Goal: Transaction & Acquisition: Obtain resource

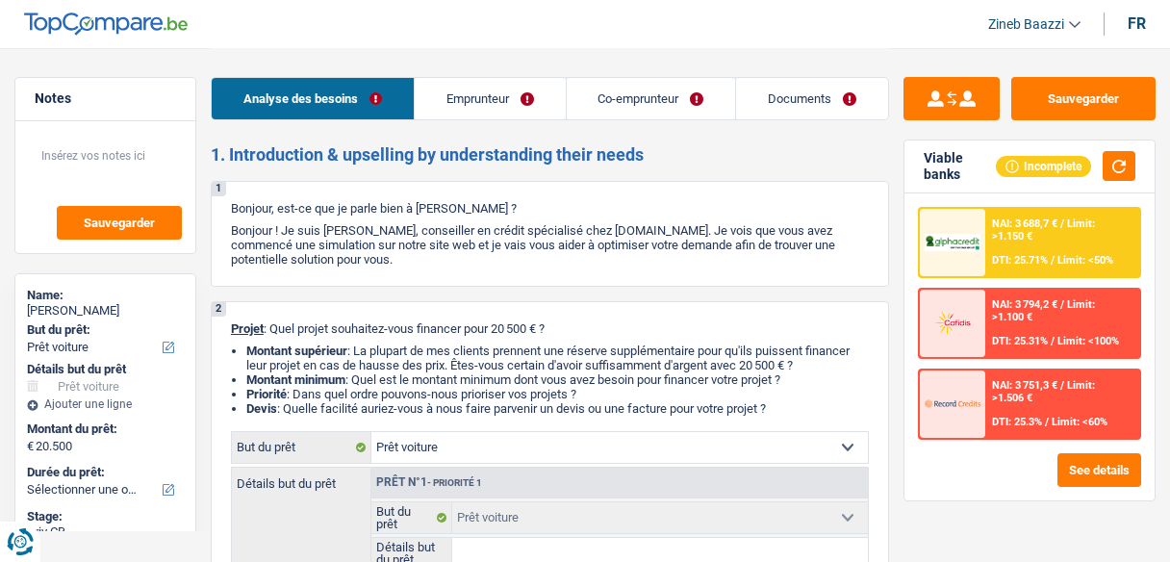
select select "car"
select select "privateEmployee"
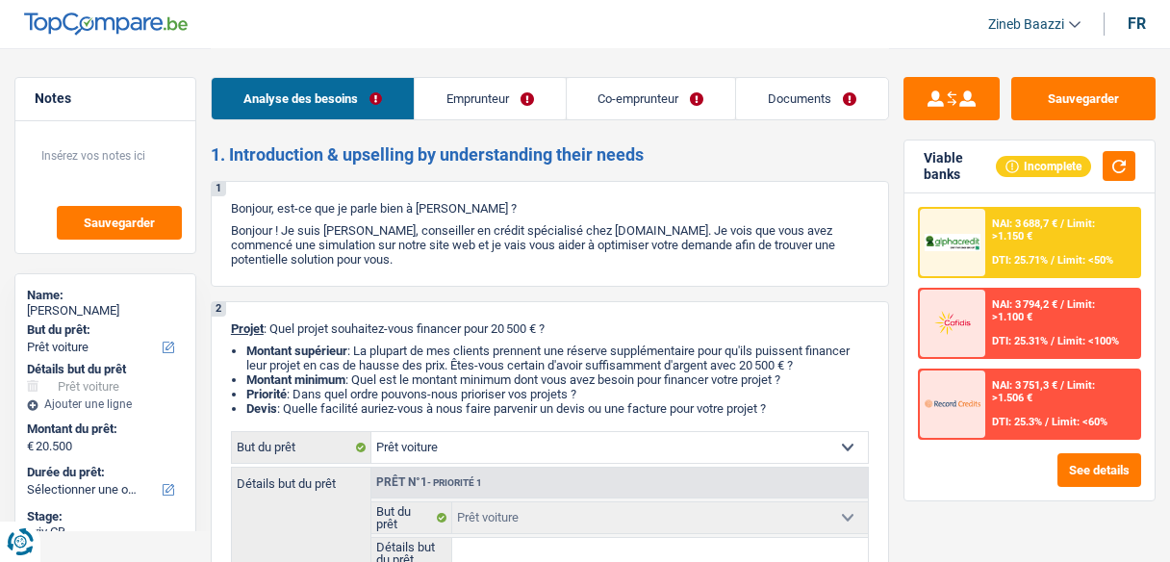
select select "privateEmployee"
select select "familyAllowances"
select select "netSalary"
select select "other"
select select "mealVouchers"
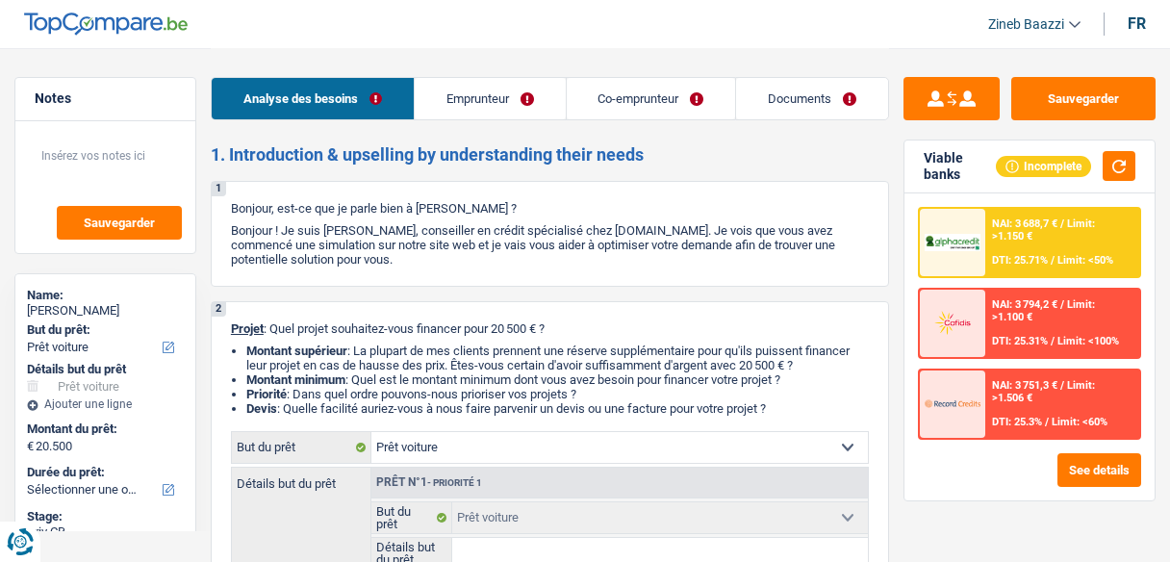
select select "netSalary"
select select "mealVouchers"
select select "rents"
select select "car"
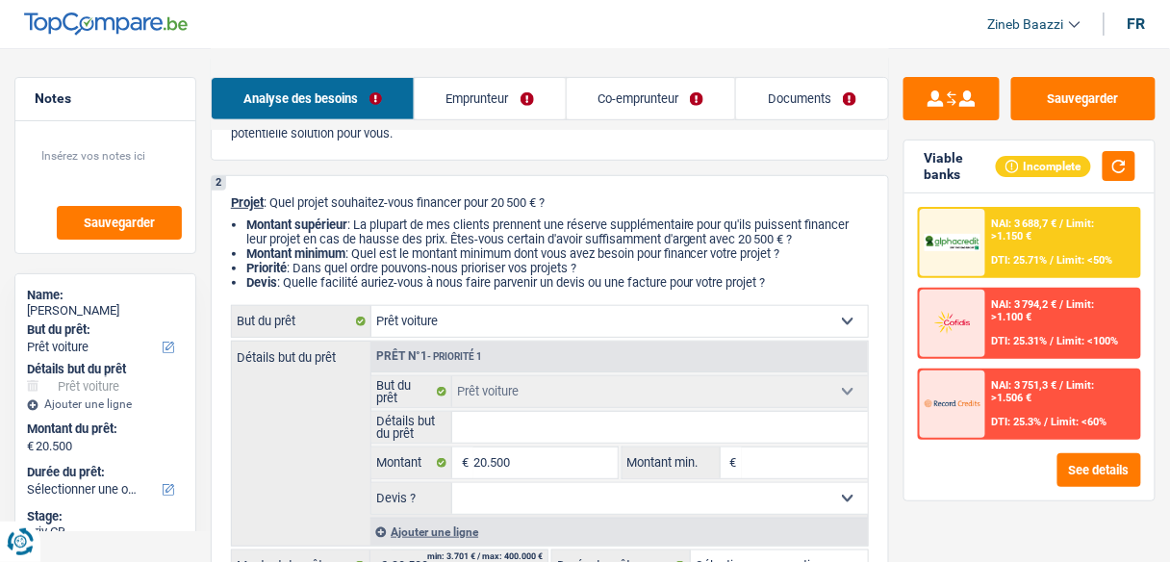
scroll to position [154, 0]
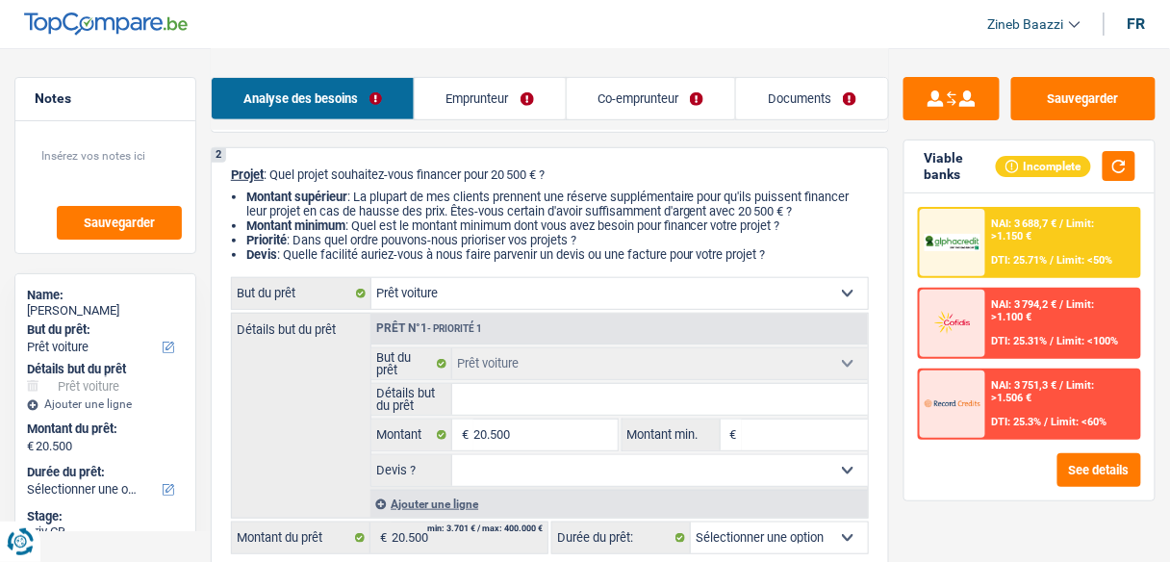
click at [546, 398] on input "Détails but du prêt" at bounding box center [659, 399] width 415 height 31
click at [475, 410] on input "Détails but du prêt" at bounding box center [659, 399] width 415 height 31
type input "v"
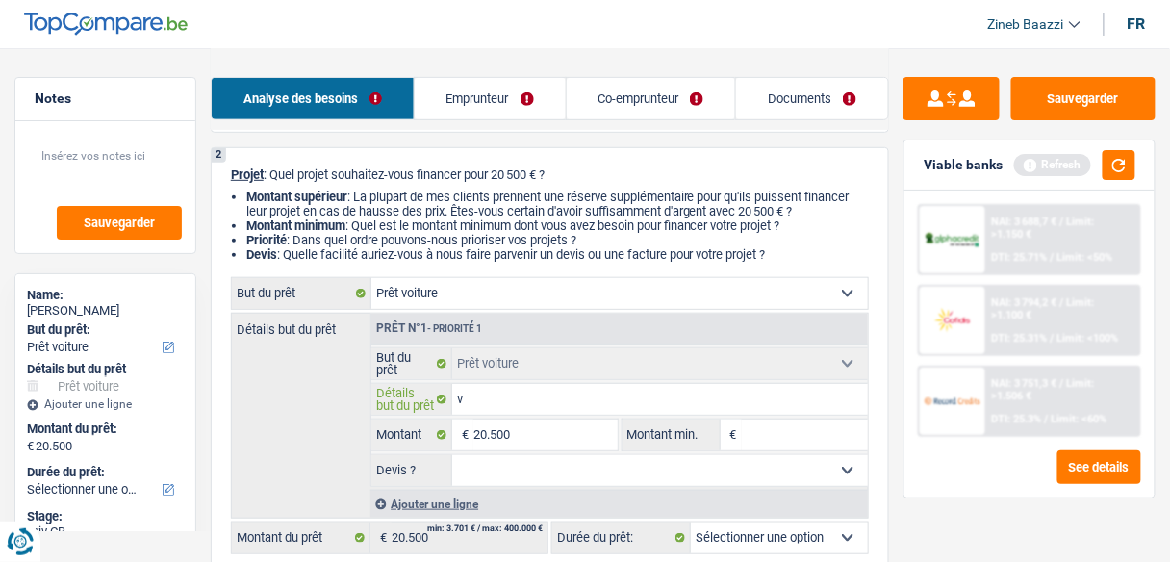
type input "vw"
type input "vw p"
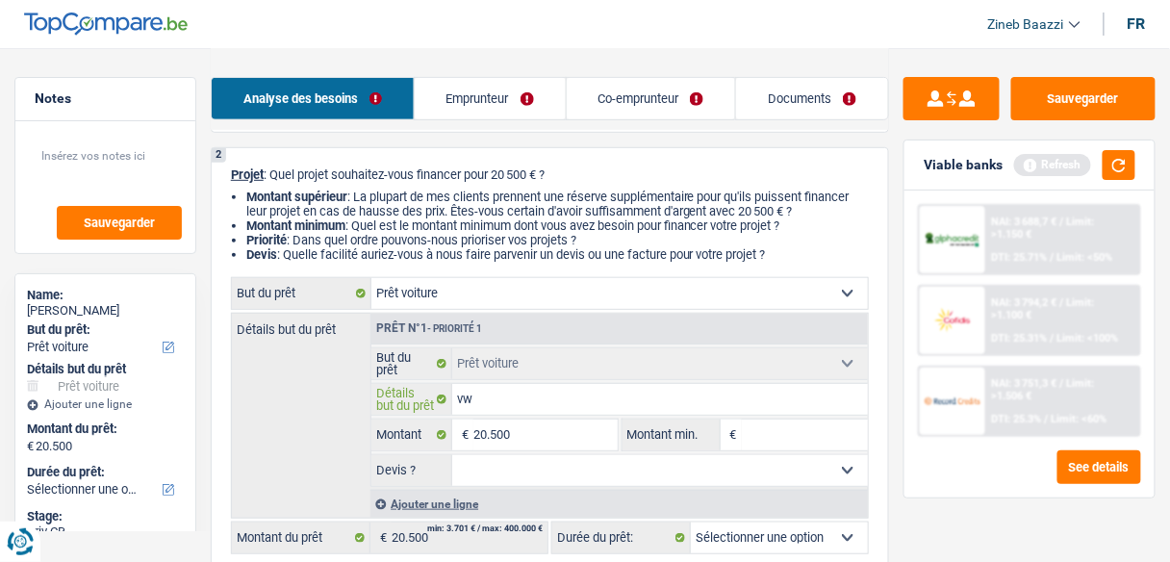
type input "vw p"
type input "vw po"
type input "vw pol"
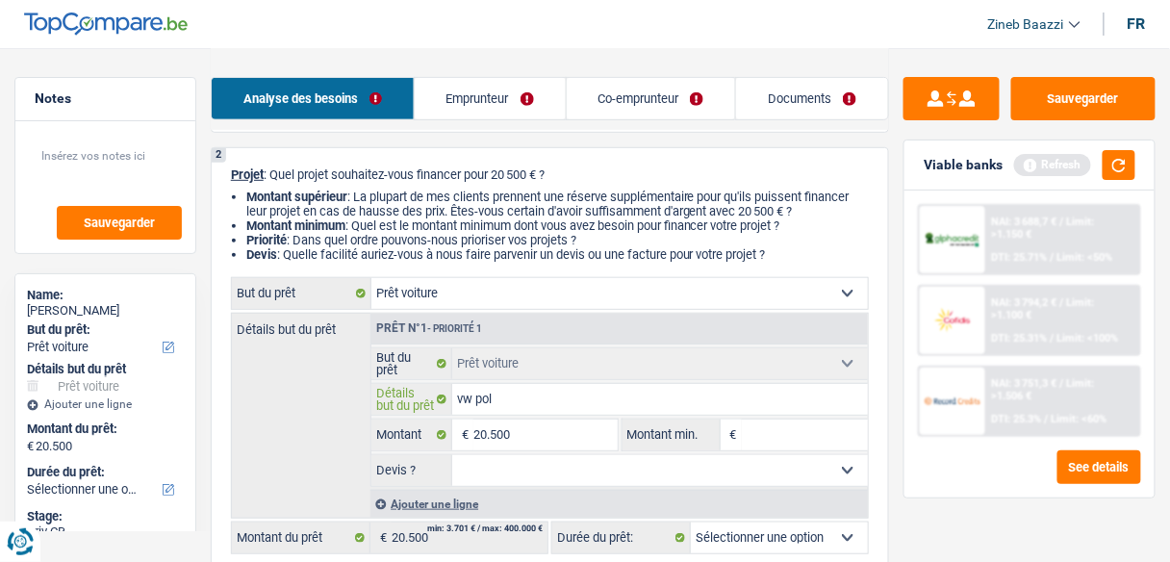
type input "vw polo"
type input "vw polo 2"
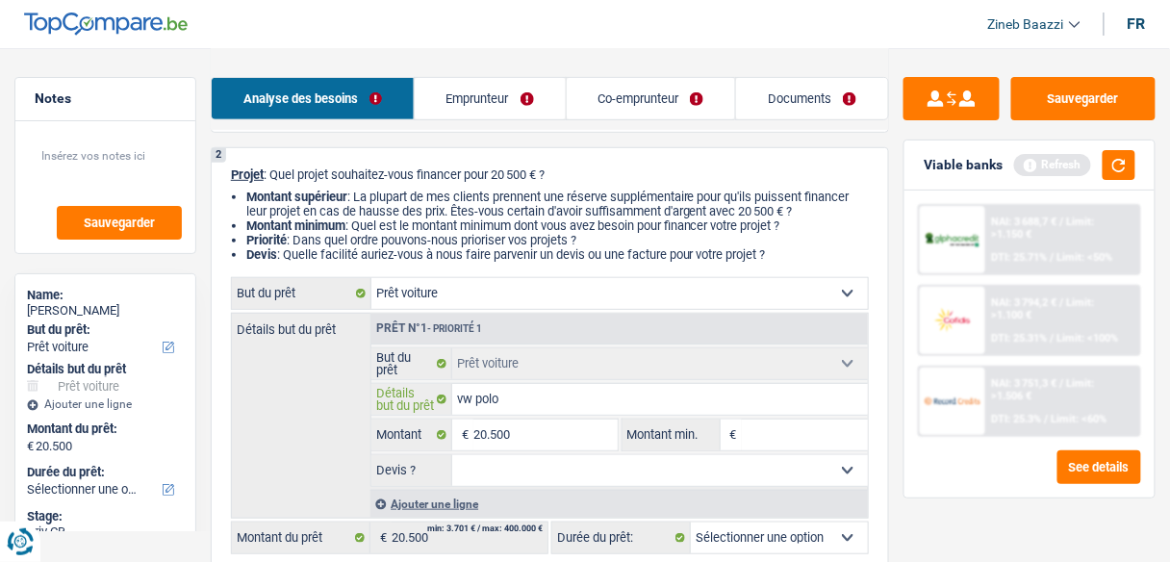
type input "vw polo 2"
type input "vw polo 20"
type input "vw polo 202"
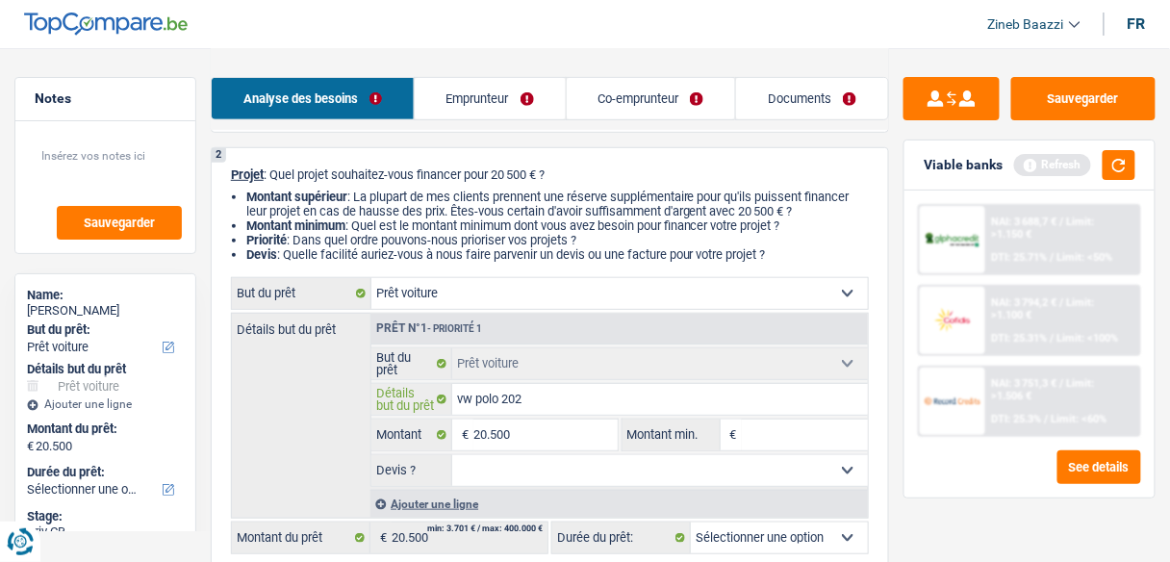
type input "vw polo 2024"
click at [1113, 178] on button "button" at bounding box center [1118, 165] width 33 height 30
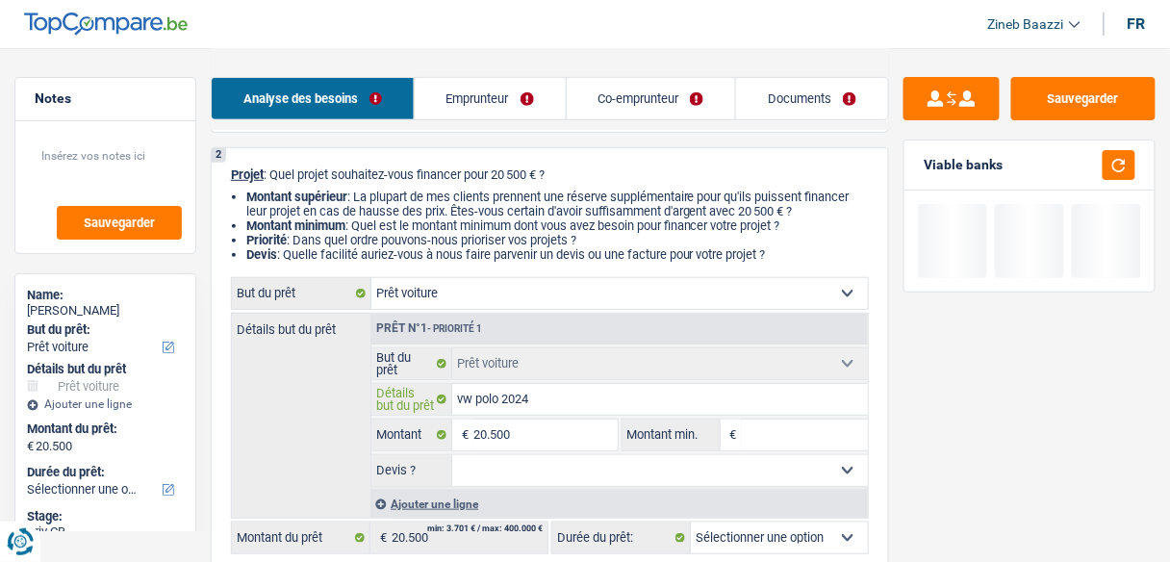
click at [732, 408] on input "vw polo 2024" at bounding box center [659, 399] width 415 height 31
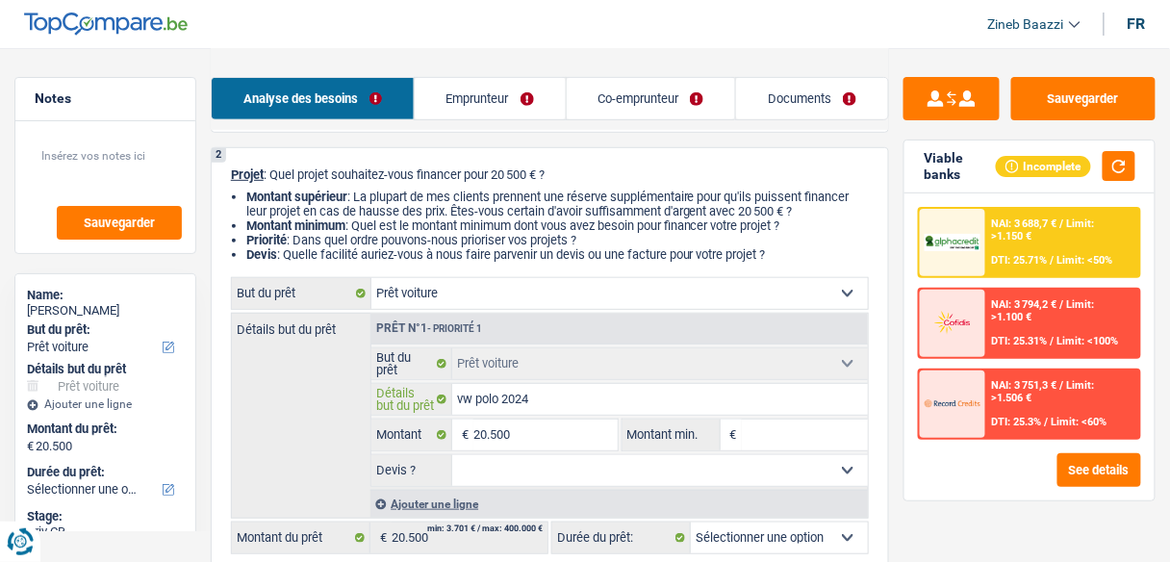
type input "vw polo 2024 a"
type input "vw polo 2024 au"
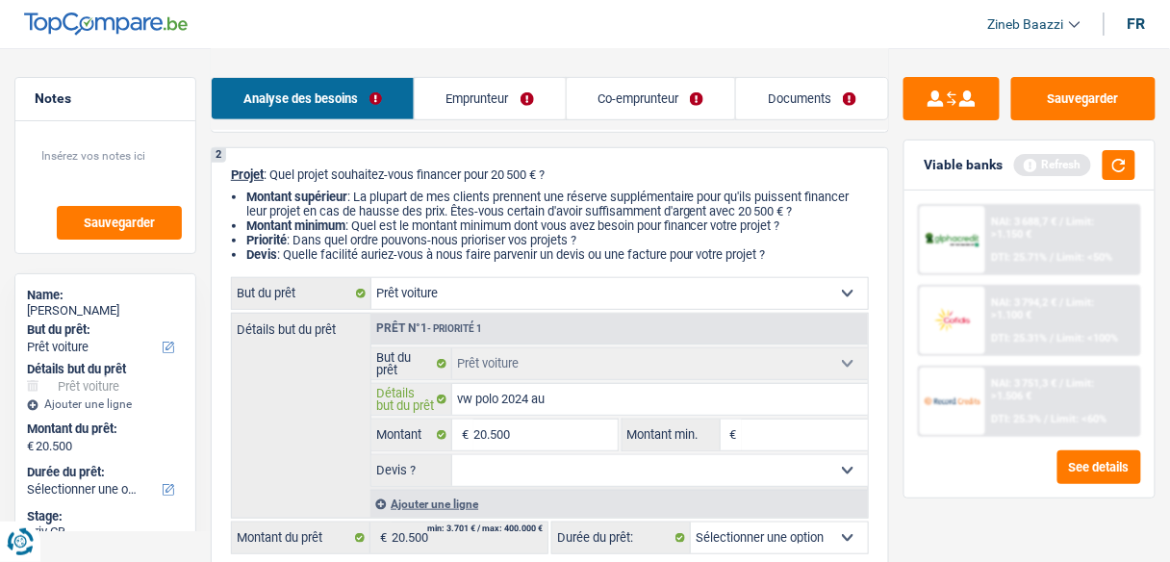
type input "vw polo 2024 aut"
type input "vw polo 2024 auto"
type input "vw polo 2024 autom"
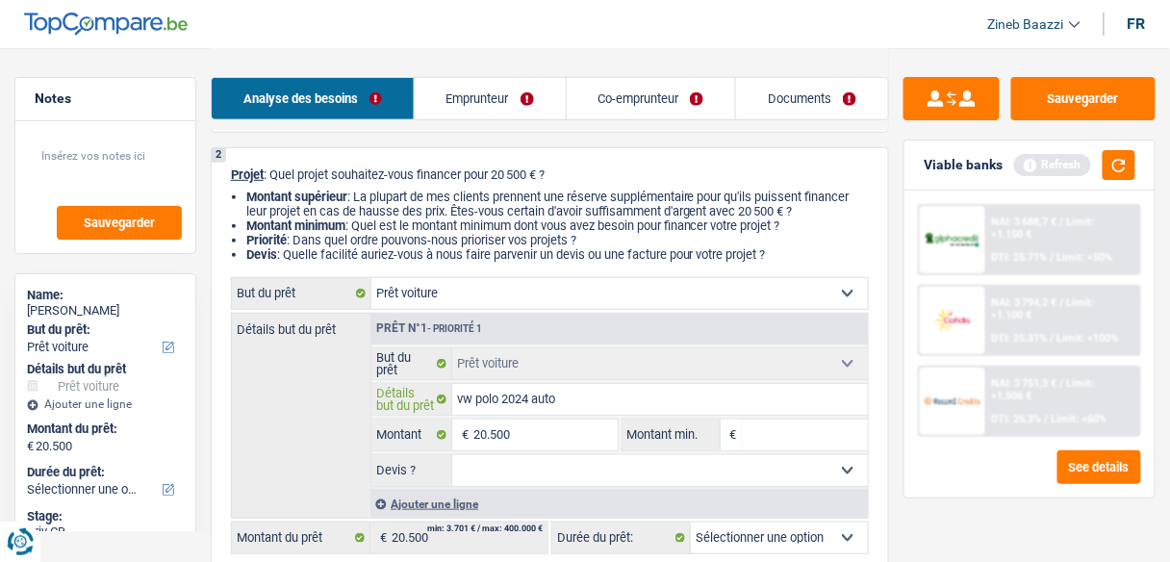
type input "vw polo 2024 autom"
type input "vw polo 2024 automa"
type input "vw polo 2024 automat"
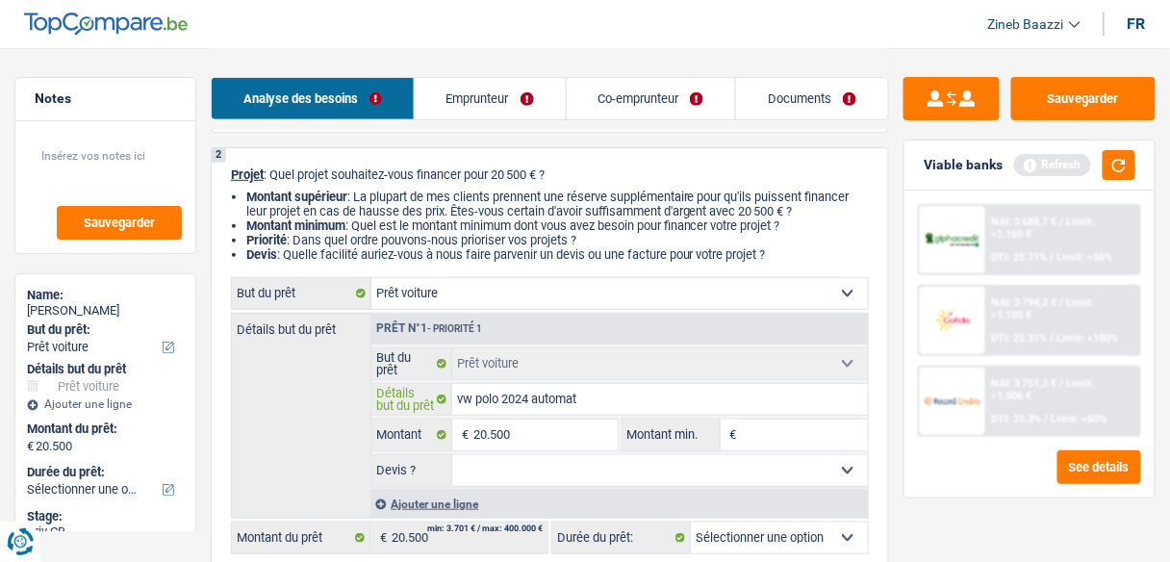
type input "vw polo 2024 automati"
type input "vw polo 2024 automatic"
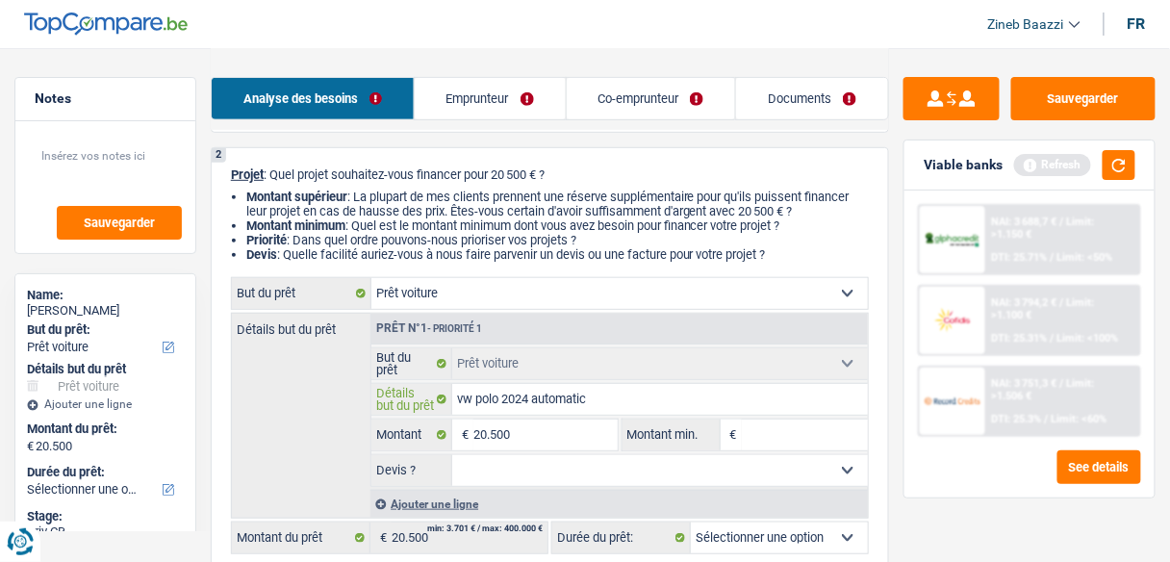
type input "vw polo 2024 automatic"
type input "vw polo 2024 automatic e"
type input "vw polo 2024 automatic es"
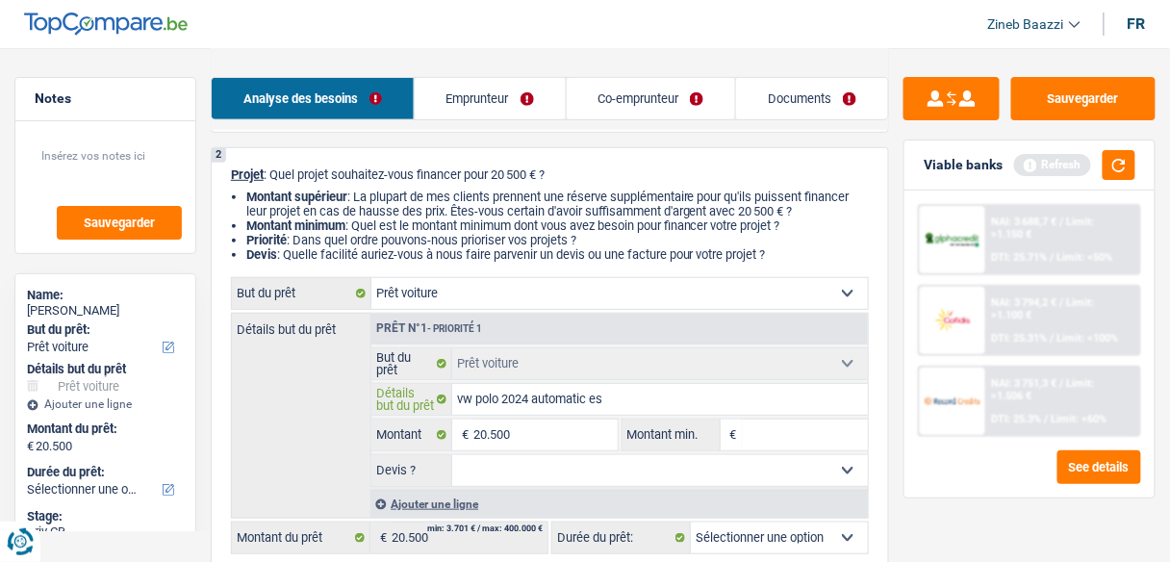
type input "vw polo 2024 automatic ess"
type input "vw polo 2024 automatic esse"
type input "vw polo 2024 automatic essen"
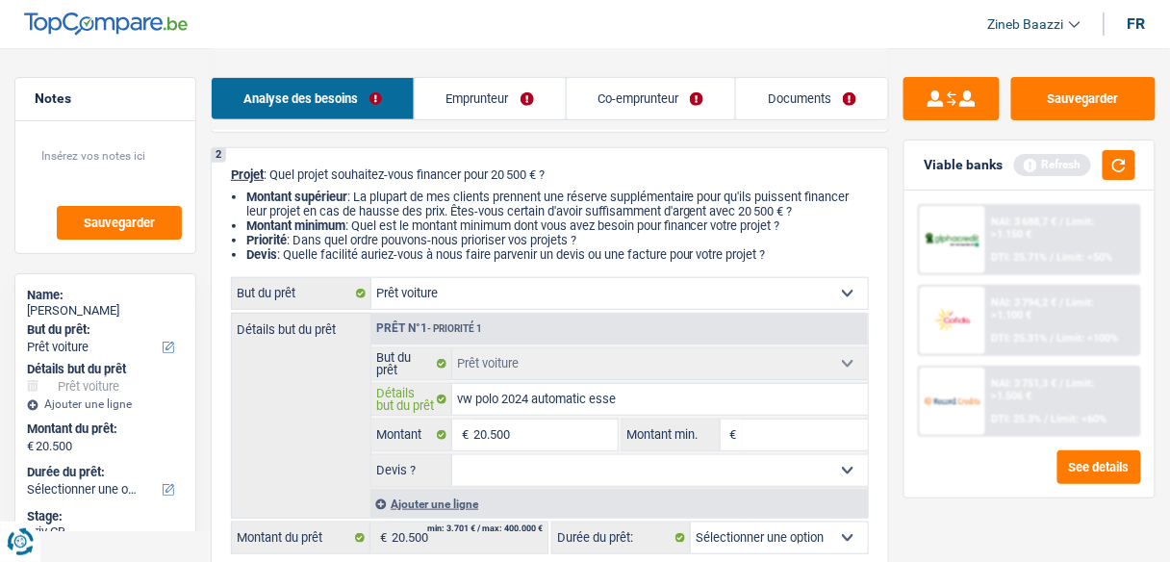
type input "vw polo 2024 automatic essen"
type input "vw polo 2024 automatic essenc"
type input "vw polo 2024 automatic essence"
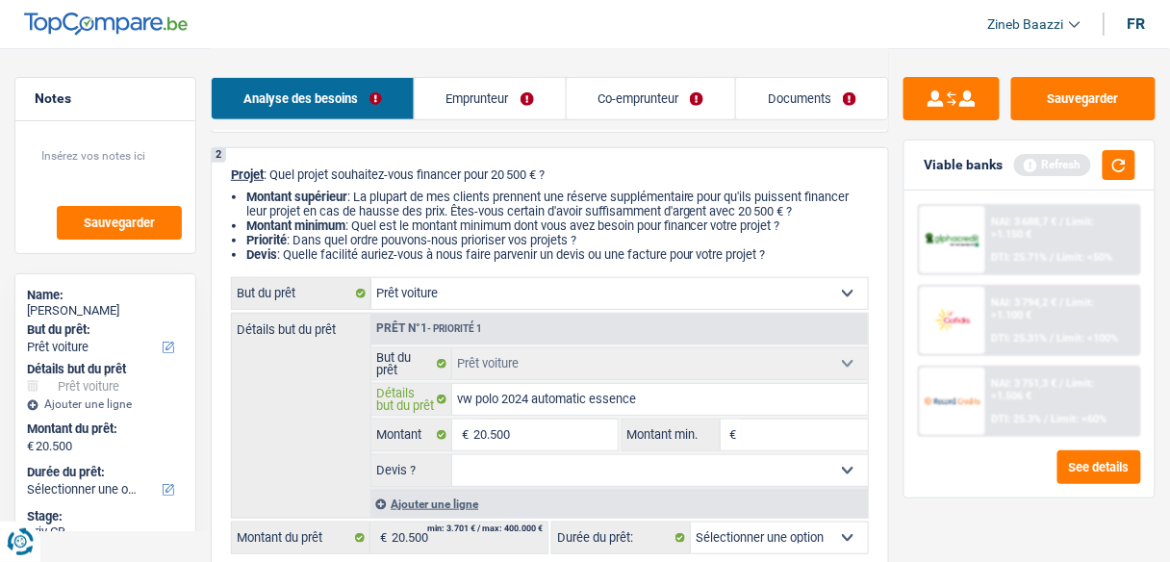
type input "vw polo 2024 automatic essence"
type input "vw polo 2024 automatic essence n"
type input "vw polo 2024 automatic essence no"
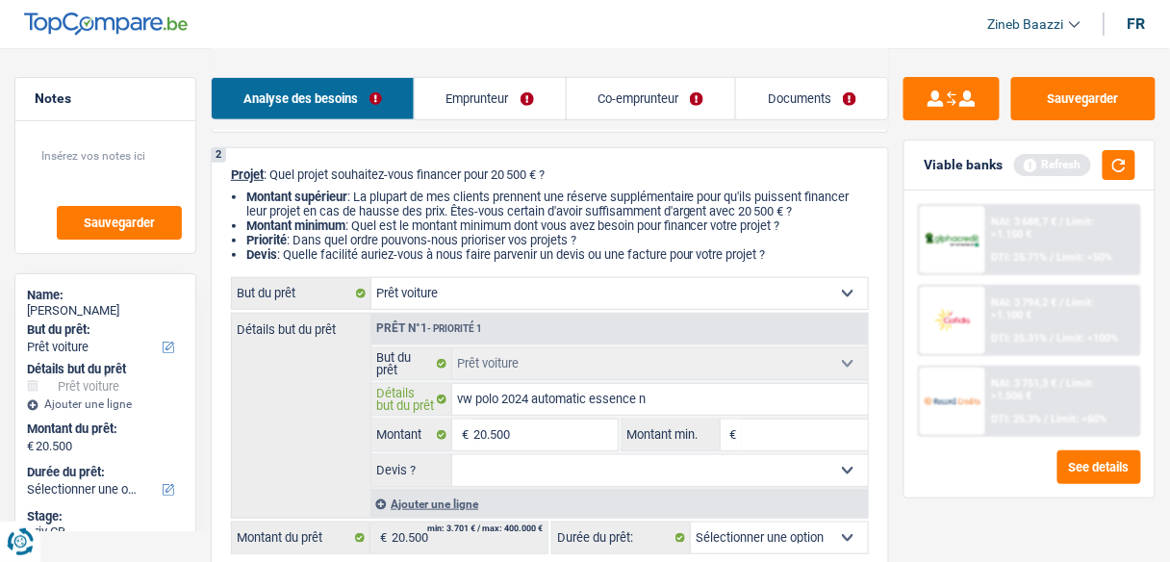
type input "vw polo 2024 automatic essence no"
type input "vw polo 2024 automatic essence noi"
type input "vw polo 2024 automatic essence noir"
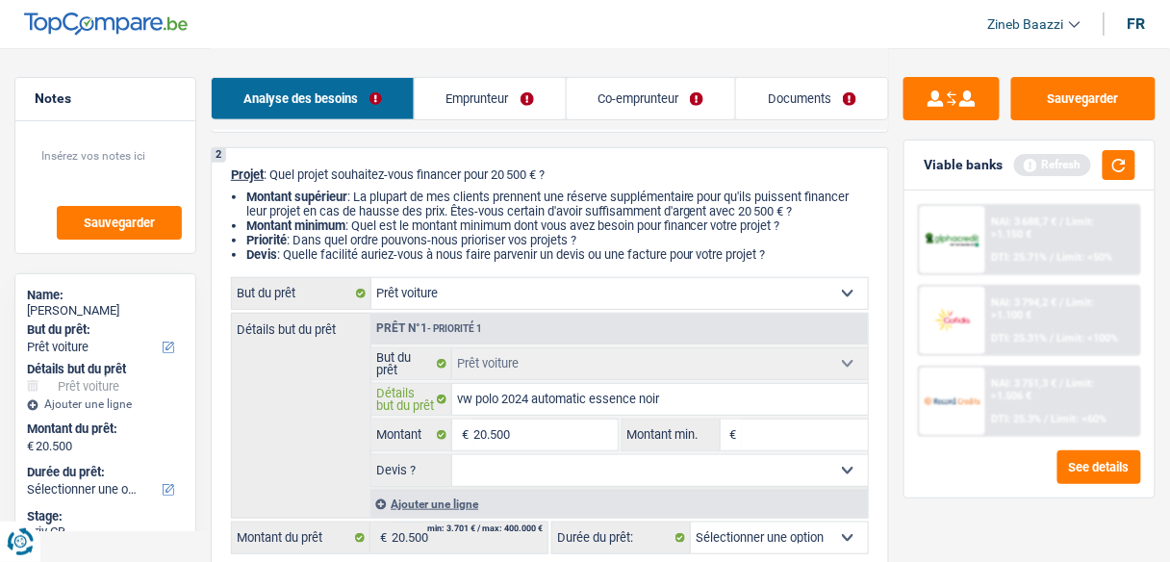
type input "vw polo 2024 automatic essence noir"
click at [735, 444] on span "€" at bounding box center [730, 434] width 21 height 31
click at [755, 435] on input "Montant min." at bounding box center [805, 434] width 126 height 31
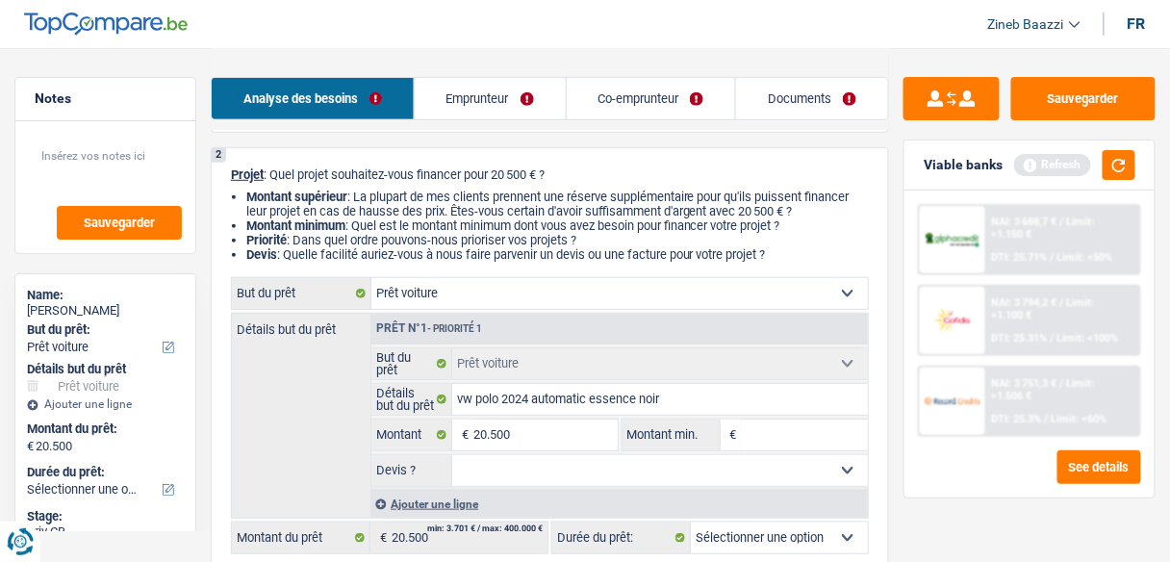
type input "2"
type input "20"
type input "205"
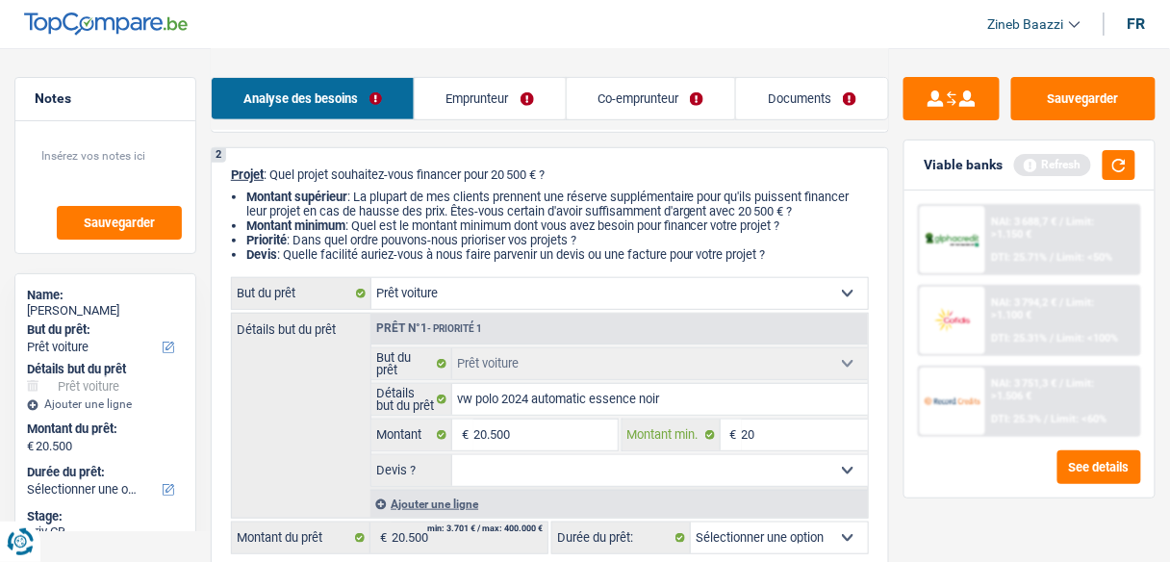
type input "205"
type input "2.050"
type input "20.500"
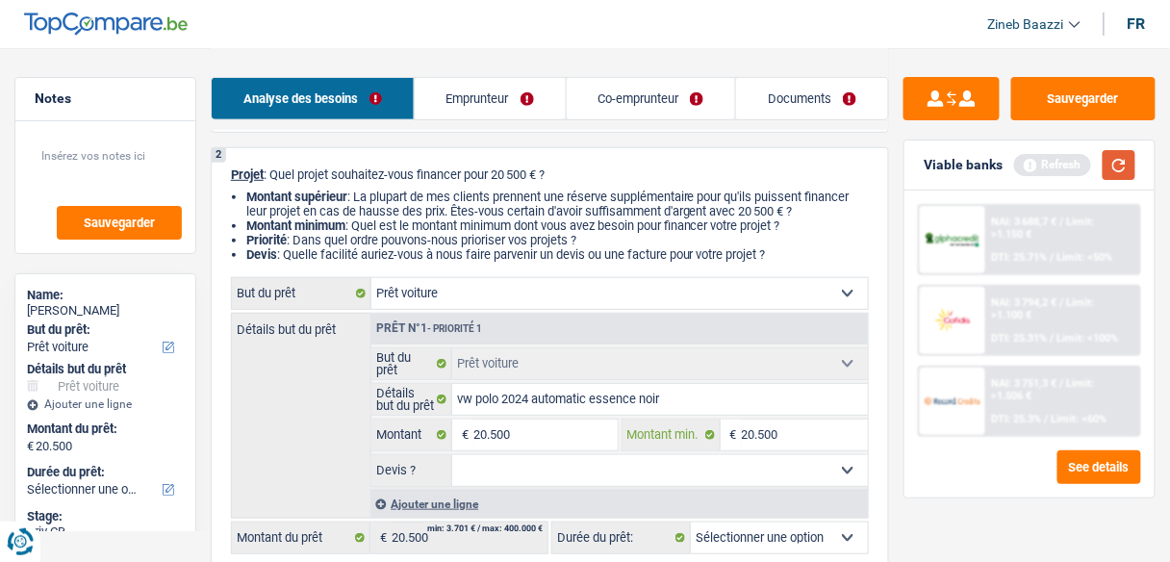
type input "20.500"
click at [1111, 173] on button "button" at bounding box center [1118, 165] width 33 height 30
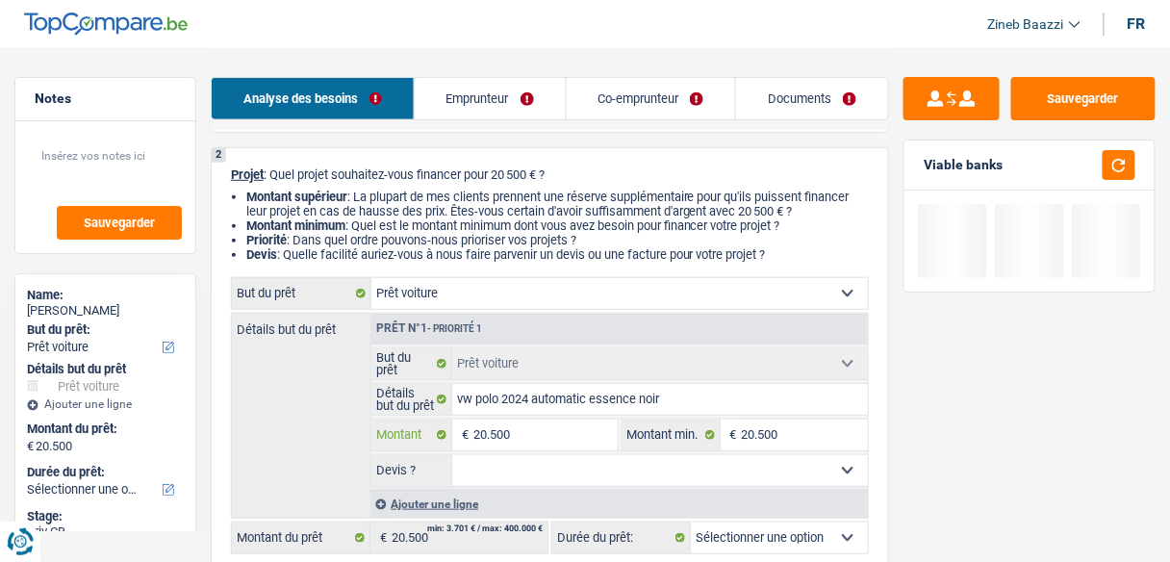
click at [502, 441] on input "20.500" at bounding box center [544, 434] width 143 height 31
click at [502, 429] on input "20.500" at bounding box center [544, 434] width 143 height 31
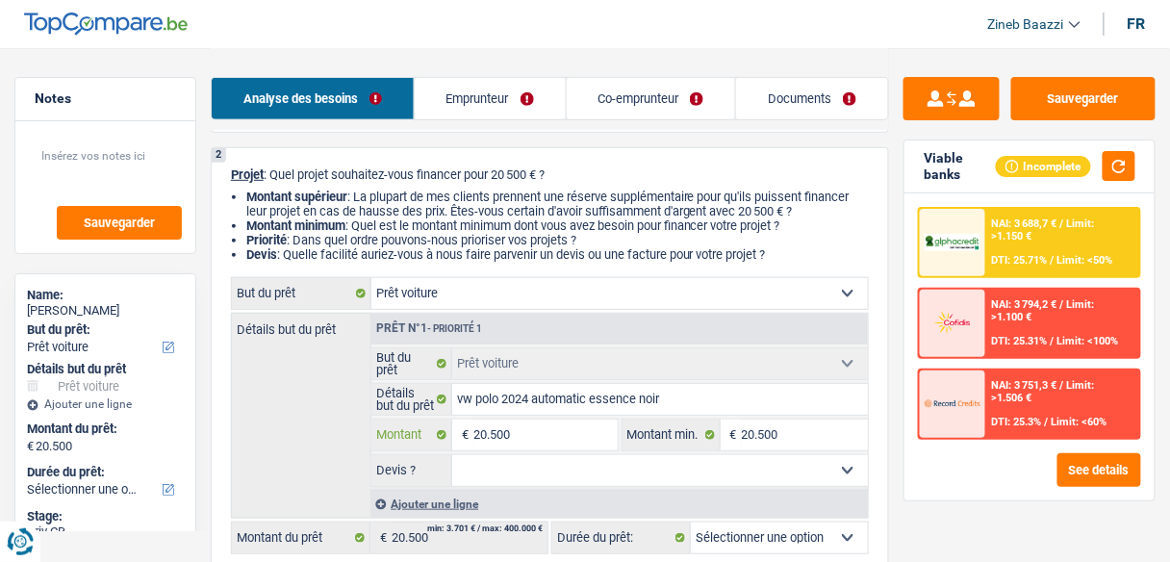
click at [502, 429] on input "20.500" at bounding box center [544, 434] width 143 height 31
click at [545, 439] on input "20.500" at bounding box center [544, 434] width 143 height 31
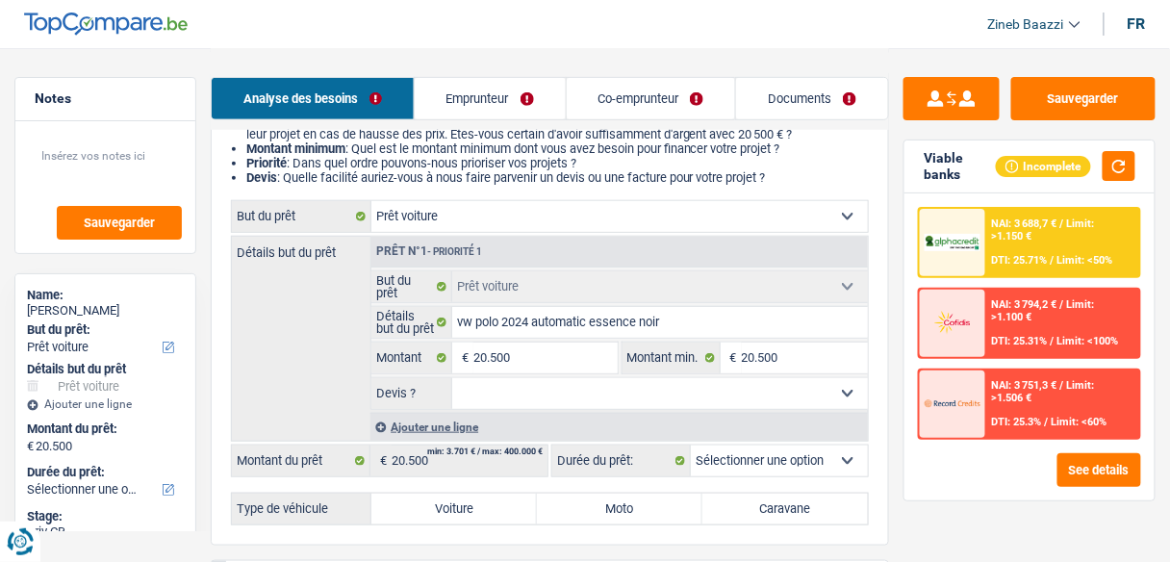
click at [546, 393] on select "Oui Non Non répondu Sélectionner une option" at bounding box center [659, 393] width 415 height 31
drag, startPoint x: 1121, startPoint y: 164, endPoint x: 1105, endPoint y: 173, distance: 18.5
click at [1120, 158] on button "button" at bounding box center [1118, 166] width 33 height 30
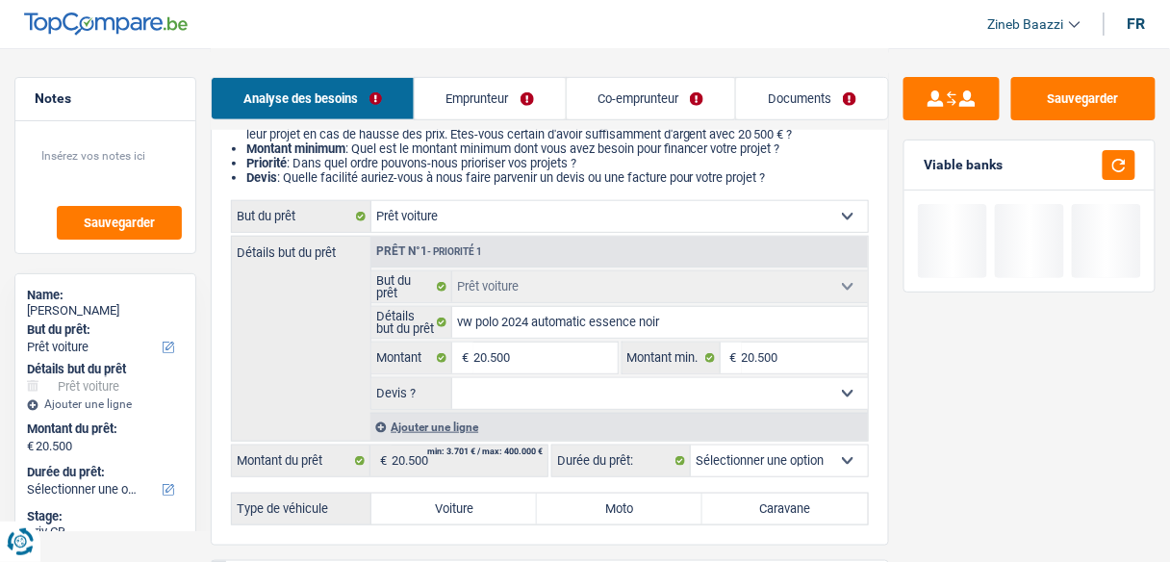
click at [641, 401] on select "Oui Non Non répondu Sélectionner une option" at bounding box center [659, 393] width 415 height 31
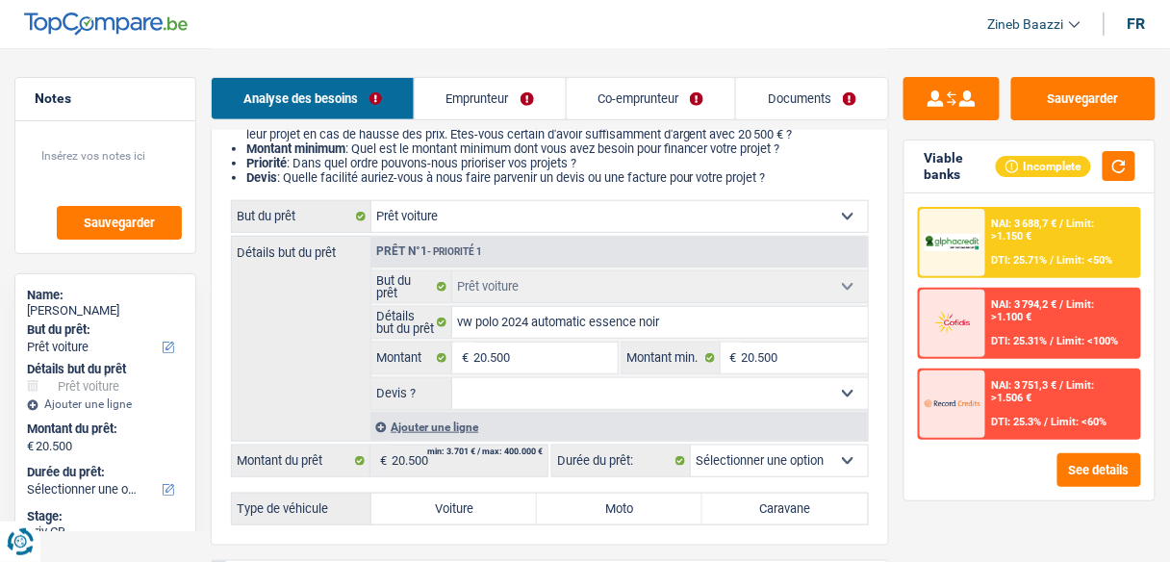
select select "yes"
click at [452, 378] on select "Oui Non Non répondu Sélectionner une option" at bounding box center [659, 393] width 415 height 31
select select "yes"
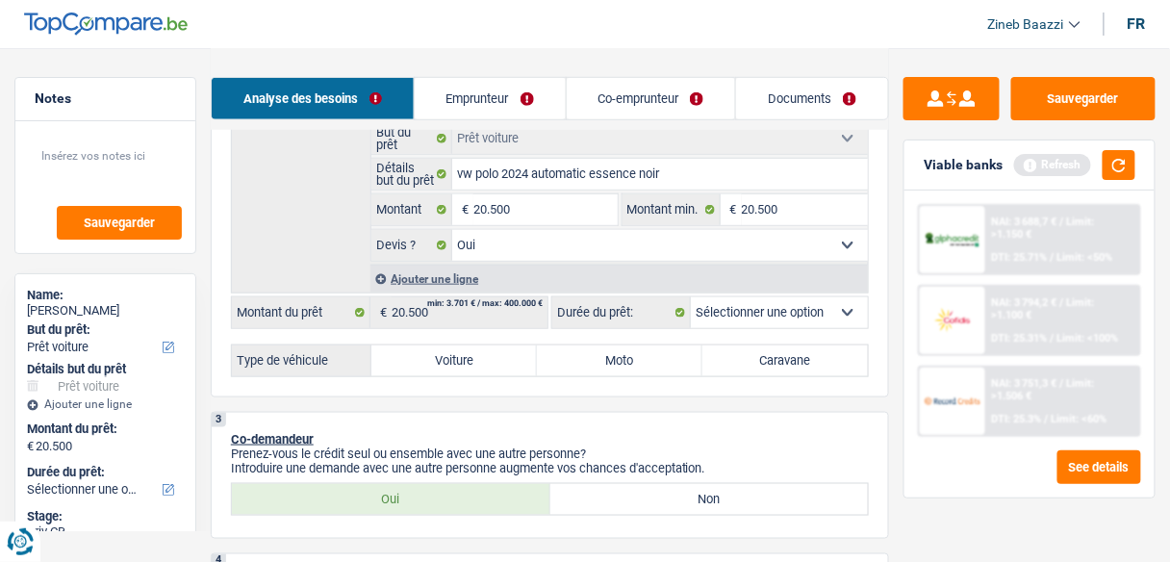
scroll to position [385, 0]
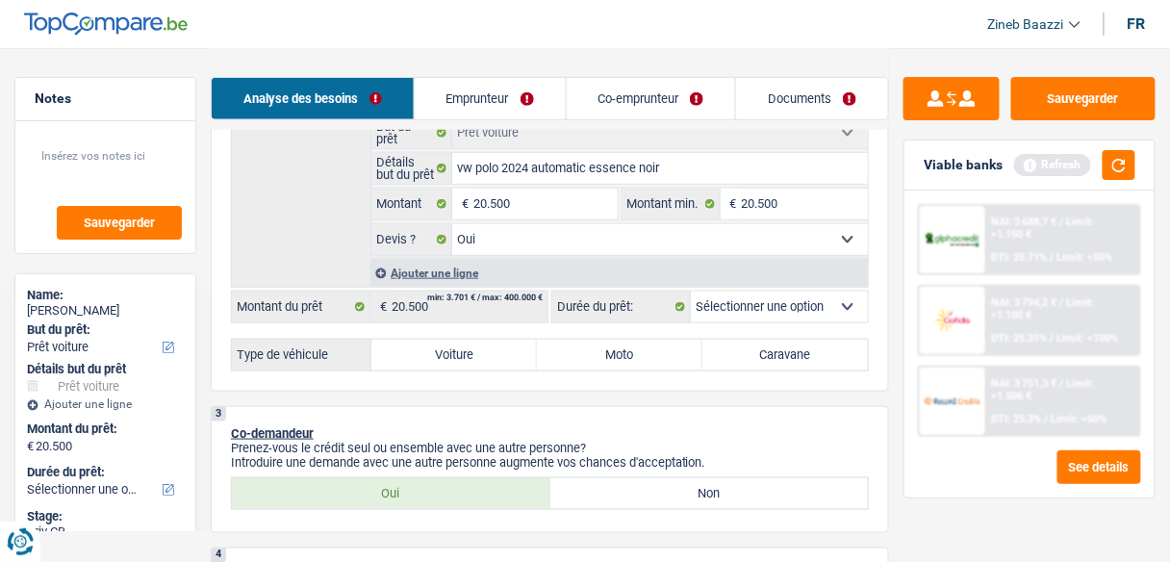
click at [481, 350] on label "Voiture" at bounding box center [453, 355] width 165 height 31
click at [481, 350] on input "Voiture" at bounding box center [453, 355] width 165 height 31
radio input "true"
select select "60"
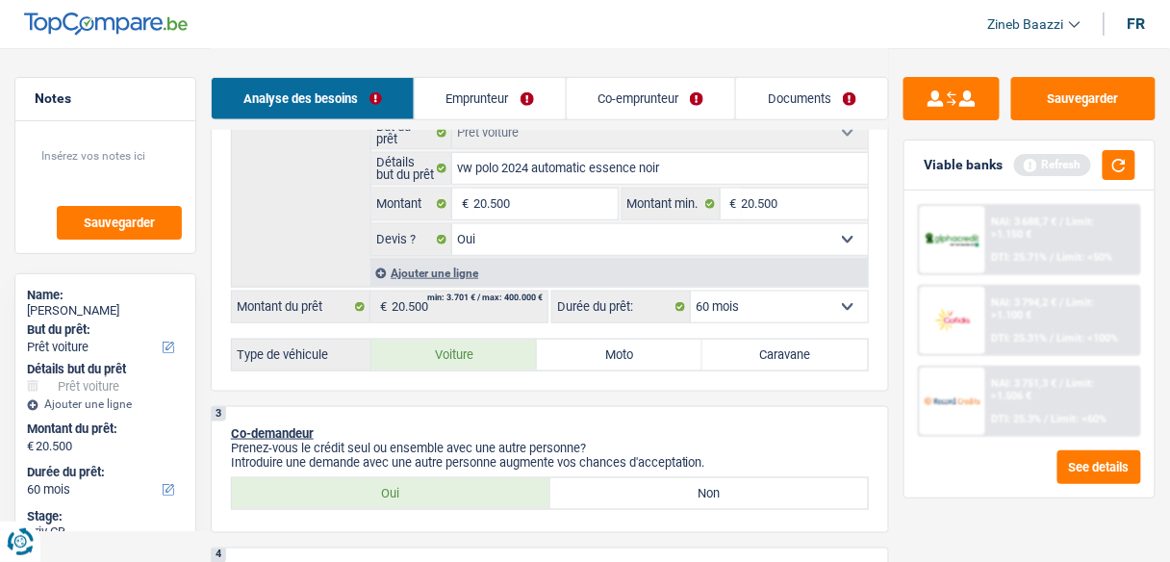
select select "60"
radio input "true"
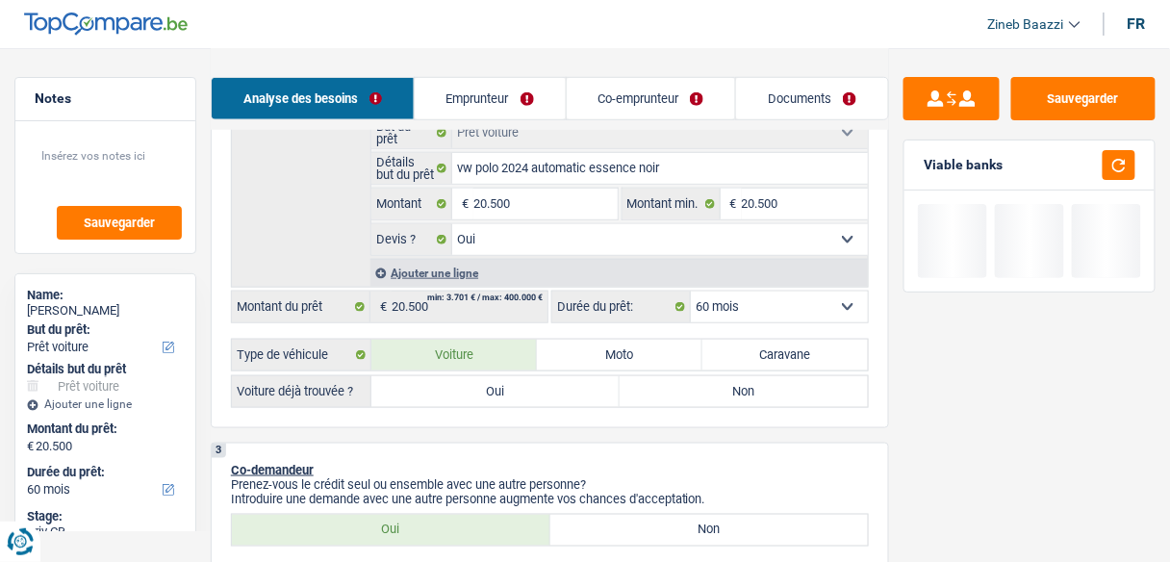
click at [539, 391] on label "Oui" at bounding box center [495, 391] width 248 height 31
click at [539, 391] on input "Oui" at bounding box center [495, 391] width 248 height 31
radio input "true"
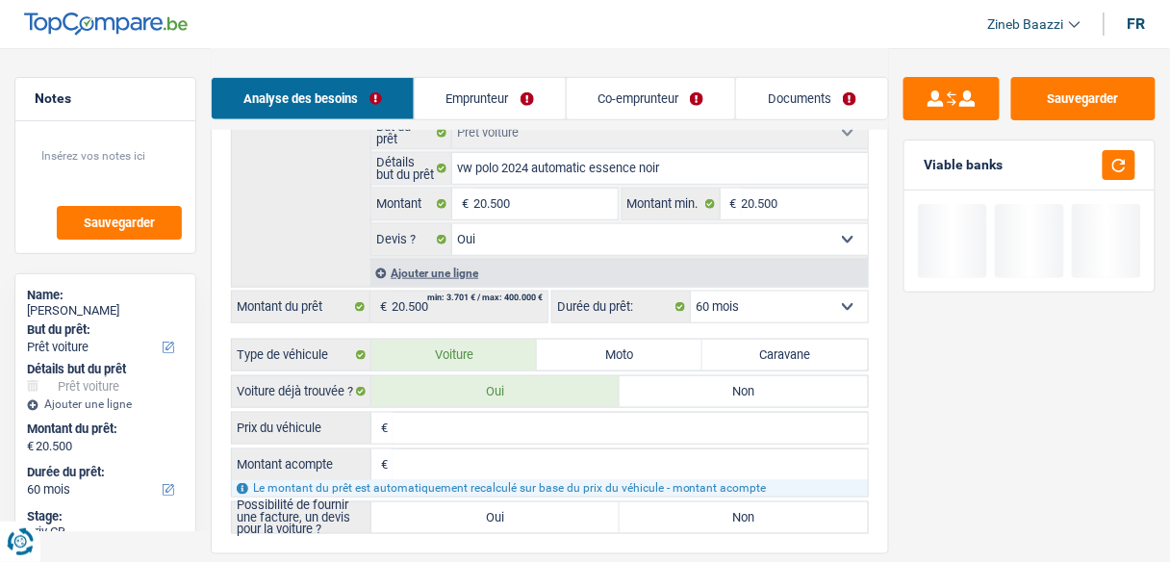
click at [535, 419] on input "Prix du véhicule" at bounding box center [629, 428] width 475 height 31
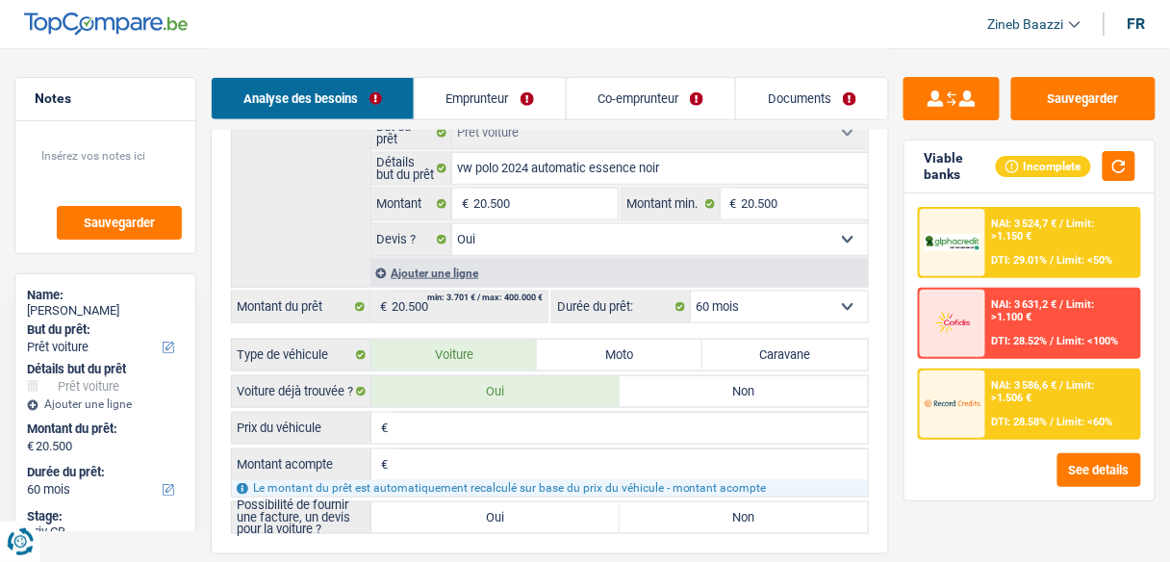
type input "2"
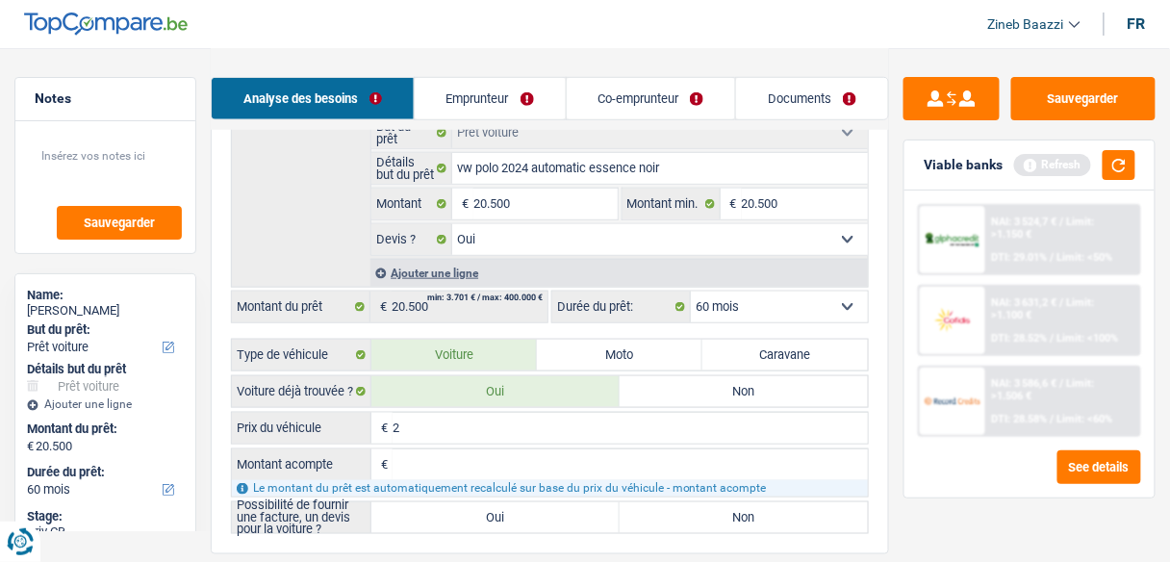
type input "20"
type input "200"
type input "2.000"
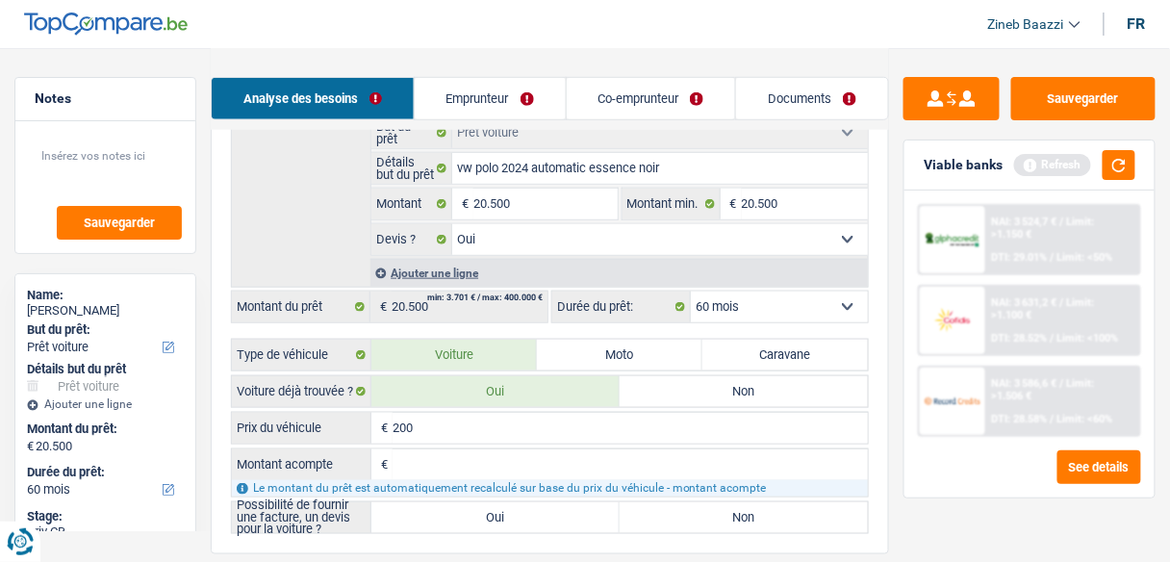
type input "2.000"
type input "20.000"
click at [437, 458] on input "Montant acompte" at bounding box center [629, 464] width 475 height 31
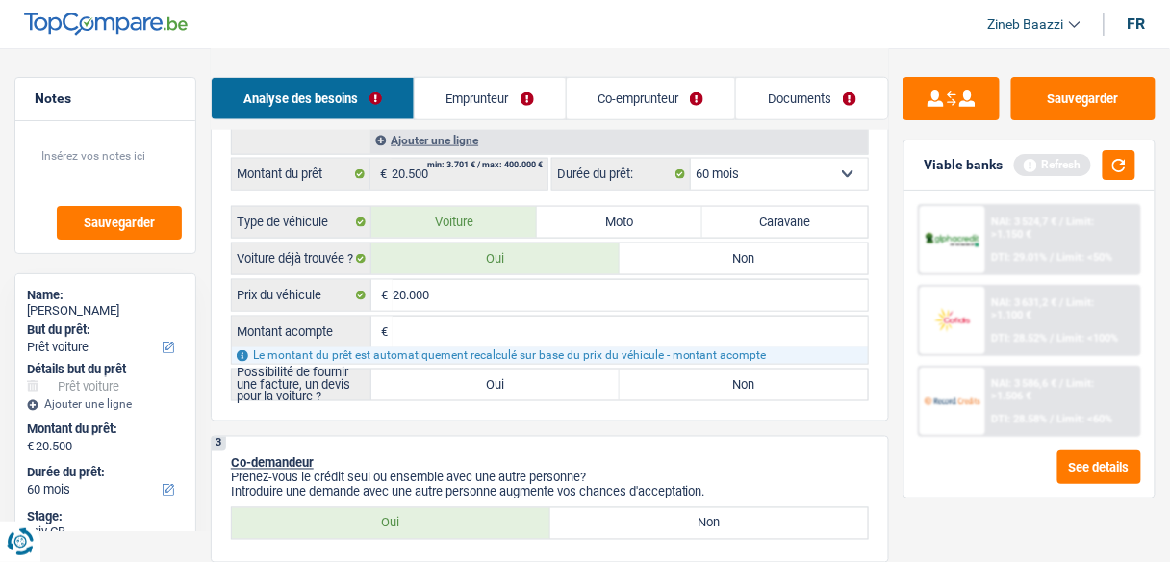
scroll to position [539, 0]
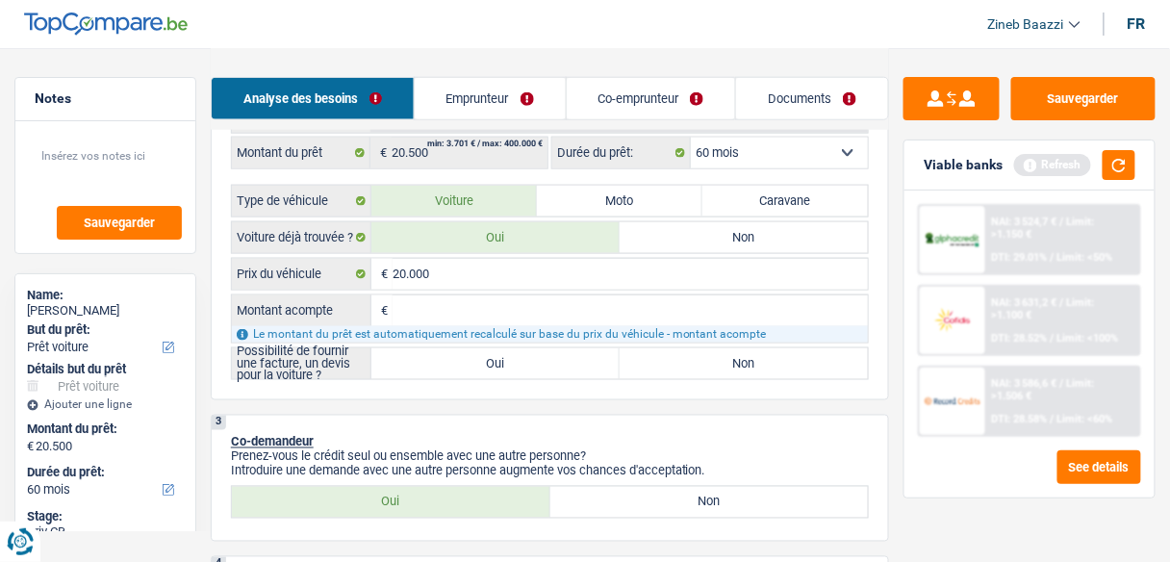
type input "0"
type input "20.000"
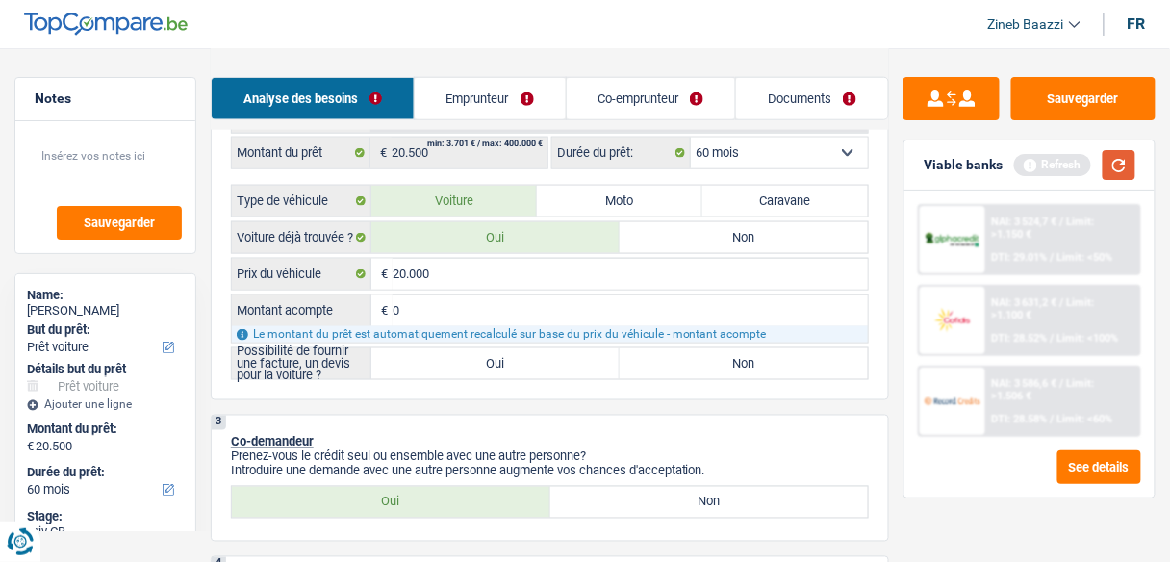
type input "20.000"
click at [1124, 158] on button "button" at bounding box center [1118, 165] width 33 height 30
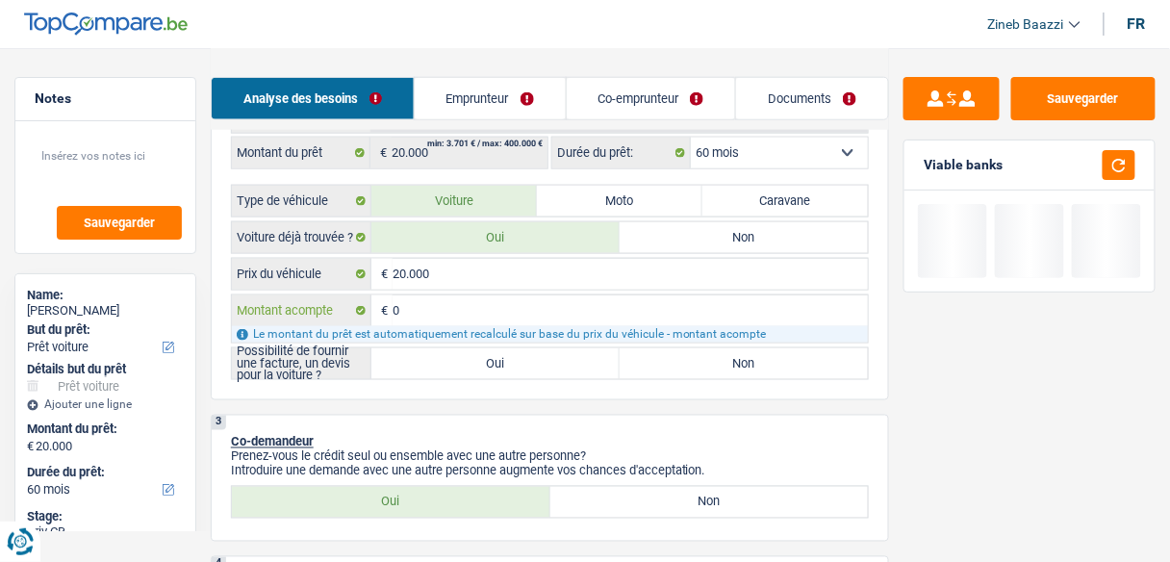
click at [510, 312] on input "0" at bounding box center [629, 310] width 475 height 31
click at [553, 391] on div "2 Projet : Quel projet souhaitez-vous financer pour 20 000 € ? Montant supérieu…" at bounding box center [550, 81] width 678 height 638
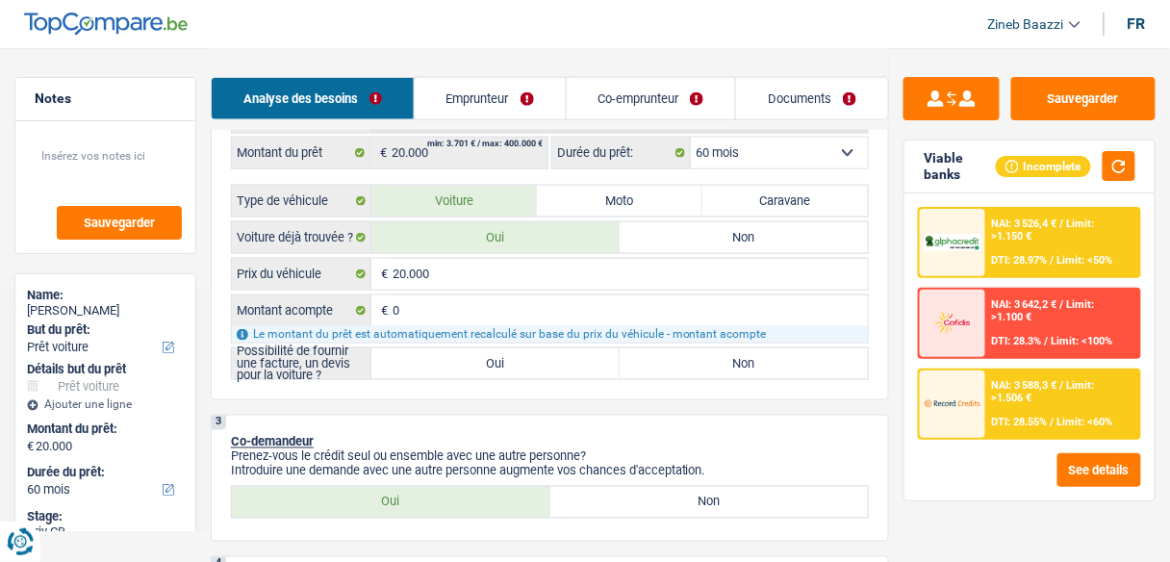
click at [478, 356] on label "Oui" at bounding box center [495, 363] width 248 height 31
click at [478, 356] on input "Oui" at bounding box center [495, 363] width 248 height 31
radio input "true"
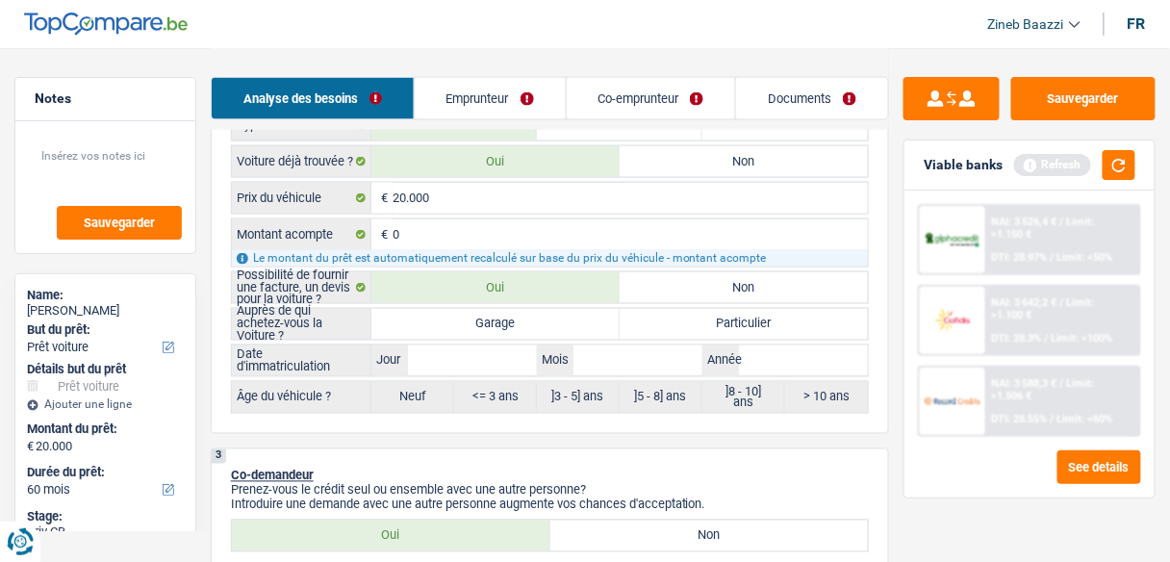
scroll to position [616, 0]
click at [499, 313] on label "Garage" at bounding box center [495, 323] width 248 height 31
click at [499, 313] on input "Garage" at bounding box center [495, 323] width 248 height 31
radio input "true"
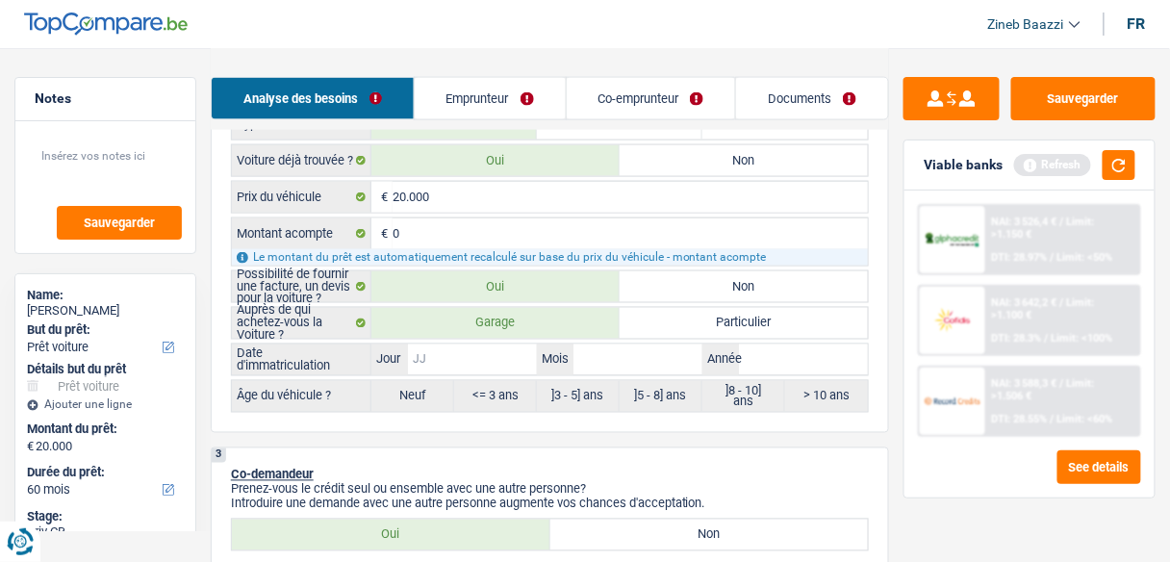
click at [496, 356] on input "Jour" at bounding box center [472, 359] width 129 height 31
click at [795, 346] on input "Année" at bounding box center [803, 359] width 129 height 31
type input "2"
type input "20"
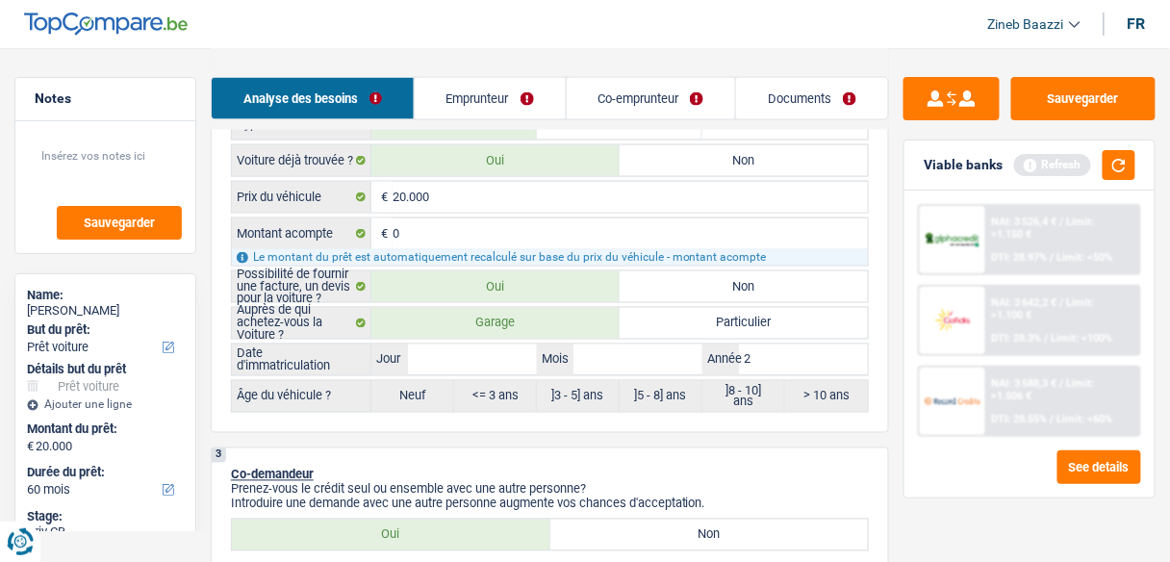
type input "20"
type input "202"
type input "2024"
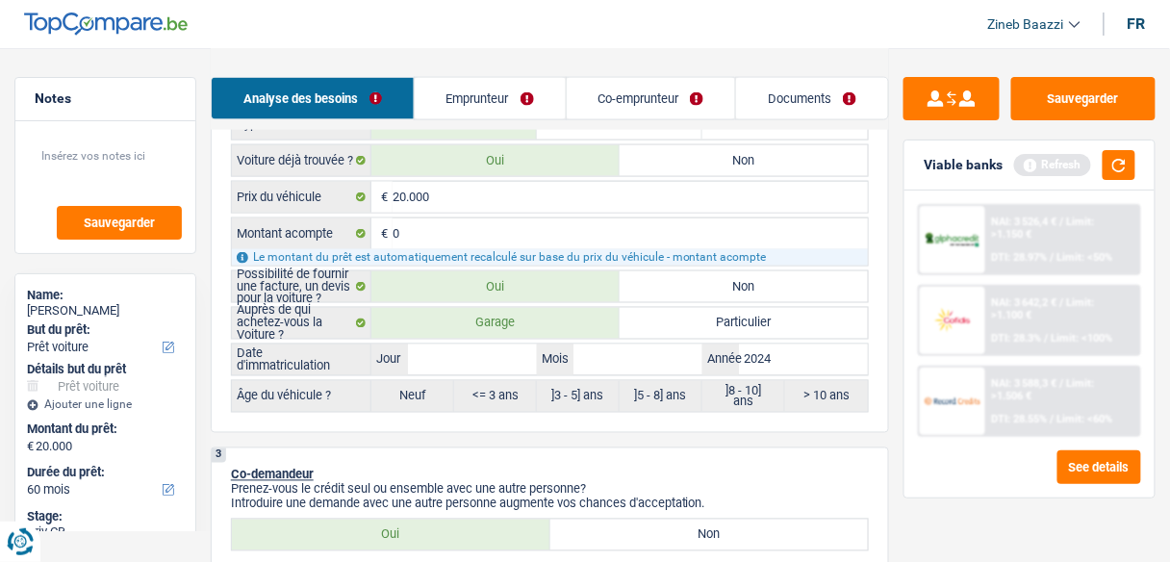
type input "2024"
click at [516, 358] on input "Jour" at bounding box center [472, 359] width 129 height 31
click at [1101, 164] on div "Refresh" at bounding box center [1074, 165] width 121 height 30
click at [1116, 163] on button "button" at bounding box center [1118, 165] width 33 height 30
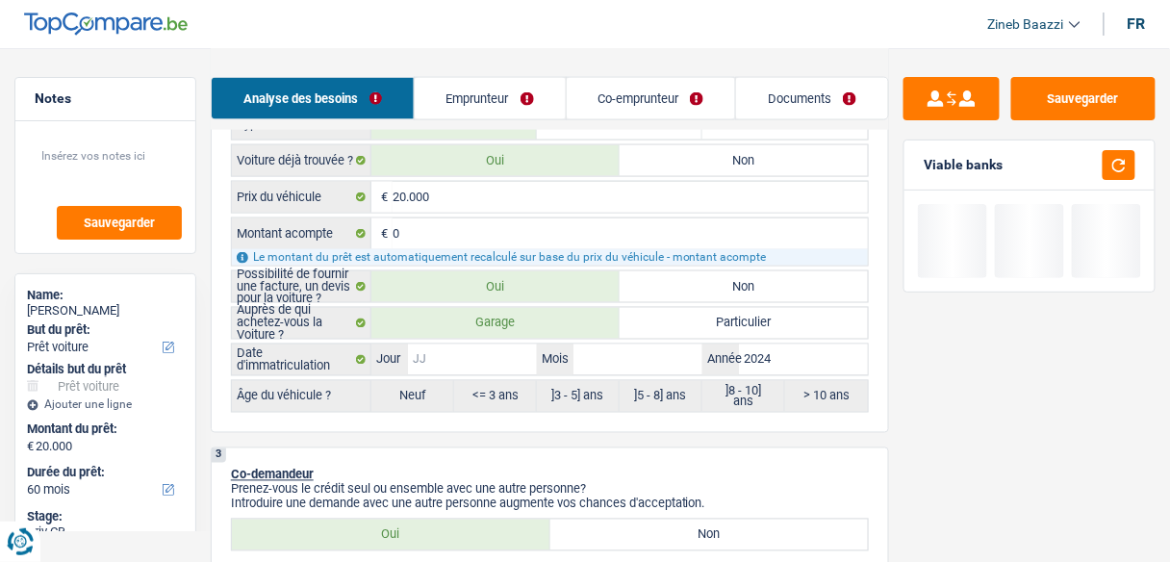
click at [508, 363] on input "Jour" at bounding box center [472, 359] width 129 height 31
type input "0"
type input "01"
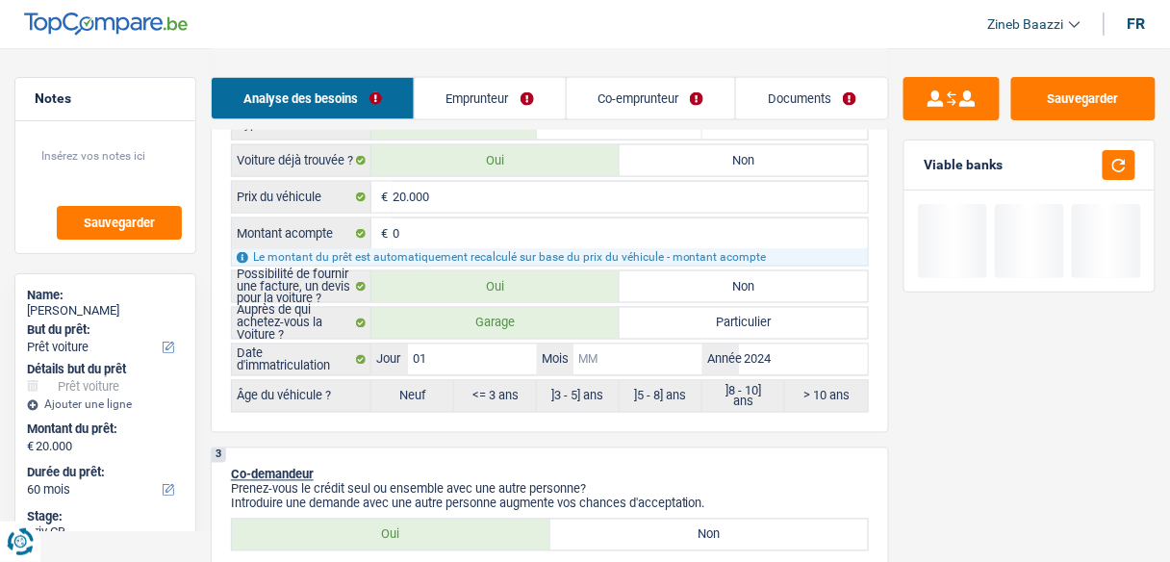
type input "0"
type input "01"
radio input "false"
type input "01"
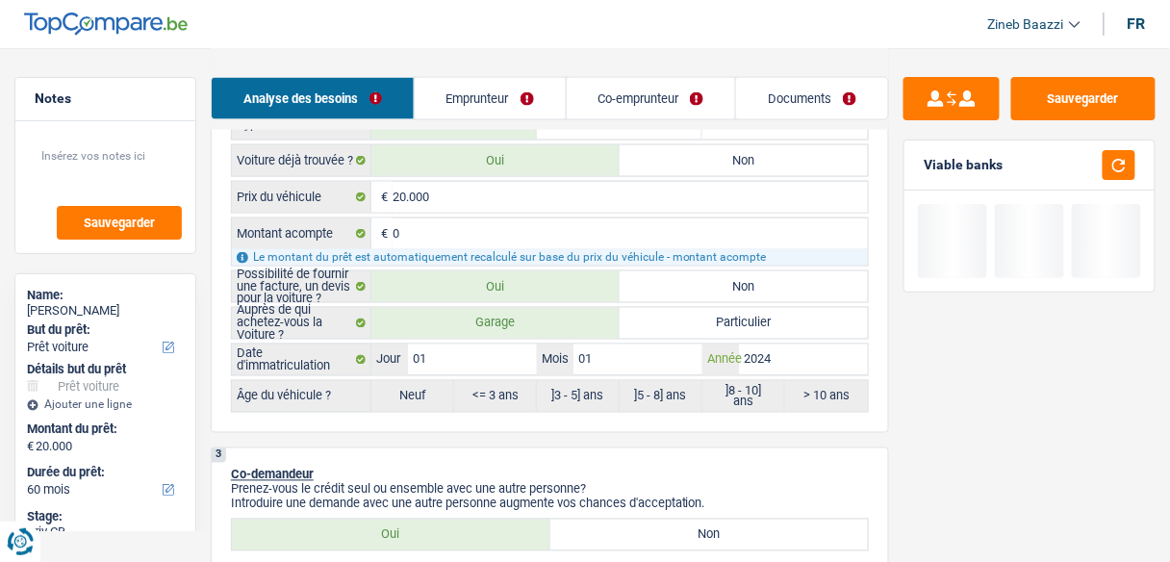
radio input "true"
select select "84"
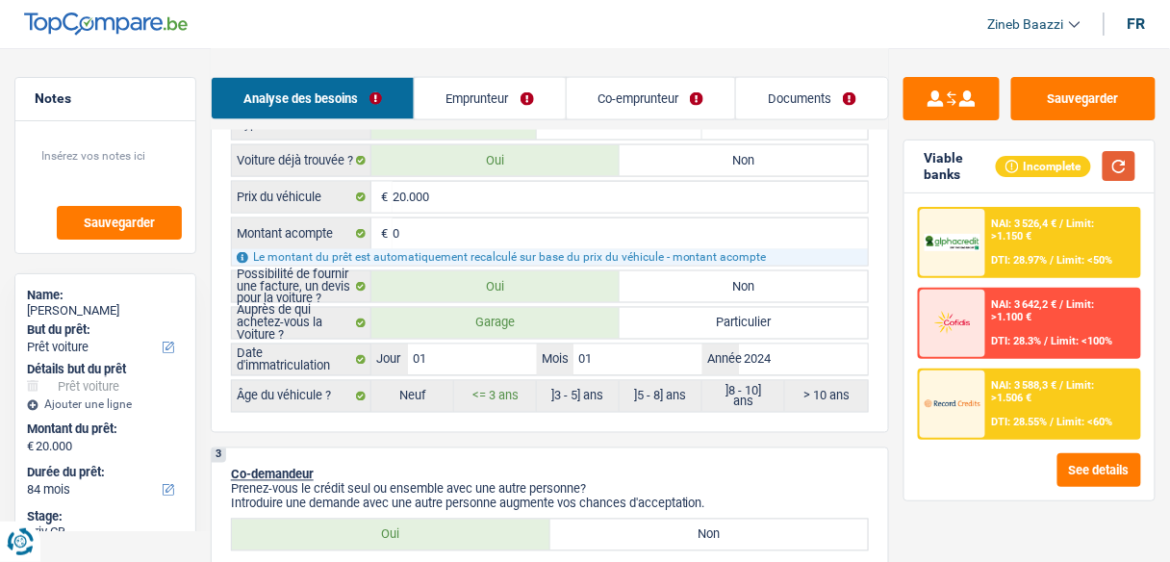
click at [1120, 161] on button "button" at bounding box center [1118, 166] width 33 height 30
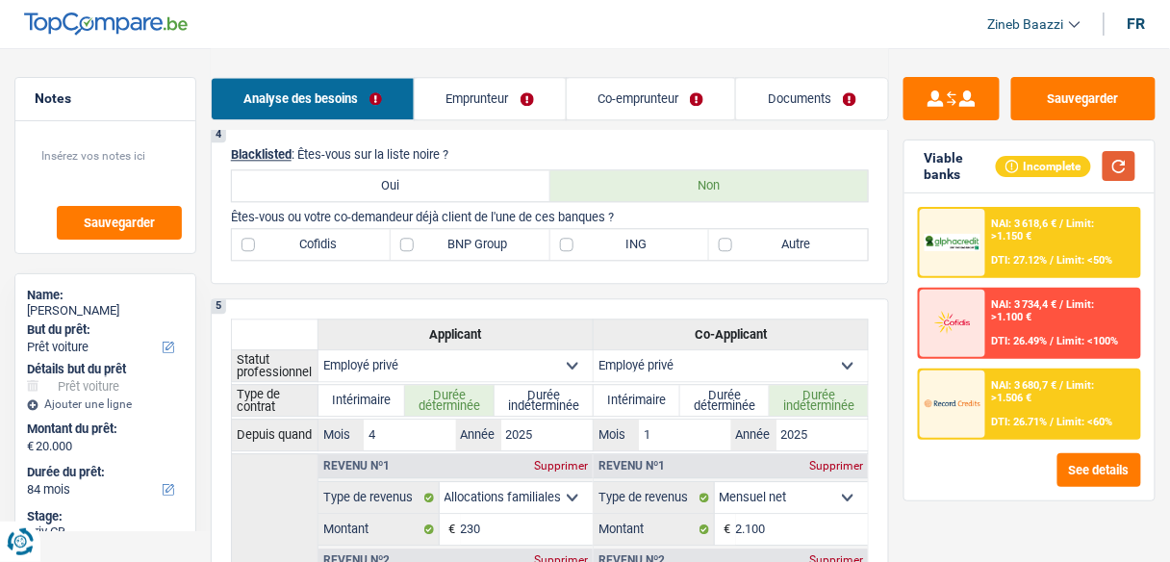
scroll to position [923, 0]
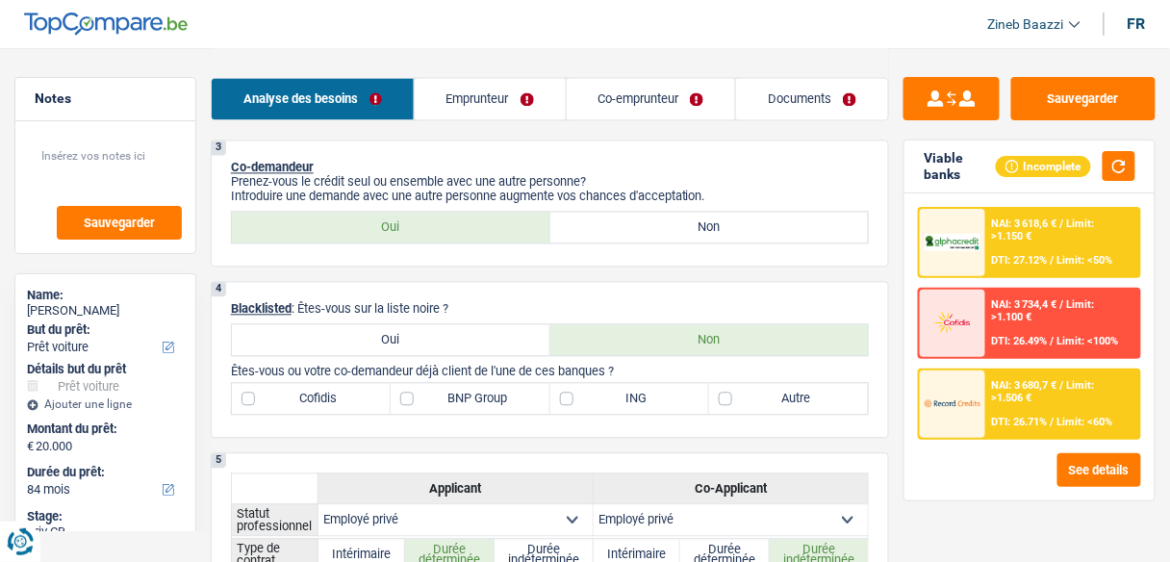
click at [1143, 164] on div "Viable banks Incomplete" at bounding box center [1029, 166] width 250 height 53
click at [1137, 167] on div "Viable banks Incomplete" at bounding box center [1029, 166] width 250 height 53
click at [1119, 173] on button "button" at bounding box center [1118, 166] width 33 height 30
click at [470, 422] on div "4 Blacklisted : Êtes-vous sur la liste noire ? Oui Non Êtes-vous ou votre co-de…" at bounding box center [550, 359] width 678 height 157
click at [1120, 164] on button "button" at bounding box center [1118, 166] width 33 height 30
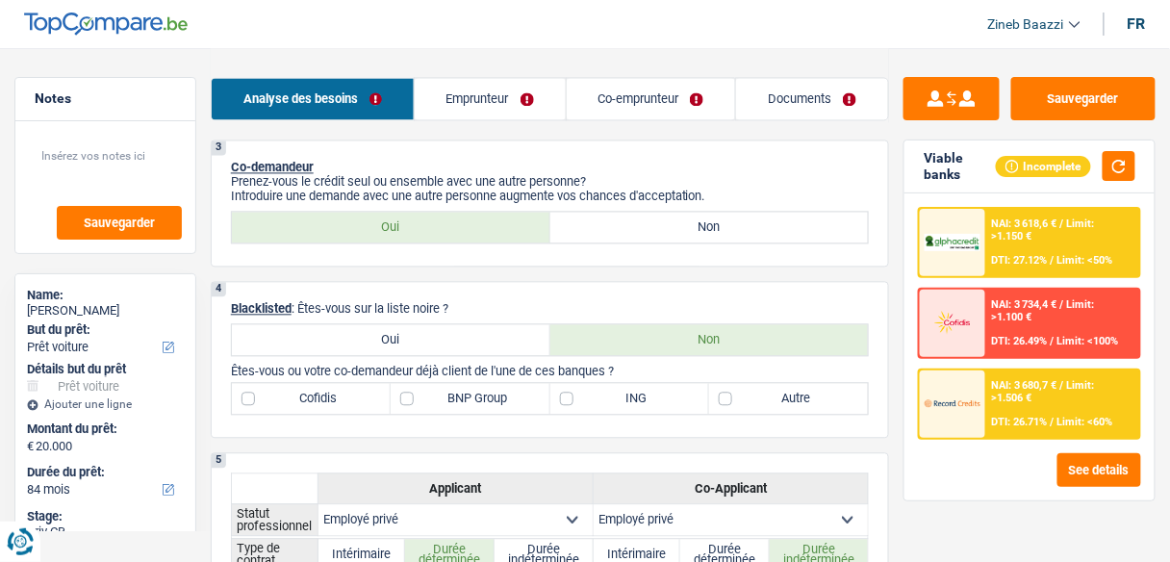
click at [810, 392] on label "Autre" at bounding box center [788, 398] width 159 height 31
click at [810, 392] on input "Autre" at bounding box center [788, 398] width 159 height 31
checkbox input "true"
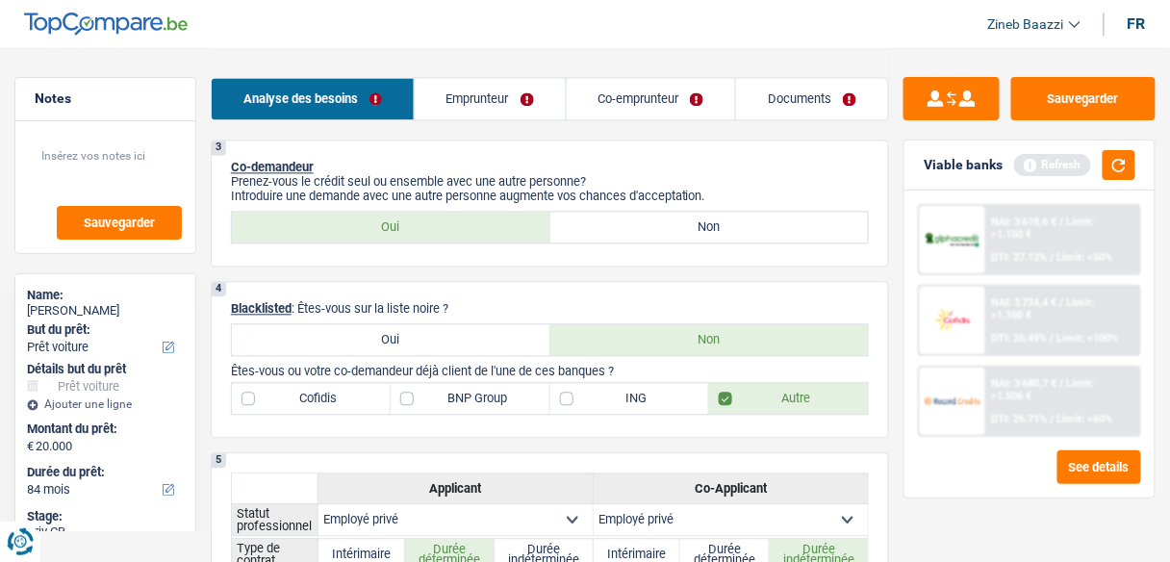
click at [458, 396] on label "BNP Group" at bounding box center [469, 398] width 159 height 31
click at [458, 396] on input "BNP Group" at bounding box center [469, 398] width 159 height 31
checkbox input "true"
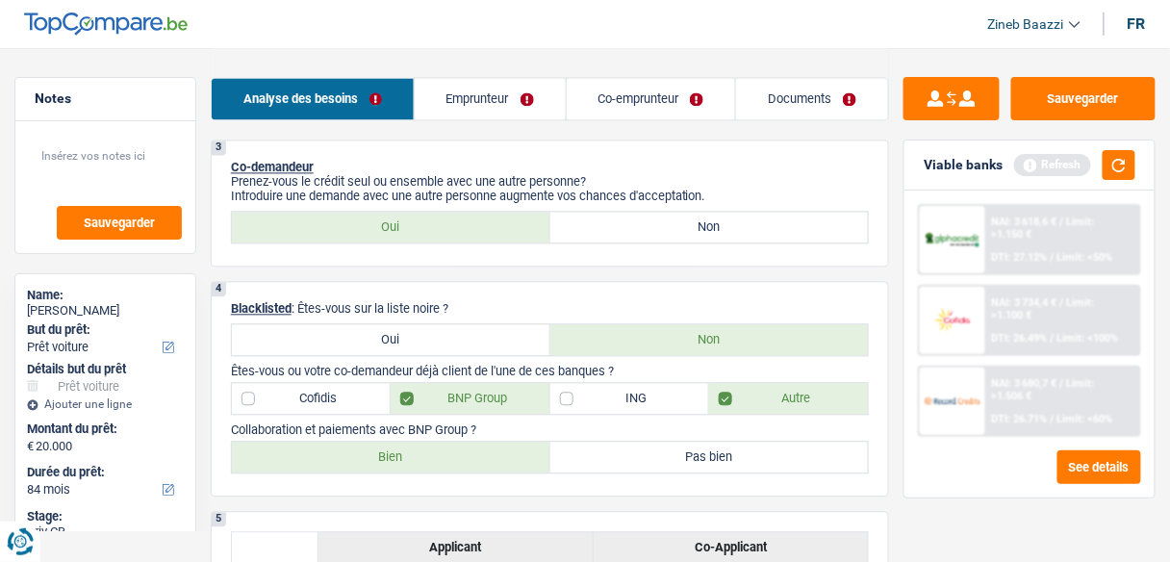
click at [1121, 180] on div "Viable banks Refresh" at bounding box center [1029, 165] width 250 height 50
click at [1109, 171] on button "button" at bounding box center [1118, 165] width 33 height 30
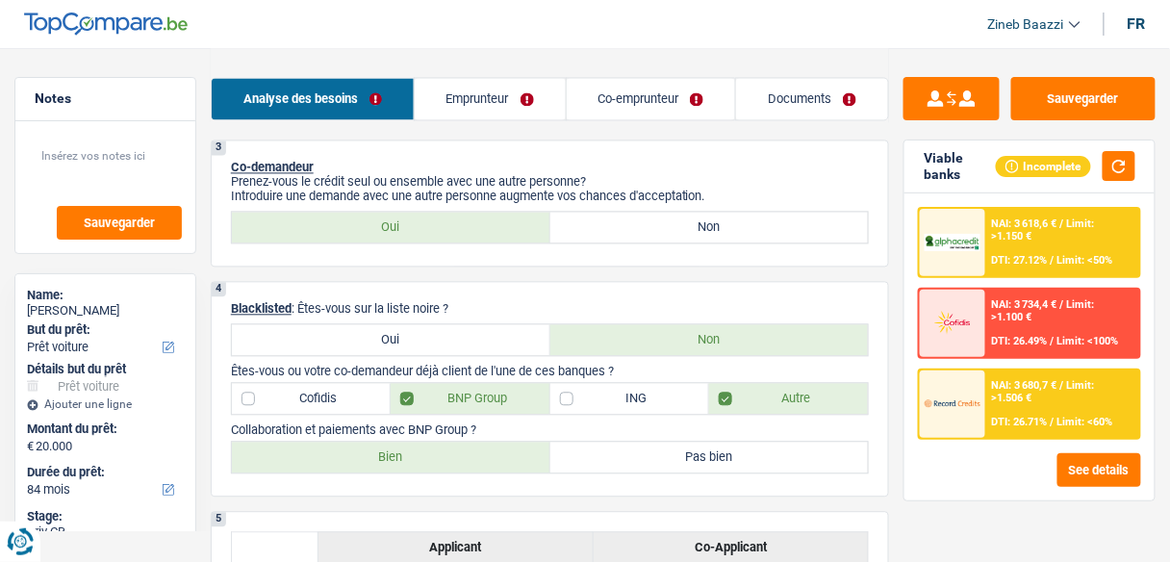
click at [492, 451] on label "Bien" at bounding box center [391, 456] width 318 height 31
click at [492, 451] on input "Bien" at bounding box center [391, 456] width 318 height 31
radio input "true"
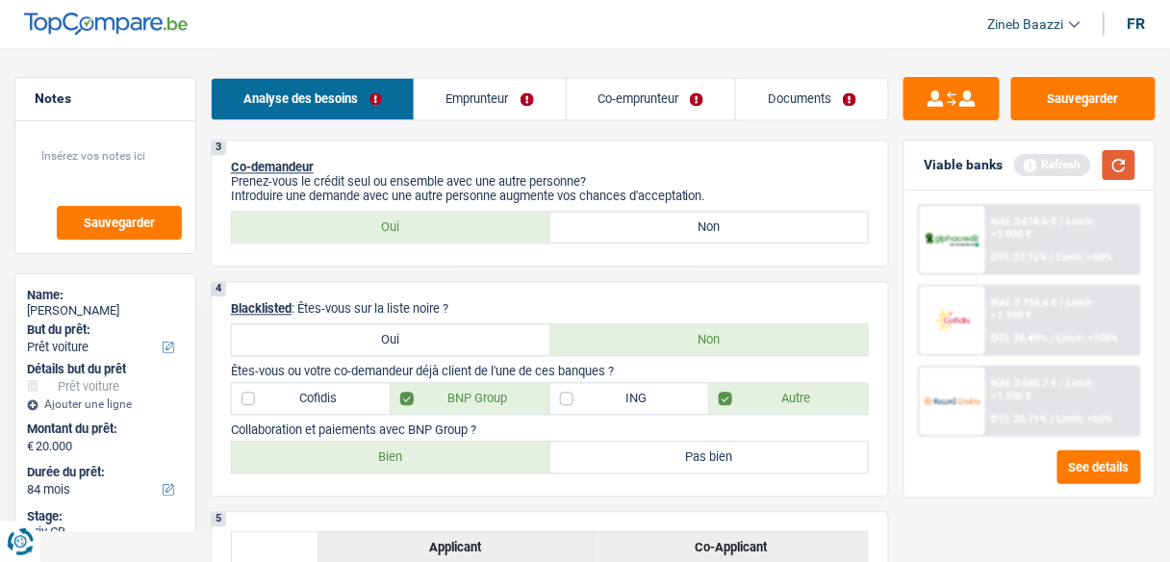
click at [1110, 162] on button "button" at bounding box center [1118, 165] width 33 height 30
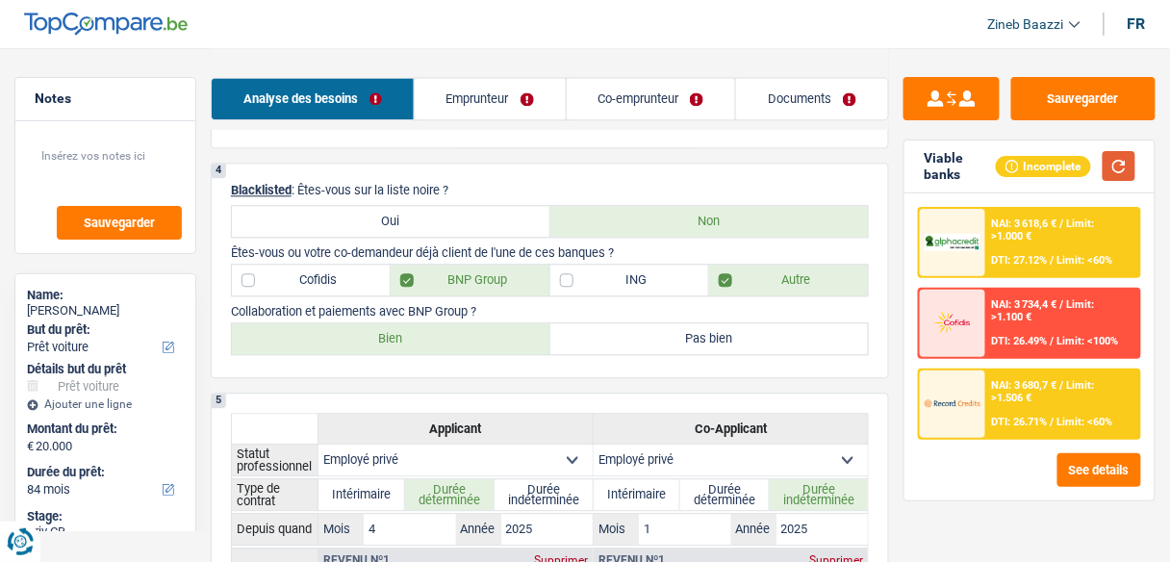
scroll to position [1154, 0]
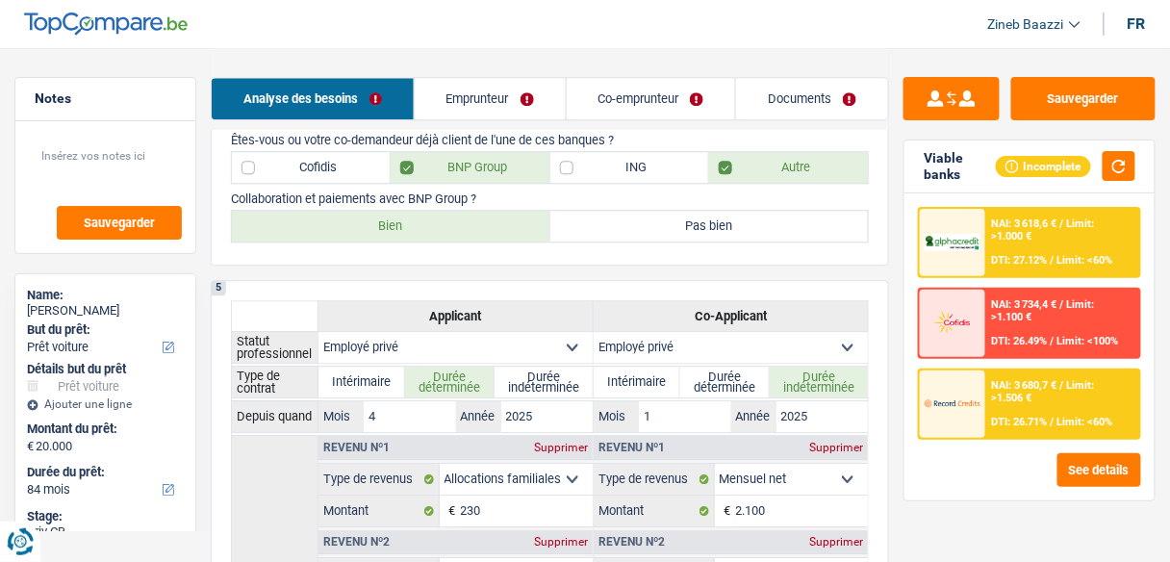
click at [511, 101] on link "Emprunteur" at bounding box center [490, 98] width 151 height 41
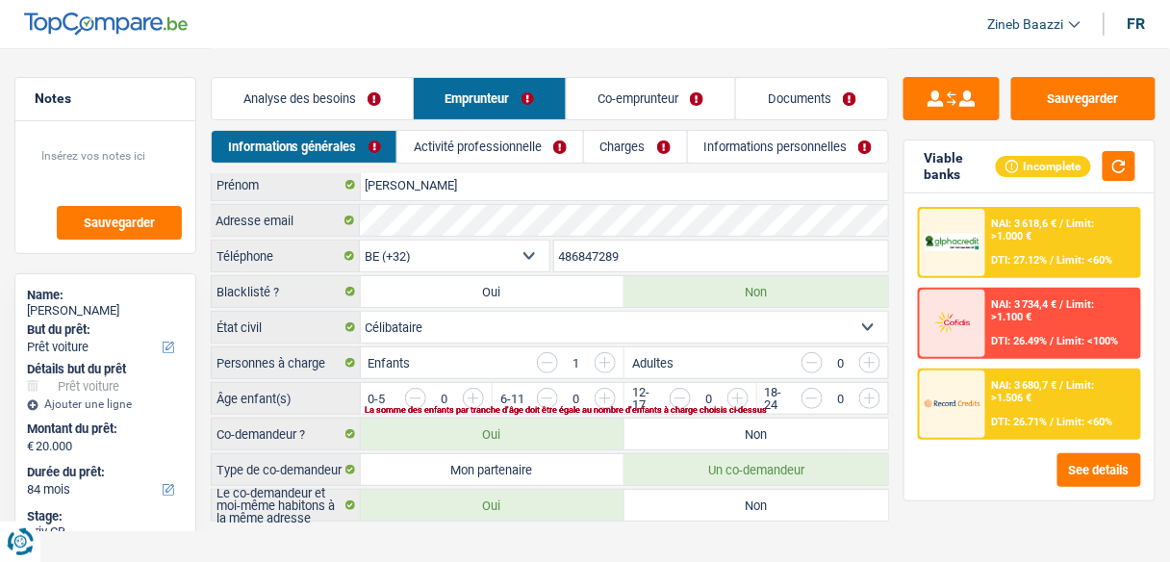
scroll to position [58, 0]
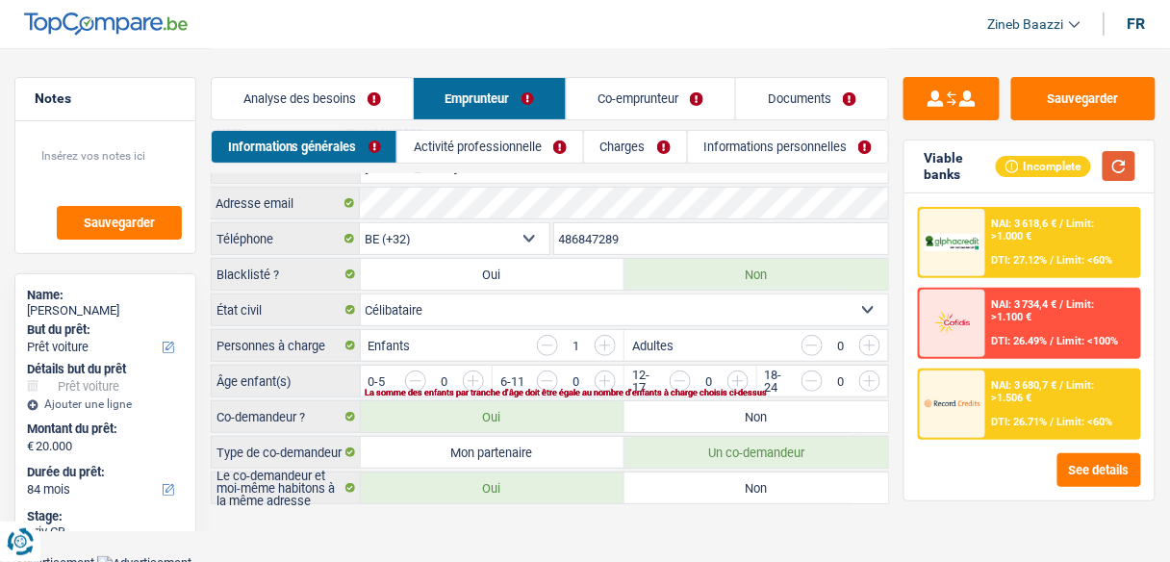
click at [1127, 164] on button "button" at bounding box center [1118, 166] width 33 height 30
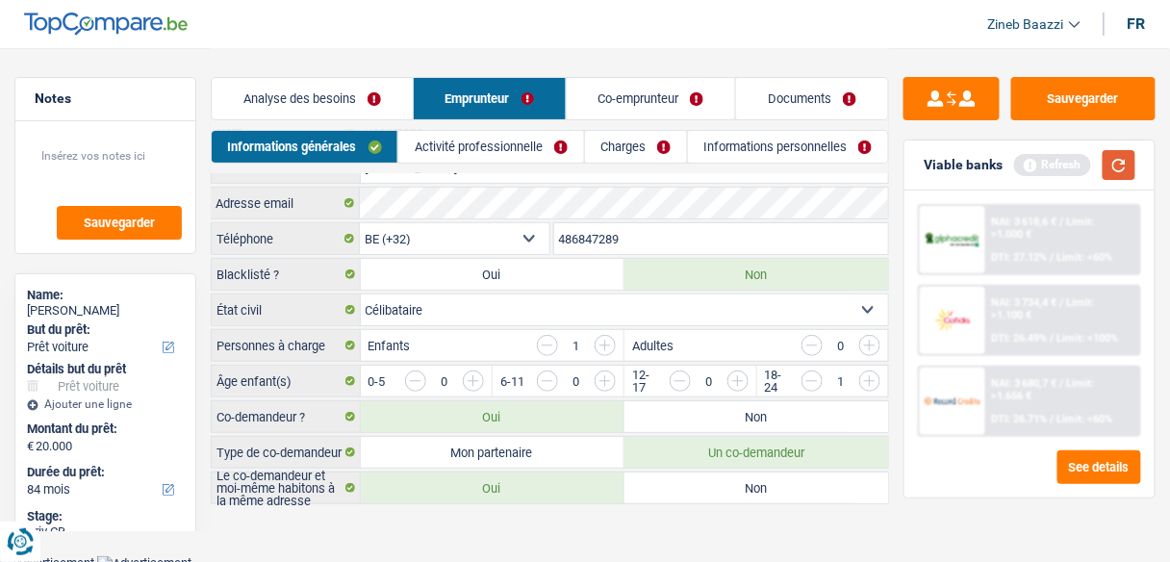
click at [1115, 161] on button "button" at bounding box center [1118, 165] width 33 height 30
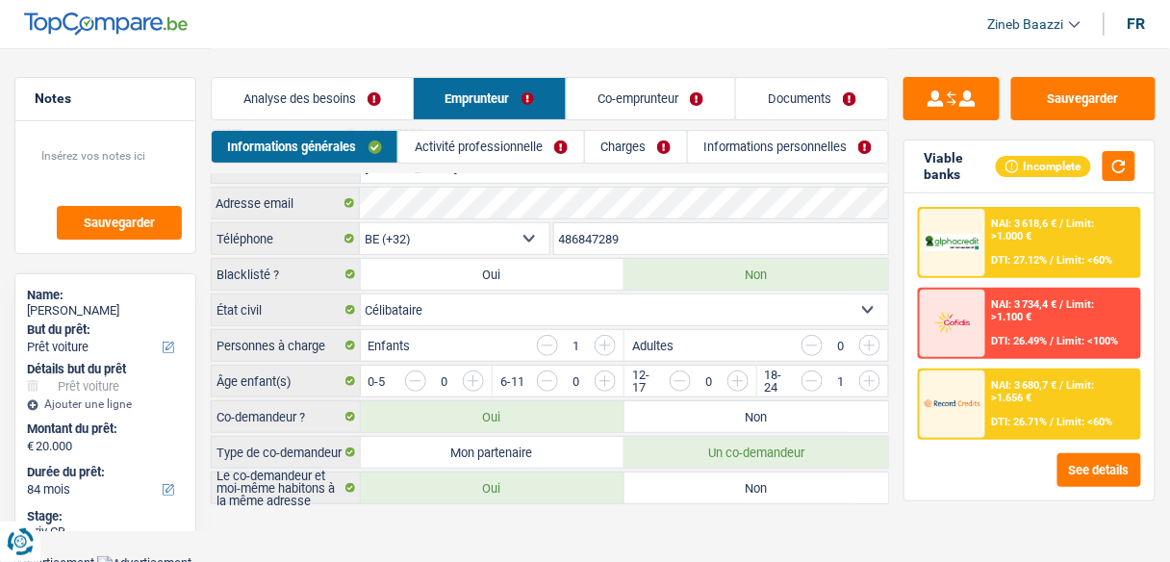
click at [491, 444] on label "Mon partenaire" at bounding box center [493, 452] width 264 height 31
click at [491, 444] on input "Mon partenaire" at bounding box center [493, 452] width 264 height 31
radio input "true"
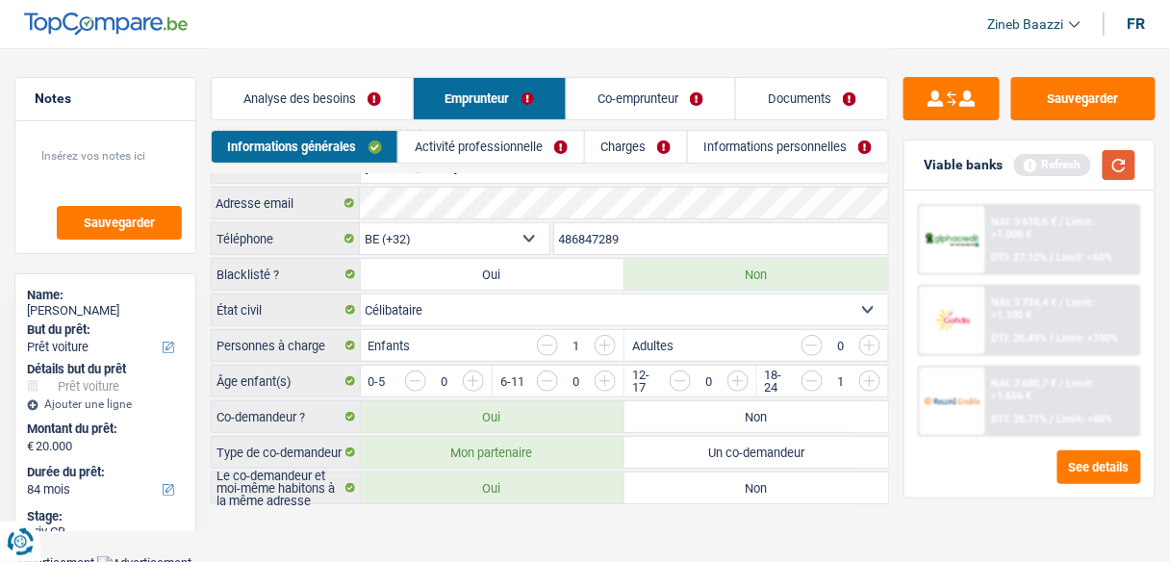
click at [1105, 164] on button "button" at bounding box center [1118, 165] width 33 height 30
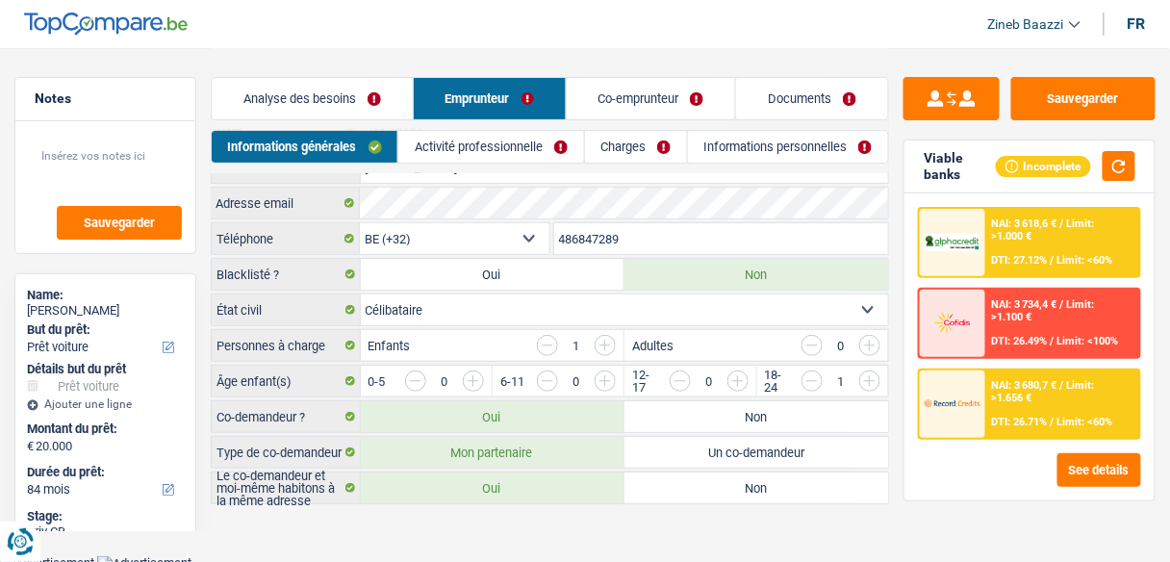
click at [639, 437] on label "Un co-demandeur" at bounding box center [756, 452] width 264 height 31
click at [639, 437] on input "Un co-demandeur" at bounding box center [756, 452] width 264 height 31
radio input "true"
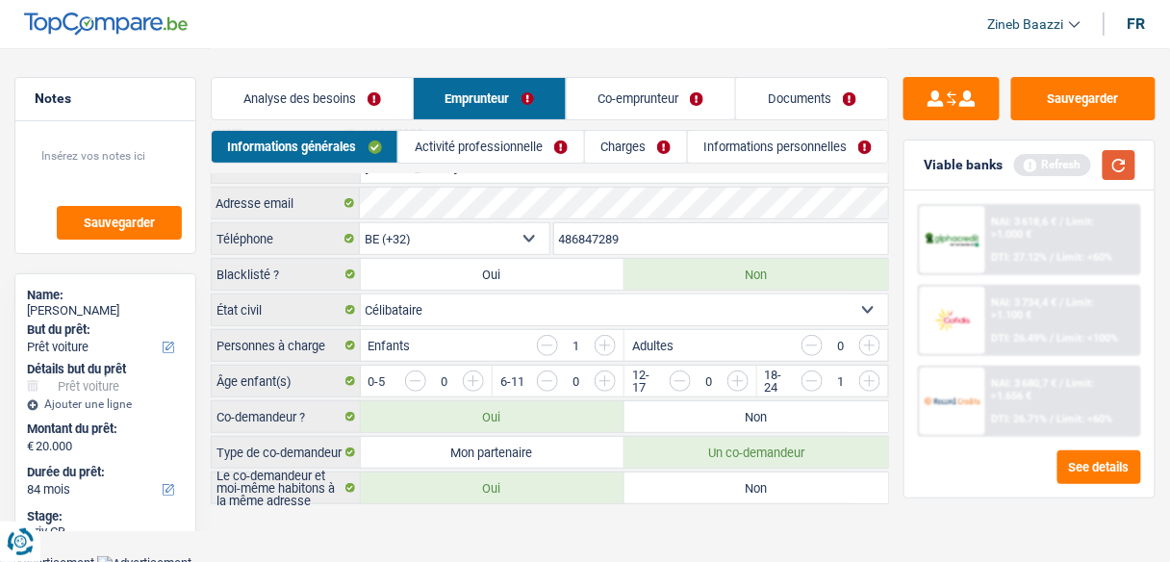
click at [1123, 159] on button "button" at bounding box center [1118, 165] width 33 height 30
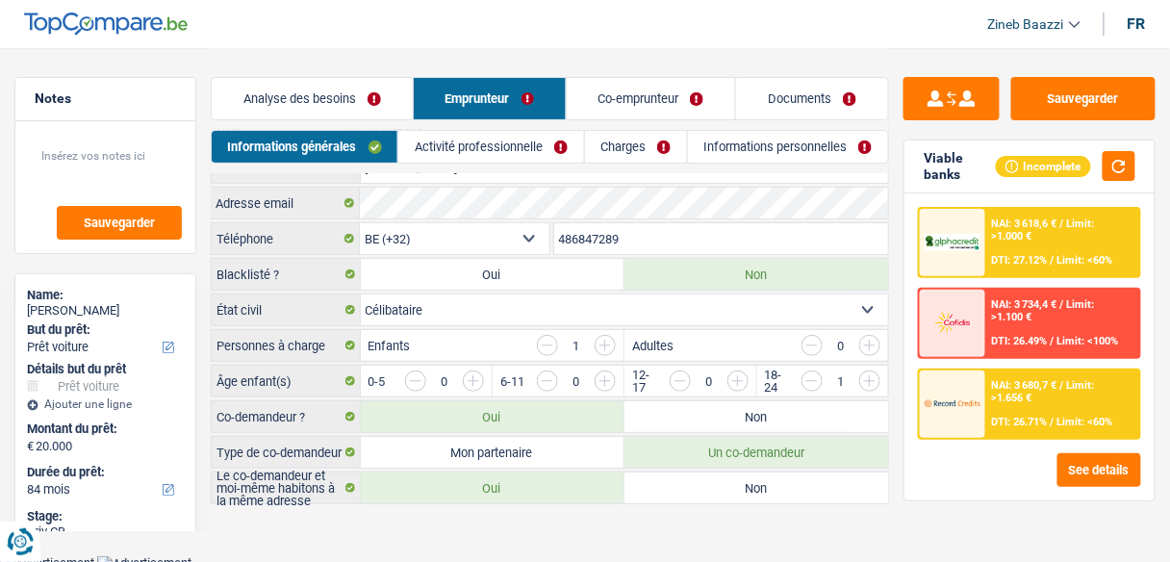
click at [508, 147] on link "Activité professionnelle" at bounding box center [490, 147] width 185 height 32
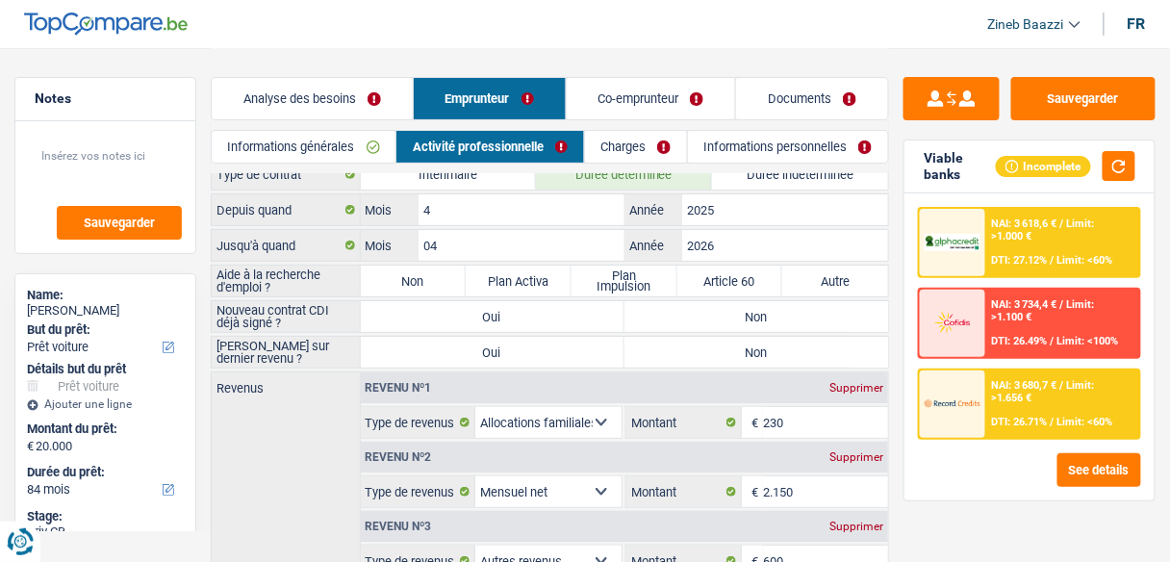
scroll to position [0, 0]
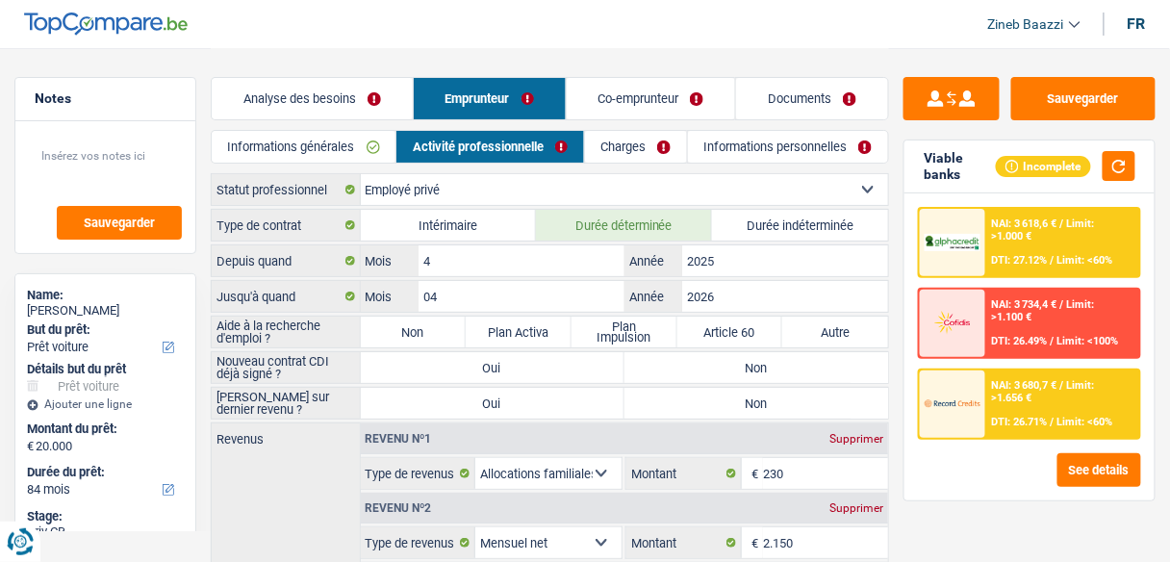
click at [383, 325] on label "Non" at bounding box center [414, 331] width 106 height 31
click at [383, 325] on input "Non" at bounding box center [414, 331] width 106 height 31
radio input "true"
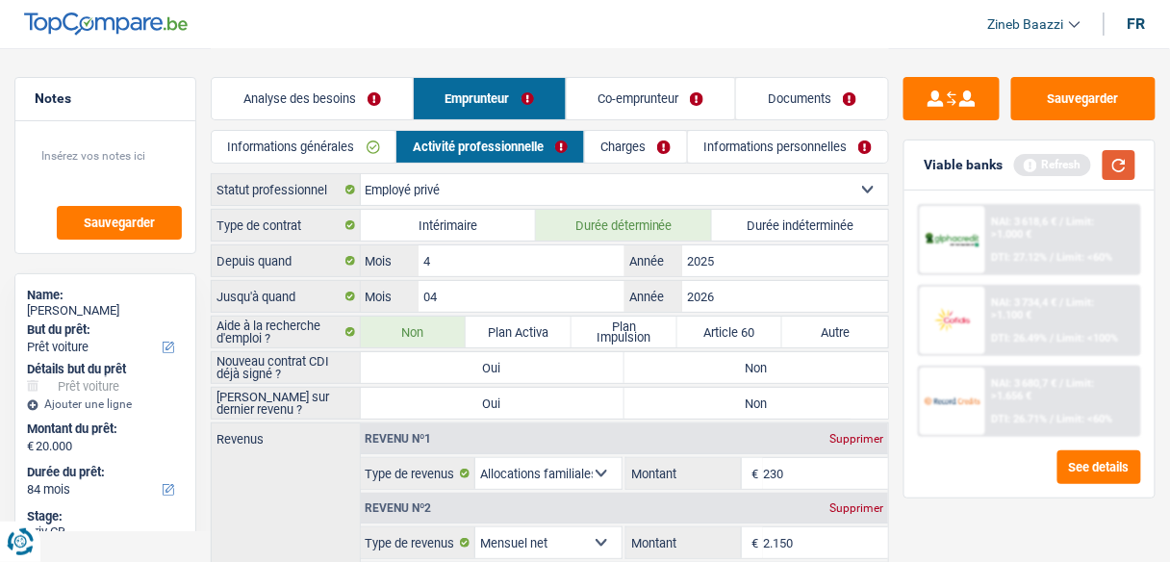
click at [1116, 167] on button "button" at bounding box center [1118, 165] width 33 height 30
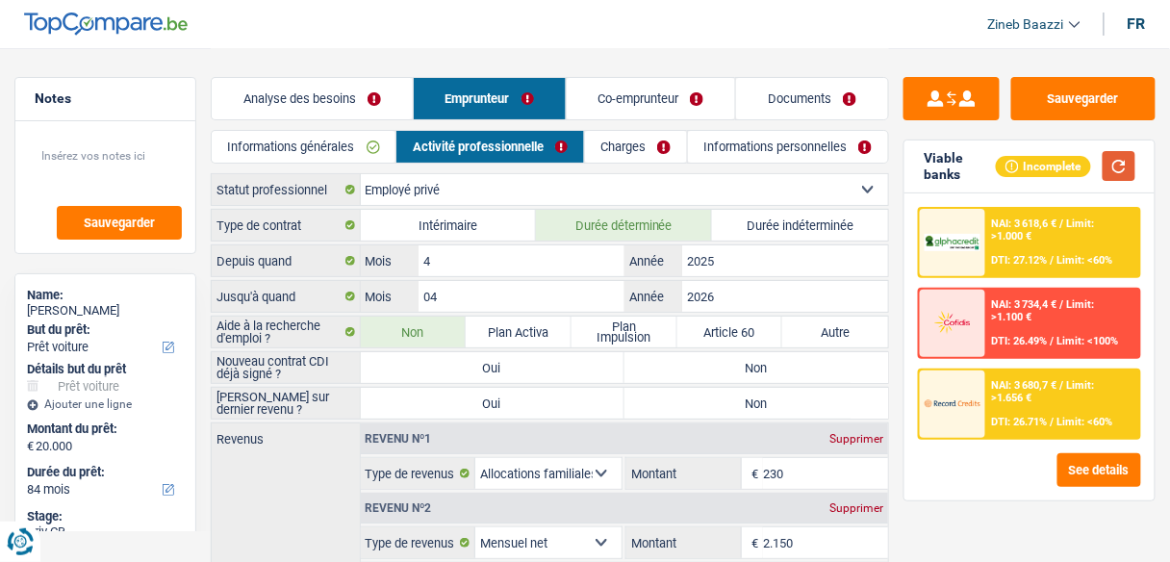
click at [1124, 165] on button "button" at bounding box center [1118, 166] width 33 height 30
click at [64, 165] on textarea at bounding box center [105, 164] width 153 height 58
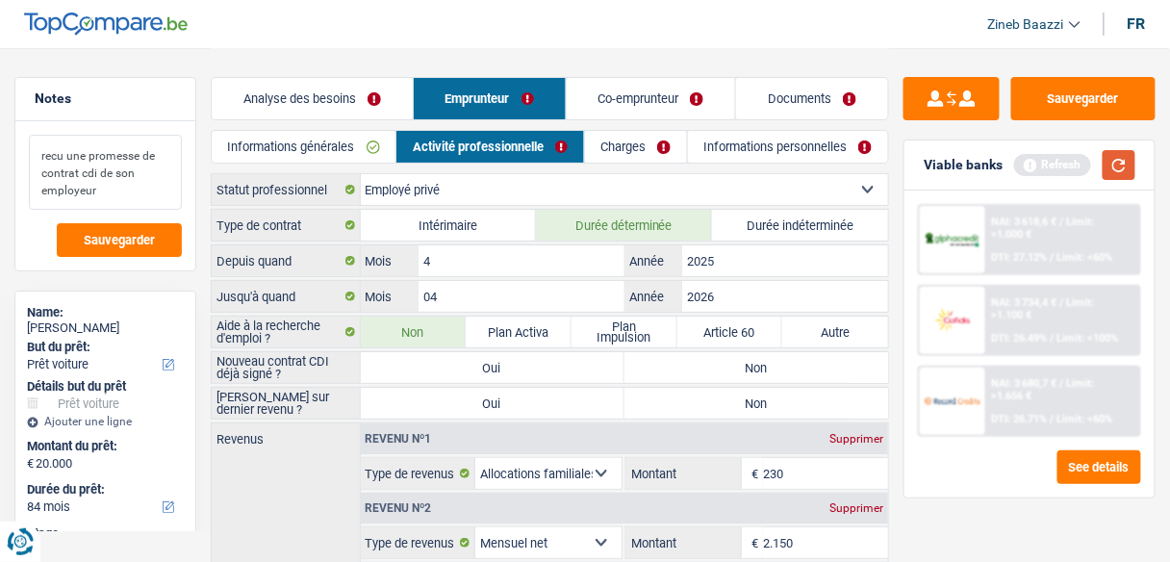
type textarea "recu une promesse de contrat cdi de son employeur"
click at [1130, 158] on button "button" at bounding box center [1118, 165] width 33 height 30
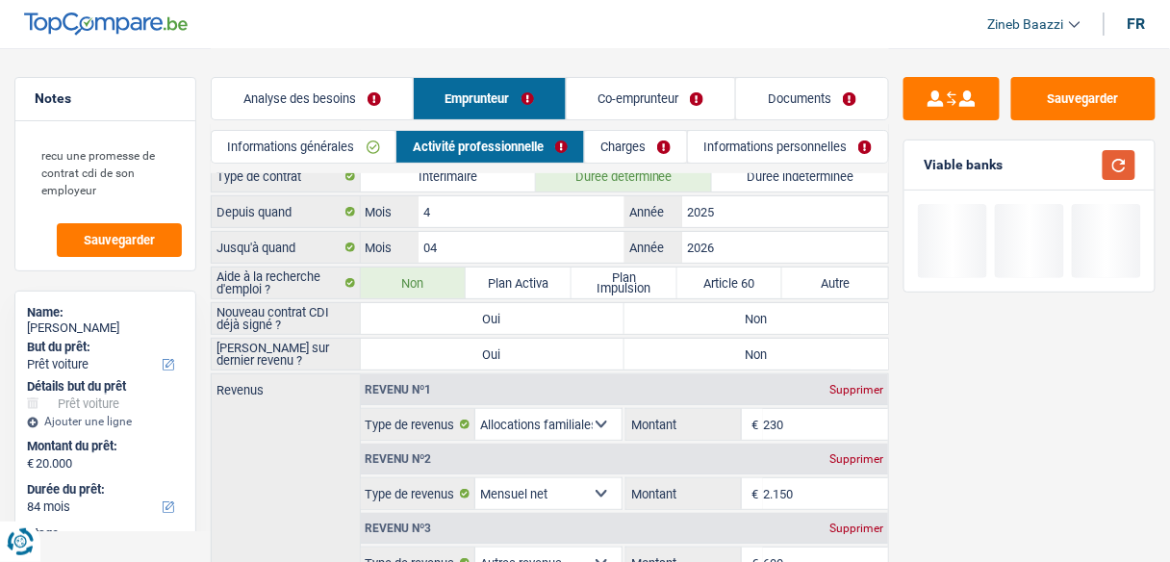
scroll to position [77, 0]
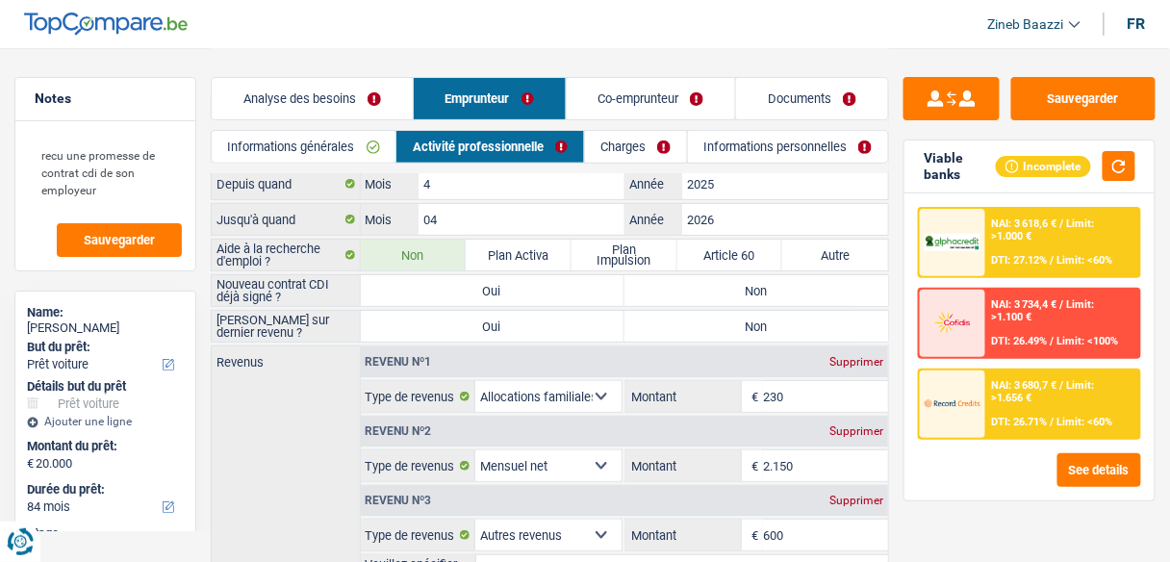
click at [653, 317] on label "Non" at bounding box center [756, 326] width 264 height 31
click at [653, 317] on input "Non" at bounding box center [756, 326] width 264 height 31
radio input "true"
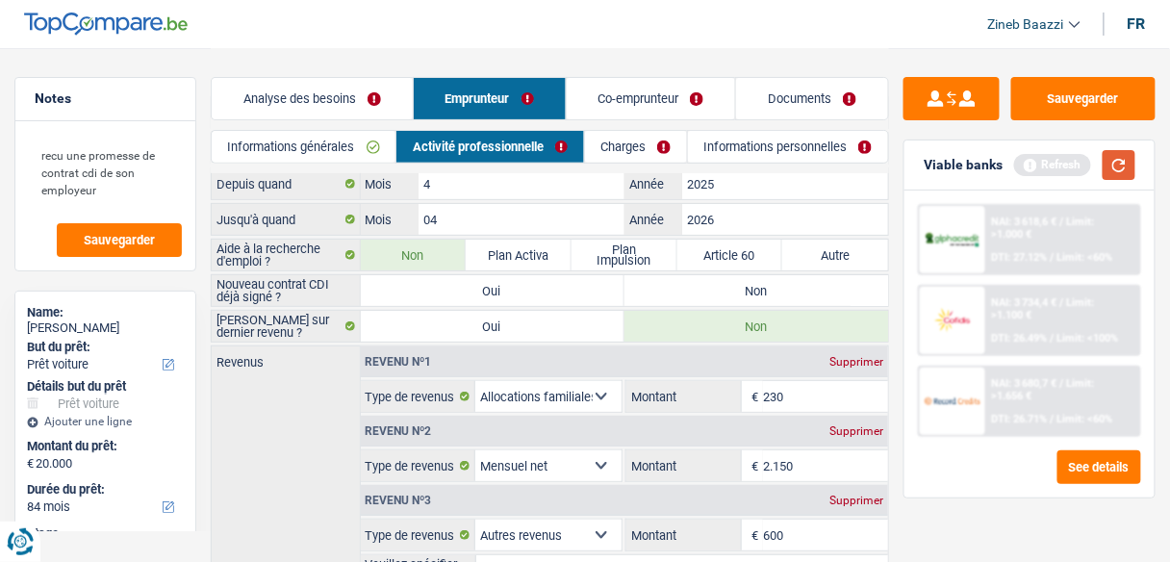
drag, startPoint x: 1113, startPoint y: 165, endPoint x: 1026, endPoint y: 194, distance: 91.2
click at [1113, 164] on button "button" at bounding box center [1118, 165] width 33 height 30
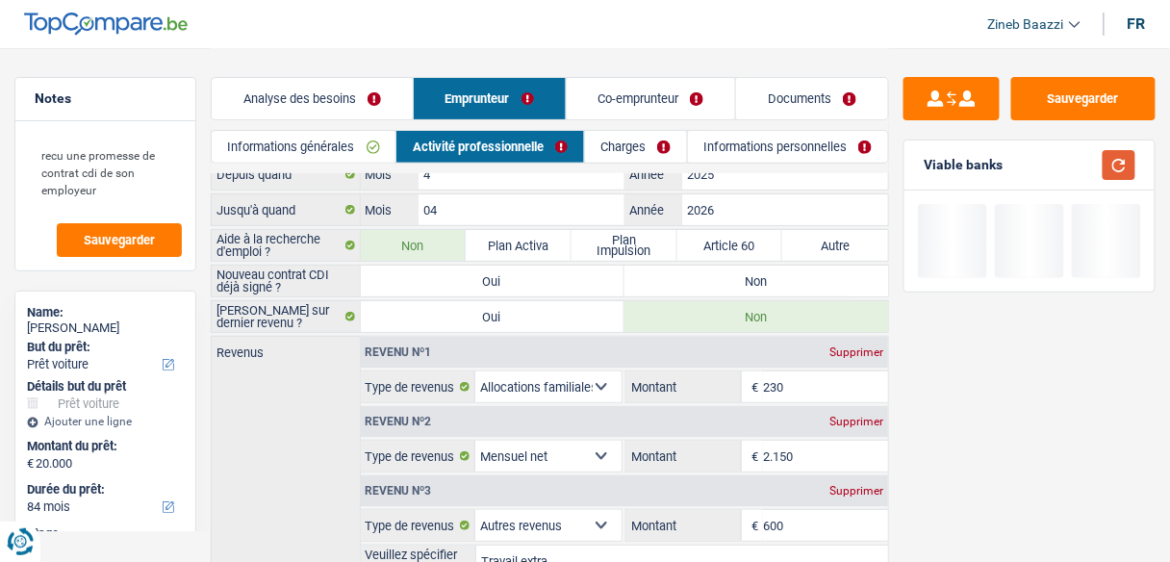
scroll to position [231, 0]
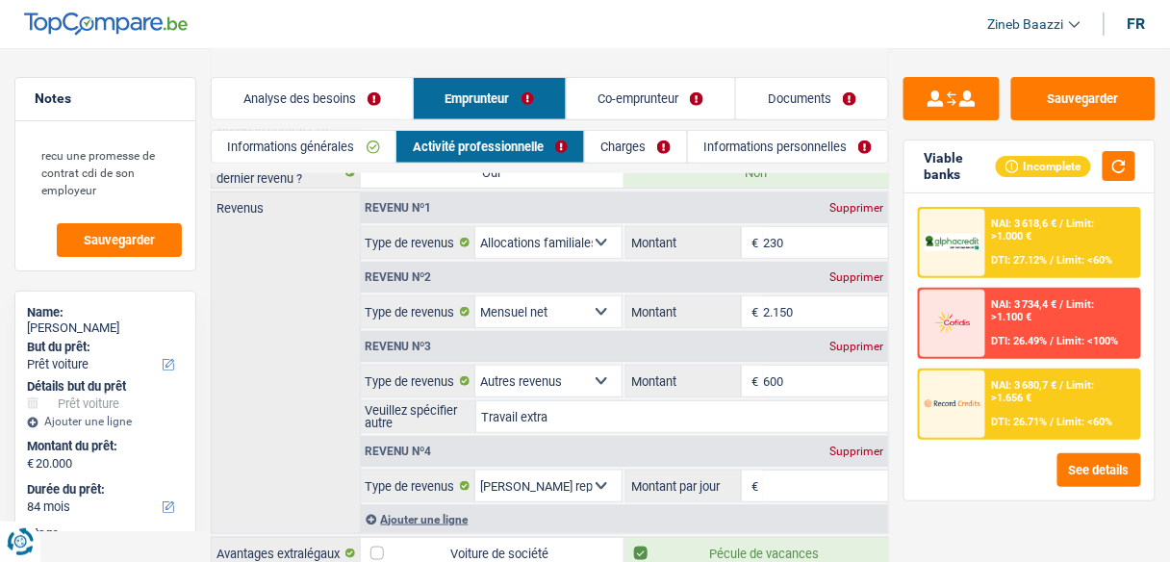
click at [570, 369] on select "Allocation d'handicap Allocations chômage Allocations familiales Chèques repas …" at bounding box center [548, 380] width 146 height 31
click at [578, 401] on input "Travail extra" at bounding box center [682, 416] width 412 height 31
drag, startPoint x: 580, startPoint y: 403, endPoint x: 476, endPoint y: 407, distance: 103.9
click at [476, 407] on input "Travail extra" at bounding box center [682, 416] width 412 height 31
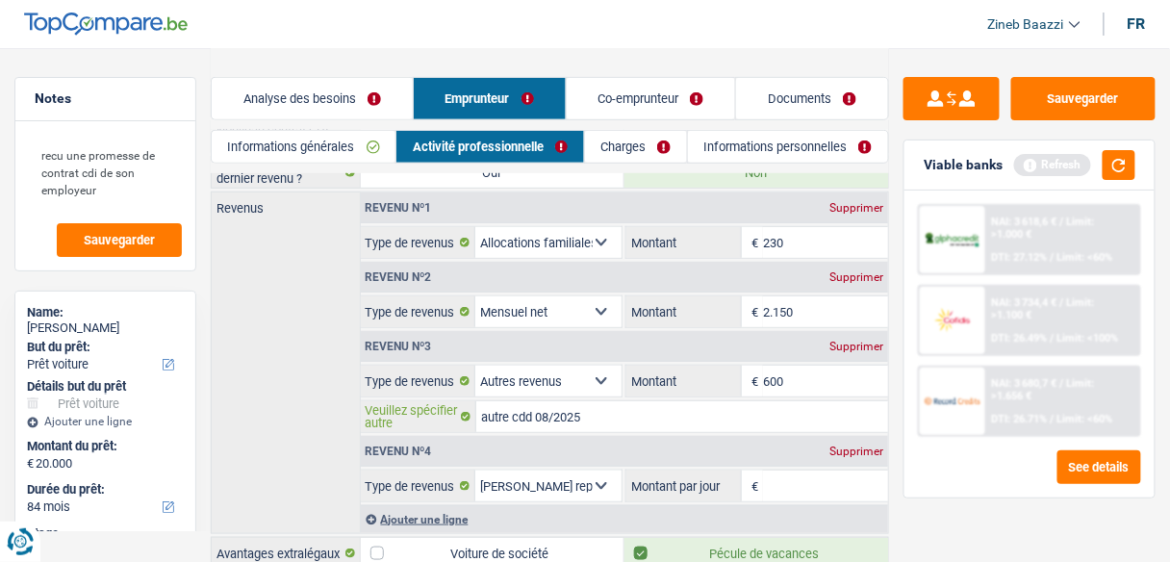
type input "autre cdd 08/2025"
click at [304, 297] on div "Revenus Revenu nº1 Supprimer Allocation d'handicap Allocations chômage Allocati…" at bounding box center [550, 362] width 678 height 342
click at [1119, 171] on button "button" at bounding box center [1118, 165] width 33 height 30
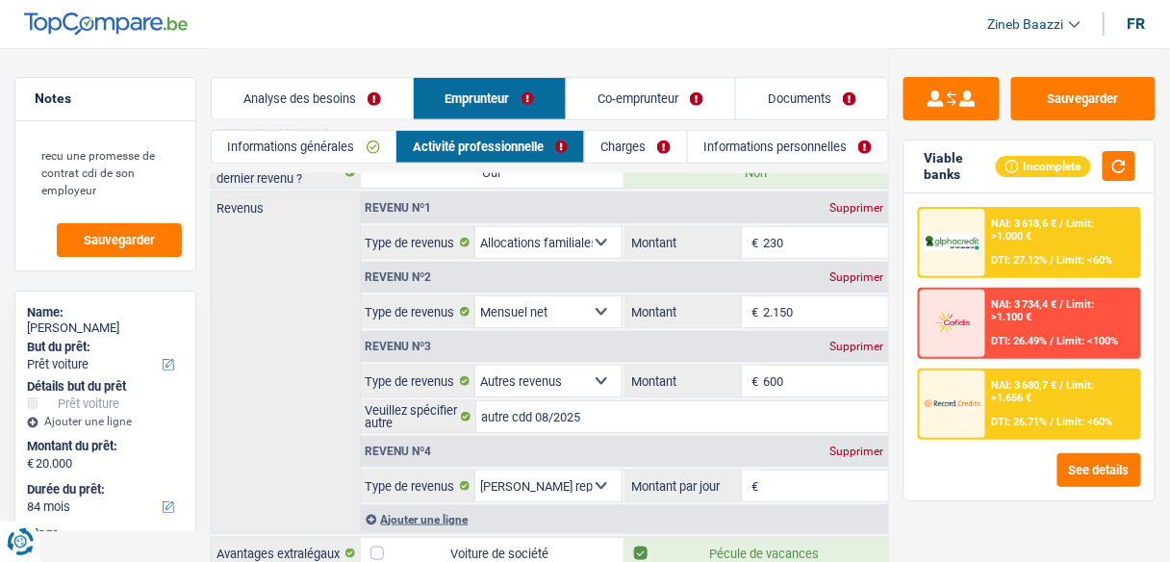
click at [779, 491] on input "Montant par jour" at bounding box center [825, 485] width 125 height 31
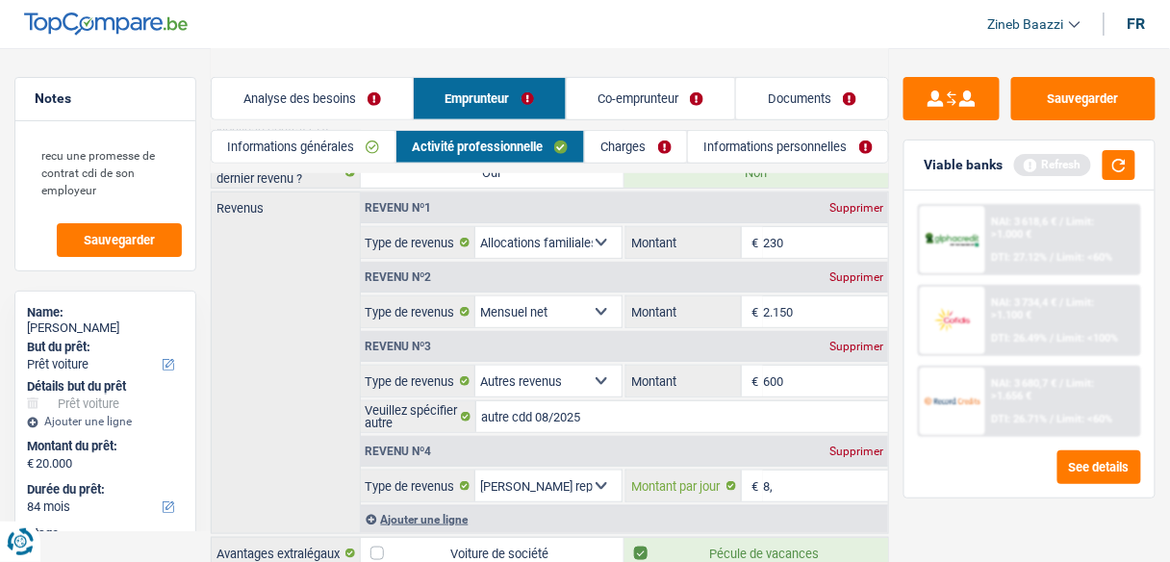
type input "8"
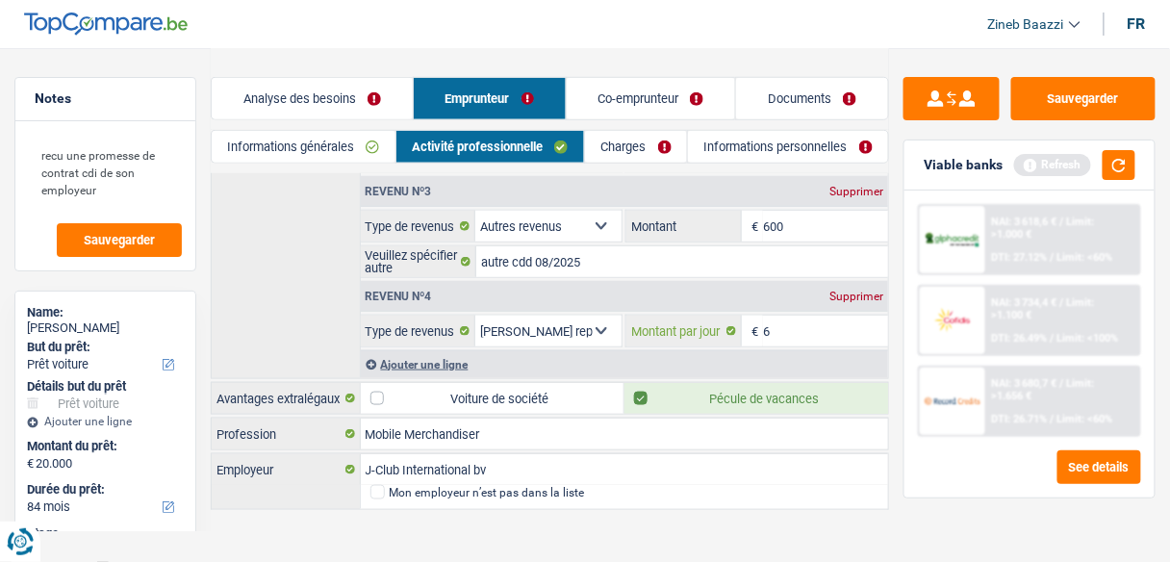
scroll to position [388, 0]
type input "6,0"
click at [887, 422] on input "Mobile Merchandiser" at bounding box center [625, 431] width 528 height 31
click at [1140, 171] on div "Viable banks Refresh" at bounding box center [1029, 165] width 250 height 50
click at [1111, 171] on button "button" at bounding box center [1118, 165] width 33 height 30
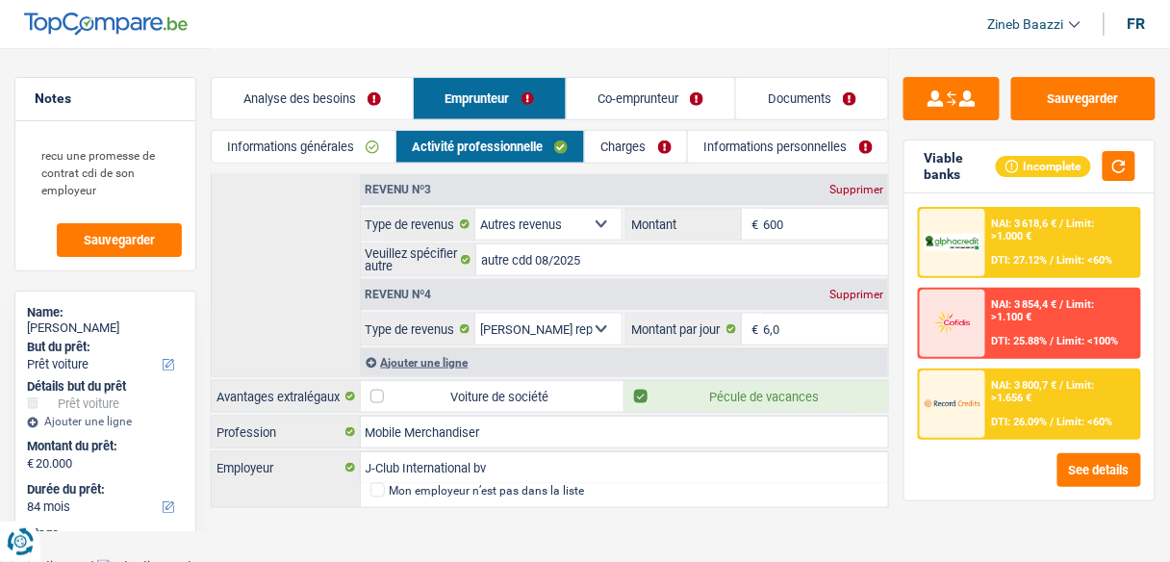
click at [622, 146] on link "Charges" at bounding box center [636, 147] width 102 height 32
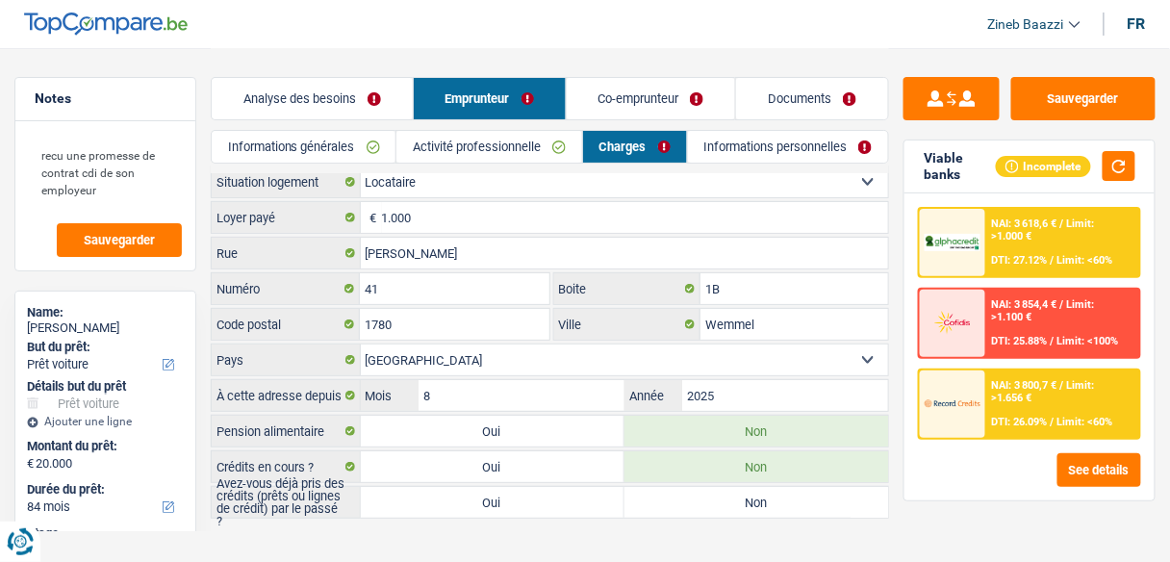
scroll to position [0, 0]
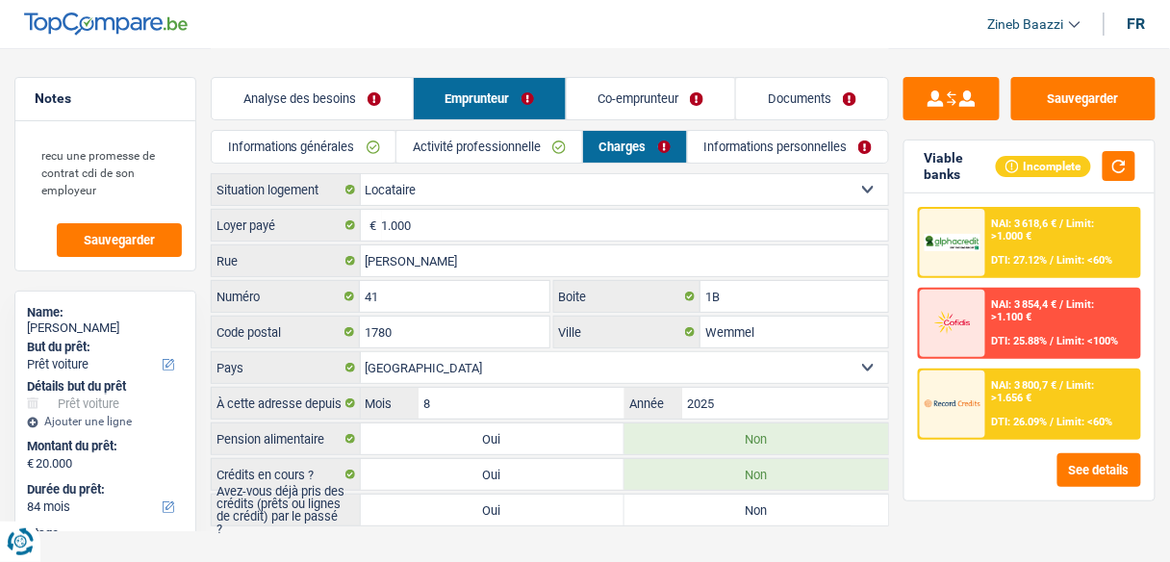
click at [480, 149] on link "Activité professionnelle" at bounding box center [489, 147] width 186 height 32
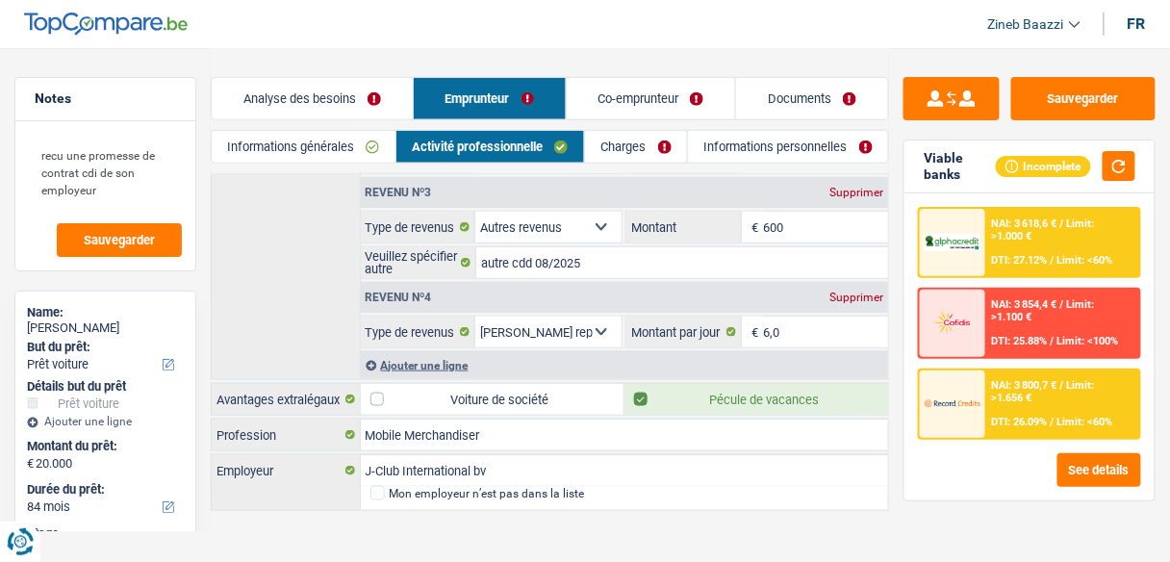
scroll to position [388, 0]
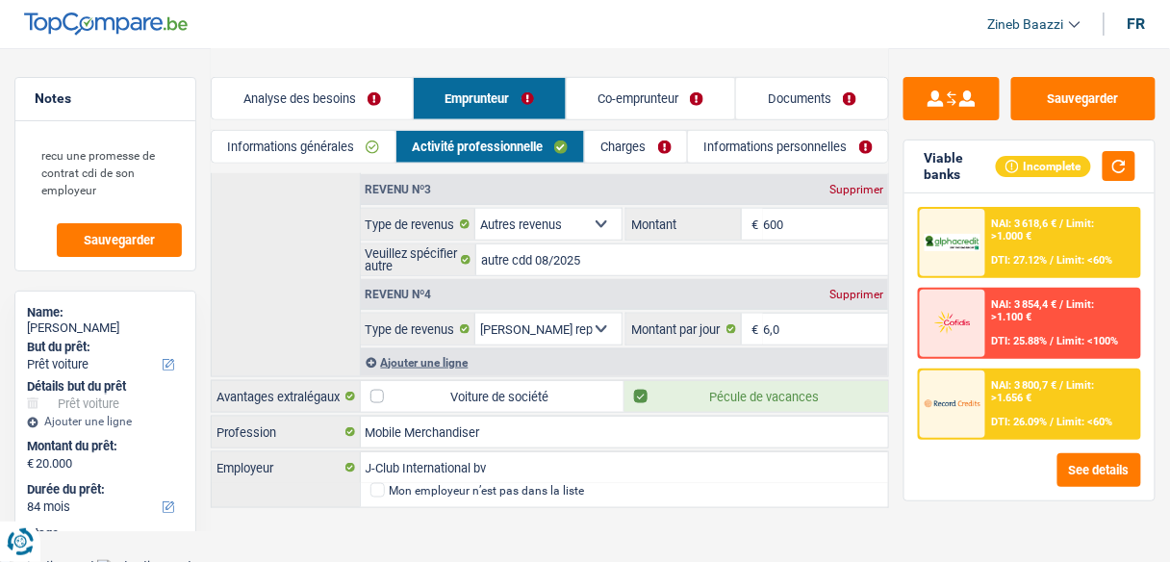
click at [700, 391] on label "Pécule de vacances" at bounding box center [756, 396] width 264 height 31
click at [700, 391] on input "Pécule de vacances" at bounding box center [756, 396] width 264 height 31
checkbox input "false"
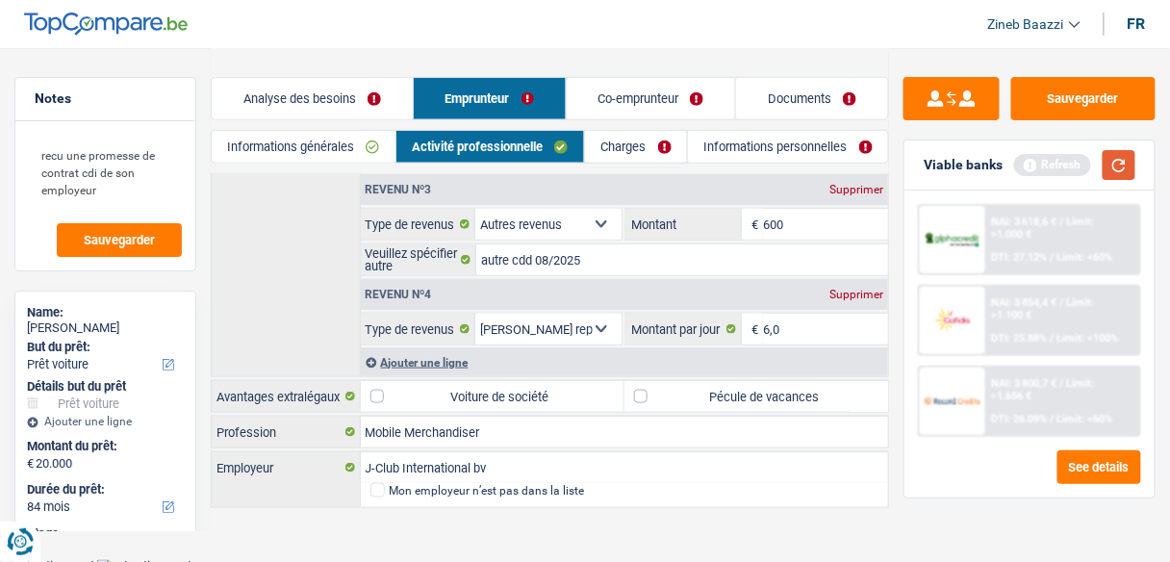
click at [1124, 164] on button "button" at bounding box center [1118, 165] width 33 height 30
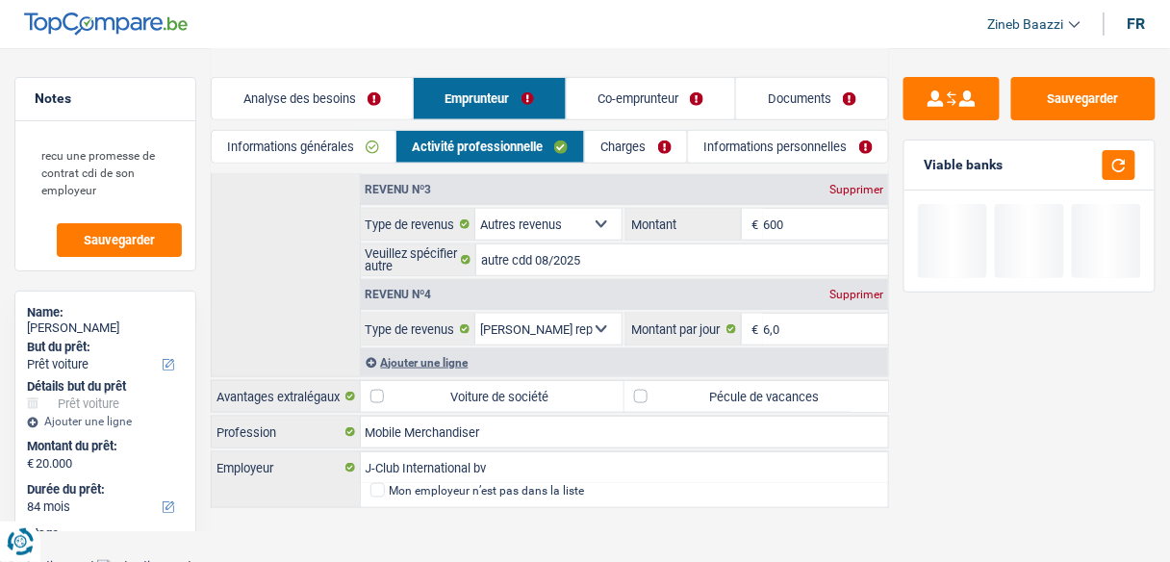
click at [622, 140] on link "Charges" at bounding box center [636, 147] width 102 height 32
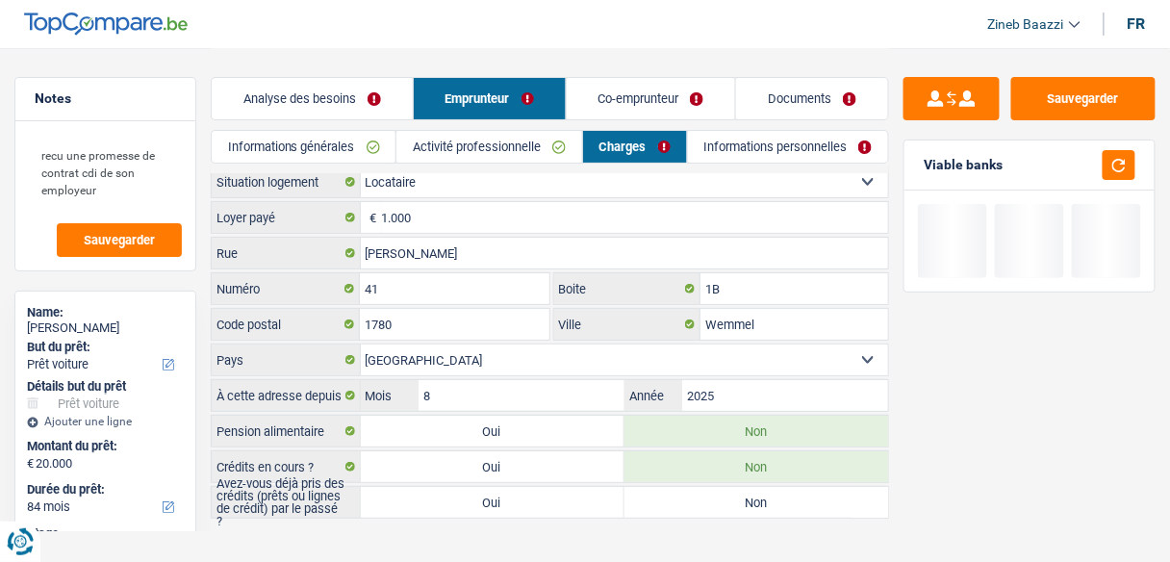
scroll to position [0, 0]
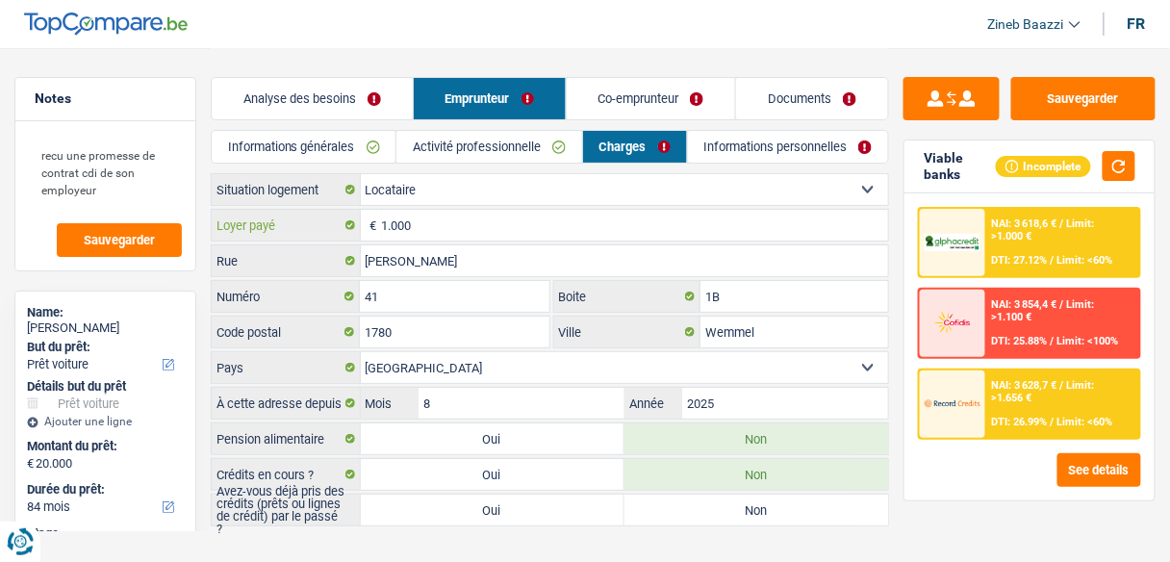
click at [414, 220] on input "1.000" at bounding box center [635, 225] width 507 height 31
click at [417, 223] on input "1.000" at bounding box center [635, 225] width 507 height 31
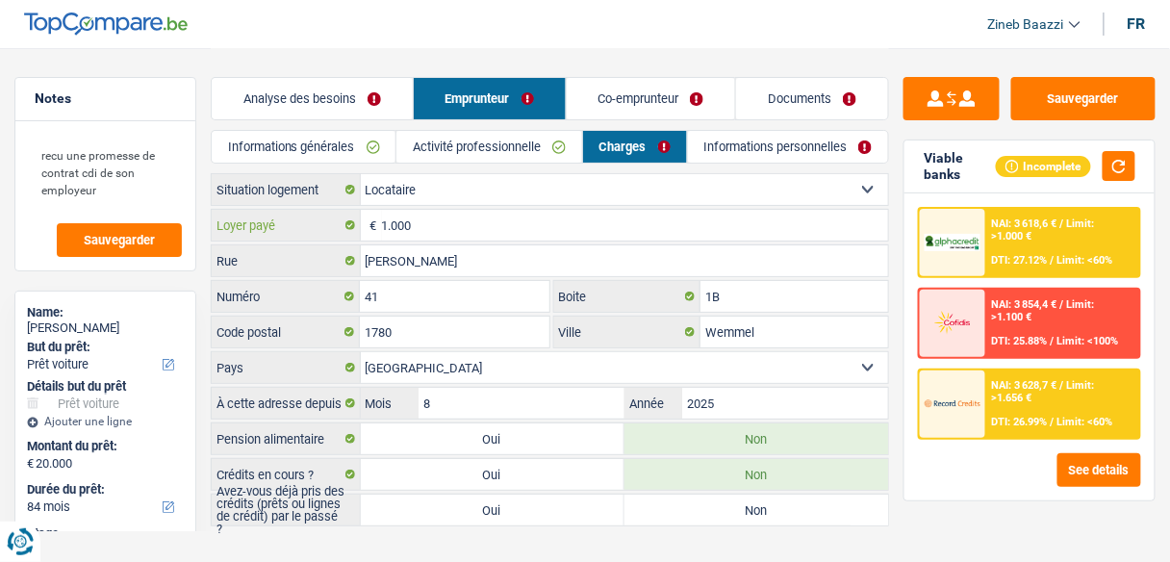
click at [417, 223] on input "1.000" at bounding box center [635, 225] width 507 height 31
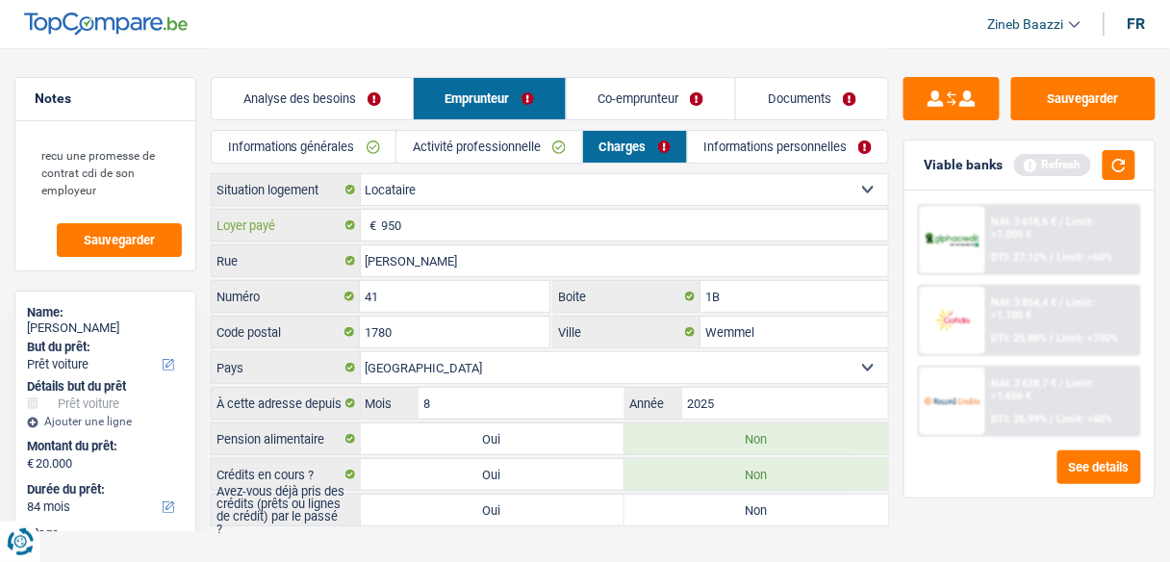
type input "950"
click at [733, 65] on div "Analyse des besoins Emprunteur Co-emprunteur Documents" at bounding box center [550, 89] width 678 height 82
click at [1107, 159] on button "button" at bounding box center [1118, 165] width 33 height 30
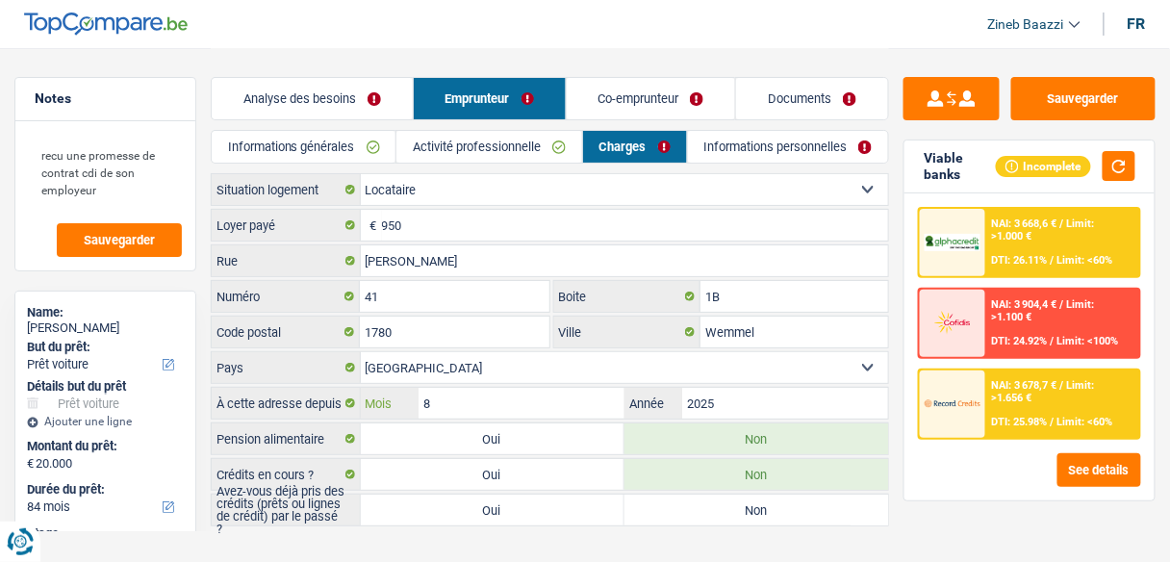
click at [491, 396] on input "8" at bounding box center [521, 403] width 206 height 31
click at [1123, 167] on button "button" at bounding box center [1118, 166] width 33 height 30
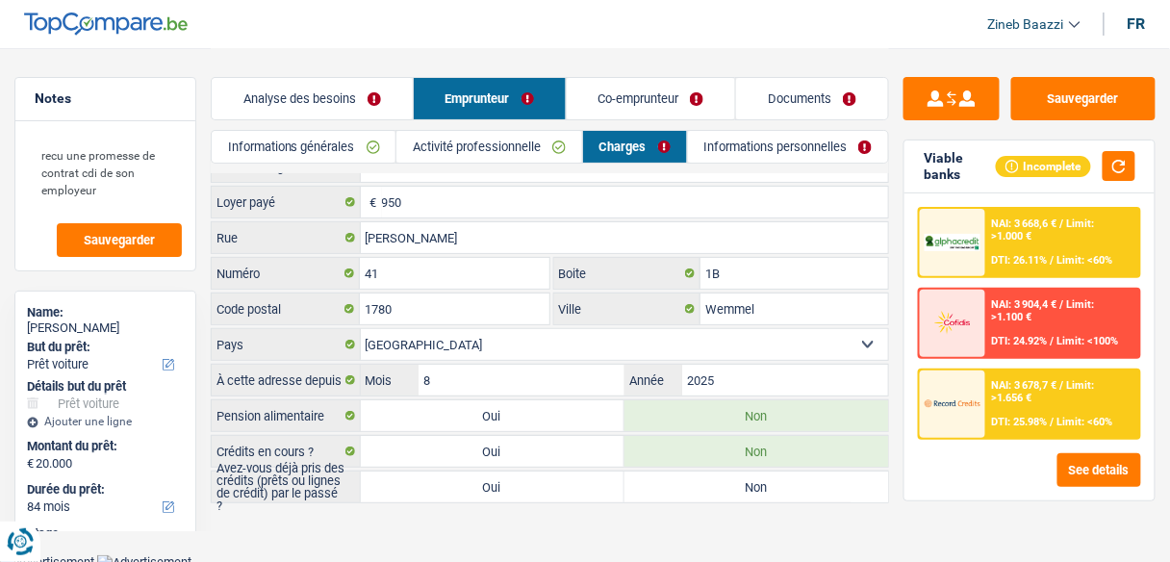
click at [450, 488] on label "Oui" at bounding box center [493, 486] width 264 height 31
click at [450, 488] on input "Oui" at bounding box center [493, 486] width 264 height 31
radio input "true"
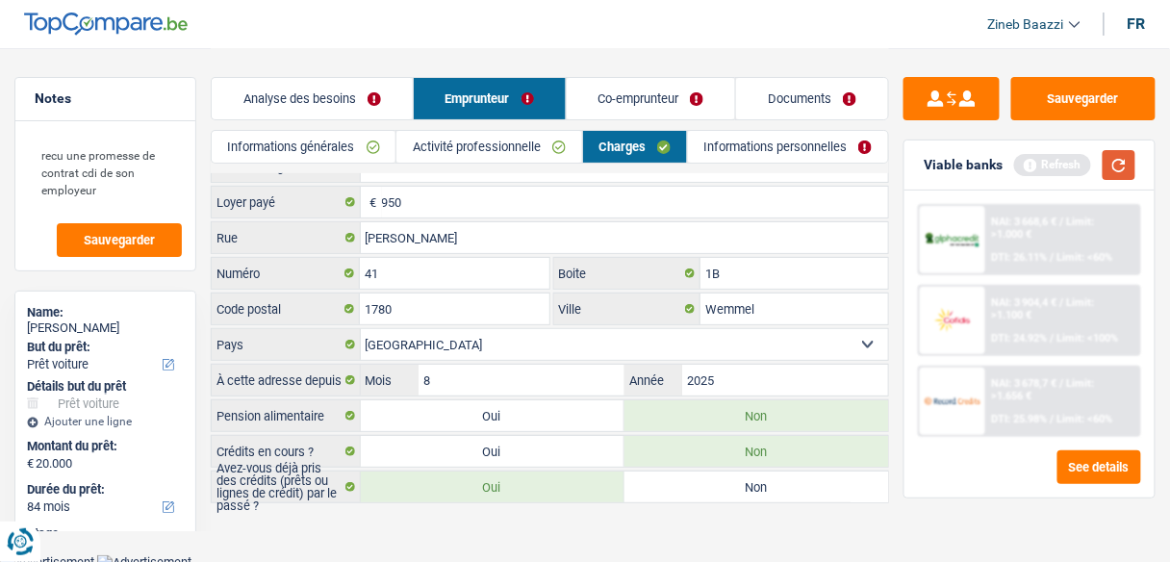
click at [1116, 171] on button "button" at bounding box center [1118, 165] width 33 height 30
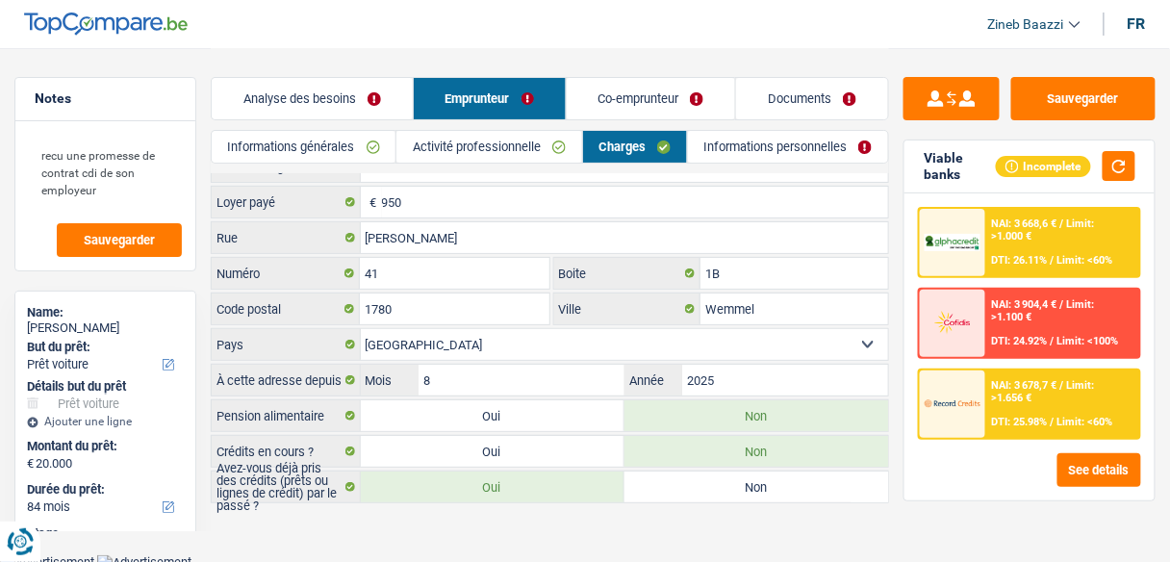
click at [667, 101] on link "Co-emprunteur" at bounding box center [650, 98] width 169 height 41
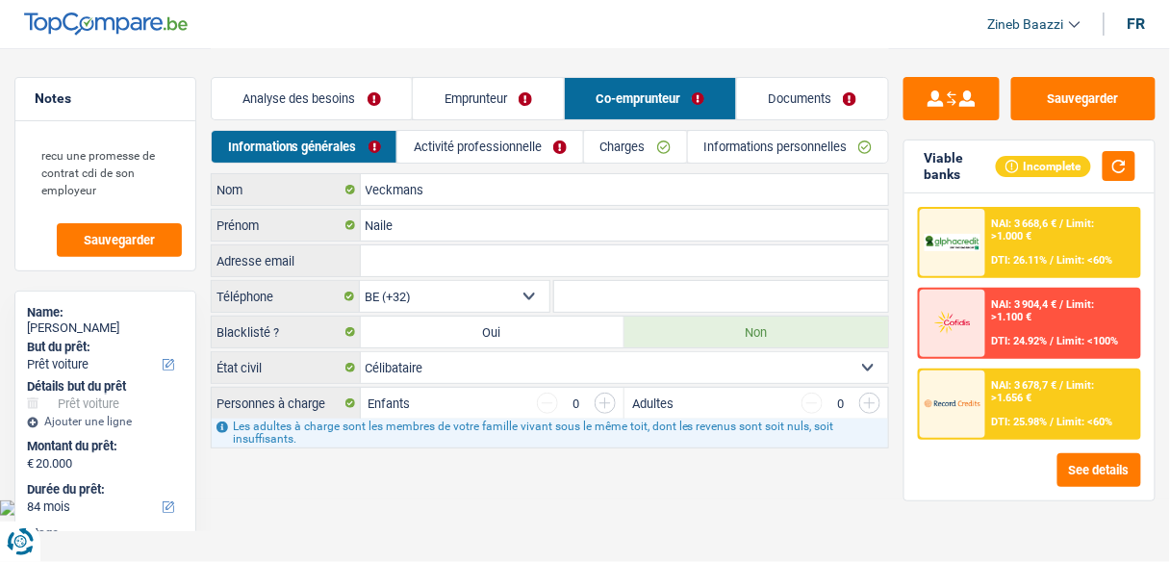
scroll to position [0, 0]
click at [513, 106] on link "Emprunteur" at bounding box center [492, 98] width 152 height 41
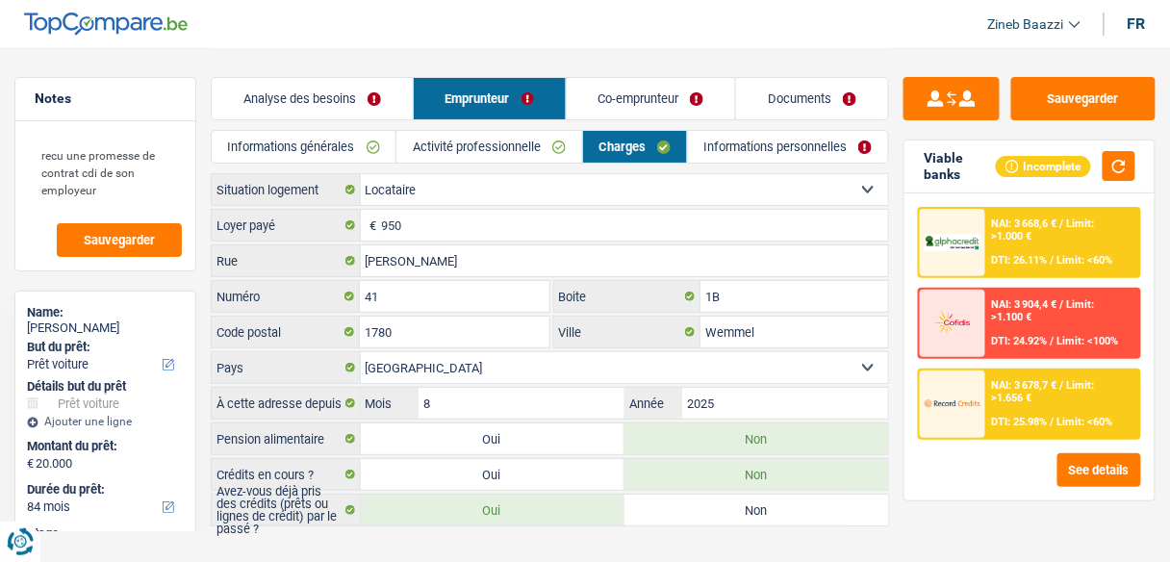
click at [733, 139] on link "Informations personnelles" at bounding box center [788, 147] width 200 height 32
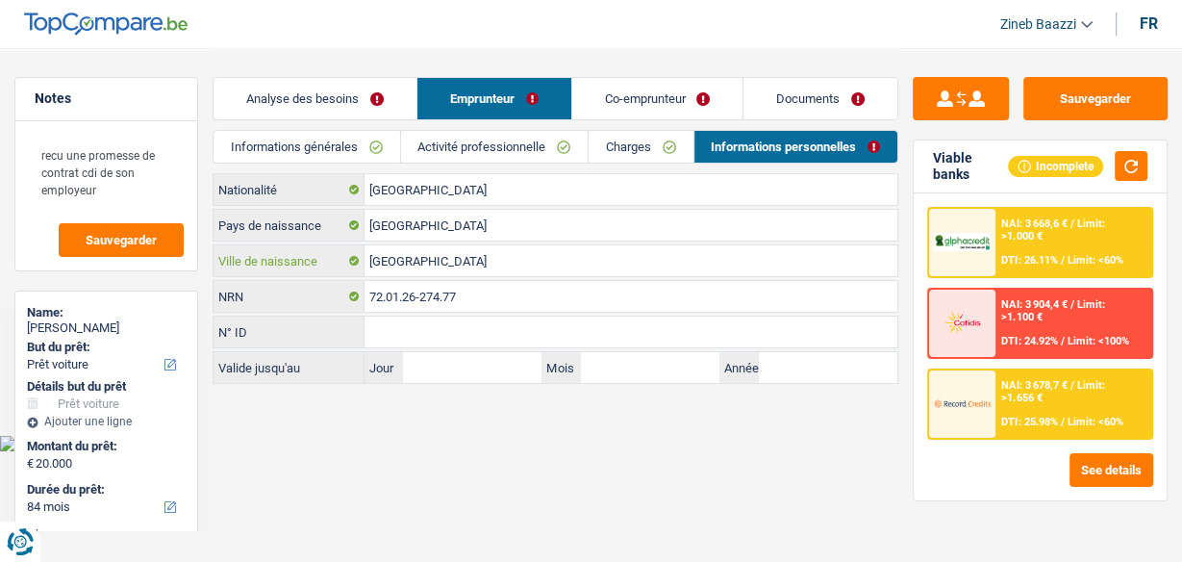
click at [430, 262] on input "[GEOGRAPHIC_DATA]" at bounding box center [631, 260] width 533 height 31
click at [438, 261] on input "[GEOGRAPHIC_DATA]" at bounding box center [631, 260] width 533 height 31
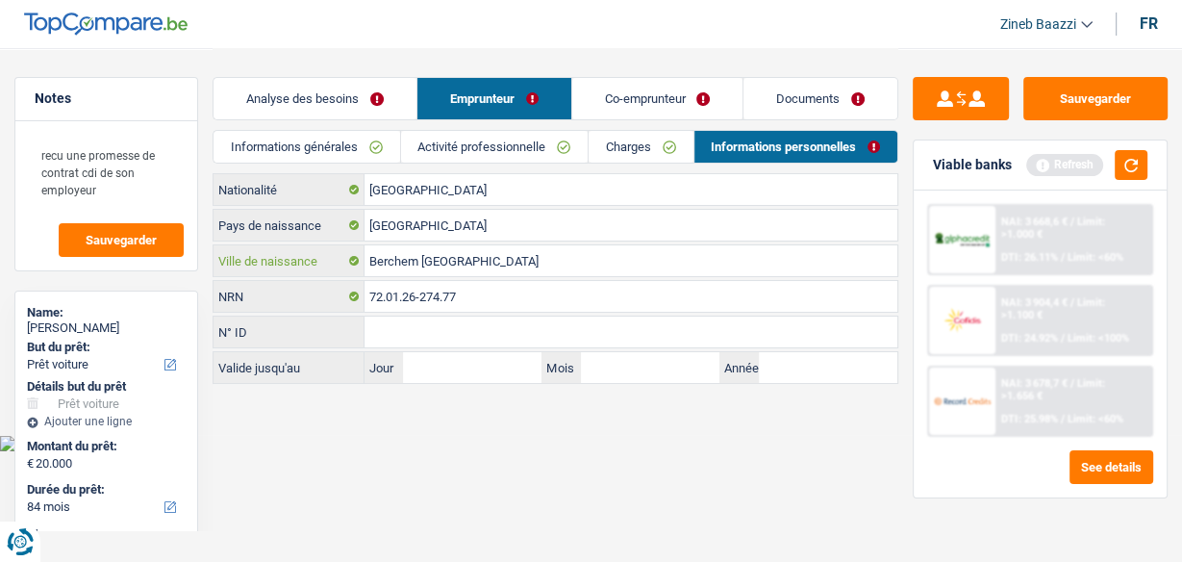
type input "Berchem [GEOGRAPHIC_DATA]"
click at [667, 441] on body "Vous avez le contrôle de vos données Nous utilisons des cookies, tout comme nos…" at bounding box center [591, 225] width 1182 height 451
click at [614, 99] on link "Co-emprunteur" at bounding box center [657, 98] width 171 height 41
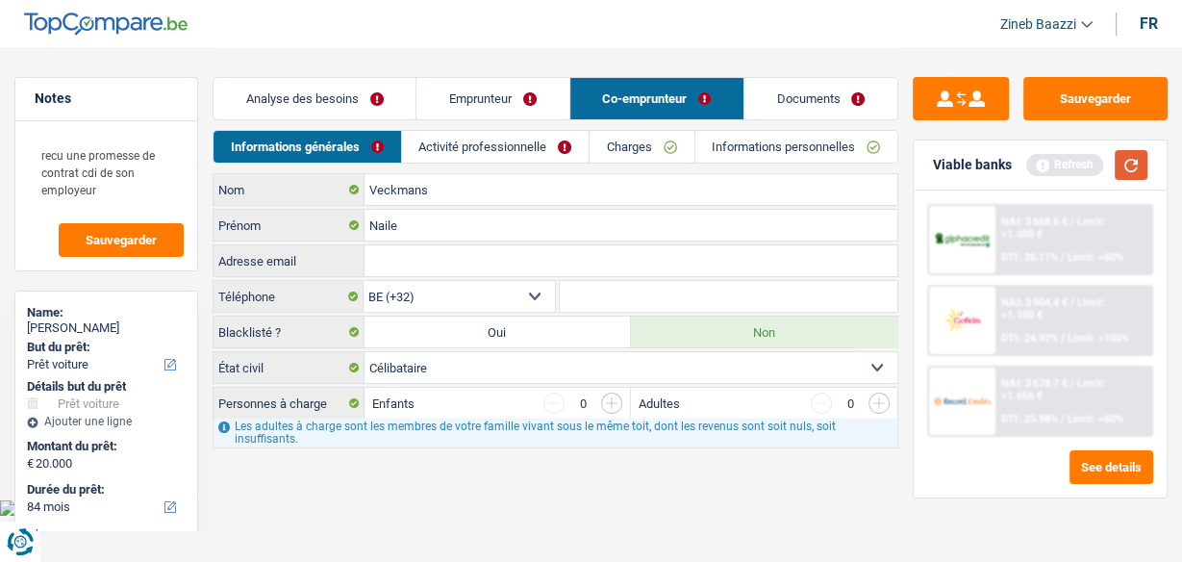
click at [1128, 169] on button "button" at bounding box center [1131, 165] width 33 height 30
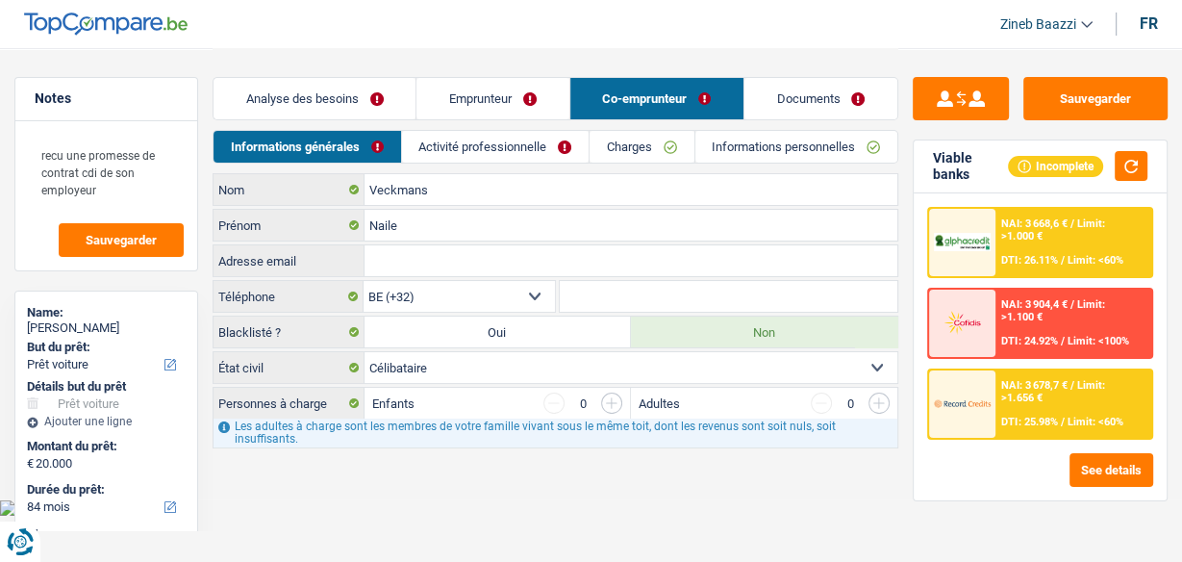
click at [477, 154] on link "Activité professionnelle" at bounding box center [495, 147] width 187 height 32
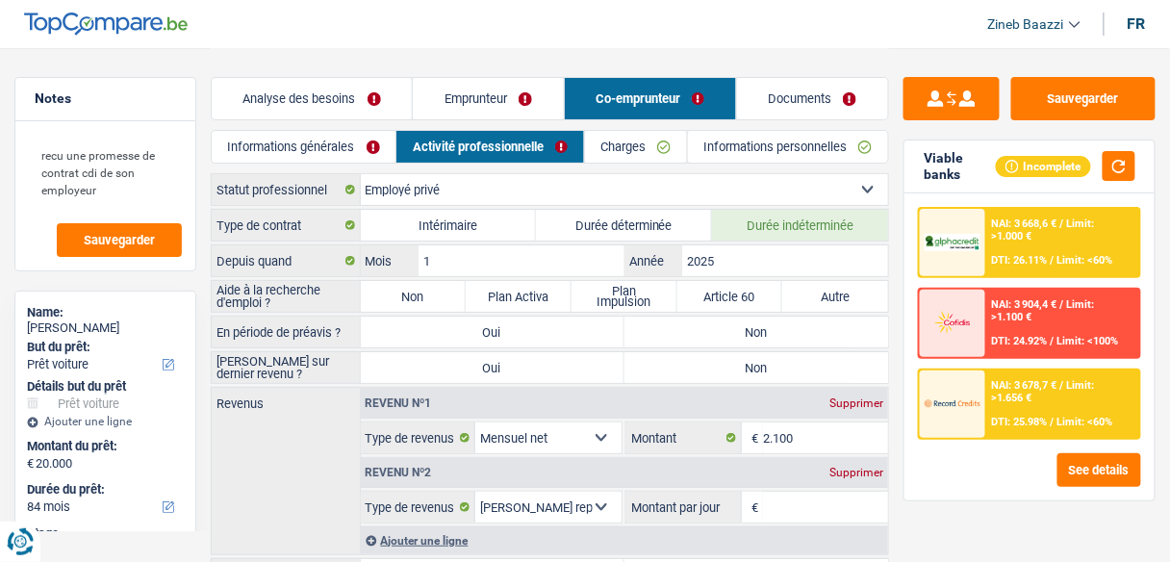
click at [417, 296] on label "Non" at bounding box center [414, 296] width 106 height 31
click at [417, 296] on input "Non" at bounding box center [414, 296] width 106 height 31
radio input "true"
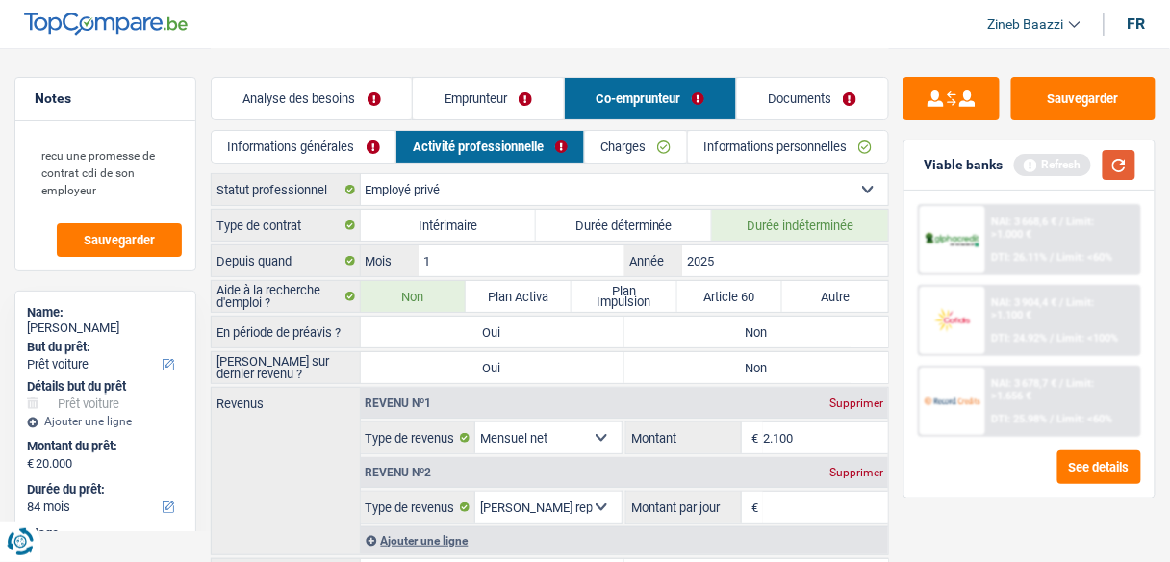
click at [1113, 165] on button "button" at bounding box center [1118, 165] width 33 height 30
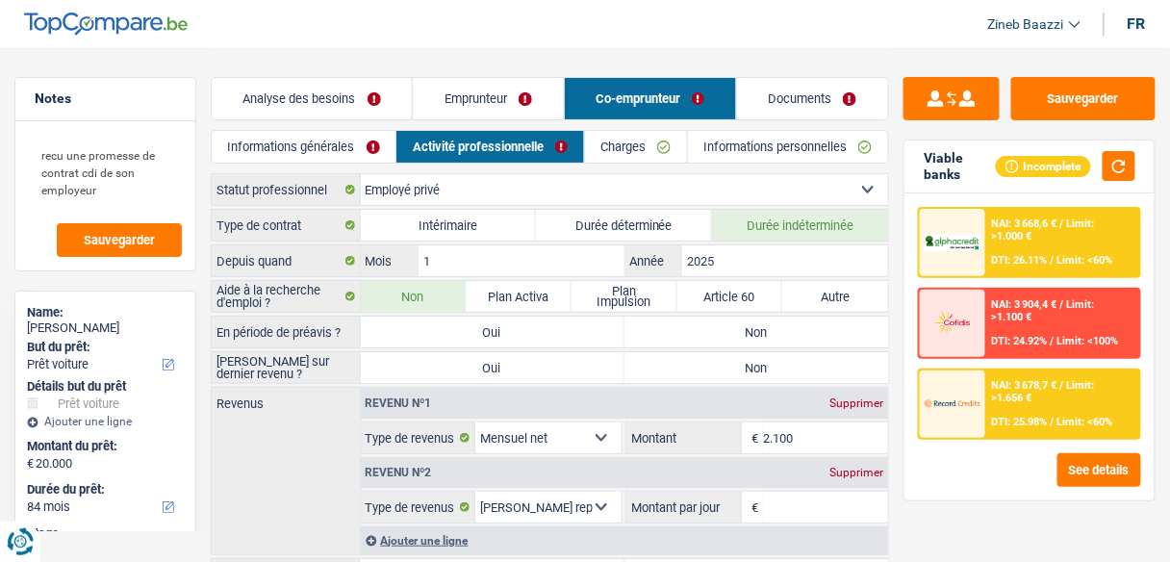
click at [649, 330] on label "Non" at bounding box center [756, 331] width 264 height 31
click at [649, 330] on input "Non" at bounding box center [756, 331] width 264 height 31
radio input "true"
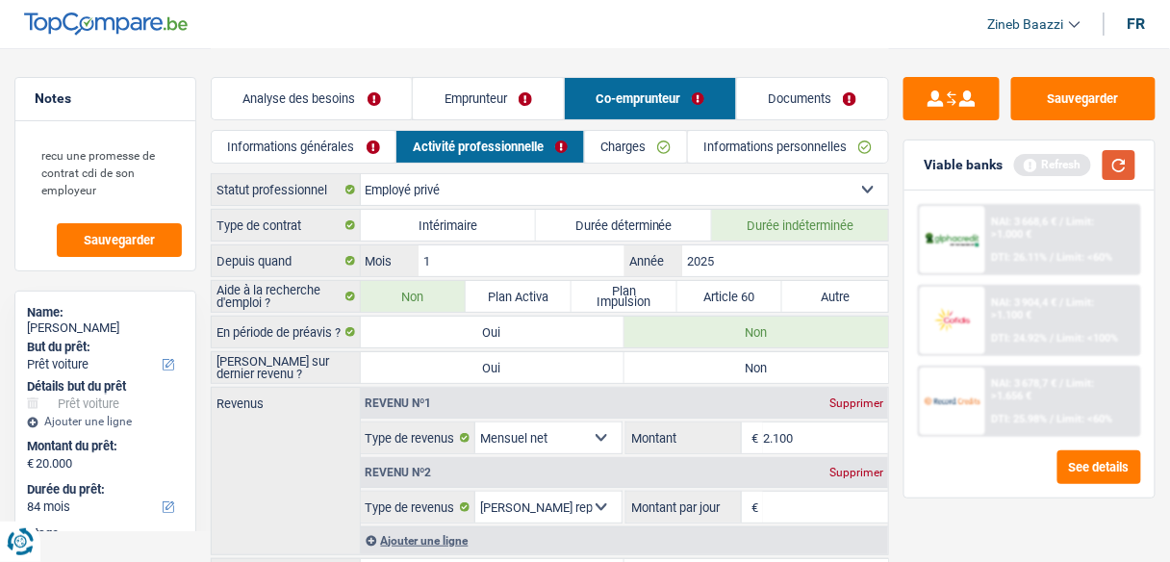
click at [1113, 160] on button "button" at bounding box center [1118, 165] width 33 height 30
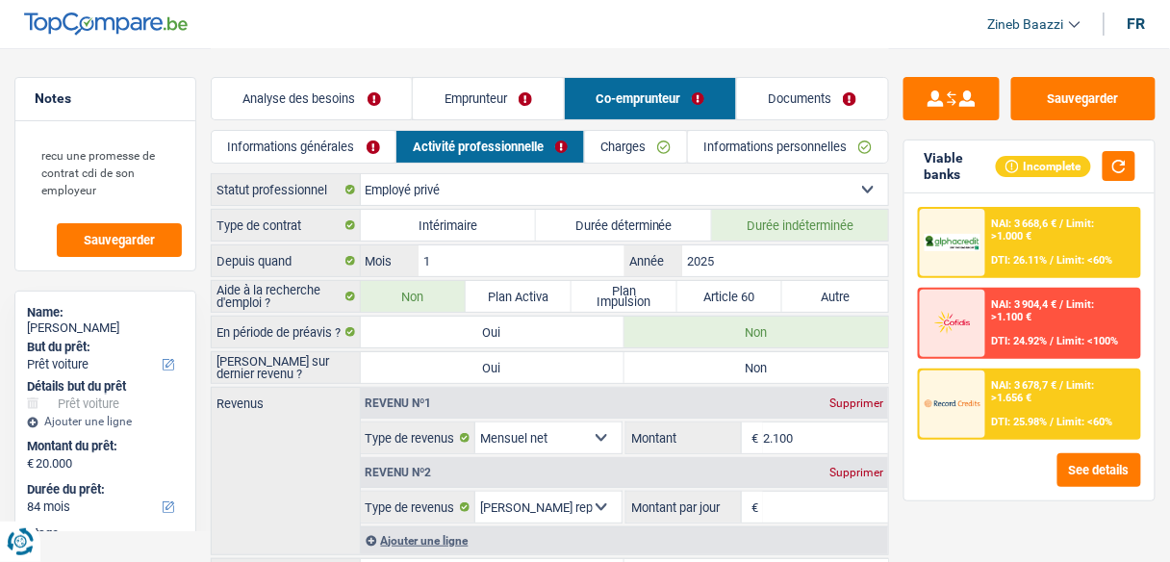
click at [669, 369] on label "Non" at bounding box center [756, 367] width 264 height 31
click at [669, 369] on input "Non" at bounding box center [756, 367] width 264 height 31
radio input "true"
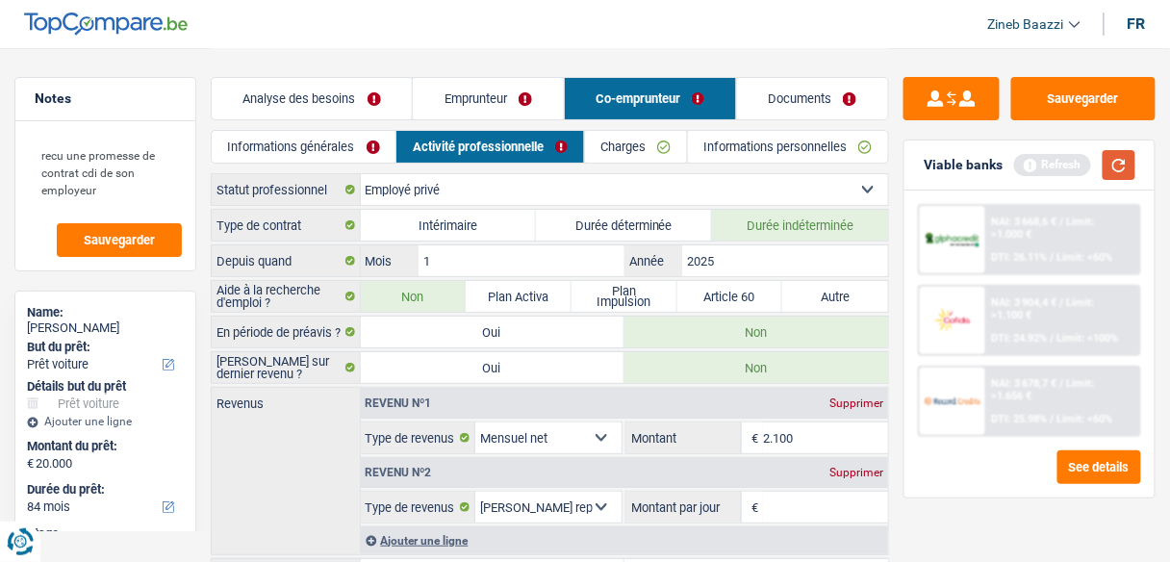
click at [1130, 154] on button "button" at bounding box center [1118, 165] width 33 height 30
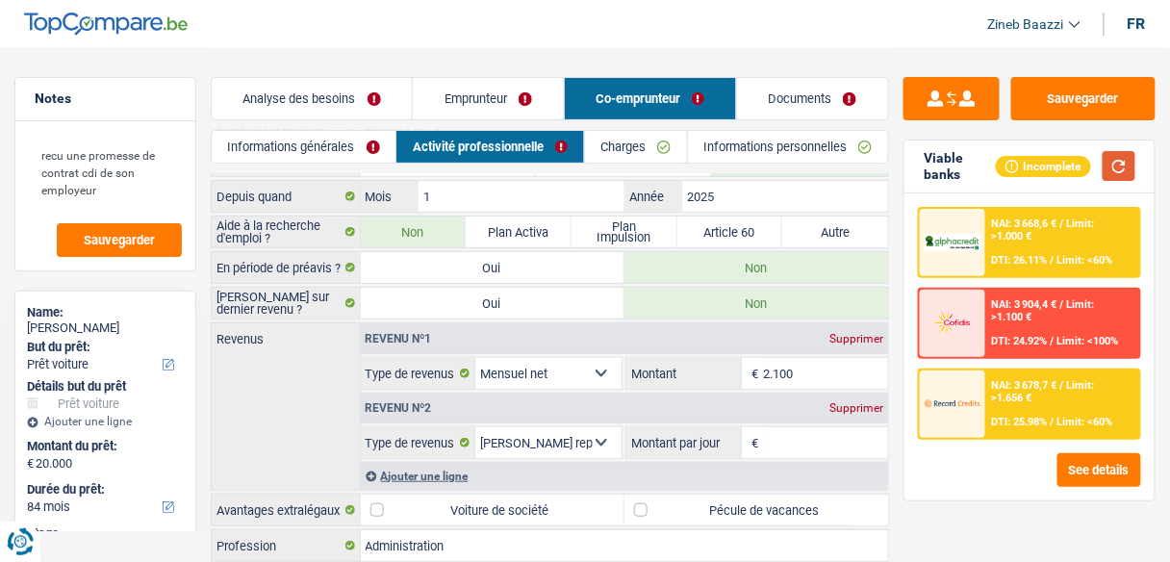
scroll to position [154, 0]
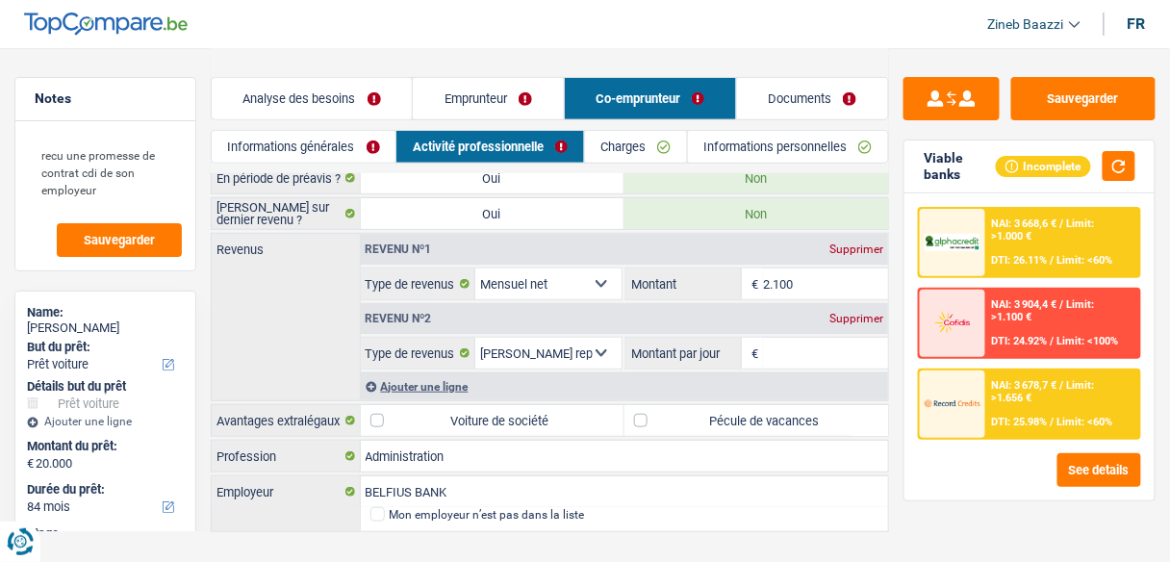
click at [781, 342] on input "Montant par jour" at bounding box center [825, 353] width 125 height 31
click at [794, 347] on input "Montant par jour" at bounding box center [825, 353] width 125 height 31
click at [779, 312] on div "Revenu nº2 Supprimer" at bounding box center [625, 318] width 528 height 31
click at [807, 347] on input "Montant par jour" at bounding box center [825, 353] width 125 height 31
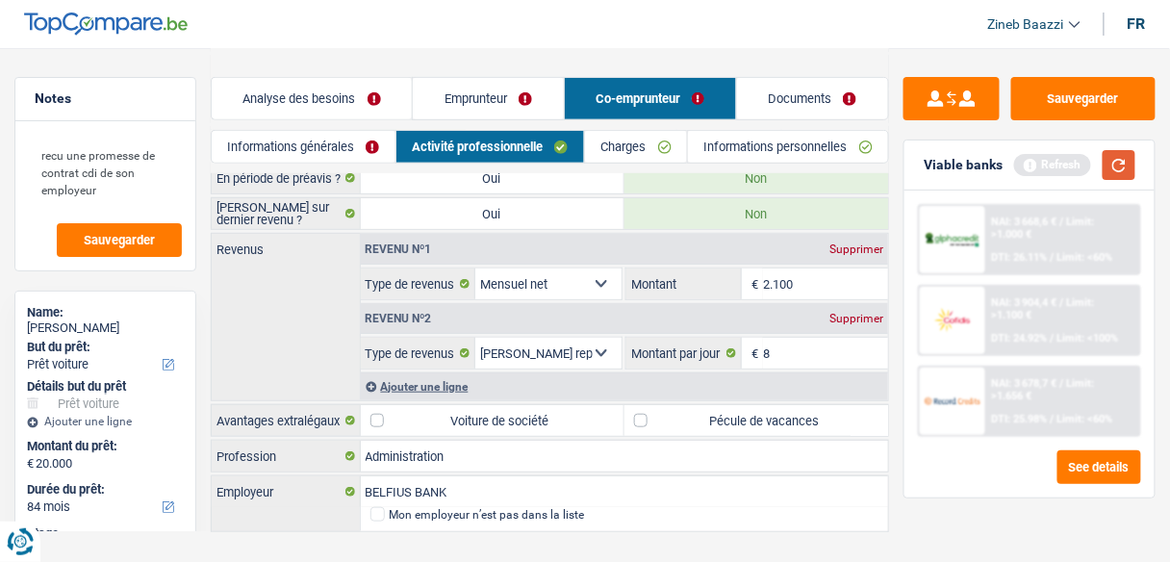
type input "8,0"
click at [1131, 154] on button "button" at bounding box center [1118, 165] width 33 height 30
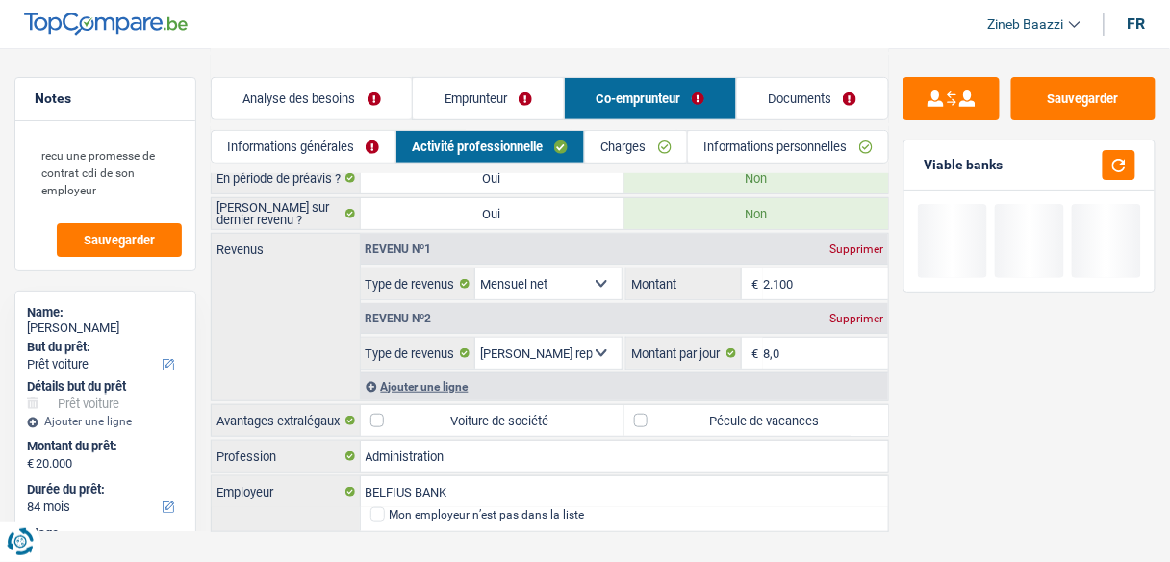
click at [628, 137] on link "Charges" at bounding box center [636, 147] width 102 height 32
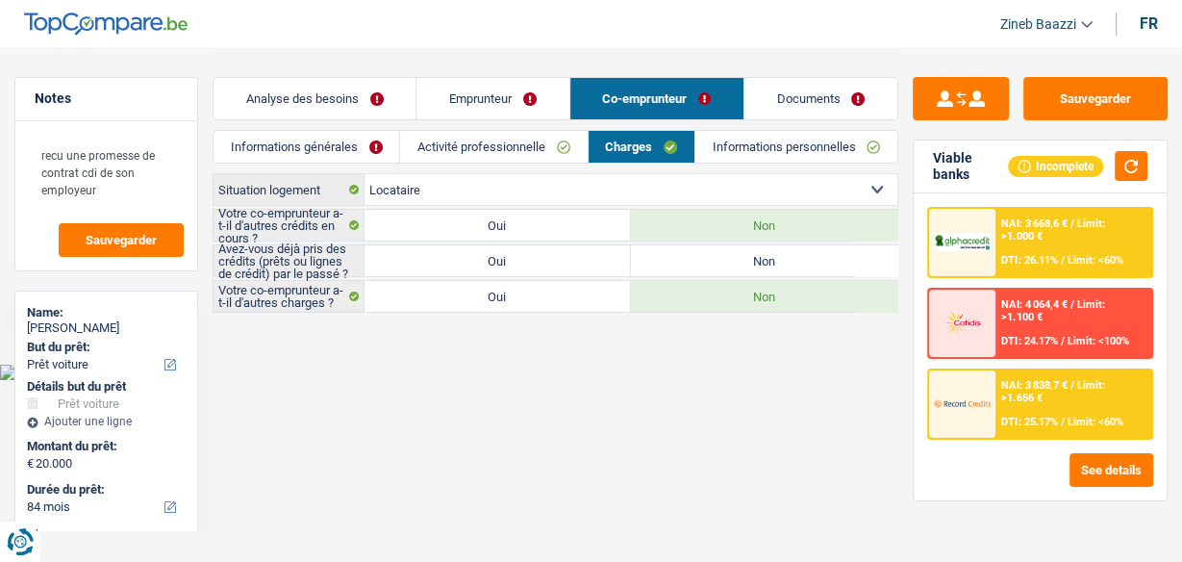
click at [408, 189] on select "Locataire Propriétaire avec prêt hypothécaire Propriétaire sans prêt hypothécai…" at bounding box center [631, 189] width 533 height 31
click at [487, 365] on body "Vous avez le contrôle de vos données Nous utilisons des cookies, tout comme nos…" at bounding box center [591, 190] width 1182 height 380
click at [1120, 172] on button "button" at bounding box center [1131, 166] width 33 height 30
click at [1120, 170] on button "button" at bounding box center [1131, 166] width 33 height 30
click at [720, 147] on link "Informations personnelles" at bounding box center [796, 147] width 202 height 32
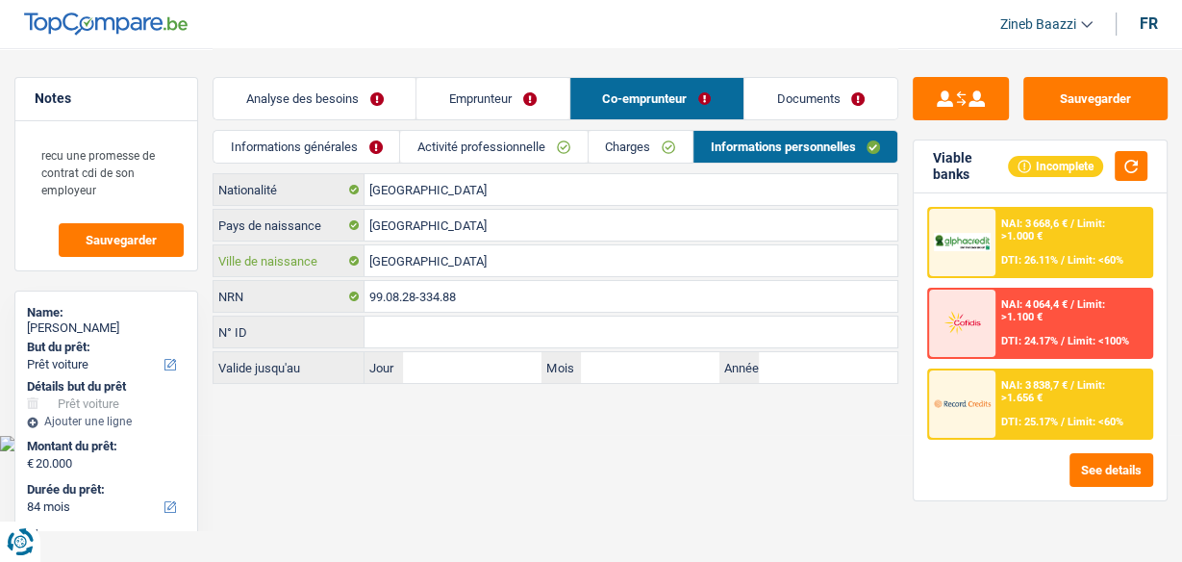
click at [425, 261] on input "[GEOGRAPHIC_DATA]" at bounding box center [631, 260] width 533 height 31
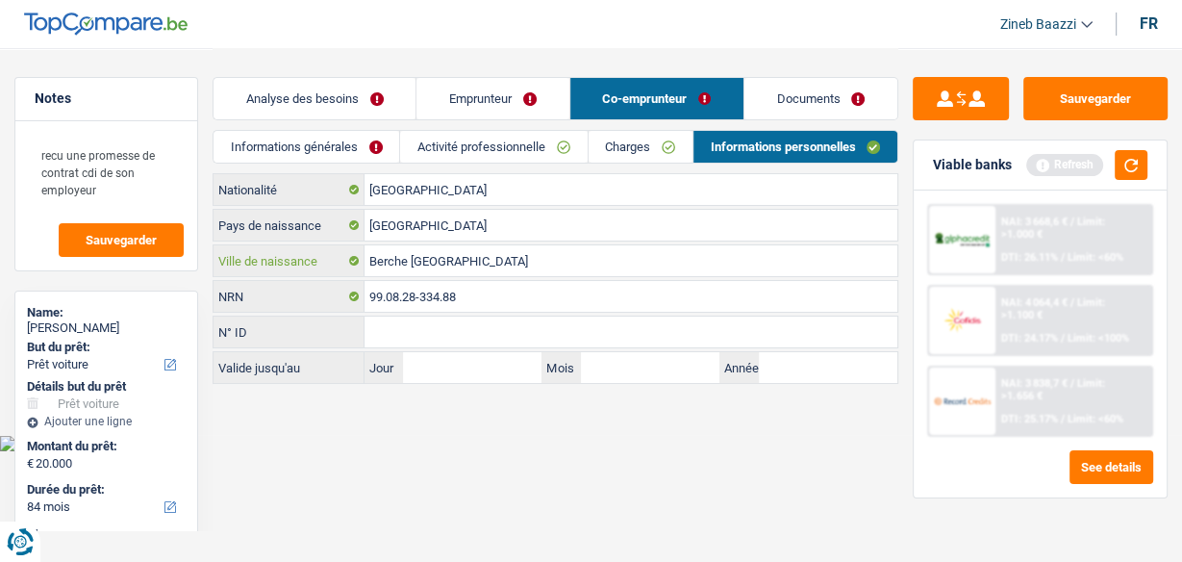
type input "Berche [GEOGRAPHIC_DATA]"
click at [463, 403] on main "Notes recu une promesse de contrat cdi de son employeur Sauvegarder Name: [PERS…" at bounding box center [591, 217] width 1182 height 435
click at [410, 404] on main "Notes recu une promesse de contrat cdi de son employeur Sauvegarder Name: [PERS…" at bounding box center [591, 217] width 1182 height 435
click at [805, 85] on link "Documents" at bounding box center [820, 98] width 153 height 41
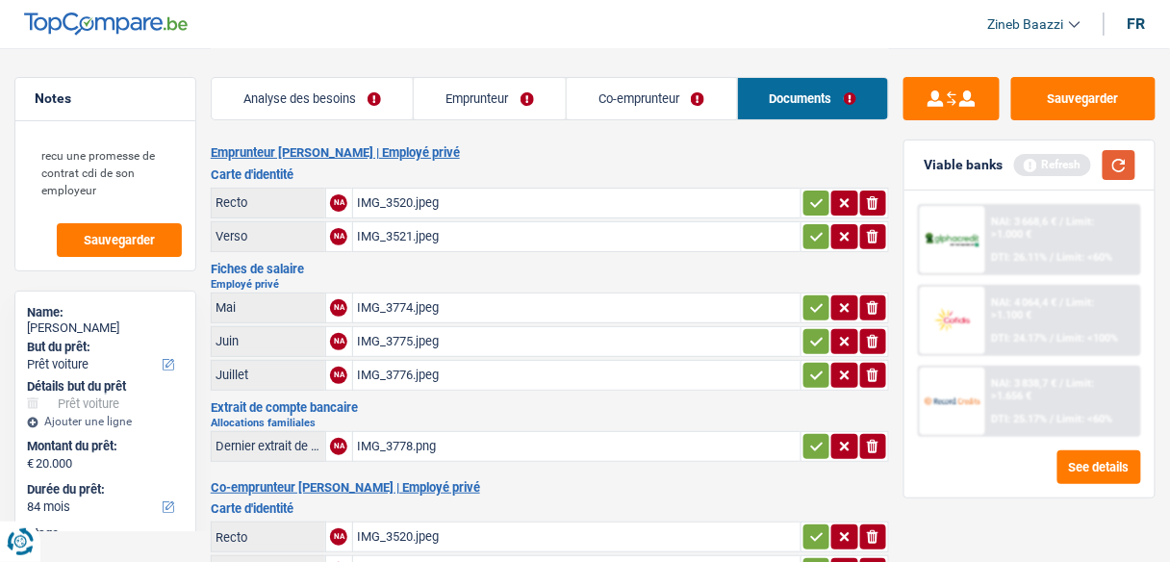
click at [1131, 159] on button "button" at bounding box center [1118, 165] width 33 height 30
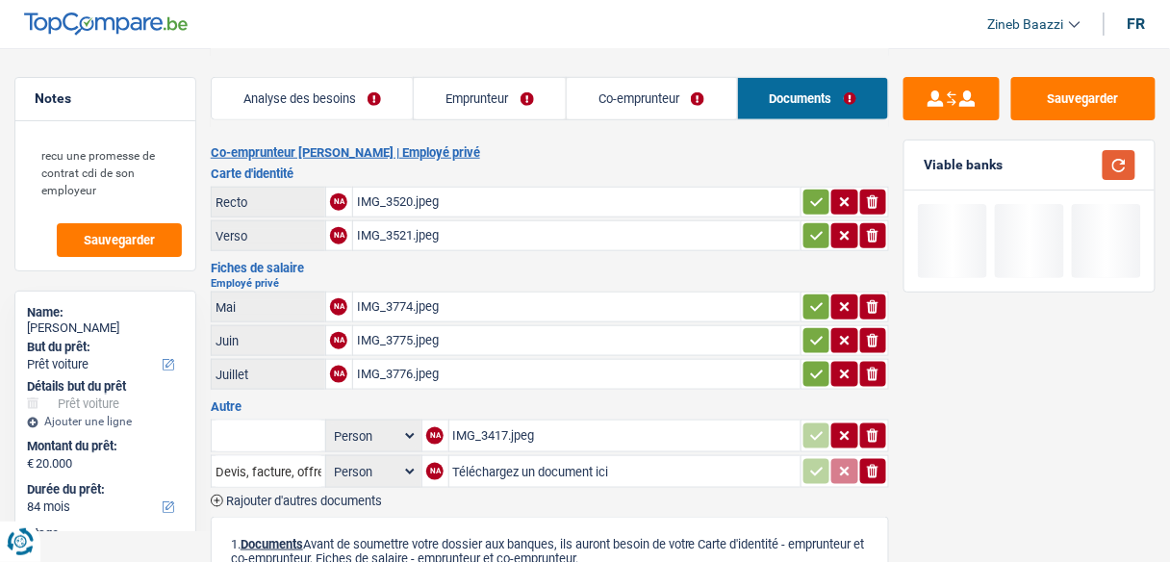
scroll to position [308, 0]
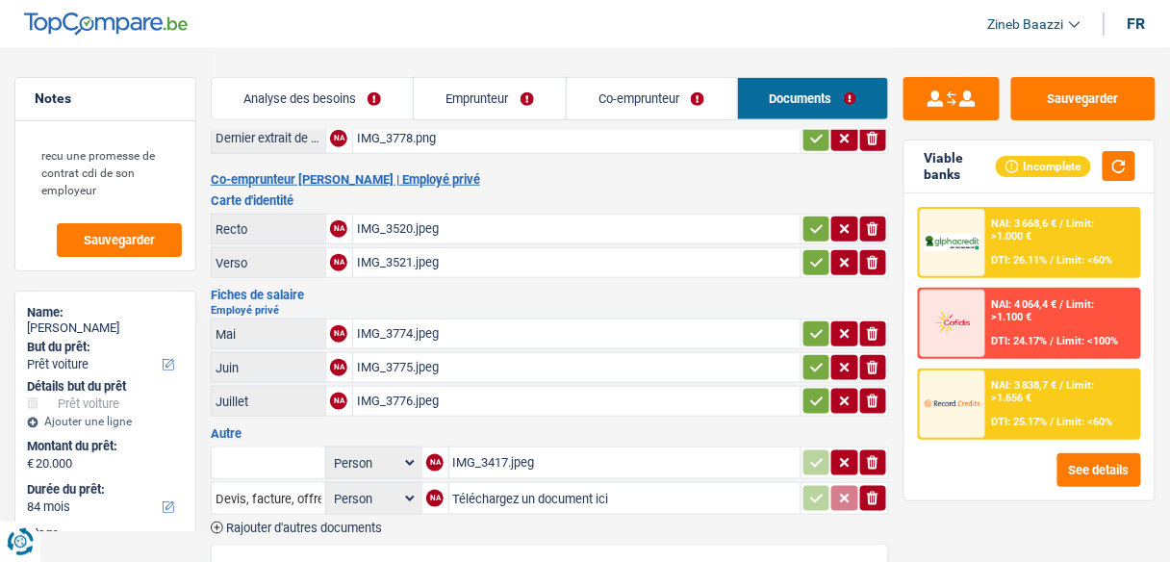
click at [396, 359] on div "IMG_3775.jpeg" at bounding box center [577, 367] width 440 height 29
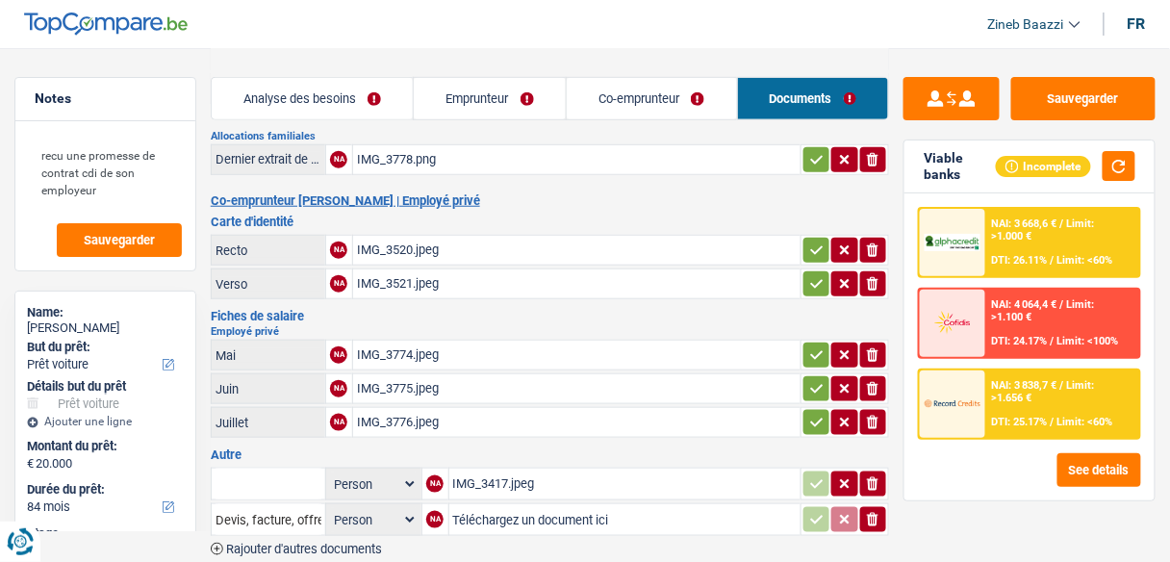
scroll to position [0, 0]
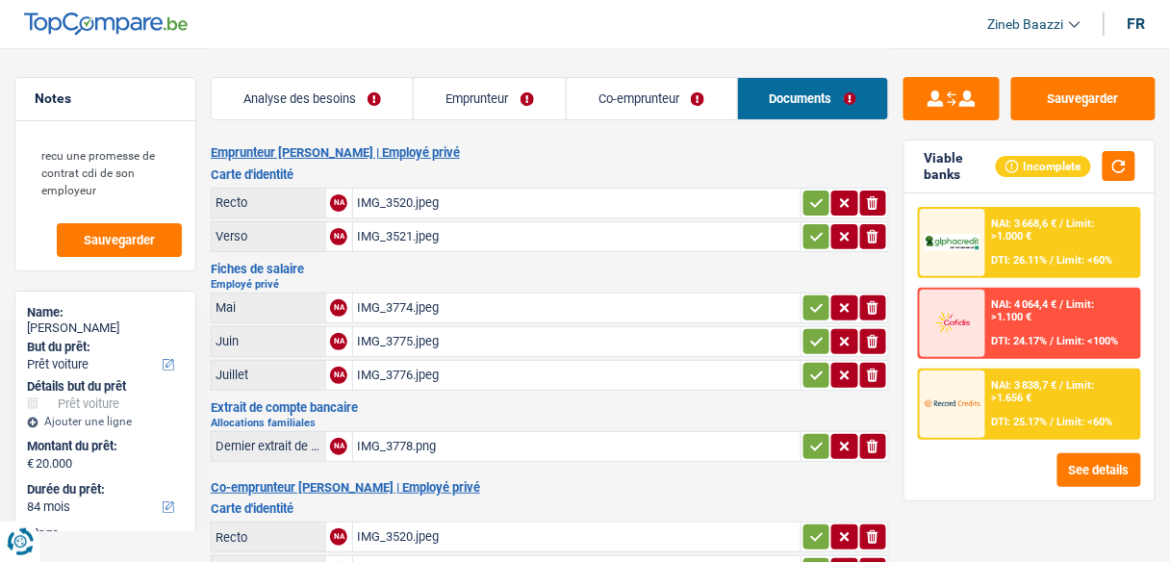
click at [350, 100] on link "Analyse des besoins" at bounding box center [313, 98] width 202 height 41
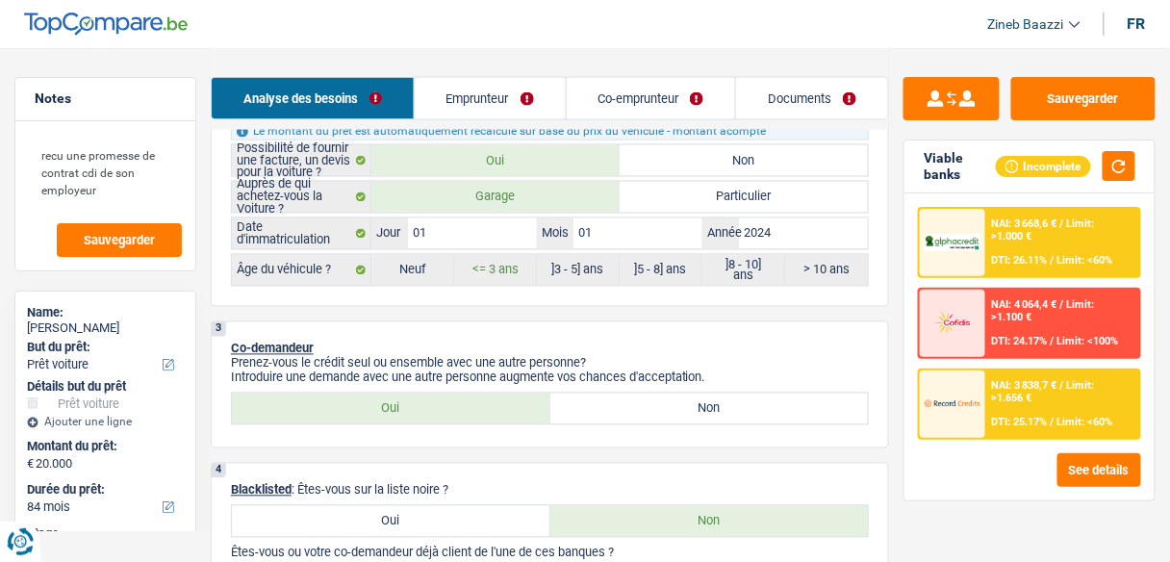
scroll to position [769, 0]
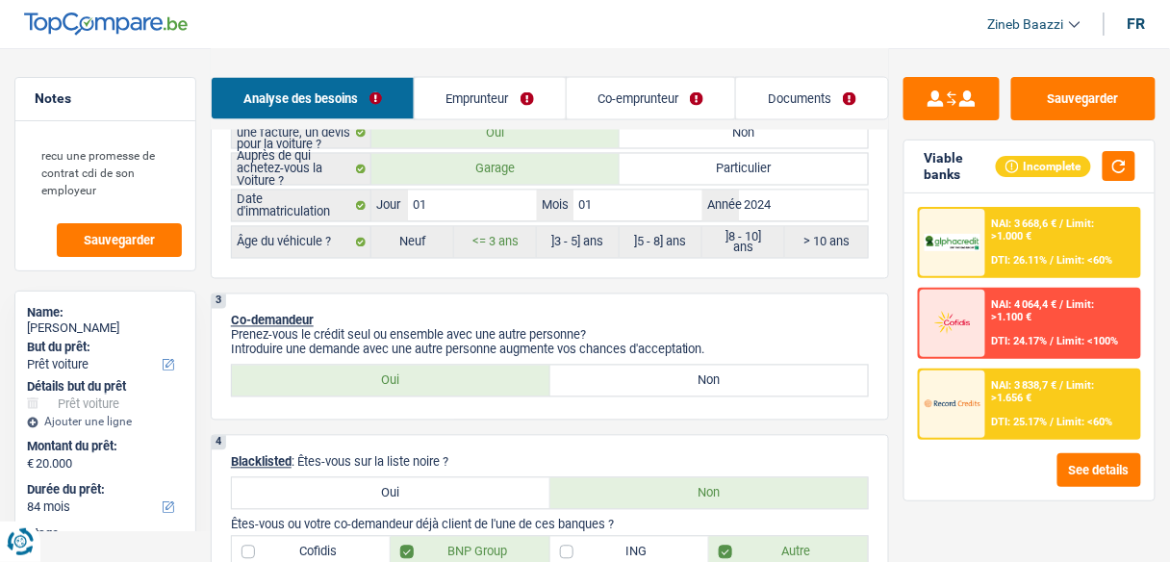
drag, startPoint x: 579, startPoint y: 361, endPoint x: 585, endPoint y: 349, distance: 12.9
click at [579, 365] on label "Non" at bounding box center [709, 380] width 318 height 31
click at [579, 365] on input "Non" at bounding box center [709, 380] width 318 height 31
radio input "true"
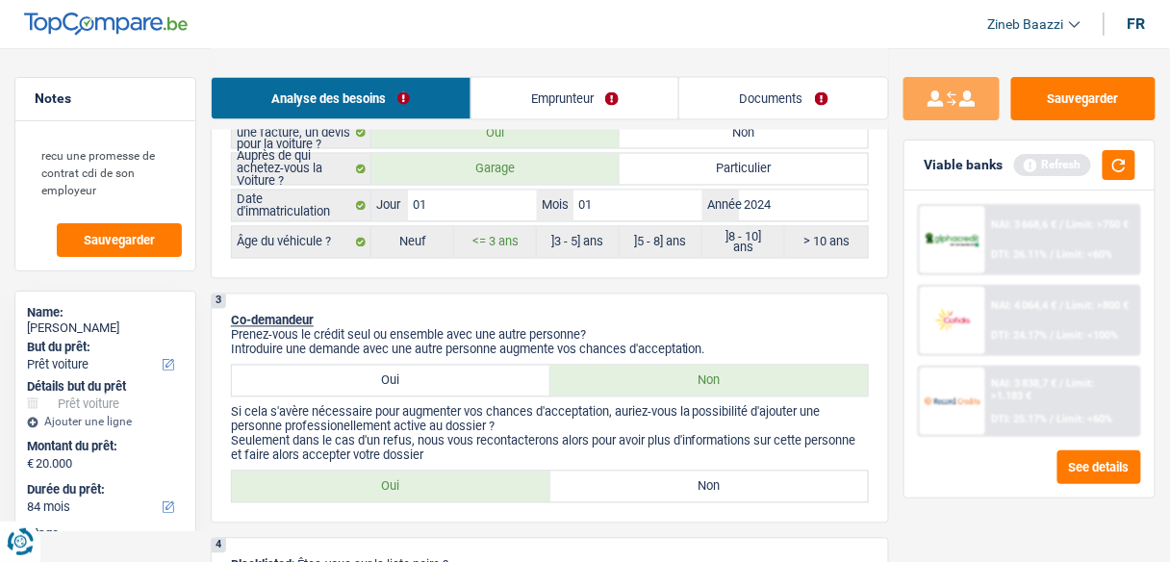
click at [583, 88] on link "Emprunteur" at bounding box center [575, 98] width 208 height 41
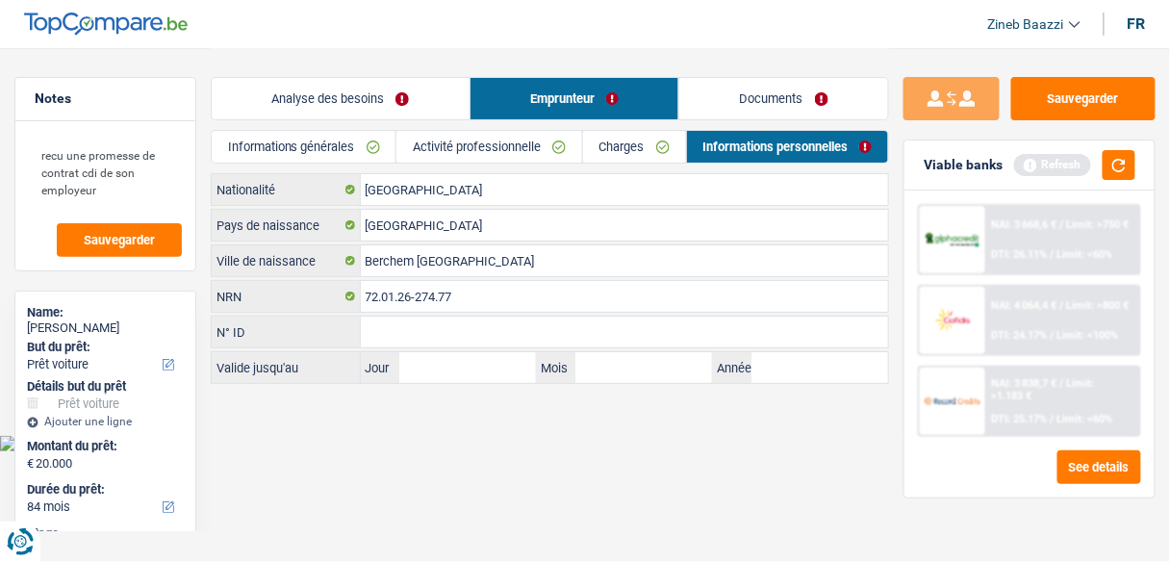
scroll to position [0, 0]
click at [485, 143] on link "Activité professionnelle" at bounding box center [494, 147] width 187 height 32
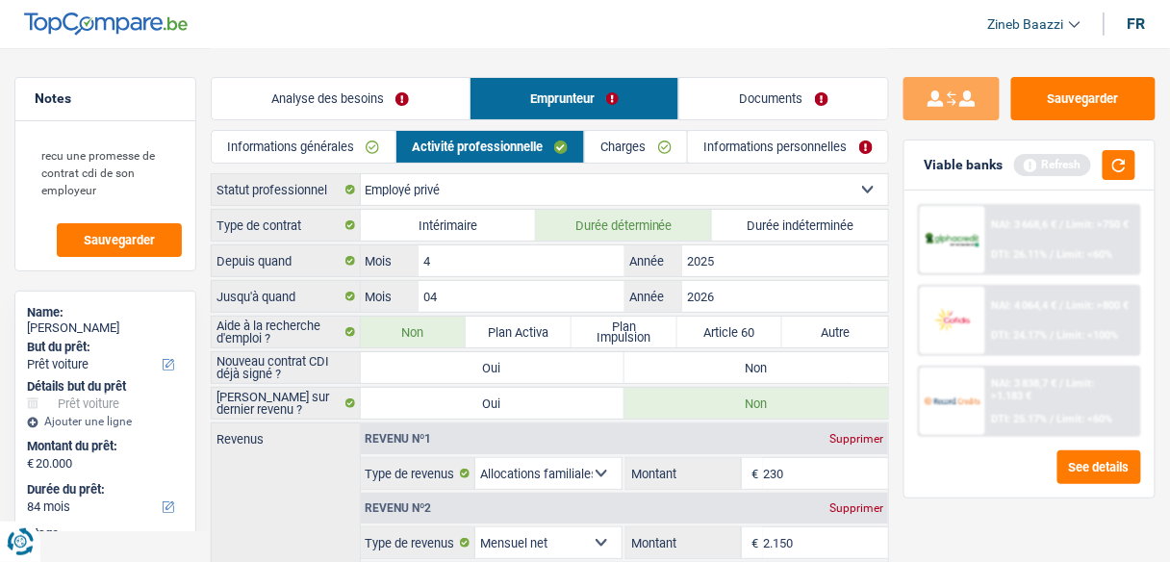
click at [360, 96] on link "Analyse des besoins" at bounding box center [341, 98] width 258 height 41
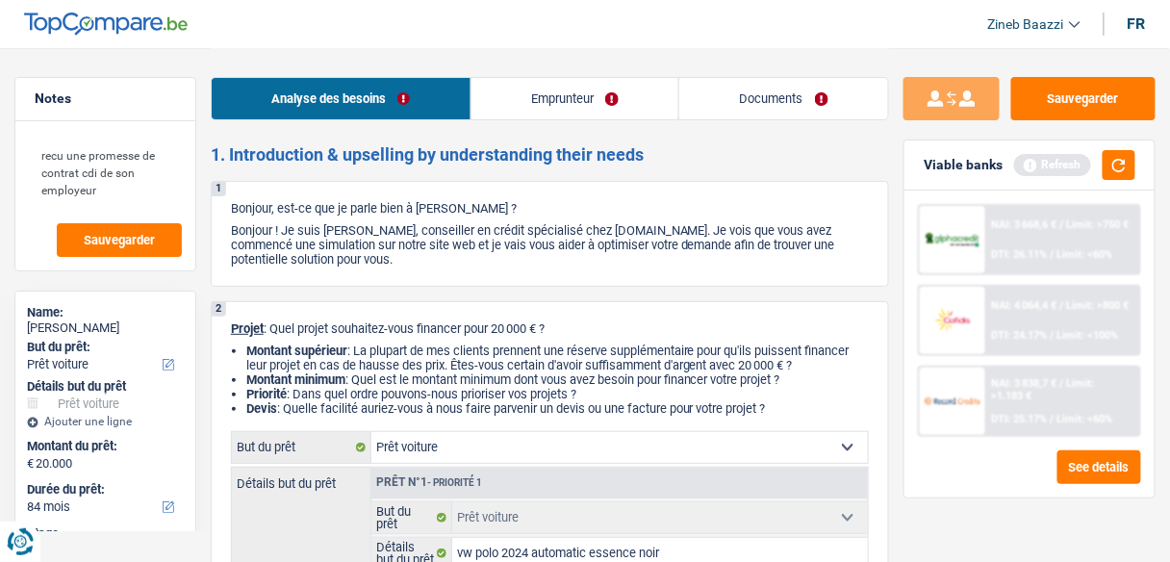
click at [526, 106] on link "Emprunteur" at bounding box center [575, 98] width 208 height 41
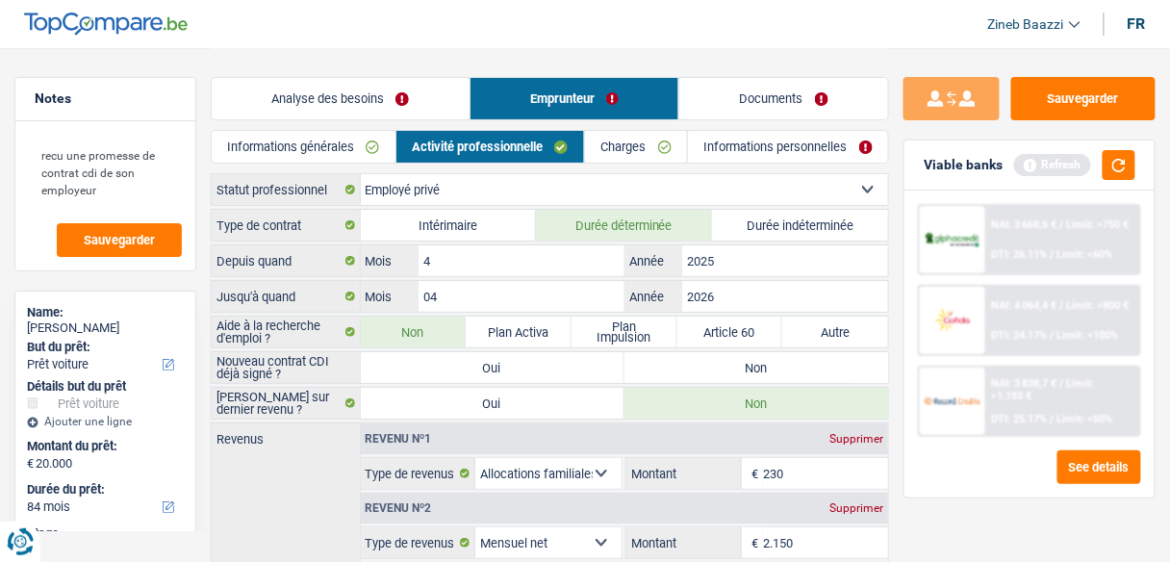
click at [767, 227] on label "Durée indéterminée" at bounding box center [800, 225] width 176 height 31
click at [767, 227] on input "Durée indéterminée" at bounding box center [800, 225] width 176 height 31
radio input "true"
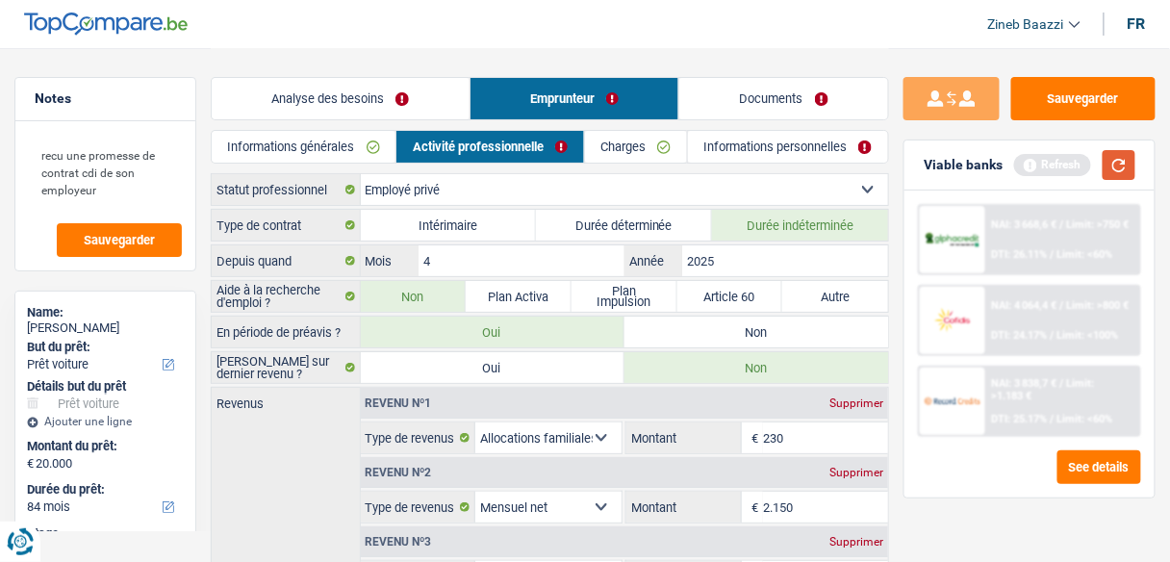
click at [1127, 164] on button "button" at bounding box center [1118, 165] width 33 height 30
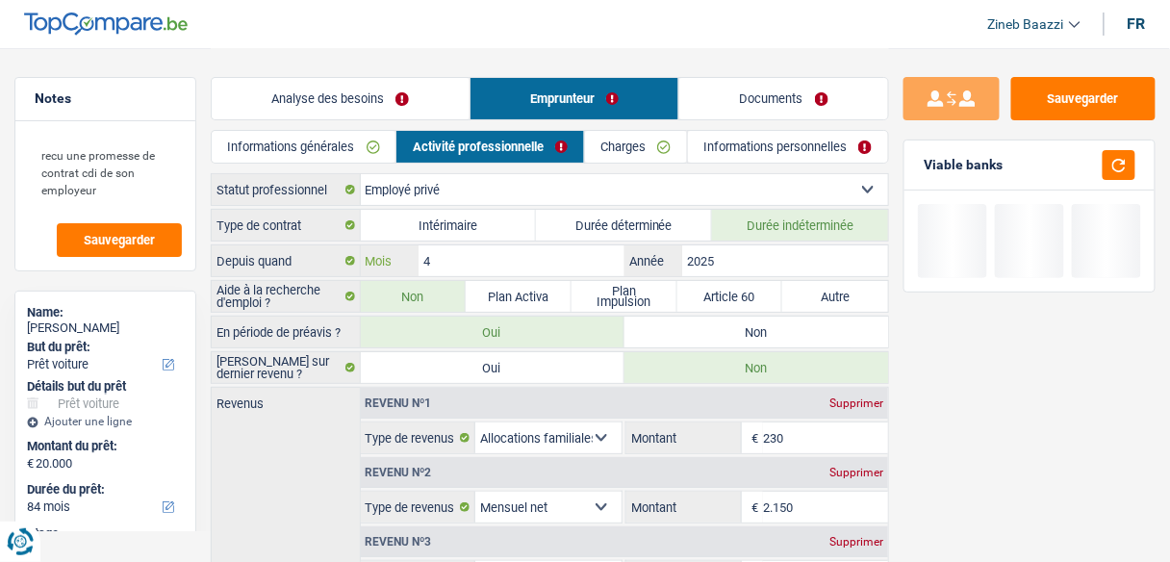
click at [446, 264] on input "4" at bounding box center [521, 260] width 206 height 31
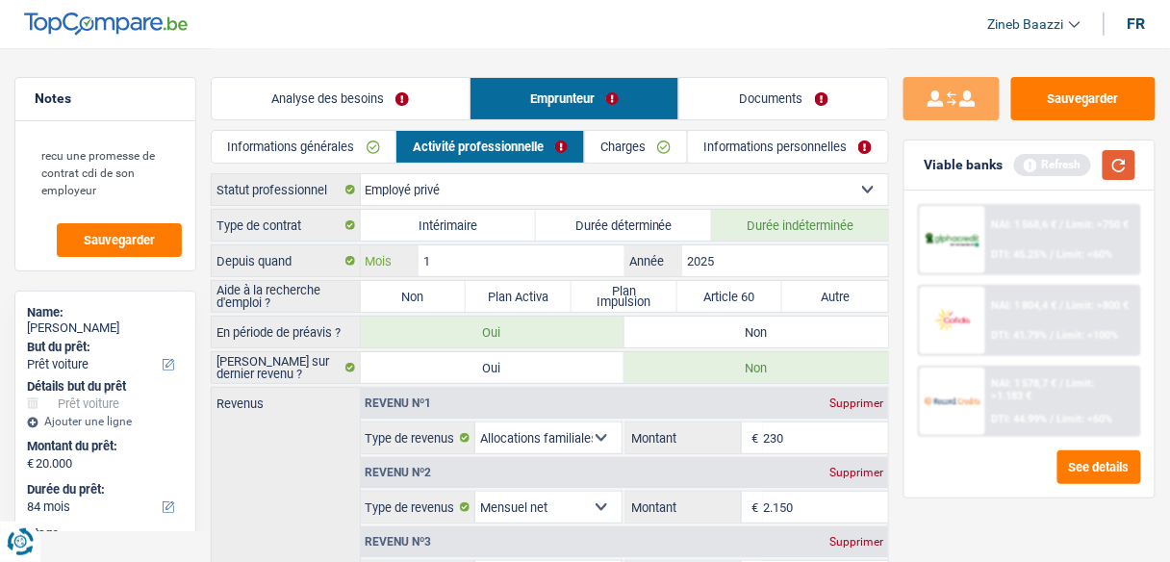
type input "1"
click at [1133, 161] on button "button" at bounding box center [1118, 165] width 33 height 30
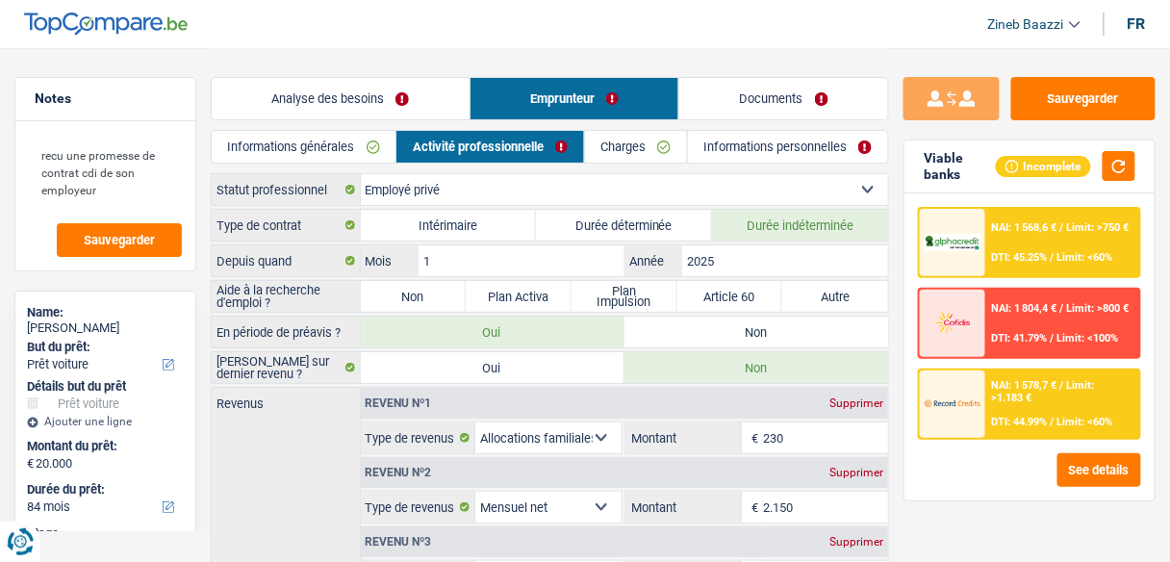
click at [683, 334] on label "Non" at bounding box center [756, 331] width 264 height 31
click at [683, 334] on input "Non" at bounding box center [756, 331] width 264 height 31
radio input "true"
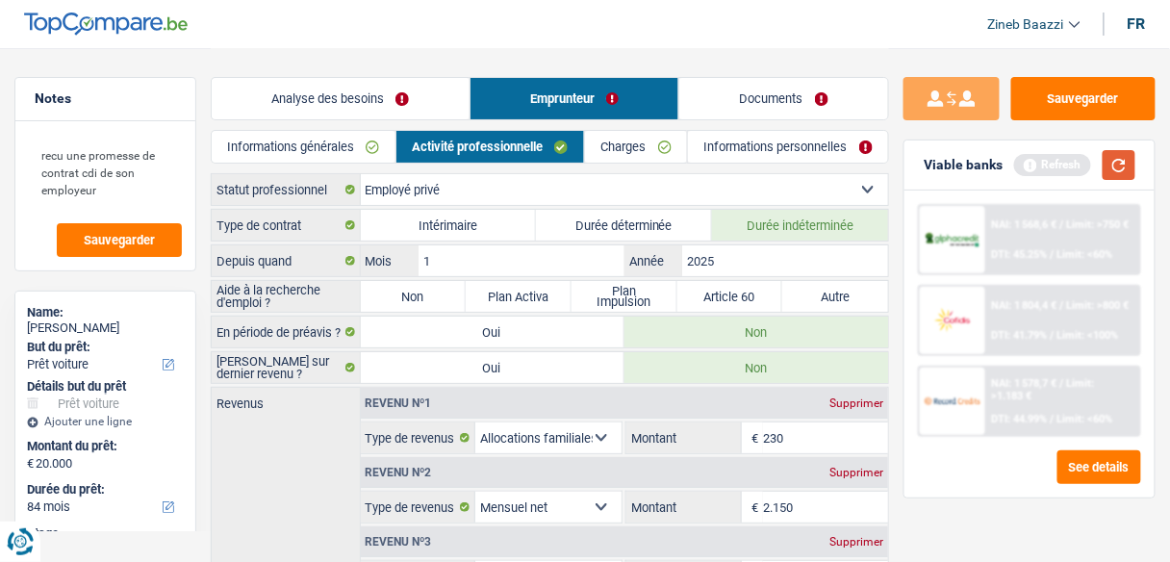
click at [1123, 155] on button "button" at bounding box center [1118, 165] width 33 height 30
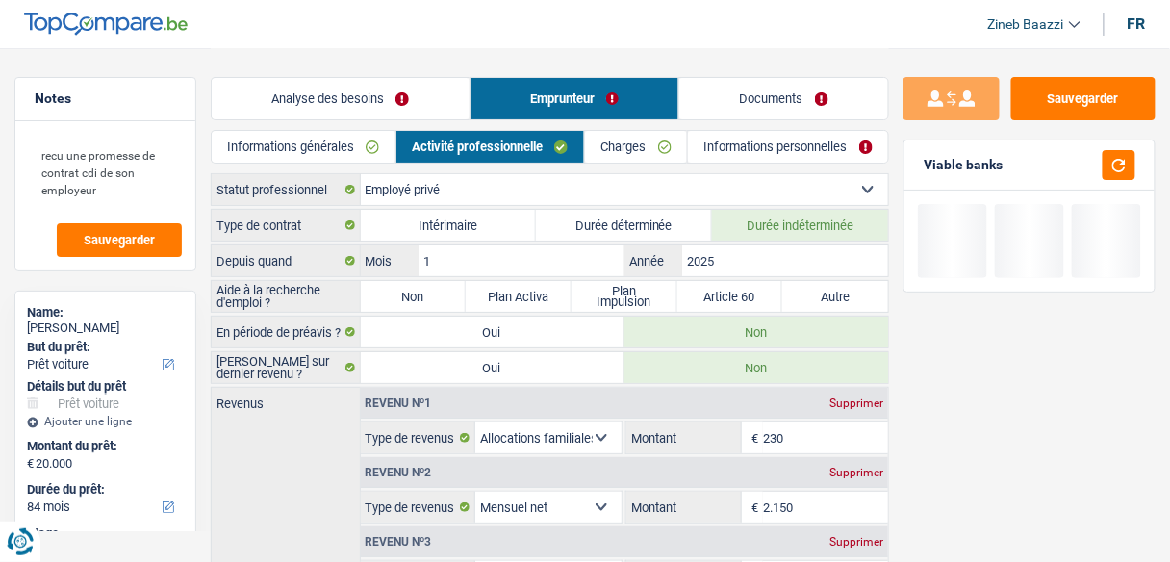
click at [363, 87] on link "Analyse des besoins" at bounding box center [341, 98] width 258 height 41
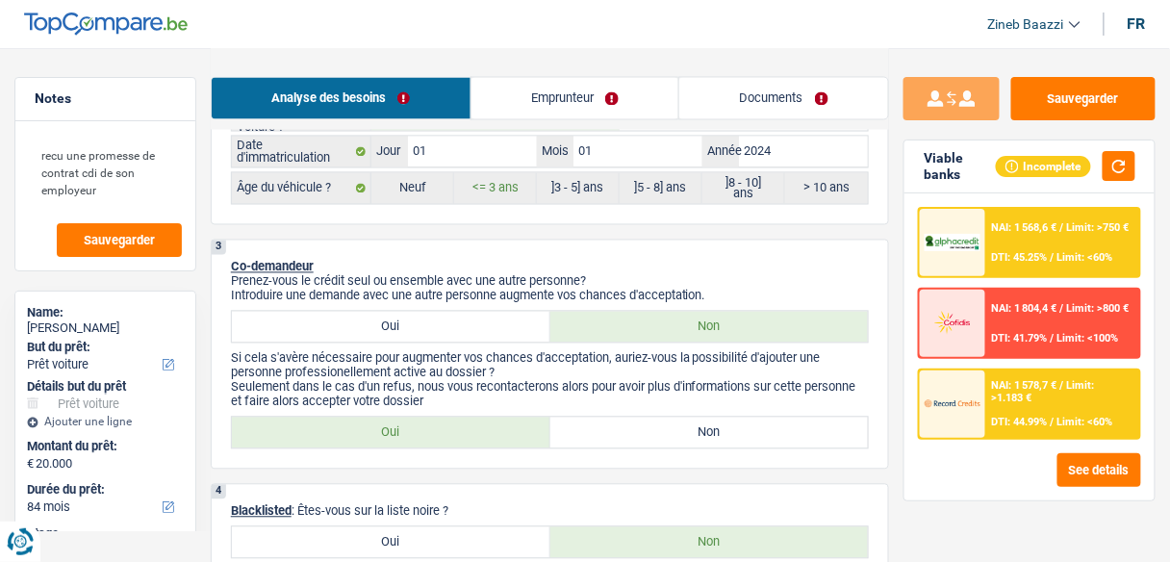
scroll to position [923, 0]
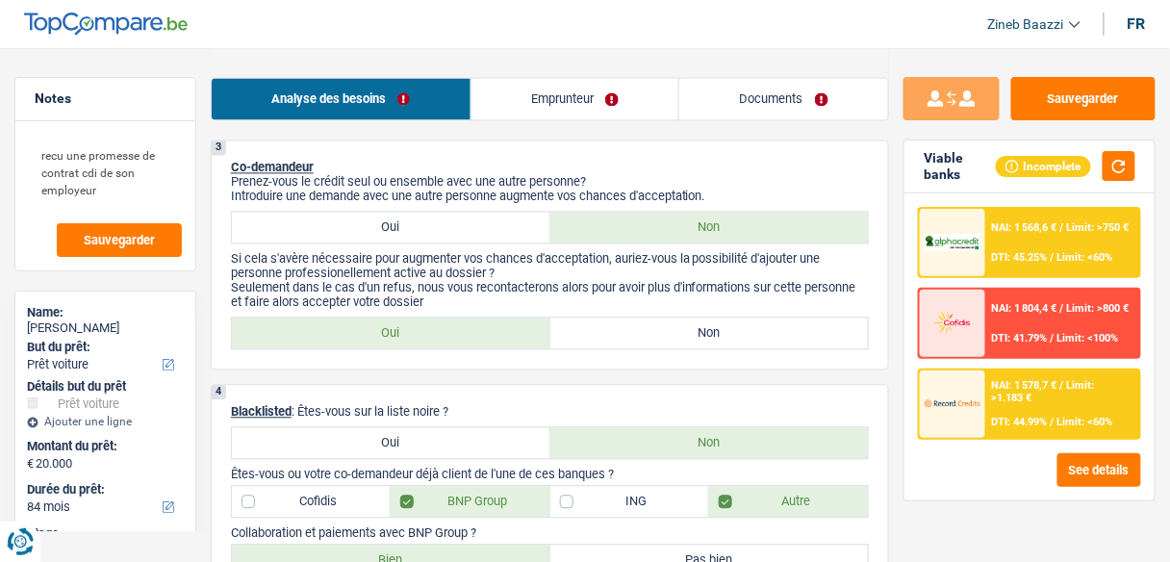
click at [614, 317] on label "Non" at bounding box center [709, 332] width 318 height 31
click at [614, 317] on input "Non" at bounding box center [709, 332] width 318 height 31
radio input "true"
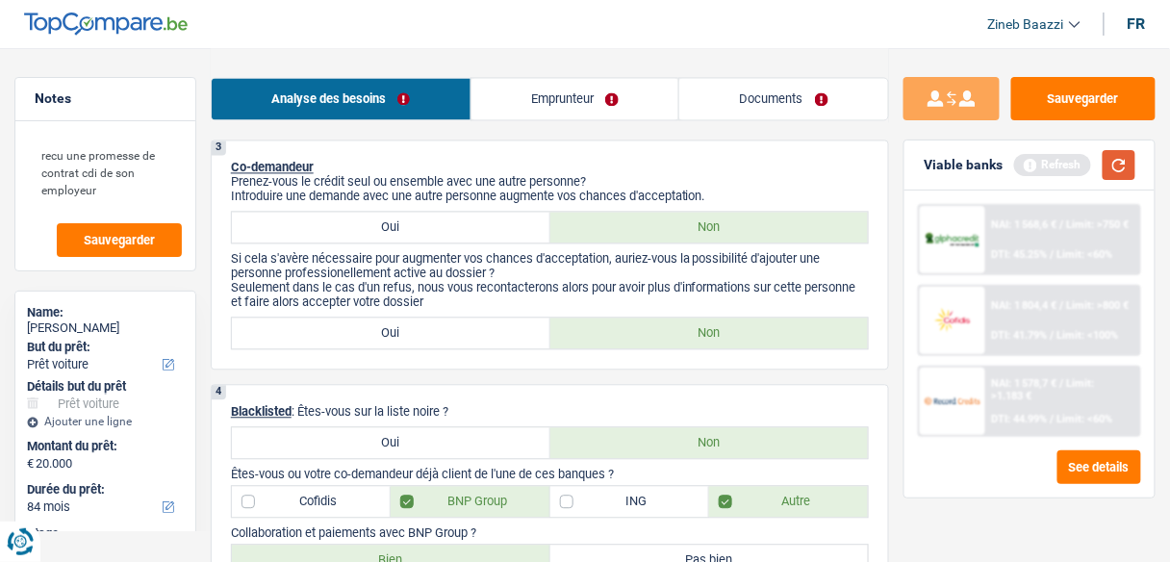
click at [1126, 163] on button "button" at bounding box center [1118, 165] width 33 height 30
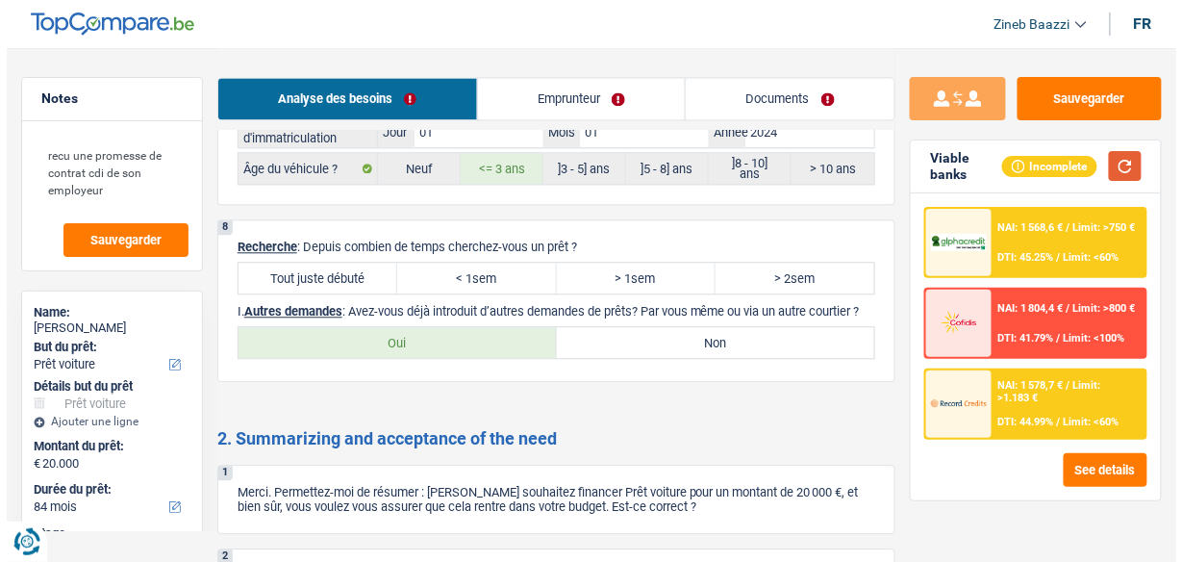
scroll to position [2847, 0]
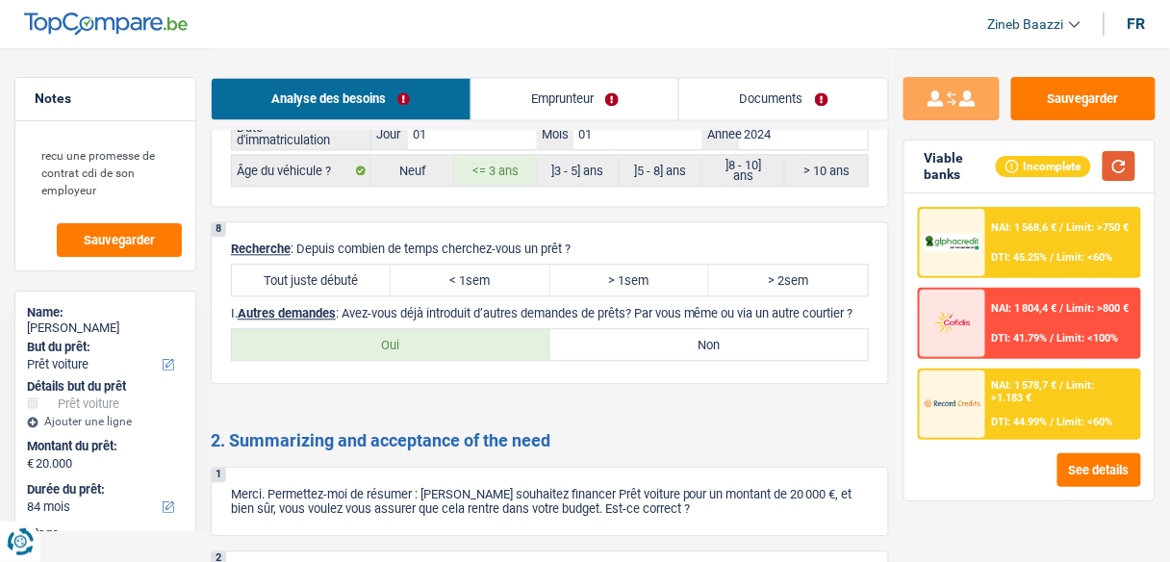
click at [1120, 176] on button "button" at bounding box center [1118, 166] width 33 height 30
click at [297, 264] on label "Tout juste débuté" at bounding box center [311, 279] width 159 height 31
click at [297, 264] on input "Tout juste débuté" at bounding box center [311, 279] width 159 height 31
radio input "true"
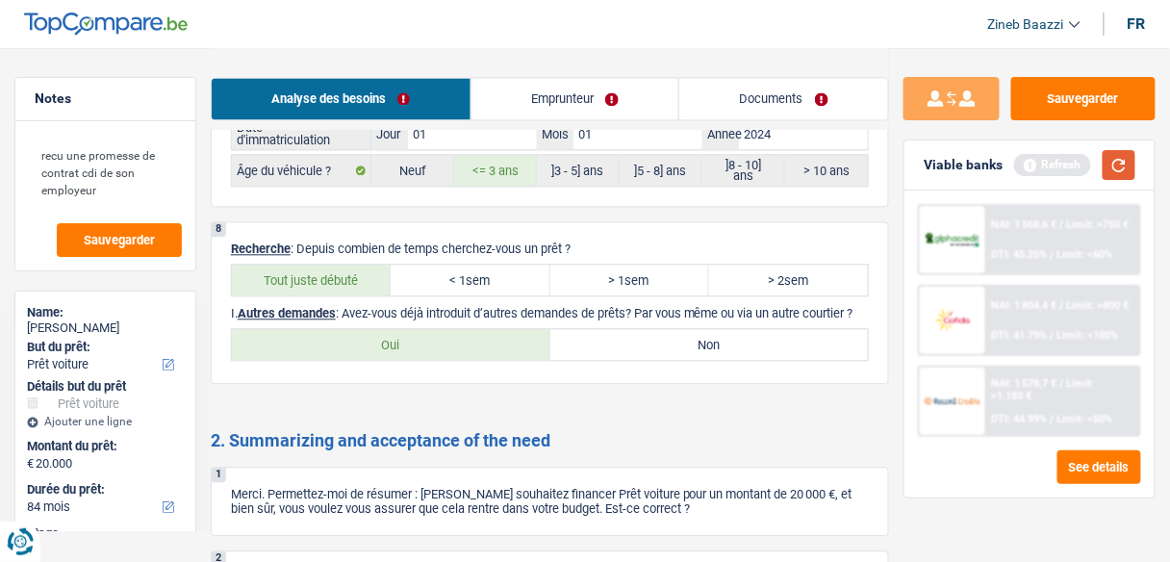
click at [1115, 173] on button "button" at bounding box center [1118, 165] width 33 height 30
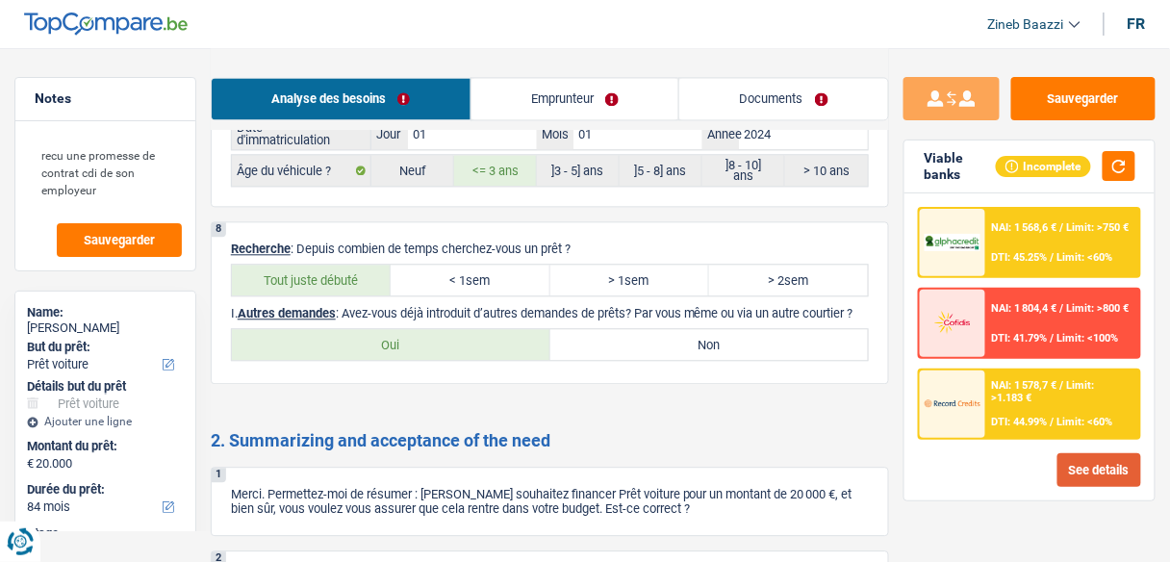
click at [1120, 481] on button "See details" at bounding box center [1099, 470] width 84 height 34
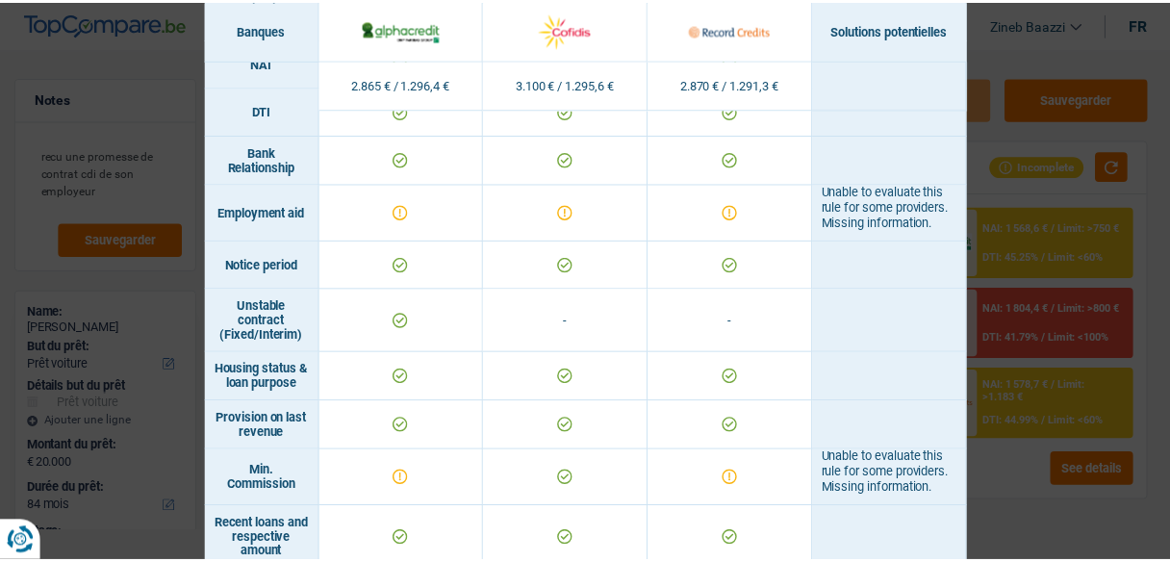
scroll to position [846, 0]
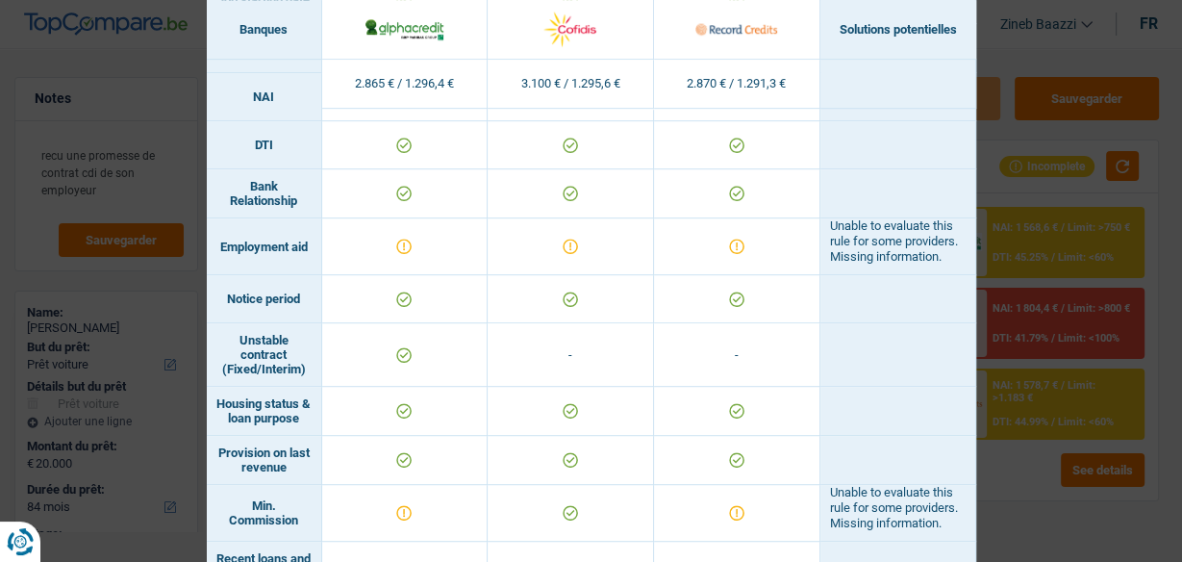
click at [1010, 41] on div "Banks conditions × Banques Solutions potentielles Revenus / Charges 2.865 € / 1…" at bounding box center [591, 281] width 1182 height 562
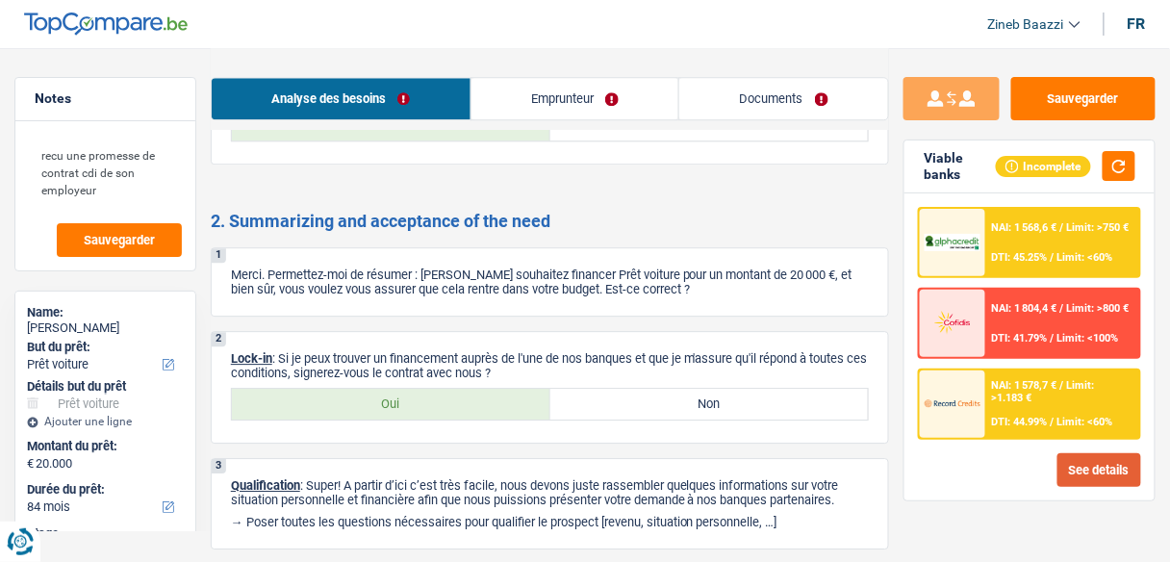
scroll to position [2924, 0]
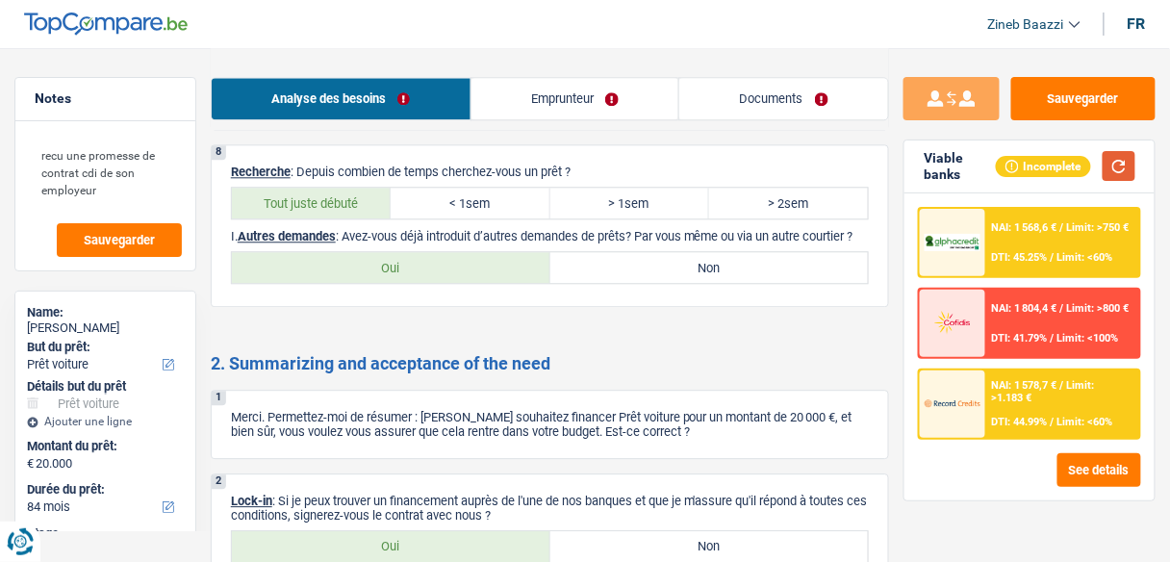
click at [1121, 173] on button "button" at bounding box center [1118, 166] width 33 height 30
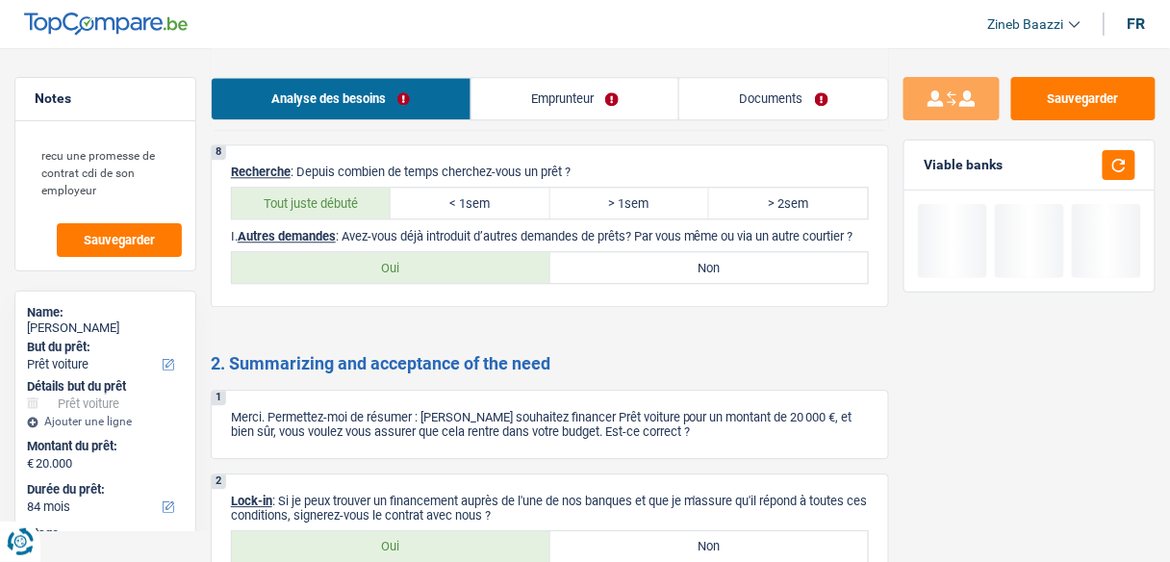
click at [725, 106] on link "Documents" at bounding box center [783, 98] width 209 height 41
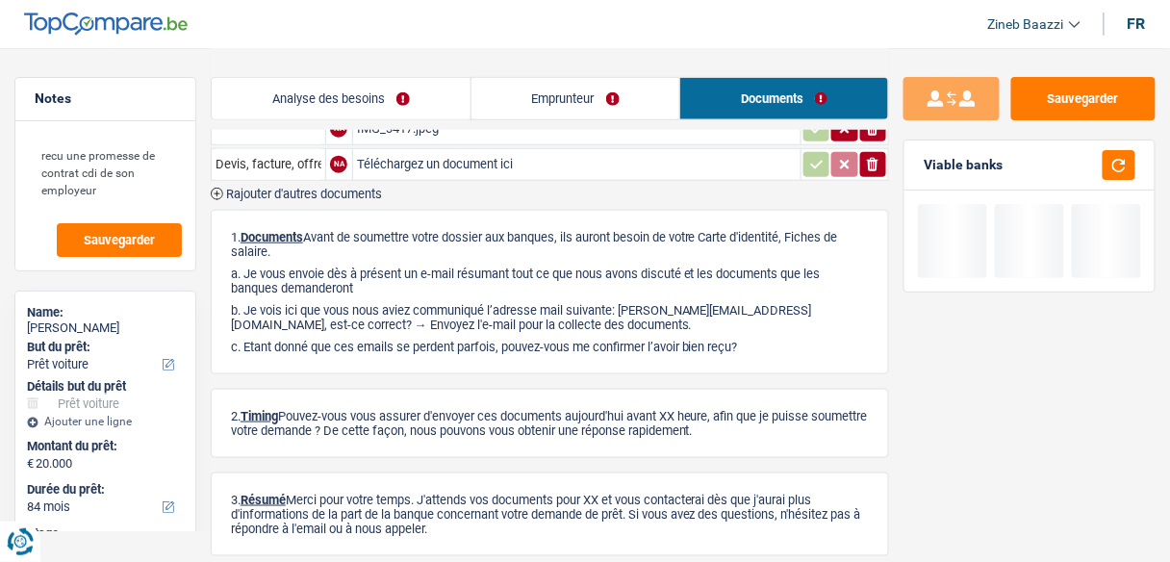
scroll to position [245, 0]
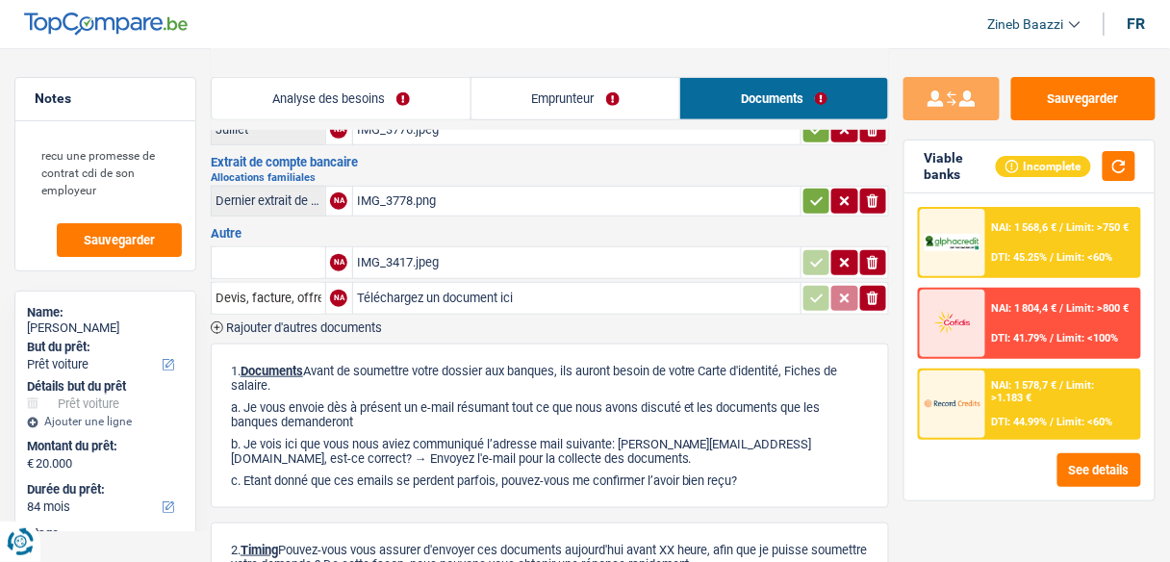
click at [410, 258] on div "IMG_3417.jpeg" at bounding box center [577, 262] width 440 height 29
click at [339, 111] on link "Analyse des besoins" at bounding box center [341, 98] width 259 height 41
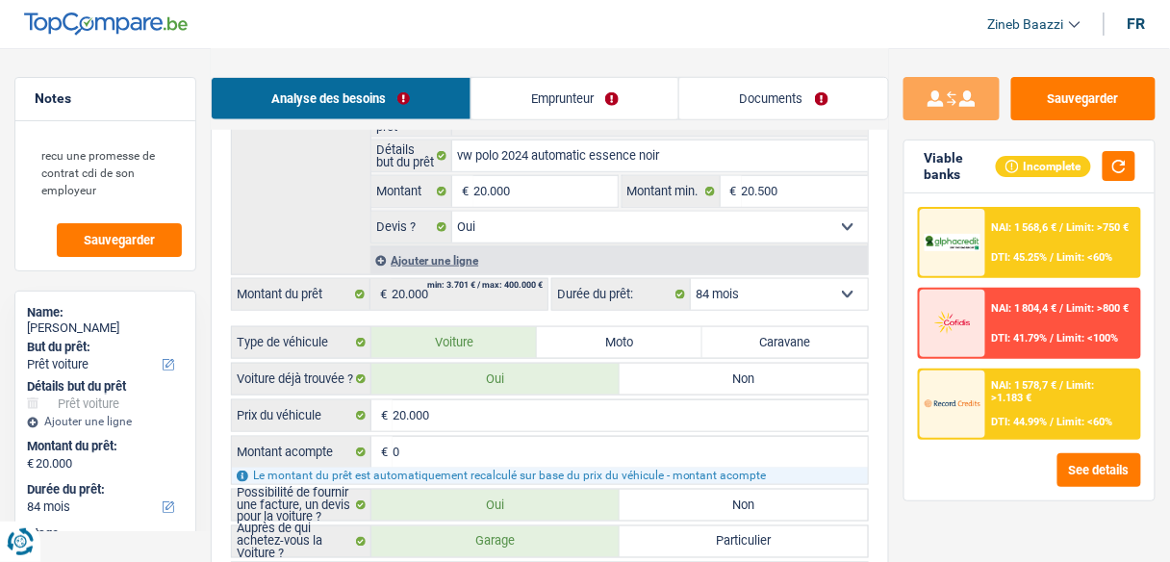
scroll to position [399, 0]
click at [543, 120] on div "Analyse des besoins Emprunteur Documents" at bounding box center [550, 89] width 678 height 82
click at [553, 110] on link "Emprunteur" at bounding box center [575, 98] width 208 height 41
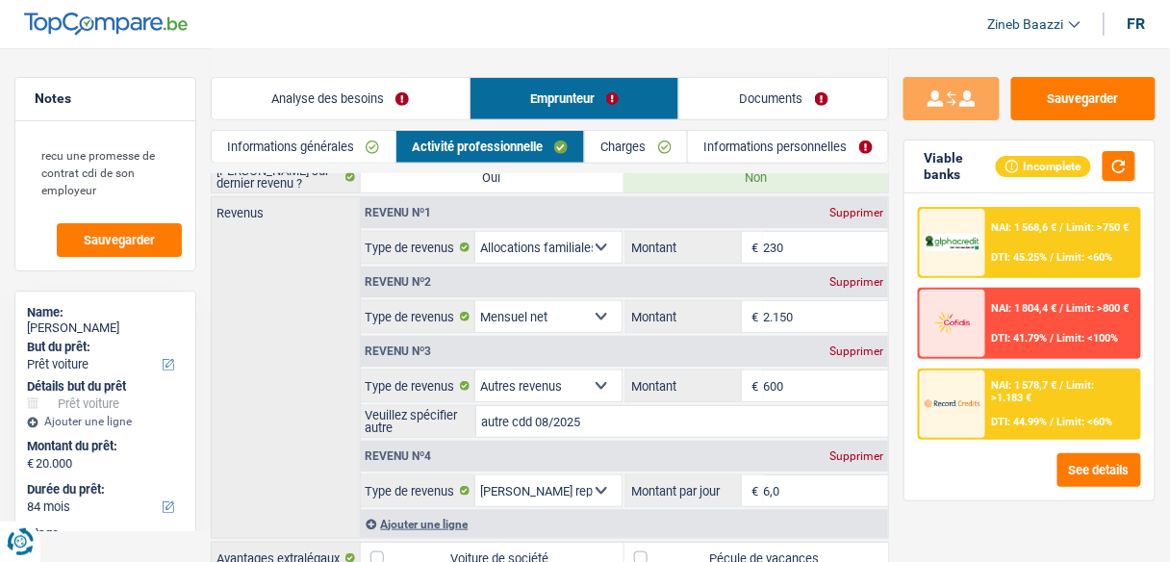
scroll to position [0, 0]
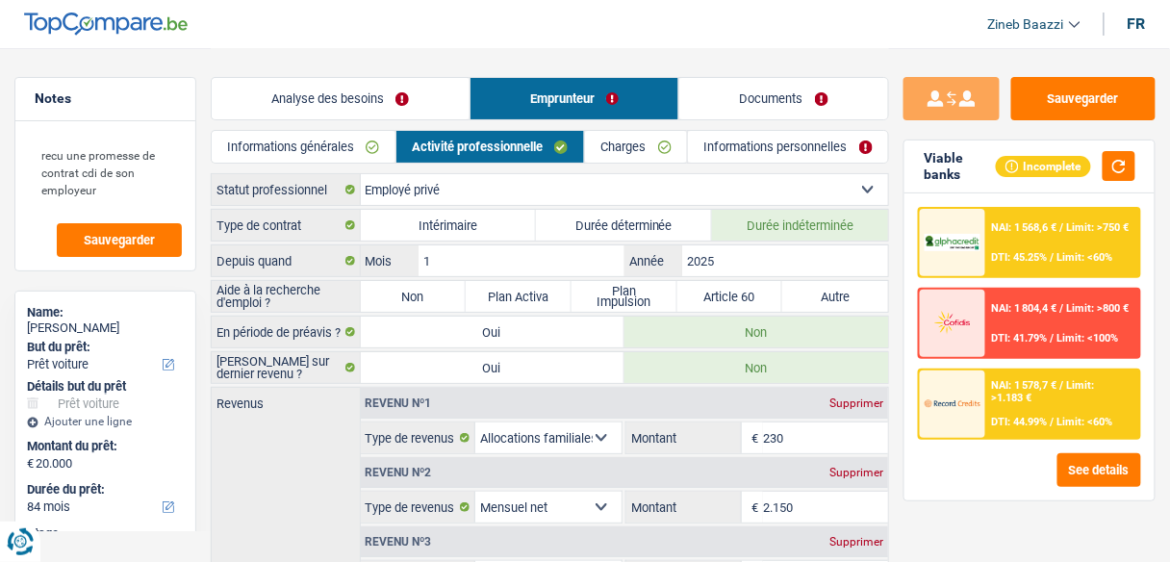
click at [315, 84] on link "Analyse des besoins" at bounding box center [341, 98] width 258 height 41
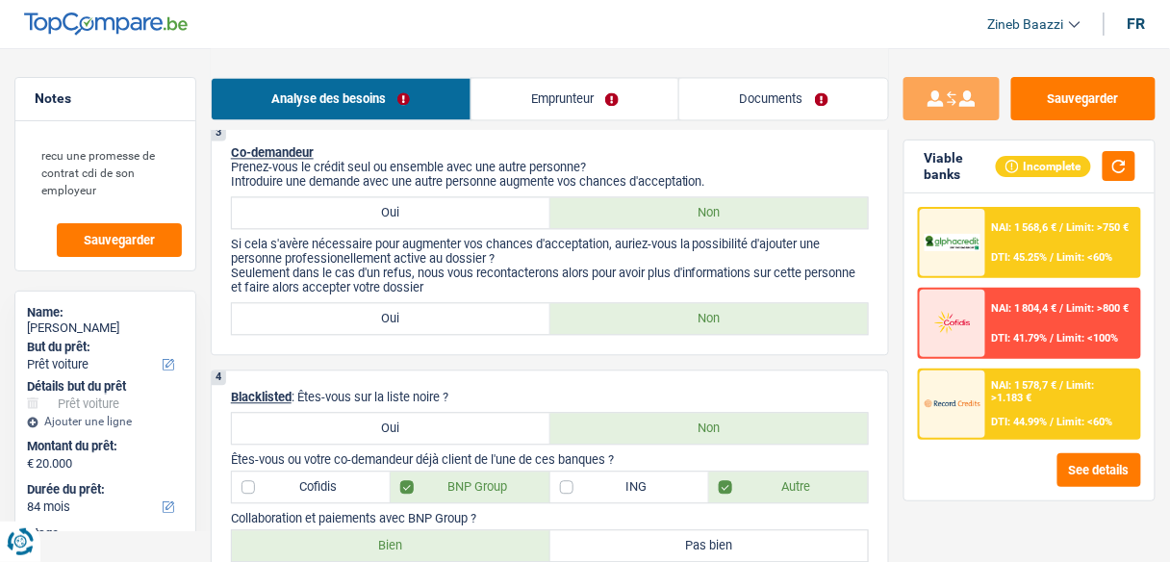
scroll to position [923, 0]
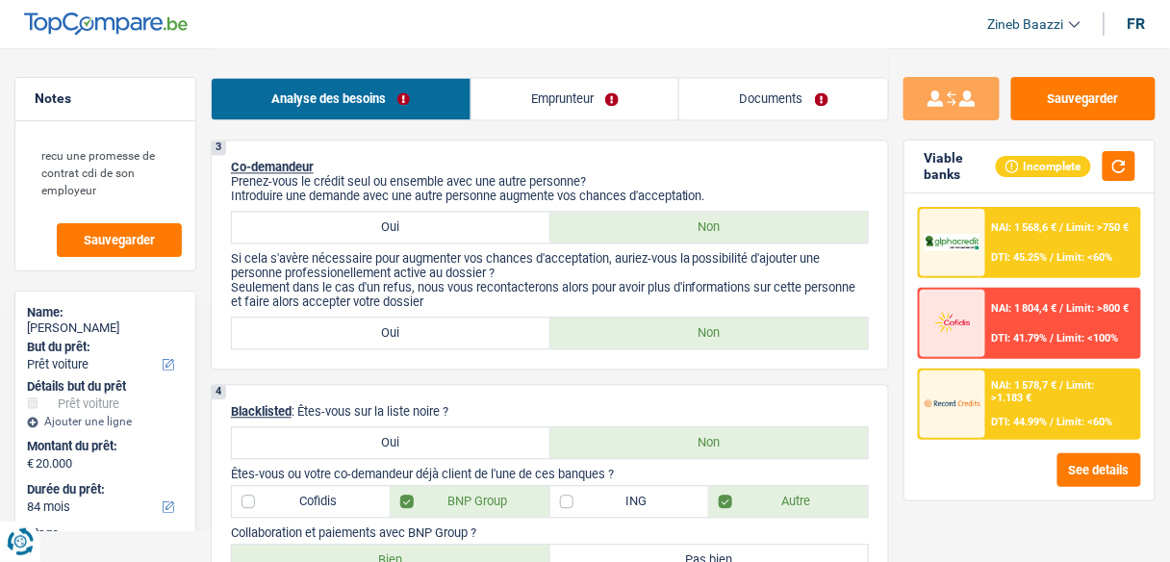
click at [415, 212] on label "Oui" at bounding box center [391, 227] width 318 height 31
click at [415, 212] on input "Oui" at bounding box center [391, 227] width 318 height 31
radio input "true"
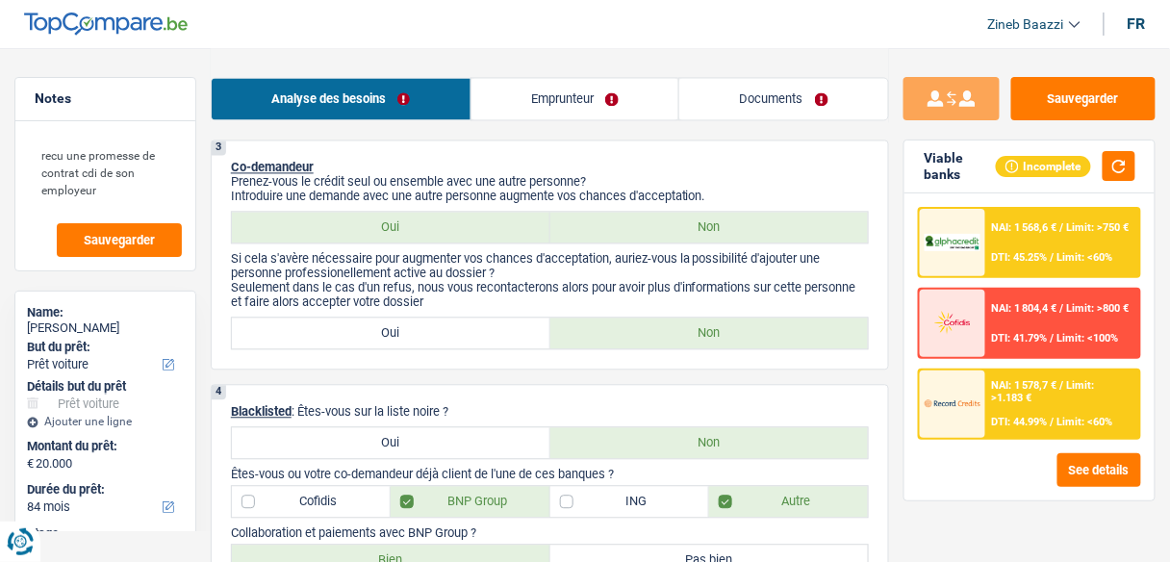
select select "privateEmployee"
select select "netSalary"
select select "mealVouchers"
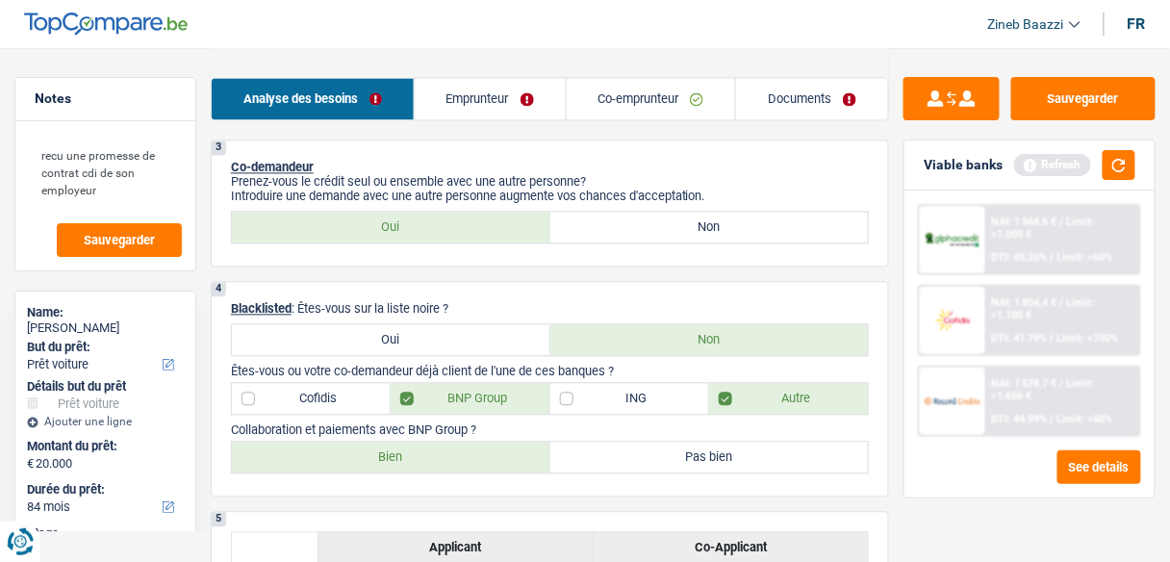
click at [511, 97] on link "Emprunteur" at bounding box center [490, 98] width 151 height 41
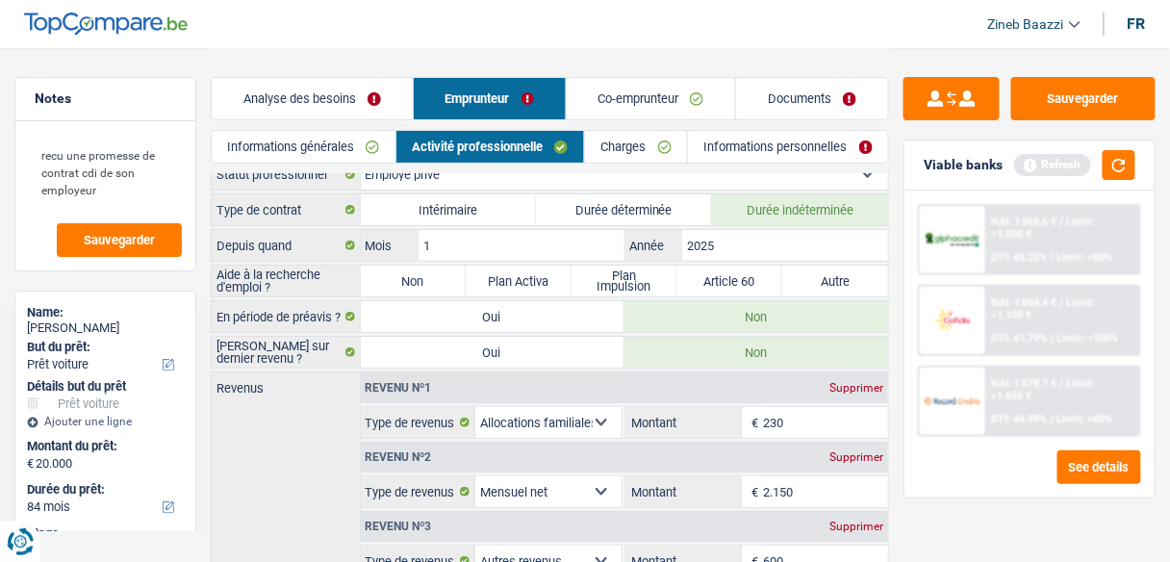
scroll to position [0, 0]
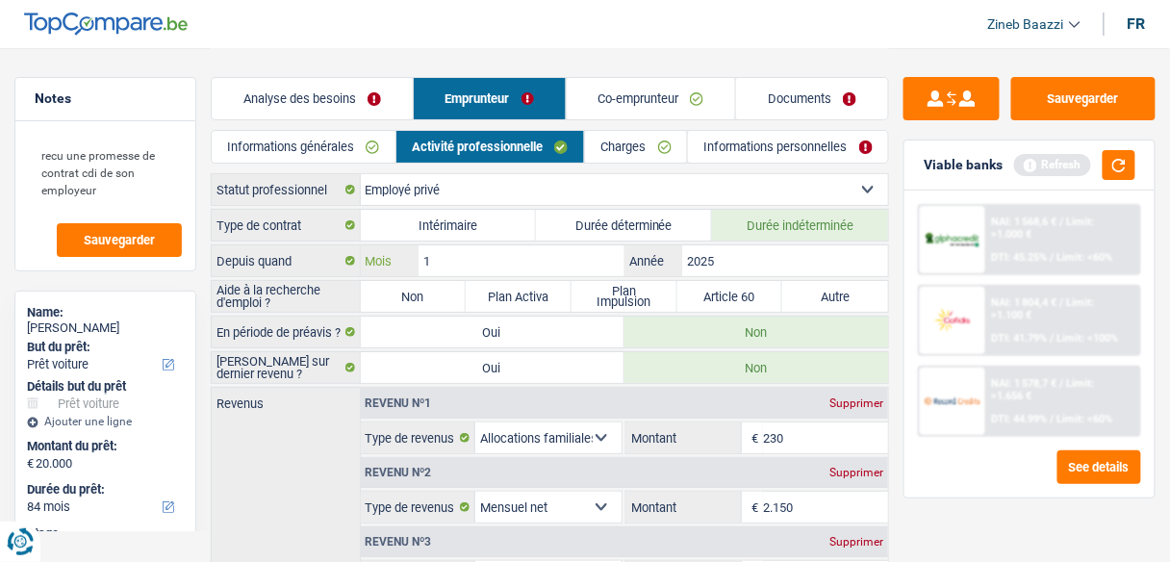
click at [511, 253] on input "1" at bounding box center [521, 260] width 206 height 31
click at [549, 258] on input "1" at bounding box center [521, 260] width 206 height 31
type input "8"
click at [307, 438] on div "Revenus Revenu nº1 Supprimer Allocation d'handicap Allocations chômage Allocati…" at bounding box center [550, 558] width 678 height 342
click at [644, 218] on label "Durée déterminée" at bounding box center [624, 225] width 176 height 31
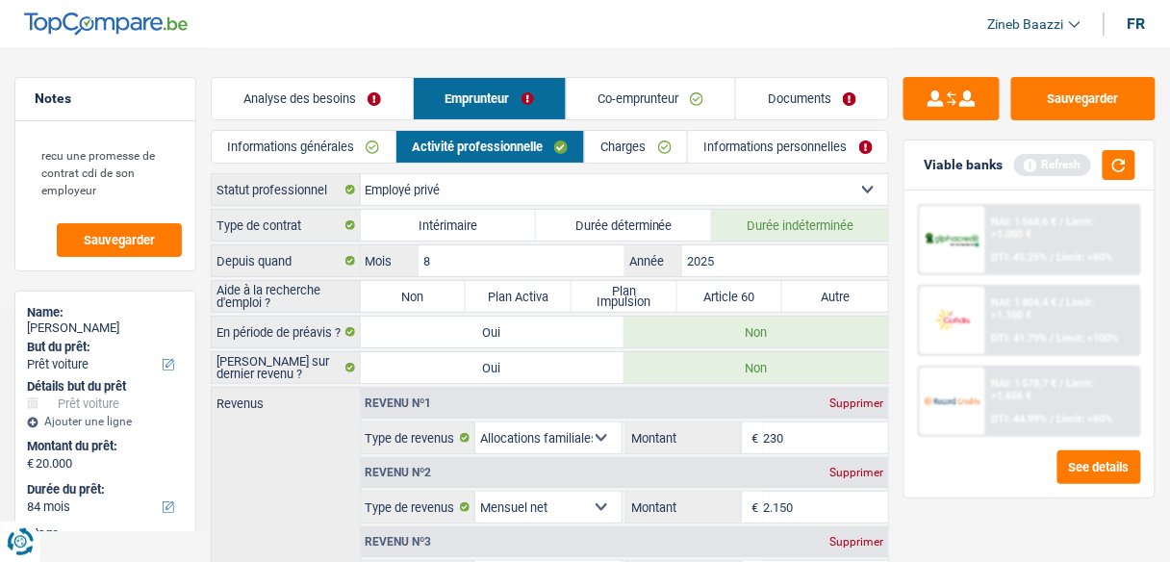
click at [644, 218] on input "Durée déterminée" at bounding box center [624, 225] width 176 height 31
radio input "true"
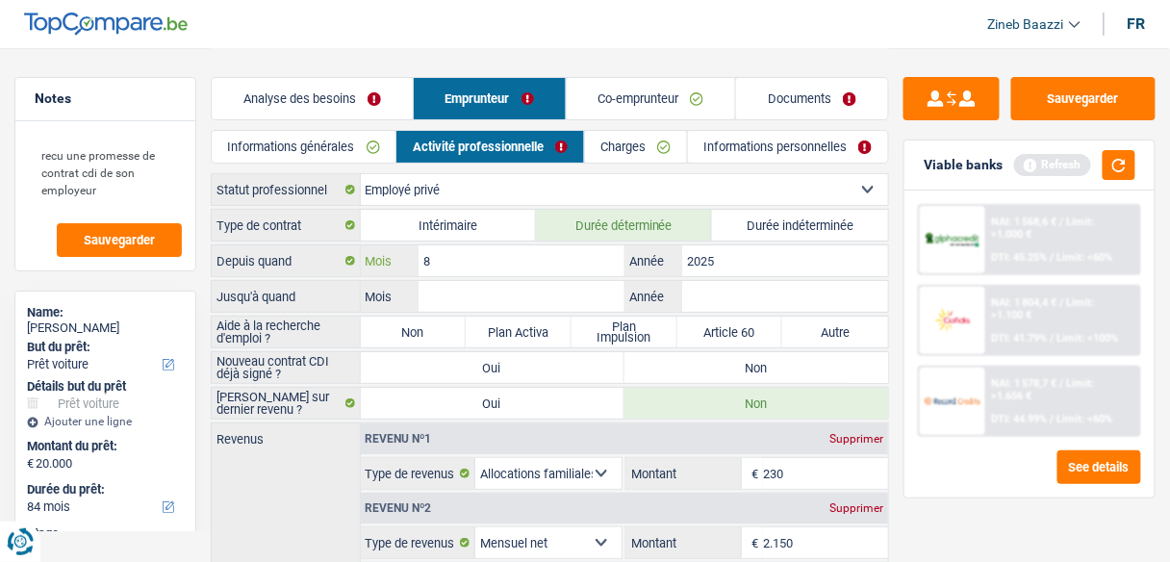
click at [462, 255] on input "8" at bounding box center [521, 260] width 206 height 31
click at [613, 104] on link "Co-emprunteur" at bounding box center [650, 98] width 169 height 41
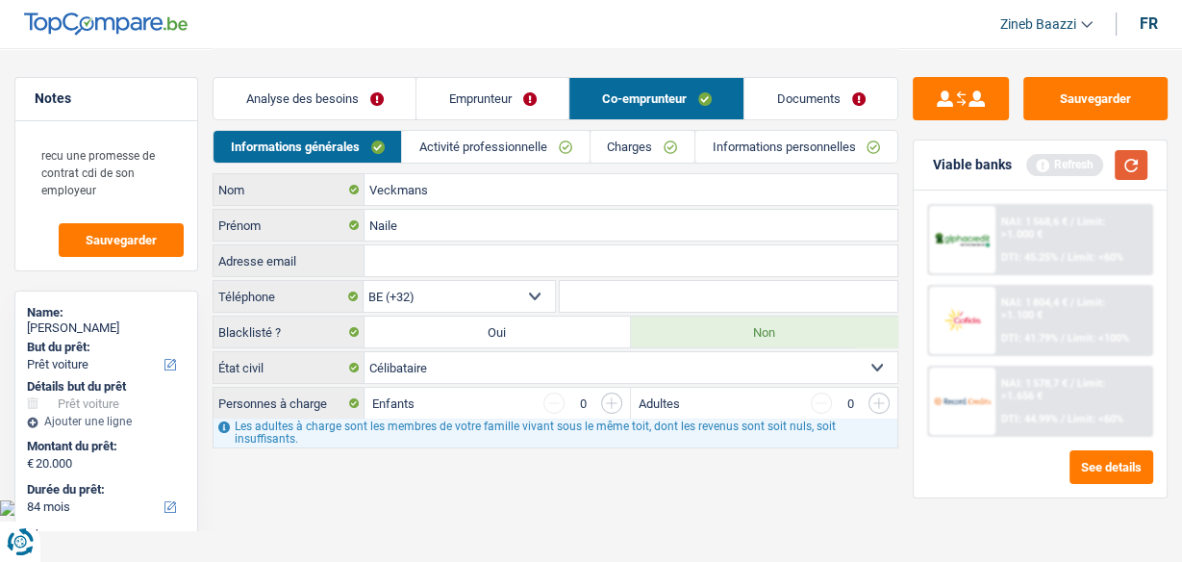
click at [1131, 159] on button "button" at bounding box center [1131, 165] width 33 height 30
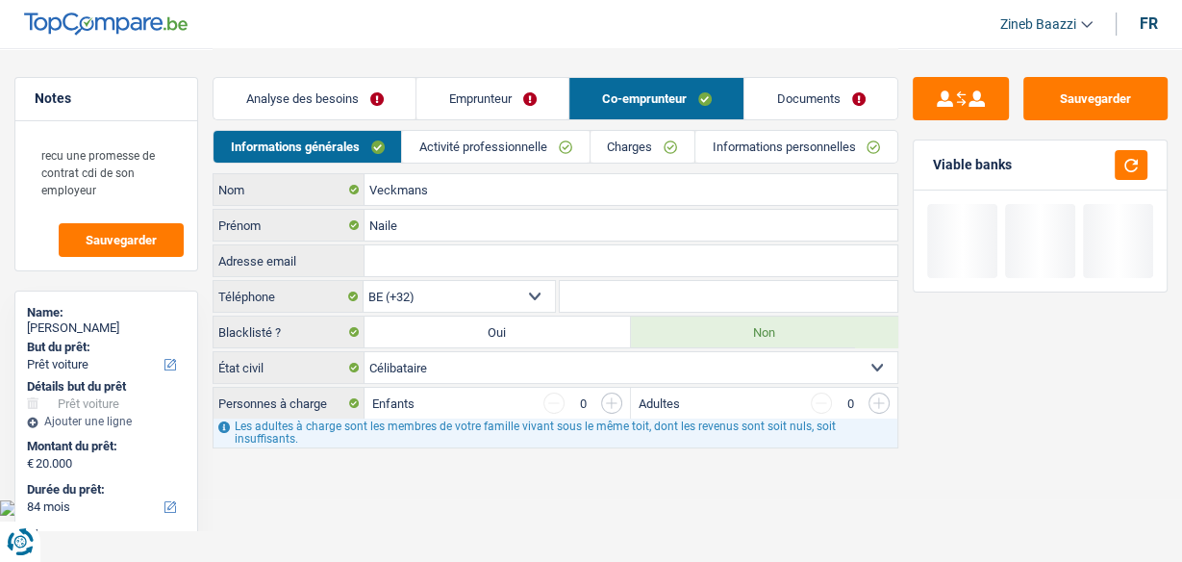
click at [473, 106] on link "Emprunteur" at bounding box center [492, 98] width 152 height 41
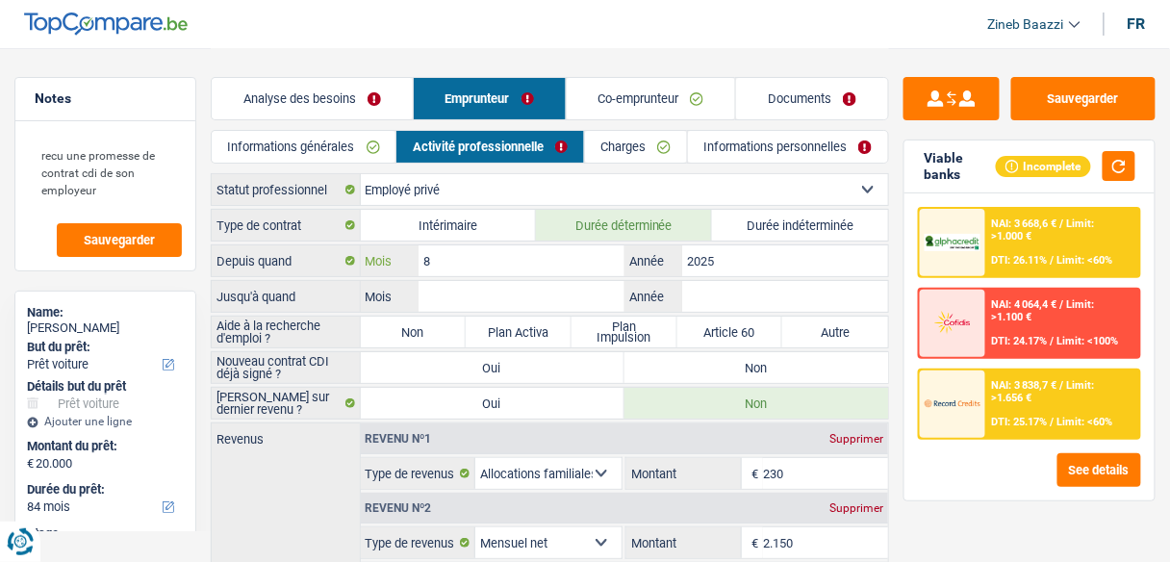
click at [468, 259] on input "8" at bounding box center [521, 260] width 206 height 31
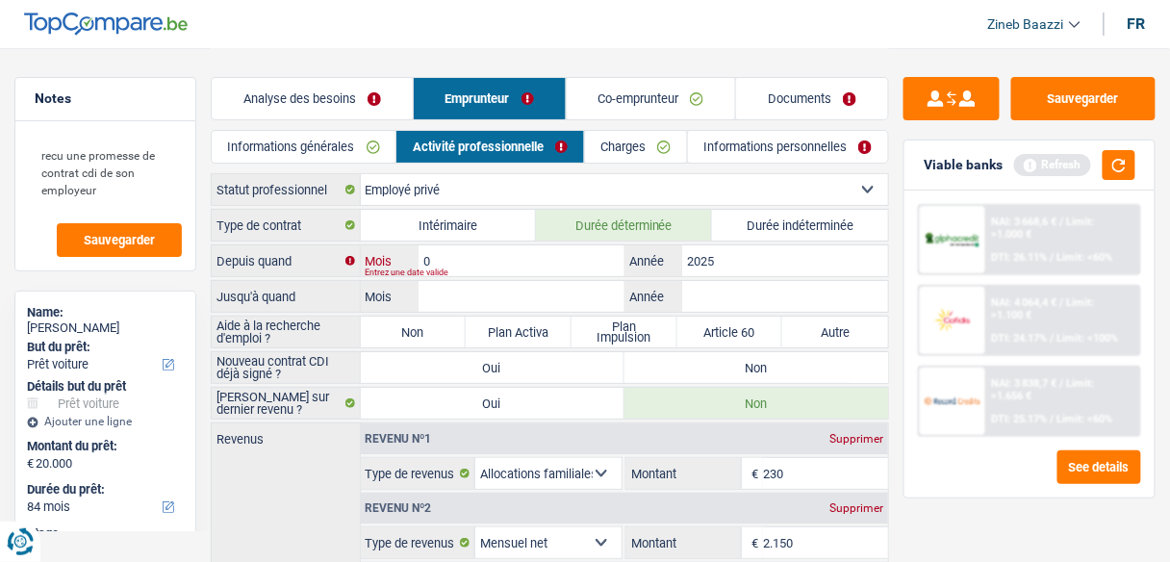
type input "04"
click at [479, 286] on input "Mois" at bounding box center [521, 296] width 206 height 31
type input "04"
type input "2026"
click at [388, 328] on label "Non" at bounding box center [414, 331] width 106 height 31
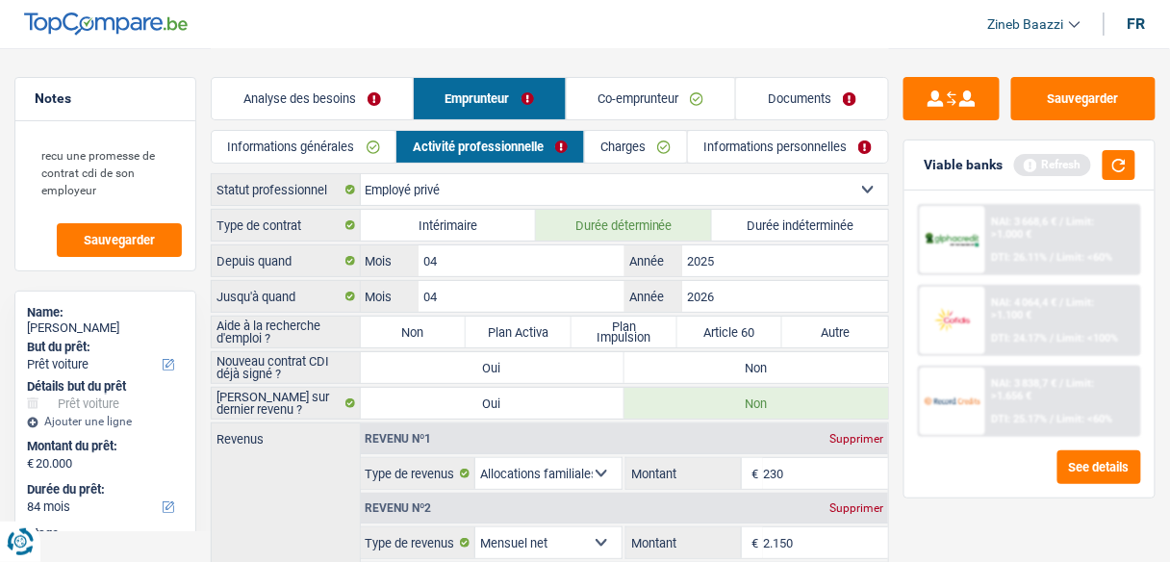
click at [388, 328] on input "Non" at bounding box center [414, 331] width 106 height 31
radio input "true"
click at [685, 374] on label "Non" at bounding box center [756, 367] width 264 height 31
click at [685, 374] on input "Non" at bounding box center [756, 367] width 264 height 31
radio input "true"
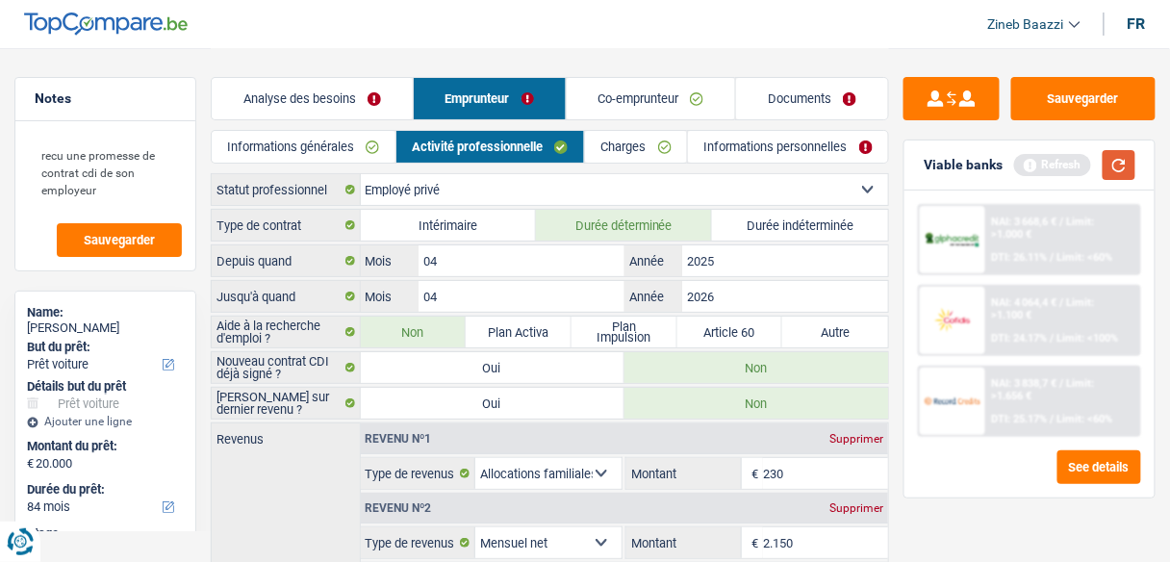
click at [1130, 150] on button "button" at bounding box center [1118, 165] width 33 height 30
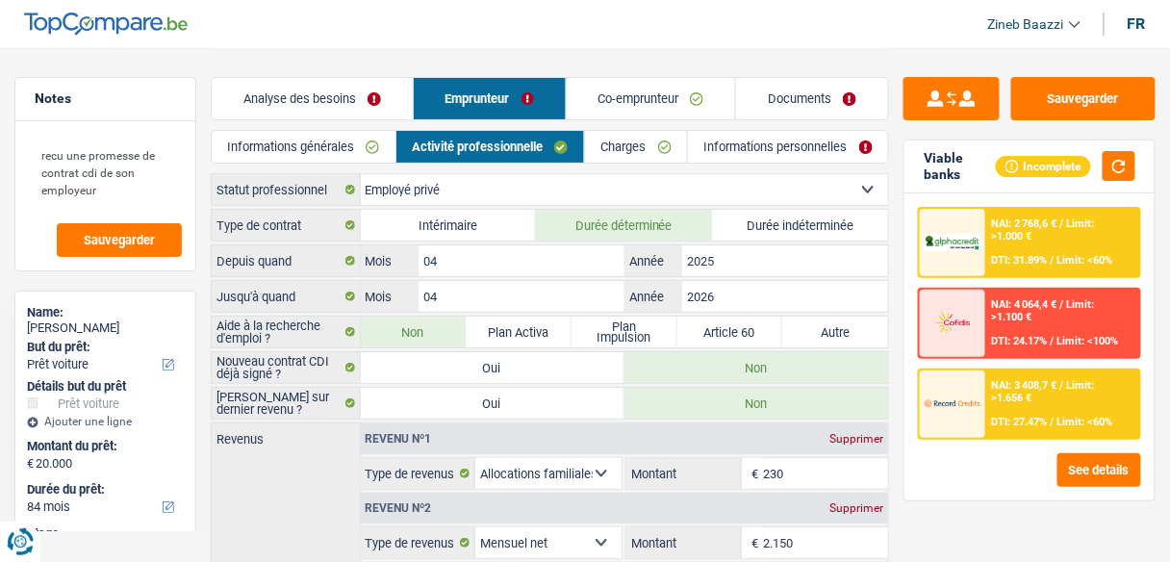
click at [499, 63] on div "Analyse des besoins Emprunteur Co-emprunteur Documents" at bounding box center [550, 89] width 678 height 82
click at [623, 88] on link "Co-emprunteur" at bounding box center [650, 98] width 169 height 41
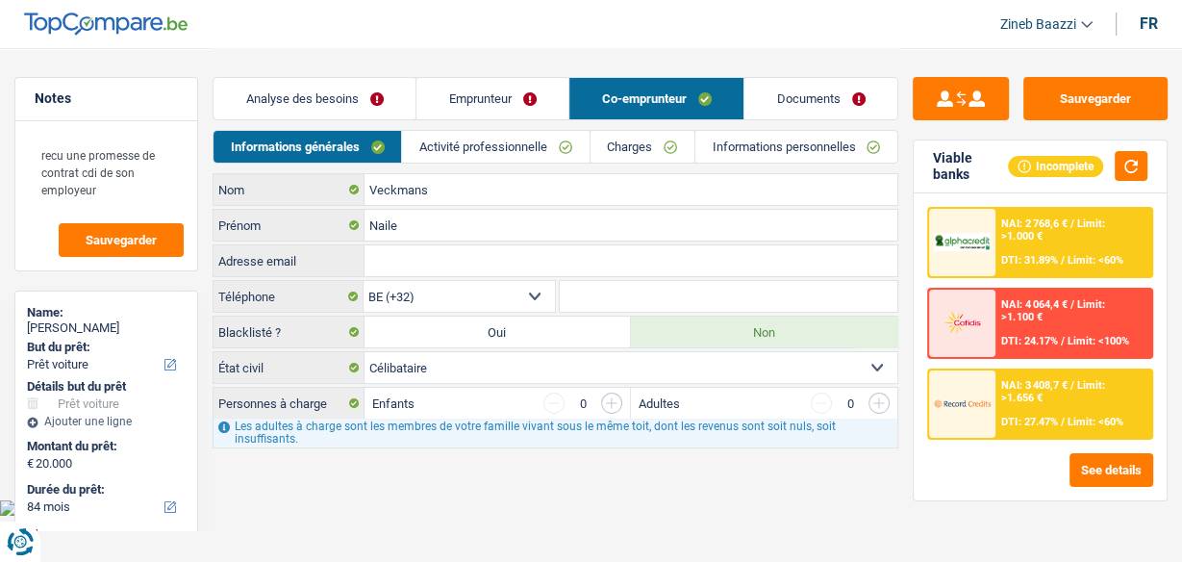
click at [471, 101] on link "Emprunteur" at bounding box center [492, 98] width 152 height 41
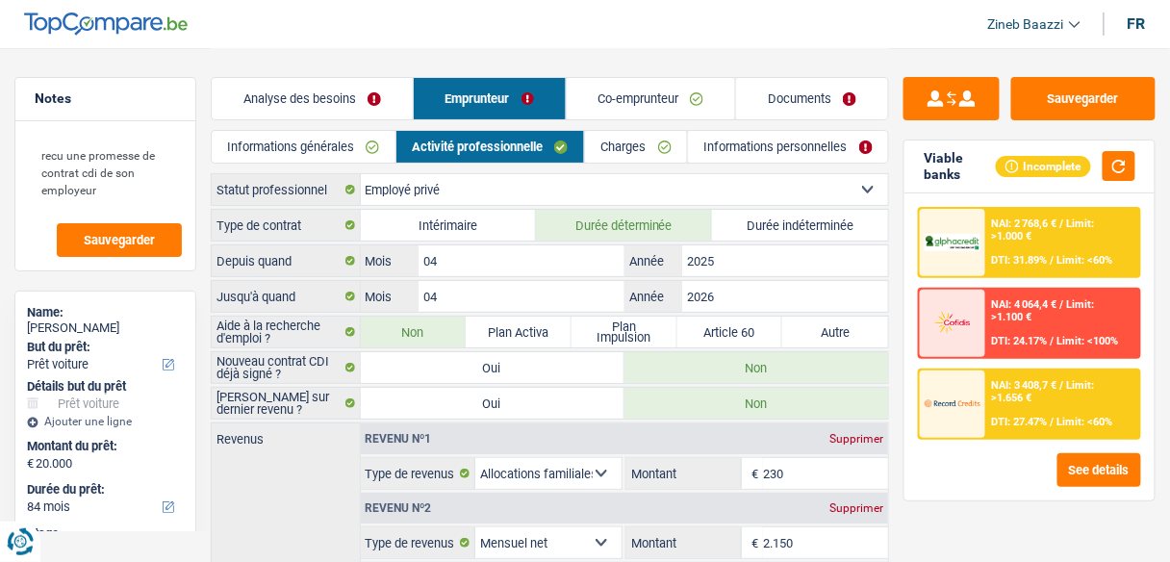
click at [768, 106] on link "Documents" at bounding box center [812, 98] width 152 height 41
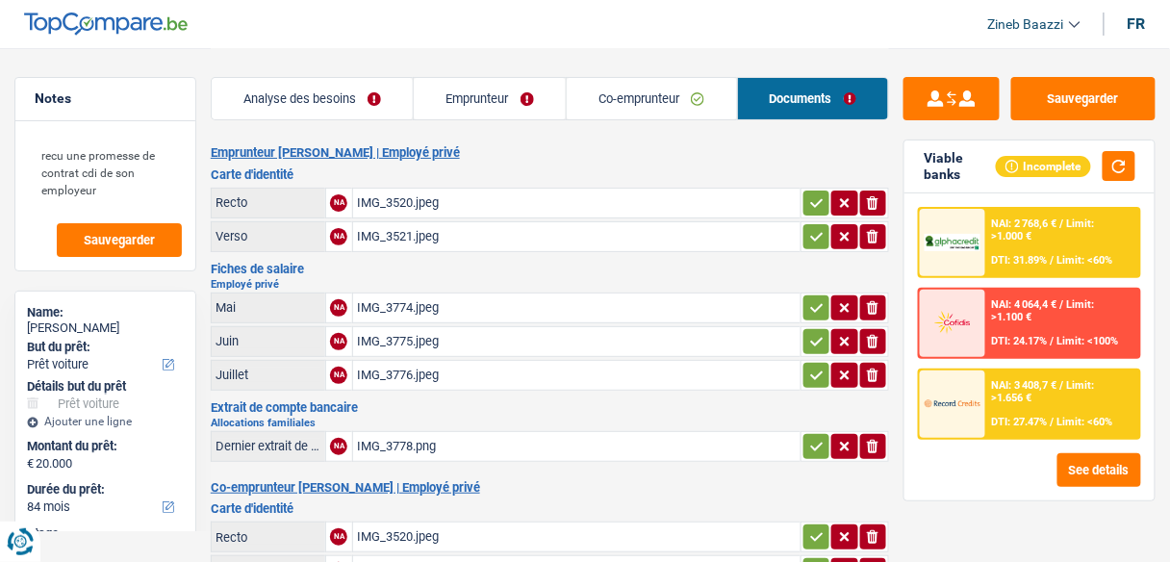
click at [660, 109] on link "Co-emprunteur" at bounding box center [651, 98] width 170 height 41
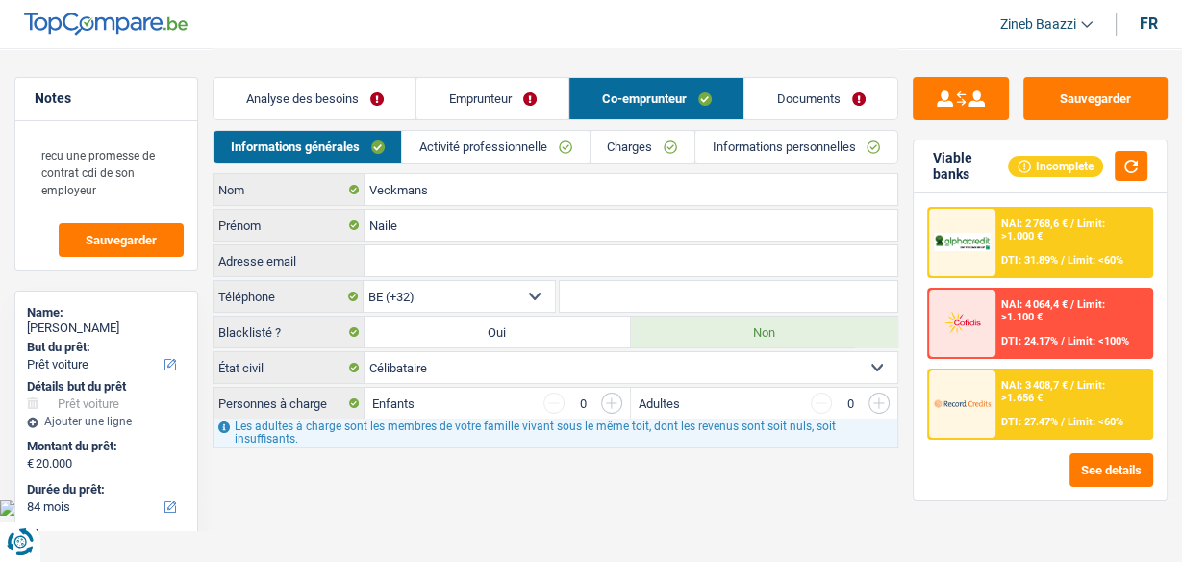
click at [504, 113] on link "Emprunteur" at bounding box center [492, 98] width 152 height 41
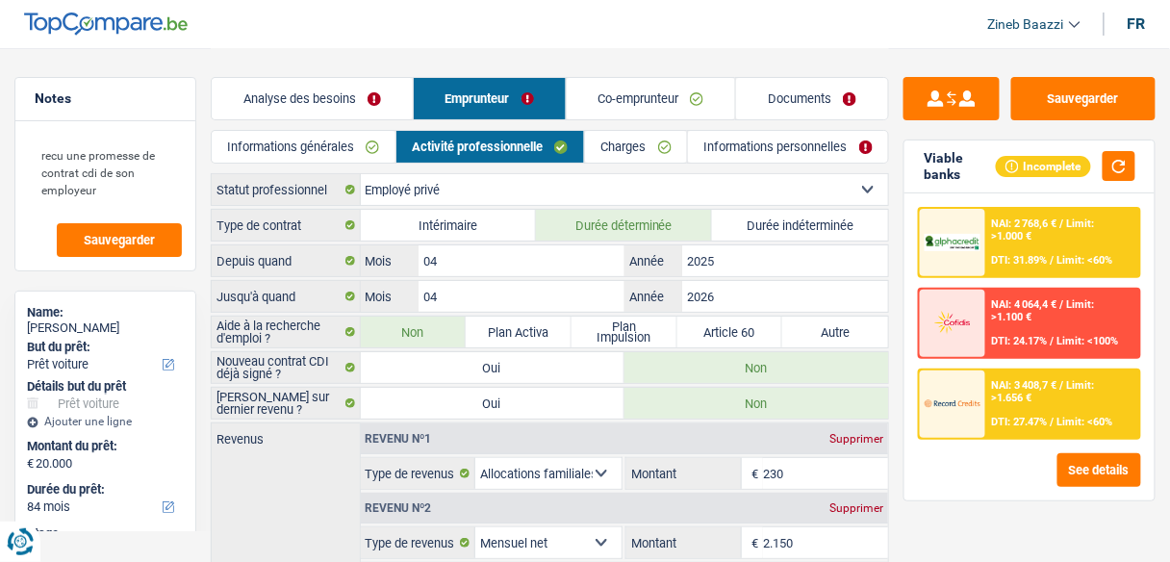
click at [301, 102] on link "Analyse des besoins" at bounding box center [312, 98] width 201 height 41
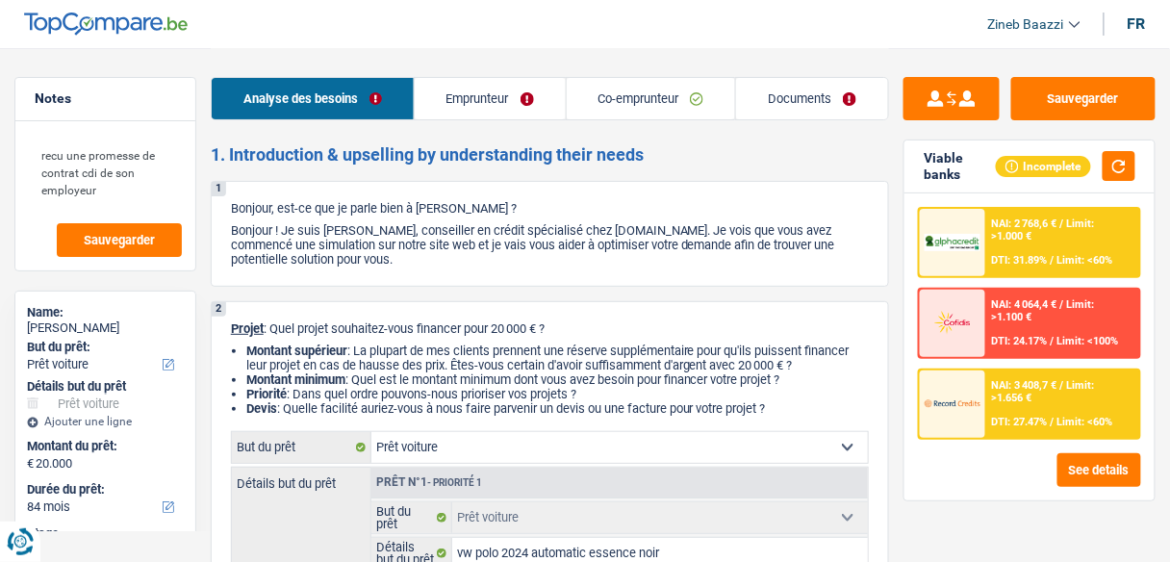
click at [454, 101] on link "Emprunteur" at bounding box center [490, 98] width 151 height 41
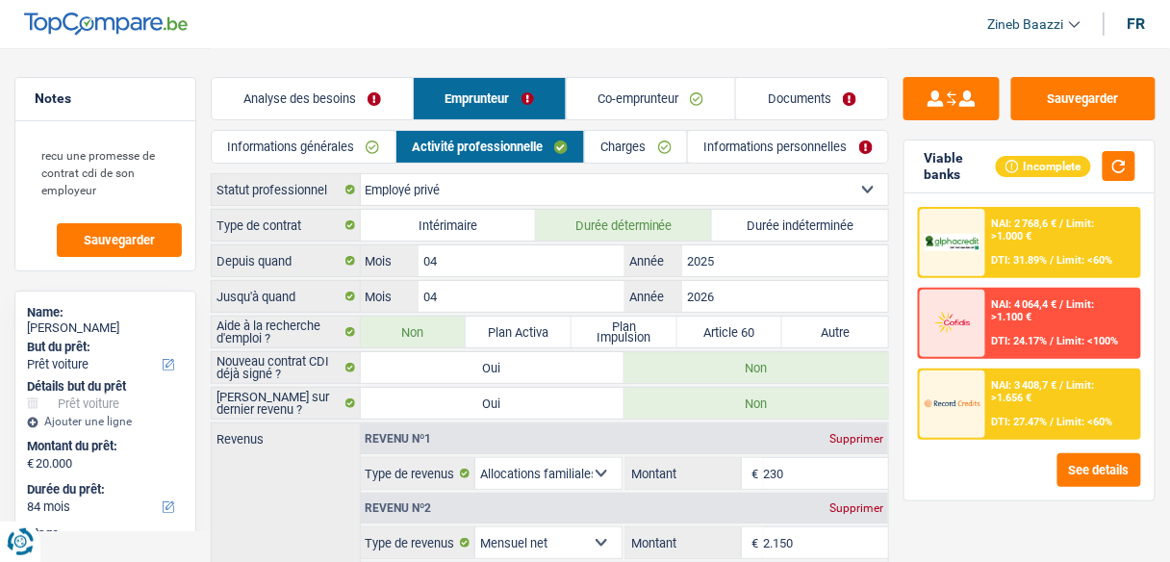
click at [310, 102] on link "Analyse des besoins" at bounding box center [312, 98] width 201 height 41
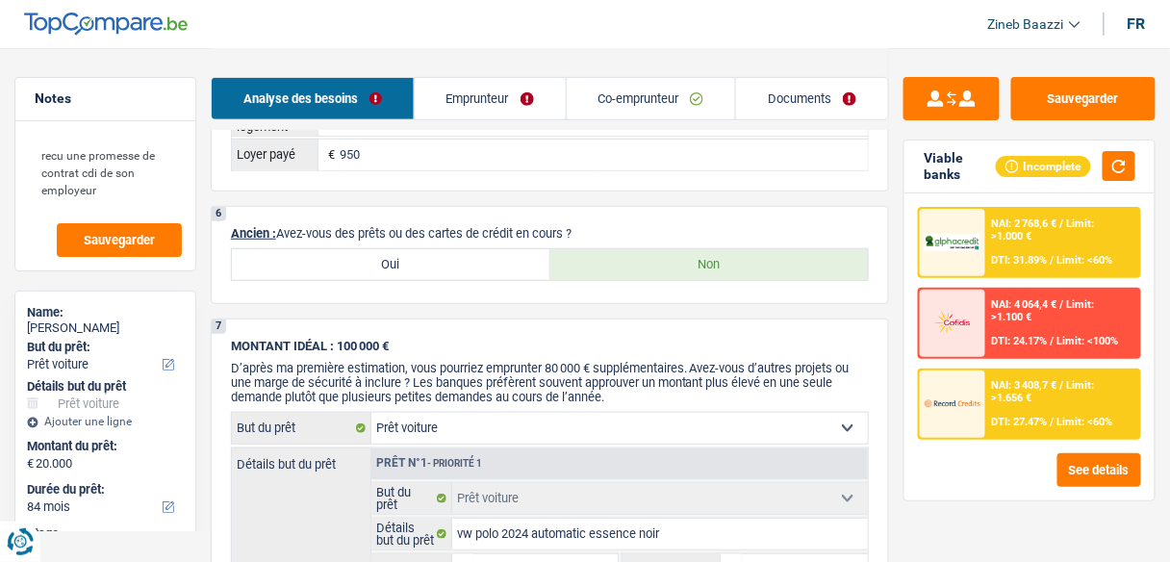
scroll to position [1693, 0]
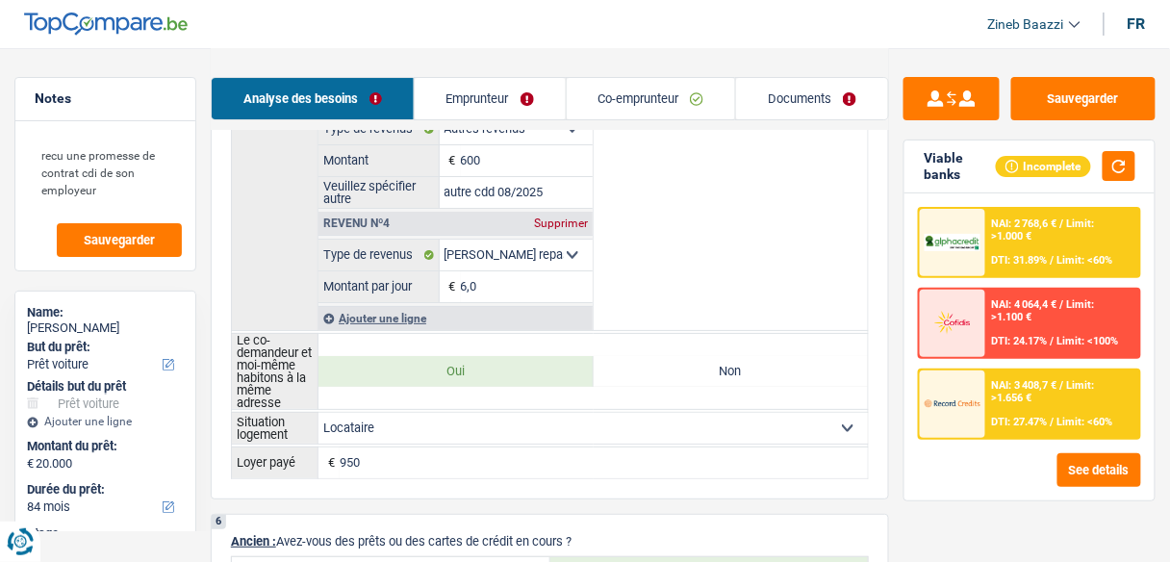
click at [460, 112] on link "Emprunteur" at bounding box center [490, 98] width 151 height 41
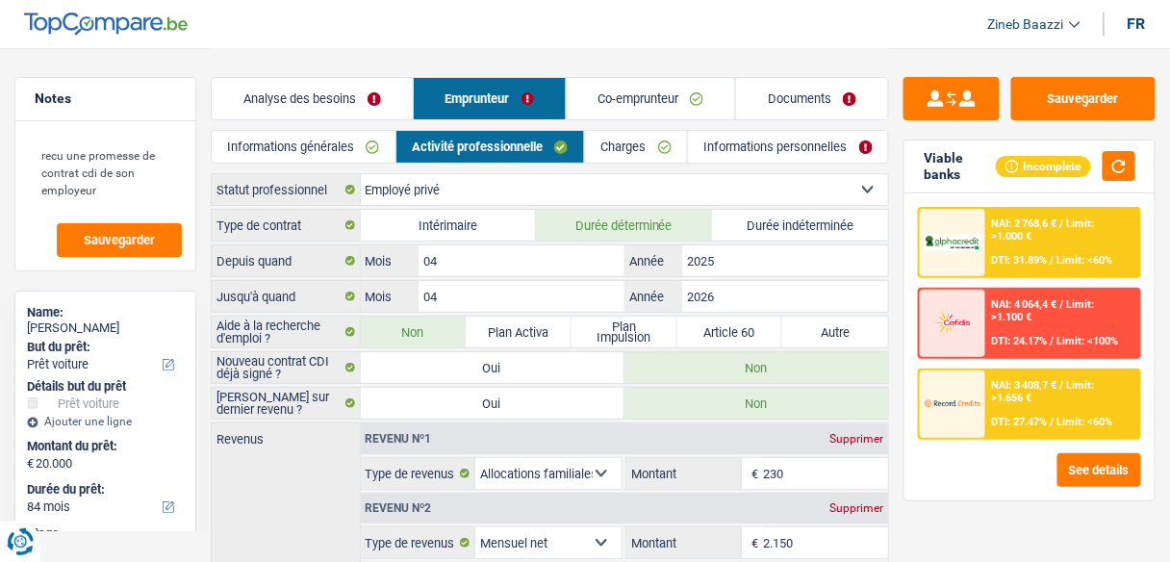
scroll to position [0, 0]
click at [631, 154] on link "Charges" at bounding box center [636, 147] width 102 height 32
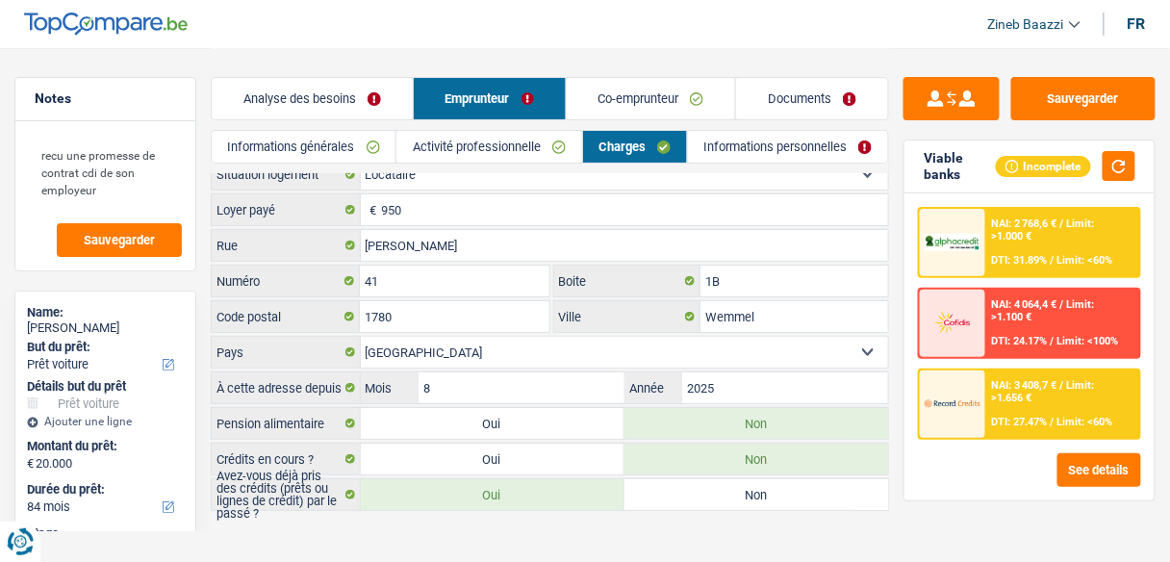
scroll to position [23, 0]
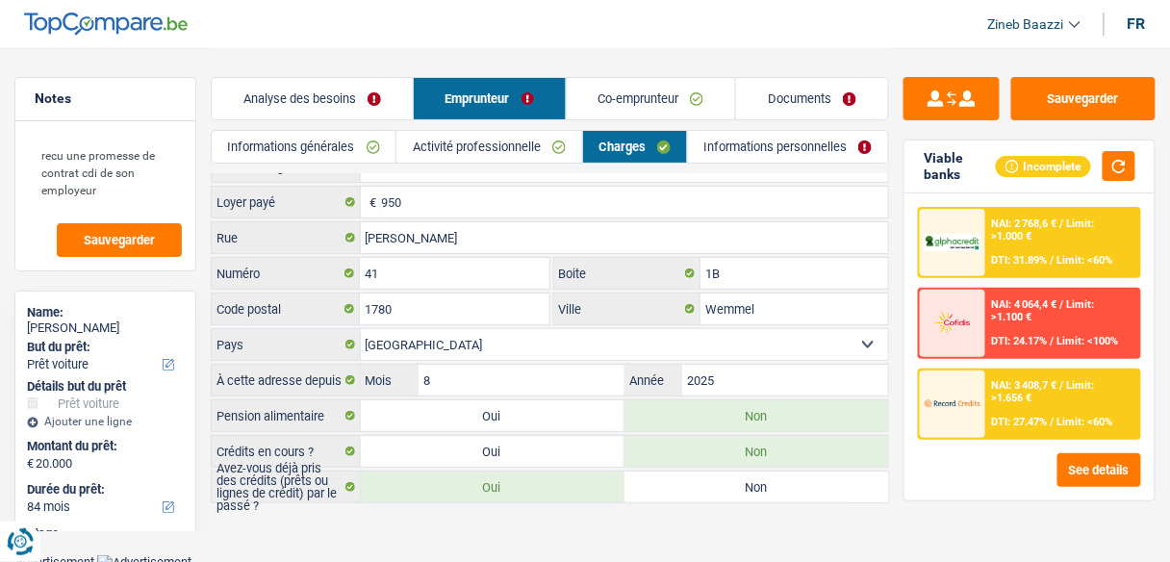
click at [642, 112] on link "Co-emprunteur" at bounding box center [650, 98] width 169 height 41
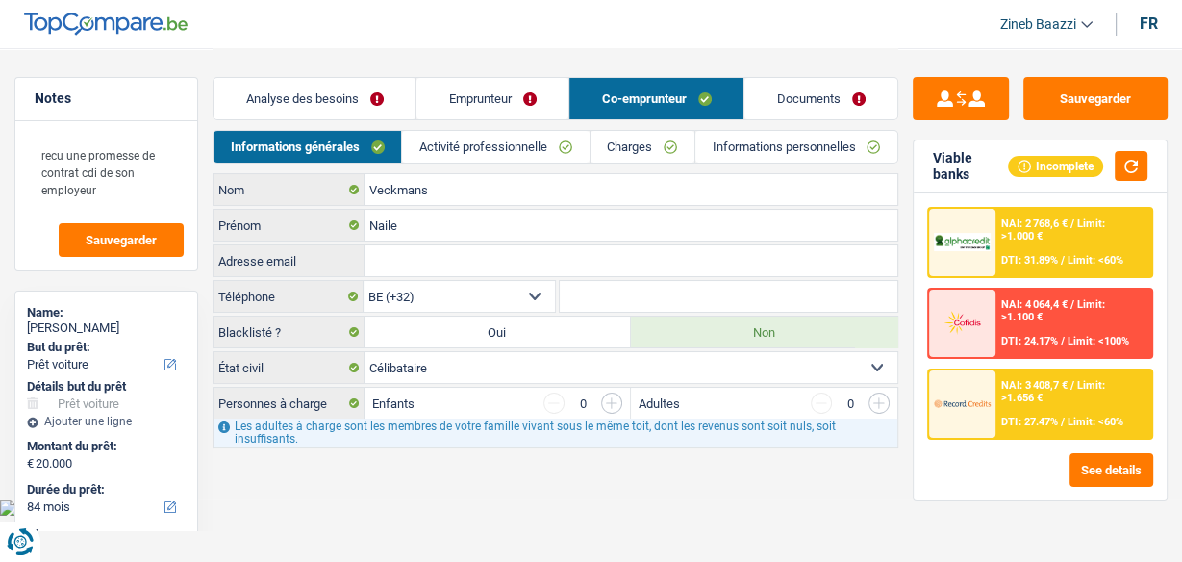
click at [790, 113] on link "Documents" at bounding box center [820, 98] width 153 height 41
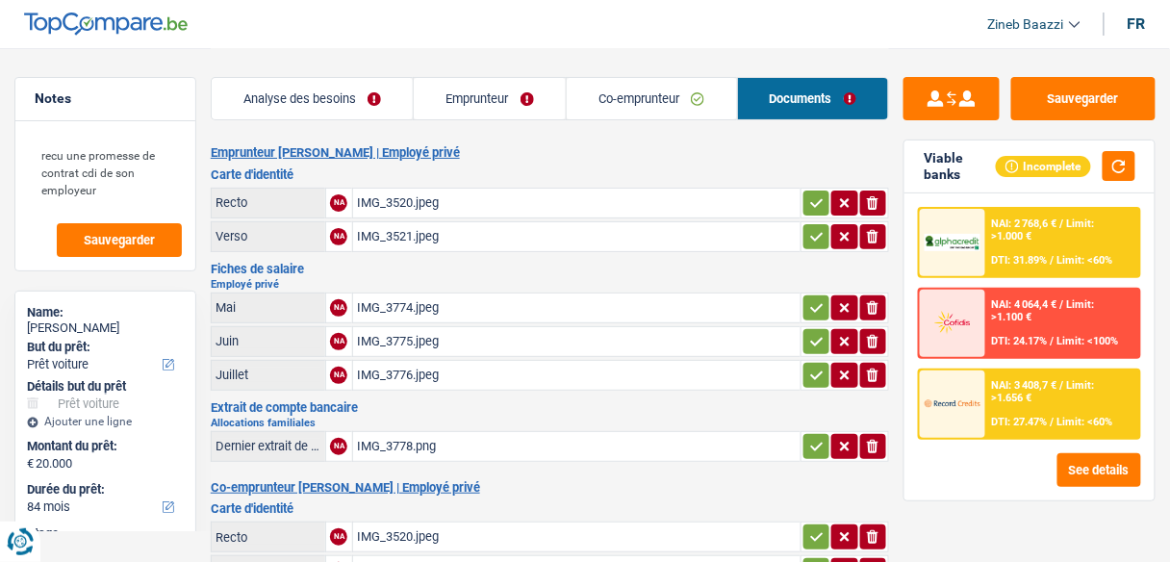
click at [594, 110] on link "Co-emprunteur" at bounding box center [651, 98] width 170 height 41
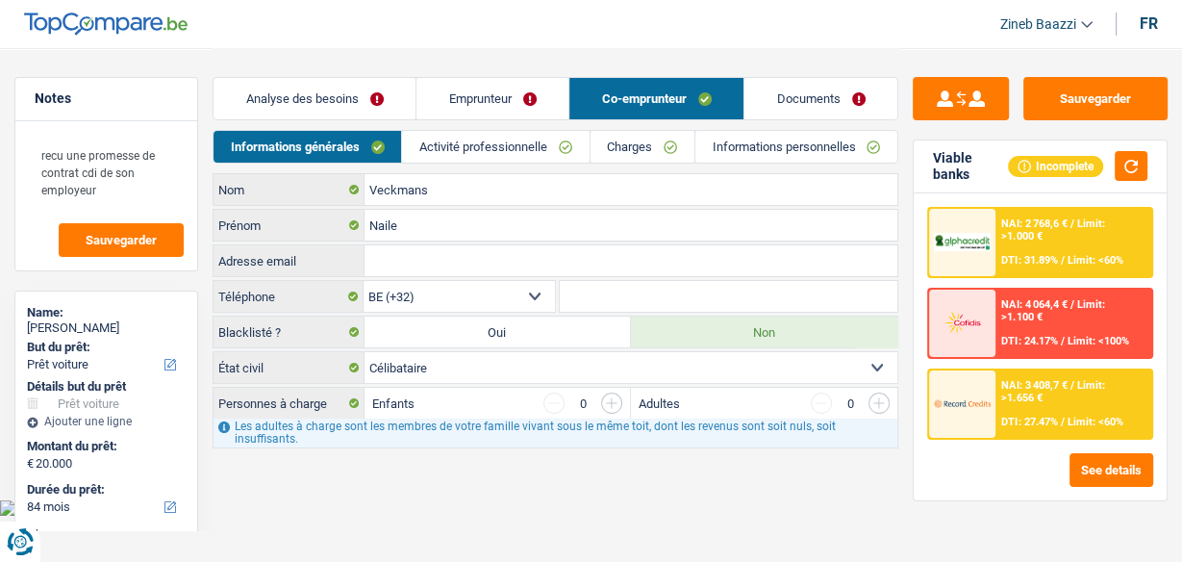
click at [492, 99] on link "Emprunteur" at bounding box center [492, 98] width 152 height 41
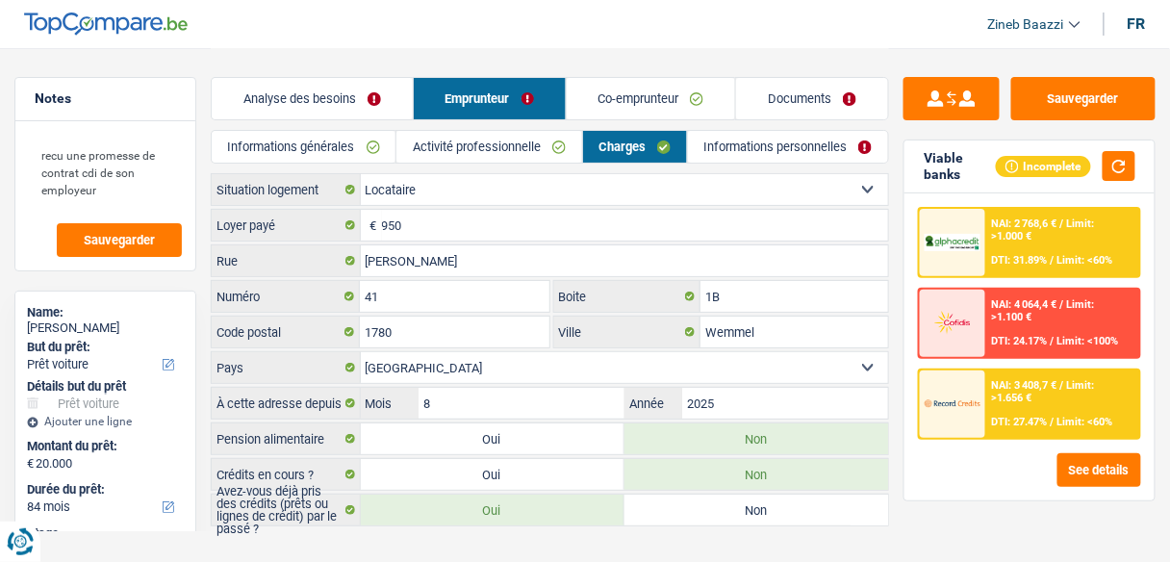
click at [340, 93] on link "Analyse des besoins" at bounding box center [312, 98] width 201 height 41
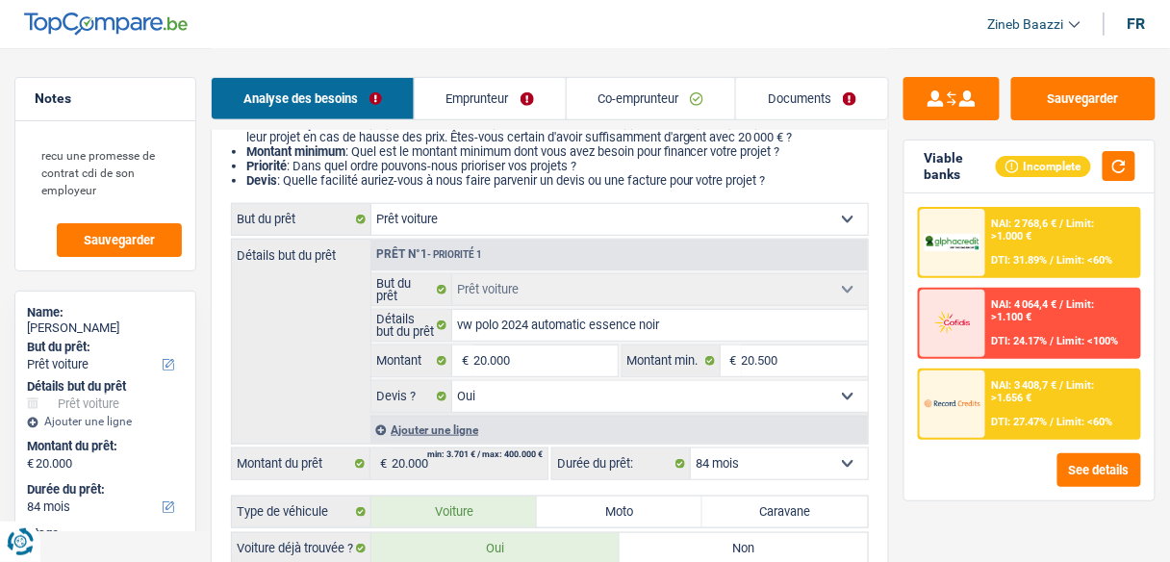
scroll to position [385, 0]
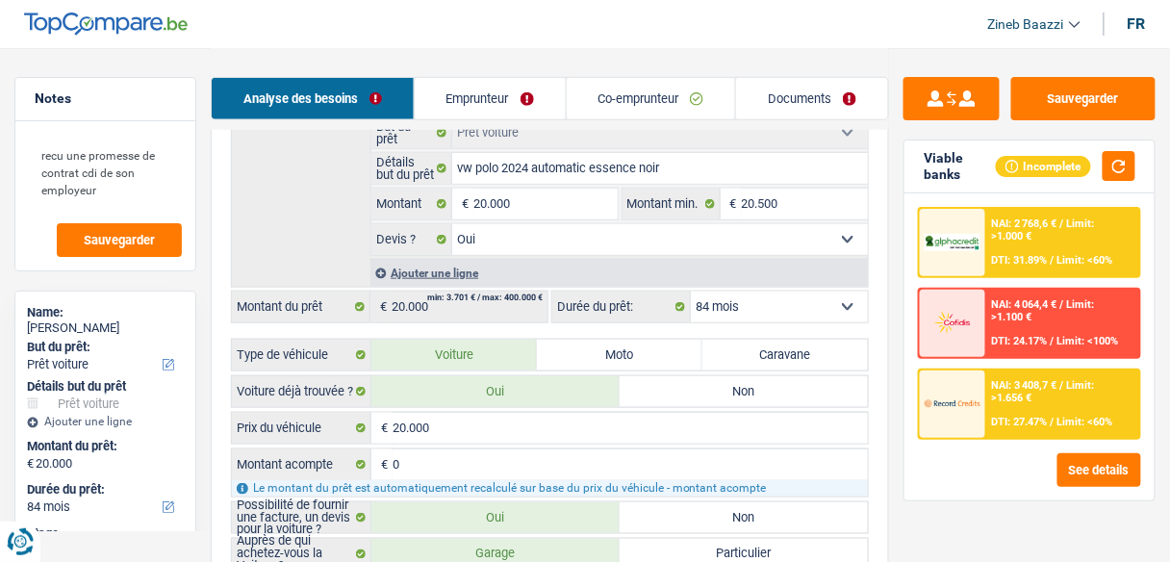
click at [762, 303] on select "12 mois 18 mois 24 mois 30 mois 36 mois 42 mois 48 mois 60 mois 72 mois 84 mois…" at bounding box center [779, 306] width 177 height 31
select select "72"
click at [691, 291] on select "12 mois 18 mois 24 mois 30 mois 36 mois 42 mois 48 mois 60 mois 72 mois 84 mois…" at bounding box center [779, 306] width 177 height 31
select select "72"
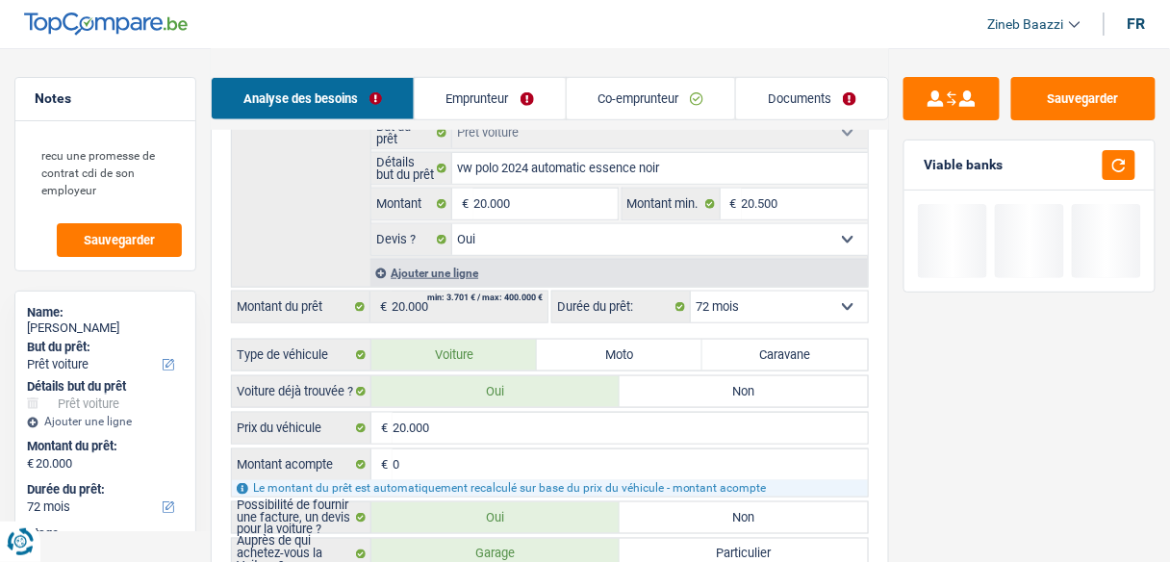
click at [1101, 166] on div at bounding box center [1113, 165] width 44 height 30
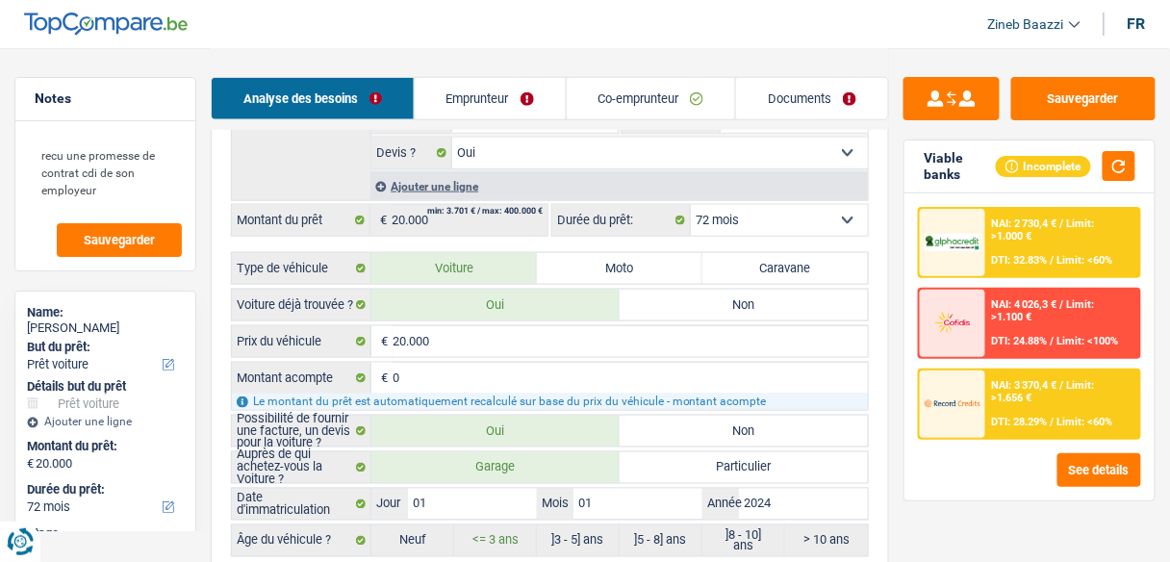
scroll to position [462, 0]
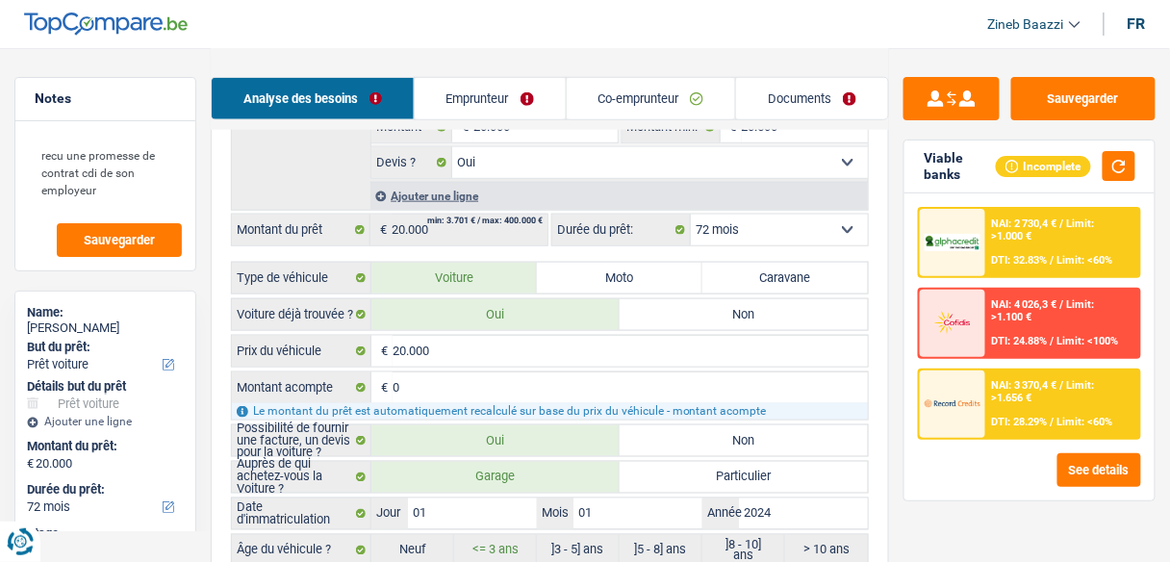
click at [778, 227] on select "12 mois 18 mois 24 mois 30 mois 36 mois 42 mois 48 mois 60 mois 72 mois 84 mois…" at bounding box center [779, 229] width 177 height 31
click at [957, 524] on div "Sauvegarder Viable banks Incomplete NAI: 2 730,4 € / Limit: >1.000 € DTI: 32.83…" at bounding box center [1029, 304] width 281 height 454
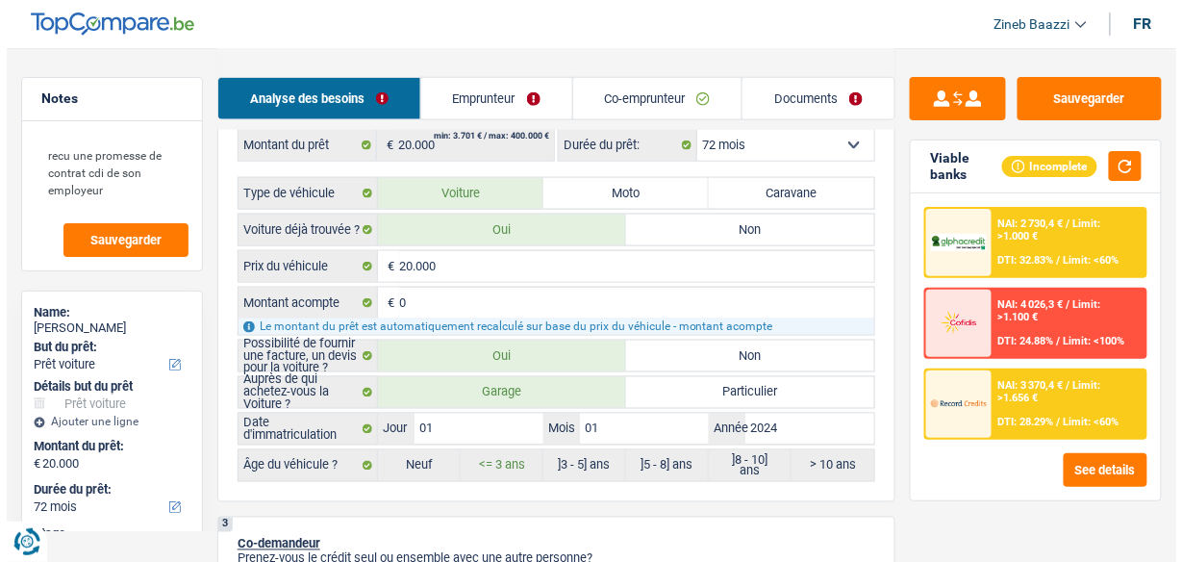
scroll to position [539, 0]
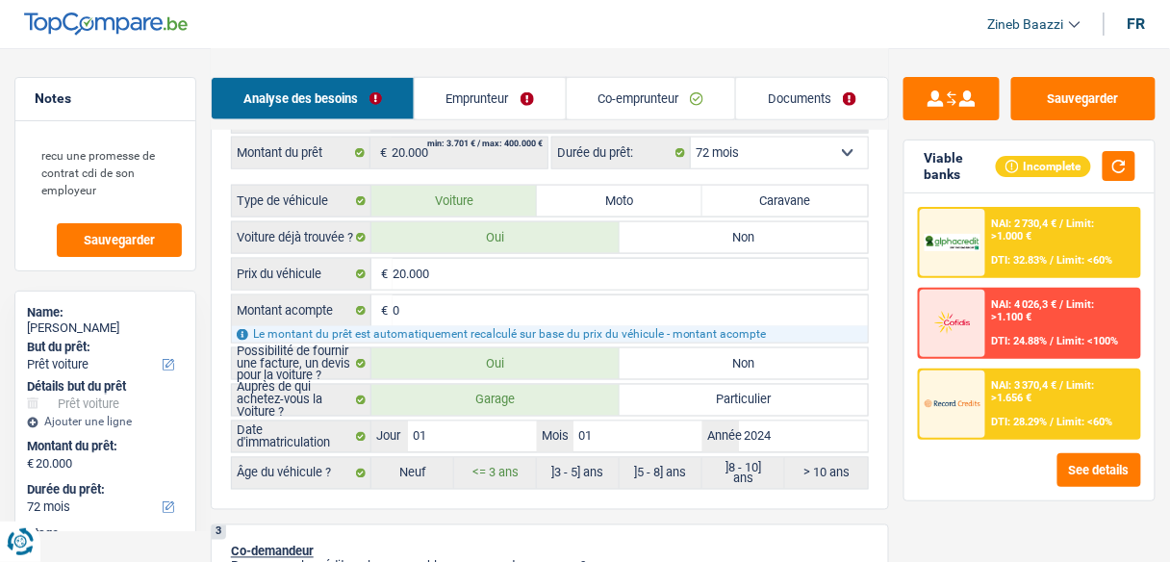
click at [793, 139] on select "12 mois 18 mois 24 mois 30 mois 36 mois 42 mois 48 mois 60 mois 72 mois 84 mois…" at bounding box center [779, 153] width 177 height 31
select select "60"
click at [691, 138] on select "12 mois 18 mois 24 mois 30 mois 36 mois 42 mois 48 mois 60 mois 72 mois 84 mois…" at bounding box center [779, 153] width 177 height 31
select select "60"
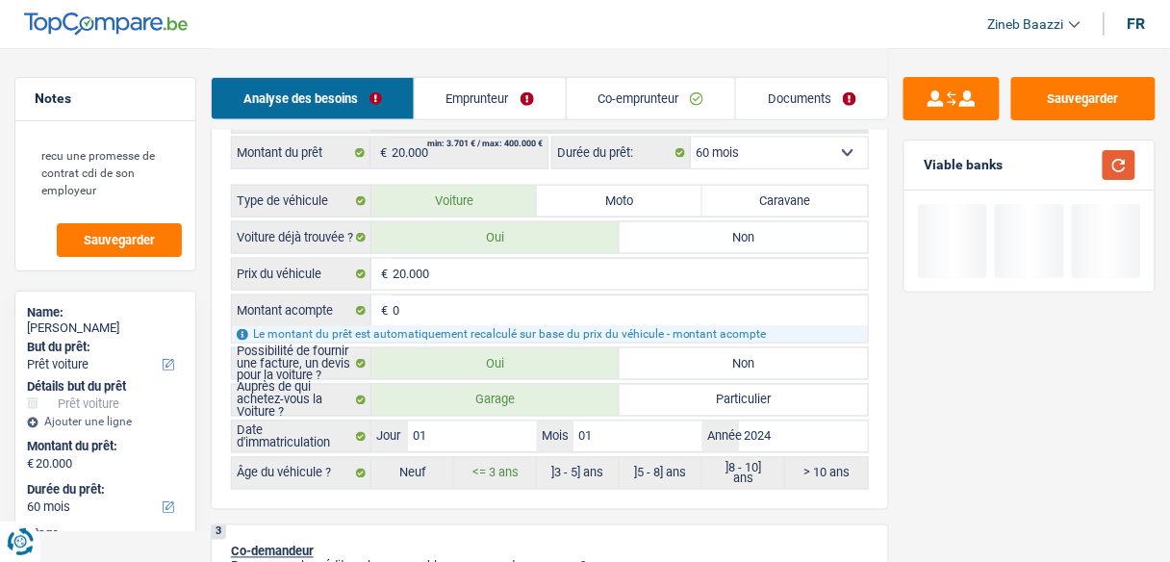
click at [1107, 168] on button "button" at bounding box center [1118, 165] width 33 height 30
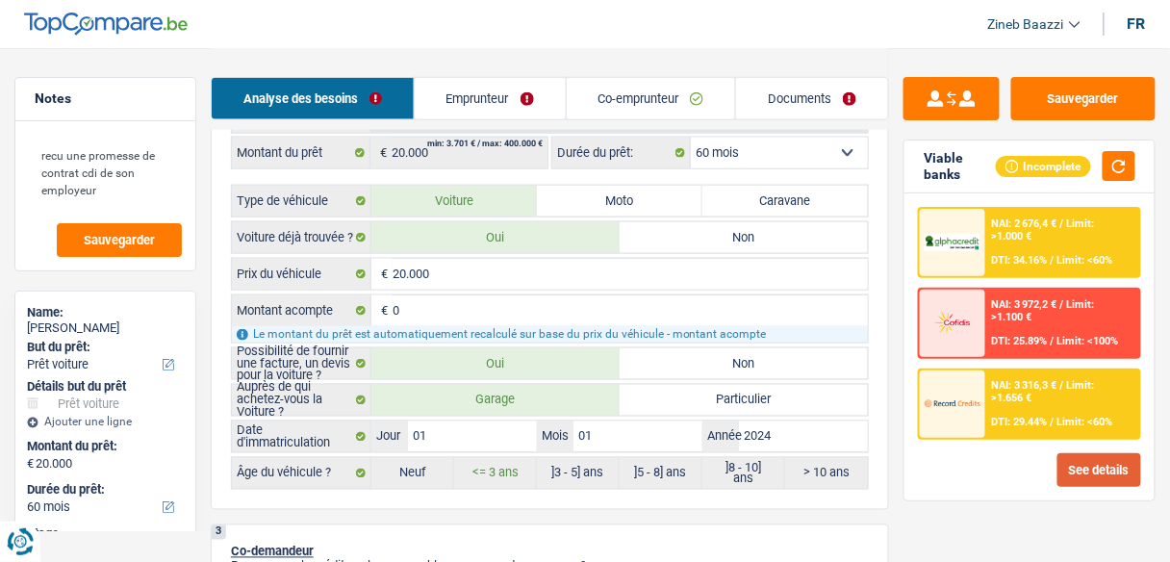
click at [1091, 468] on button "See details" at bounding box center [1099, 470] width 84 height 34
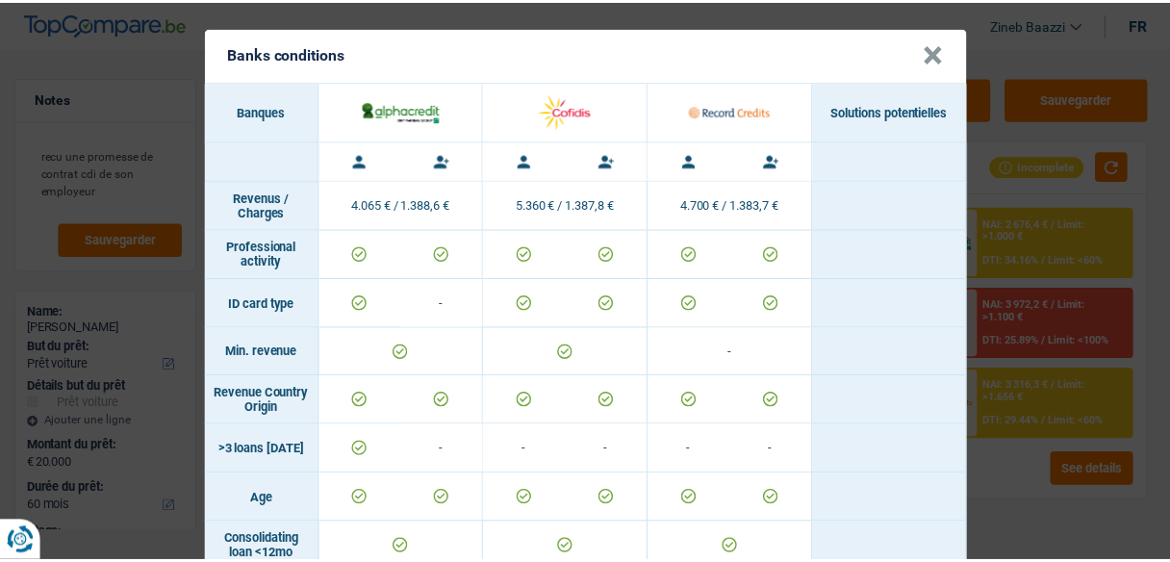
scroll to position [0, 0]
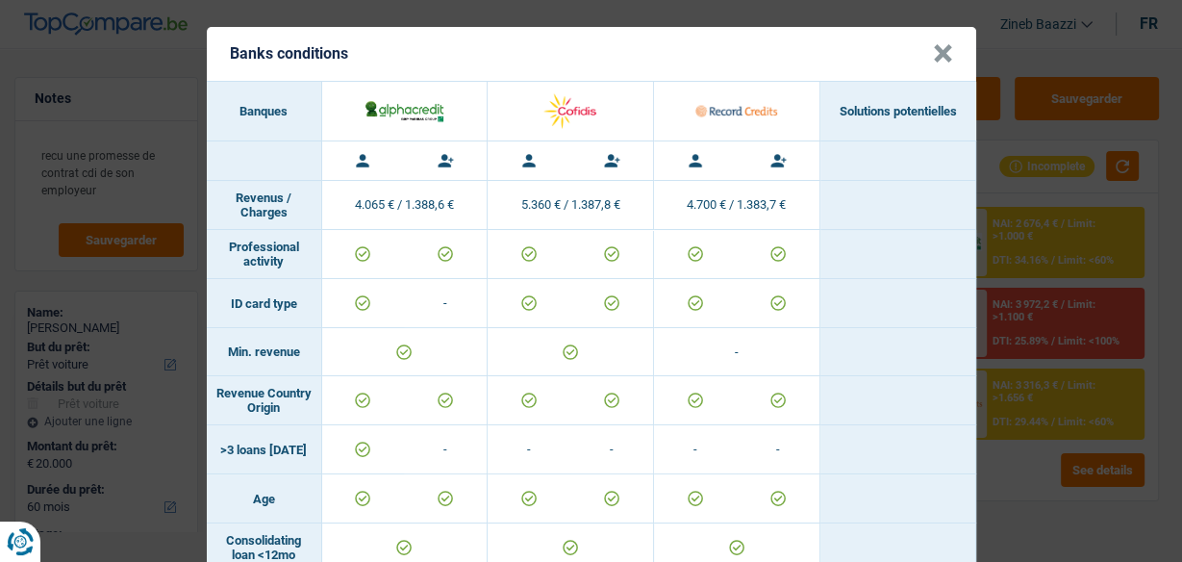
click at [933, 63] on button "×" at bounding box center [943, 53] width 20 height 19
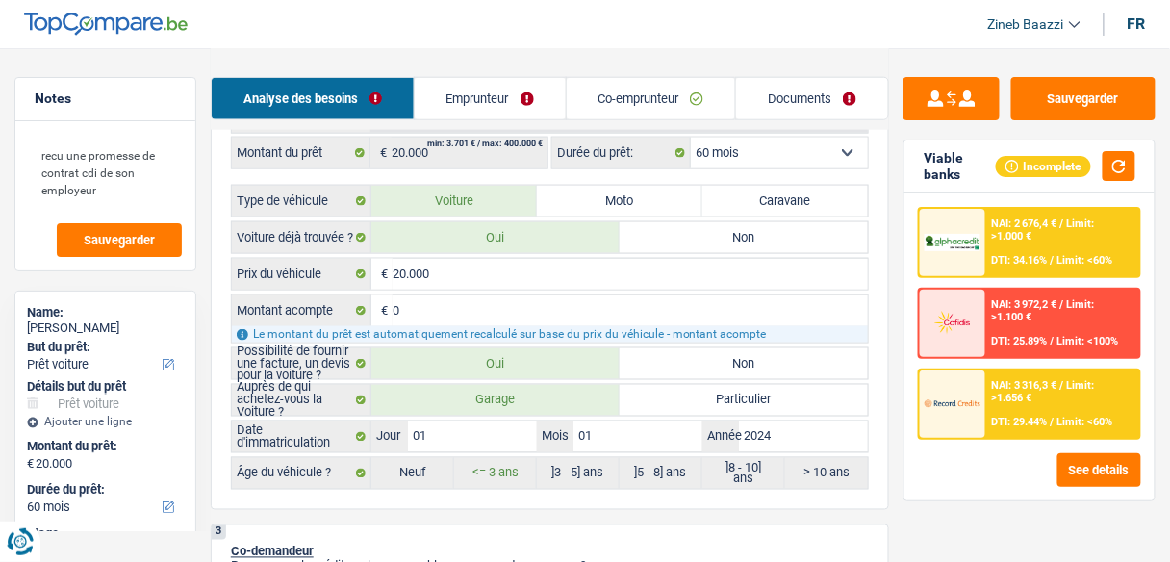
click at [1005, 251] on div "NAI: 2 676,4 € / Limit: >1.000 € DTI: 34.16% / Limit: <60%" at bounding box center [1062, 242] width 153 height 67
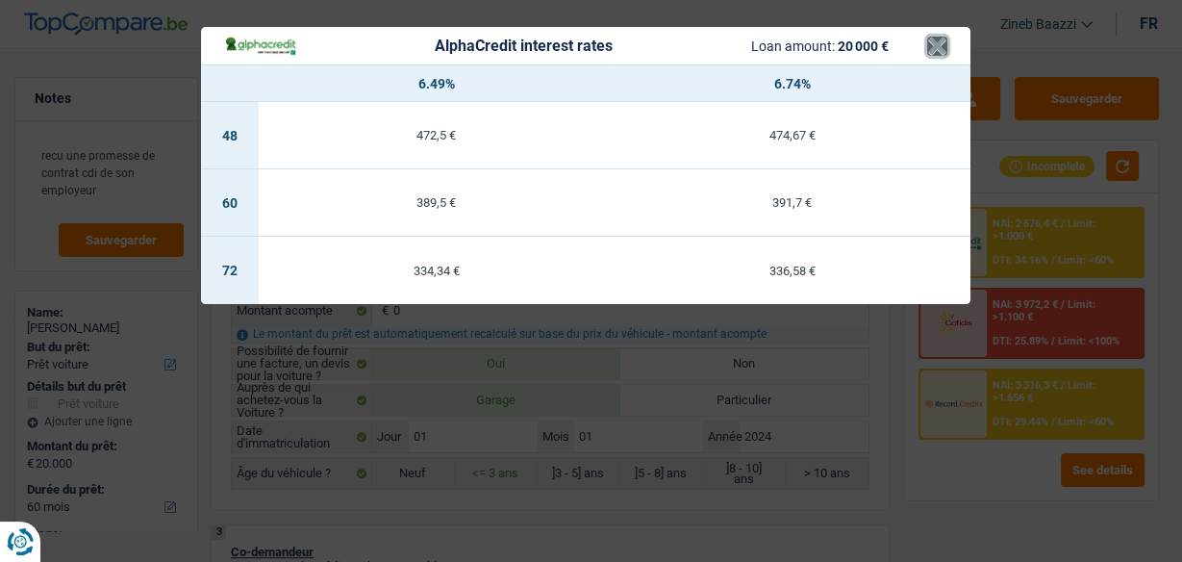
click at [937, 48] on button "×" at bounding box center [937, 46] width 20 height 19
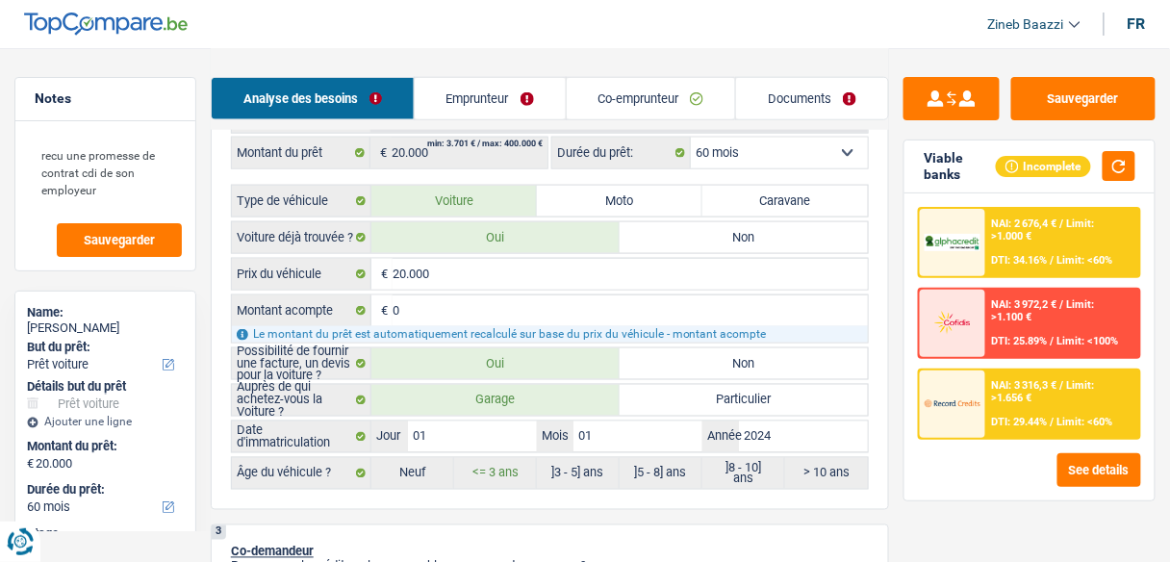
click at [804, 155] on select "12 mois 18 mois 24 mois 30 mois 36 mois 42 mois 48 mois 60 mois 72 mois 84 mois…" at bounding box center [779, 153] width 177 height 31
select select "72"
click at [691, 138] on select "12 mois 18 mois 24 mois 30 mois 36 mois 42 mois 48 mois 60 mois 72 mois 84 mois…" at bounding box center [779, 153] width 177 height 31
select select "72"
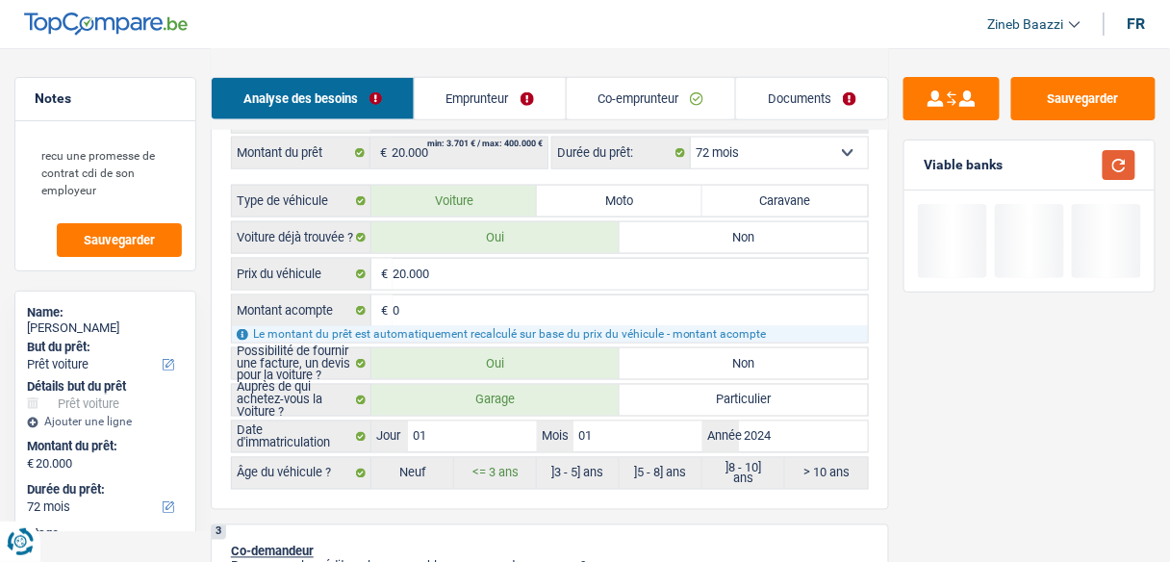
click at [1124, 173] on button "button" at bounding box center [1118, 165] width 33 height 30
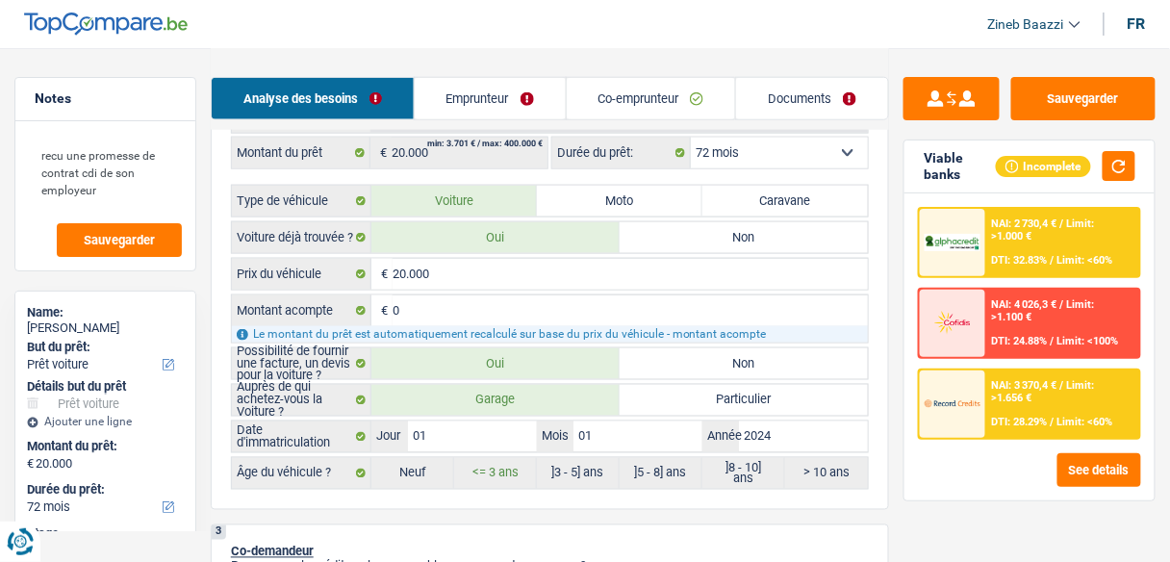
click at [1024, 400] on span "Limit: >1.656 €" at bounding box center [1043, 391] width 103 height 25
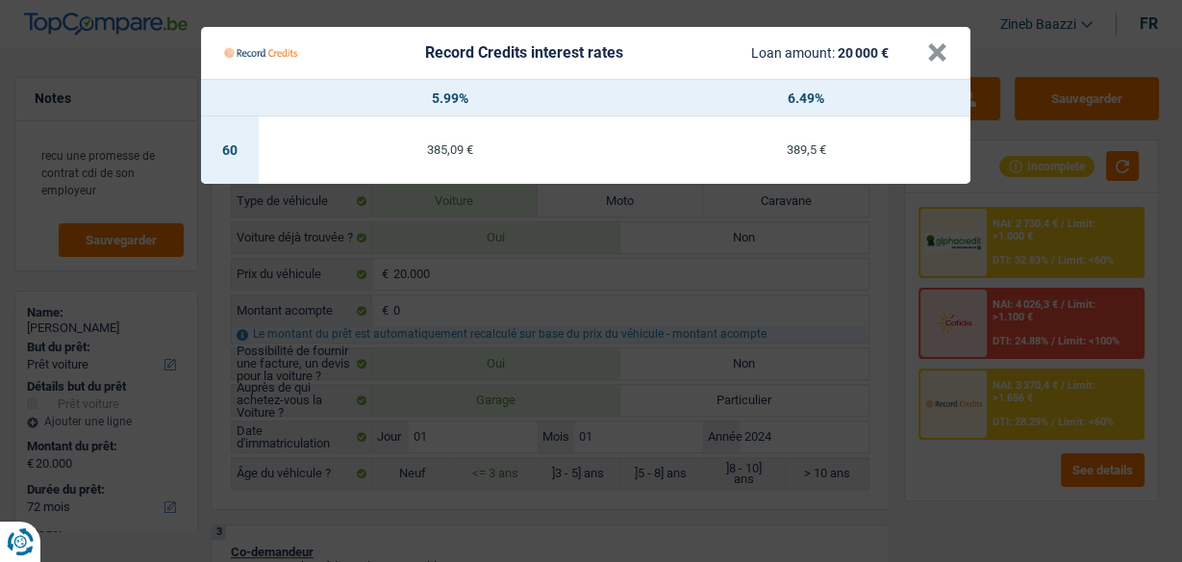
click at [923, 52] on div "Record Credits interest rates Loan amount: 20 000 €" at bounding box center [575, 53] width 703 height 37
click at [935, 60] on button "×" at bounding box center [937, 52] width 20 height 19
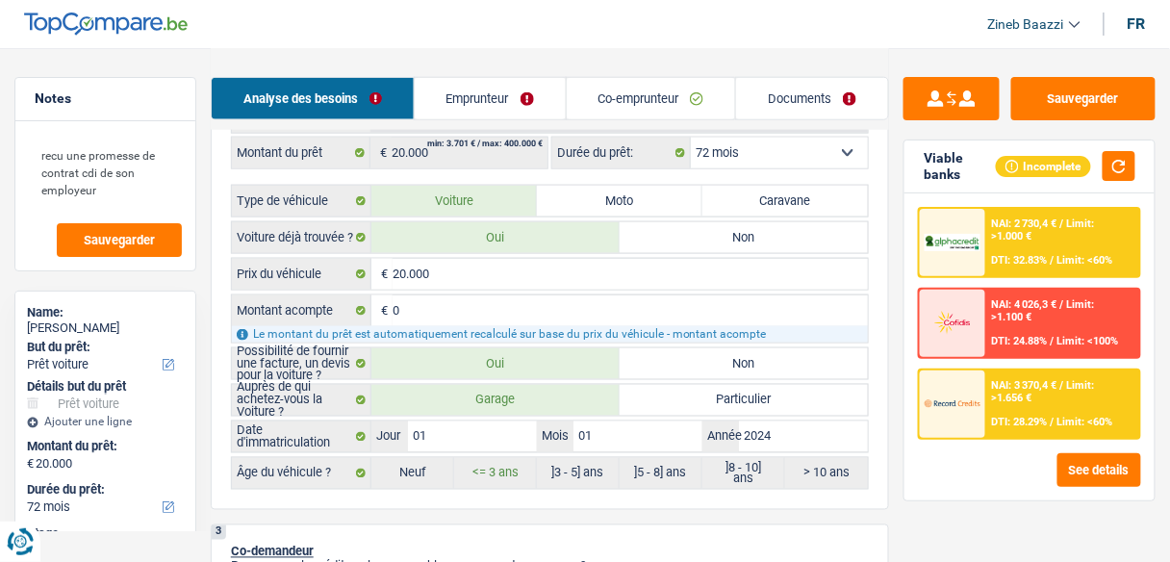
click at [996, 256] on span "DTI: 32.83%" at bounding box center [1020, 260] width 56 height 13
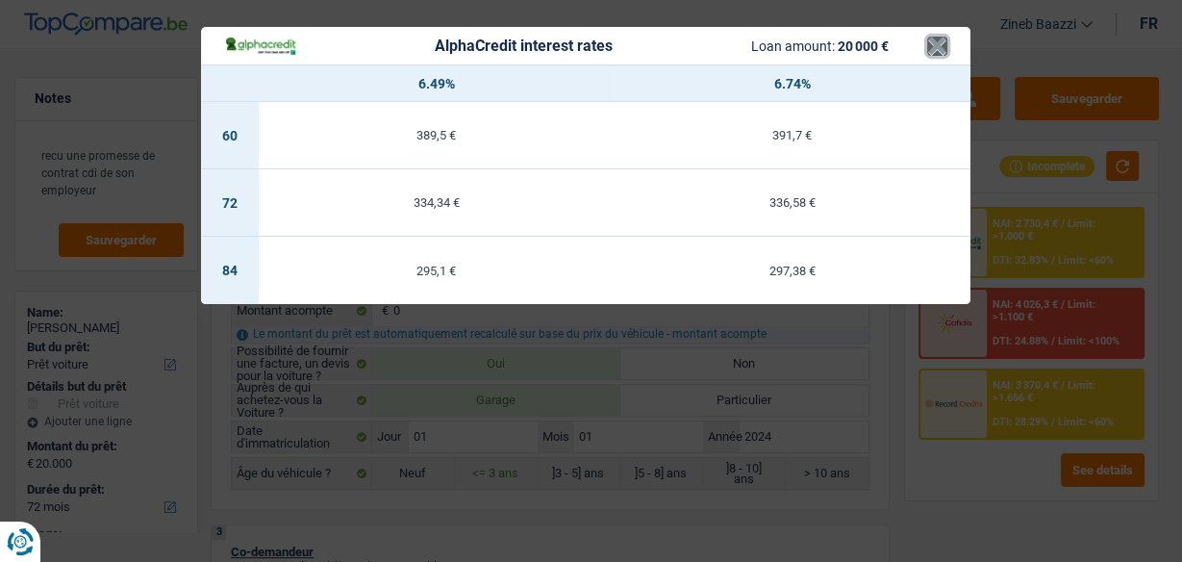
click at [932, 47] on button "×" at bounding box center [937, 46] width 20 height 19
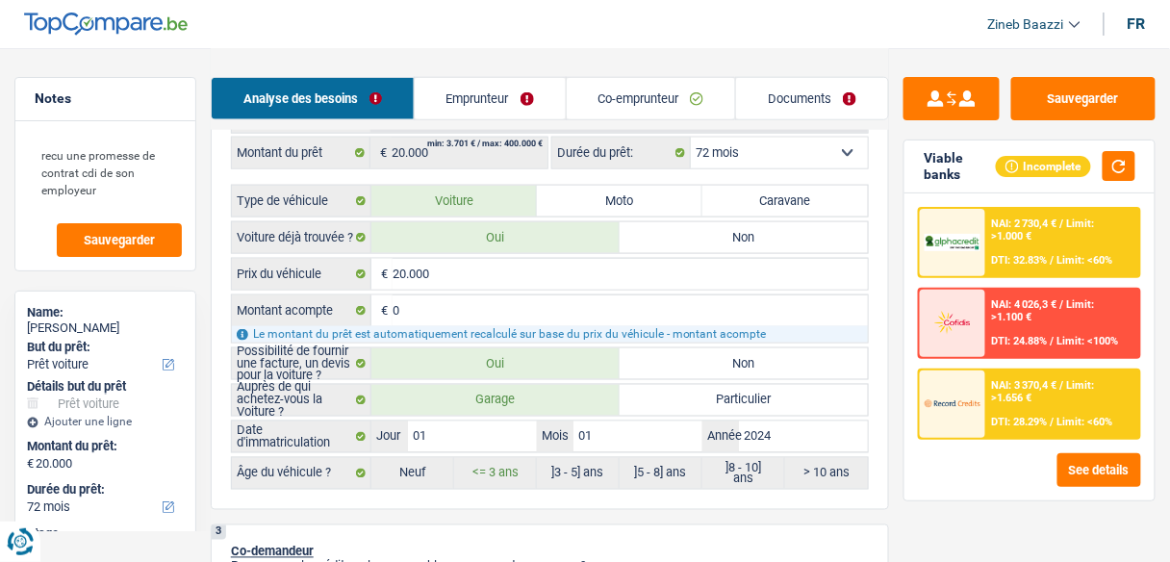
click at [890, 412] on div "Sauvegarder Viable banks Incomplete NAI: 2 730,4 € / Limit: >1.000 € DTI: 32.83…" at bounding box center [1029, 304] width 281 height 454
click at [836, 141] on select "12 mois 18 mois 24 mois 30 mois 36 mois 42 mois 48 mois 60 mois 72 mois 84 mois…" at bounding box center [779, 153] width 177 height 31
select select "60"
click at [691, 138] on select "12 mois 18 mois 24 mois 30 mois 36 mois 42 mois 48 mois 60 mois 72 mois 84 mois…" at bounding box center [779, 153] width 177 height 31
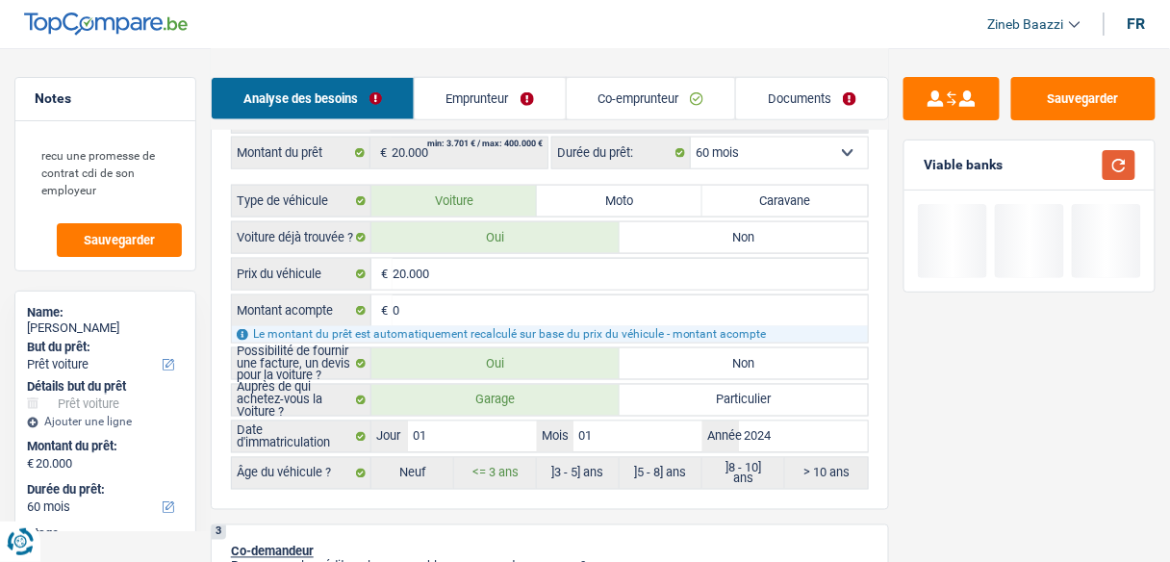
click at [1118, 174] on button "button" at bounding box center [1118, 165] width 33 height 30
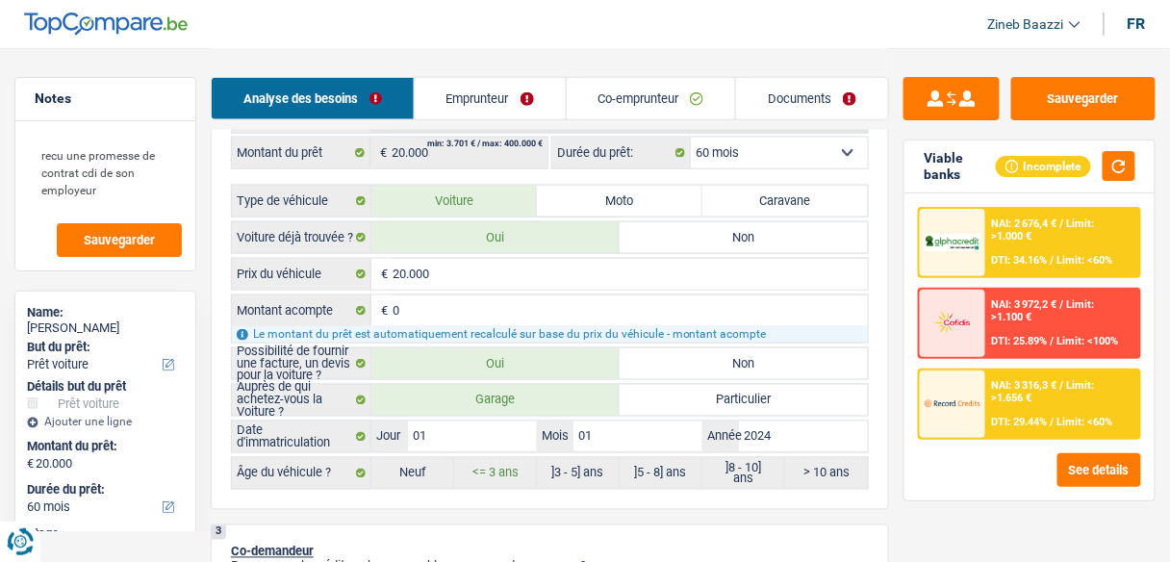
click at [990, 395] on div "NAI: 3 316,3 € / Limit: >1.656 € DTI: 29.44% / Limit: <60%" at bounding box center [1062, 403] width 153 height 67
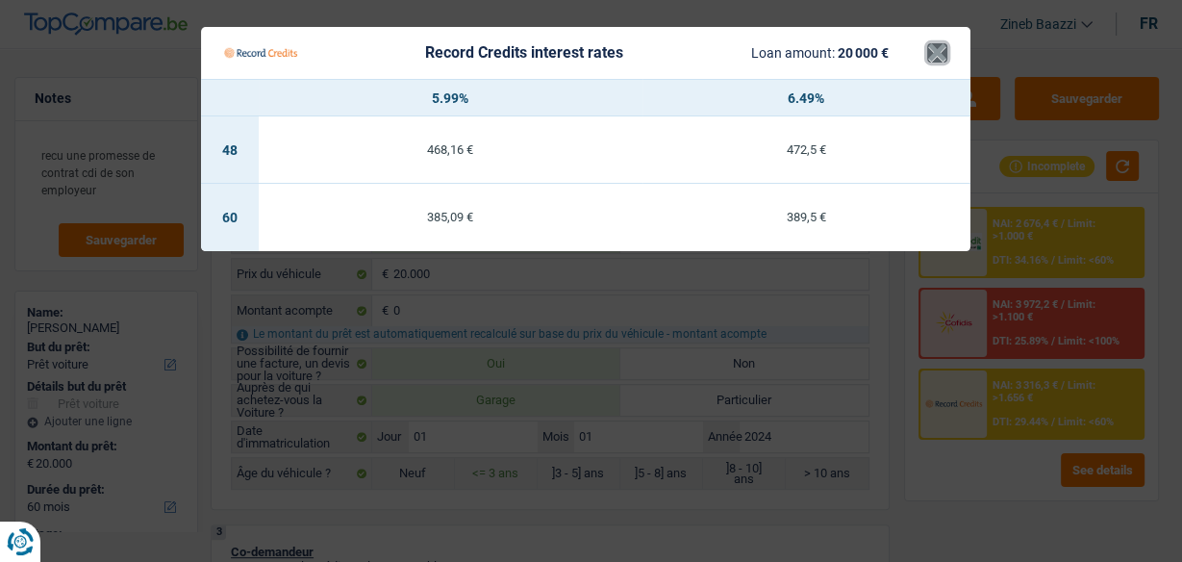
click at [934, 59] on button "×" at bounding box center [937, 52] width 20 height 19
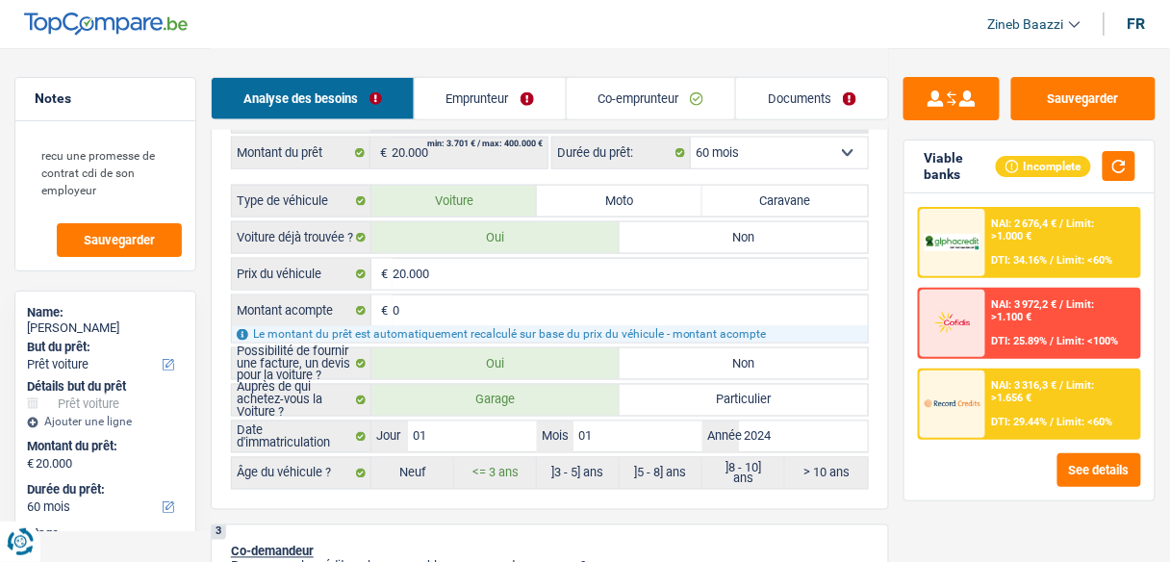
click at [1008, 260] on span "DTI: 34.16%" at bounding box center [1020, 260] width 56 height 13
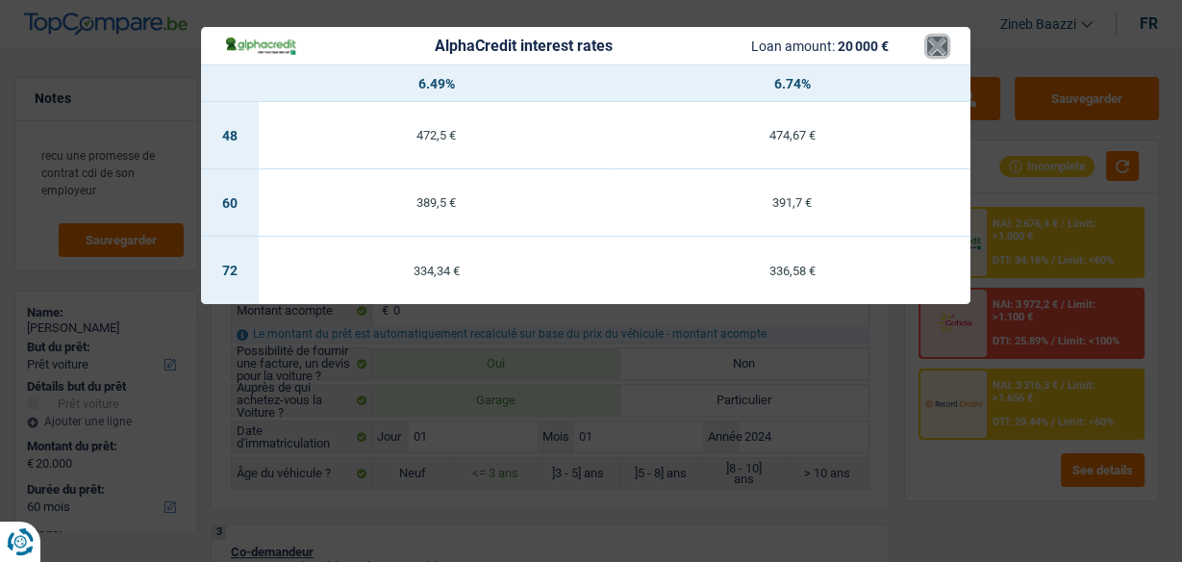
click at [933, 42] on button "×" at bounding box center [937, 46] width 20 height 19
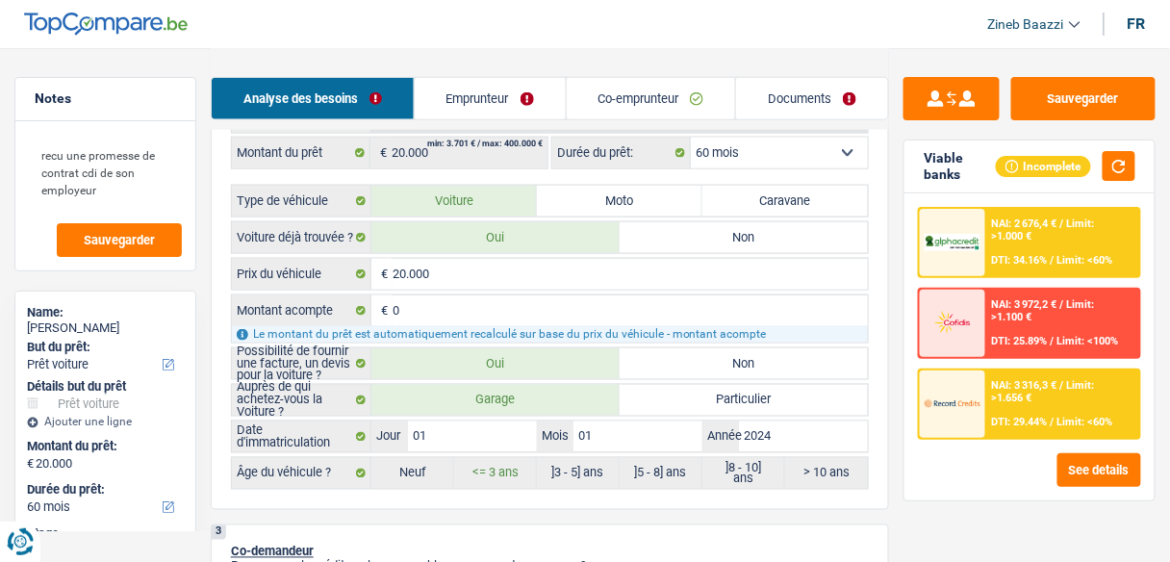
click at [902, 274] on div "Sauvegarder Viable banks Incomplete NAI: 2 676,4 € / Limit: >1.000 € DTI: 34.16…" at bounding box center [1029, 304] width 281 height 454
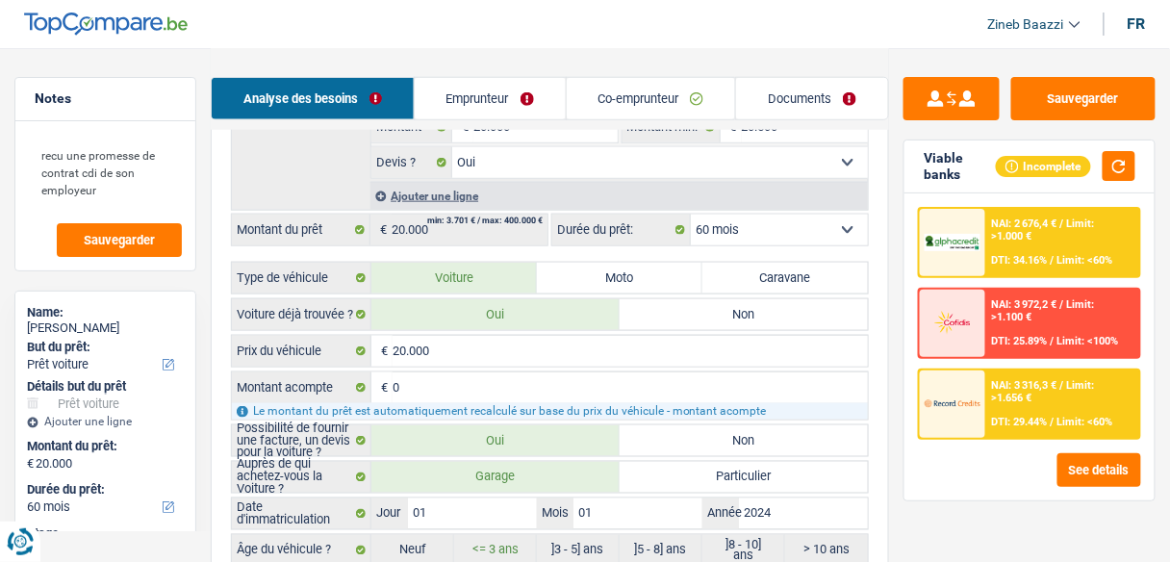
click at [889, 224] on div "Sauvegarder Viable banks Incomplete NAI: 2 676,4 € / Limit: >1.000 € DTI: 34.16…" at bounding box center [1029, 304] width 281 height 454
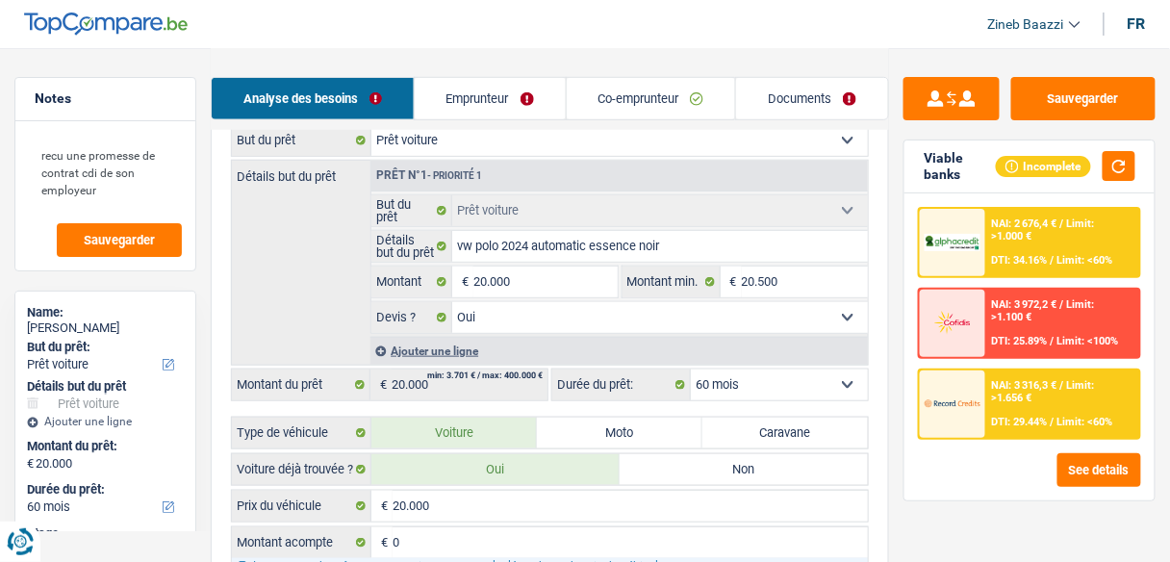
scroll to position [308, 0]
click at [330, 328] on div "Détails but du prêt Prêt n°1 - Priorité 1 Confort maison: meubles, textile, pei…" at bounding box center [550, 262] width 638 height 206
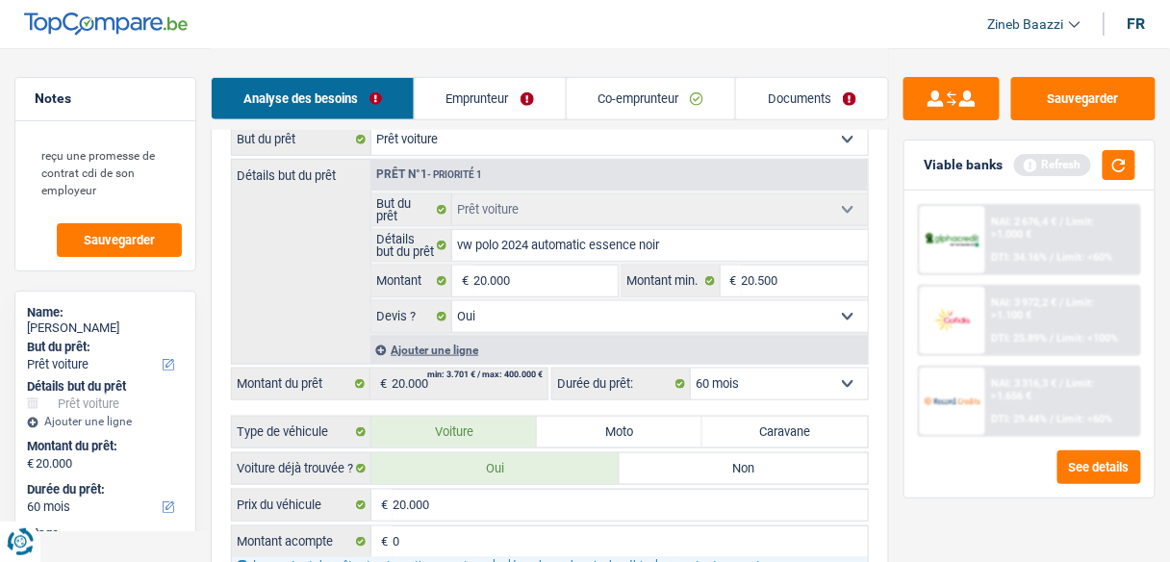
click at [259, 224] on div "Détails but du prêt Prêt n°1 - Priorité 1 Confort maison: meubles, textile, pei…" at bounding box center [550, 262] width 638 height 206
click at [492, 44] on header "Zineb Baazzi Se déconnecter fr" at bounding box center [585, 24] width 1170 height 49
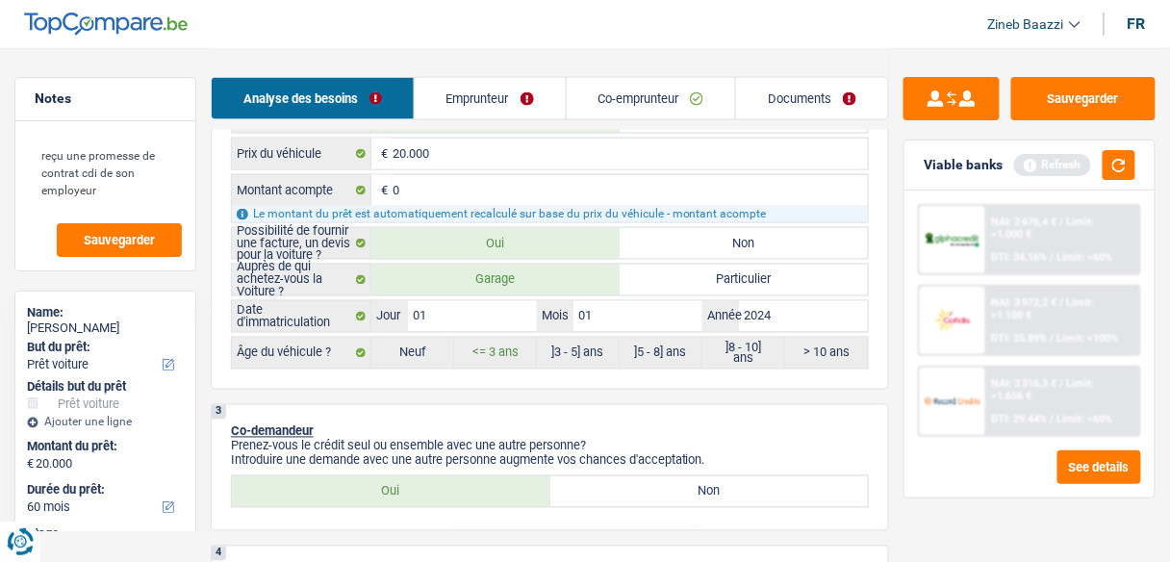
scroll to position [769, 0]
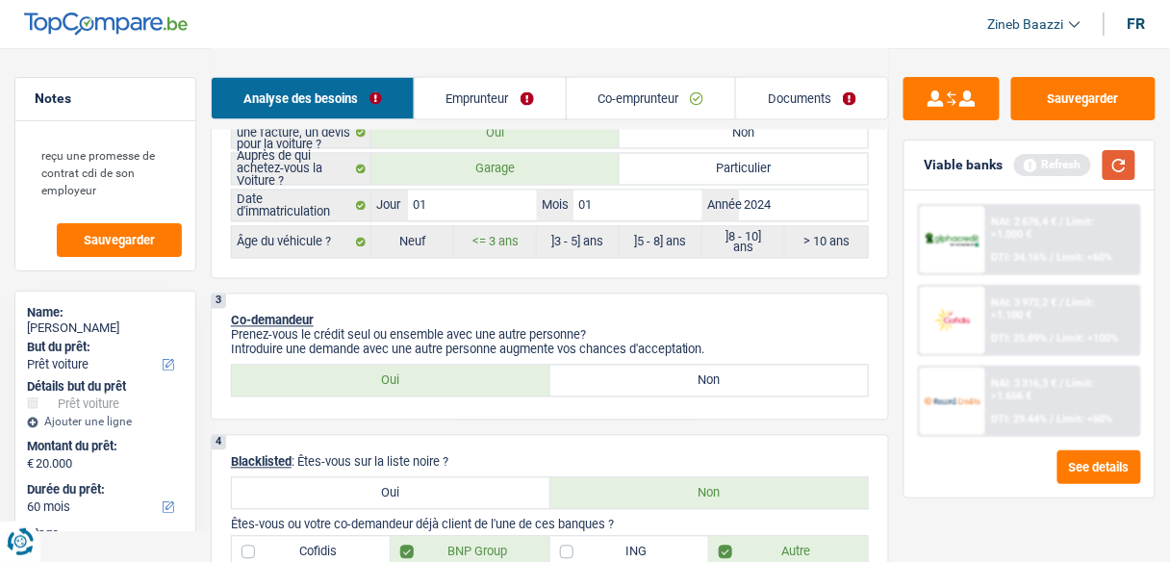
click at [1123, 175] on button "button" at bounding box center [1118, 165] width 33 height 30
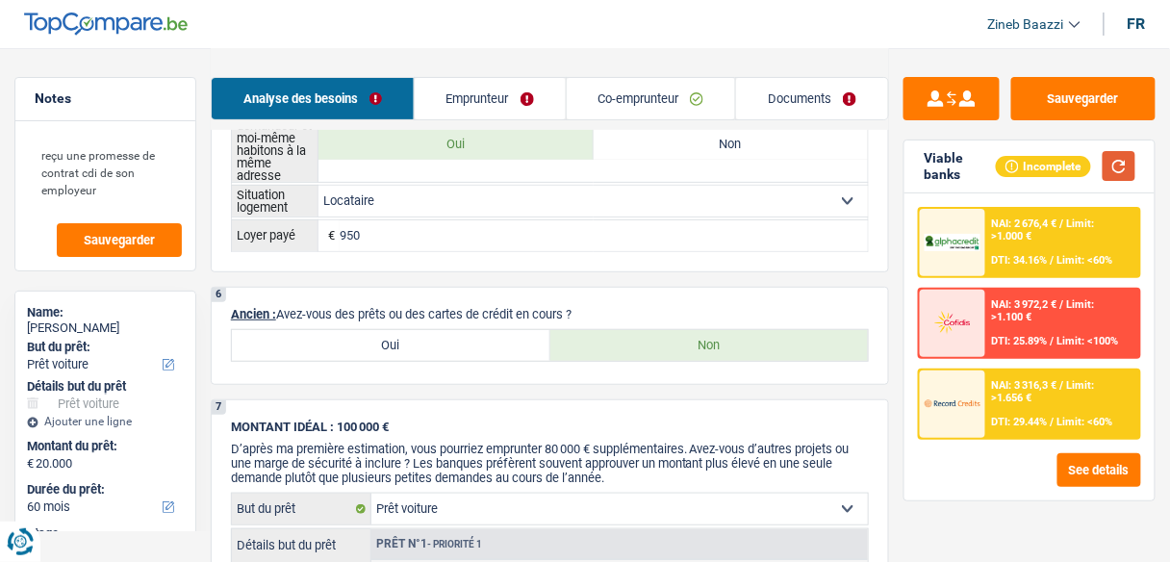
scroll to position [1924, 0]
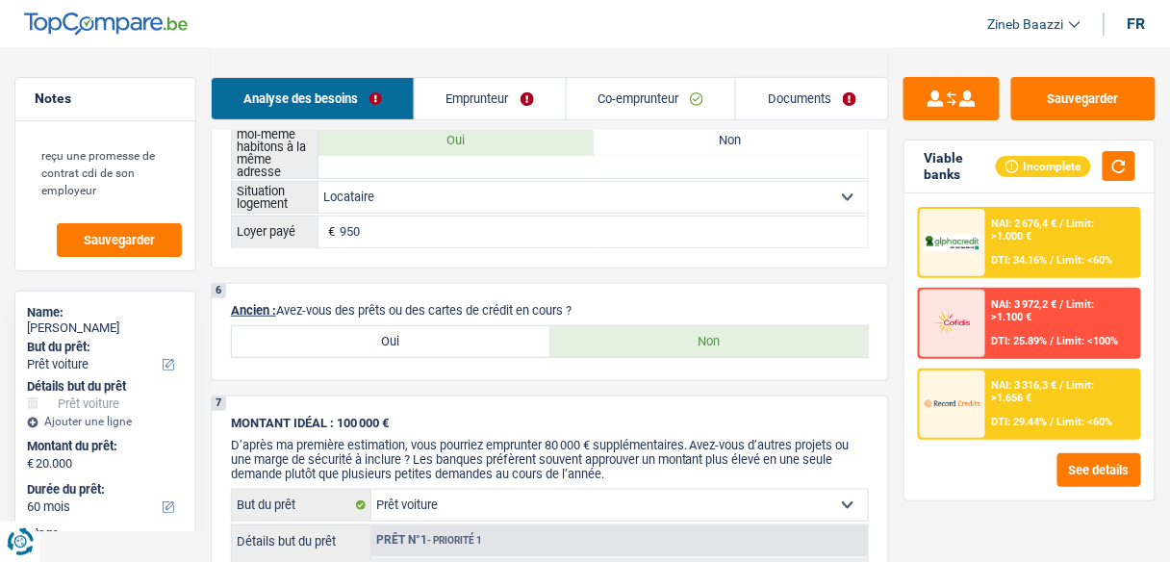
click at [514, 88] on link "Emprunteur" at bounding box center [490, 98] width 151 height 41
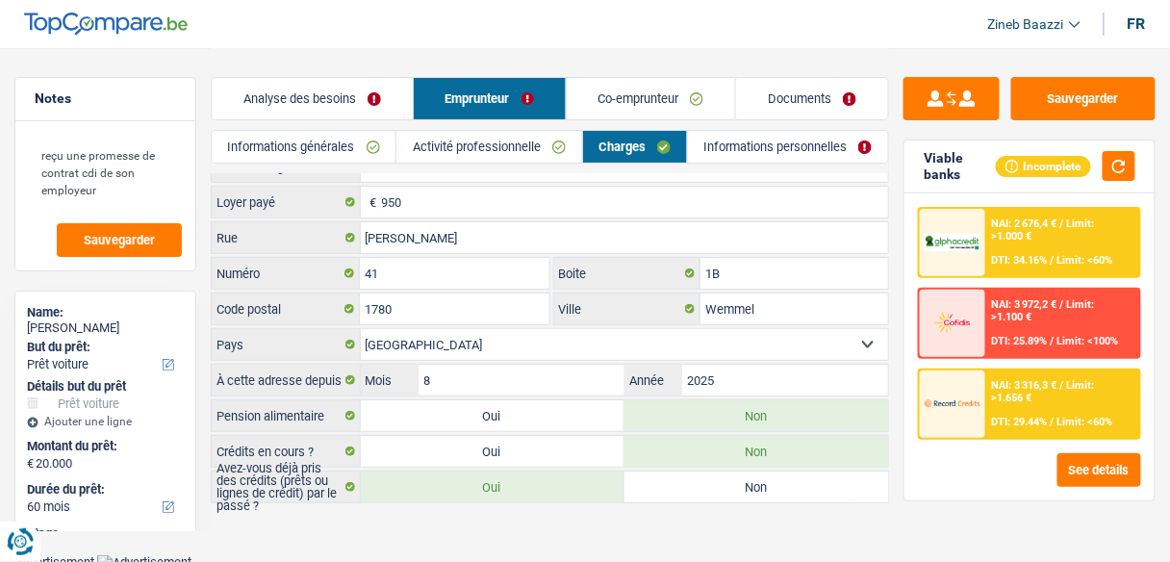
click at [601, 87] on link "Co-emprunteur" at bounding box center [650, 98] width 169 height 41
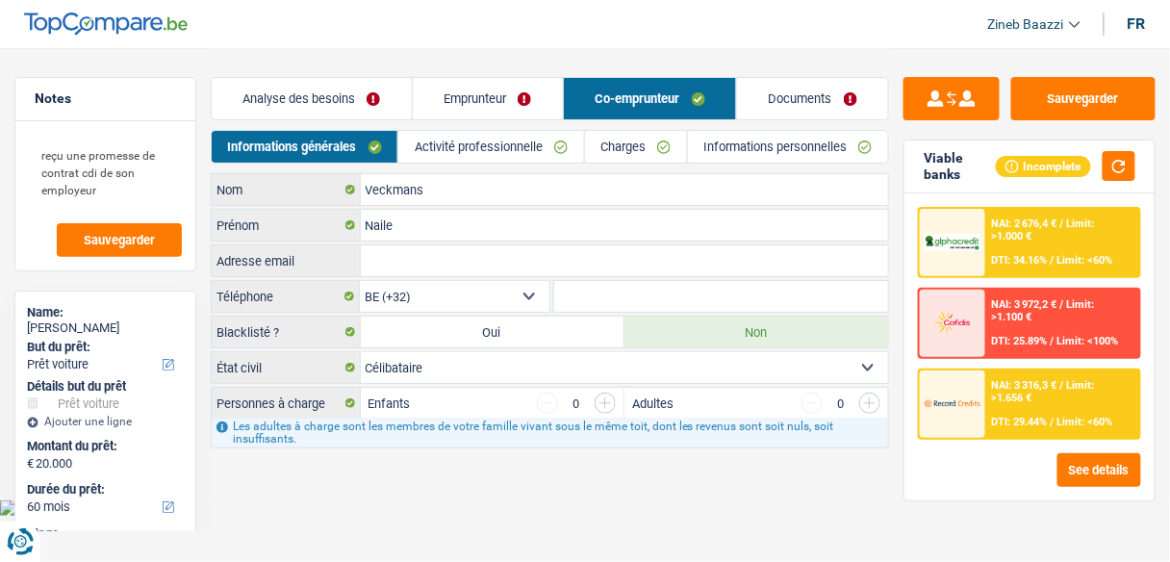
scroll to position [0, 0]
click at [787, 104] on link "Documents" at bounding box center [820, 98] width 153 height 41
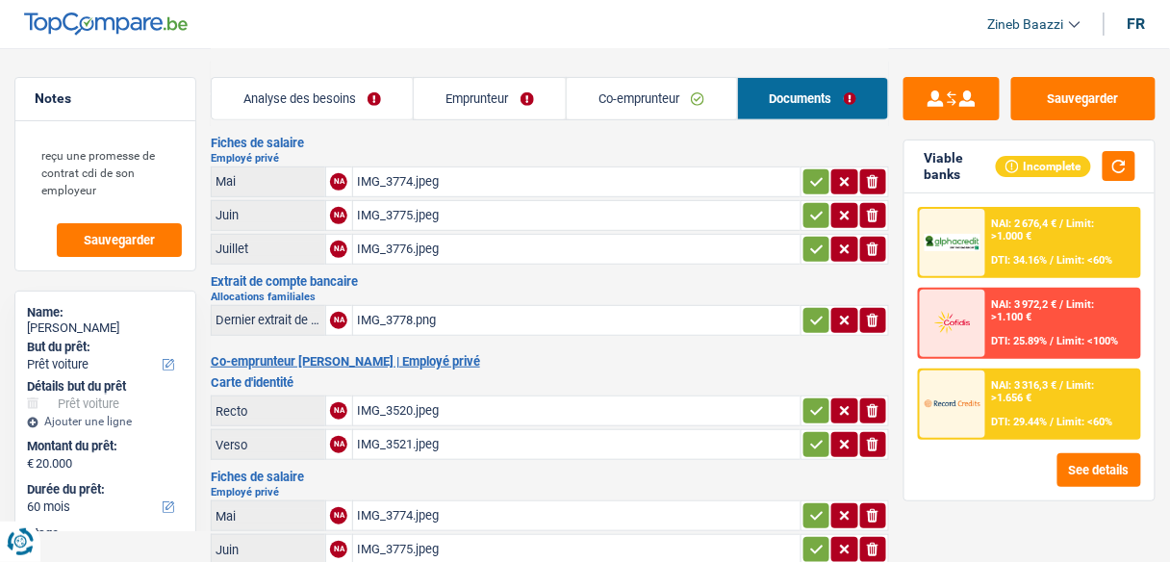
scroll to position [154, 0]
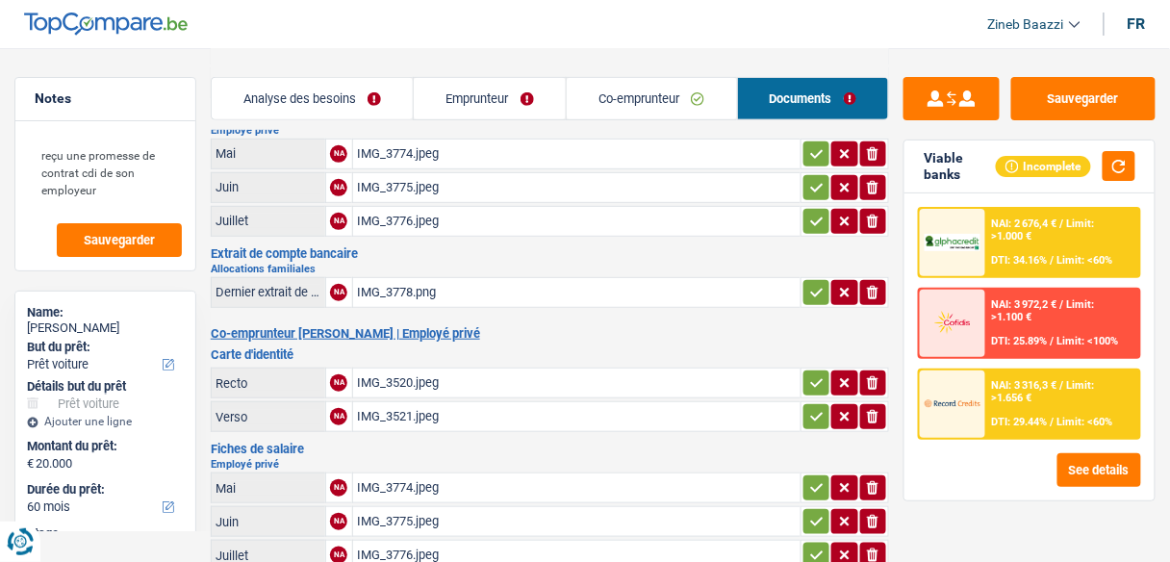
click at [386, 371] on div "IMG_3520.jpeg" at bounding box center [577, 382] width 440 height 29
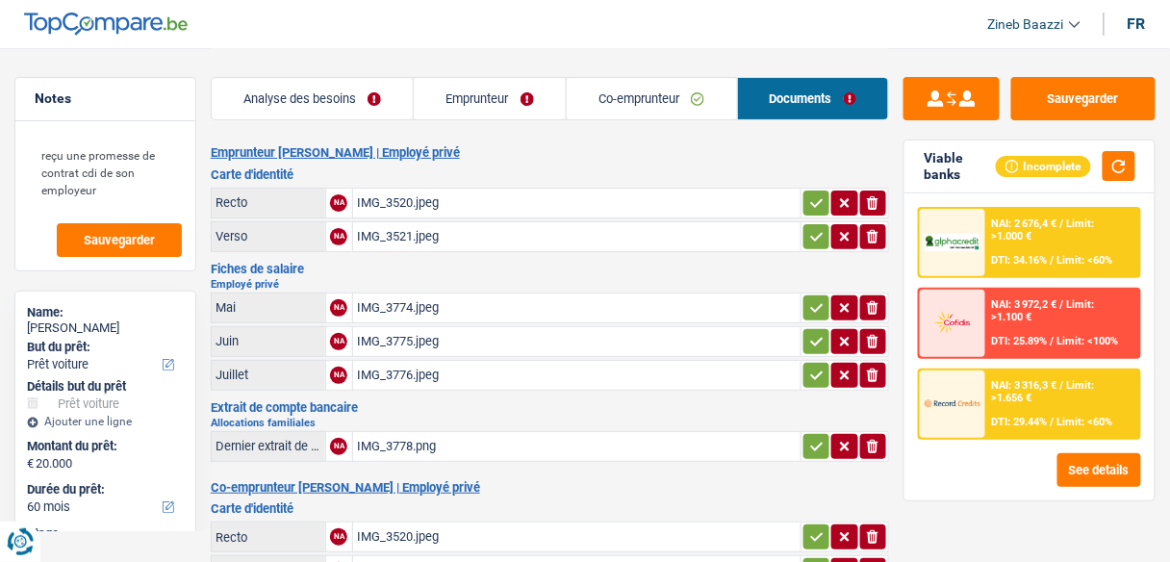
click at [405, 207] on div "IMG_3520.jpeg" at bounding box center [577, 203] width 440 height 29
click at [405, 236] on div "IMG_3521.jpeg" at bounding box center [577, 236] width 440 height 29
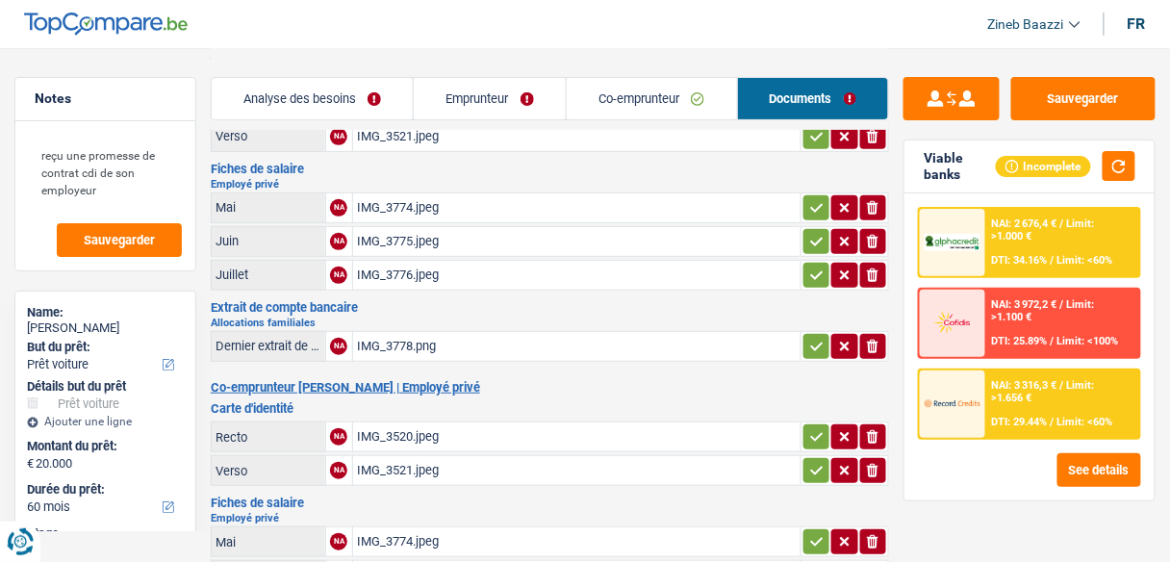
scroll to position [77, 0]
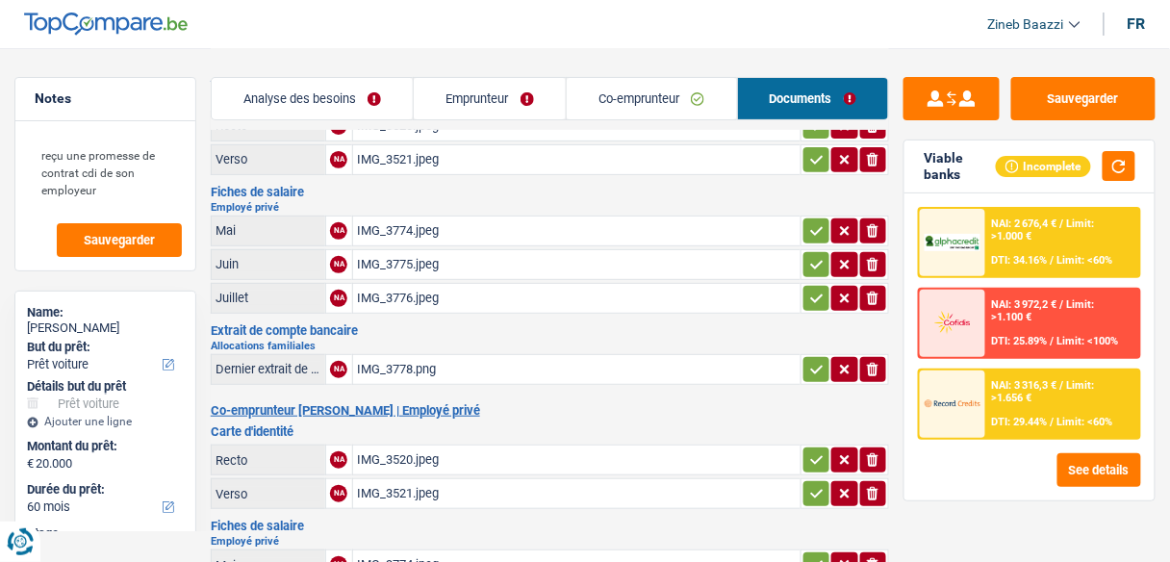
click at [400, 225] on div "IMG_3774.jpeg" at bounding box center [577, 230] width 440 height 29
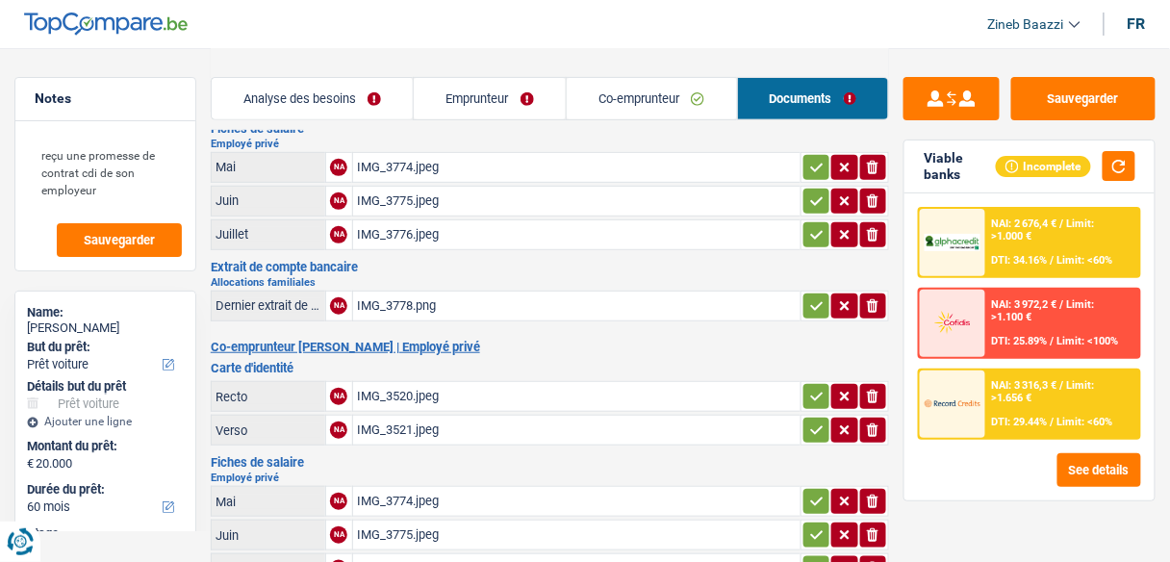
scroll to position [231, 0]
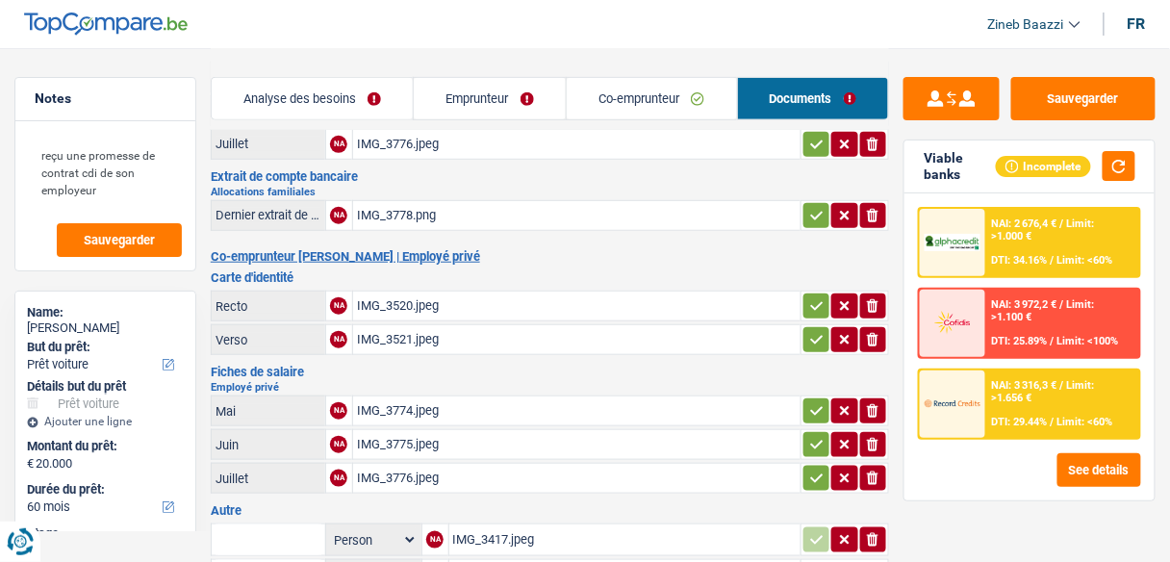
click at [390, 296] on div "IMG_3520.jpeg" at bounding box center [577, 305] width 440 height 29
click at [383, 325] on div "IMG_3521.jpeg" at bounding box center [577, 339] width 440 height 29
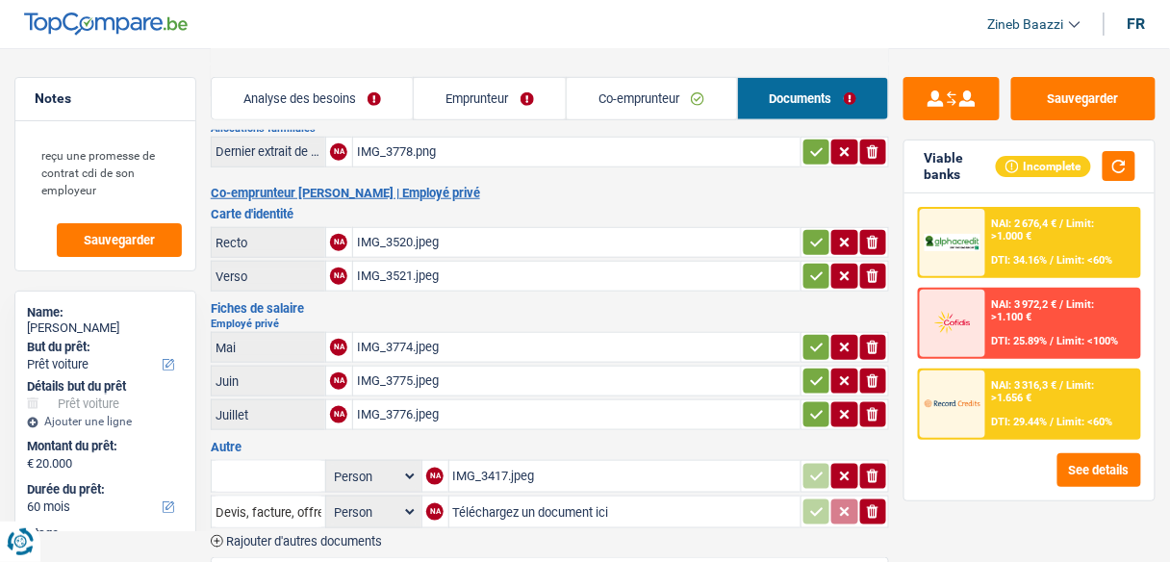
scroll to position [385, 0]
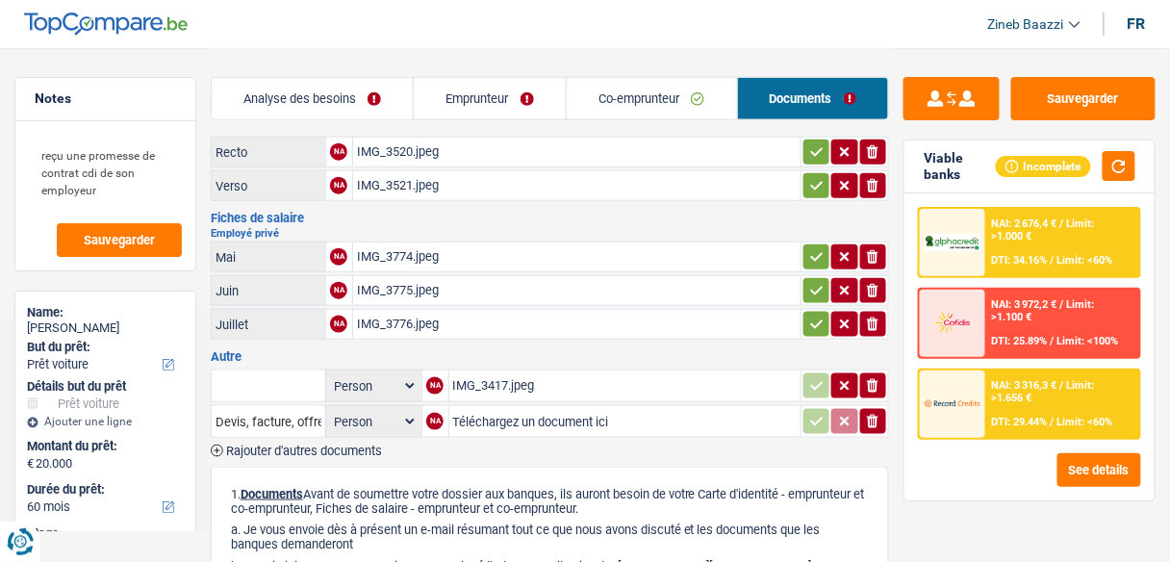
click at [390, 246] on div "IMG_3774.jpeg" at bounding box center [577, 256] width 440 height 29
click at [388, 282] on div "IMG_3775.jpeg" at bounding box center [577, 290] width 440 height 29
click at [362, 242] on div "IMG_3774.jpeg" at bounding box center [577, 256] width 440 height 29
click at [411, 276] on div "IMG_3775.jpeg" at bounding box center [577, 290] width 440 height 29
click at [352, 309] on td "IMG_3776.jpeg" at bounding box center [576, 324] width 448 height 31
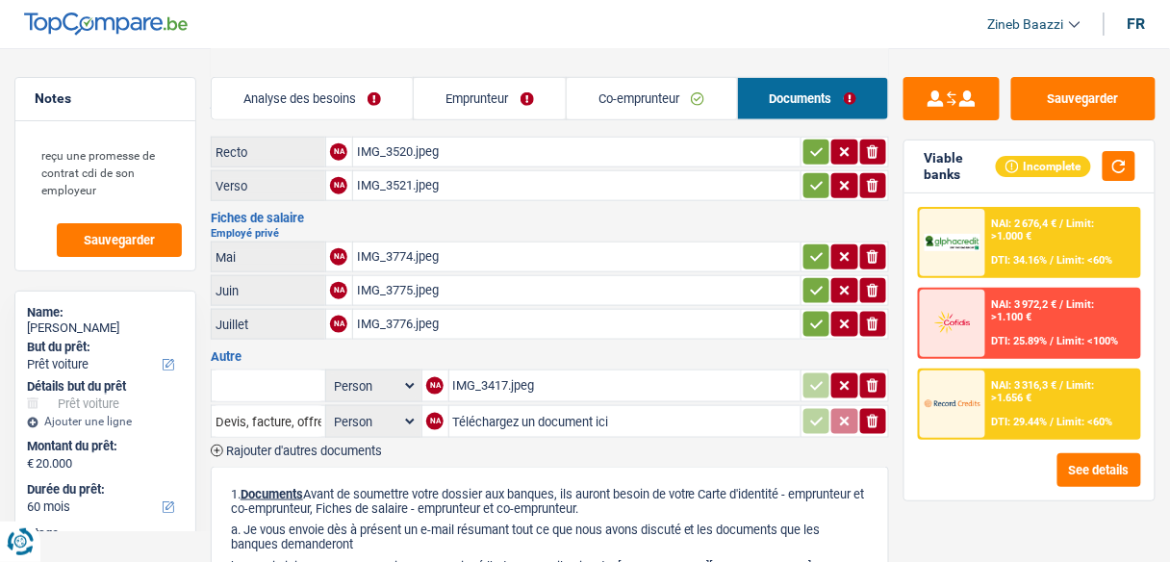
click at [369, 310] on div "IMG_3776.jpeg" at bounding box center [577, 324] width 440 height 29
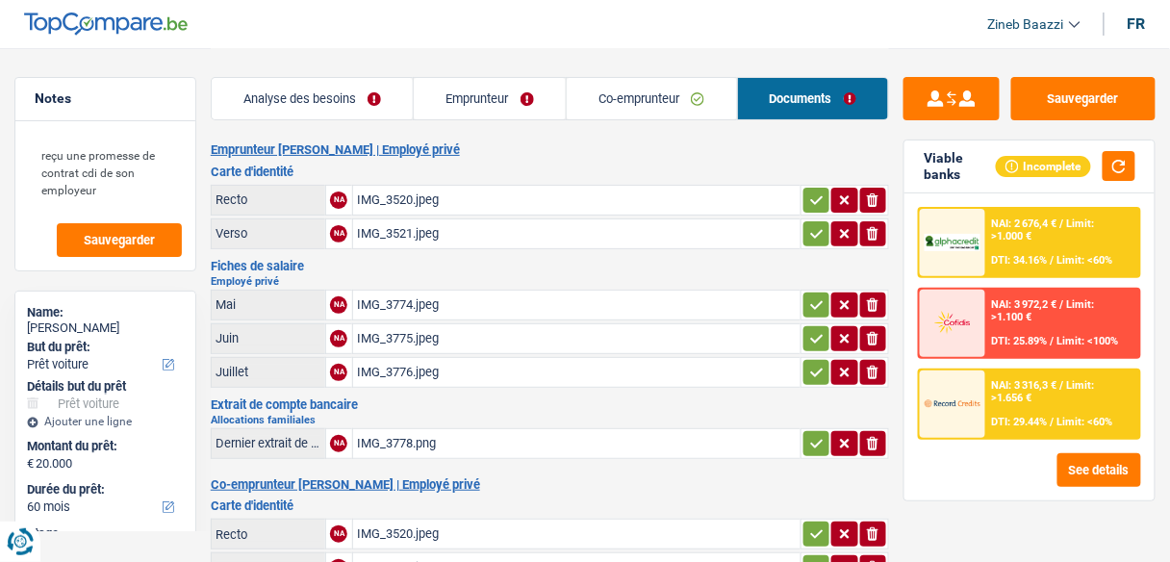
scroll to position [0, 0]
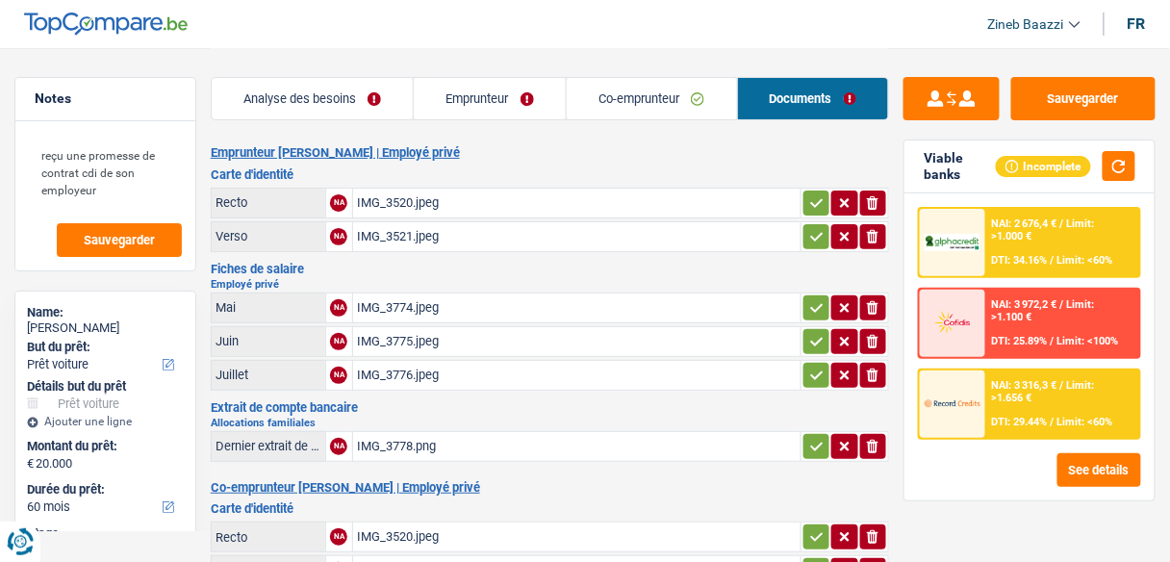
click at [381, 307] on div "IMG_3774.jpeg" at bounding box center [577, 307] width 440 height 29
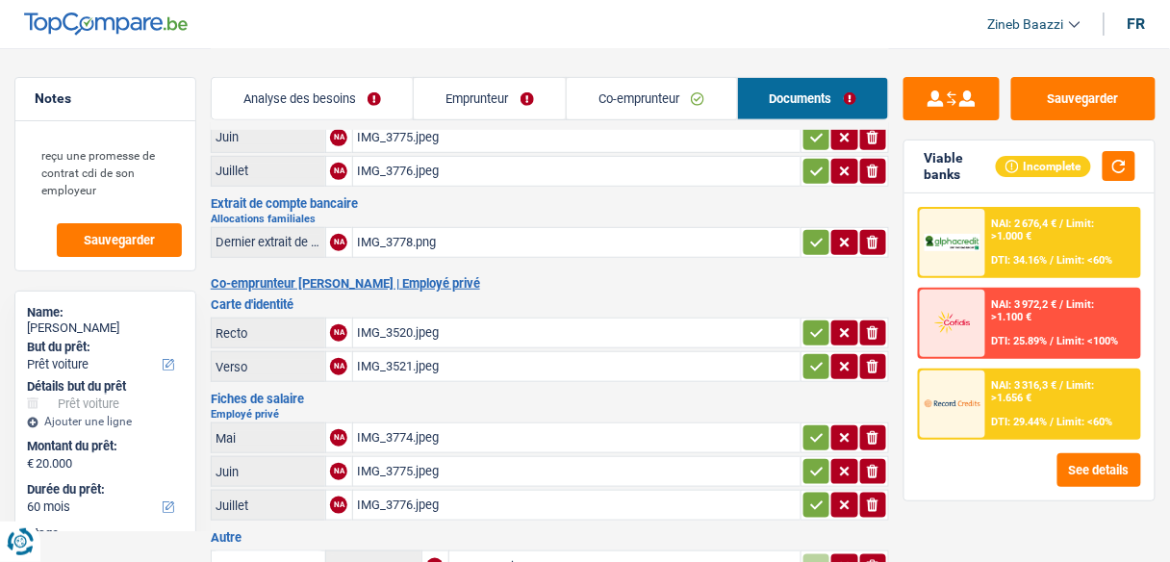
scroll to position [231, 0]
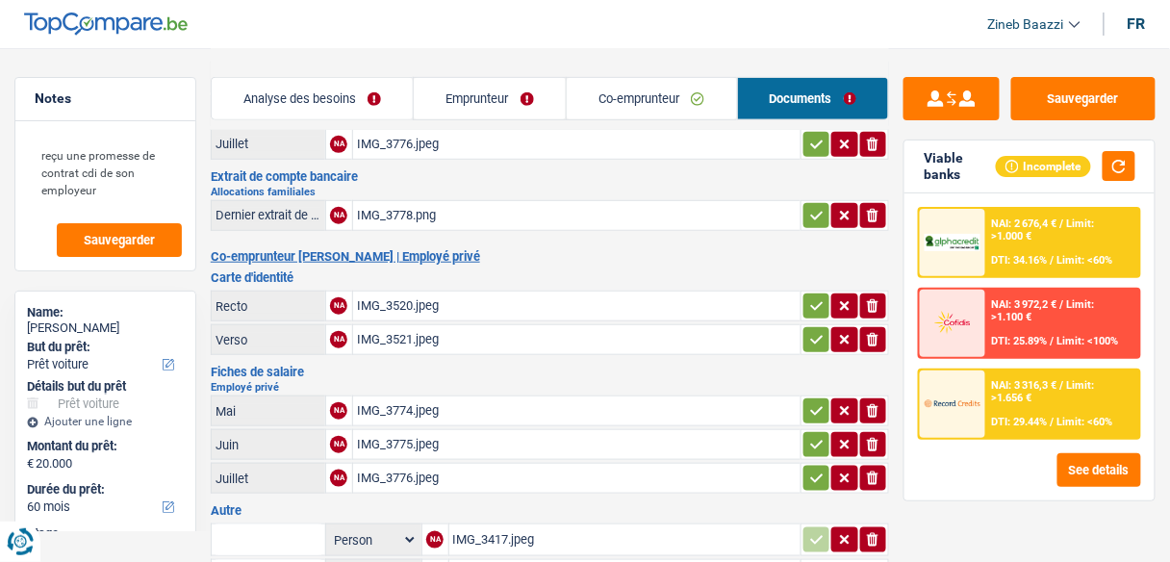
click at [372, 400] on div "IMG_3774.jpeg" at bounding box center [577, 410] width 440 height 29
click at [410, 464] on div "IMG_3776.jpeg" at bounding box center [577, 478] width 440 height 29
click at [519, 88] on link "Emprunteur" at bounding box center [490, 98] width 152 height 41
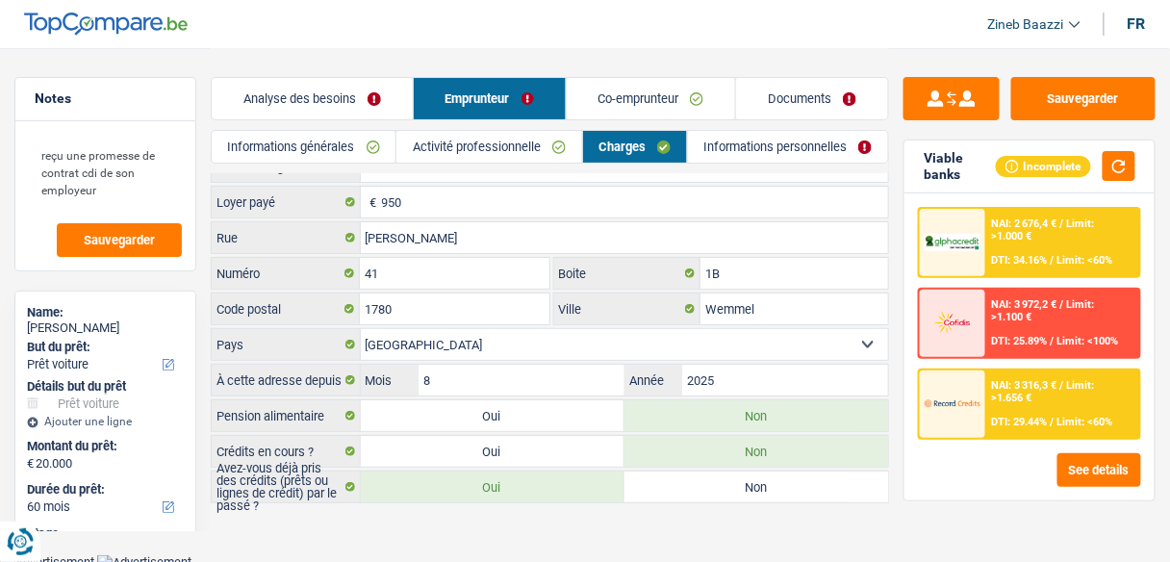
scroll to position [0, 0]
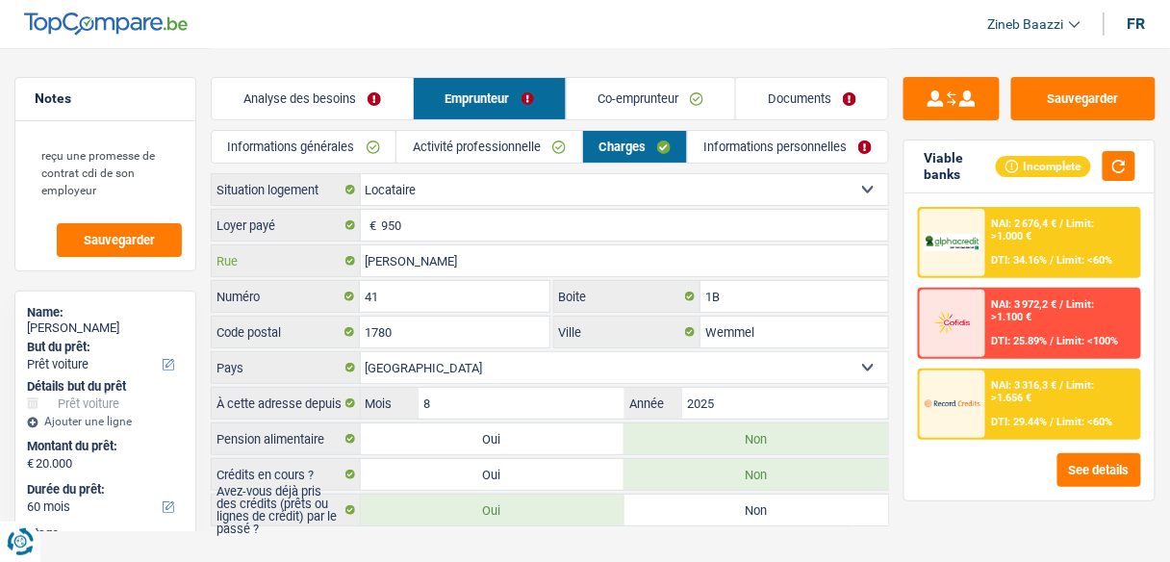
click at [381, 264] on input "[PERSON_NAME]" at bounding box center [625, 260] width 528 height 31
click at [523, 248] on input "[PERSON_NAME]" at bounding box center [625, 260] width 528 height 31
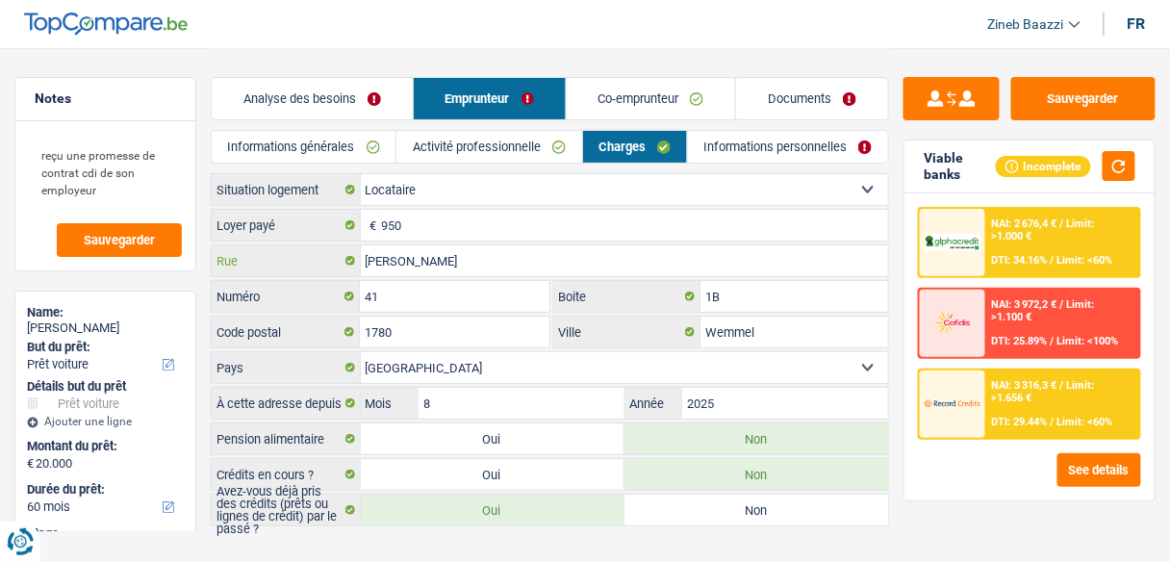
click at [446, 264] on input "[PERSON_NAME]" at bounding box center [625, 260] width 528 height 31
click at [537, 257] on input "[PERSON_NAME]" at bounding box center [625, 260] width 528 height 31
click at [313, 93] on link "Analyse des besoins" at bounding box center [312, 98] width 201 height 41
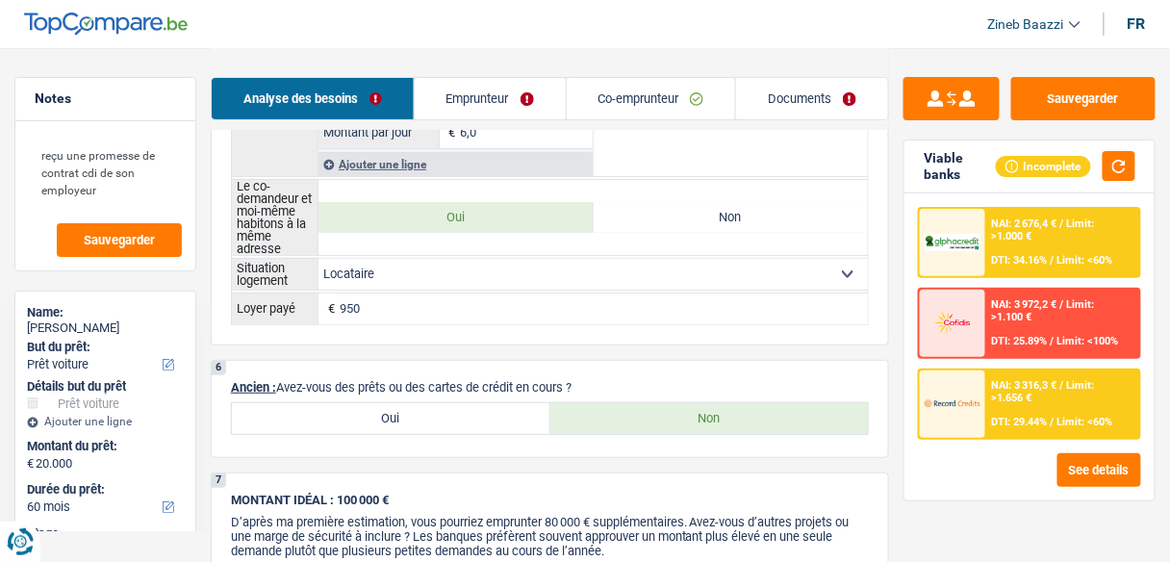
click at [462, 105] on link "Emprunteur" at bounding box center [490, 98] width 151 height 41
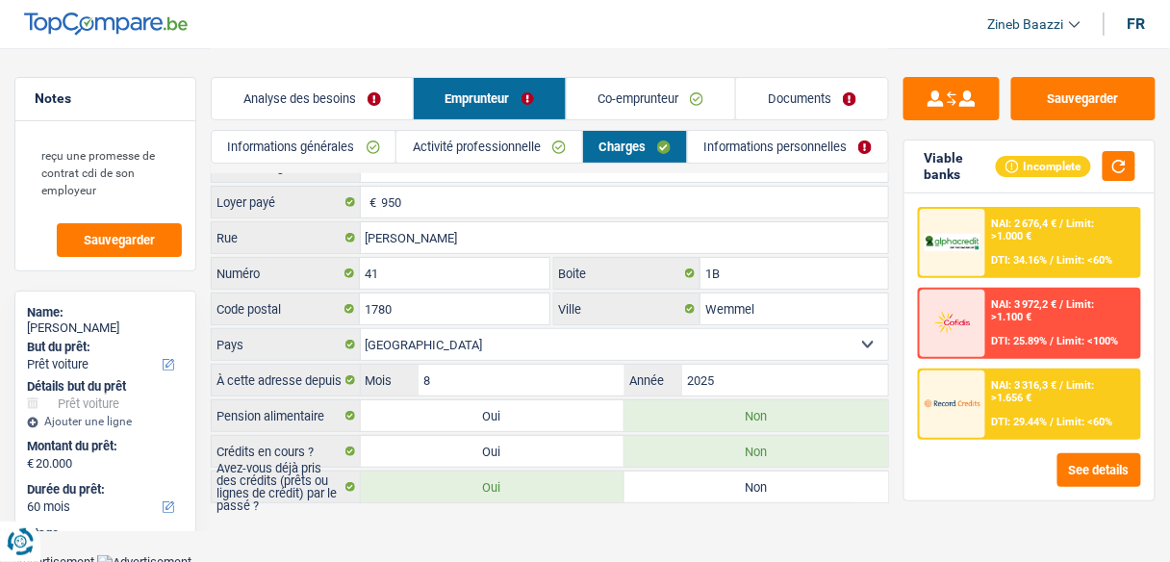
click at [308, 85] on link "Analyse des besoins" at bounding box center [312, 98] width 201 height 41
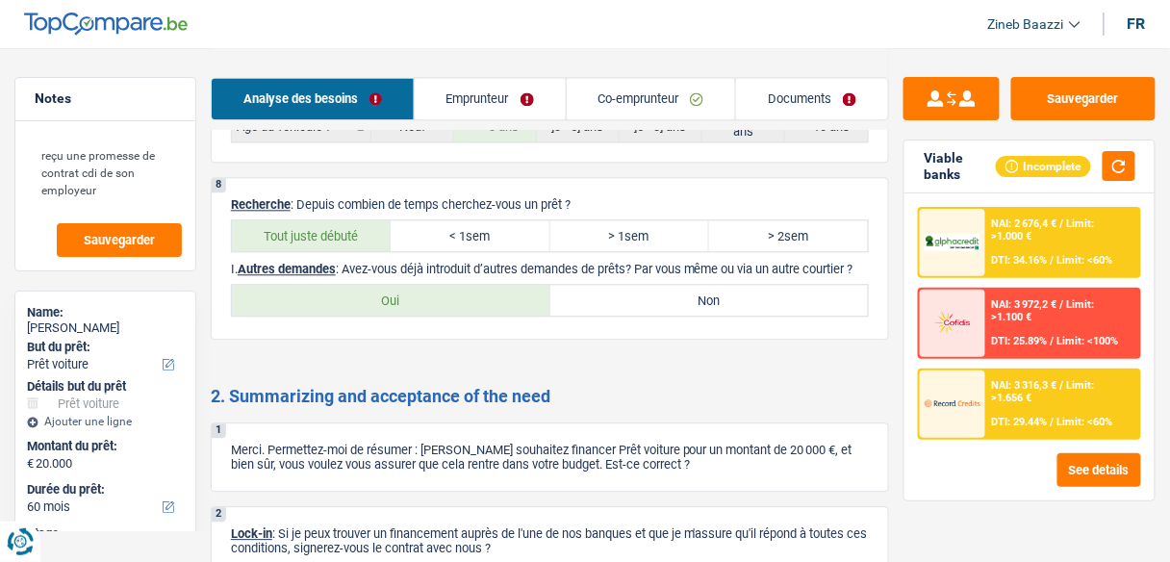
scroll to position [2870, 0]
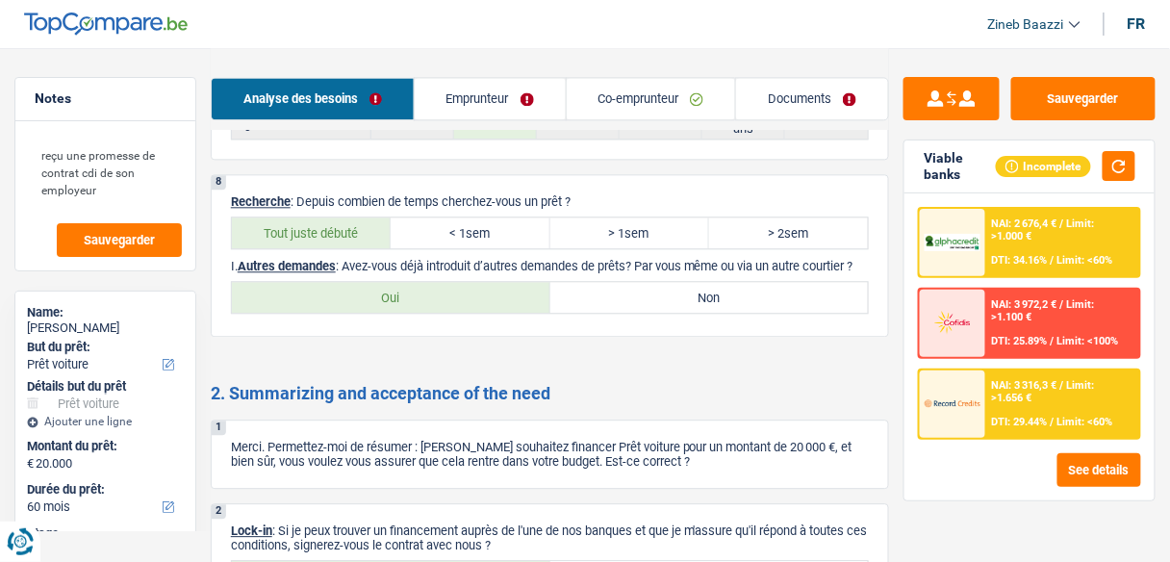
click at [696, 294] on label "Non" at bounding box center [709, 297] width 318 height 31
click at [696, 294] on input "Non" at bounding box center [709, 297] width 318 height 31
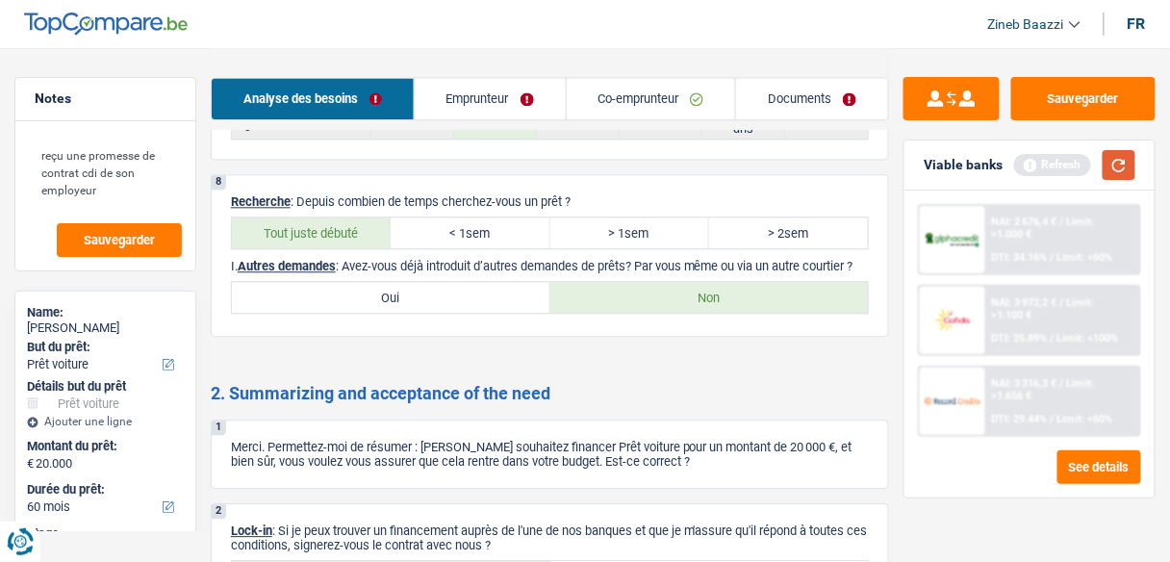
click at [1105, 168] on button "button" at bounding box center [1118, 165] width 33 height 30
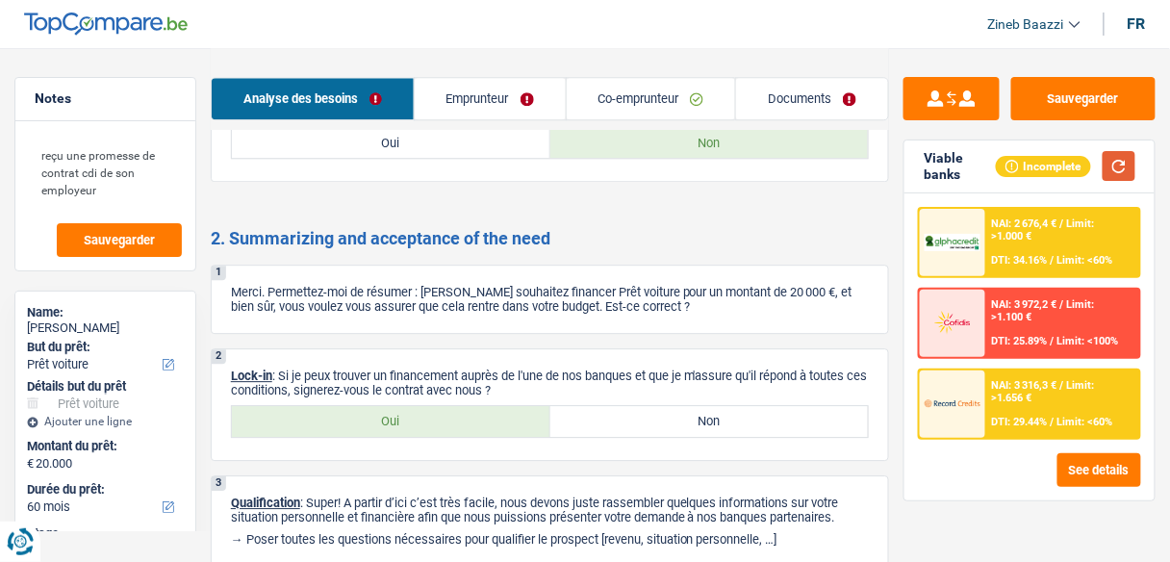
scroll to position [3024, 0]
click at [340, 289] on p "Merci. Permettez-moi de résumer : [PERSON_NAME] souhaitez financer Prêt voiture…" at bounding box center [550, 300] width 638 height 29
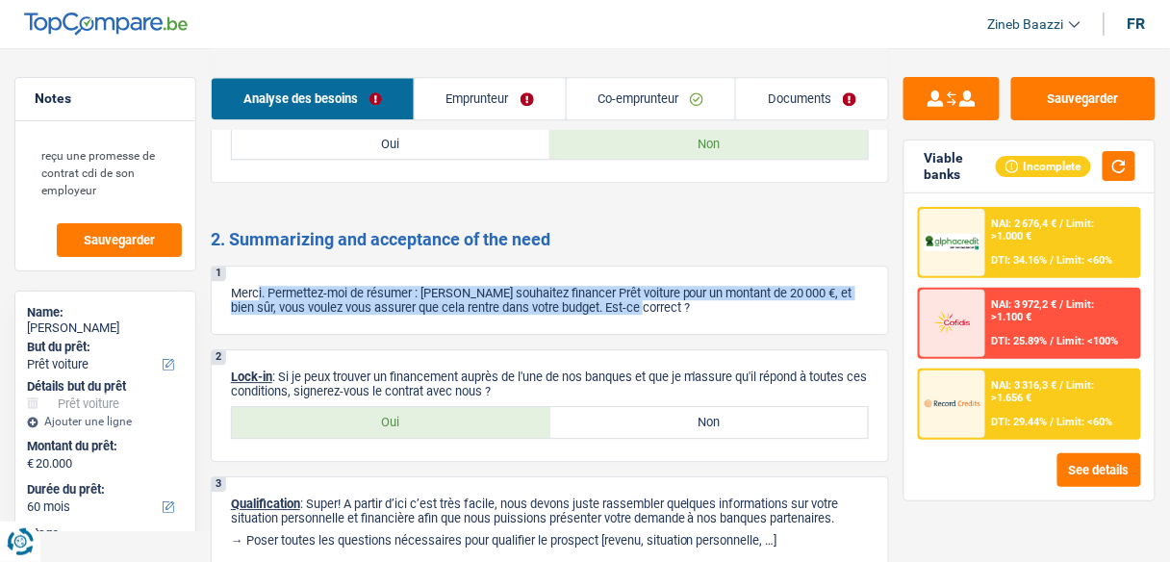
drag, startPoint x: 258, startPoint y: 279, endPoint x: 699, endPoint y: 307, distance: 442.3
click at [702, 313] on div "1 Merci. Permettez-moi de résumer : [PERSON_NAME] souhaitez financer Prêt voitu…" at bounding box center [550, 299] width 678 height 69
click at [699, 307] on p "Merci. Permettez-moi de résumer : [PERSON_NAME] souhaitez financer Prêt voiture…" at bounding box center [550, 300] width 638 height 29
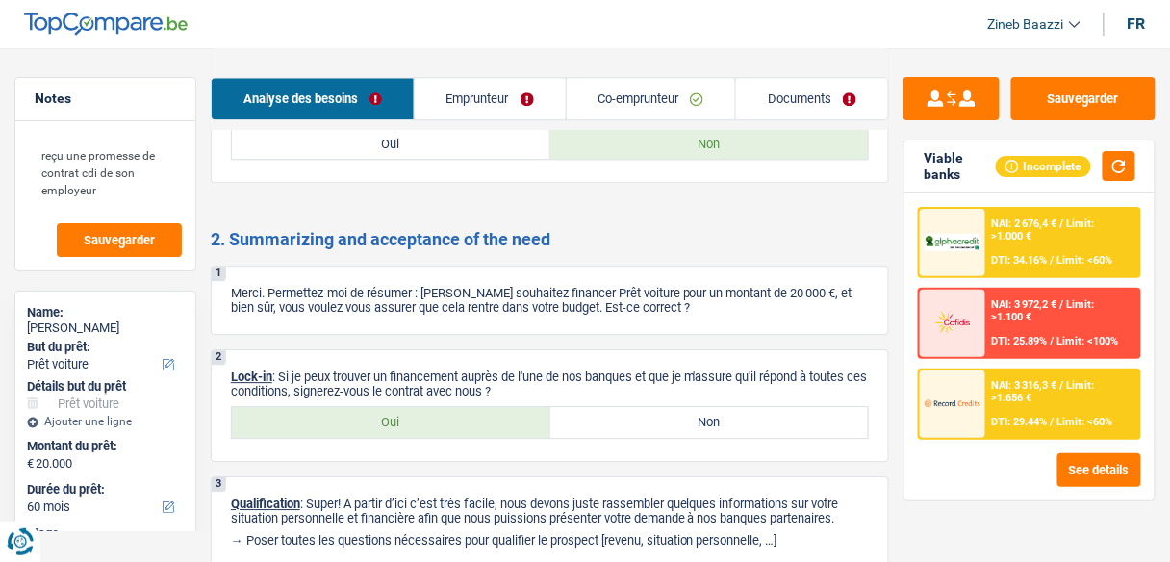
click at [629, 241] on h2 "2. Summarizing and acceptance of the need" at bounding box center [550, 239] width 678 height 21
click at [104, 169] on textarea "reçu une promesse de contrat cdi de son employeur" at bounding box center [105, 172] width 153 height 75
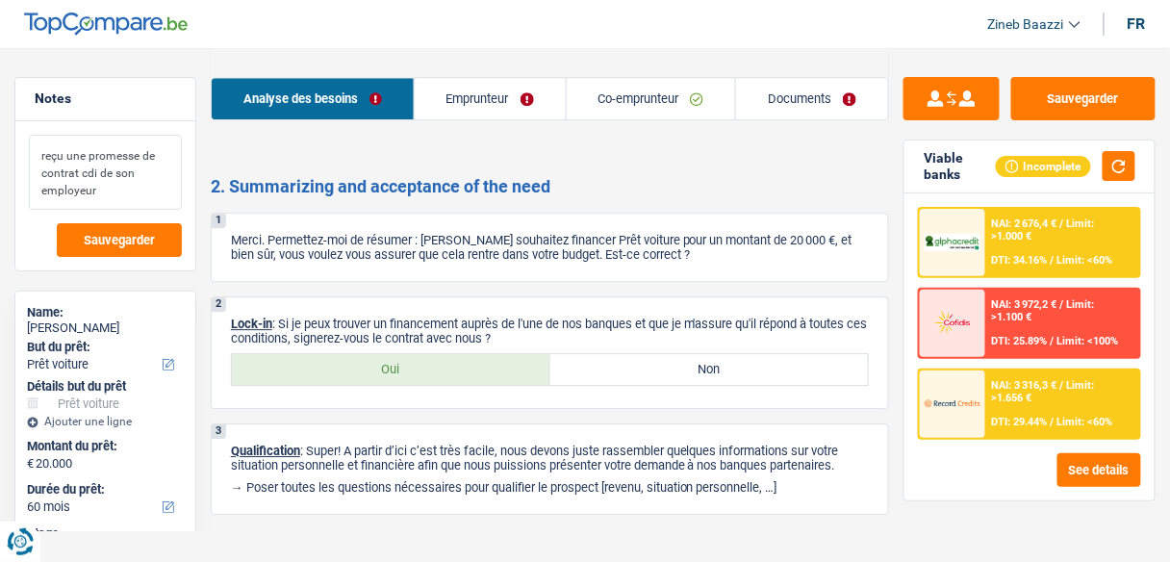
scroll to position [3101, 0]
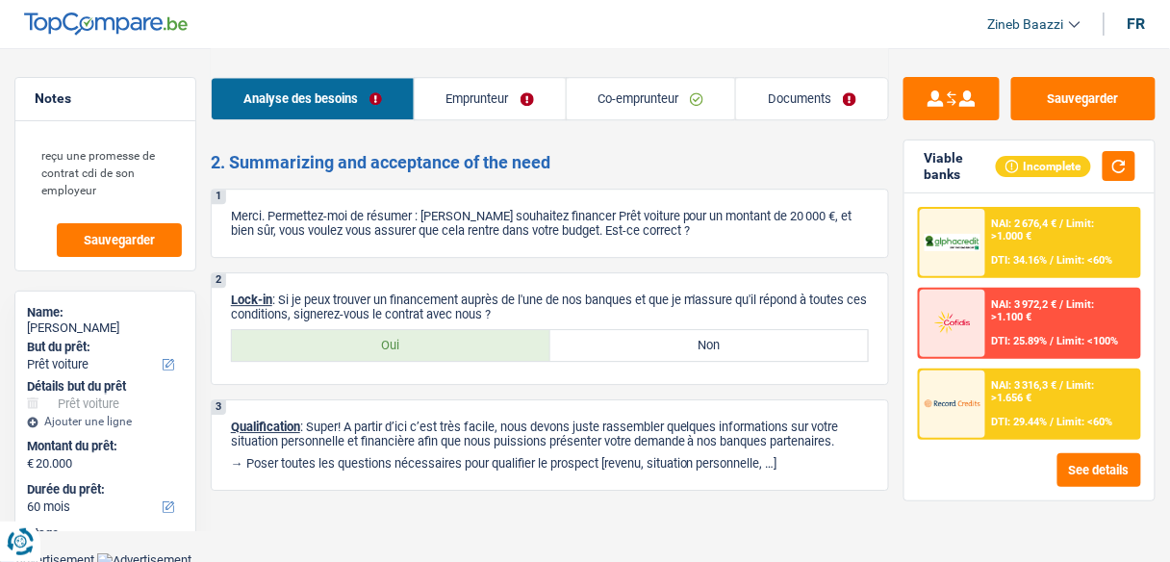
click at [829, 152] on h2 "2. Summarizing and acceptance of the need" at bounding box center [550, 162] width 678 height 21
click at [522, 238] on div "1 Merci. Permettez-moi de résumer : [PERSON_NAME] souhaitez financer Prêt voitu…" at bounding box center [550, 223] width 678 height 69
click at [406, 336] on label "Oui" at bounding box center [391, 345] width 318 height 31
click at [406, 336] on input "Oui" at bounding box center [391, 345] width 318 height 31
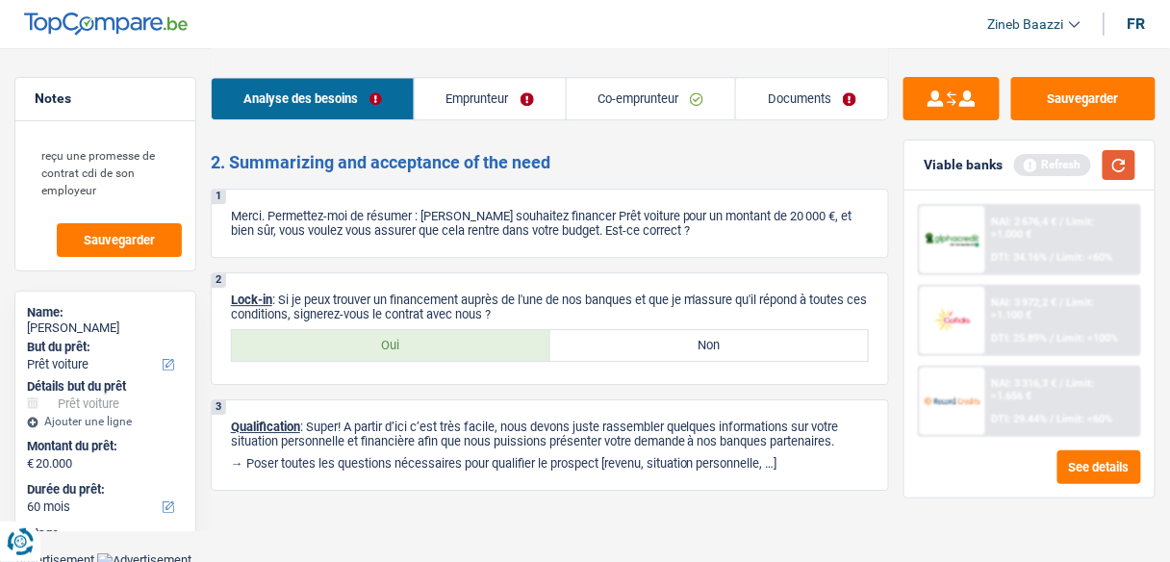
click at [1131, 171] on button "button" at bounding box center [1118, 165] width 33 height 30
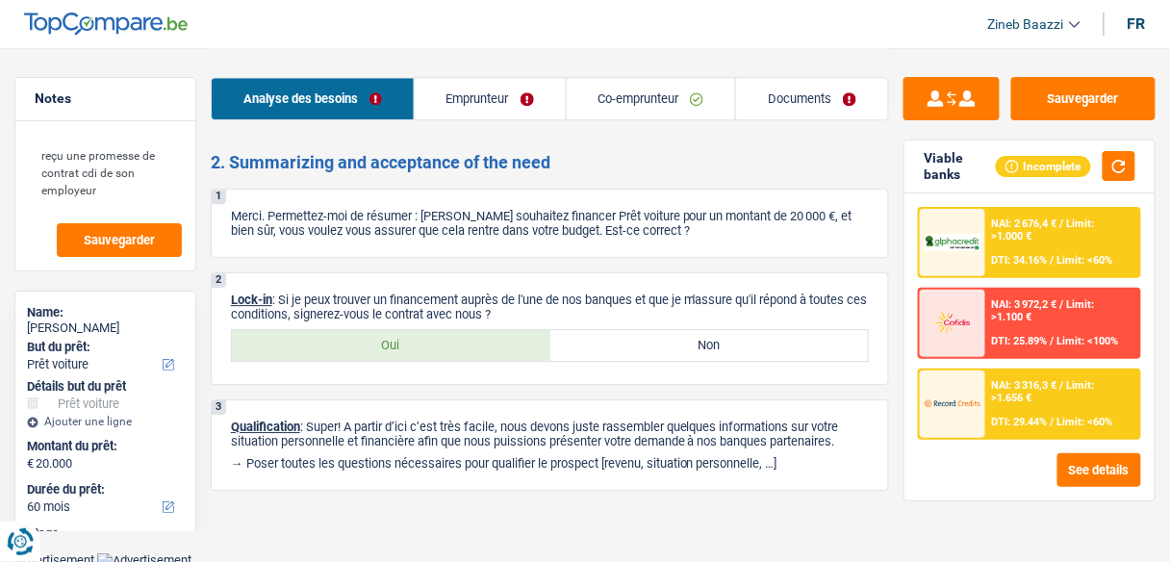
drag, startPoint x: 340, startPoint y: 290, endPoint x: 678, endPoint y: 312, distance: 339.2
click at [678, 312] on p "Lock-in : Si je peux trouver un financement auprès de l'une de nos banques et q…" at bounding box center [550, 306] width 638 height 29
drag, startPoint x: 664, startPoint y: 289, endPoint x: 569, endPoint y: 308, distance: 96.2
click at [579, 303] on p "Lock-in : Si je peux trouver un financement auprès de l'une de nos banques et q…" at bounding box center [550, 306] width 638 height 29
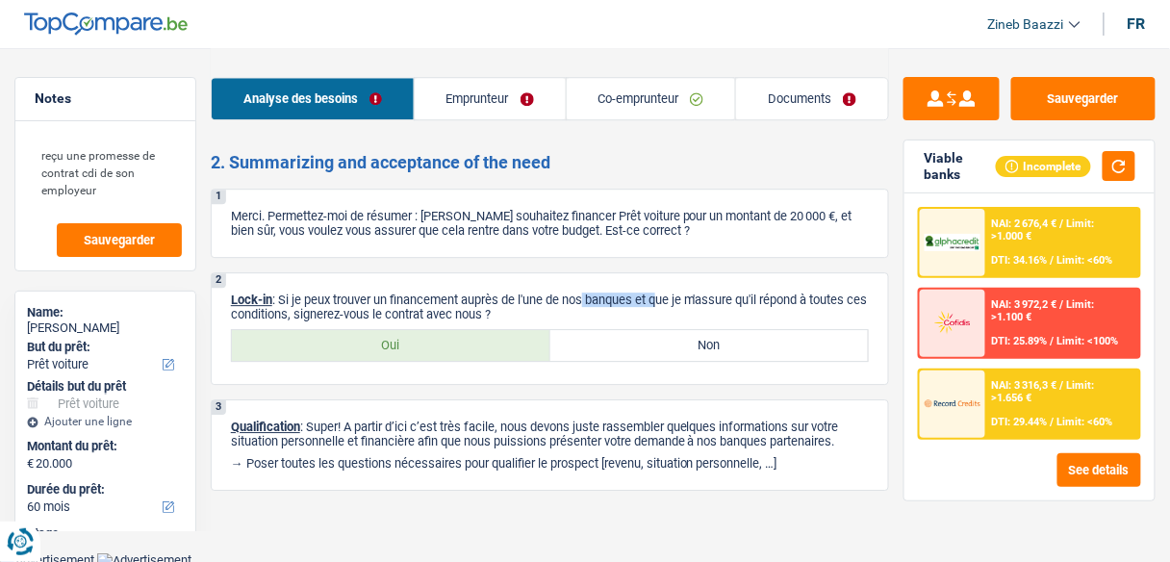
click at [562, 310] on p "Lock-in : Si je peux trouver un financement auprès de l'une de nos banques et q…" at bounding box center [550, 306] width 638 height 29
drag, startPoint x: 348, startPoint y: 296, endPoint x: 564, endPoint y: 308, distance: 215.7
click at [564, 308] on p "Lock-in : Si je peux trouver un financement auprès de l'une de nos banques et q…" at bounding box center [550, 306] width 638 height 29
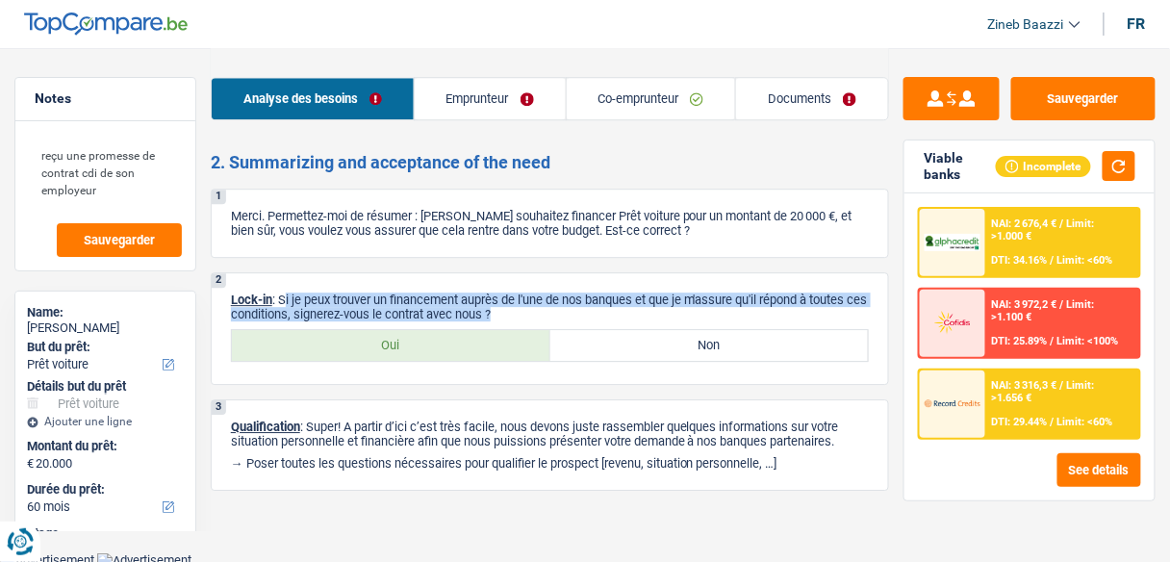
drag, startPoint x: 564, startPoint y: 308, endPoint x: 288, endPoint y: 290, distance: 276.6
click at [288, 292] on p "Lock-in : Si je peux trouver un financement auprès de l'une de nos banques et q…" at bounding box center [550, 306] width 638 height 29
click at [545, 304] on p "Lock-in : Si je peux trouver un financement auprès de l'une de nos banques et q…" at bounding box center [550, 306] width 638 height 29
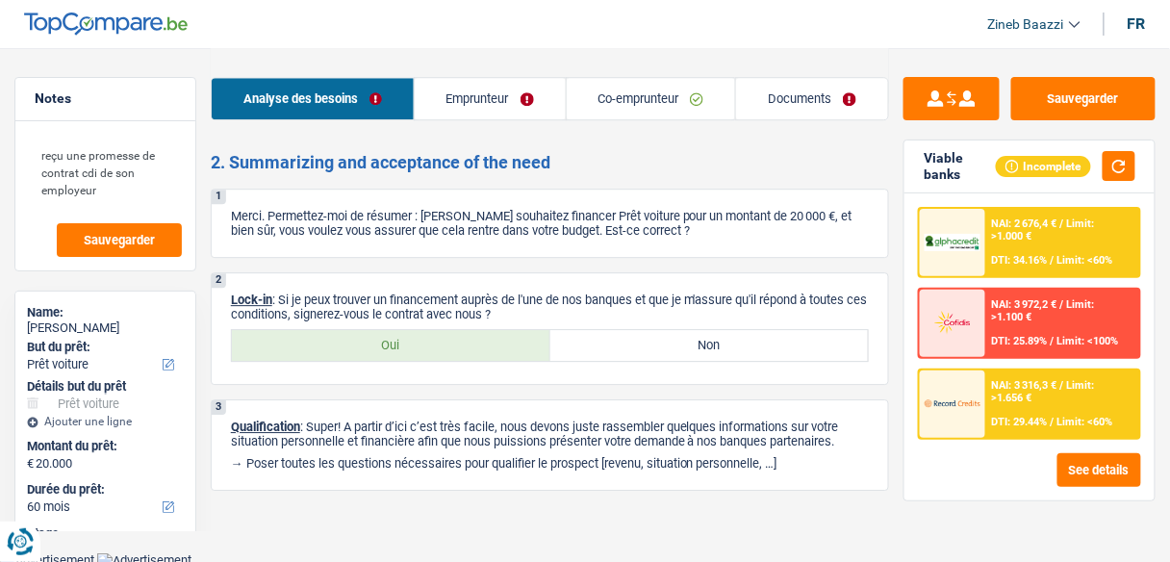
click at [795, 97] on link "Documents" at bounding box center [812, 98] width 152 height 41
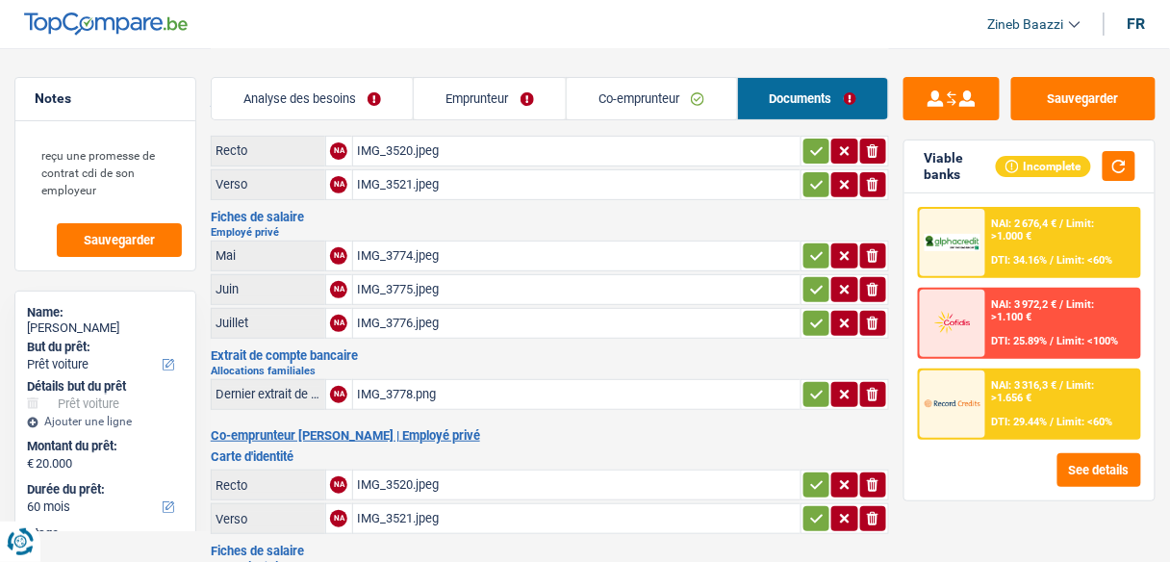
scroll to position [0, 0]
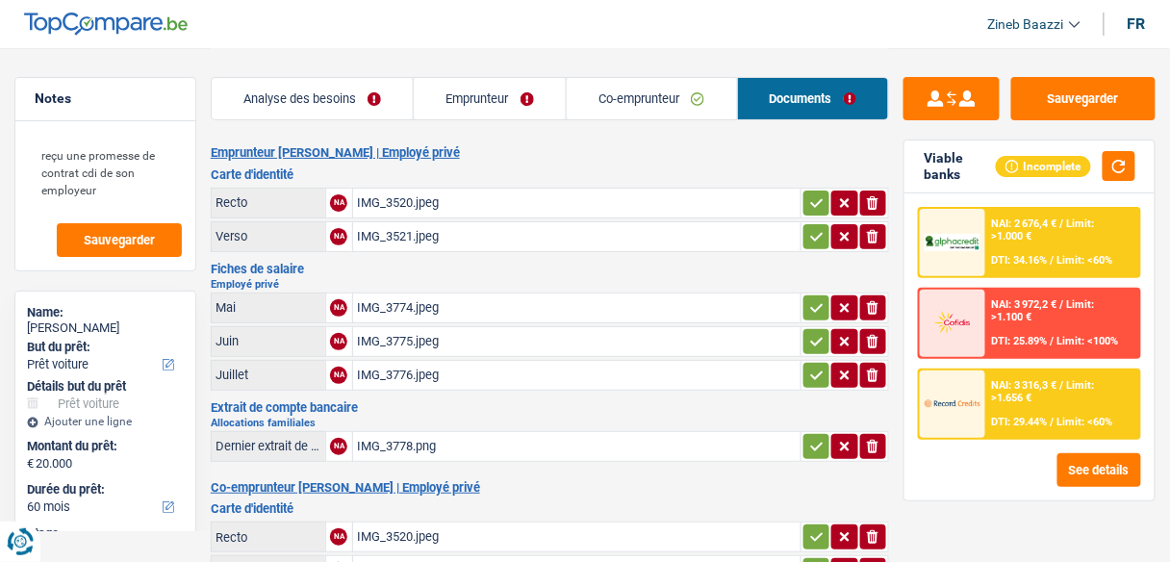
click at [400, 226] on div "IMG_3521.jpeg" at bounding box center [577, 236] width 440 height 29
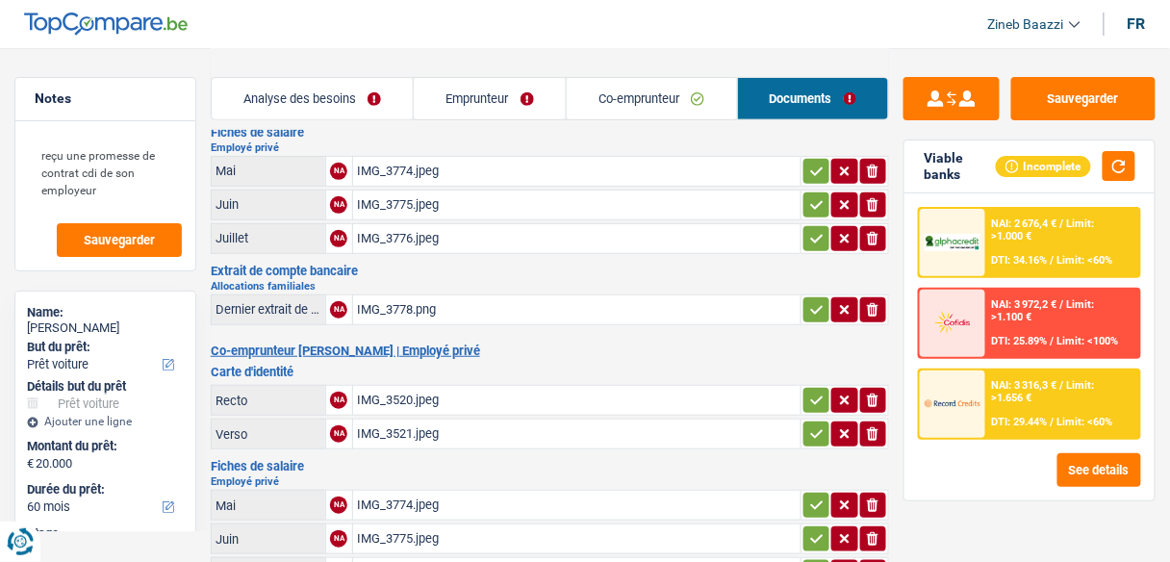
scroll to position [308, 0]
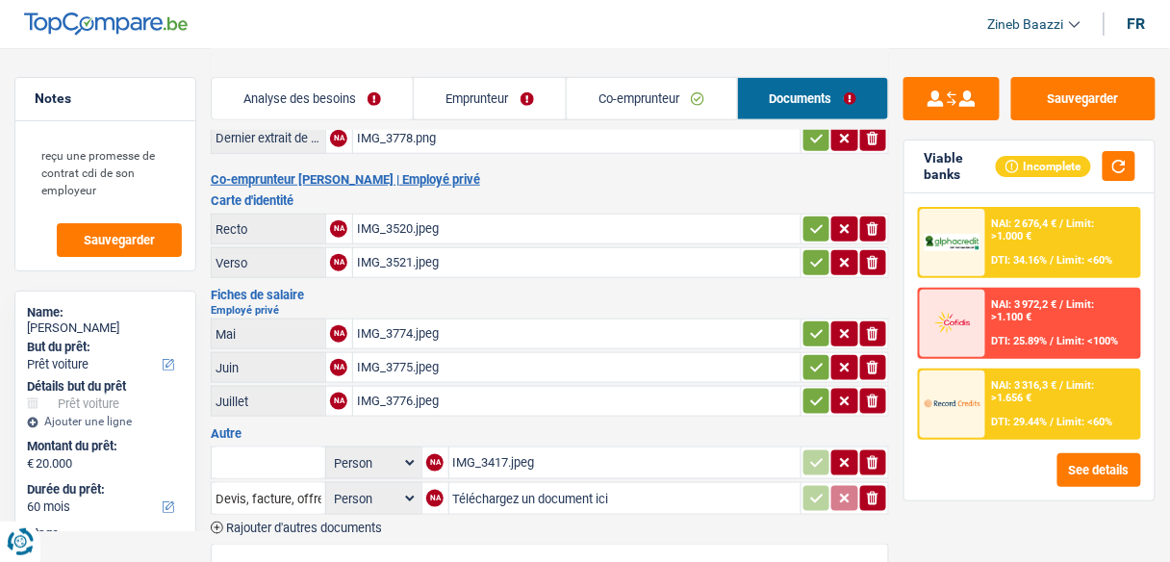
click at [376, 248] on div "IMG_3521.jpeg" at bounding box center [577, 262] width 440 height 29
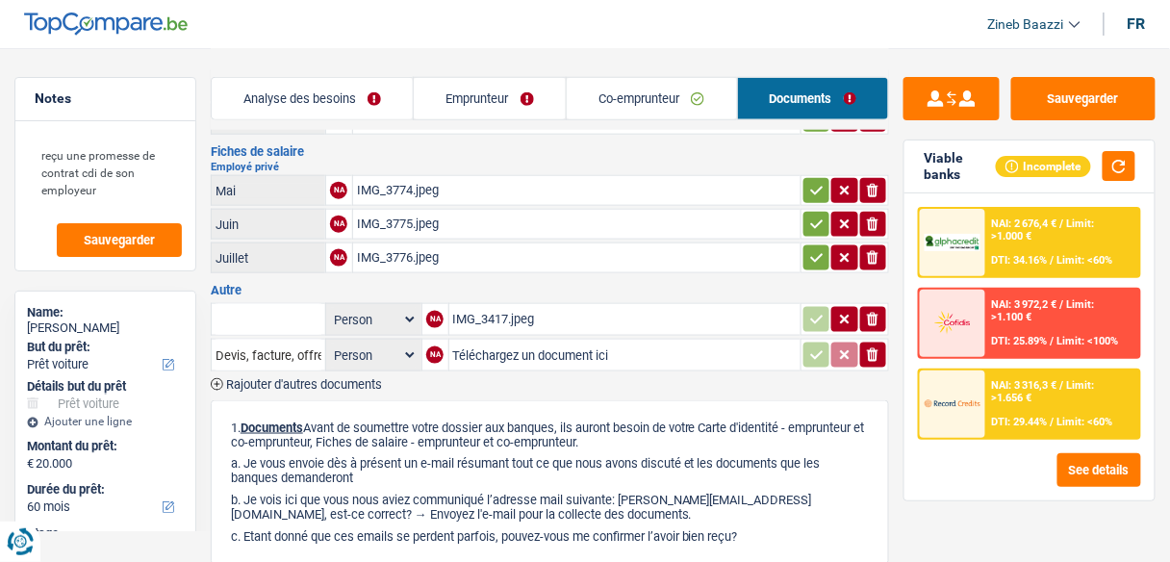
scroll to position [462, 0]
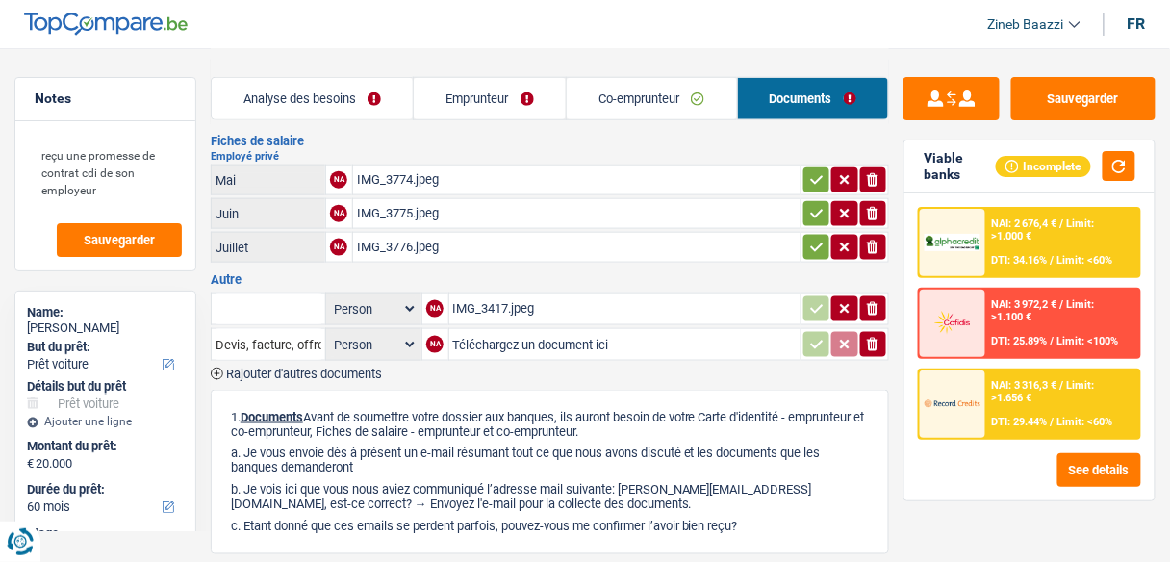
click at [482, 294] on div "IMG_3417.jpeg" at bounding box center [624, 308] width 343 height 29
click at [671, 29] on header "Zineb Baazzi Se déconnecter fr" at bounding box center [585, 24] width 1170 height 49
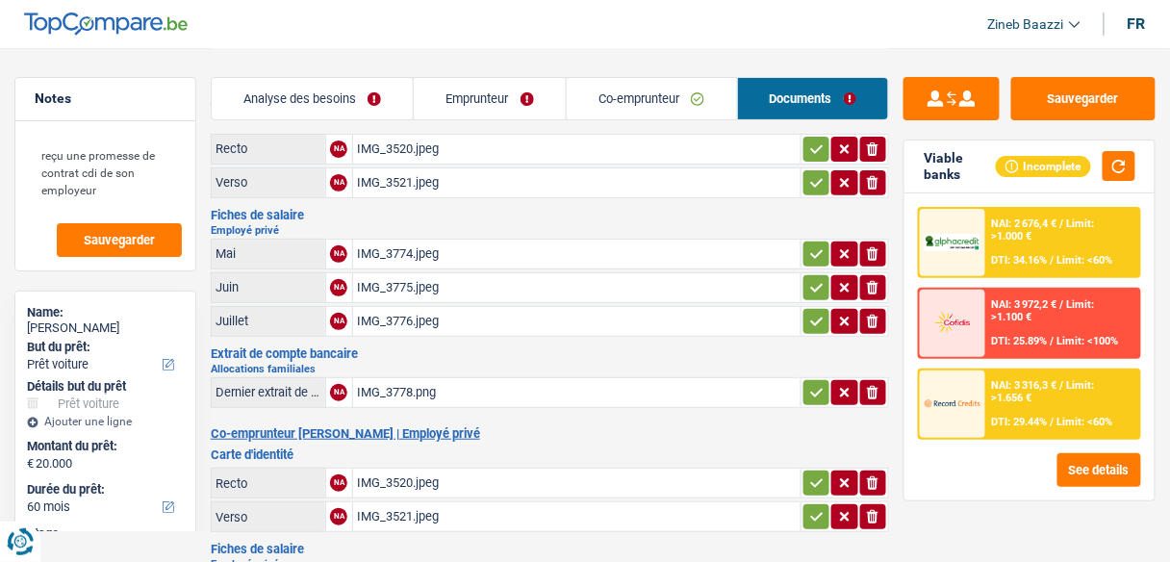
scroll to position [0, 0]
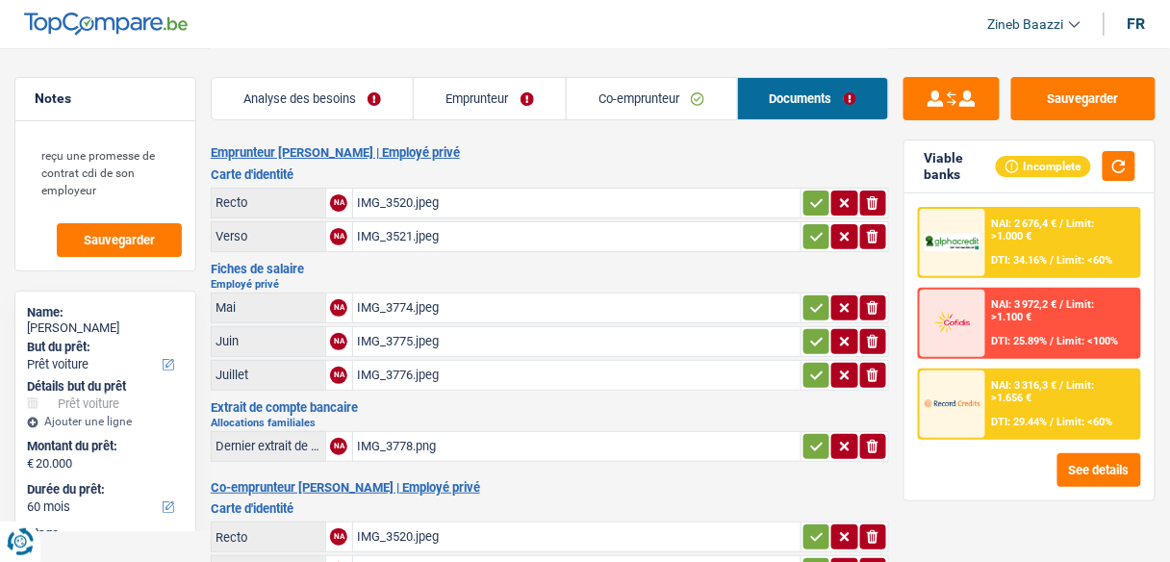
click at [431, 51] on div "Analyse des besoins Emprunteur Co-emprunteur Documents" at bounding box center [550, 89] width 678 height 82
click at [540, 152] on h2 "Emprunteur [PERSON_NAME] | Employé privé" at bounding box center [550, 152] width 678 height 15
click at [614, 91] on link "Co-emprunteur" at bounding box center [651, 98] width 170 height 41
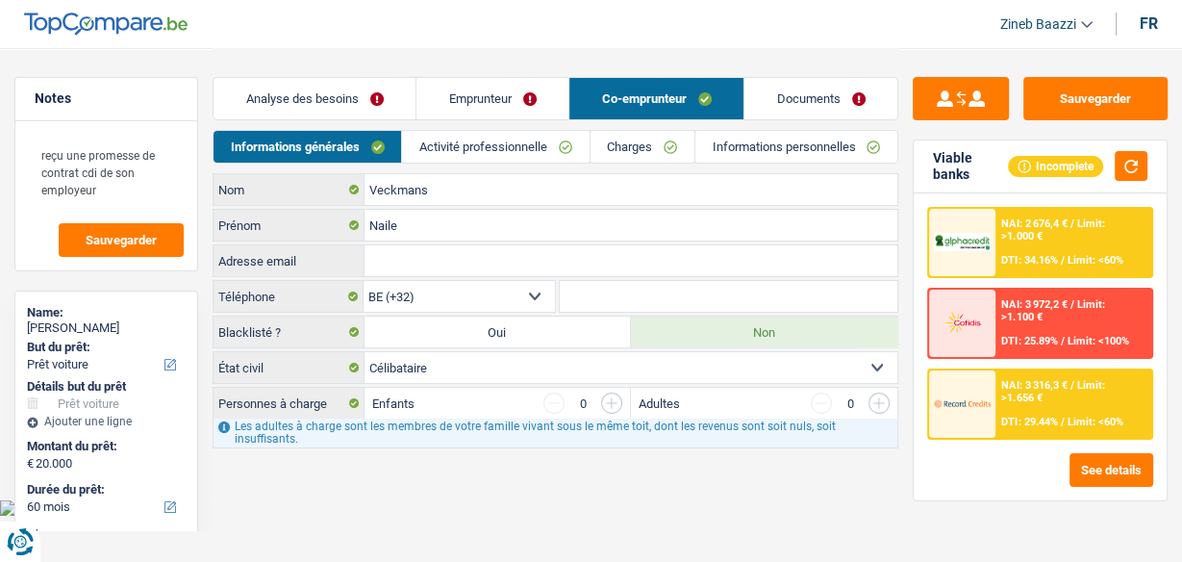
click at [846, 113] on link "Documents" at bounding box center [820, 98] width 153 height 41
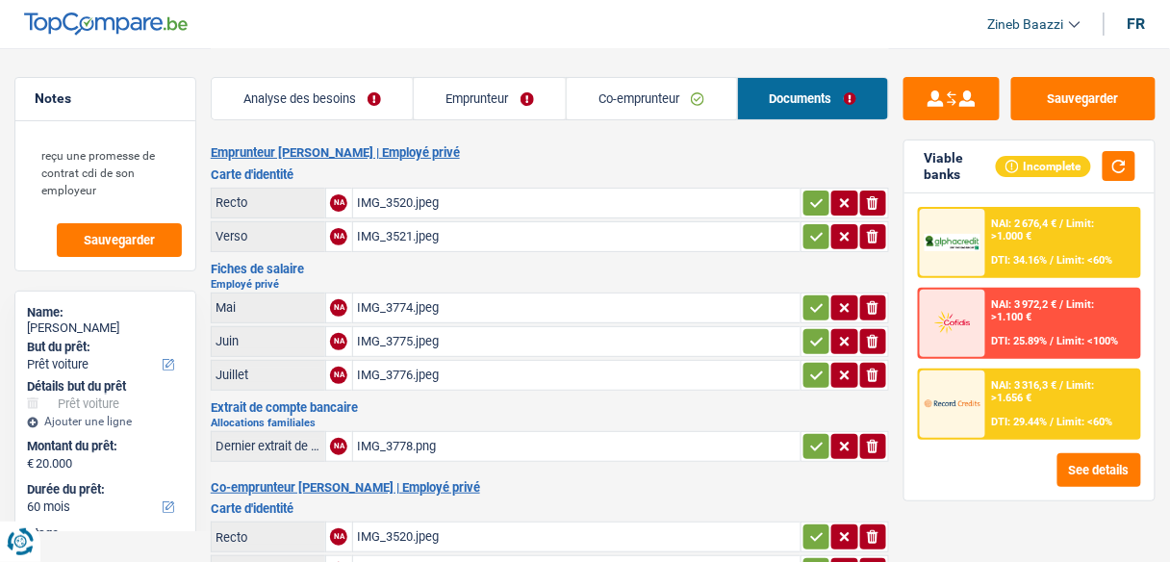
click at [588, 91] on link "Co-emprunteur" at bounding box center [651, 98] width 170 height 41
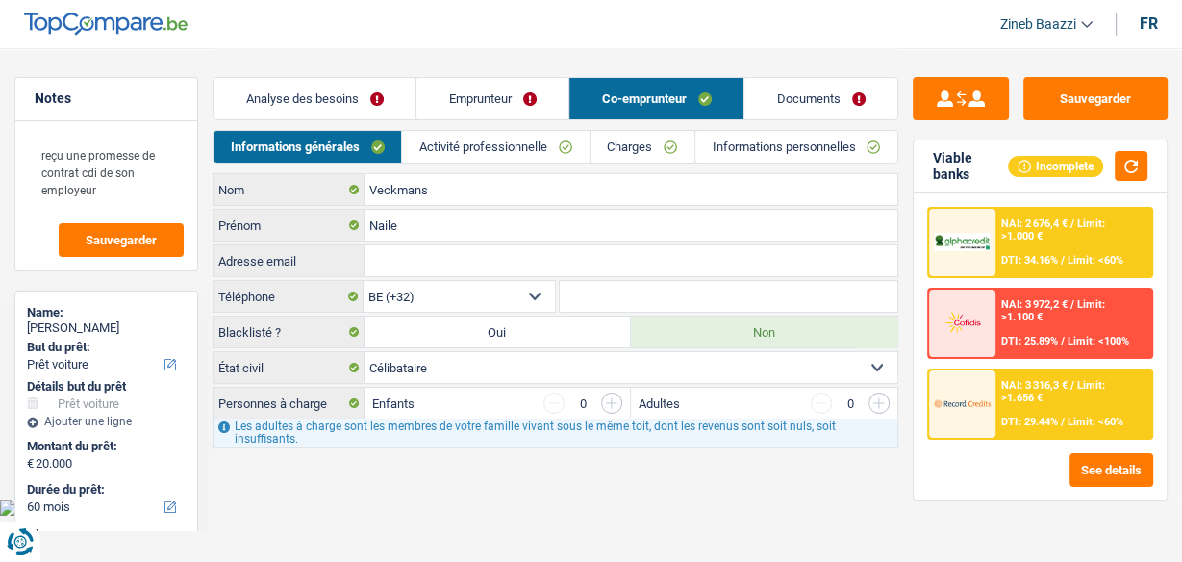
click at [468, 86] on link "Emprunteur" at bounding box center [492, 98] width 152 height 41
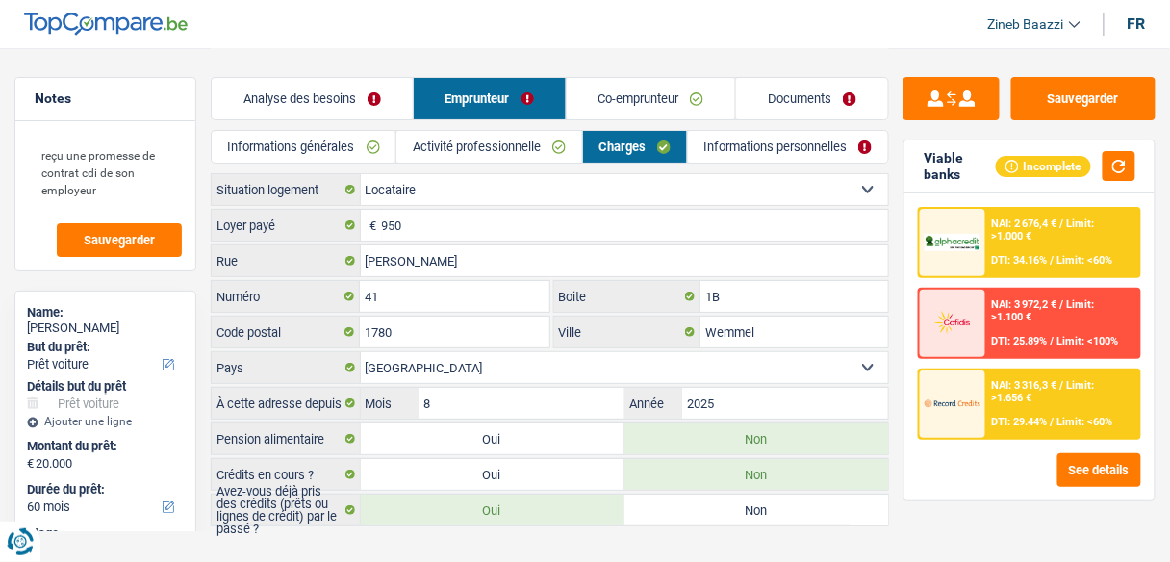
click at [321, 78] on link "Analyse des besoins" at bounding box center [312, 98] width 201 height 41
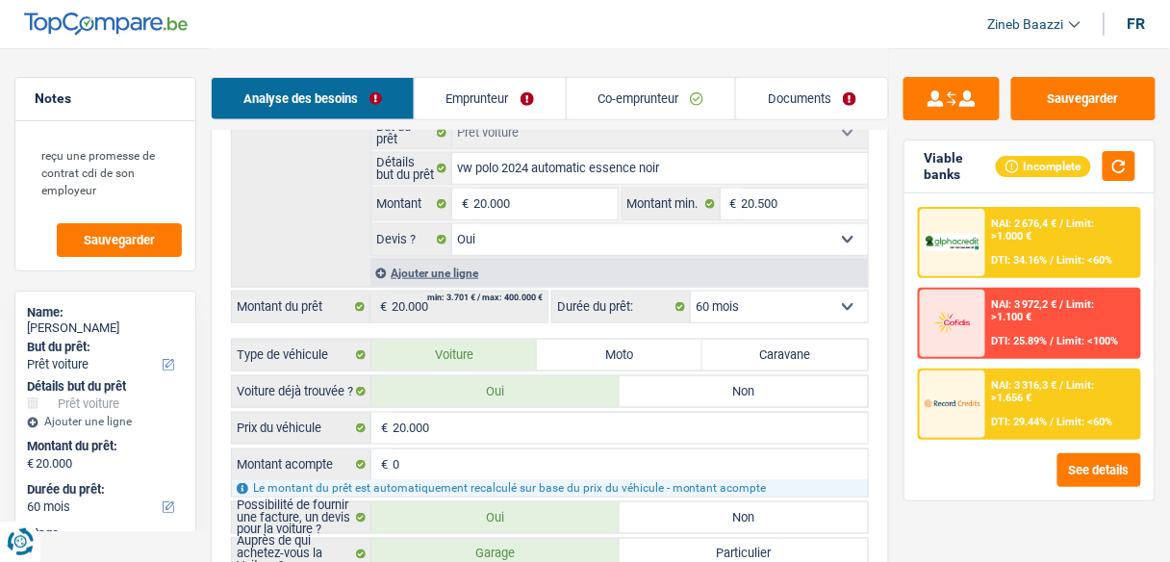
scroll to position [462, 0]
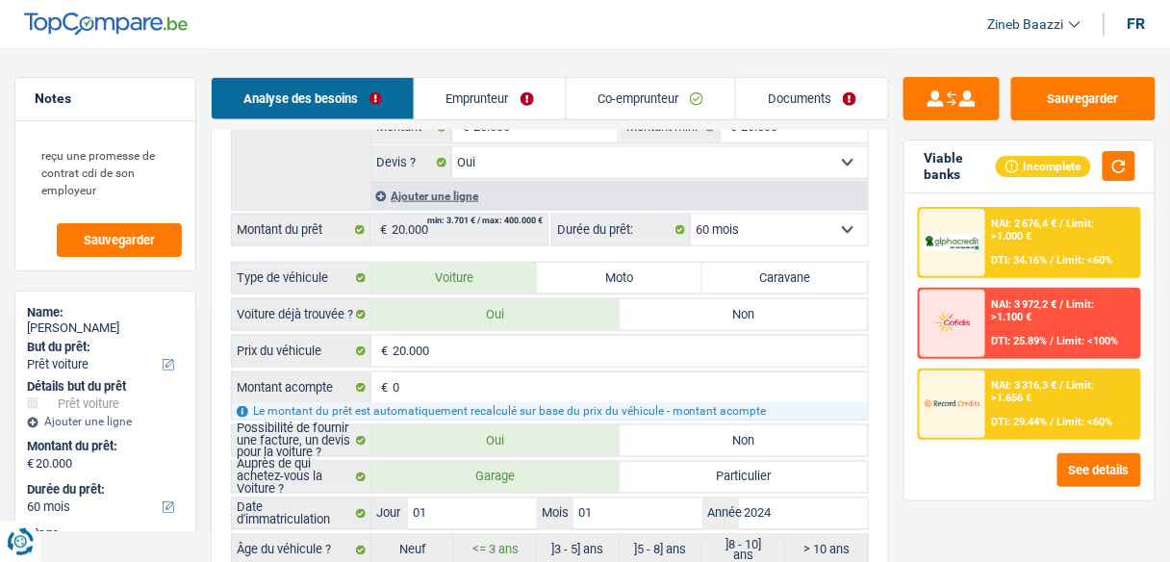
click at [802, 101] on link "Documents" at bounding box center [812, 98] width 152 height 41
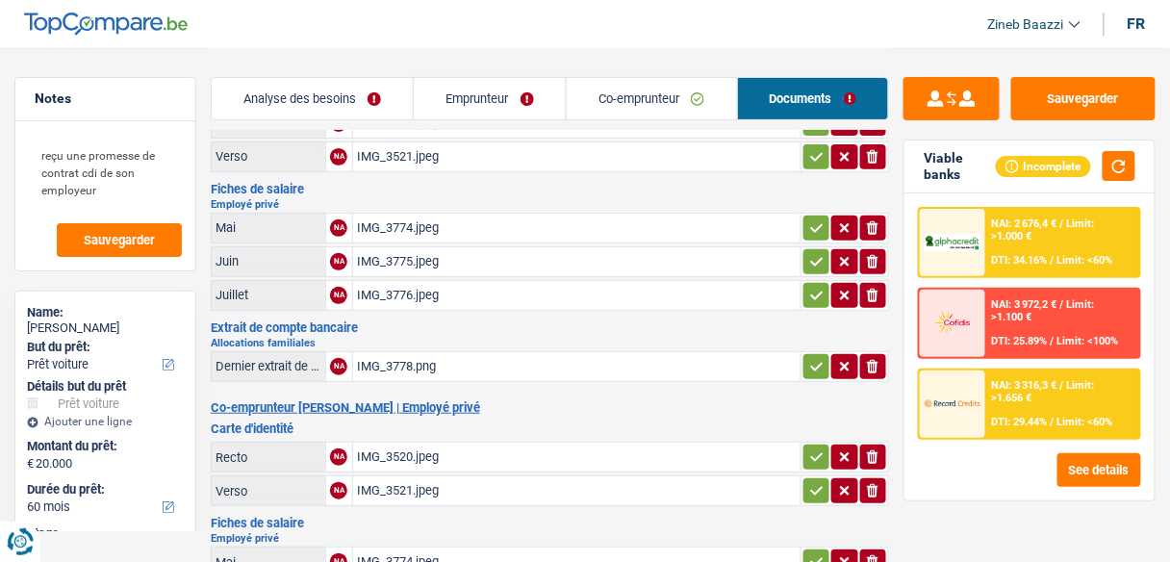
scroll to position [77, 0]
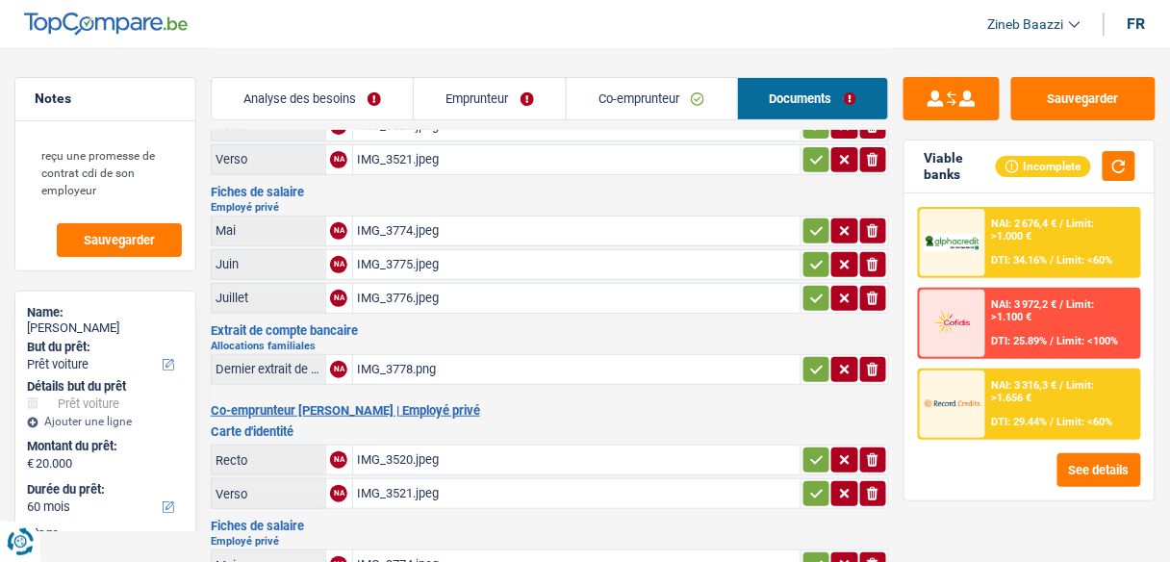
click at [386, 355] on div "IMG_3778.png" at bounding box center [577, 369] width 440 height 29
click at [612, 12] on header "Zineb Baazzi Se déconnecter fr" at bounding box center [585, 24] width 1170 height 49
click at [518, 33] on header "Zineb Baazzi Se déconnecter fr" at bounding box center [585, 24] width 1170 height 49
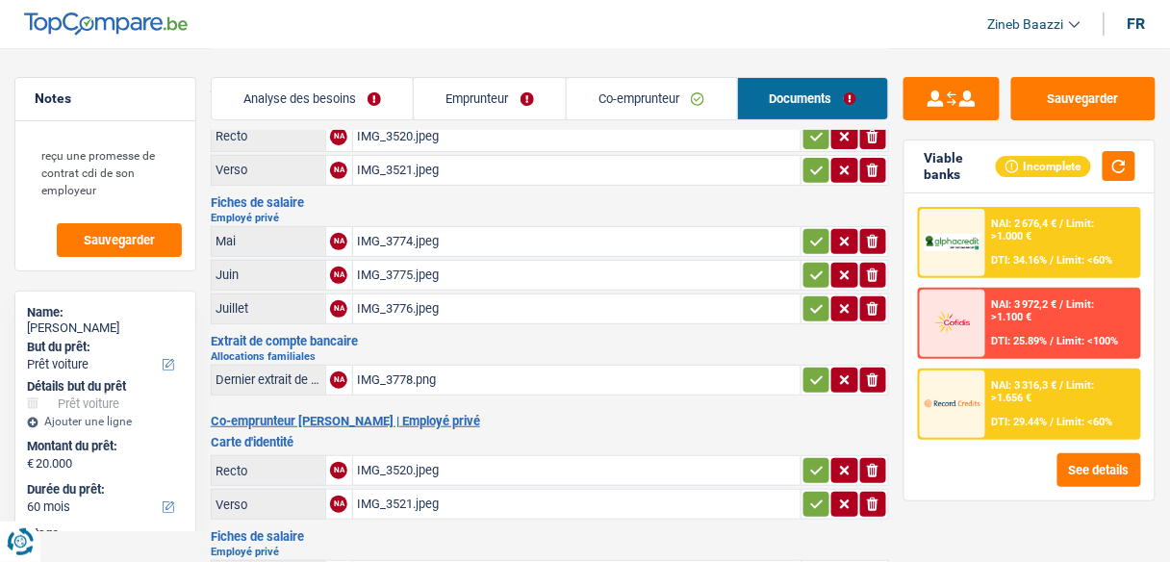
scroll to position [0, 0]
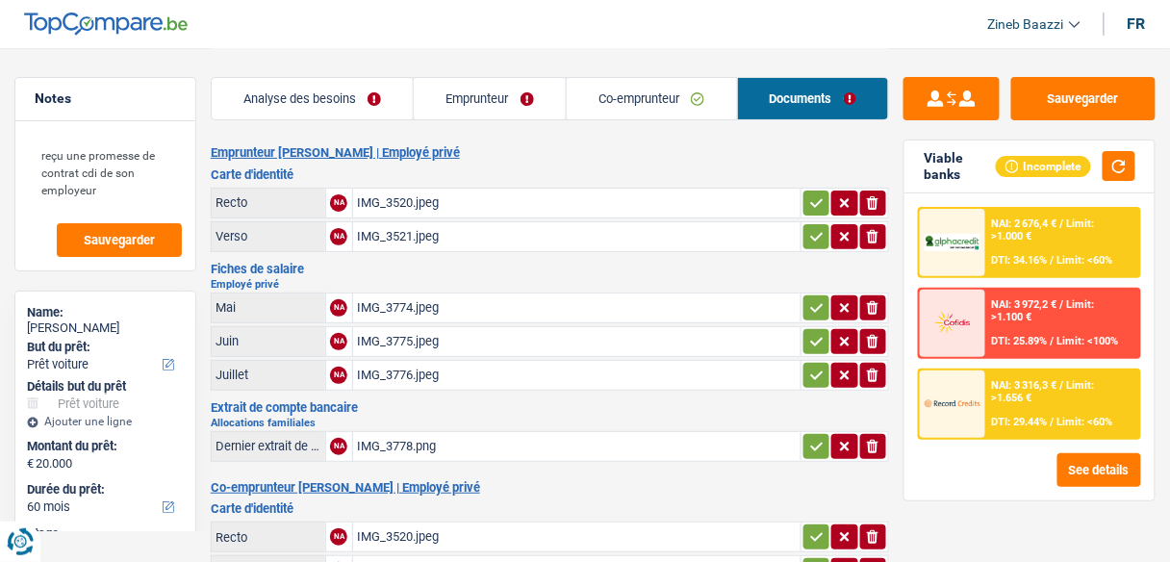
click at [726, 44] on header "Zineb Baazzi Se déconnecter fr" at bounding box center [585, 24] width 1170 height 49
click at [732, 46] on header "Zineb Baazzi Se déconnecter fr" at bounding box center [585, 24] width 1170 height 49
drag, startPoint x: 111, startPoint y: 189, endPoint x: 22, endPoint y: 125, distance: 109.5
click at [22, 125] on div "reçu une promesse de contrat cdi de son employeur Sauvegarder" at bounding box center [105, 195] width 180 height 149
click at [1080, 96] on button "Sauvegarder" at bounding box center [1083, 98] width 144 height 43
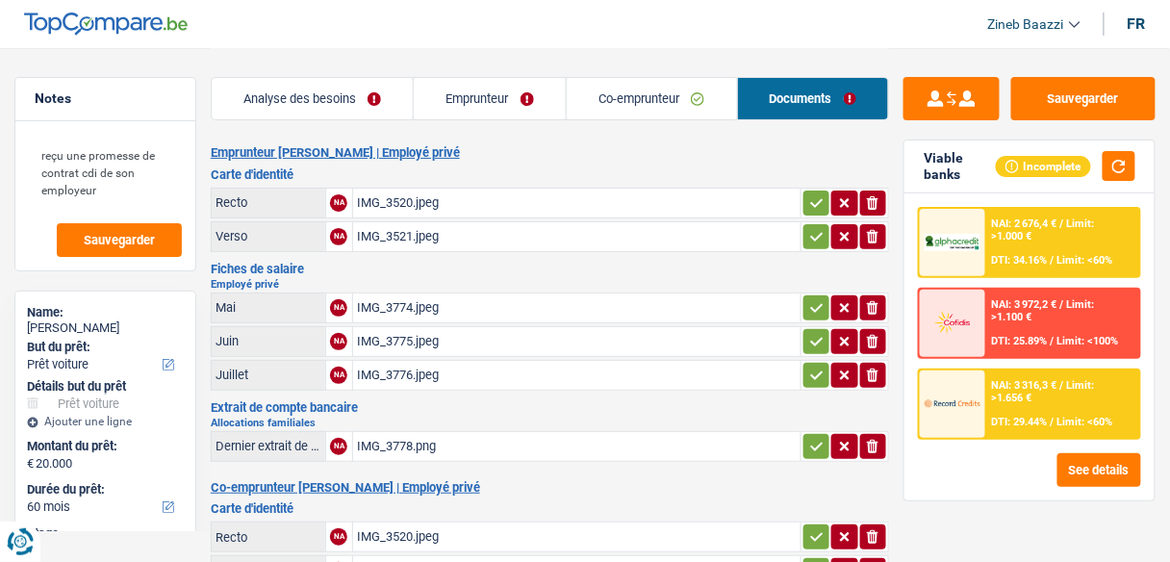
click at [78, 258] on div "reçu une promesse de contrat cdi de son employeur Sauvegarder" at bounding box center [105, 195] width 180 height 149
click at [87, 243] on span "Sauvegarder" at bounding box center [119, 240] width 71 height 13
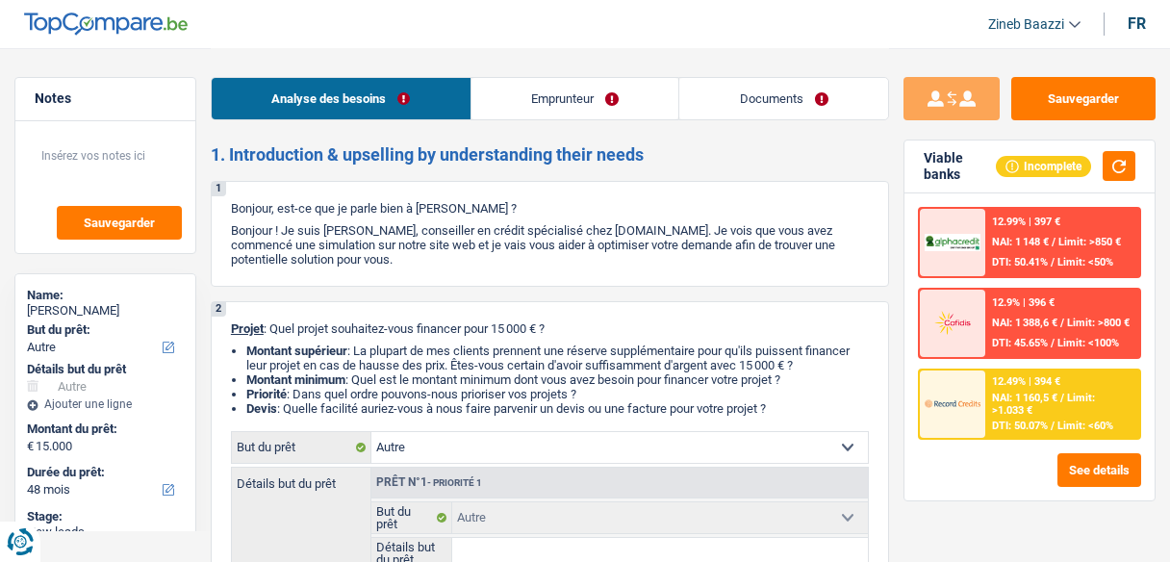
select select "other"
select select "48"
select select "other"
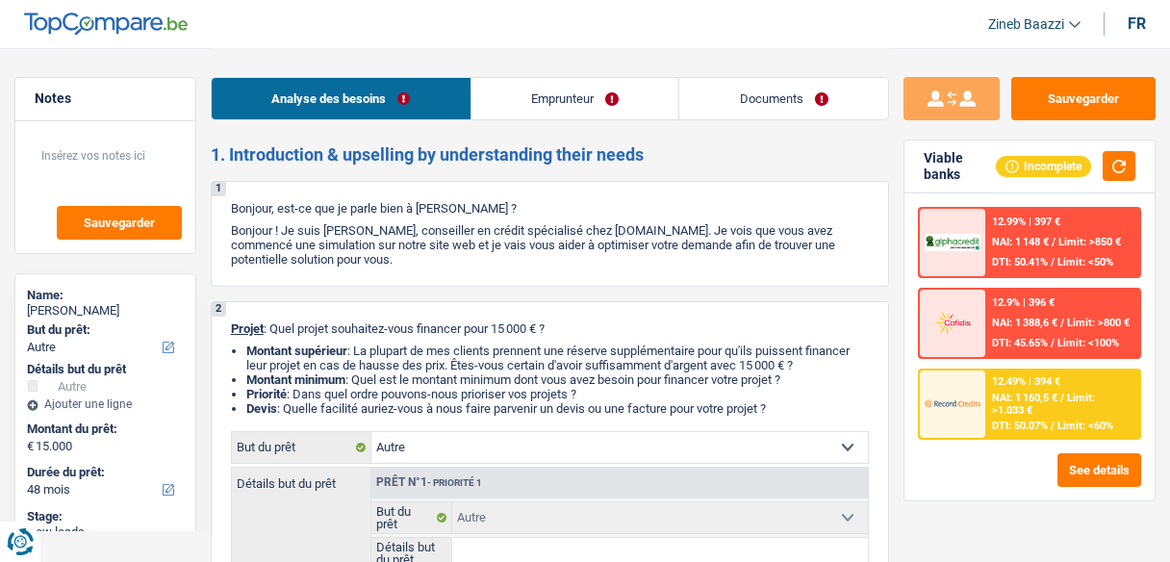
select select "48"
select select "publicEmployee"
select select "familyAllowances"
select select "netSalary"
select select "mealVouchers"
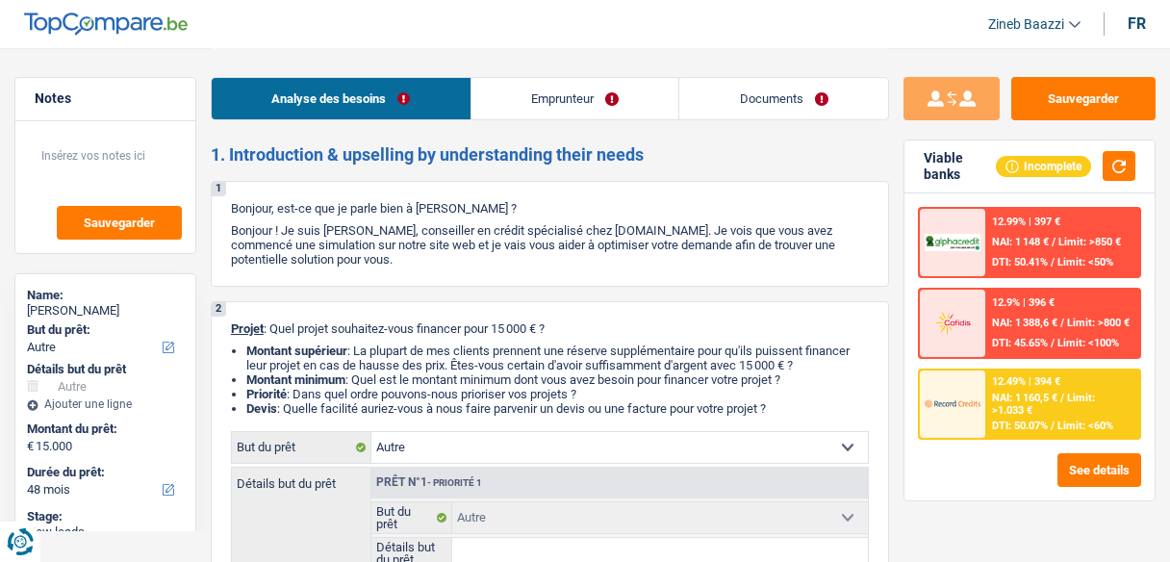
select select "rents"
select select "other"
select select "48"
drag, startPoint x: 573, startPoint y: 330, endPoint x: 489, endPoint y: 331, distance: 84.6
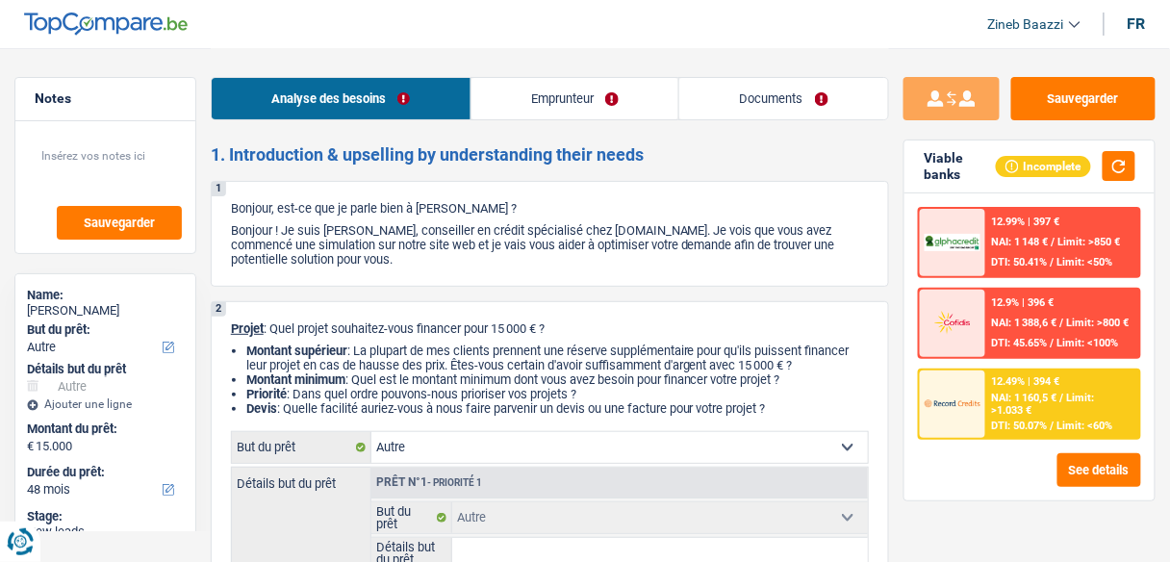
click at [484, 331] on p "Projet : Quel projet souhaitez-vous financer pour 15 000 € ?" at bounding box center [550, 328] width 638 height 14
click at [608, 339] on div "2 Projet : Quel projet souhaitez-vous financer pour 15 000 € ? Montant supérieu…" at bounding box center [550, 514] width 678 height 427
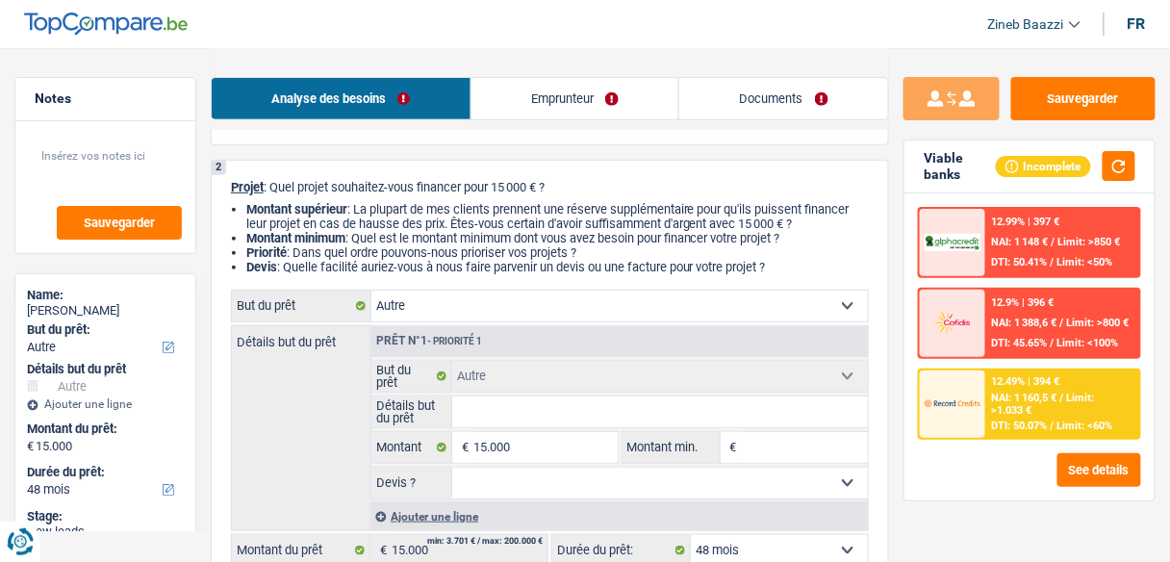
scroll to position [154, 0]
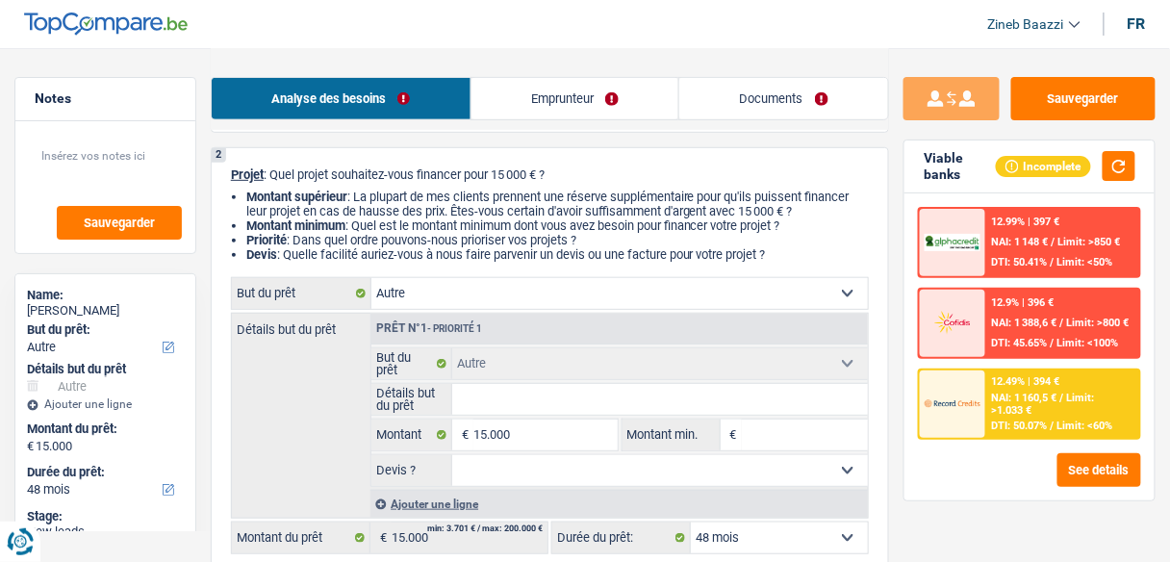
click at [502, 288] on select "Confort maison: meubles, textile, peinture, électroménager, outillage non-profe…" at bounding box center [619, 293] width 496 height 31
select select "household"
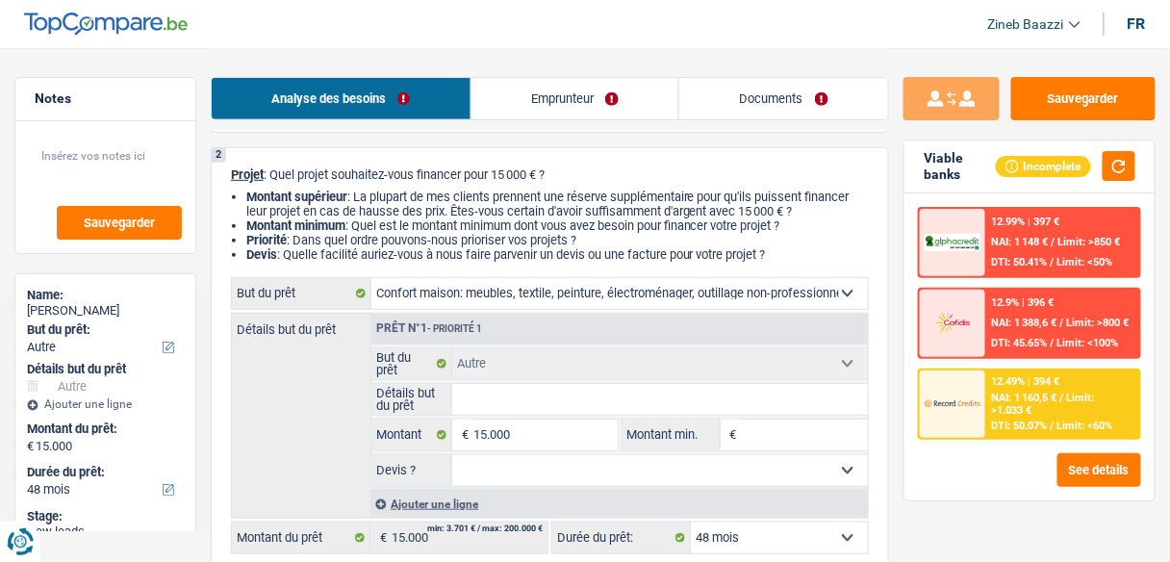
click at [371, 279] on select "Confort maison: meubles, textile, peinture, électroménager, outillage non-profe…" at bounding box center [619, 293] width 496 height 31
select select "household"
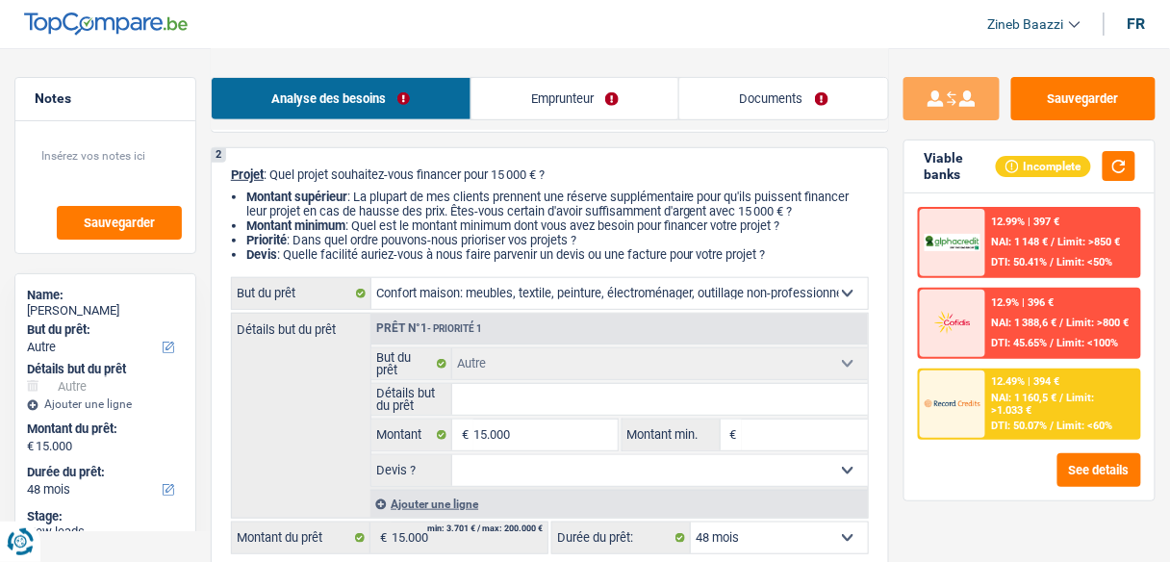
select select "household"
select select "other"
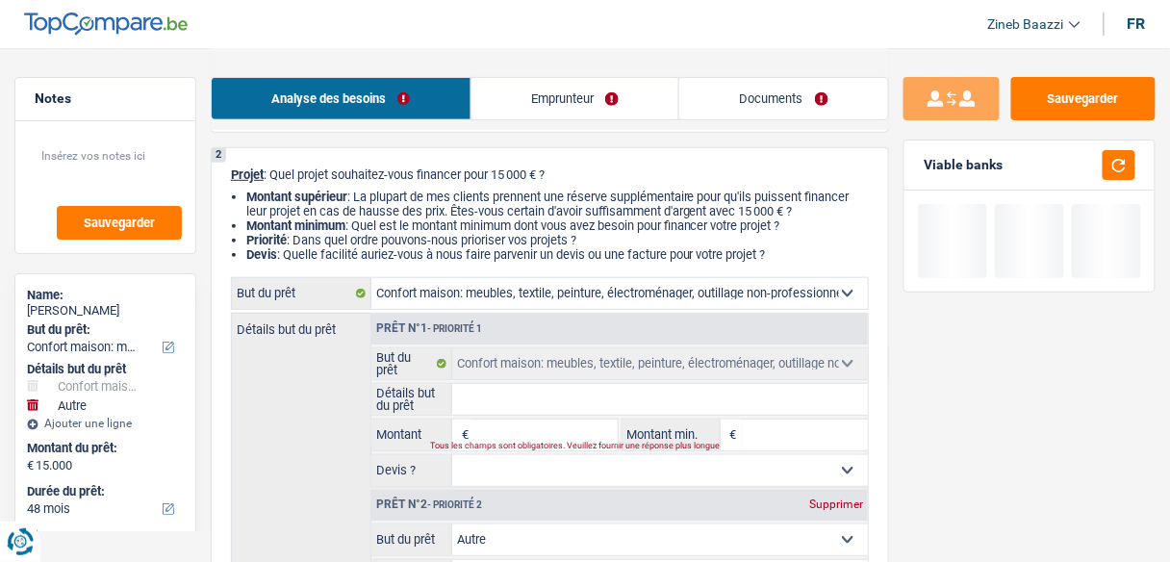
click at [516, 412] on input "Détails but du prêt" at bounding box center [659, 399] width 415 height 31
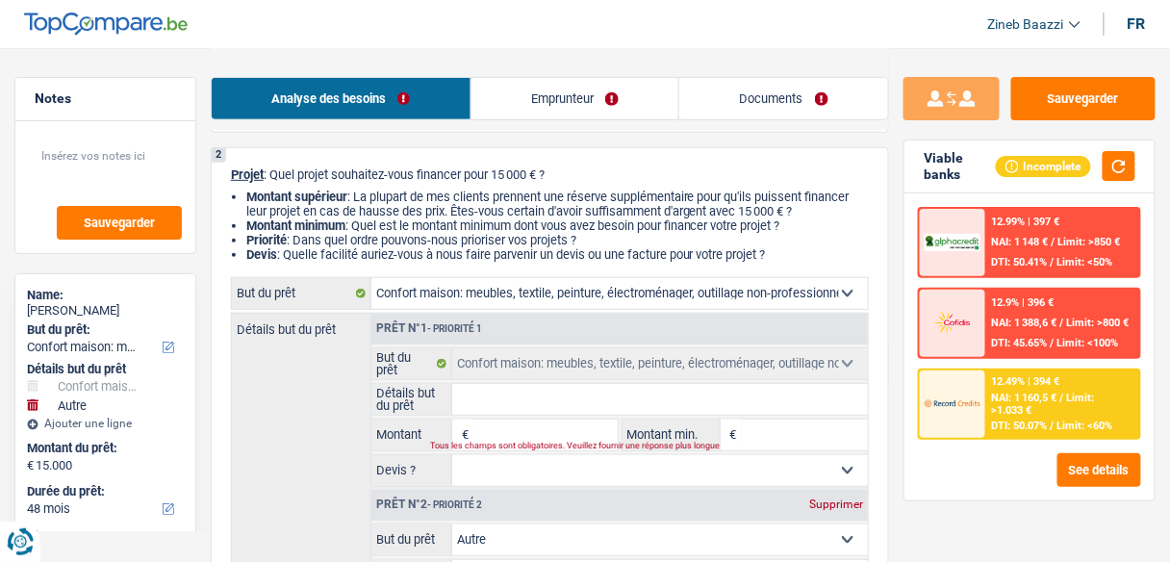
type input "a"
type input "ac"
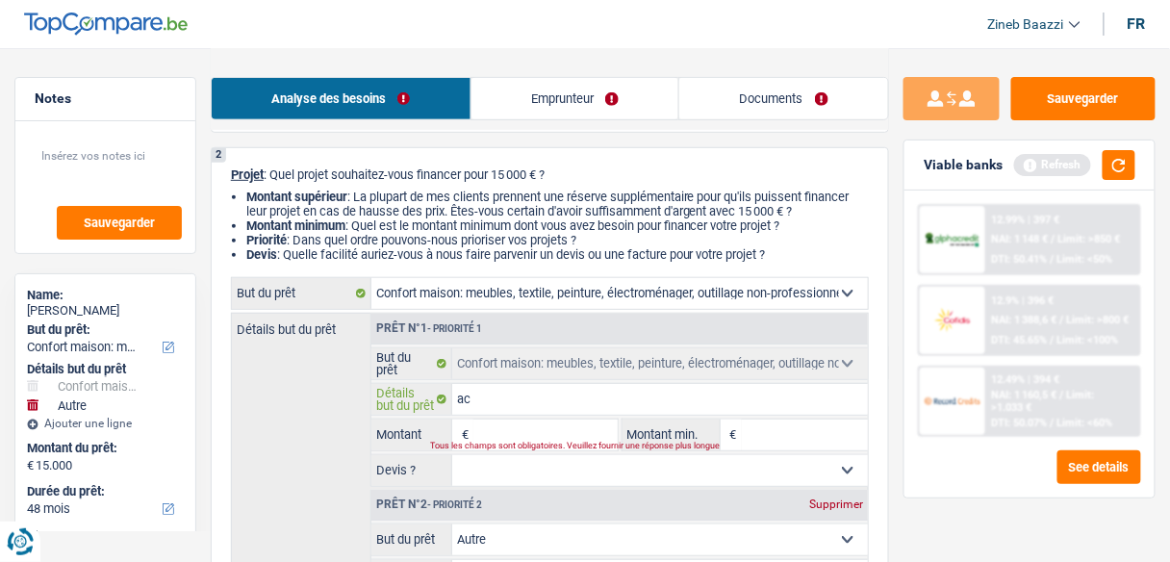
type input "ach"
type input "acha"
type input "achat"
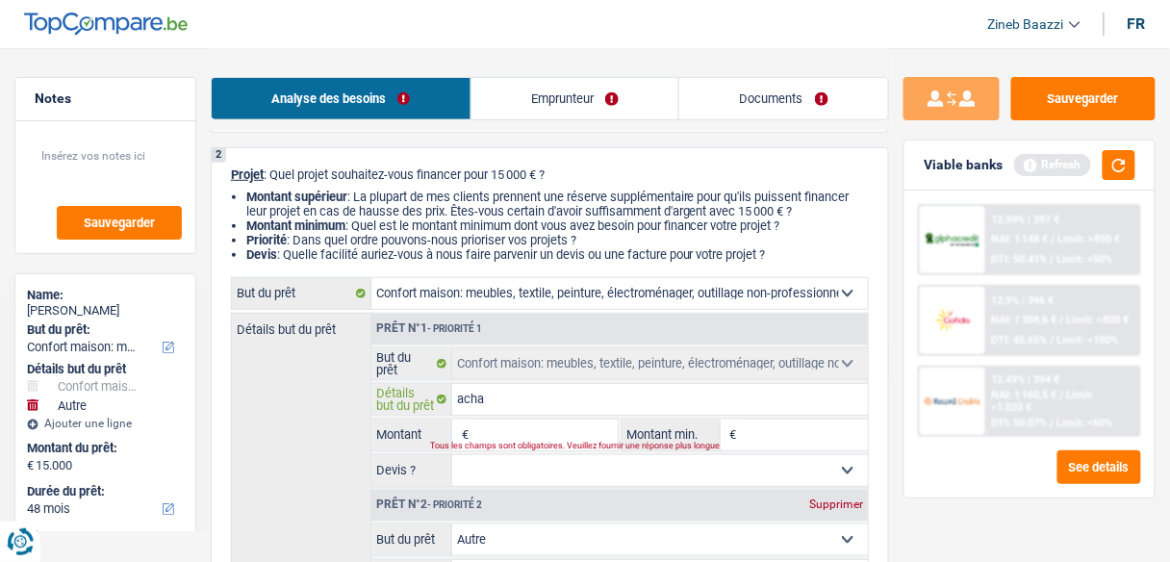
type input "achat"
type input "achat d"
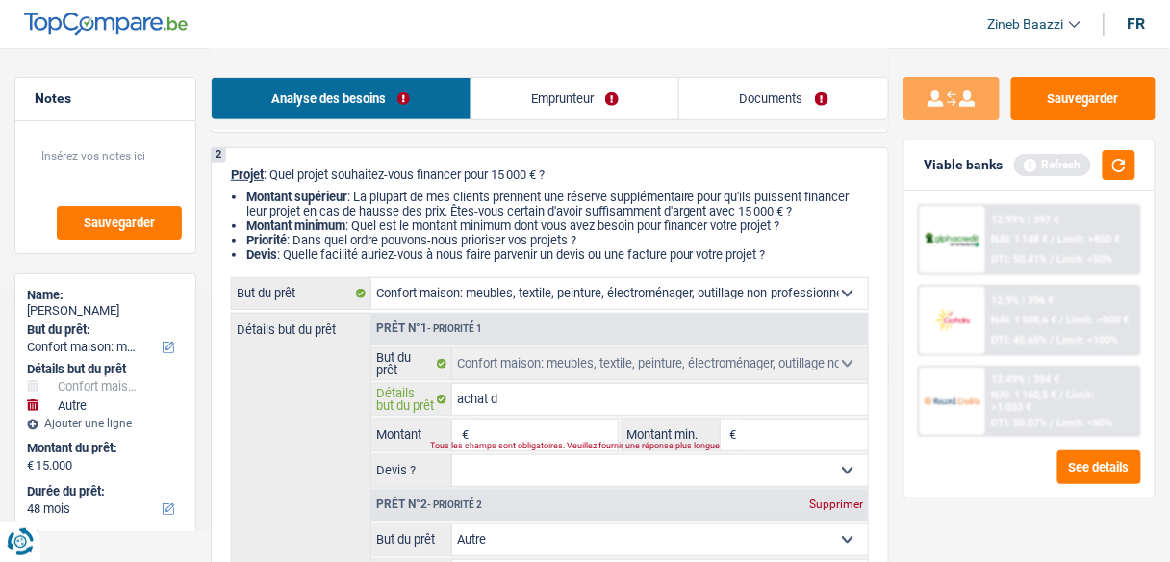
type input "achat de"
type input "achat de l"
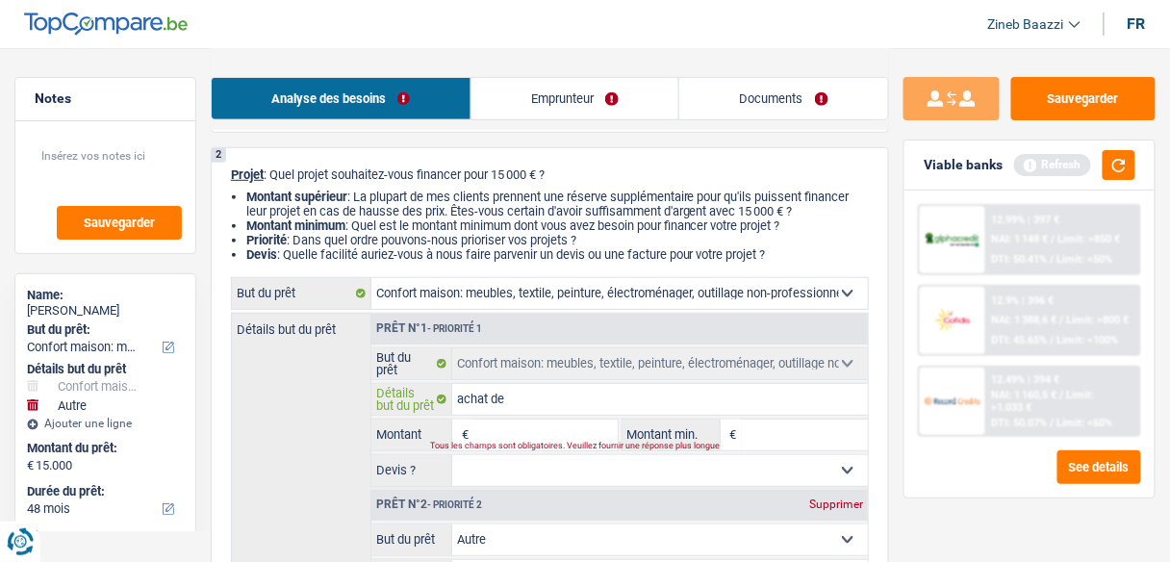
type input "achat de l"
type input "achat de l'"
type input "achat de l'e"
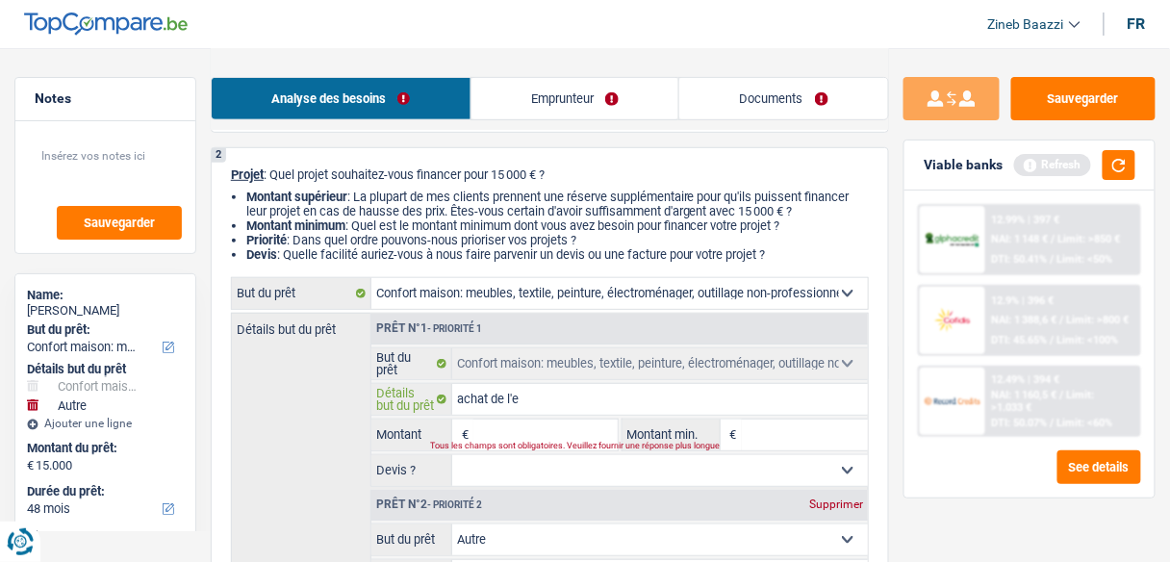
type input "achat de l'el"
type input "achat de l'ele"
type input "achat de l'elec"
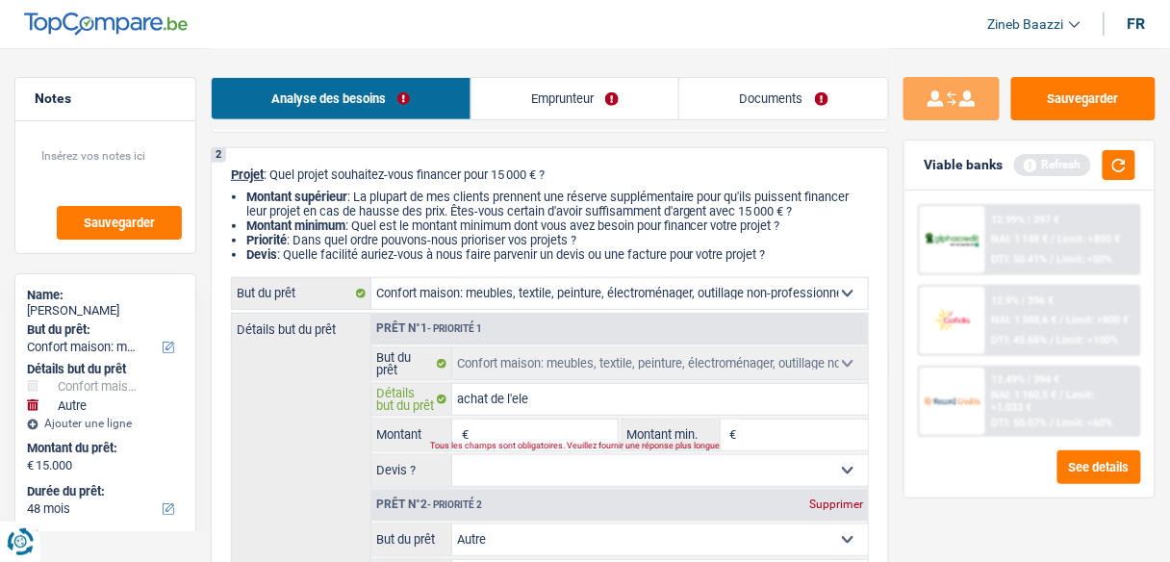
type input "achat de l'elec"
type input "achat de l'elect"
type input "achat de l'electr"
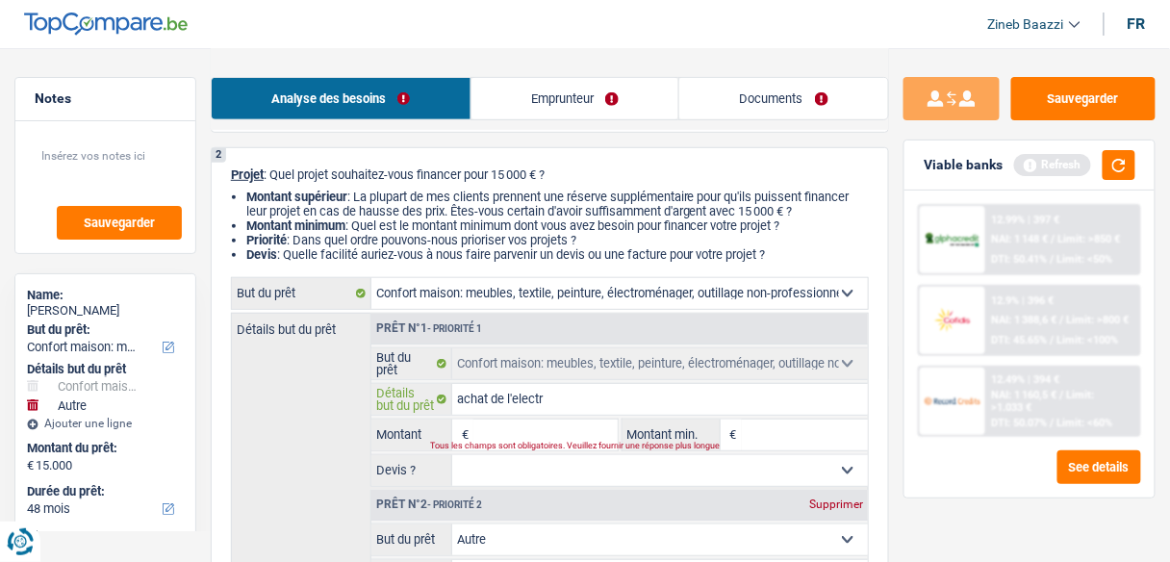
type input "achat de l'electro"
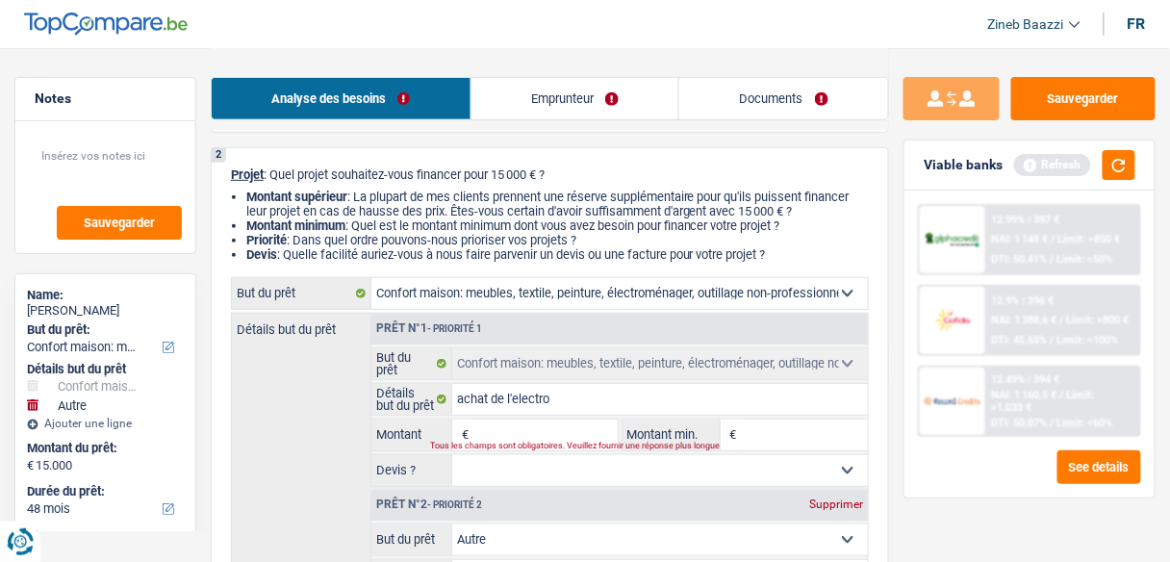
click at [745, 429] on input "Montant min." at bounding box center [805, 434] width 126 height 31
click at [581, 435] on input "Montant" at bounding box center [544, 434] width 143 height 31
type input "1"
type input "15"
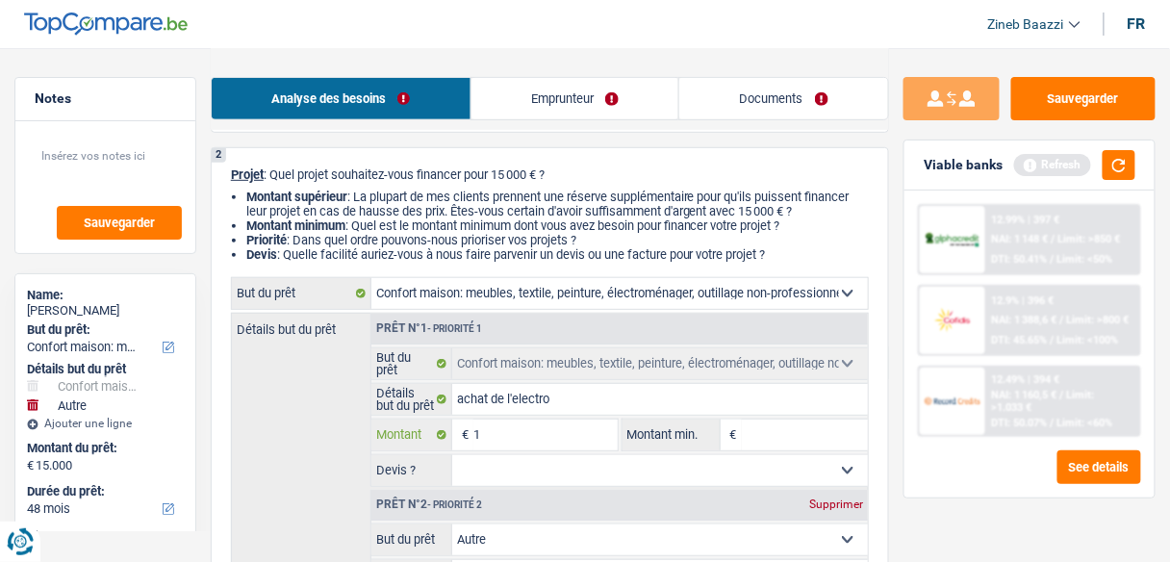
type input "15"
type input "150"
type input "1.500"
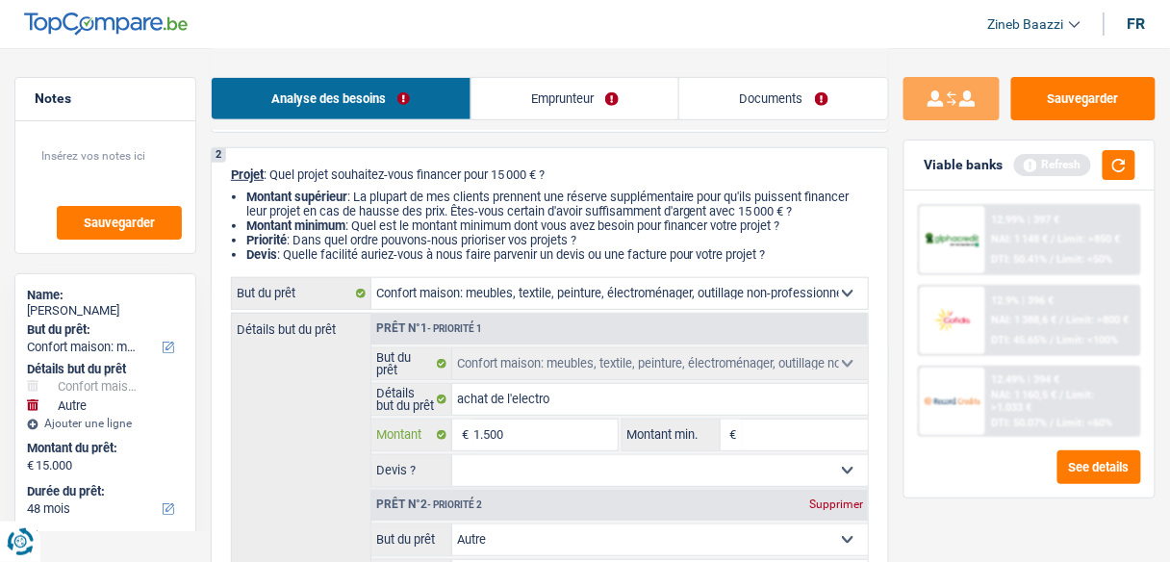
type input "15.000"
click at [808, 440] on input "Montant min." at bounding box center [805, 434] width 126 height 31
type input "30.000"
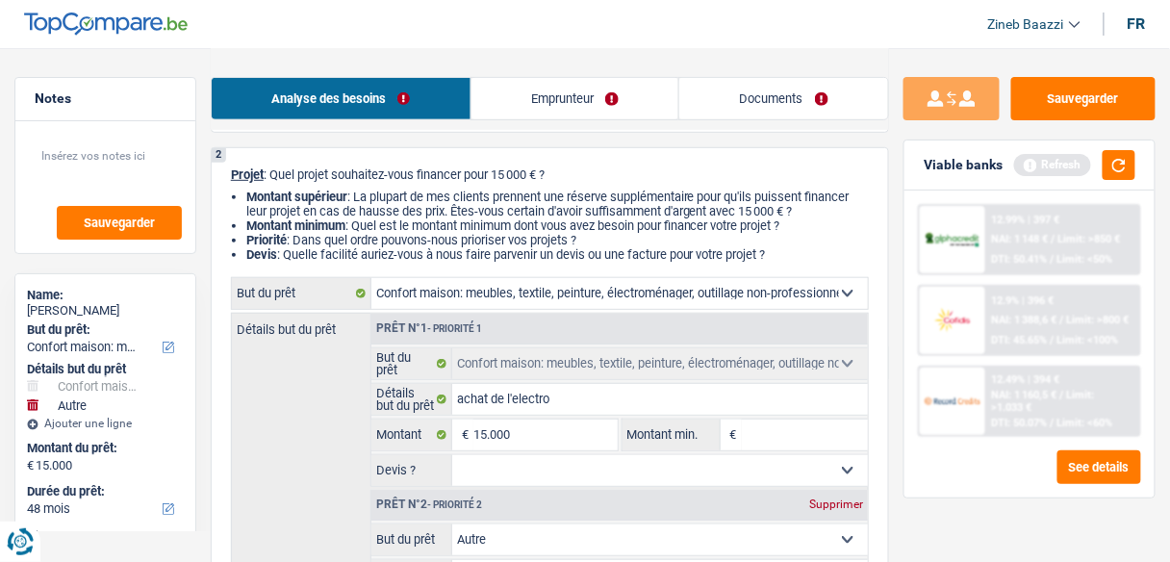
type input "30.000"
select select "120"
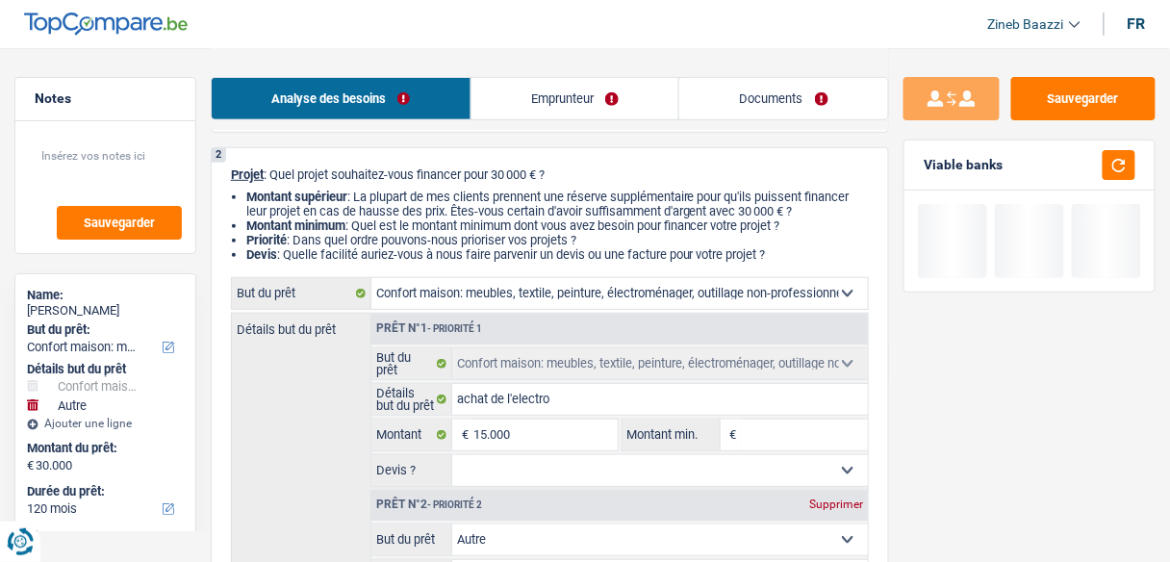
type input "1"
type input "15"
type input "150"
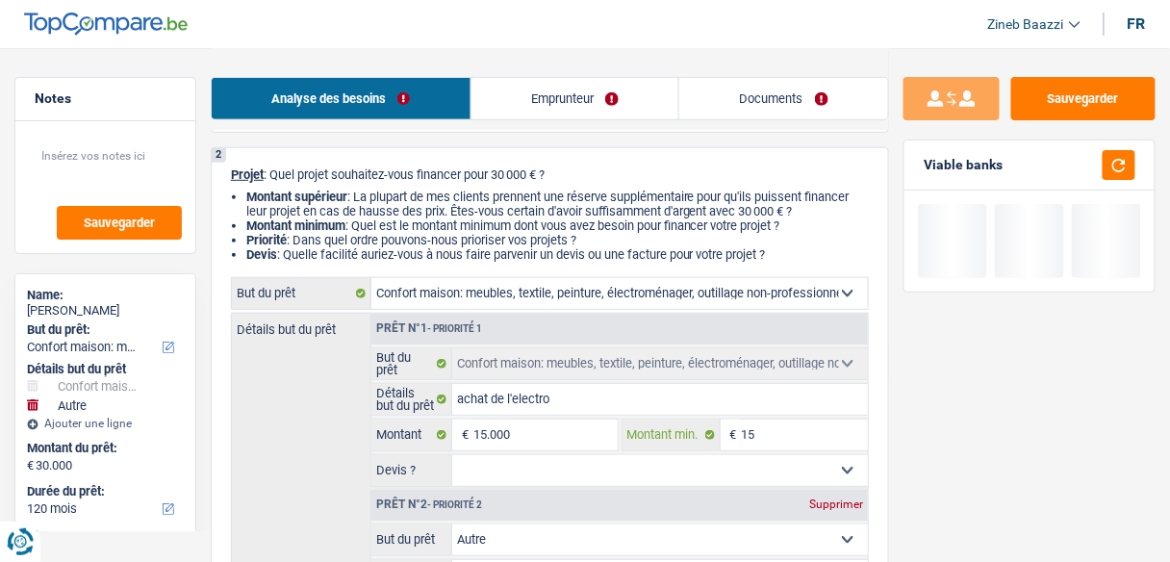
type input "150"
type input "1.500"
type input "15.000"
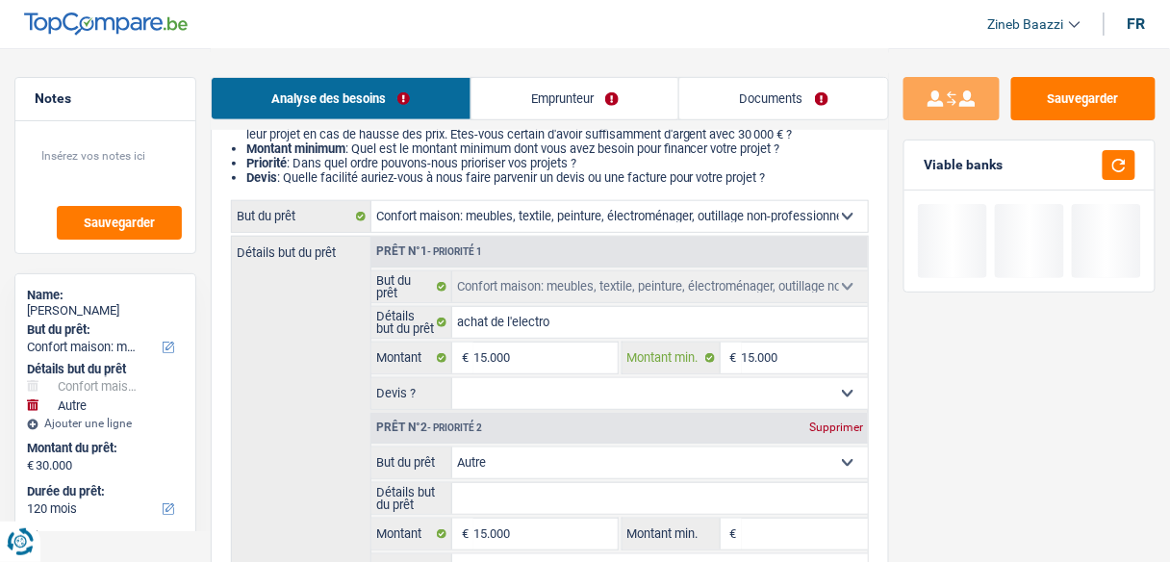
scroll to position [308, 0]
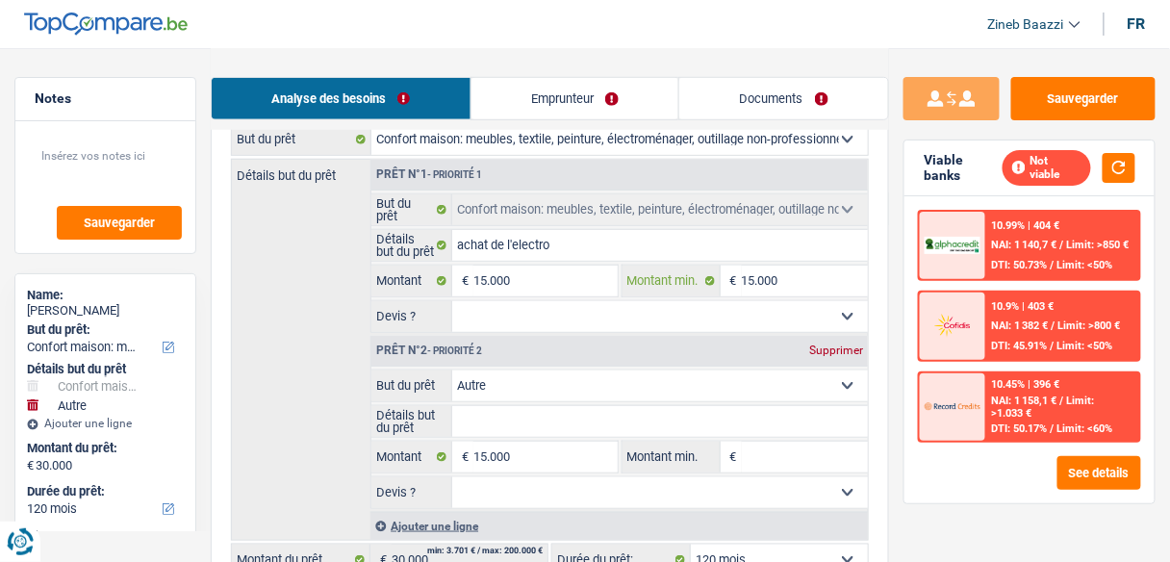
type input "15.000"
click at [848, 344] on div "Supprimer" at bounding box center [835, 350] width 63 height 12
type input "15.000"
select select "60"
type input "15.000"
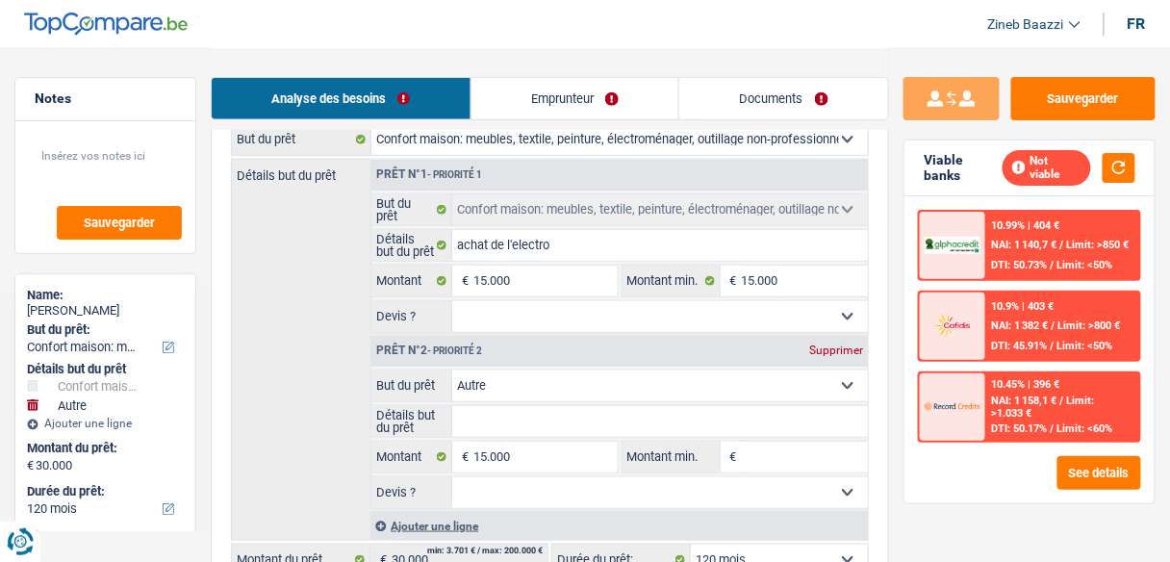
select select "60"
type input "15.000"
select select "60"
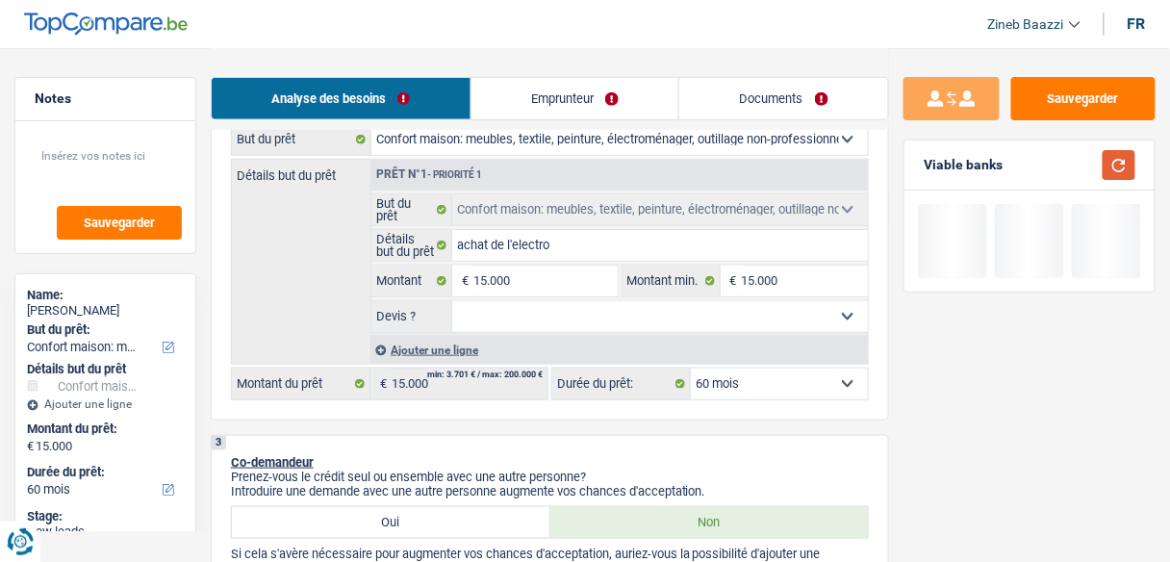
click at [1108, 161] on button "button" at bounding box center [1118, 165] width 33 height 30
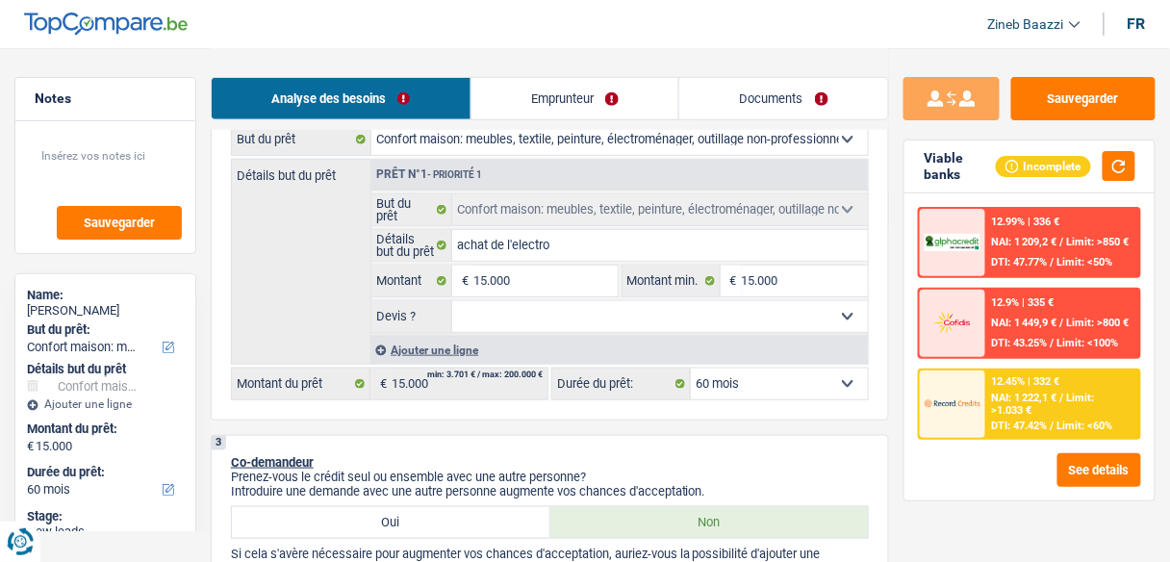
click at [557, 88] on link "Emprunteur" at bounding box center [575, 98] width 208 height 41
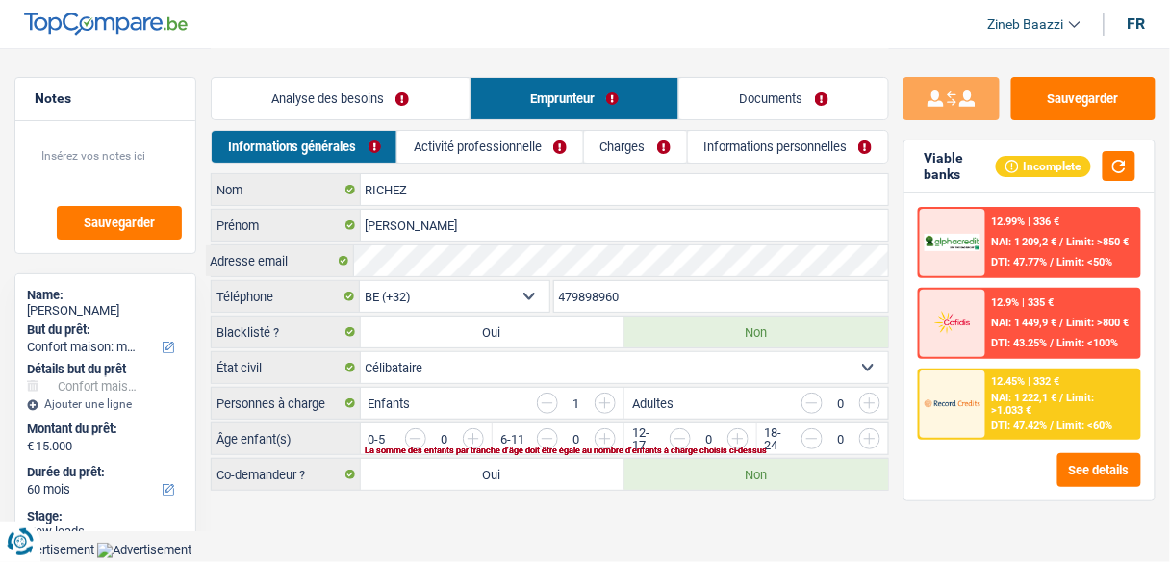
scroll to position [0, 0]
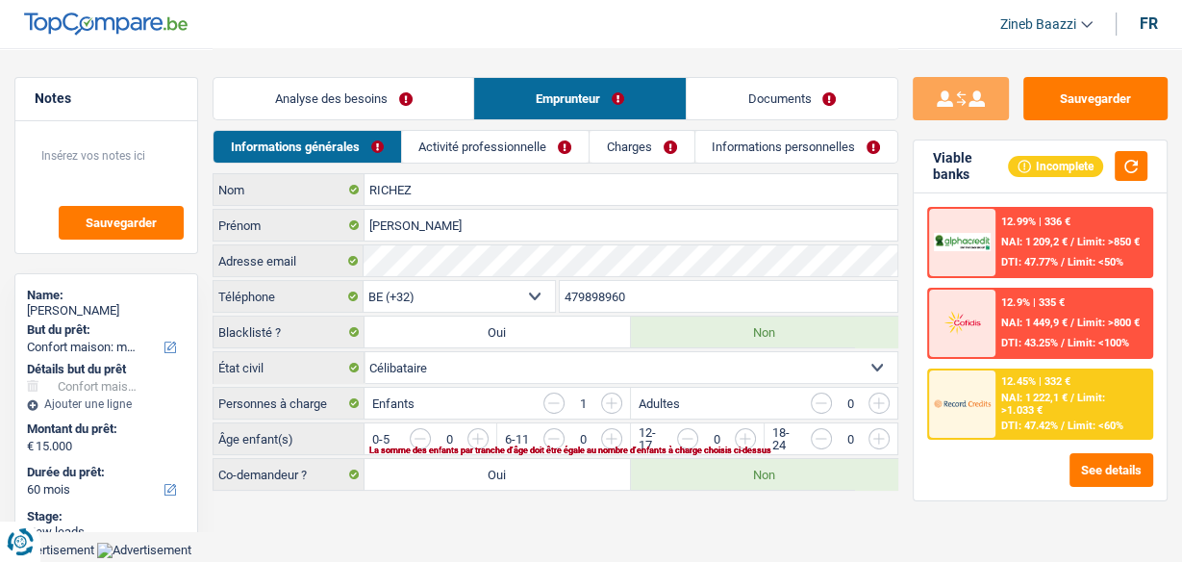
click at [315, 117] on link "Analyse des besoins" at bounding box center [344, 98] width 260 height 41
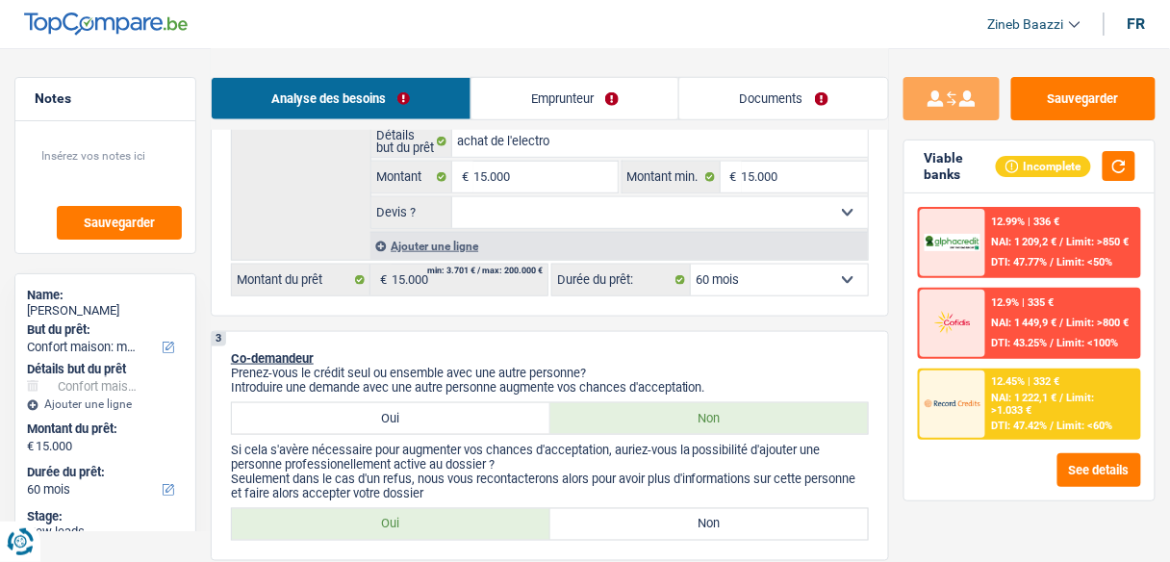
scroll to position [539, 0]
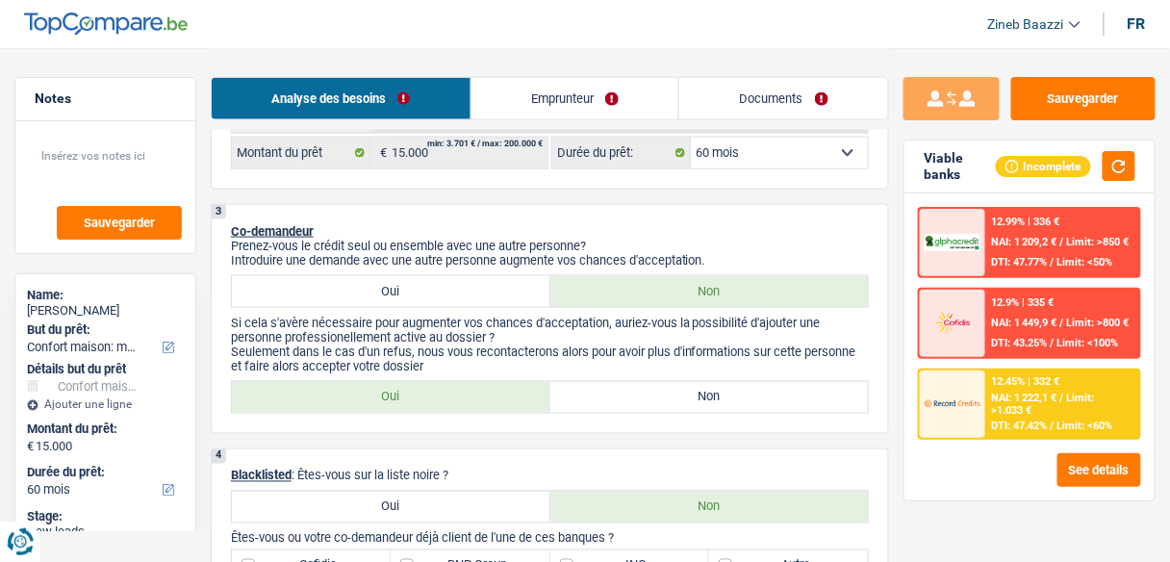
click at [640, 395] on label "Non" at bounding box center [709, 397] width 318 height 31
click at [640, 395] on input "Non" at bounding box center [709, 397] width 318 height 31
radio input "true"
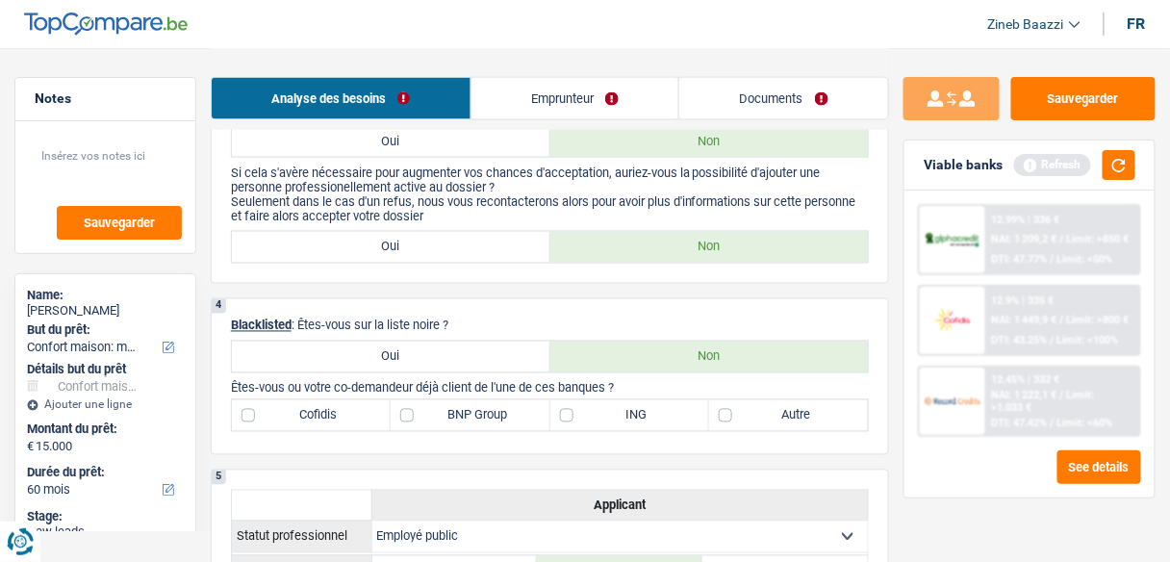
scroll to position [692, 0]
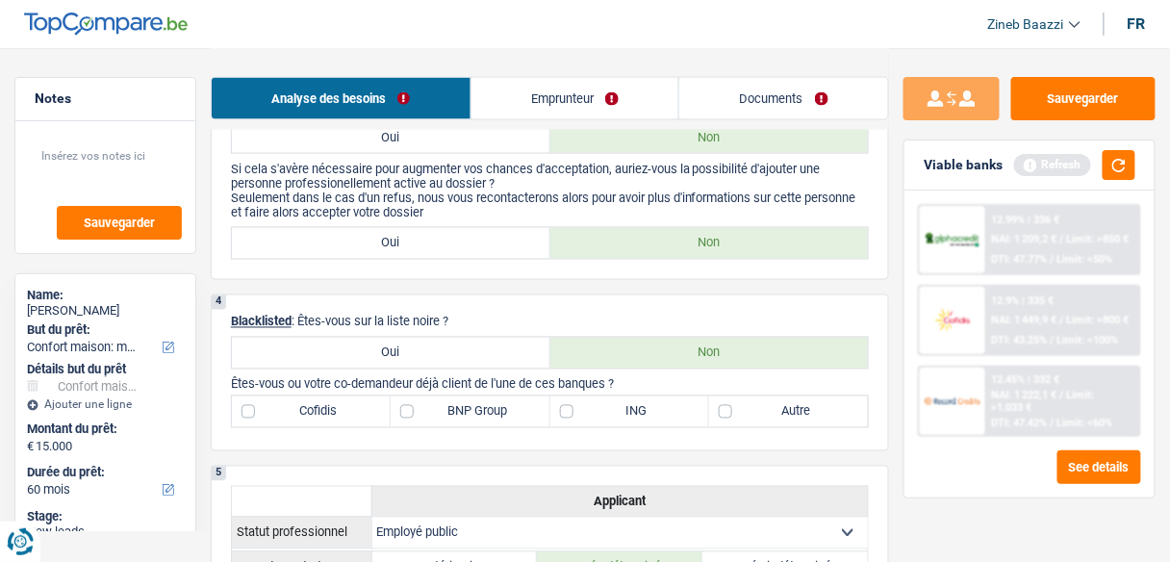
click at [554, 303] on div "4 Blacklisted : Êtes-vous sur la liste noire ? Oui Non Êtes-vous ou votre co-de…" at bounding box center [550, 372] width 678 height 157
click at [615, 410] on label "ING" at bounding box center [629, 411] width 159 height 31
click at [615, 410] on input "ING" at bounding box center [629, 411] width 159 height 31
checkbox input "true"
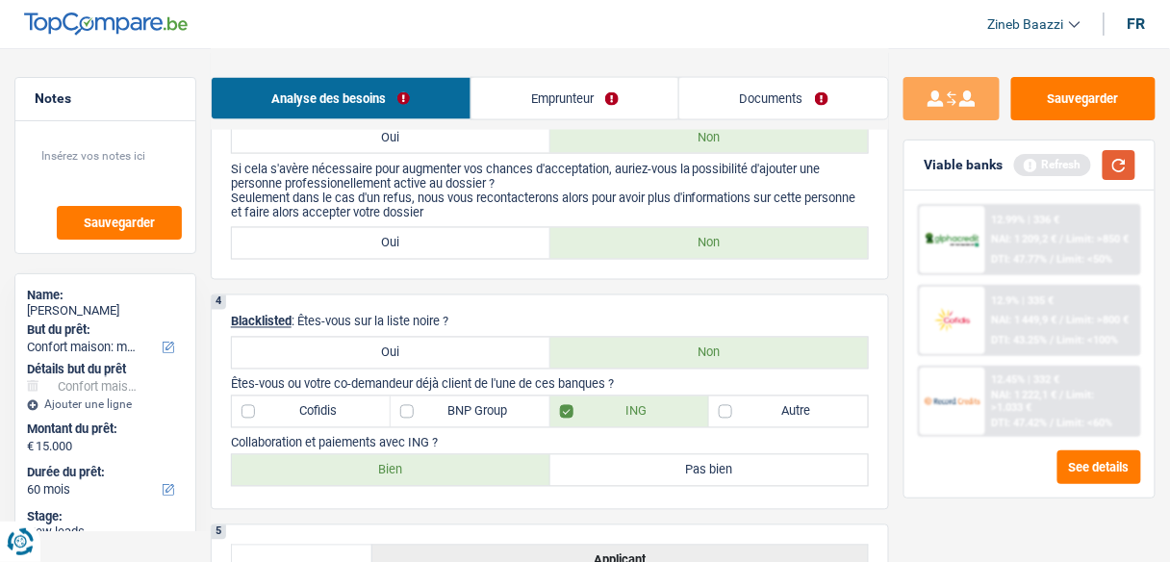
click at [1126, 166] on button "button" at bounding box center [1118, 165] width 33 height 30
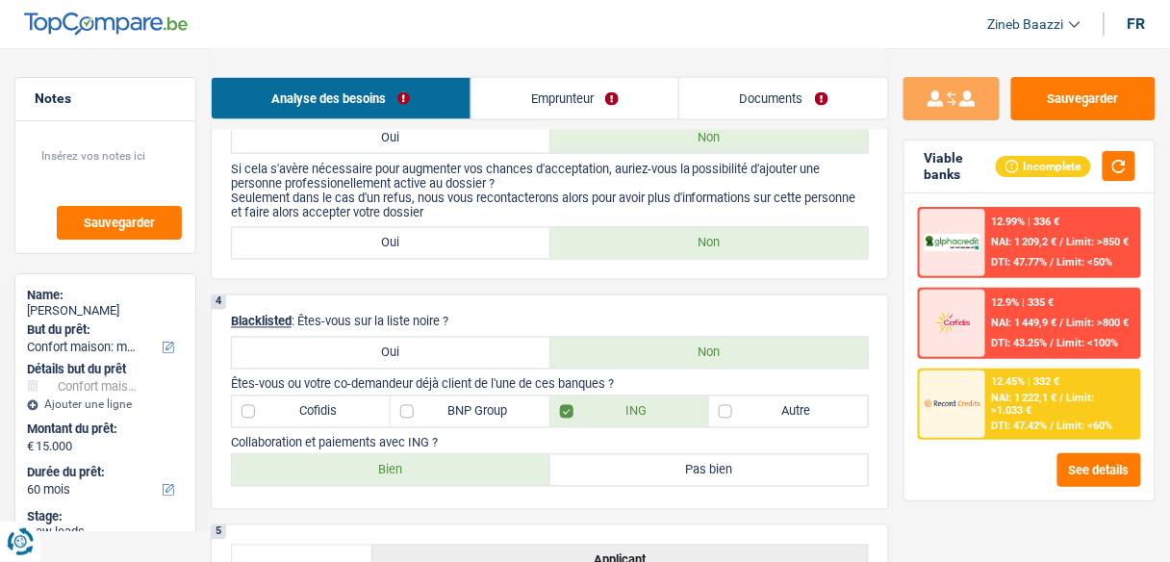
click at [502, 465] on label "Bien" at bounding box center [391, 470] width 318 height 31
click at [502, 465] on input "Bien" at bounding box center [391, 470] width 318 height 31
radio input "true"
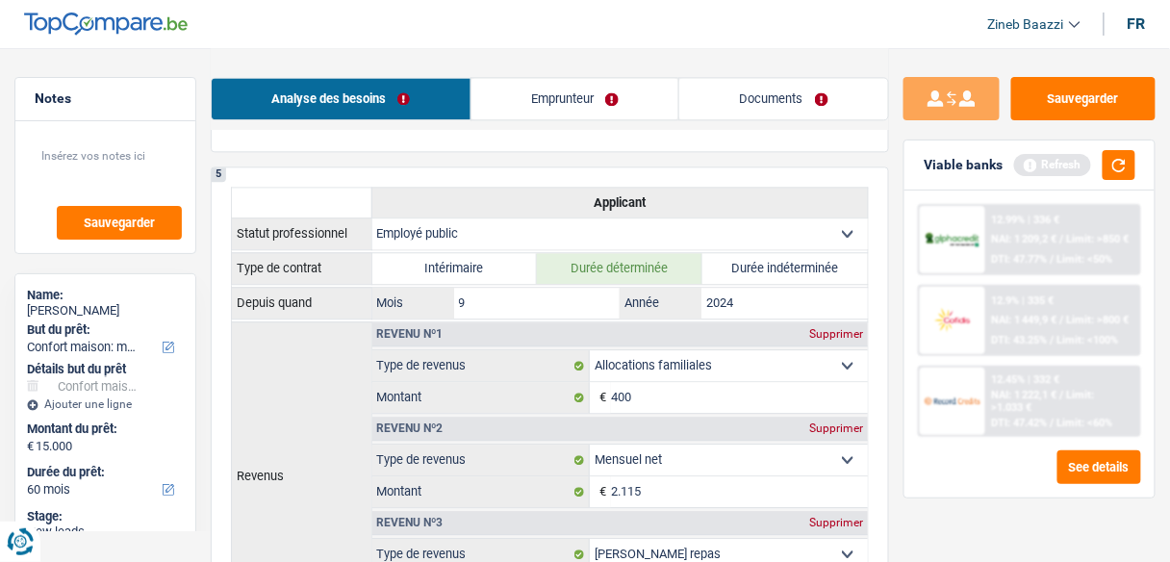
scroll to position [1077, 0]
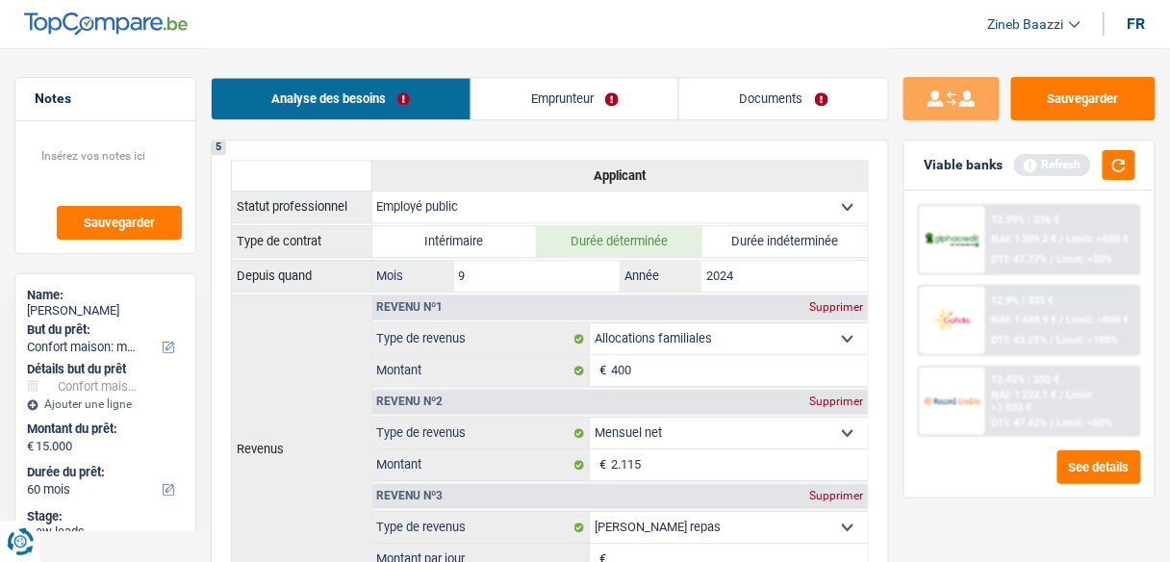
click at [531, 108] on link "Emprunteur" at bounding box center [575, 98] width 208 height 41
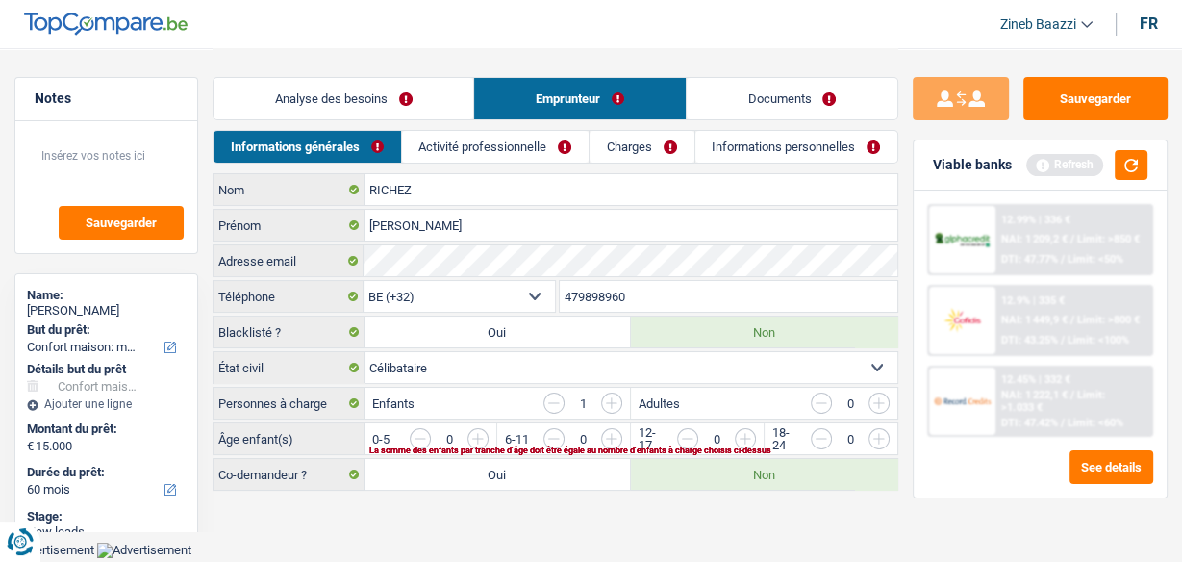
click at [458, 140] on link "Activité professionnelle" at bounding box center [495, 147] width 187 height 32
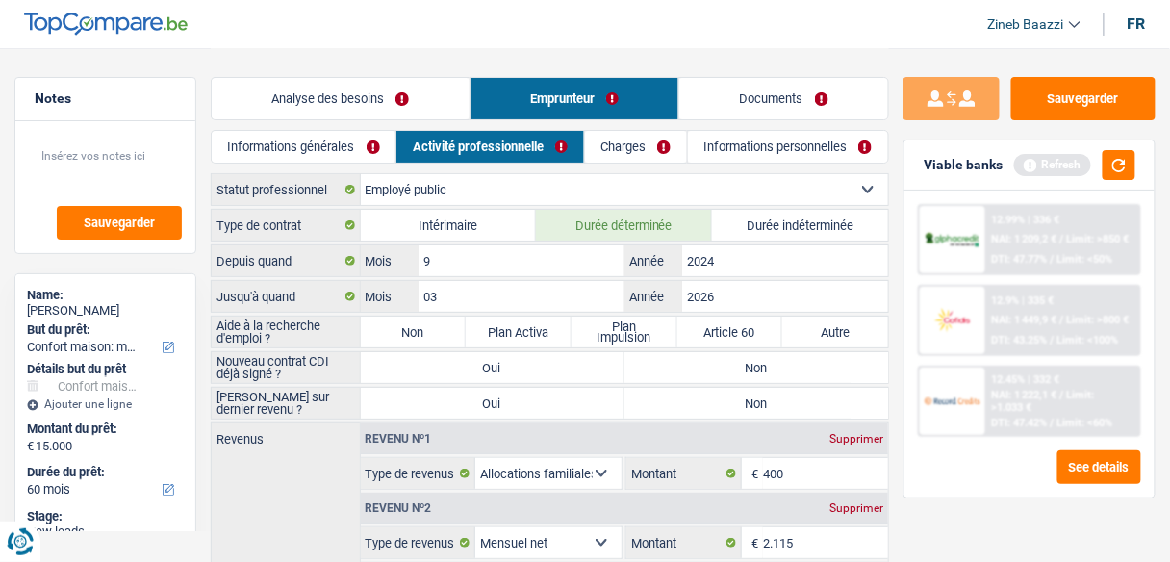
click at [407, 31] on header "Zineb Baazzi Se déconnecter fr" at bounding box center [585, 24] width 1170 height 49
click at [133, 156] on textarea at bounding box center [105, 164] width 153 height 58
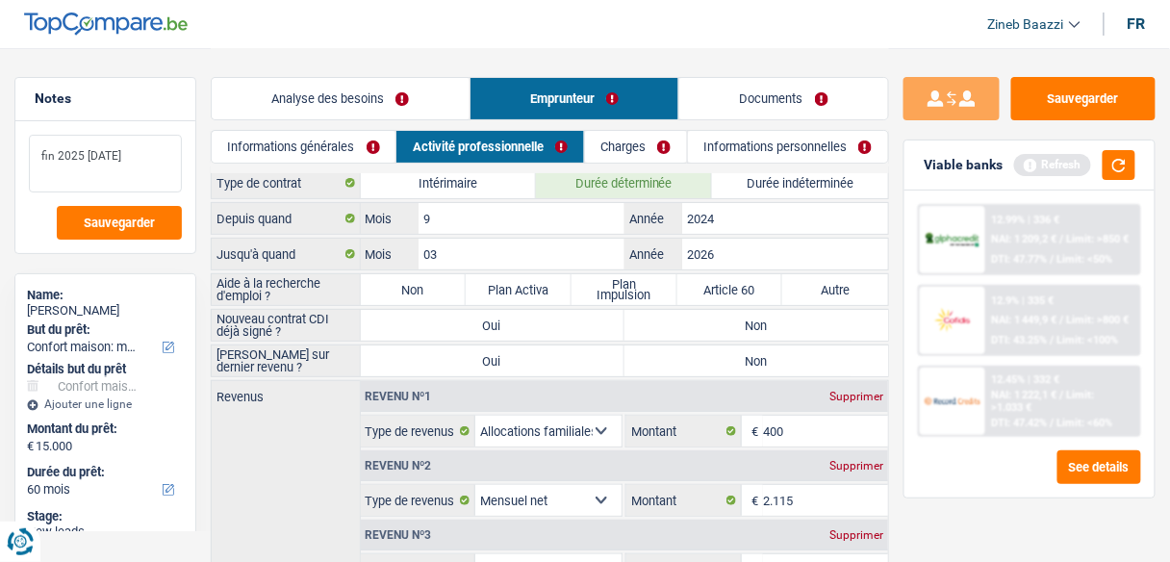
scroll to position [77, 0]
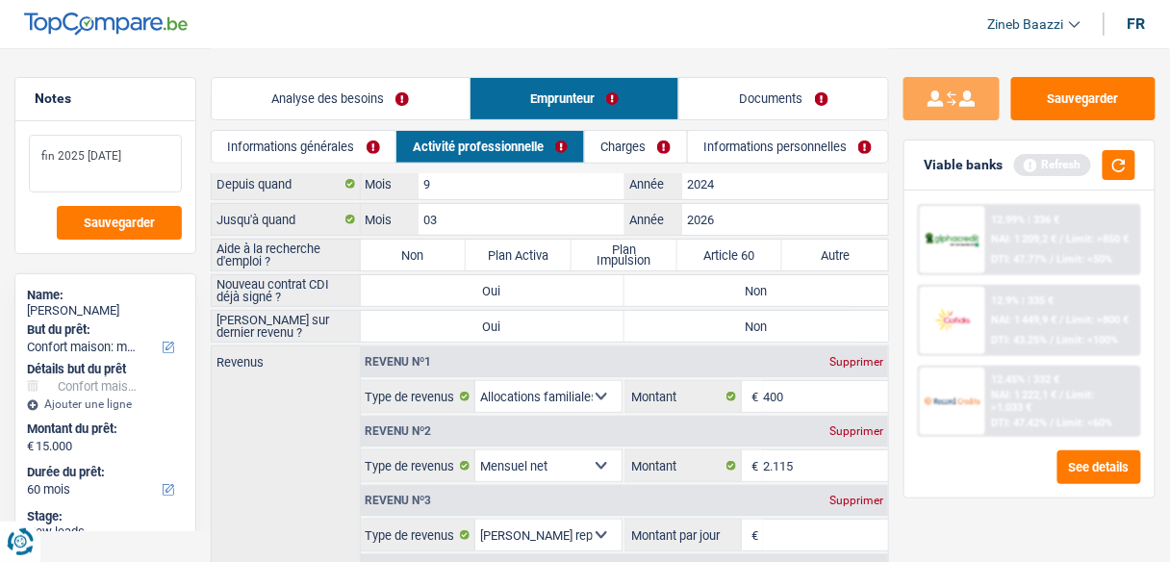
type textarea "fin 2025 septembre 2026"
click at [414, 261] on label "Non" at bounding box center [414, 254] width 106 height 31
click at [414, 261] on input "Non" at bounding box center [414, 254] width 106 height 31
radio input "true"
click at [1135, 176] on div "Refresh" at bounding box center [1074, 165] width 121 height 30
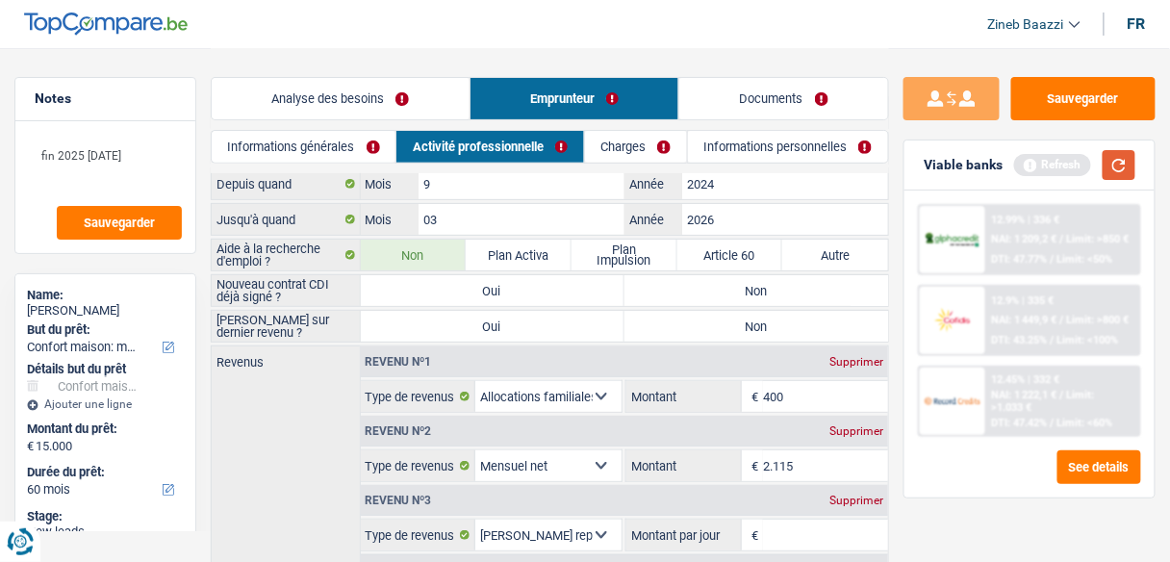
click at [1130, 169] on button "button" at bounding box center [1118, 165] width 33 height 30
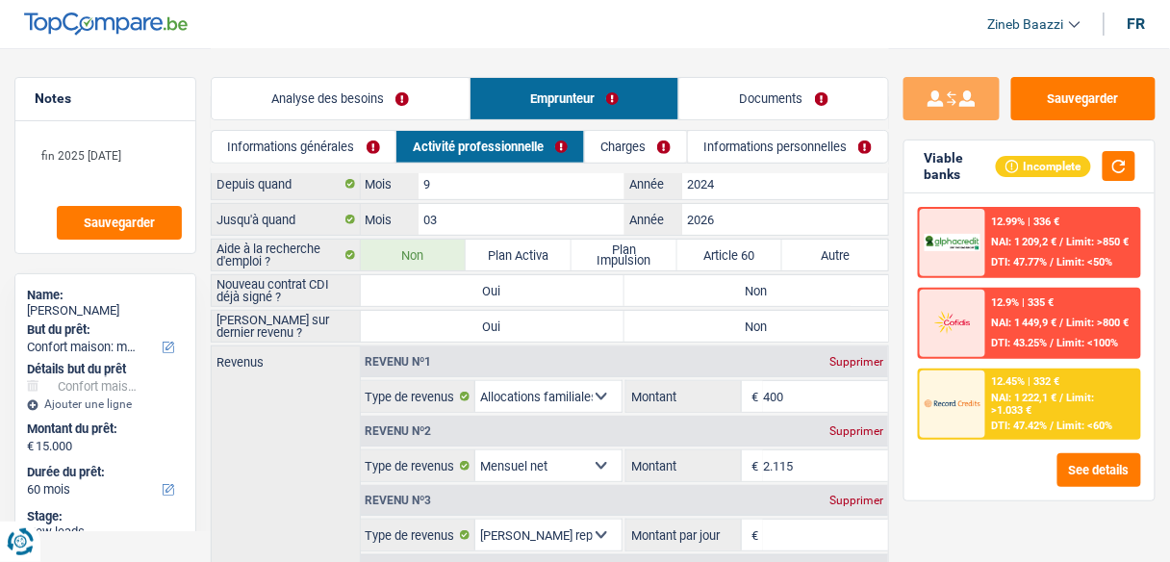
click at [731, 288] on label "Non" at bounding box center [756, 290] width 264 height 31
click at [731, 288] on input "Non" at bounding box center [756, 290] width 264 height 31
radio input "true"
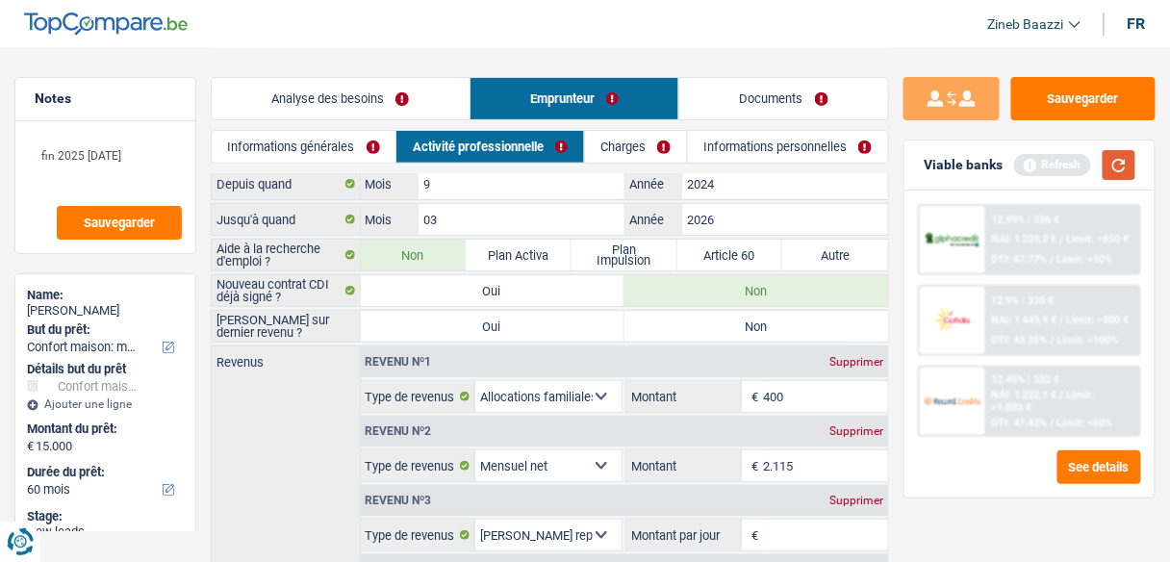
click at [1116, 154] on button "button" at bounding box center [1118, 165] width 33 height 30
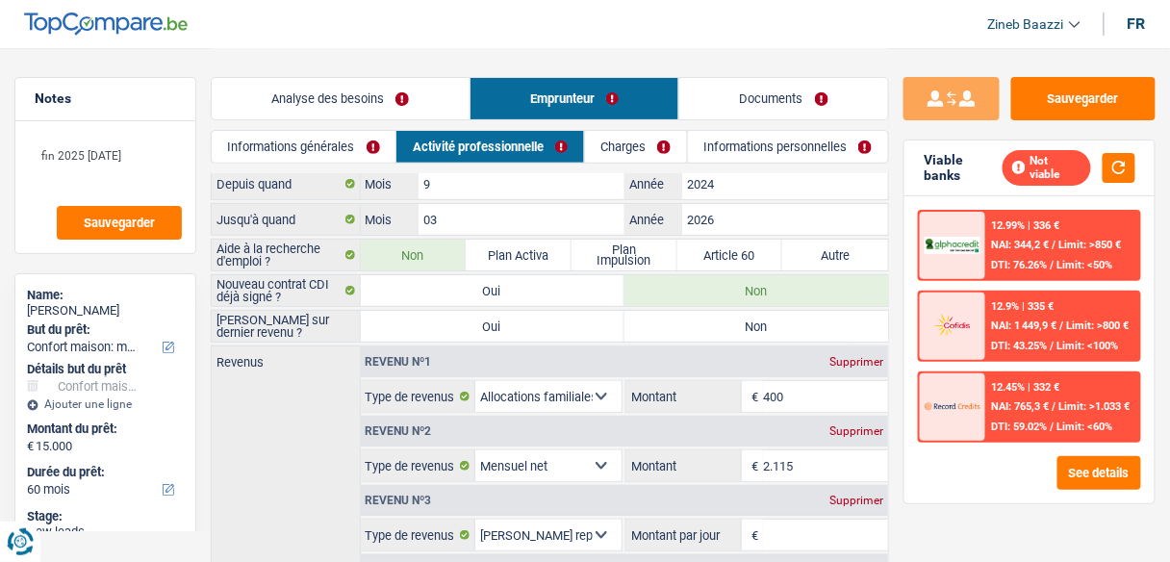
click at [680, 324] on label "Non" at bounding box center [756, 326] width 264 height 31
click at [680, 324] on input "Non" at bounding box center [756, 326] width 264 height 31
radio input "true"
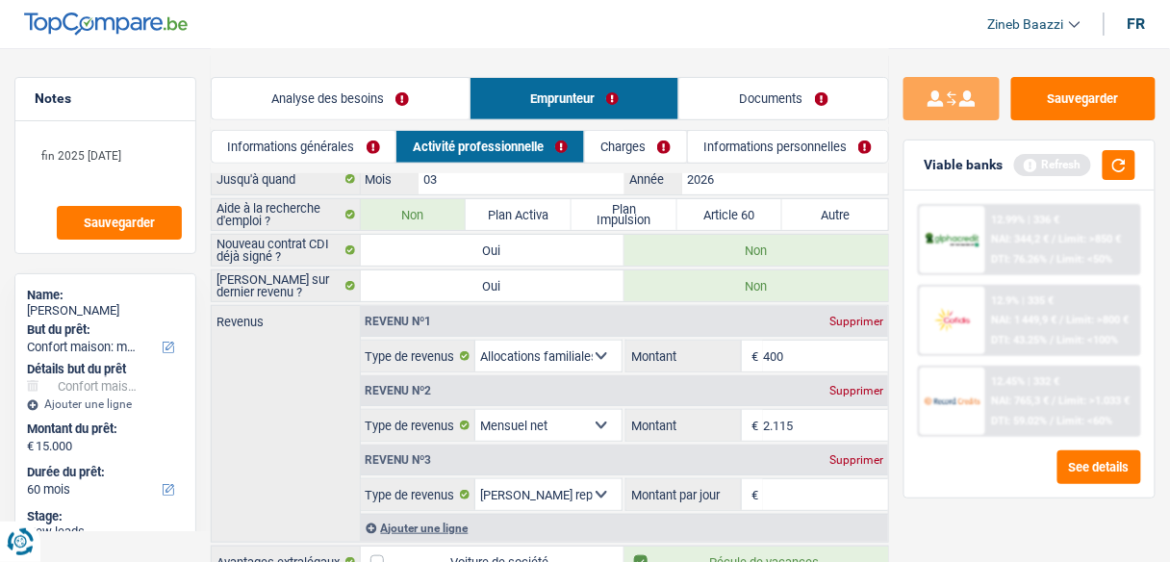
scroll to position [154, 0]
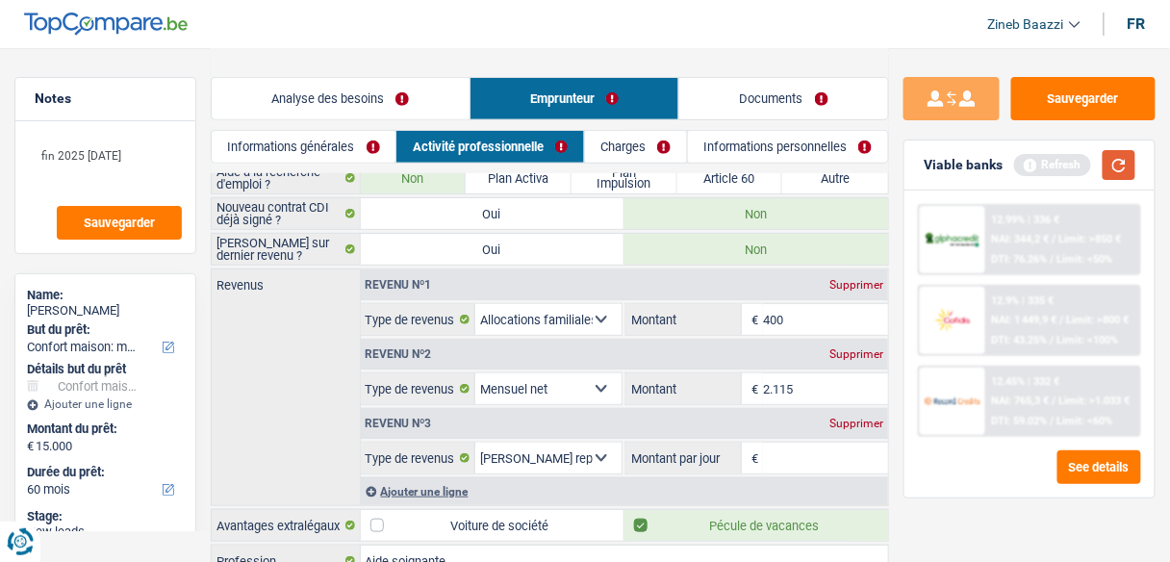
click at [1111, 168] on button "button" at bounding box center [1118, 165] width 33 height 30
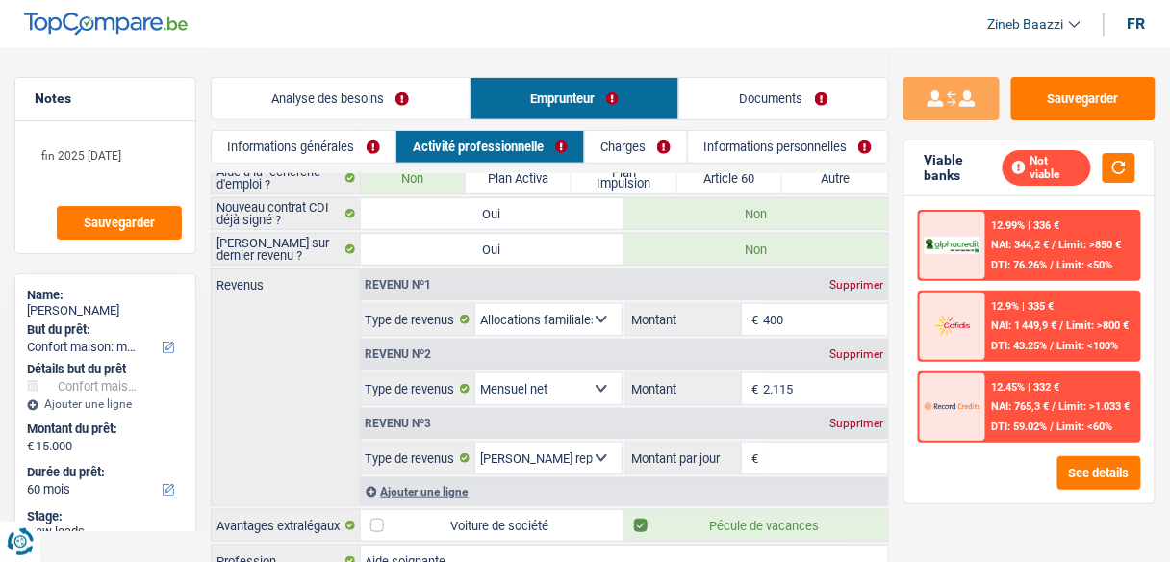
click at [798, 443] on input "Montant par jour" at bounding box center [825, 457] width 125 height 31
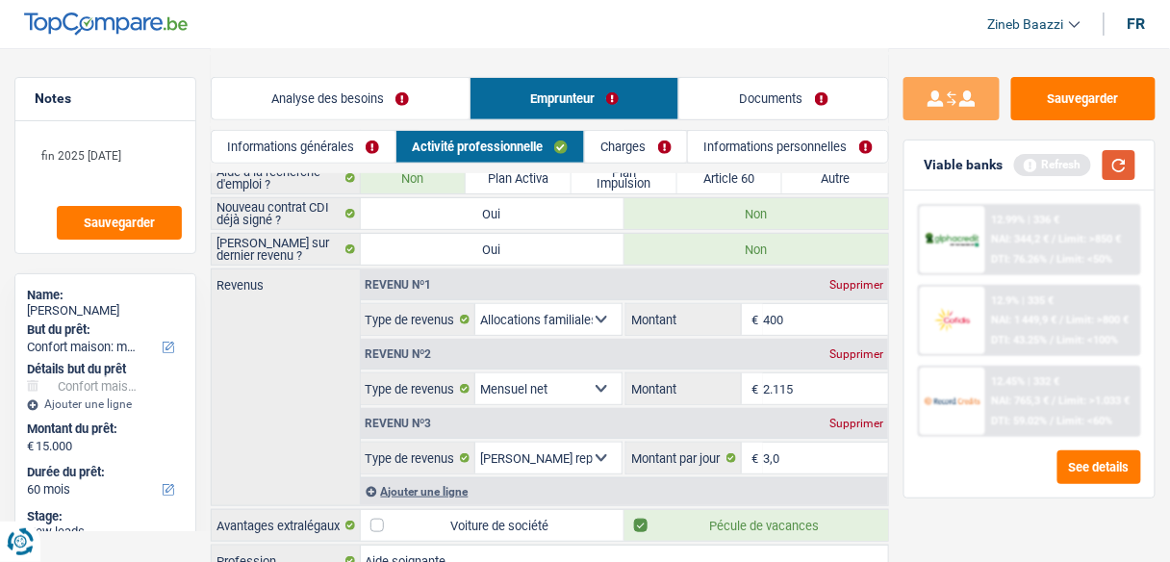
click at [1111, 163] on button "button" at bounding box center [1118, 165] width 33 height 30
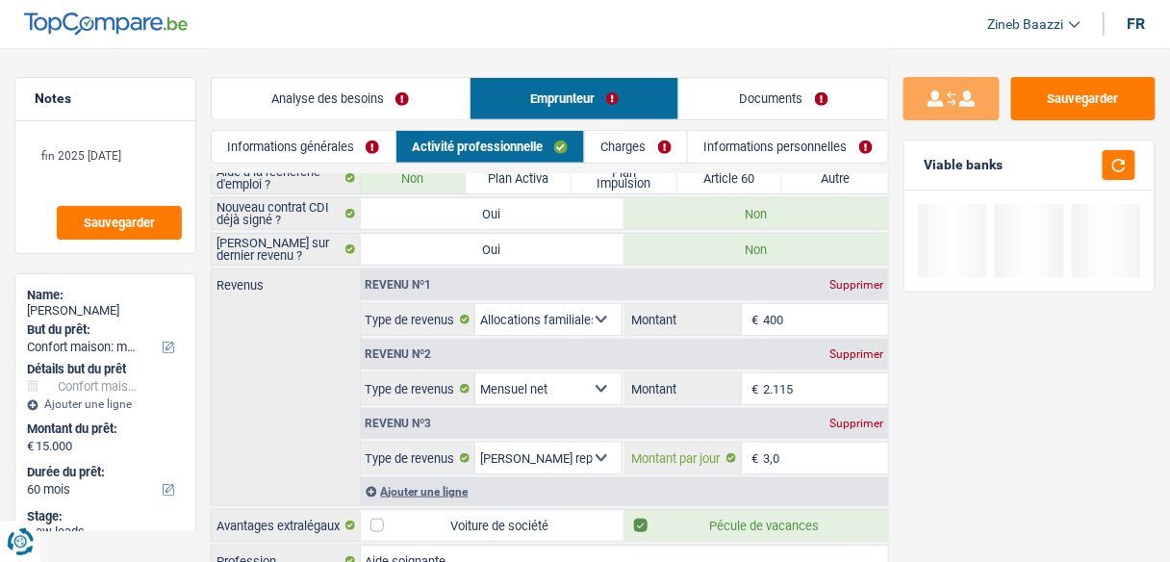
click at [775, 456] on input "3,0" at bounding box center [825, 457] width 125 height 31
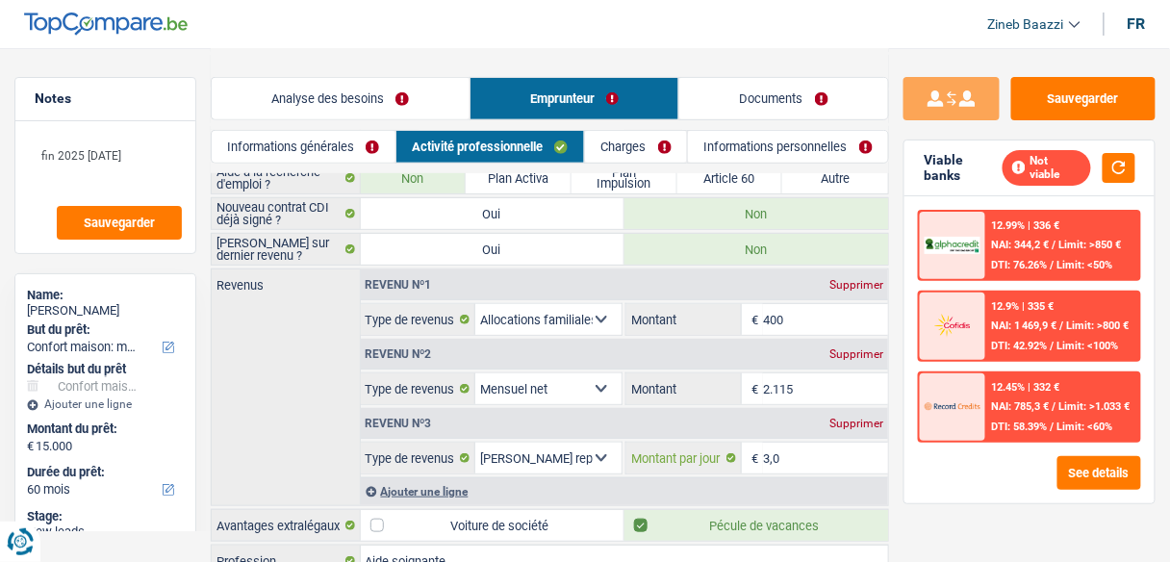
click at [775, 456] on input "3,0" at bounding box center [825, 457] width 125 height 31
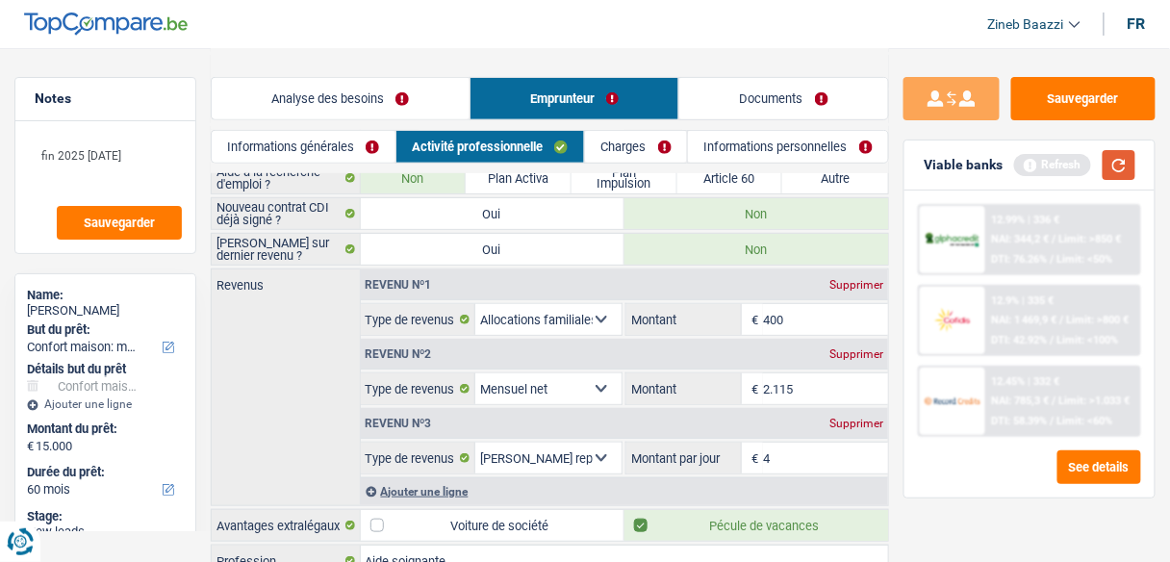
type input "4,0"
click at [1128, 160] on button "button" at bounding box center [1118, 165] width 33 height 30
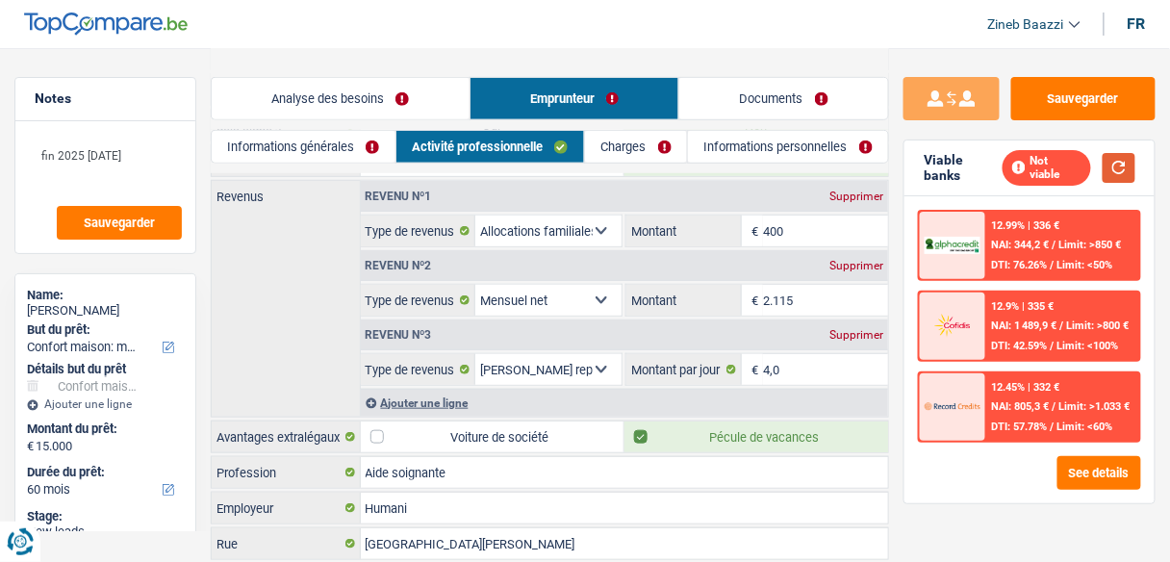
scroll to position [281, 0]
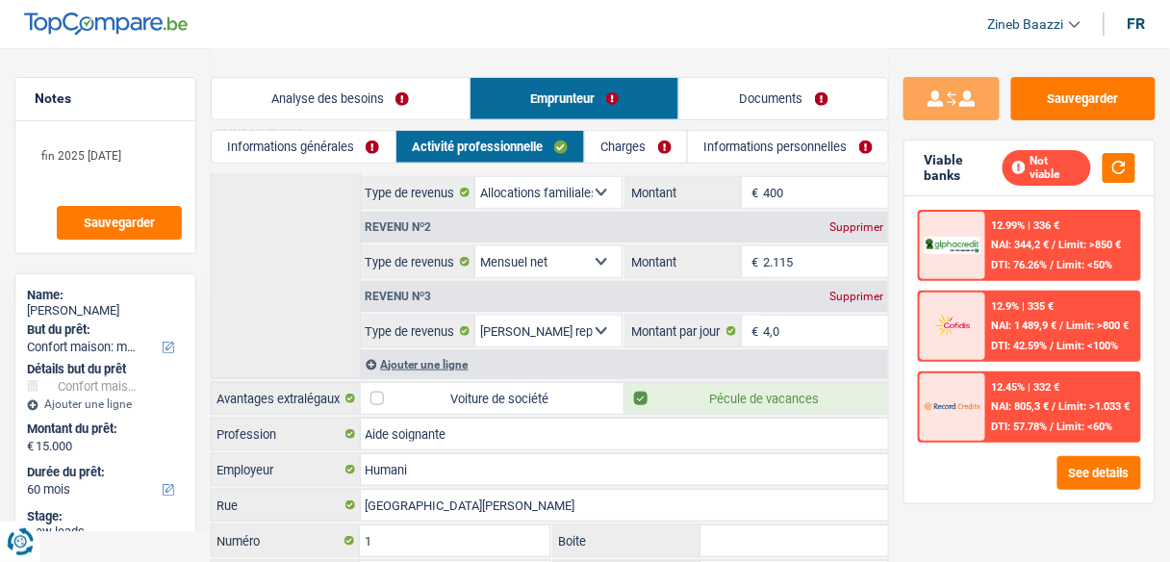
click at [623, 139] on link "Charges" at bounding box center [636, 147] width 102 height 32
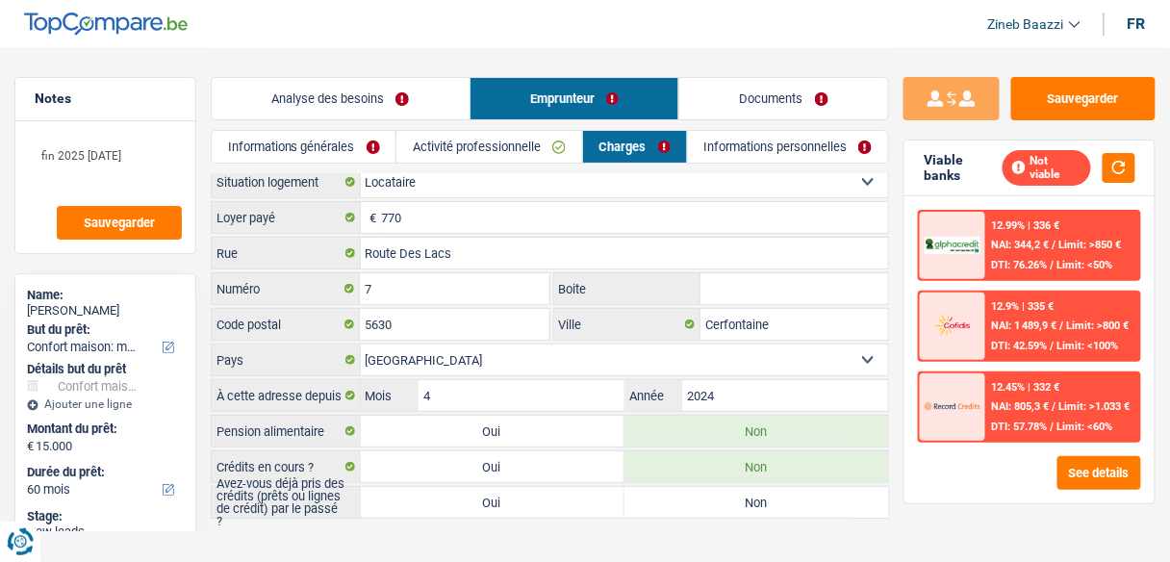
scroll to position [0, 0]
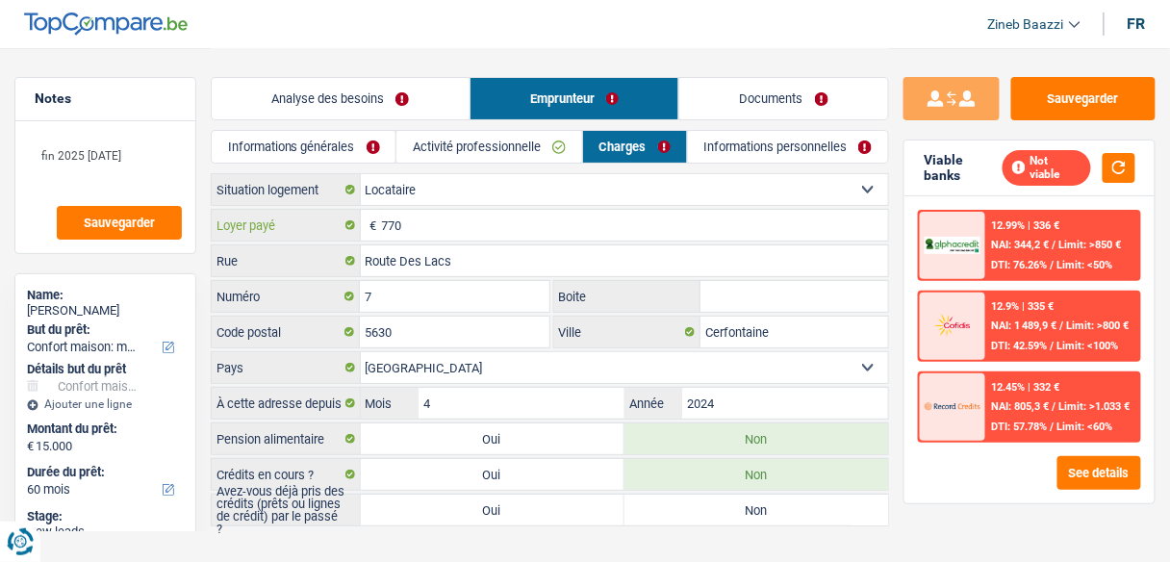
click at [390, 229] on input "770" at bounding box center [635, 225] width 507 height 31
click at [466, 231] on input "770" at bounding box center [635, 225] width 507 height 31
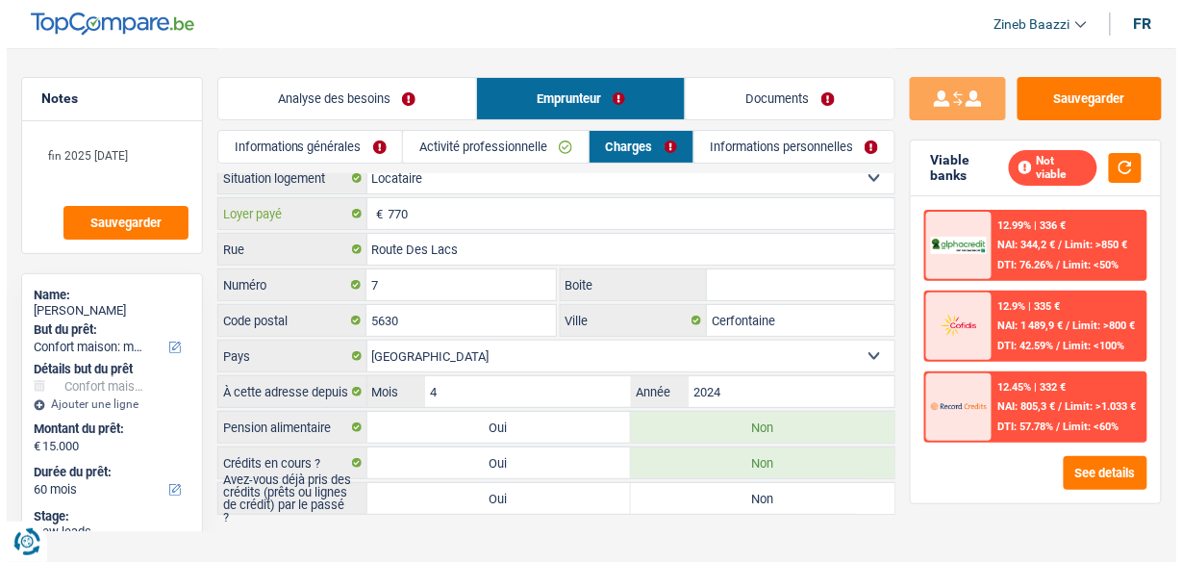
scroll to position [23, 0]
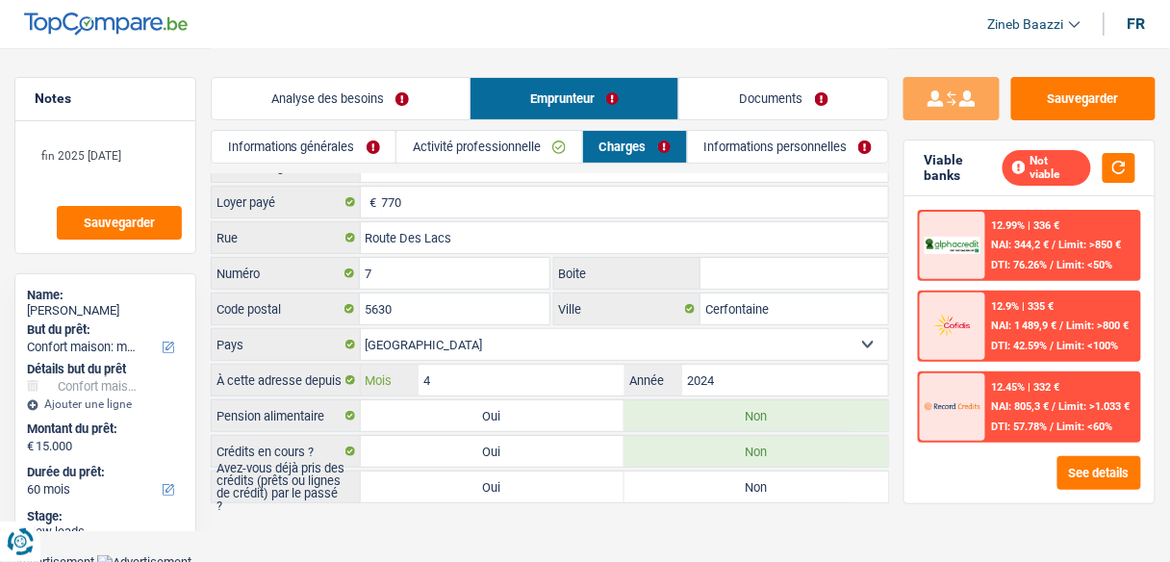
click at [481, 373] on input "4" at bounding box center [521, 380] width 206 height 31
click at [551, 494] on label "Oui" at bounding box center [493, 486] width 264 height 31
click at [551, 494] on input "Oui" at bounding box center [493, 486] width 264 height 31
radio input "true"
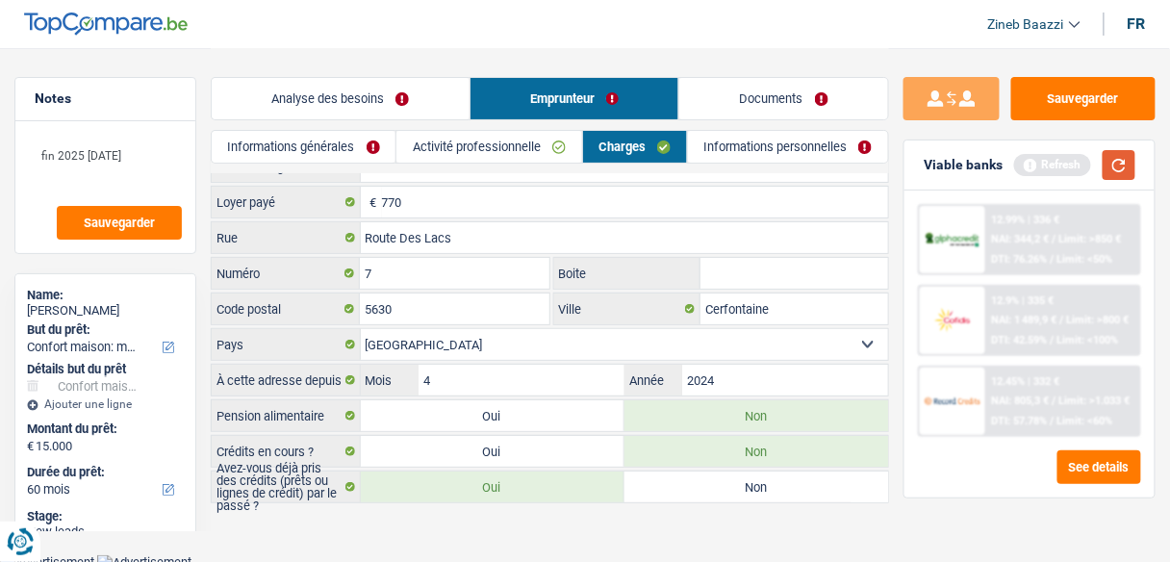
click at [1116, 156] on button "button" at bounding box center [1118, 165] width 33 height 30
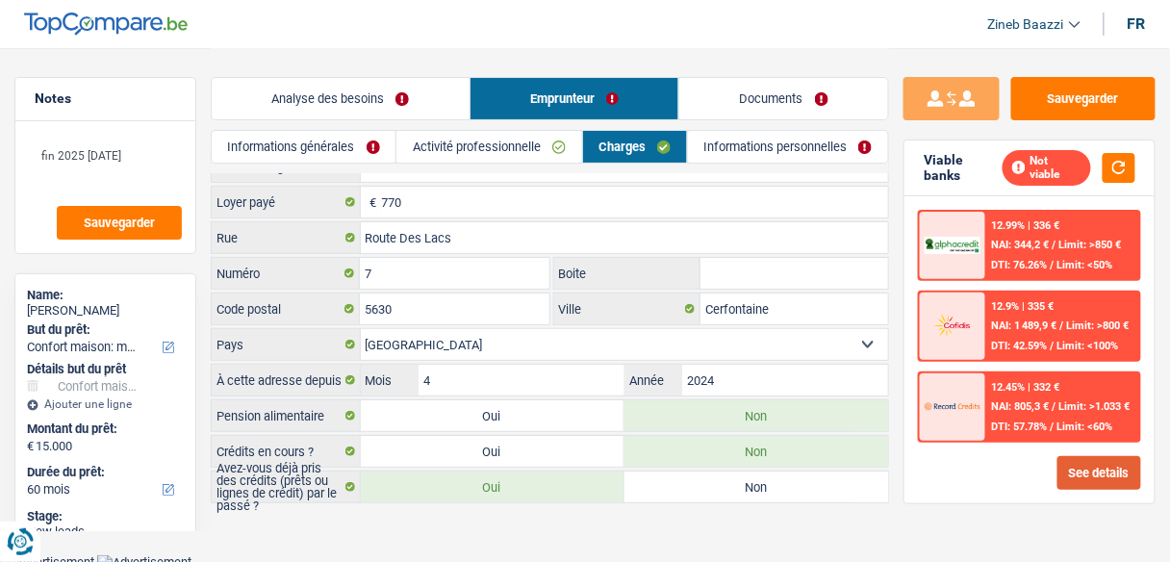
click at [1103, 456] on button "See details" at bounding box center [1099, 473] width 84 height 34
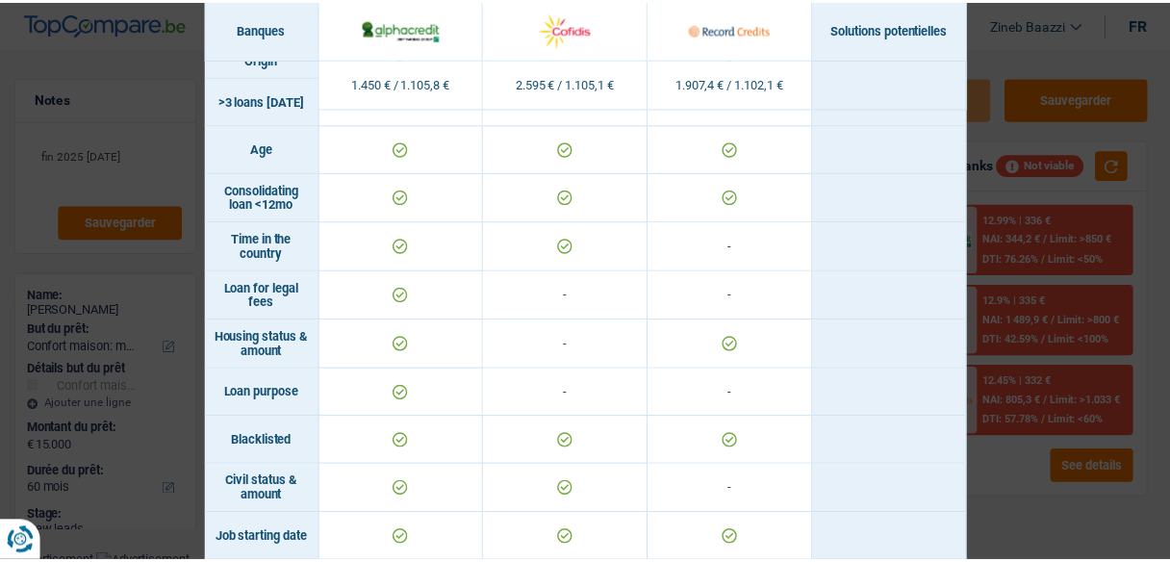
scroll to position [616, 0]
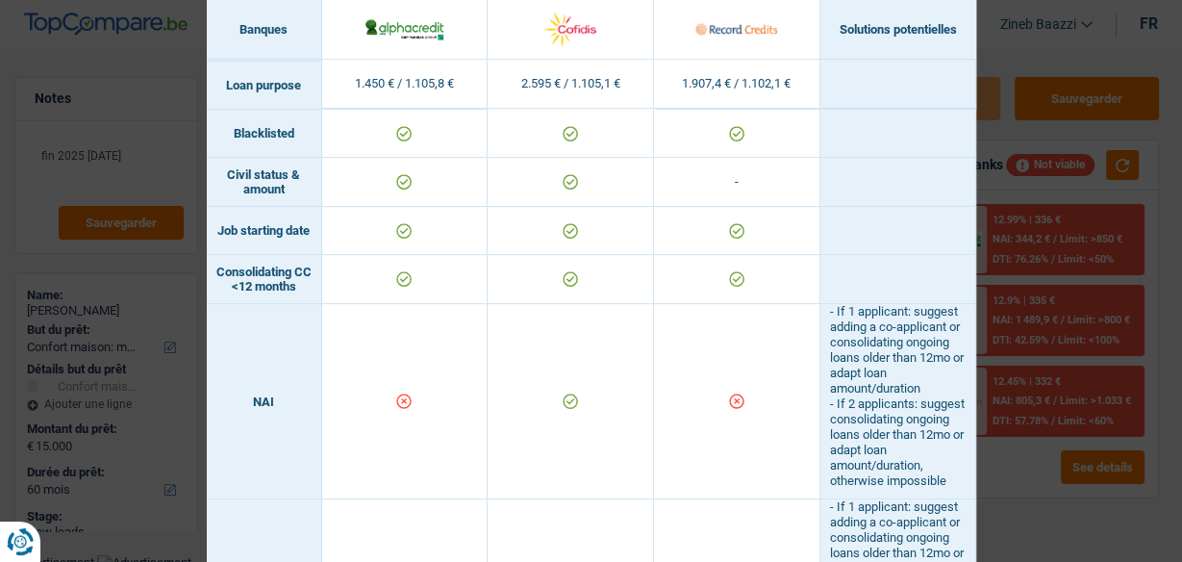
click at [1016, 38] on div "Banks conditions × Banques Solutions potentielles Revenus / Charges 1.450 € / 1…" at bounding box center [591, 281] width 1182 height 562
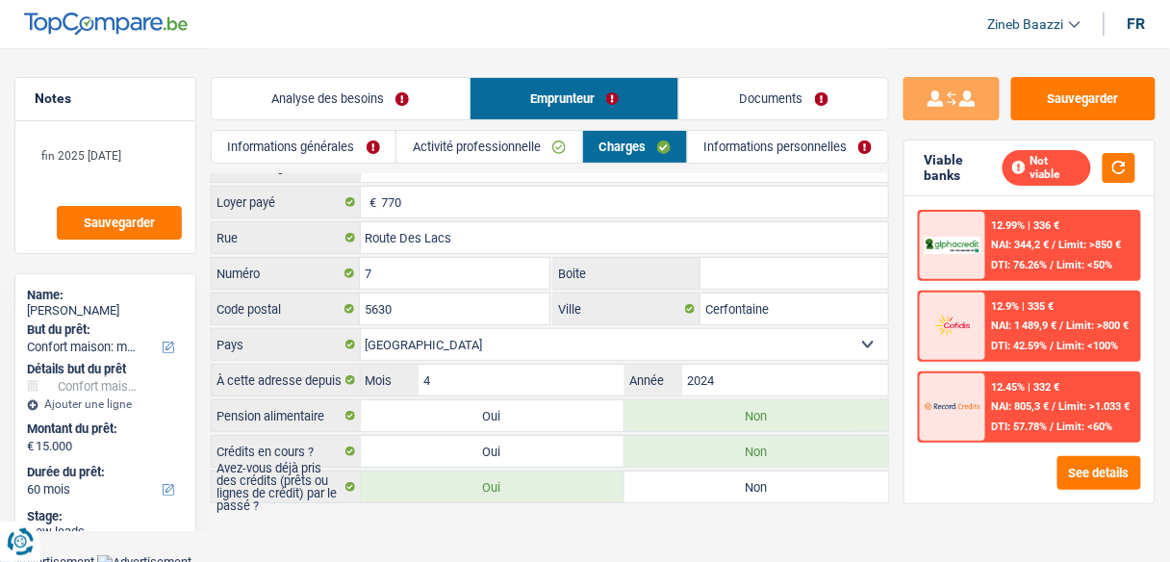
click at [313, 134] on link "Informations générales" at bounding box center [304, 147] width 184 height 32
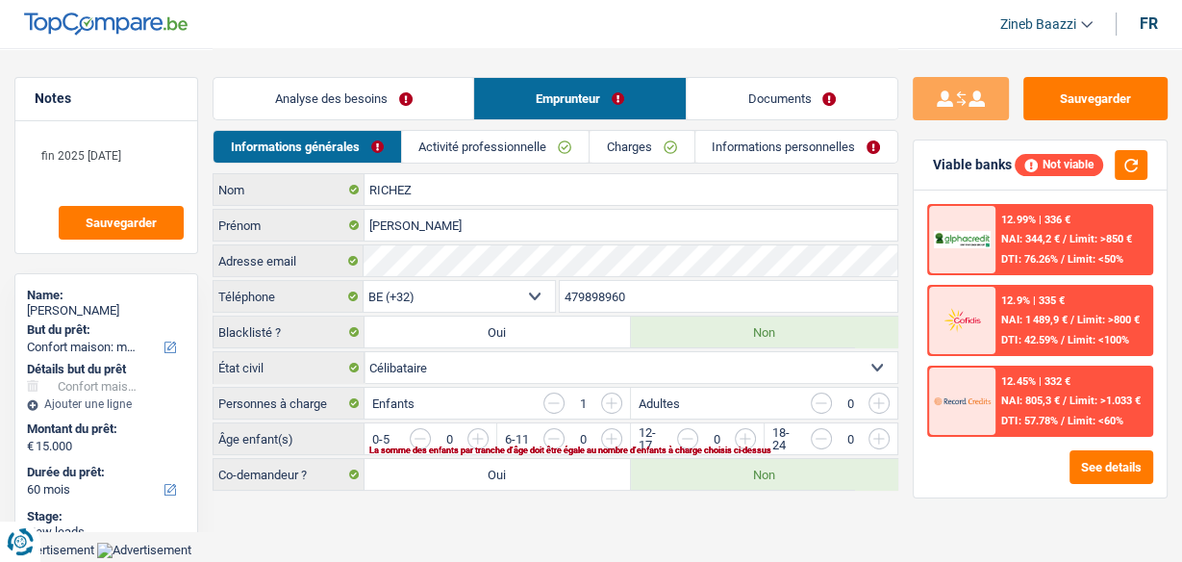
click at [790, 140] on link "Informations personnelles" at bounding box center [796, 147] width 202 height 32
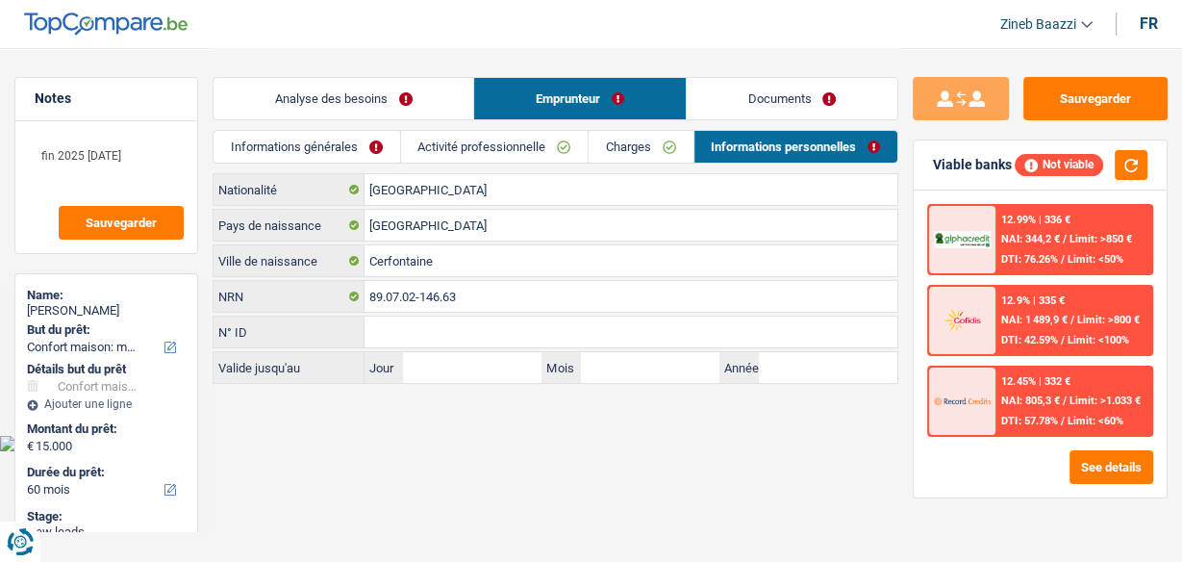
click at [344, 102] on link "Analyse des besoins" at bounding box center [344, 98] width 260 height 41
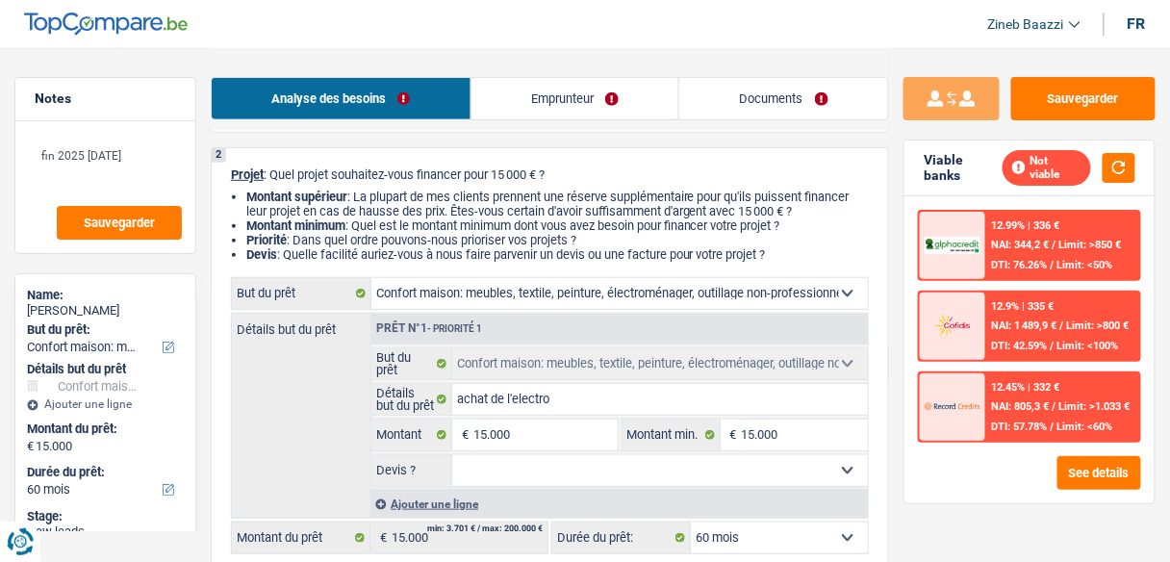
scroll to position [231, 0]
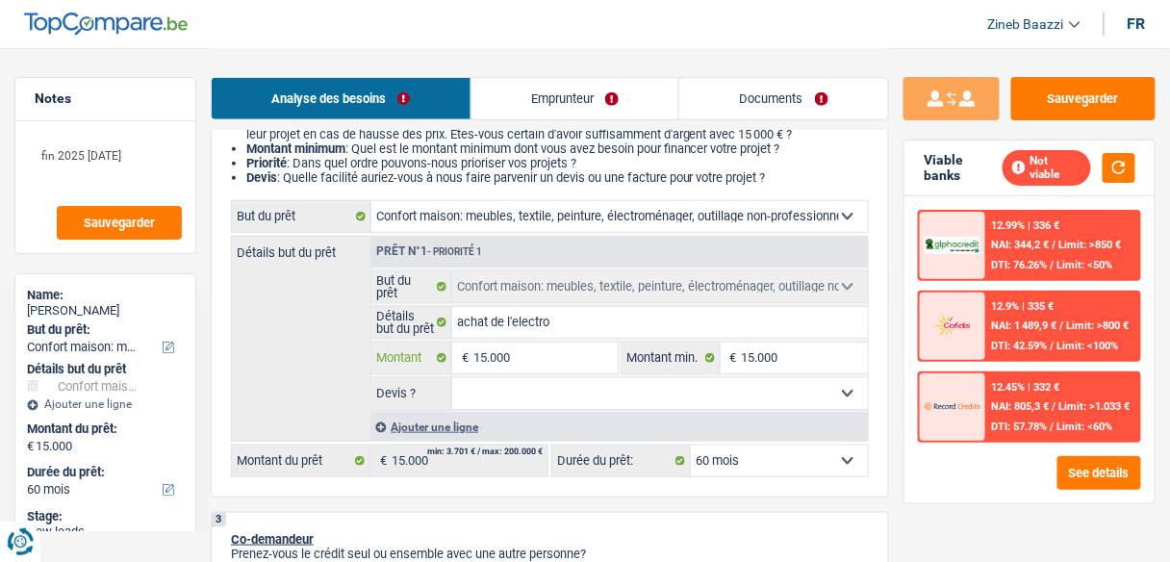
click at [534, 358] on input "15.000" at bounding box center [544, 357] width 143 height 31
type input "1.500"
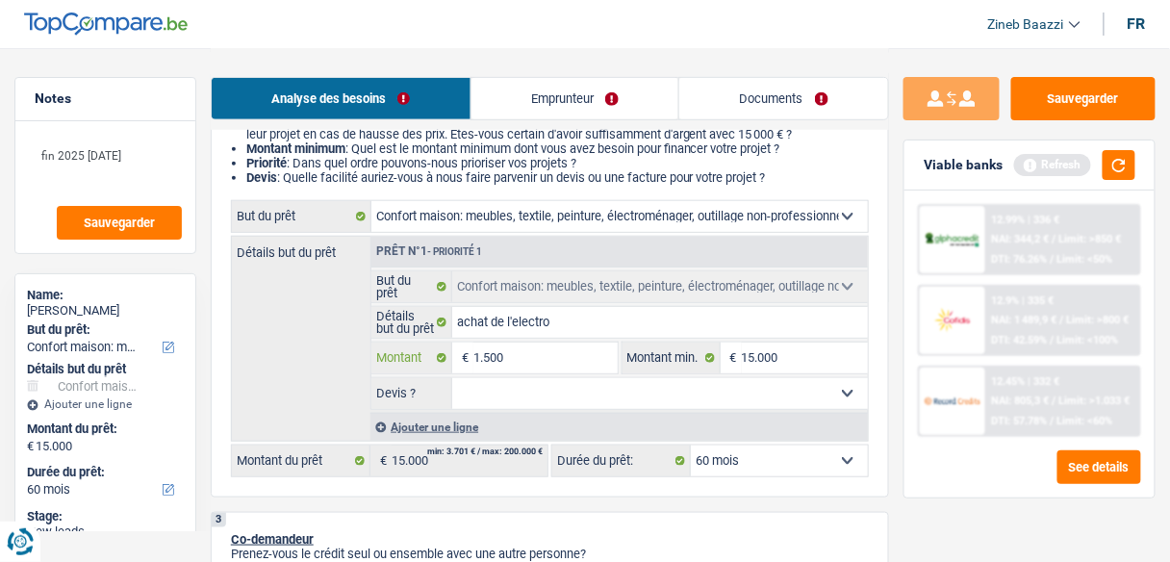
type input "15.001"
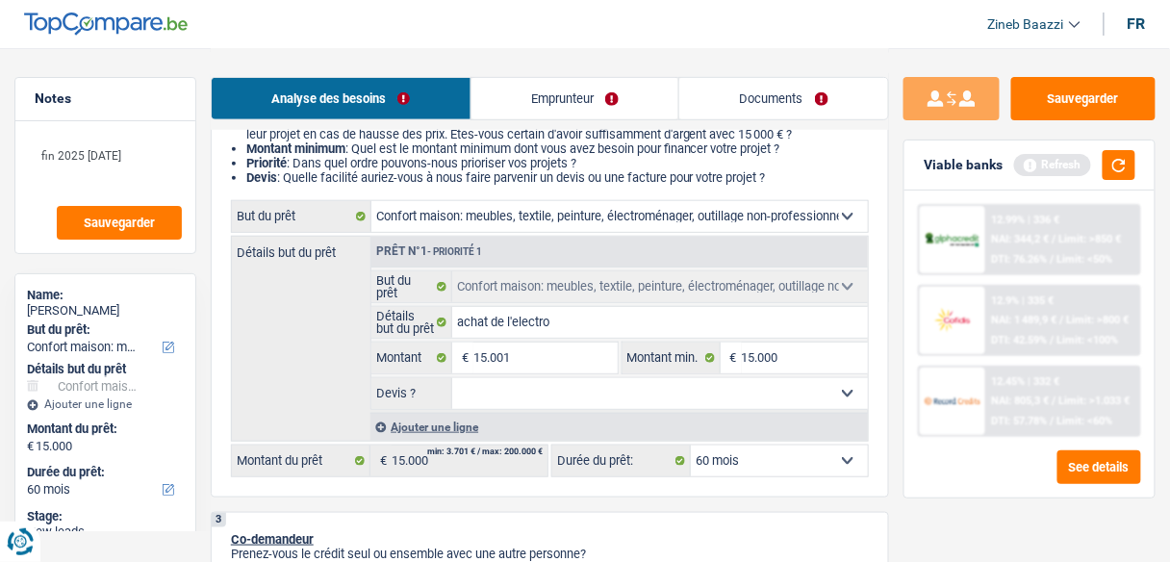
type input "15.001"
click at [764, 446] on select "12 mois 18 mois 24 mois 30 mois 36 mois 42 mois 48 mois 60 mois Sélectionner un…" at bounding box center [779, 460] width 177 height 31
select select "84"
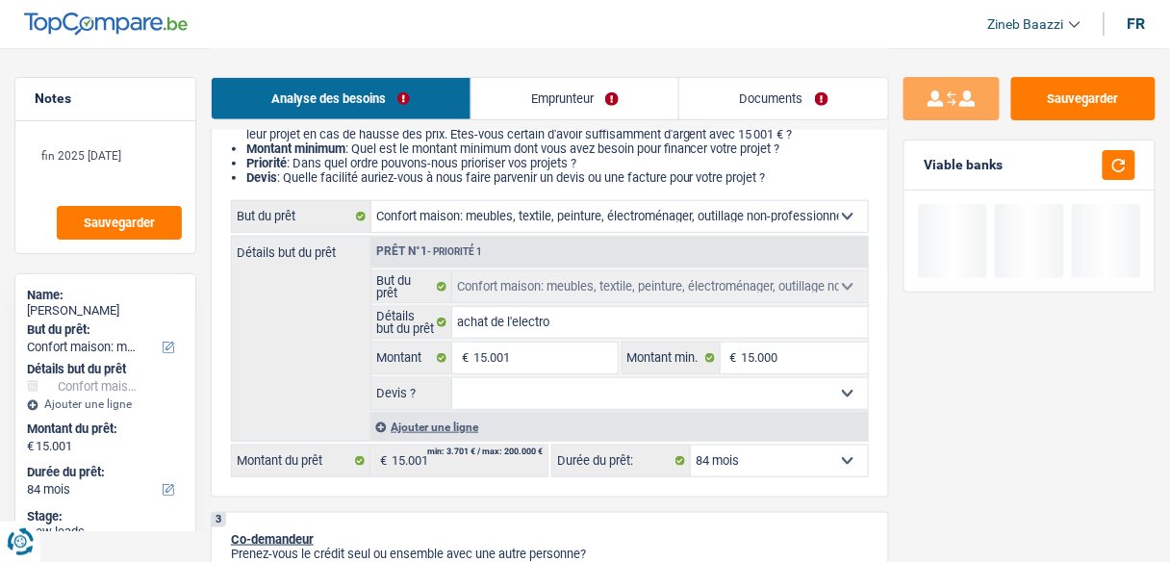
click at [691, 445] on select "12 mois 18 mois 24 mois 30 mois 36 mois 42 mois 48 mois 60 mois 72 mois 84 mois…" at bounding box center [779, 460] width 177 height 31
click at [1106, 169] on button "button" at bounding box center [1118, 165] width 33 height 30
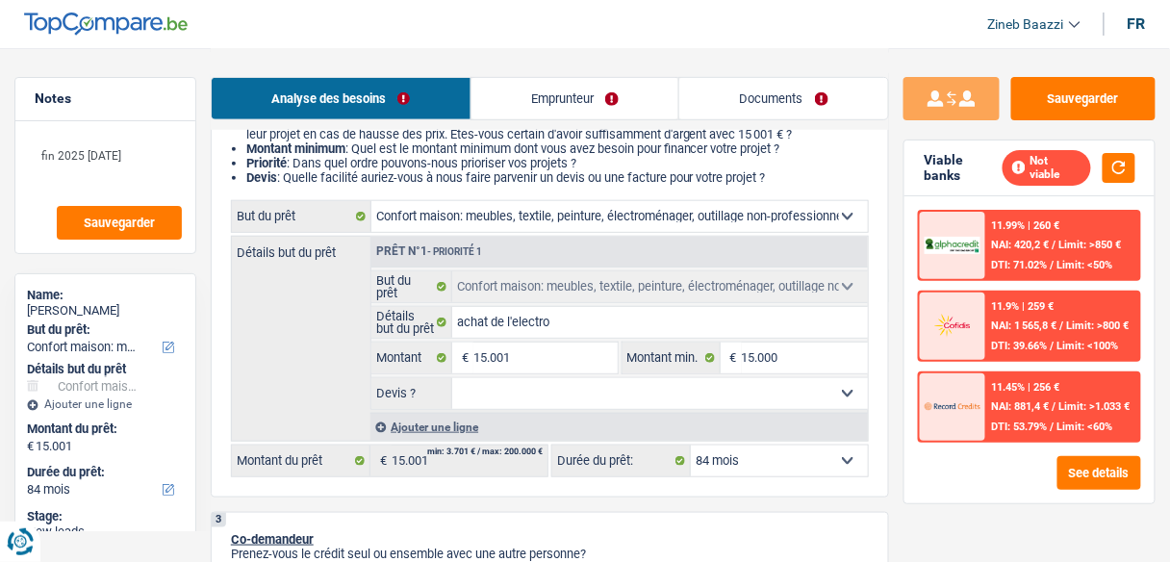
click at [577, 86] on link "Emprunteur" at bounding box center [575, 98] width 208 height 41
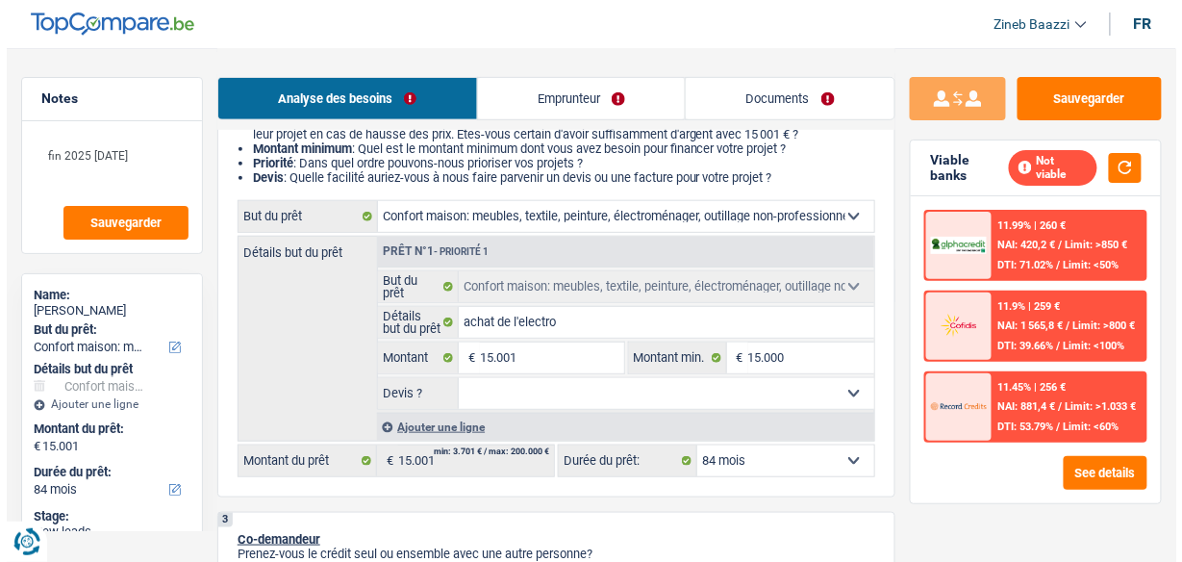
scroll to position [0, 0]
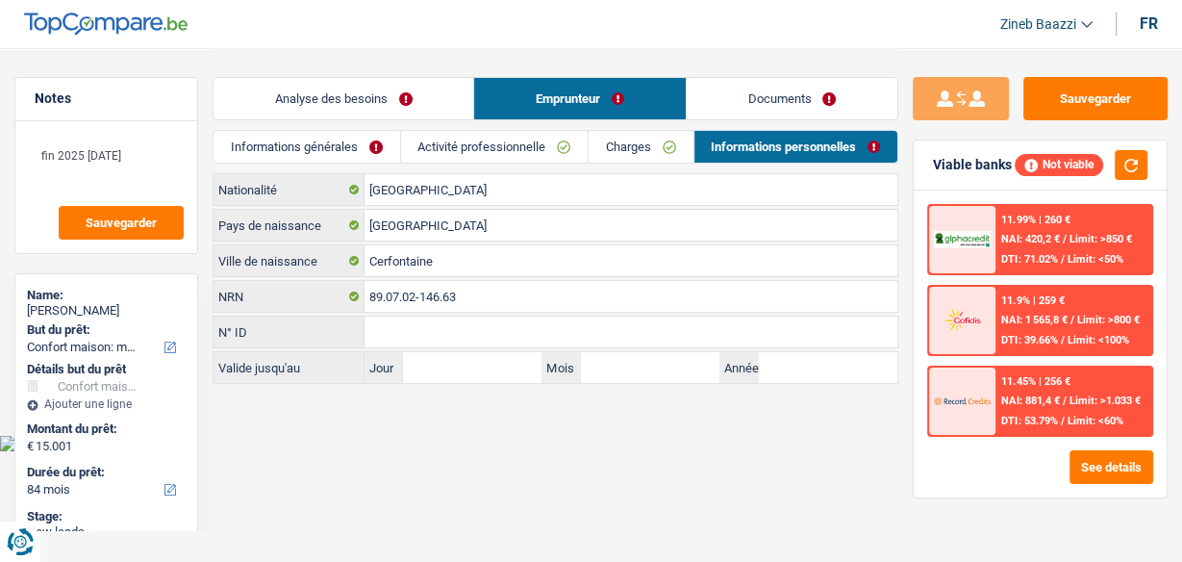
click at [744, 90] on link "Documents" at bounding box center [792, 98] width 211 height 41
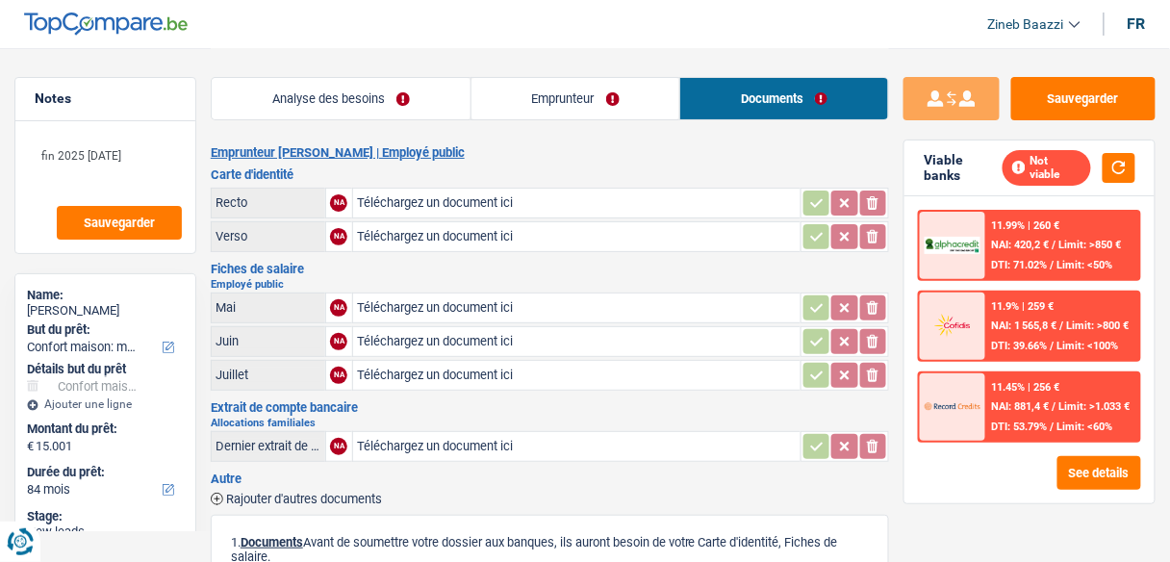
click at [616, 92] on link "Emprunteur" at bounding box center [575, 98] width 209 height 41
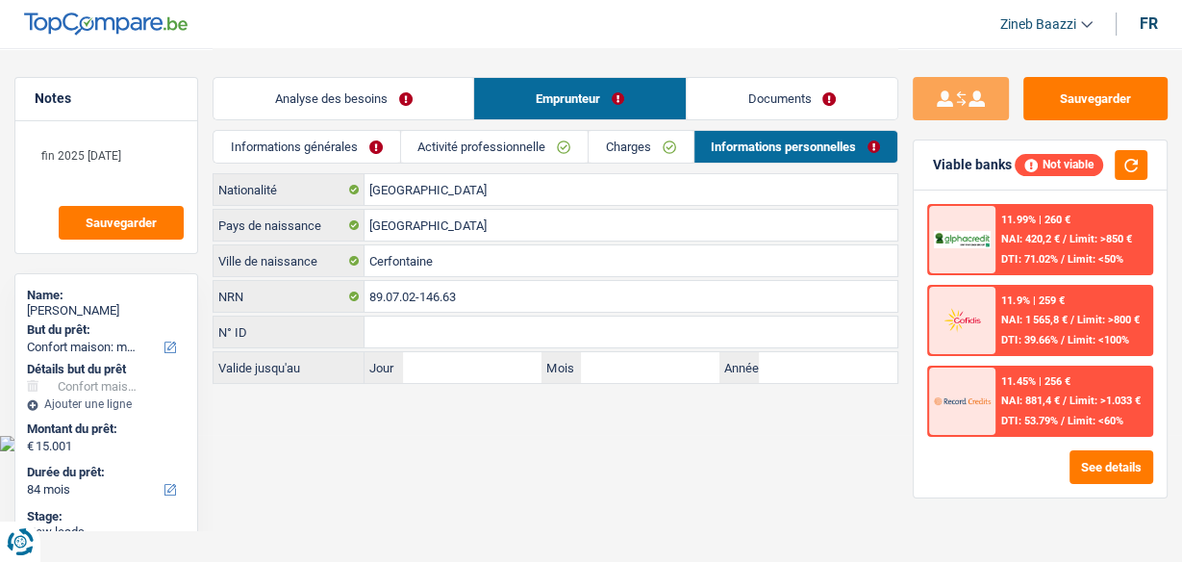
click at [622, 154] on link "Charges" at bounding box center [641, 147] width 104 height 32
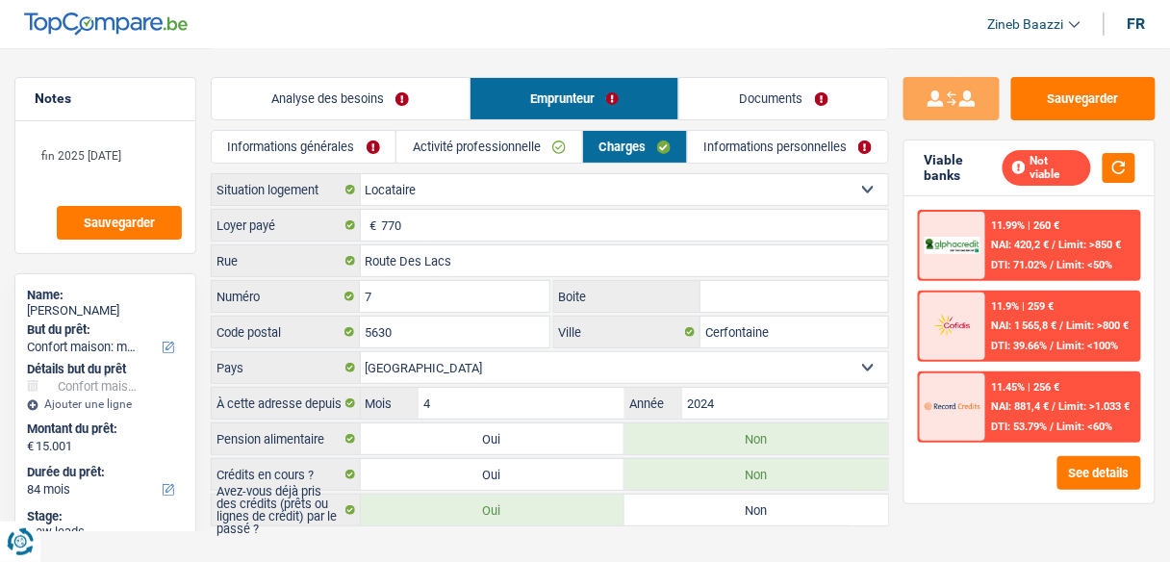
click at [746, 143] on link "Informations personnelles" at bounding box center [788, 147] width 200 height 32
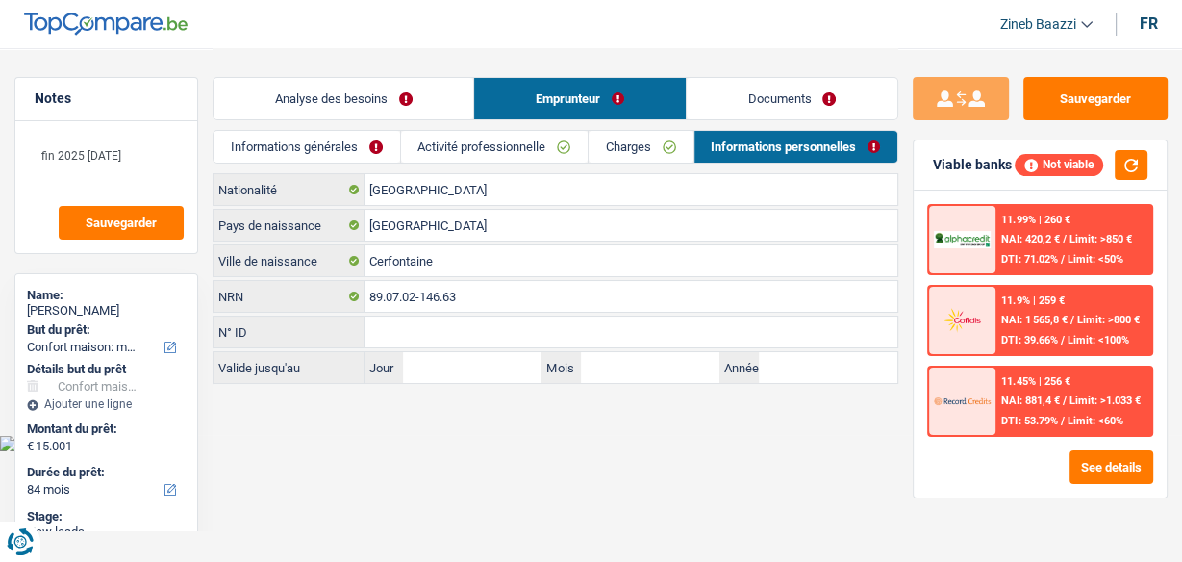
click at [1047, 241] on span "NAI: 420,2 €" at bounding box center [1030, 239] width 58 height 13
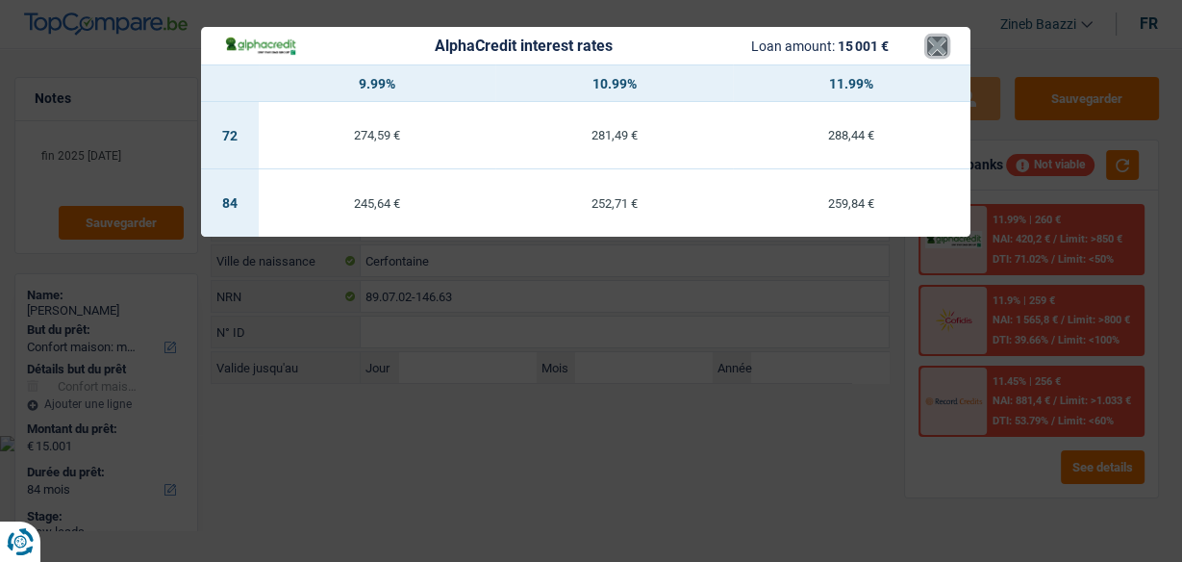
click at [942, 51] on button "×" at bounding box center [937, 46] width 20 height 19
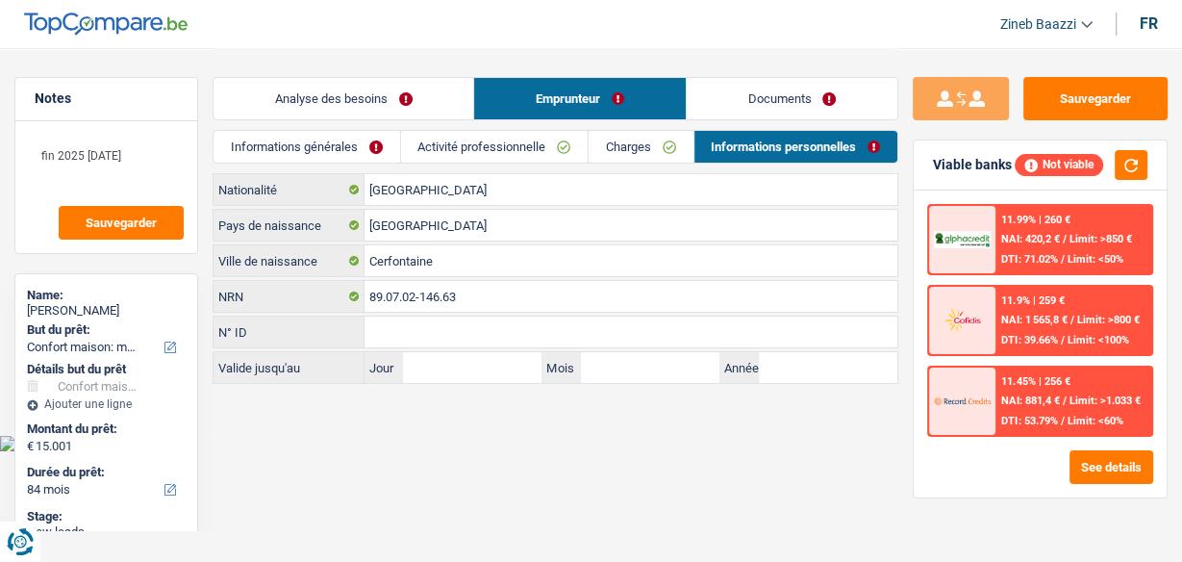
click at [466, 241] on div "Belgique Nationalité Belgique Pays de naissance Cerfontaine Ville de naissance …" at bounding box center [556, 278] width 686 height 211
click at [463, 251] on input "Cerfontaine" at bounding box center [631, 260] width 533 height 31
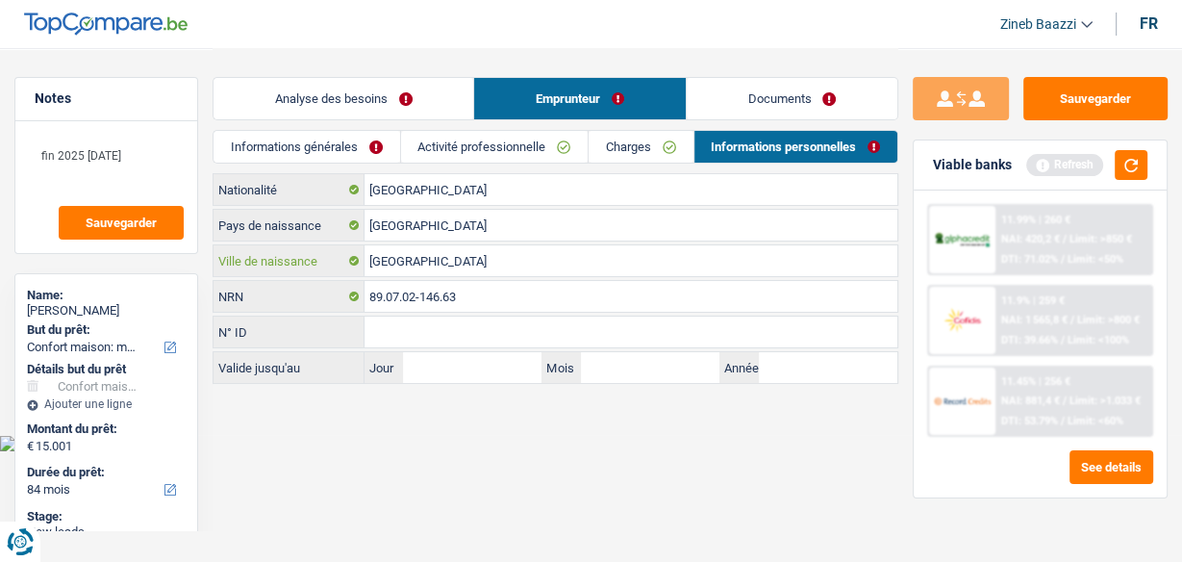
type input "Charleroi"
click at [655, 147] on link "Charges" at bounding box center [641, 147] width 104 height 32
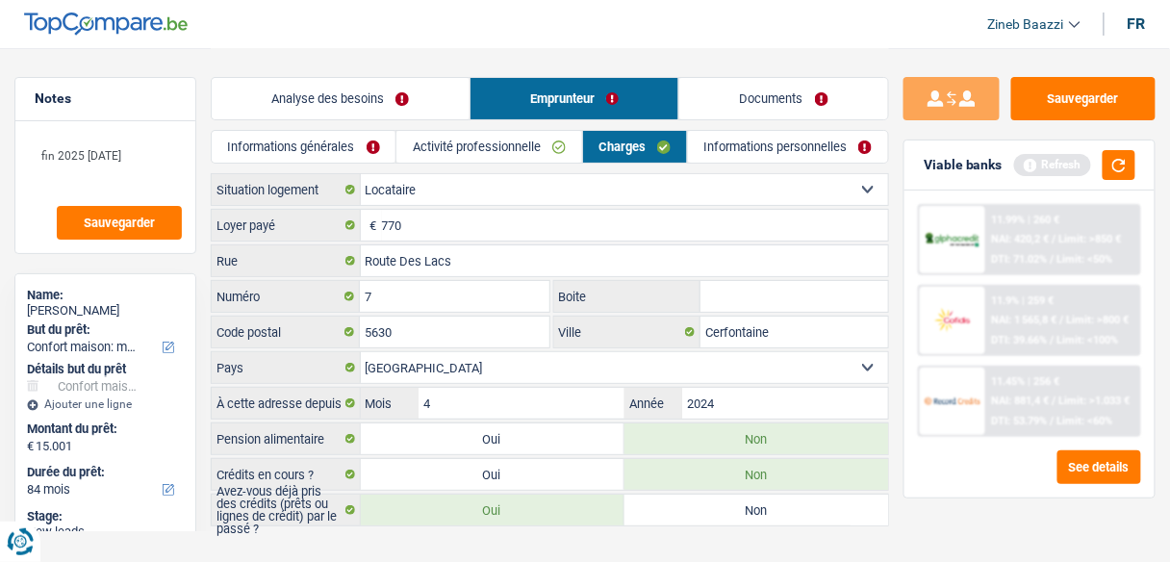
click at [329, 149] on link "Informations générales" at bounding box center [304, 147] width 184 height 32
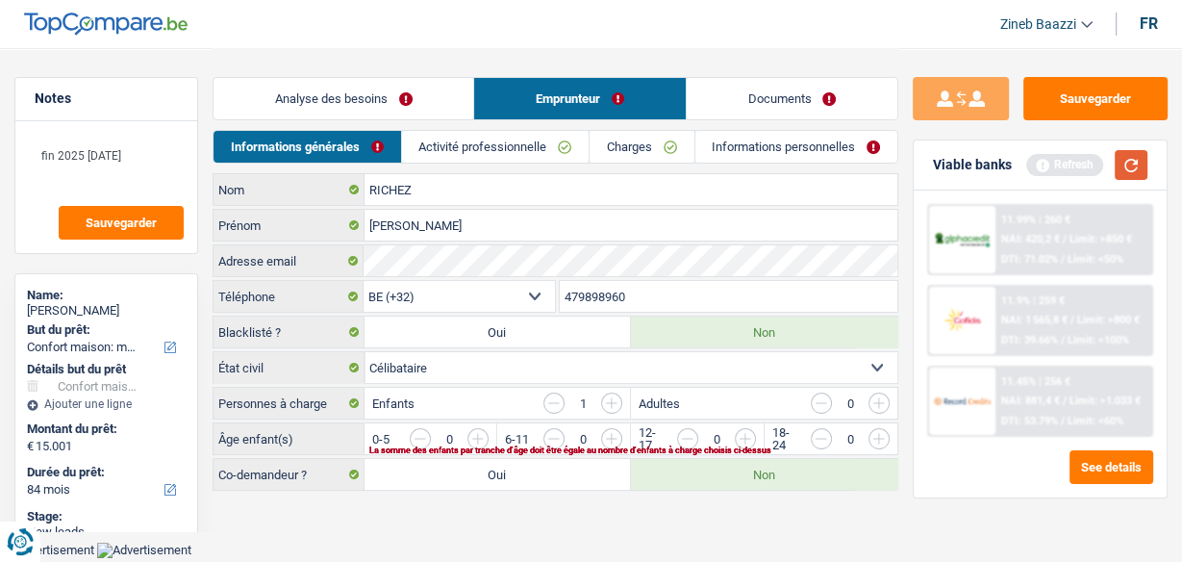
click at [1127, 167] on button "button" at bounding box center [1131, 165] width 33 height 30
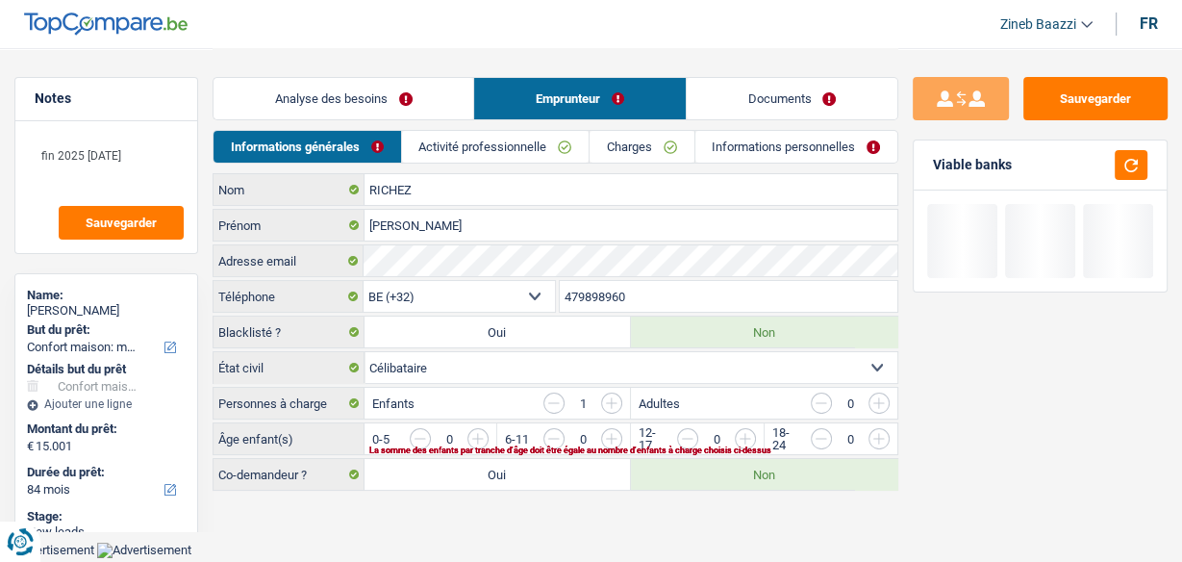
click at [484, 438] on input "button" at bounding box center [809, 443] width 684 height 31
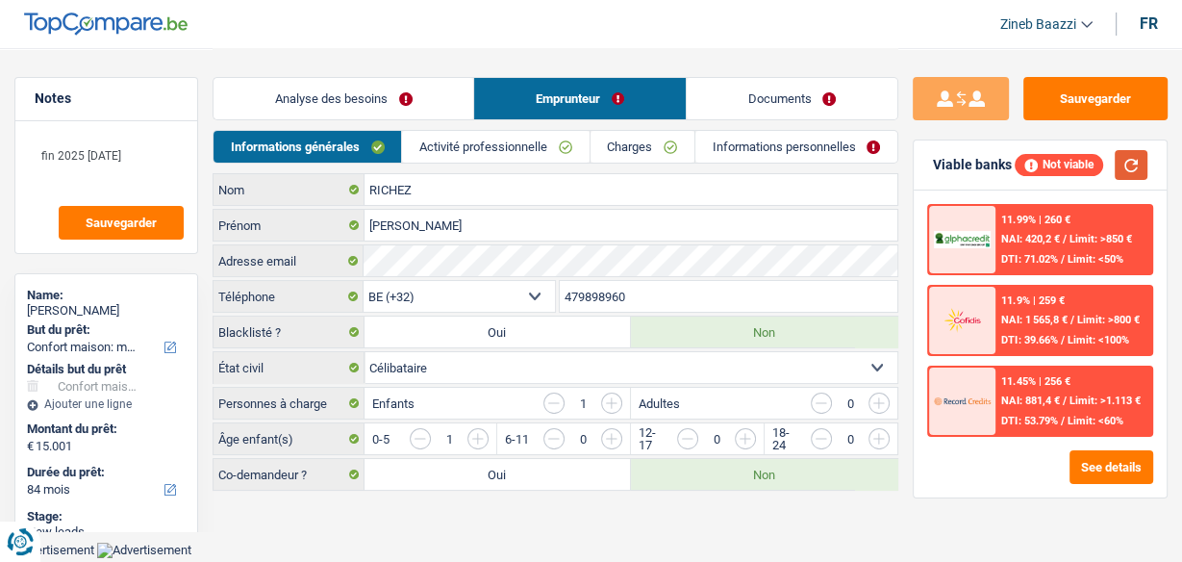
click at [1131, 162] on button "button" at bounding box center [1131, 165] width 33 height 30
click at [1110, 463] on button "See details" at bounding box center [1112, 467] width 84 height 34
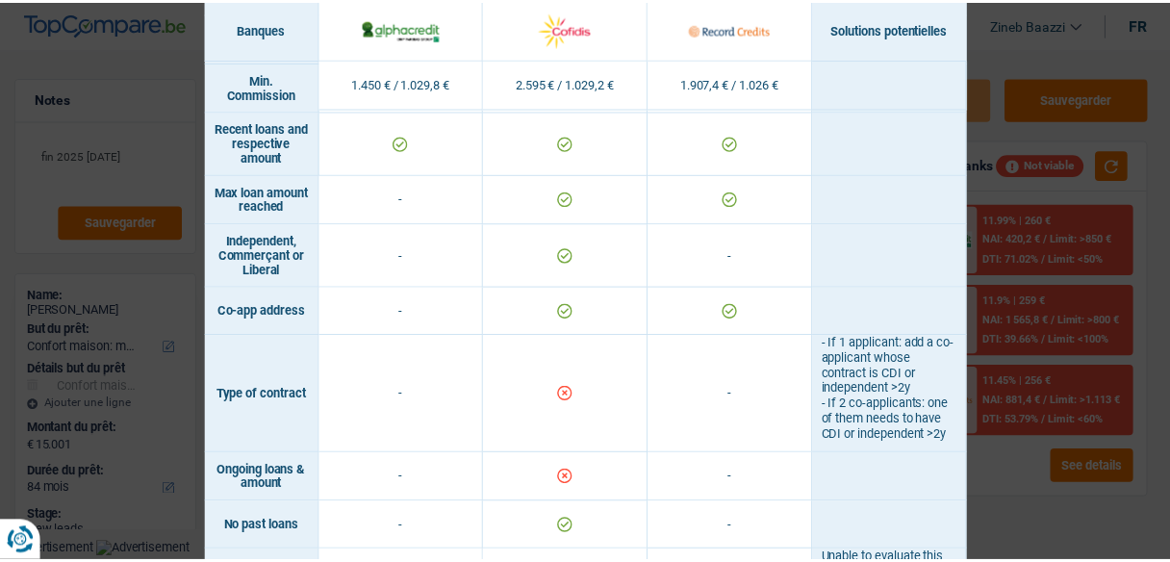
scroll to position [1693, 0]
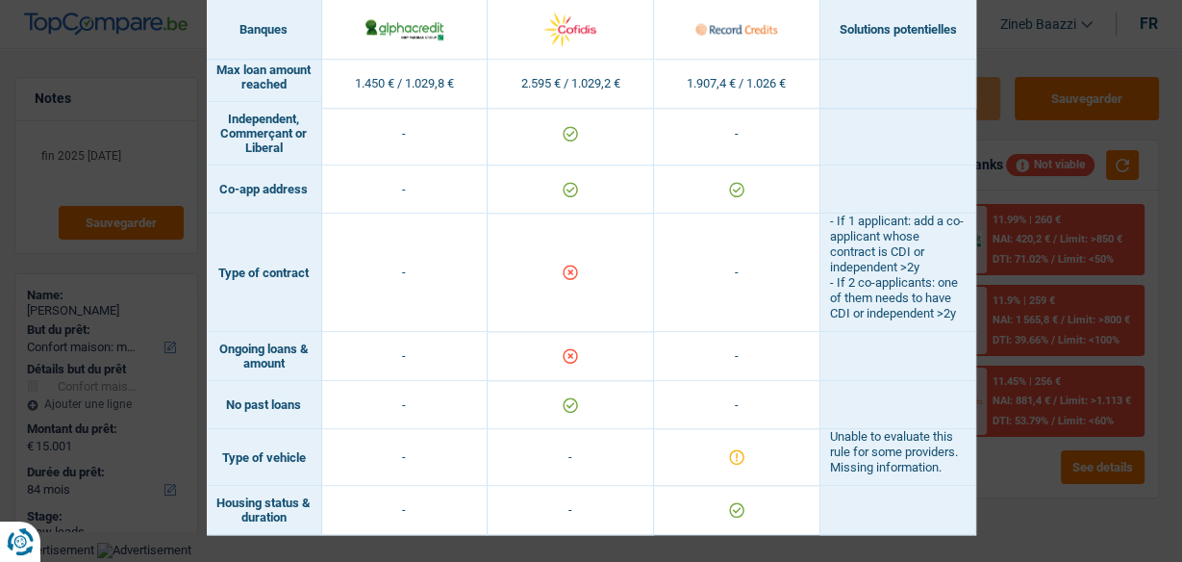
click at [1022, 47] on div "Banks conditions × Banques Solutions potentielles Revenus / Charges 1.450 € / 1…" at bounding box center [591, 281] width 1182 height 562
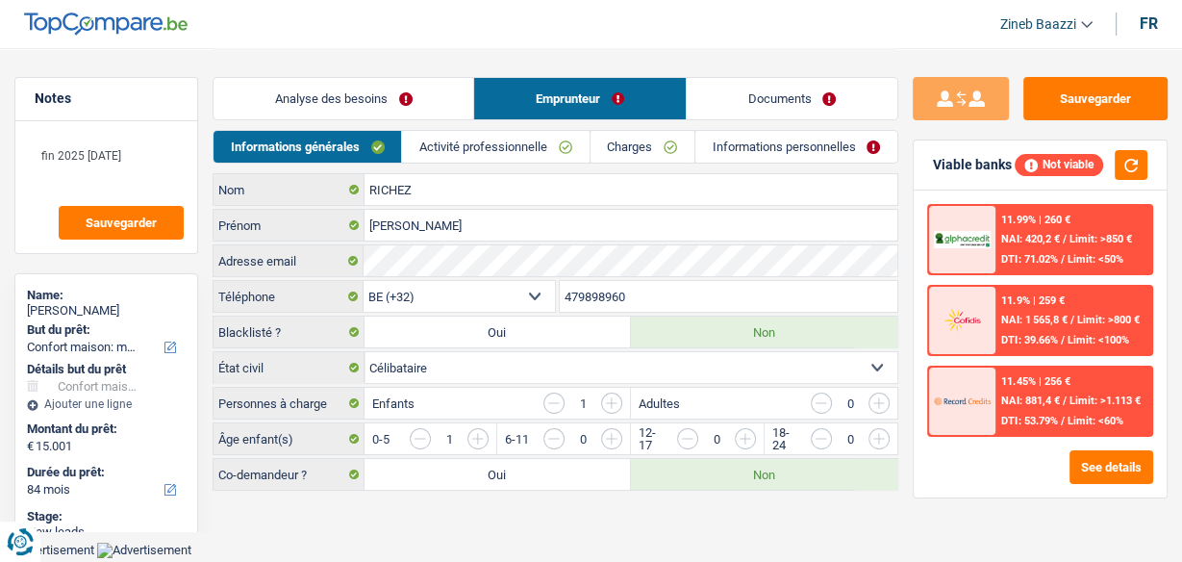
click at [341, 102] on link "Analyse des besoins" at bounding box center [344, 98] width 260 height 41
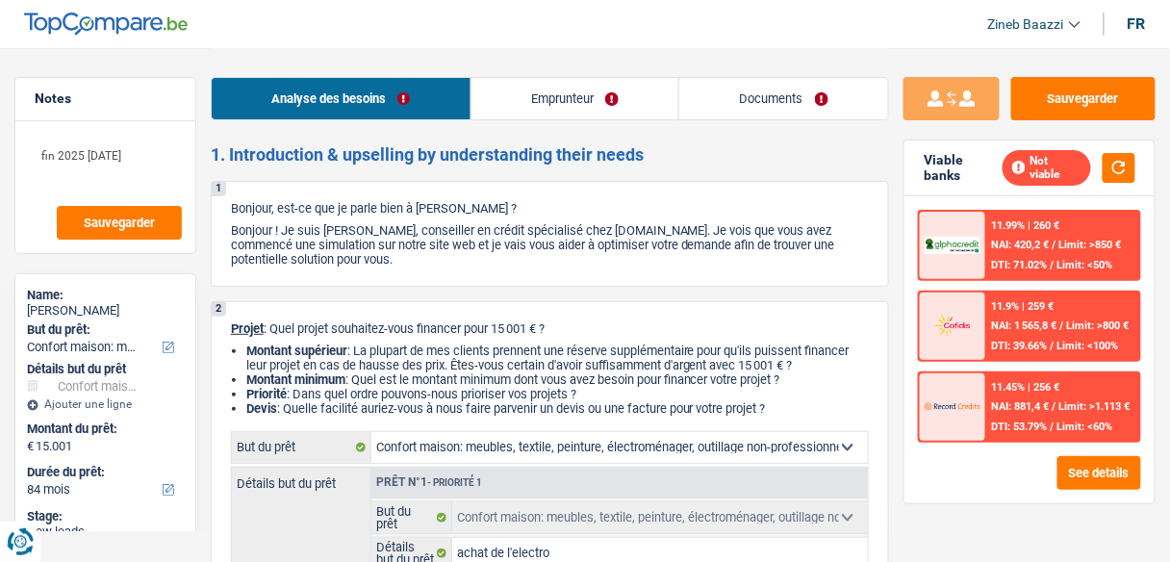
scroll to position [231, 0]
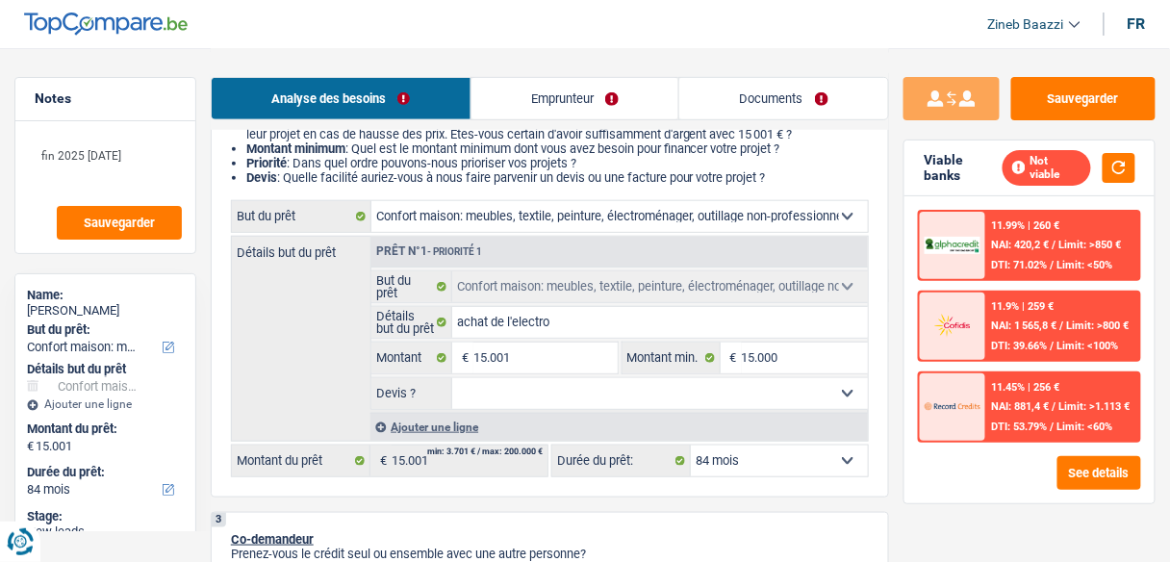
click at [724, 388] on select "Oui Non Non répondu Sélectionner une option" at bounding box center [659, 393] width 415 height 31
select select "yes"
click at [452, 378] on select "Oui Non Non répondu Sélectionner une option" at bounding box center [659, 393] width 415 height 31
select select "yes"
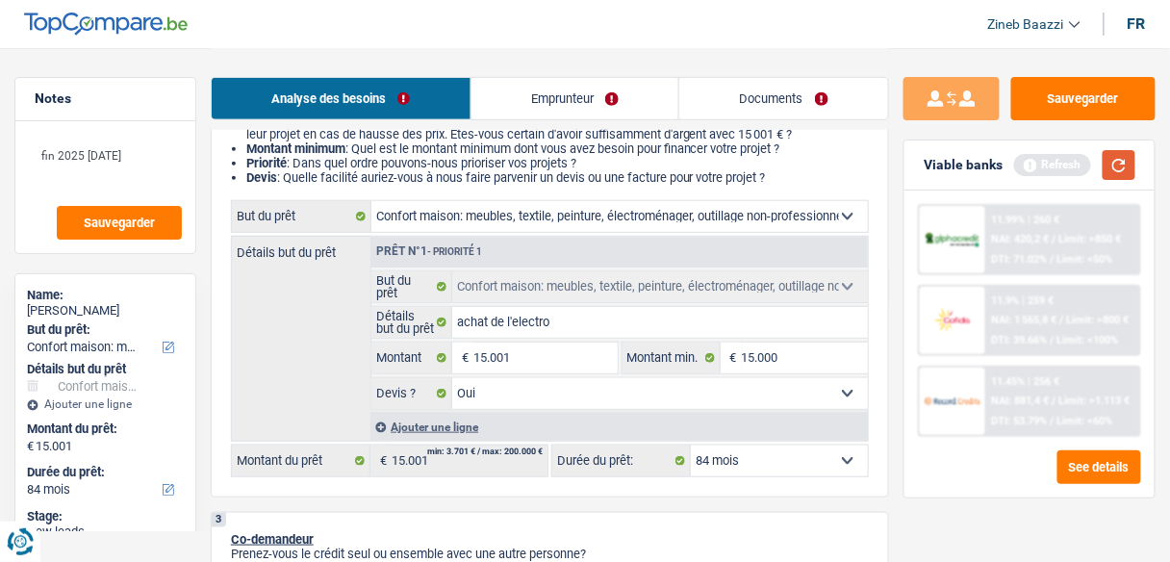
click at [1134, 157] on button "button" at bounding box center [1118, 165] width 33 height 30
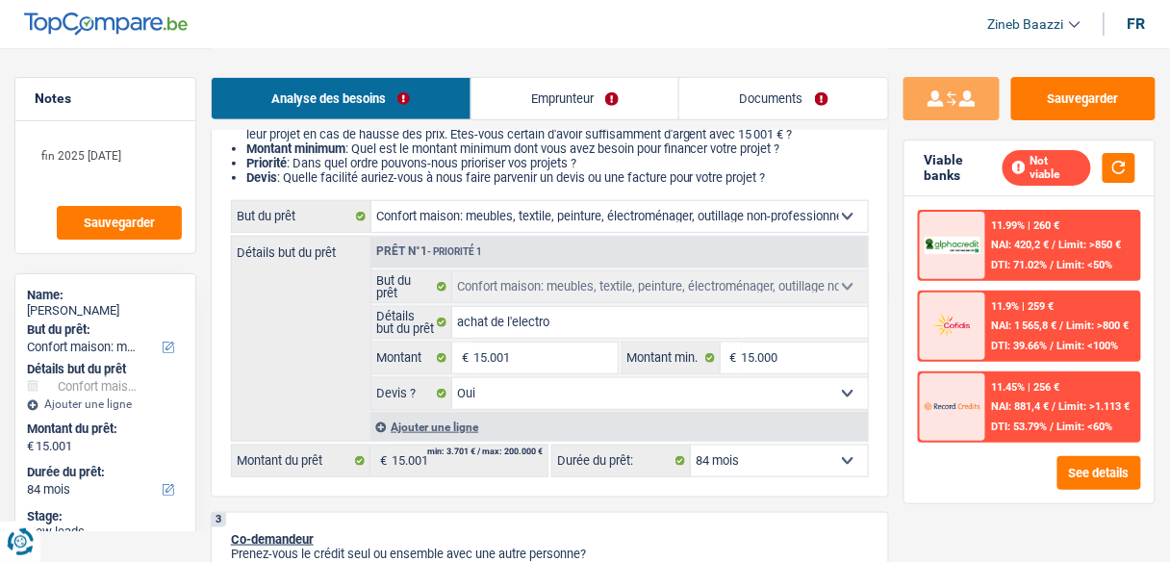
click at [765, 455] on select "12 mois 18 mois 24 mois 30 mois 36 mois 42 mois 48 mois 60 mois 72 mois 84 mois…" at bounding box center [779, 460] width 177 height 31
click at [765, 453] on select "12 mois 18 mois 24 mois 30 mois 36 mois 42 mois 48 mois 60 mois 72 mois 84 mois…" at bounding box center [779, 460] width 177 height 31
click at [529, 348] on input "15.001" at bounding box center [544, 357] width 143 height 31
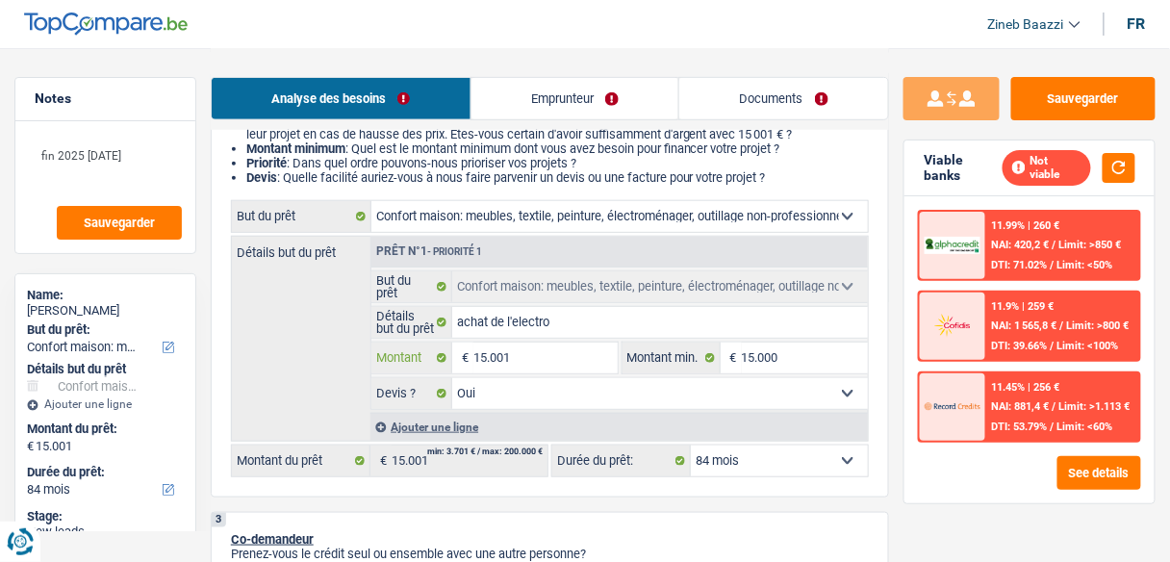
click at [529, 348] on input "15.001" at bounding box center [544, 357] width 143 height 31
type input "1"
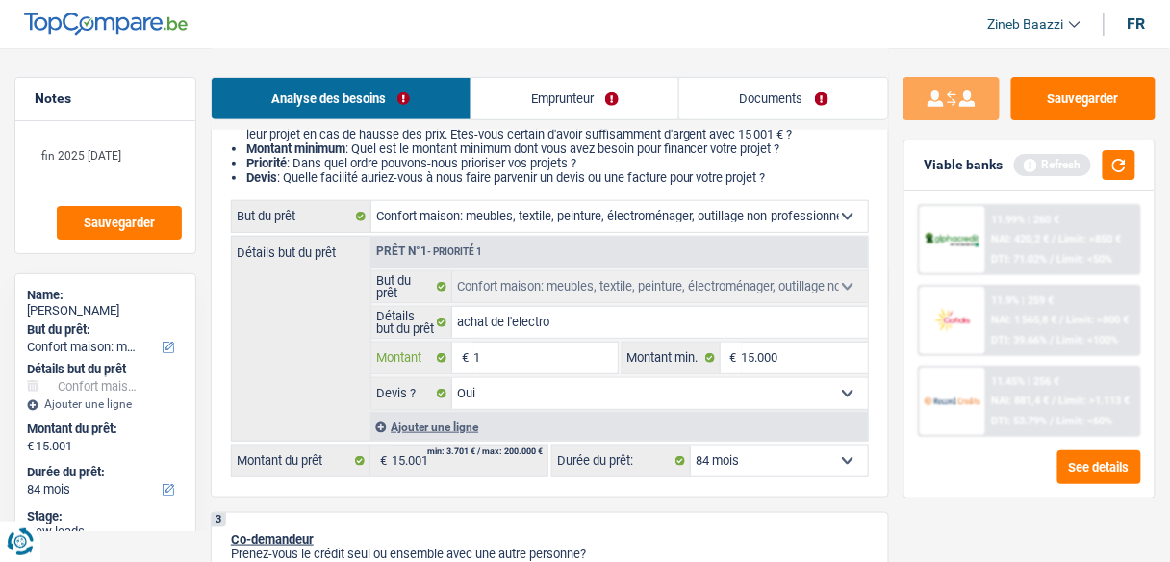
type input "13"
type input "130"
type input "1.300"
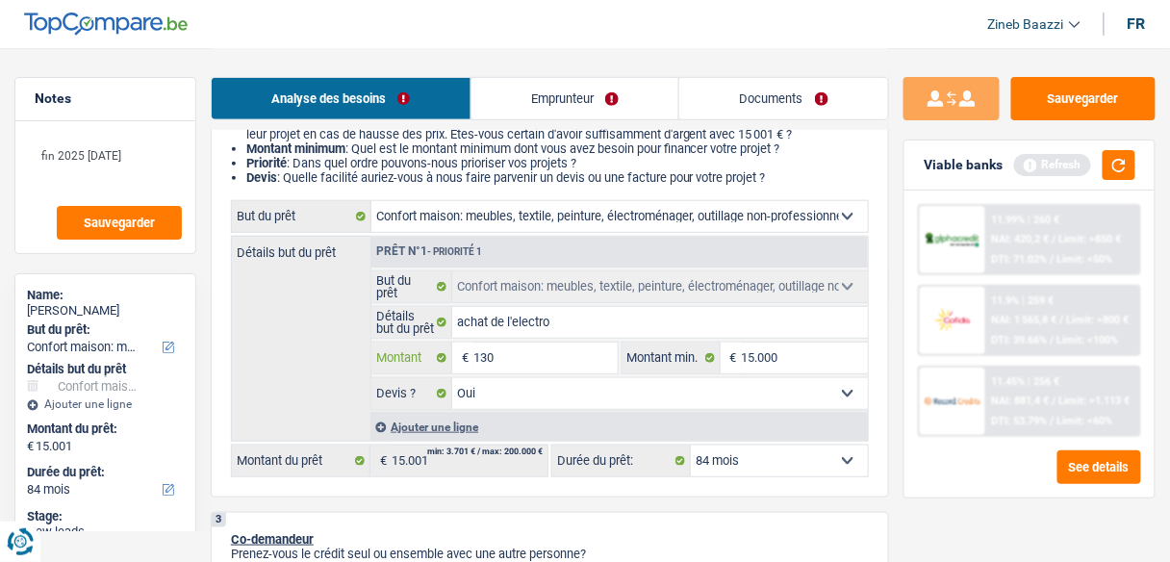
type input "1.300"
type input "13.000"
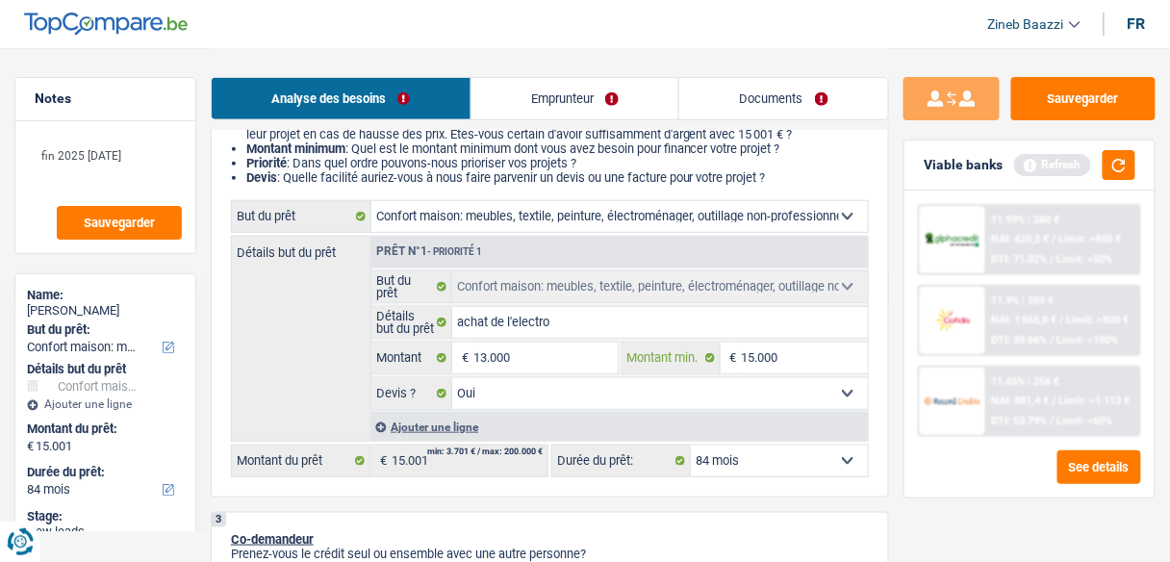
select select "60"
type input "13.000"
select select "60"
type input "13.000"
select select "60"
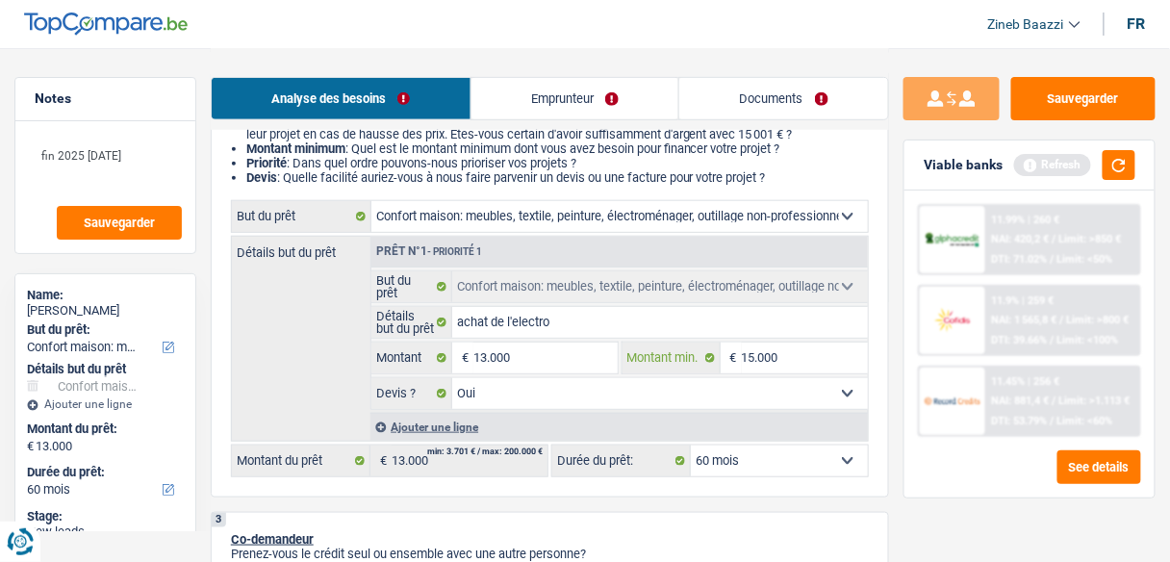
click at [786, 356] on input "15.000" at bounding box center [805, 357] width 126 height 31
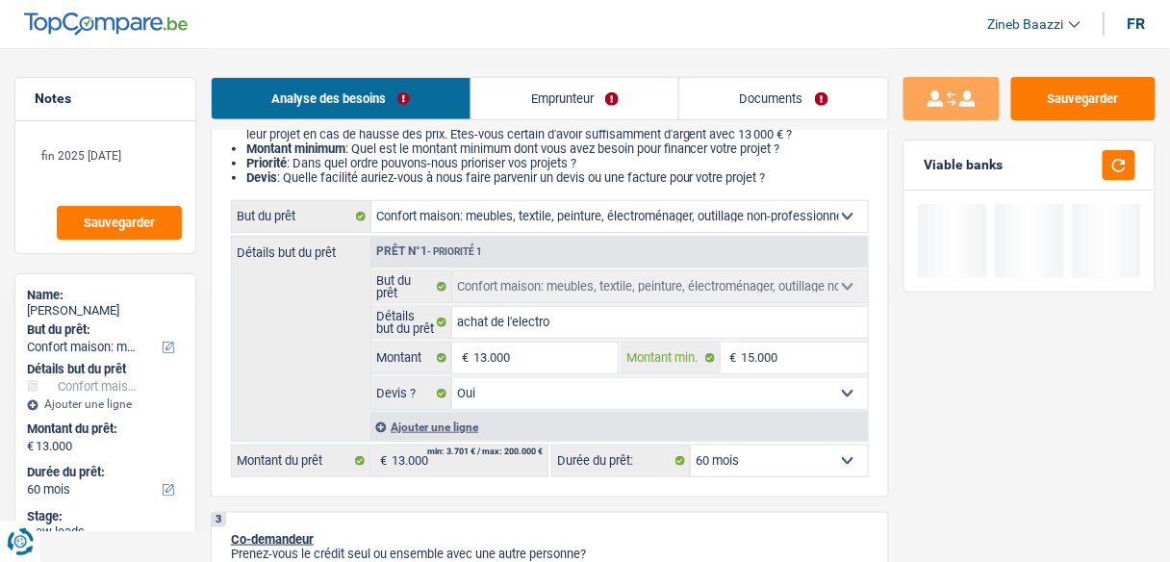
click at [786, 356] on input "15.000" at bounding box center [805, 357] width 126 height 31
type input "1"
type input "12"
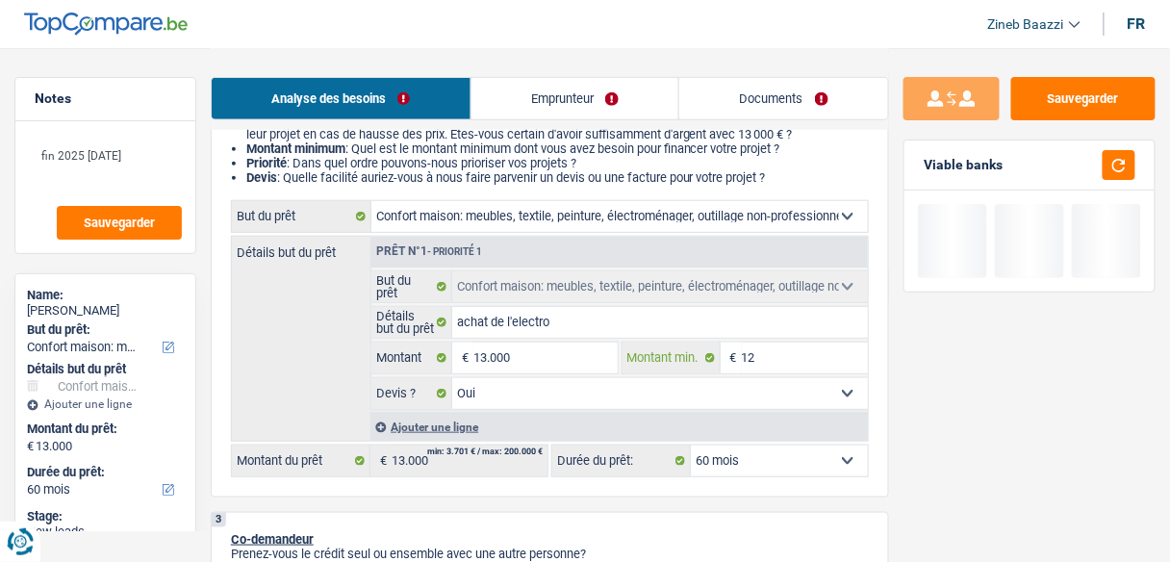
type input "120"
type input "1.200"
type input "12.000"
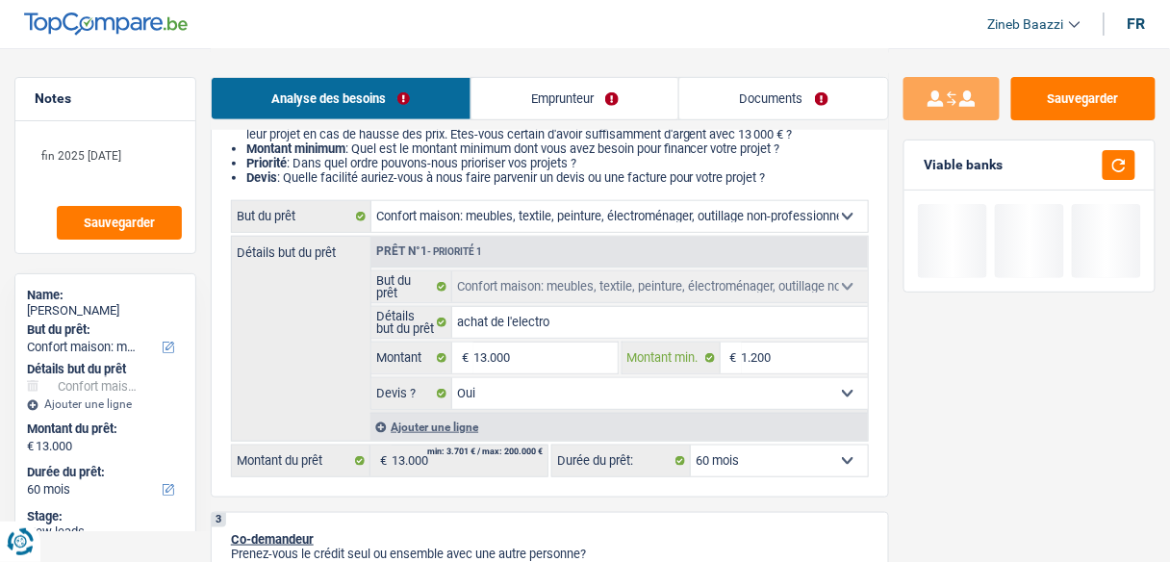
type input "12.000"
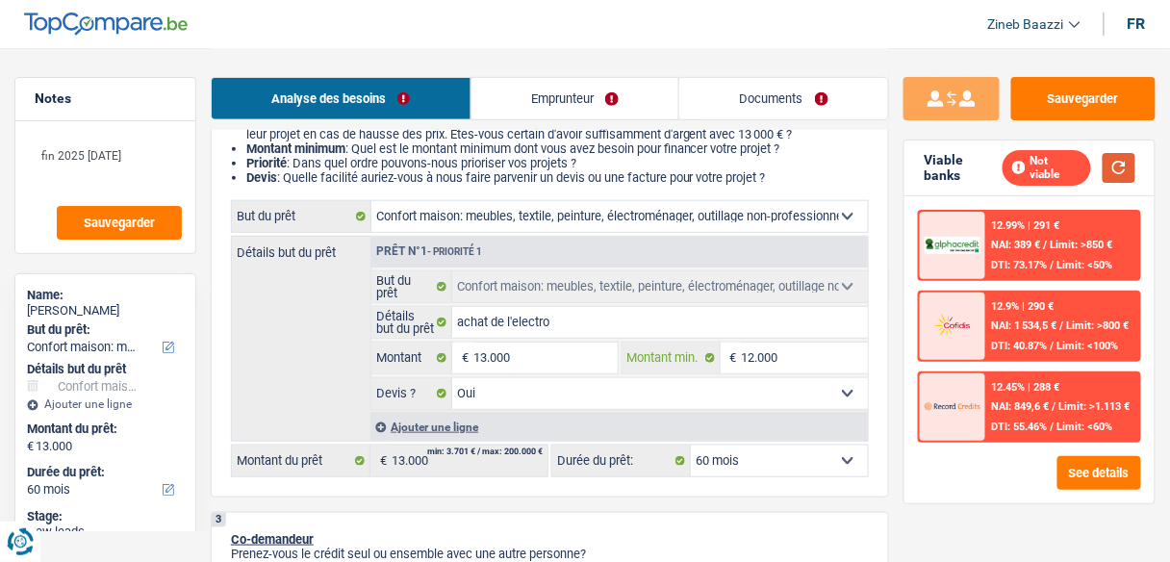
type input "12.000"
click at [1109, 164] on button "button" at bounding box center [1118, 168] width 33 height 30
click at [579, 94] on link "Emprunteur" at bounding box center [575, 98] width 208 height 41
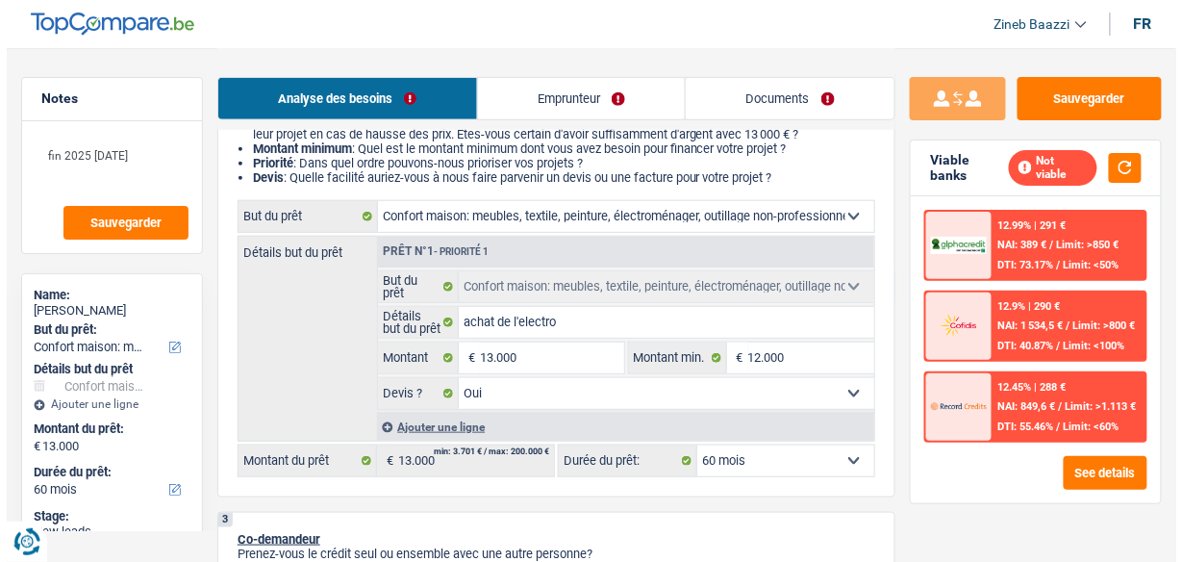
scroll to position [0, 0]
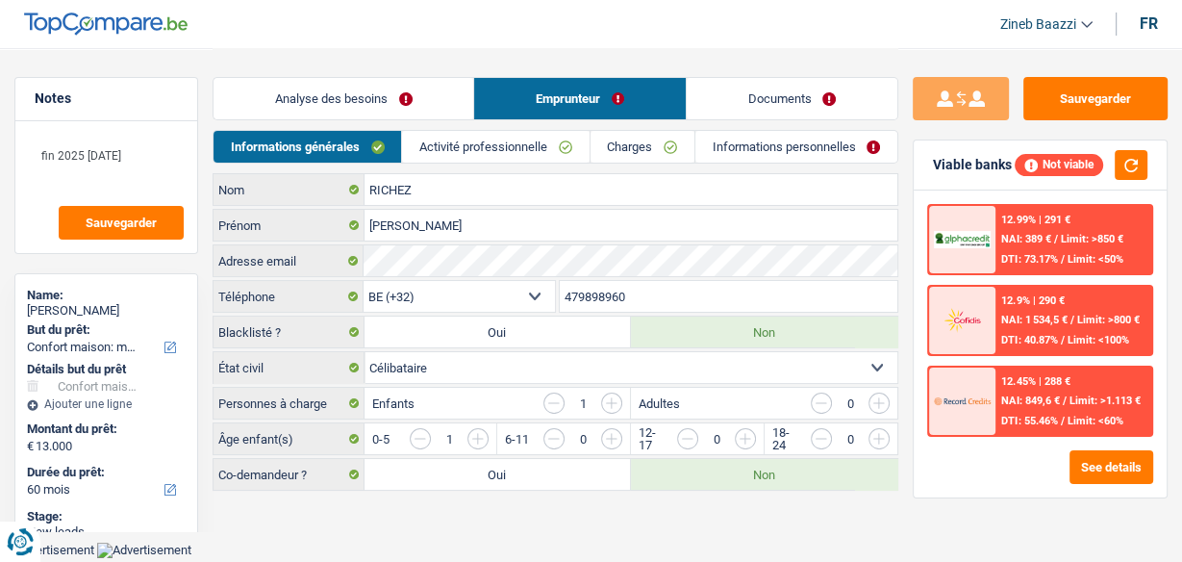
click at [475, 152] on link "Activité professionnelle" at bounding box center [495, 147] width 187 height 32
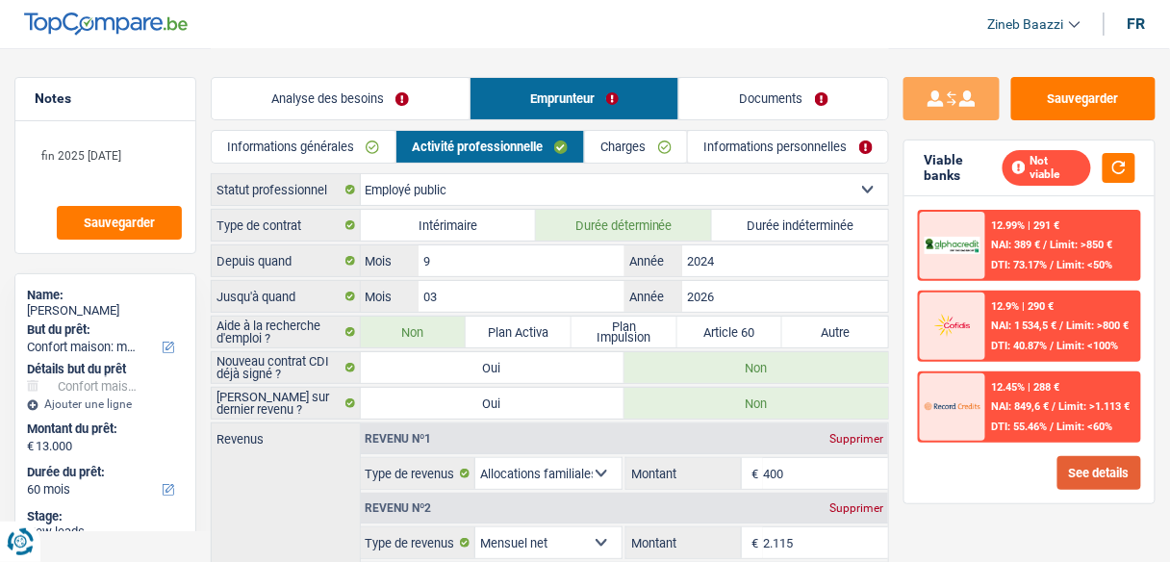
click at [1100, 466] on button "See details" at bounding box center [1099, 473] width 84 height 34
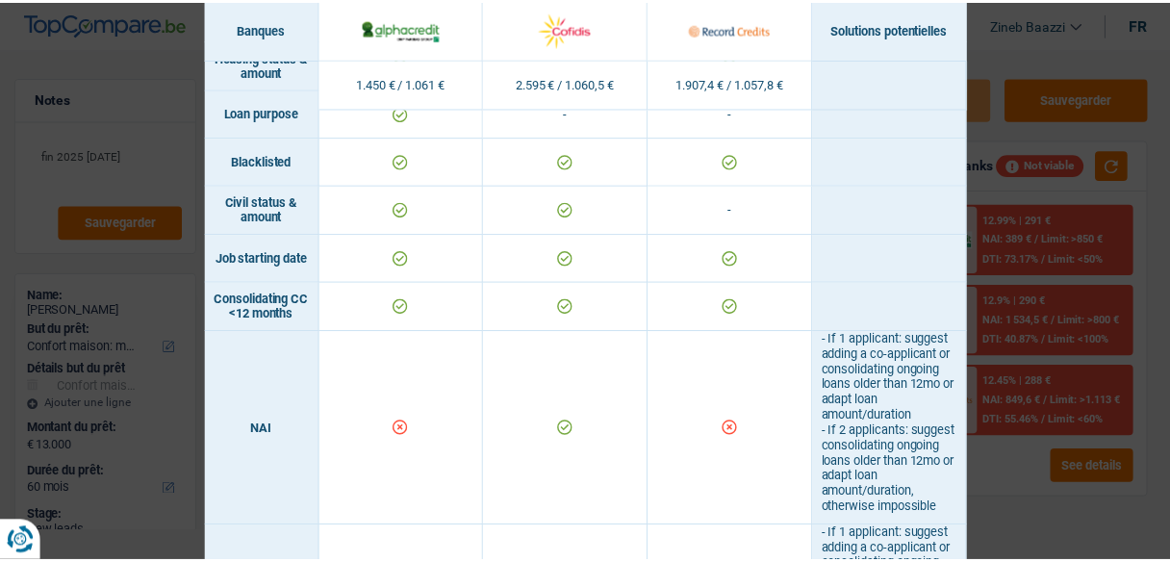
scroll to position [616, 0]
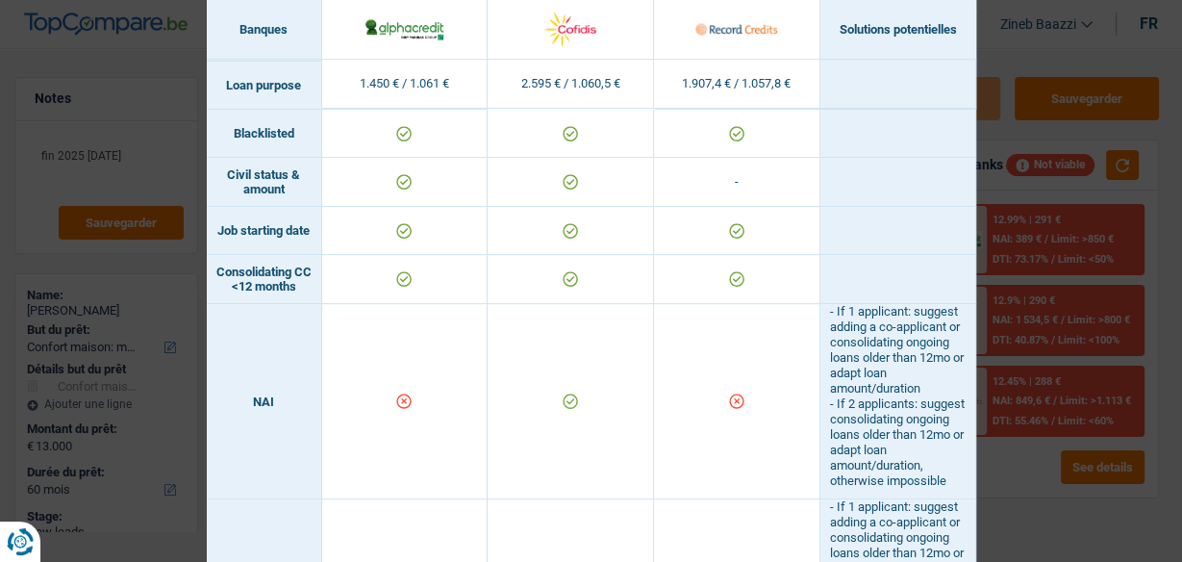
click at [999, 53] on div "Banks conditions × Banques Solutions potentielles Revenus / Charges 1.450 € / 1…" at bounding box center [591, 281] width 1182 height 562
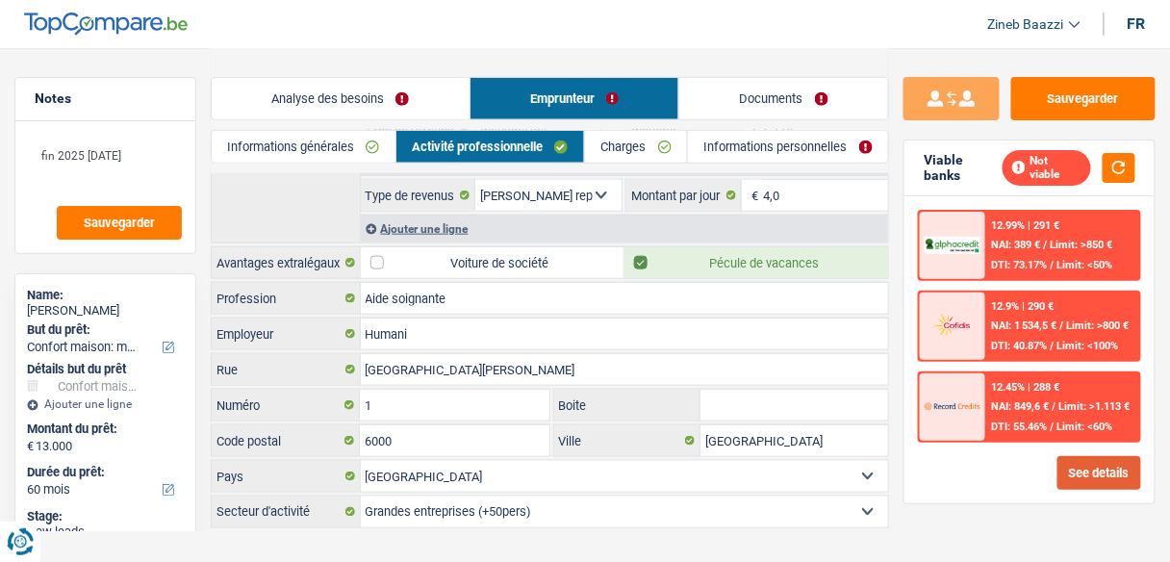
scroll to position [435, 0]
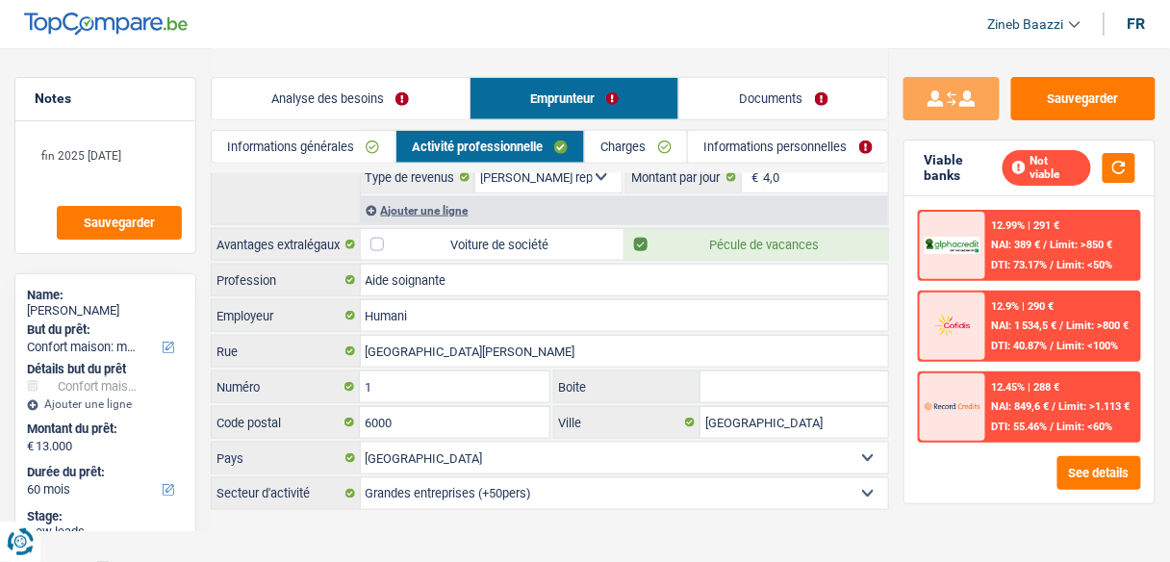
click at [293, 92] on link "Analyse des besoins" at bounding box center [341, 98] width 258 height 41
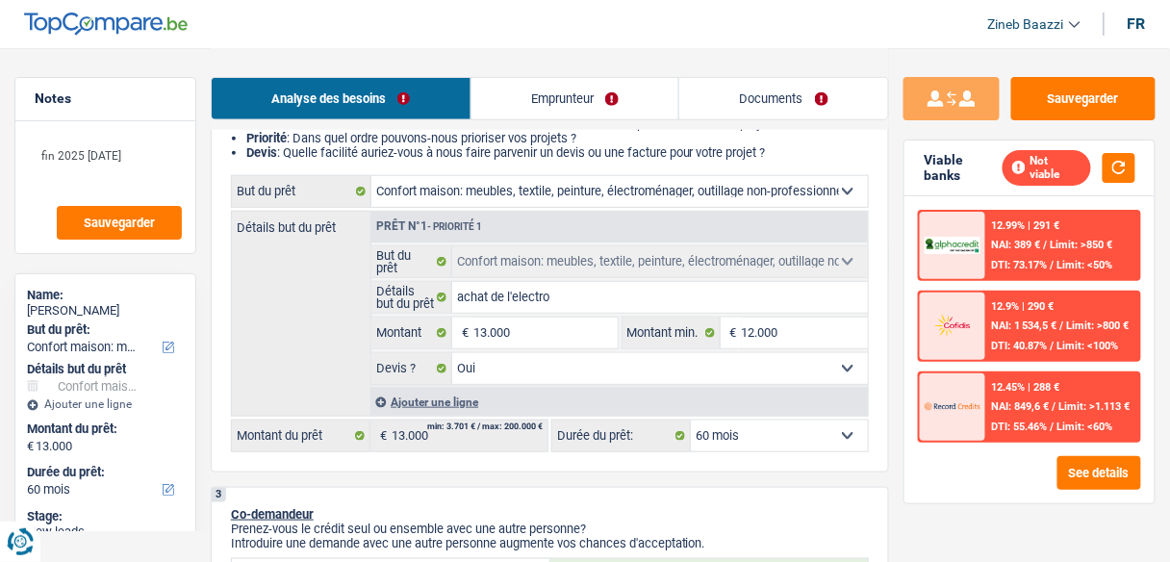
scroll to position [281, 0]
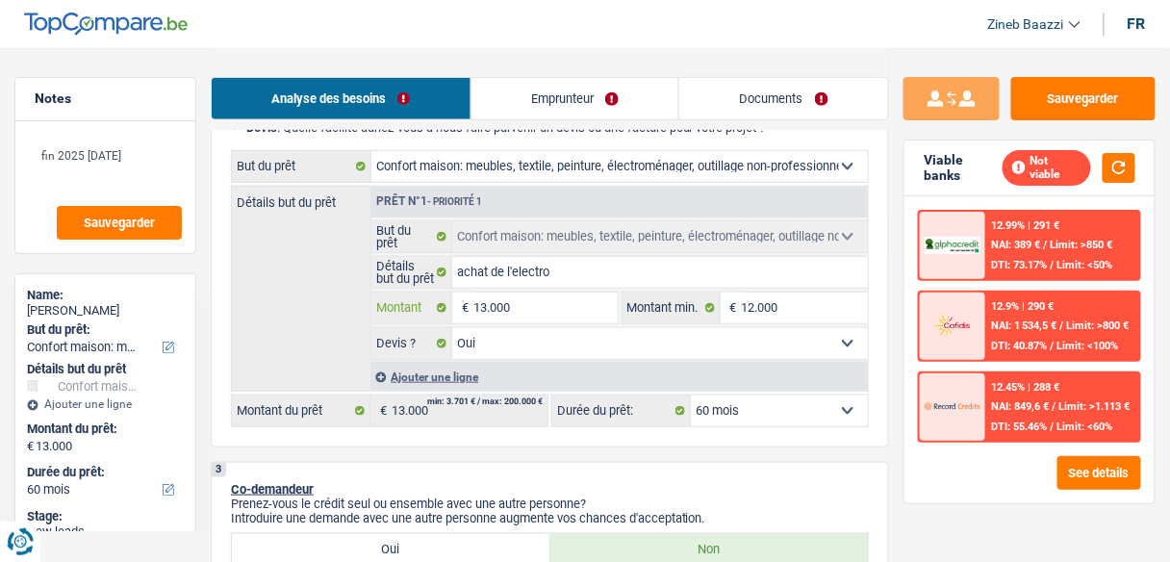
click at [511, 316] on input "13.000" at bounding box center [544, 307] width 143 height 31
type input "1"
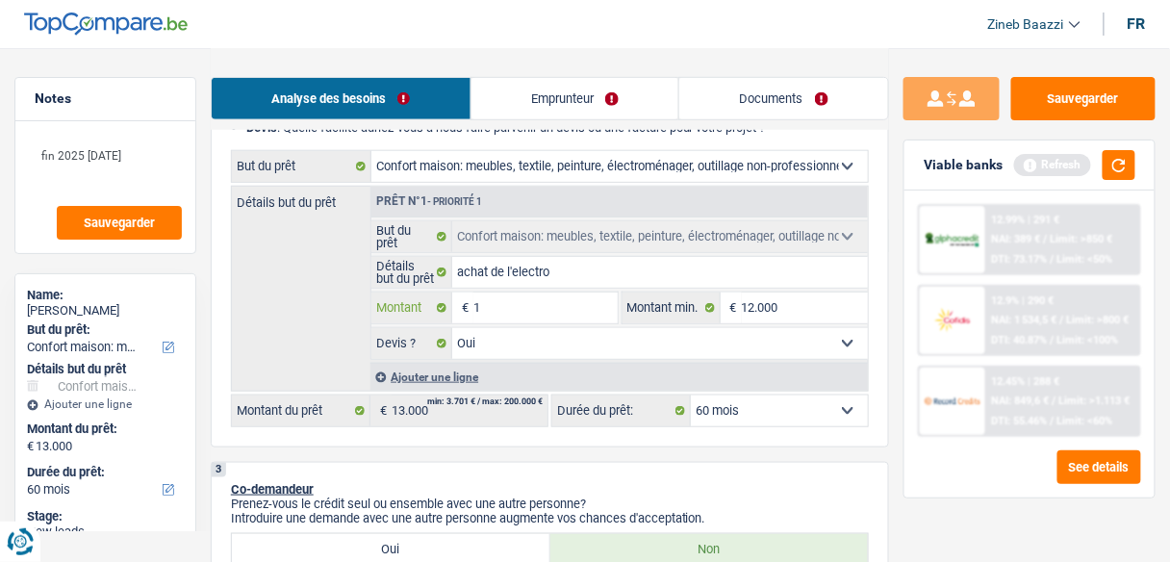
type input "15"
type input "150"
type input "1.500"
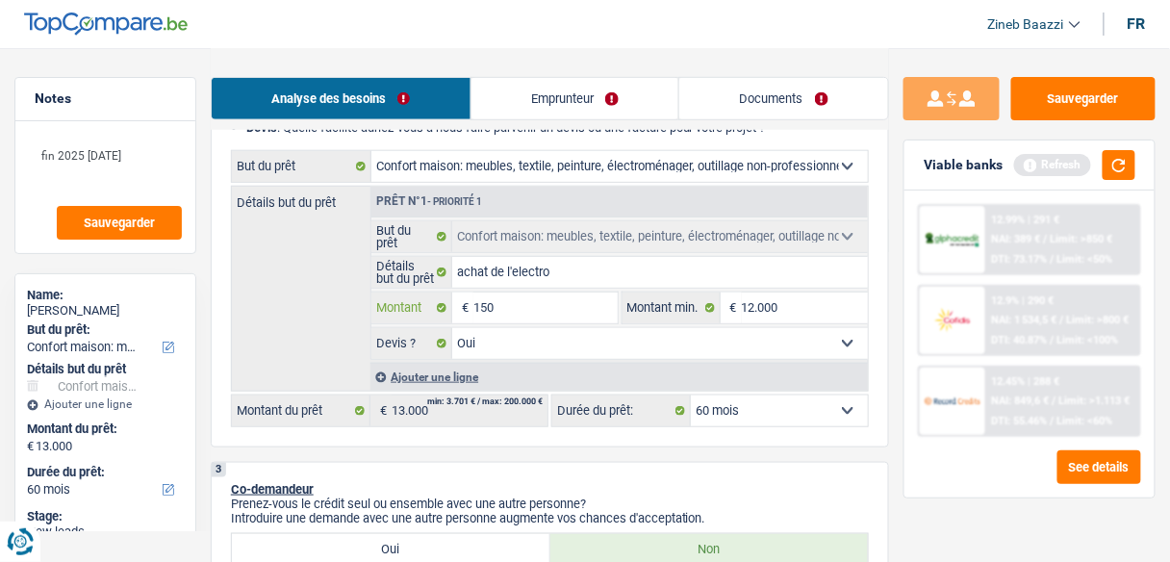
type input "1.500"
type input "15.000"
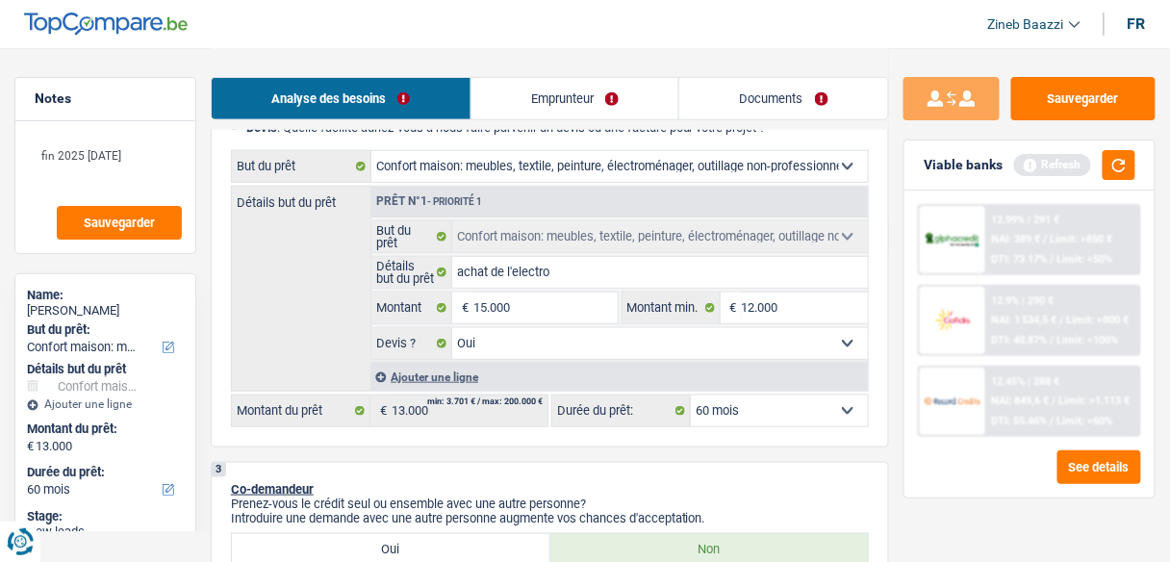
type input "15.000"
click at [483, 97] on link "Emprunteur" at bounding box center [575, 98] width 208 height 41
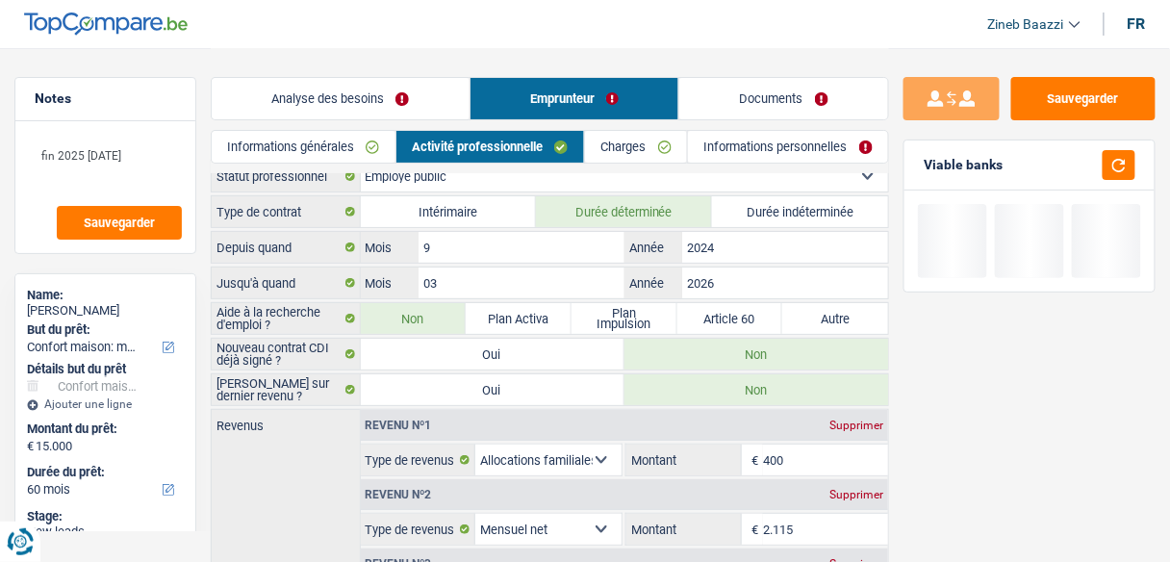
scroll to position [0, 0]
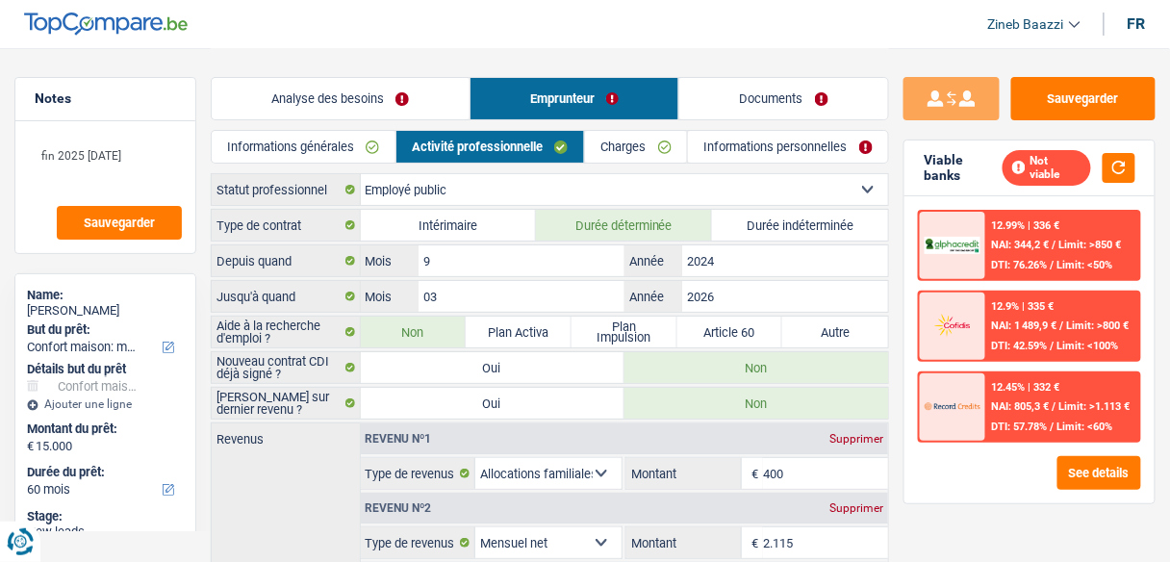
click at [368, 97] on link "Analyse des besoins" at bounding box center [341, 98] width 258 height 41
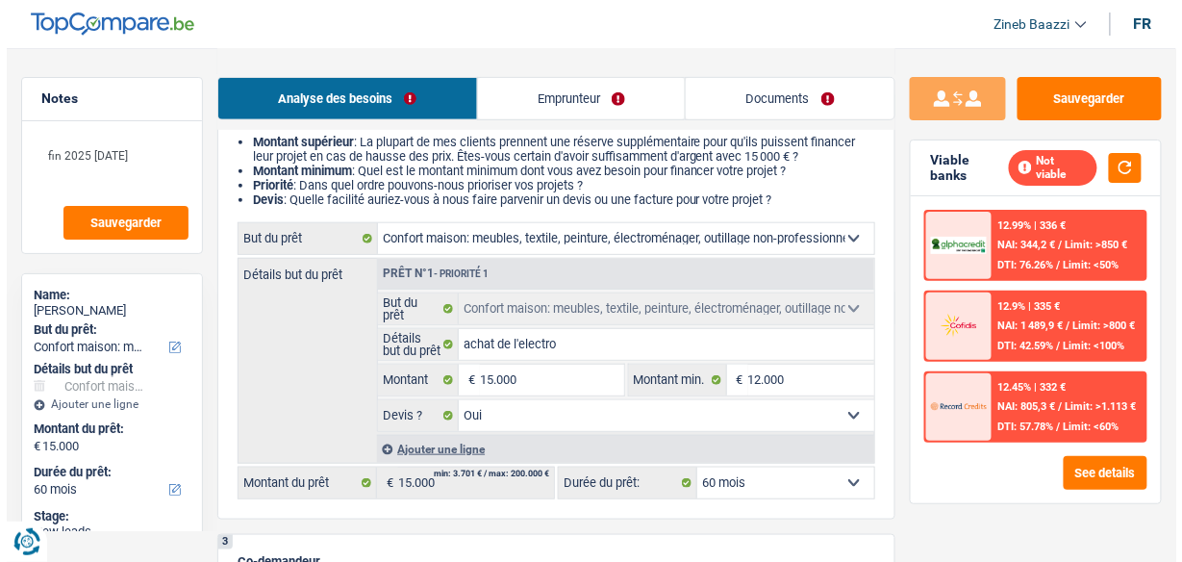
scroll to position [231, 0]
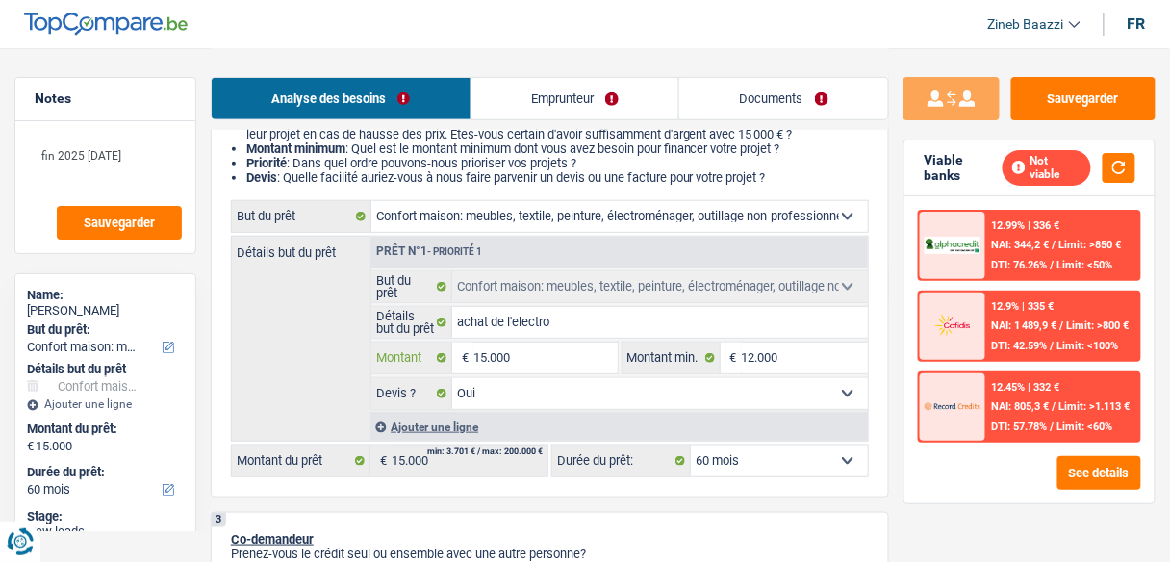
click at [489, 359] on input "15.000" at bounding box center [544, 357] width 143 height 31
type input "1"
type input "10"
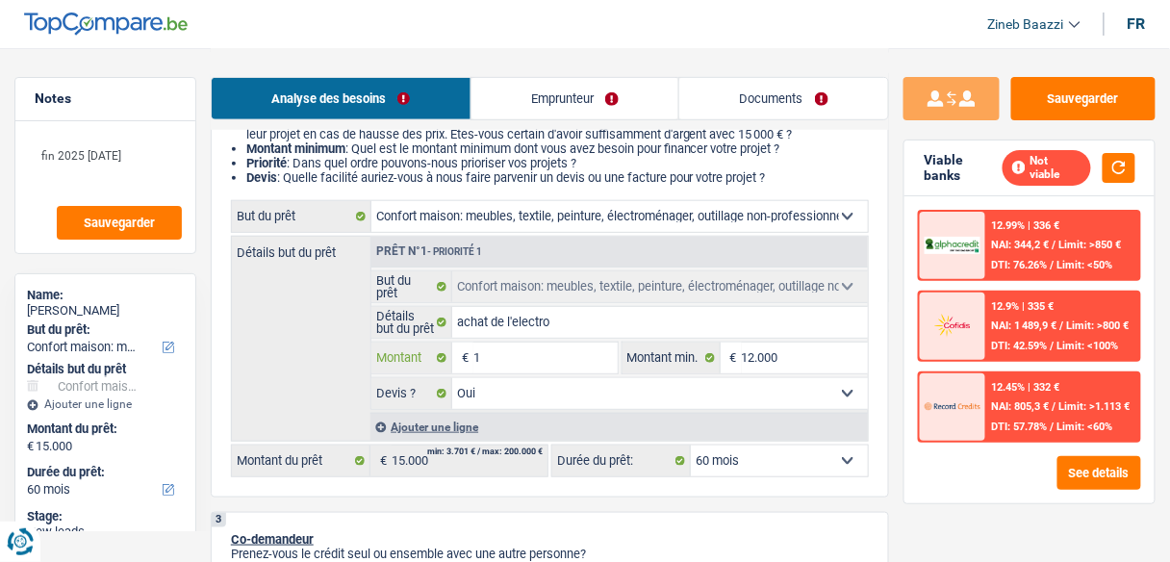
type input "10"
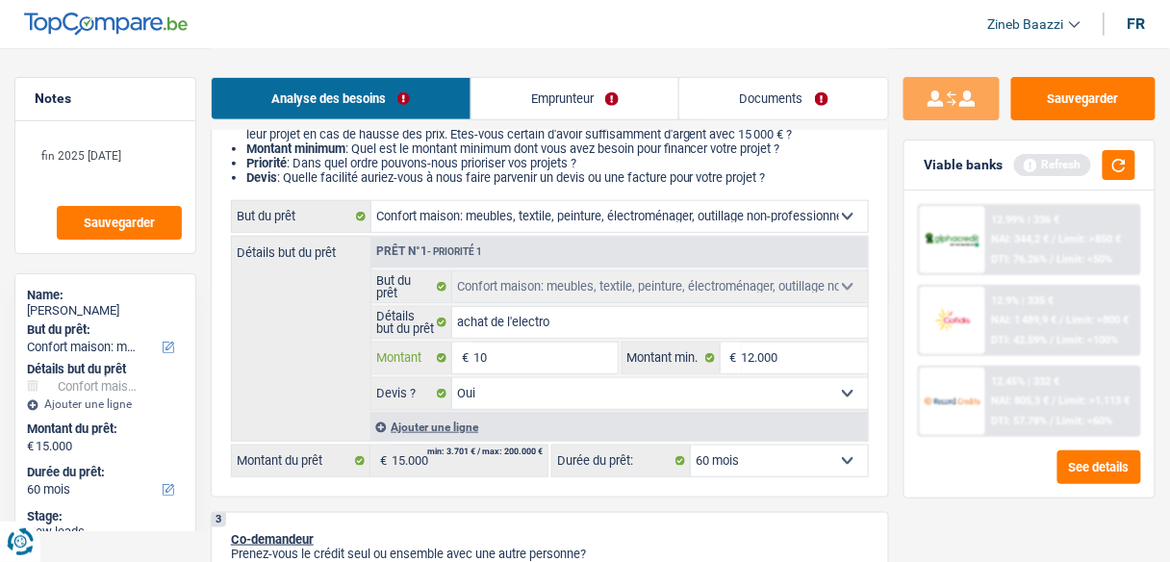
type input "100"
type input "1.001"
type input "10.010"
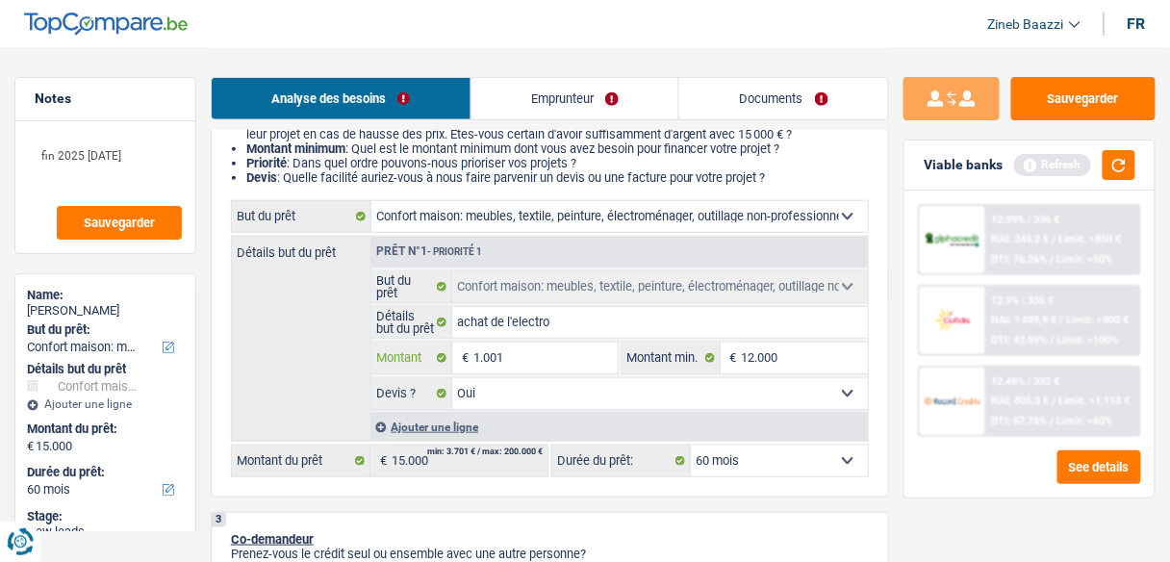
type input "10.010"
type input "1.001"
type input "100"
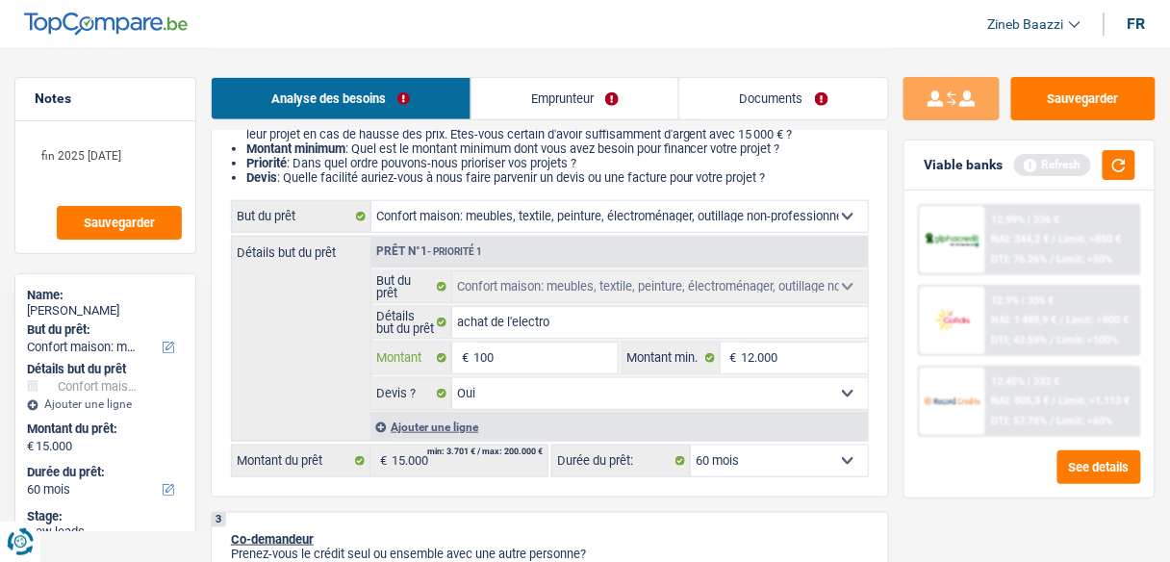
type input "1.000"
type input "10.001"
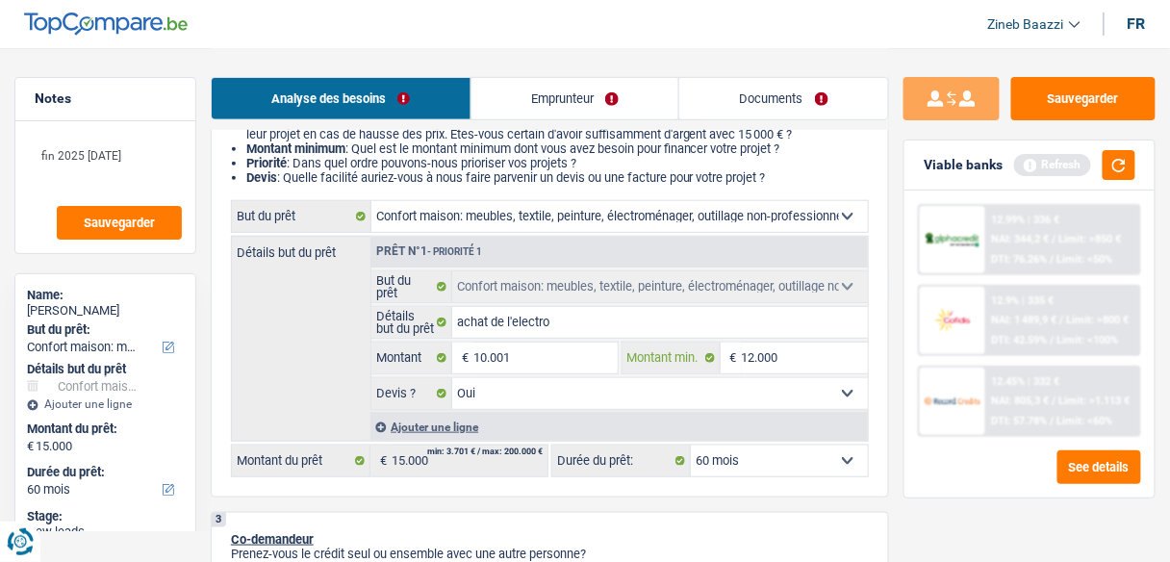
type input "10.001"
click at [754, 361] on input "12.000" at bounding box center [805, 357] width 126 height 31
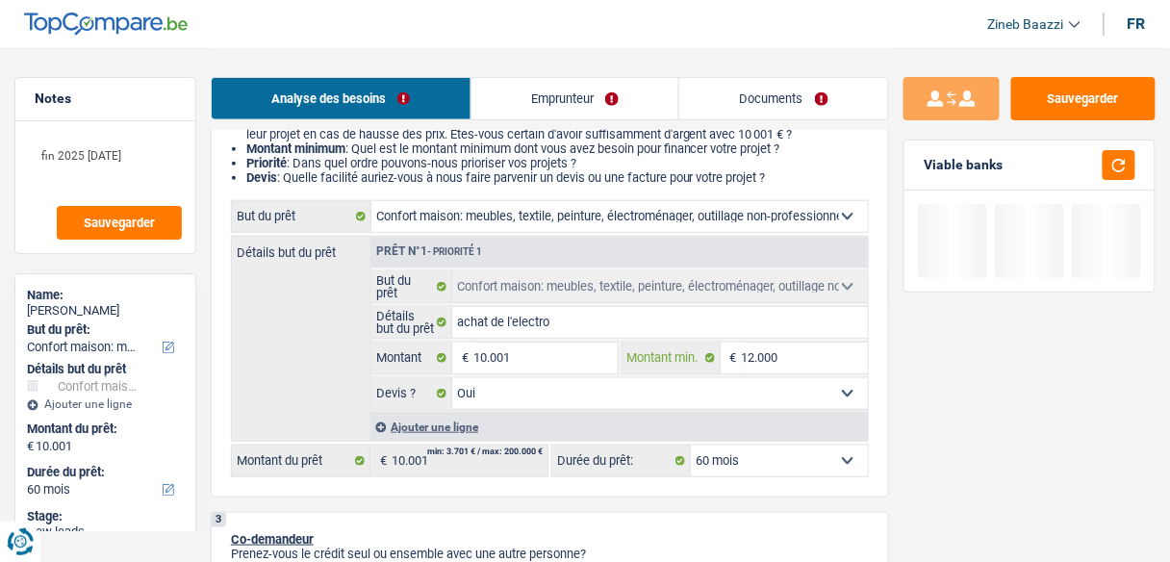
type input "1.200"
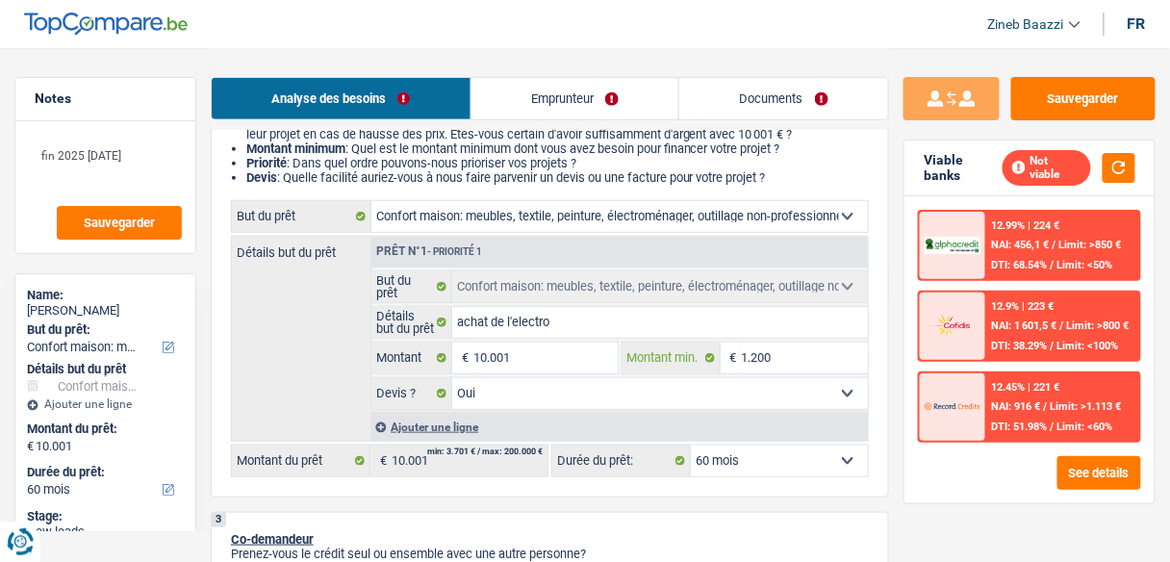
type input "120"
type input "12"
type input "1"
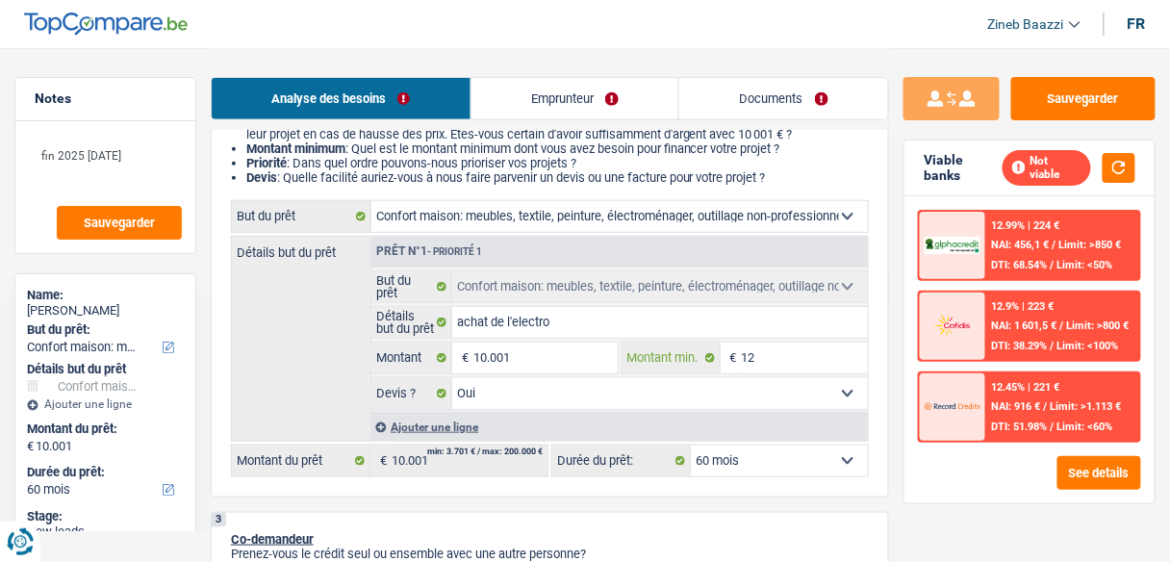
type input "1"
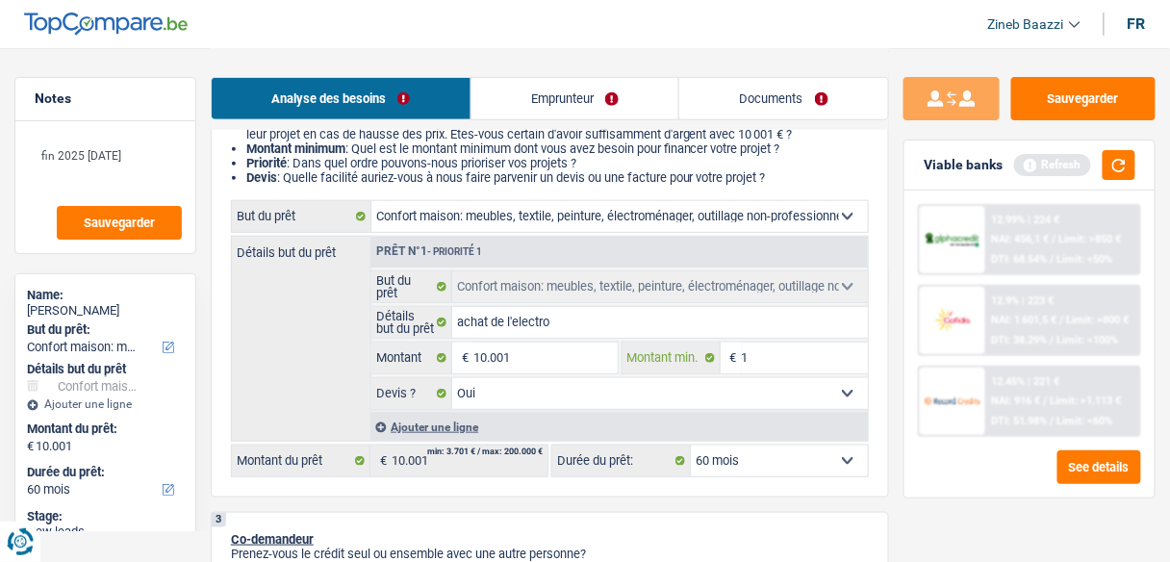
type input "10"
type input "100"
type input "1.001"
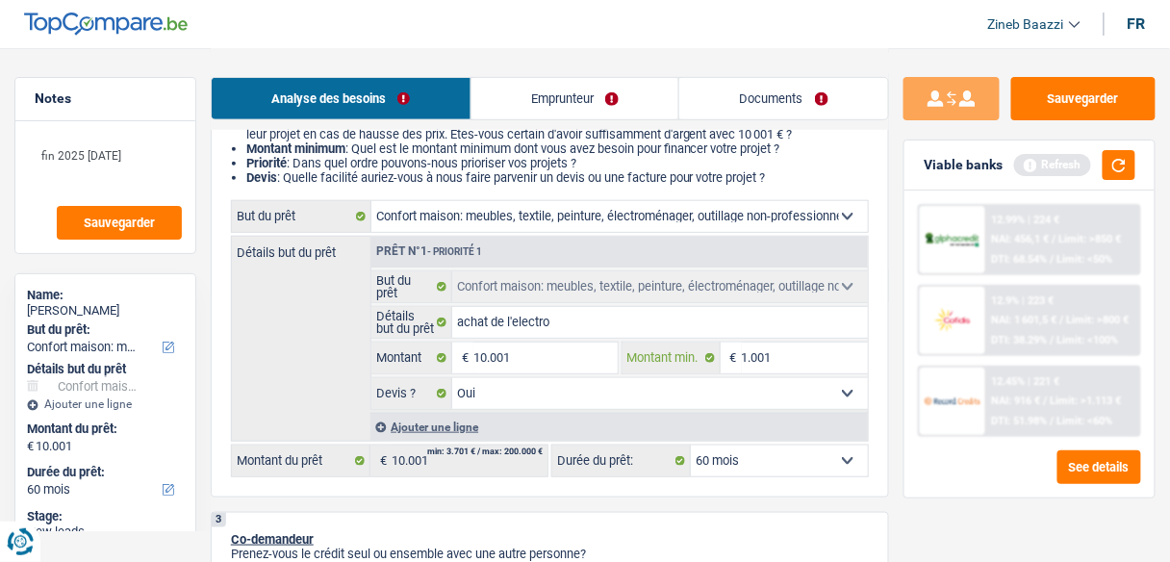
type input "1.001"
type input "100"
click at [1125, 172] on button "button" at bounding box center [1118, 165] width 33 height 30
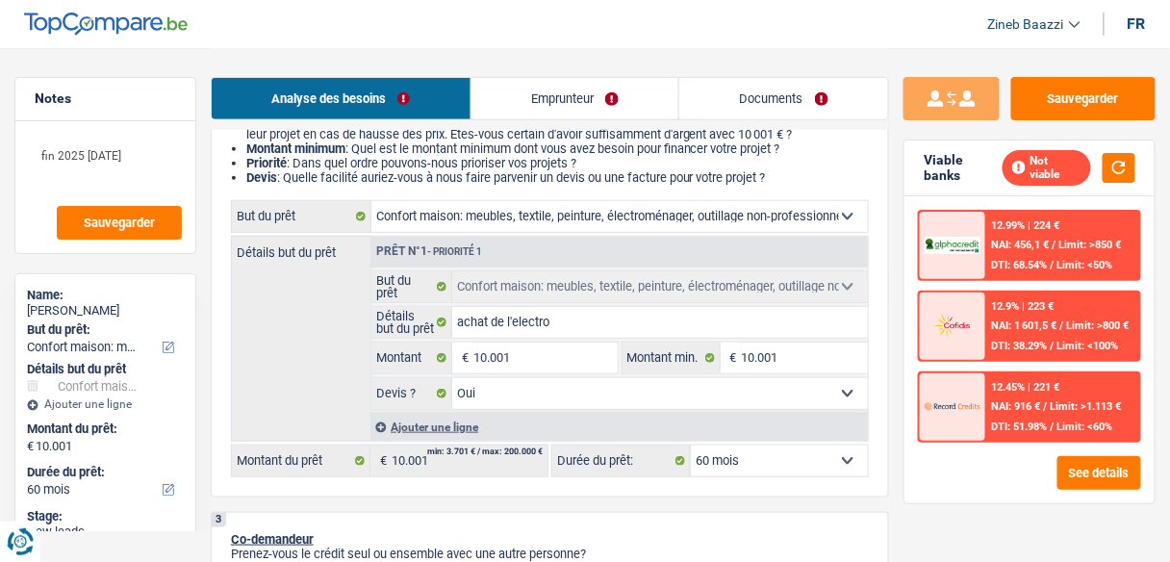
click at [814, 481] on div "2 Projet : Quel projet souhaitez-vous financer pour 10 001 € ? Montant supérieu…" at bounding box center [550, 283] width 678 height 427
click at [811, 468] on select "12 mois 18 mois 24 mois 30 mois 36 mois 42 mois 48 mois 60 mois Sélectionner un…" at bounding box center [779, 460] width 177 height 31
click at [805, 468] on select "12 mois 18 mois 24 mois 30 mois 36 mois 42 mois 48 mois 60 mois Sélectionner un…" at bounding box center [779, 460] width 177 height 31
click at [979, 493] on div "12.99% | 224 € NAI: 456,1 € / Limit: >850 € DTI: 68.54% / Limit: <50% 12.9% | 2…" at bounding box center [1029, 349] width 250 height 307
click at [1100, 459] on button "See details" at bounding box center [1099, 473] width 84 height 34
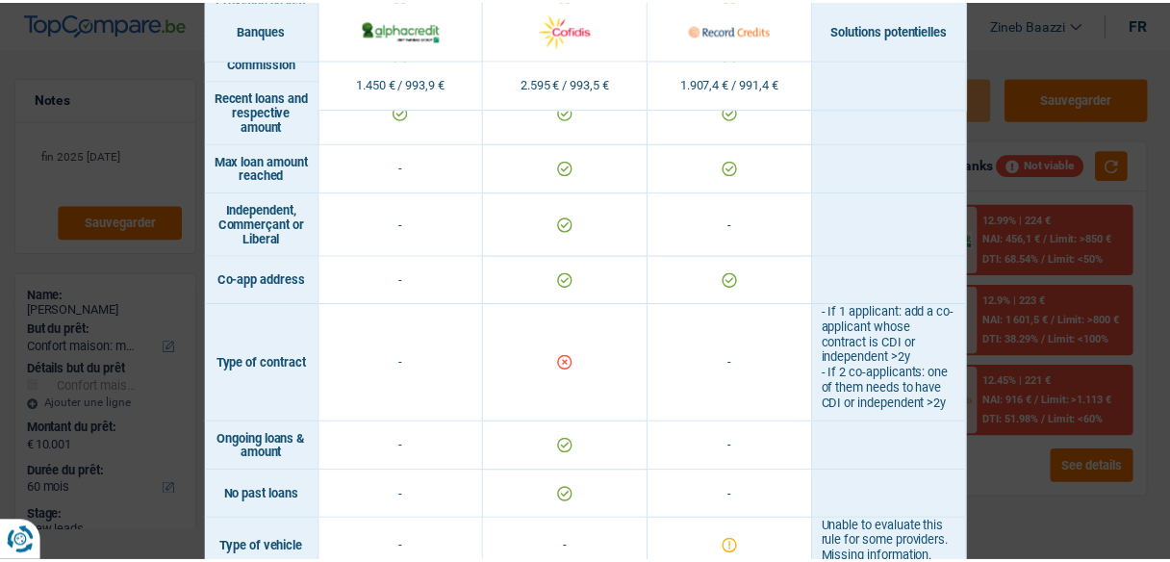
scroll to position [1539, 0]
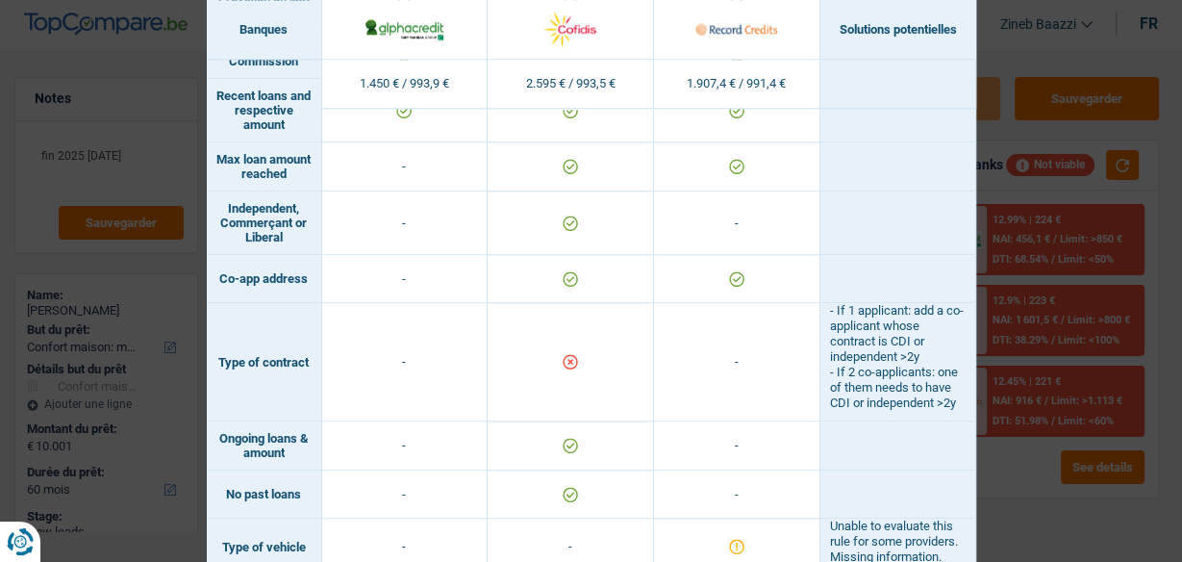
click at [1041, 330] on div "Banks conditions × Banques Solutions potentielles Revenus / Charges 1.450 € / 9…" at bounding box center [591, 281] width 1182 height 562
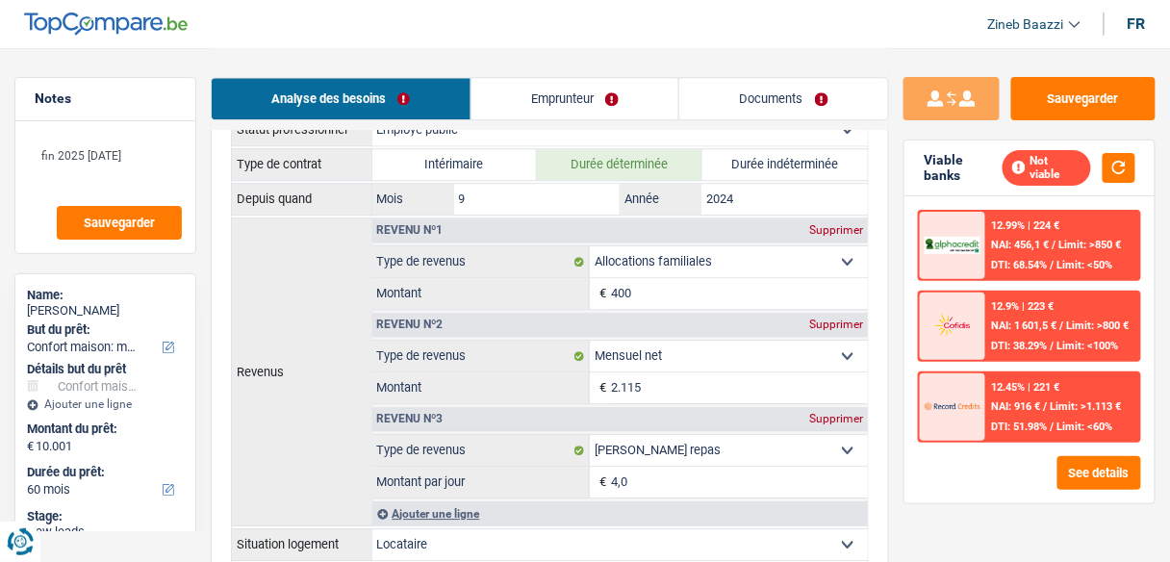
click at [526, 105] on link "Emprunteur" at bounding box center [575, 98] width 208 height 41
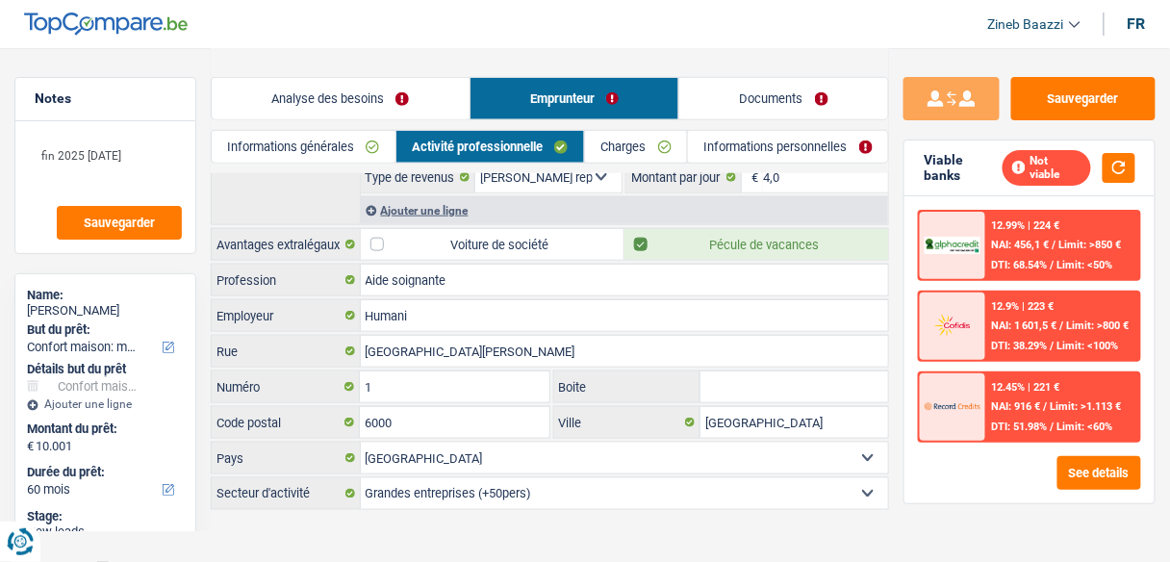
click at [367, 157] on link "Informations générales" at bounding box center [304, 147] width 184 height 32
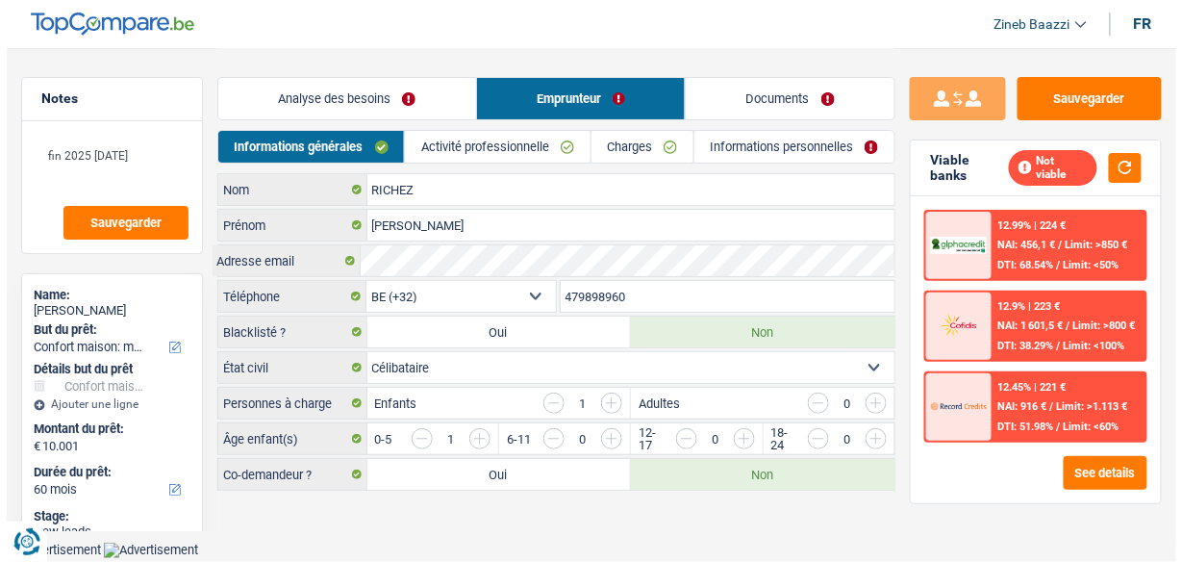
scroll to position [0, 0]
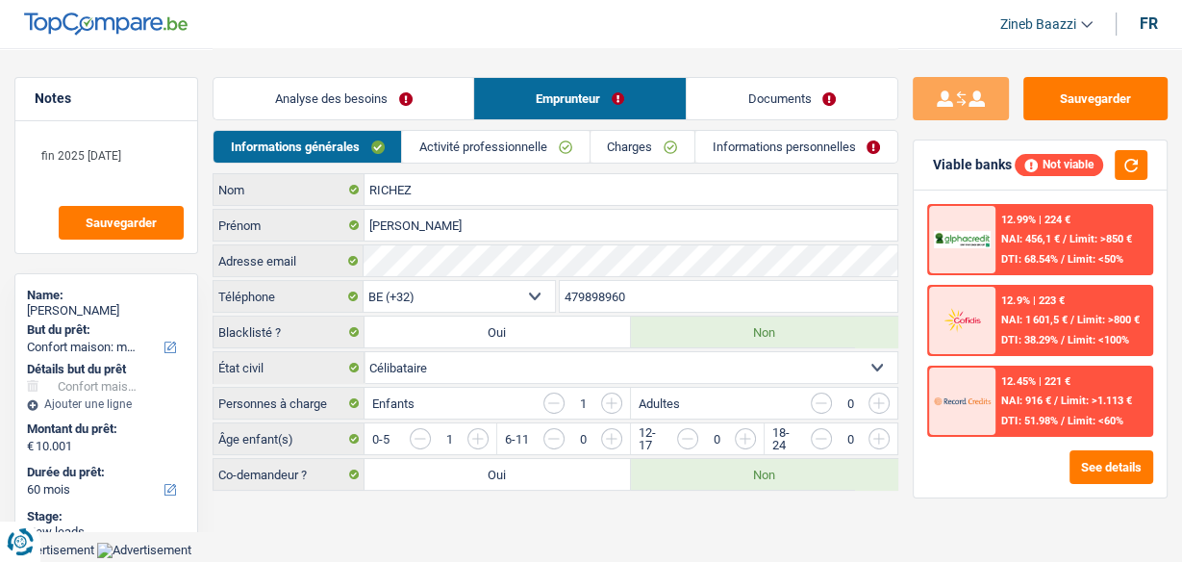
click at [508, 153] on link "Activité professionnelle" at bounding box center [495, 147] width 187 height 32
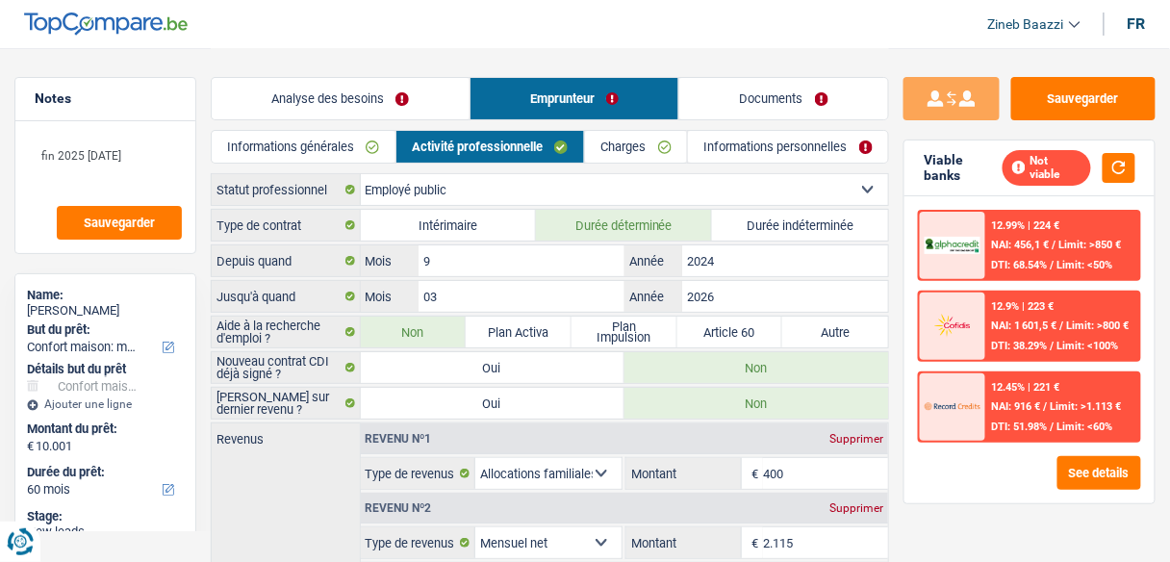
click at [657, 154] on link "Charges" at bounding box center [636, 147] width 102 height 32
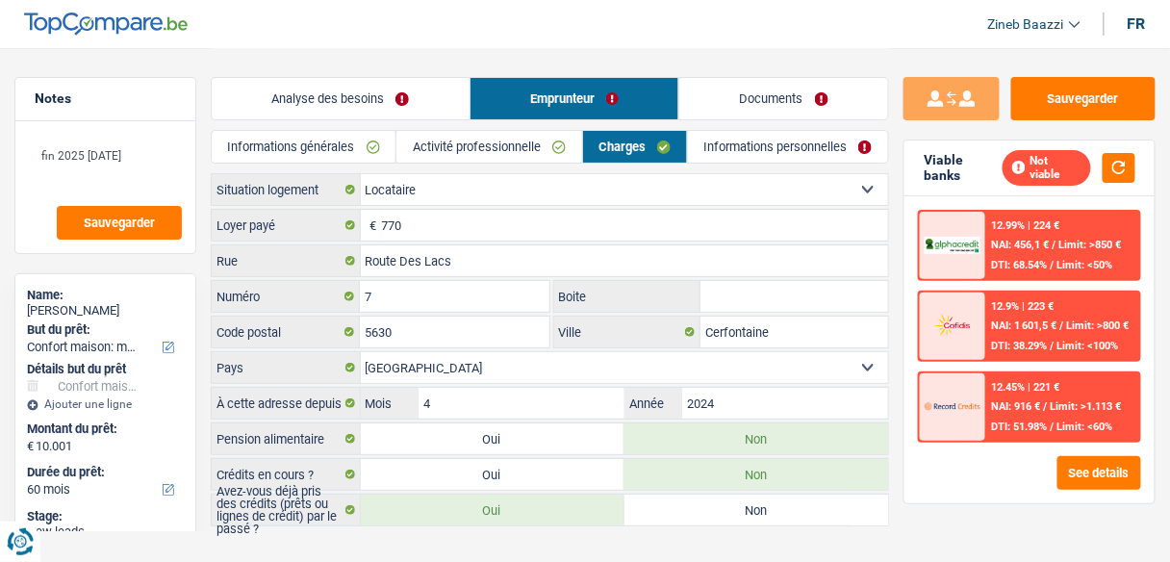
click at [516, 147] on link "Activité professionnelle" at bounding box center [488, 147] width 185 height 32
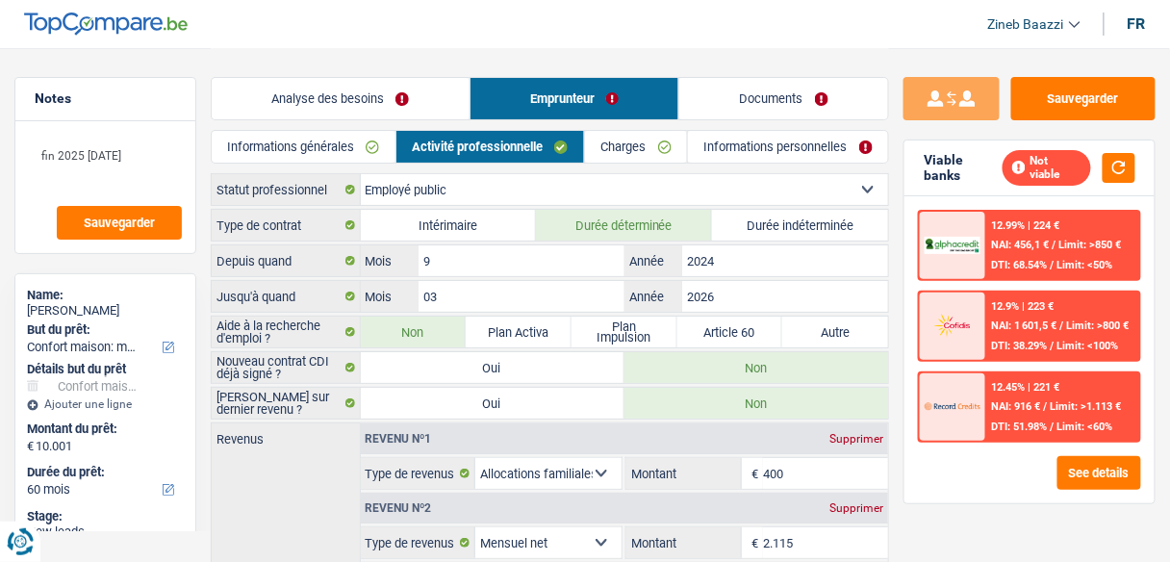
click at [1078, 312] on div "12.9% | 223 € NAI: 1 601,5 € / Limit: >800 € DTI: 38.29% / Limit: <100%" at bounding box center [1062, 325] width 153 height 67
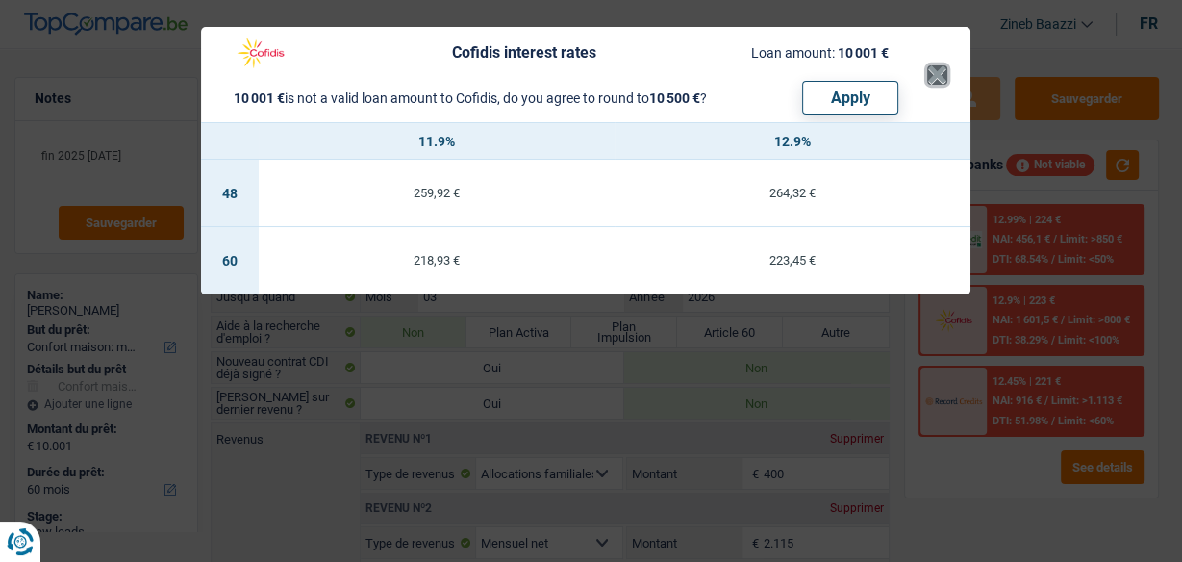
click at [933, 82] on button "×" at bounding box center [937, 74] width 20 height 19
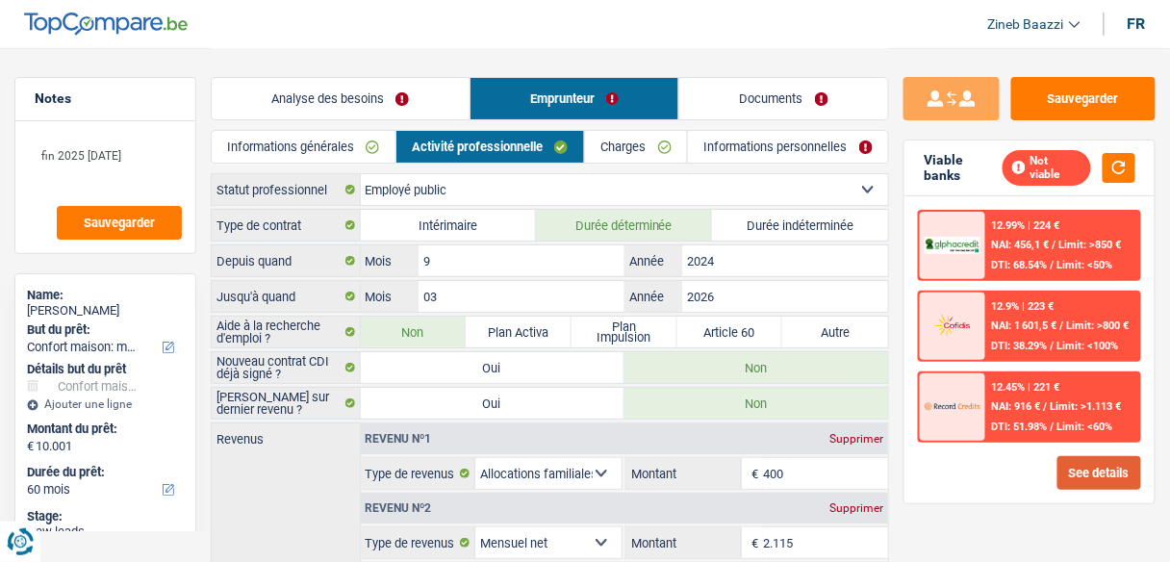
click at [1087, 456] on button "See details" at bounding box center [1099, 473] width 84 height 34
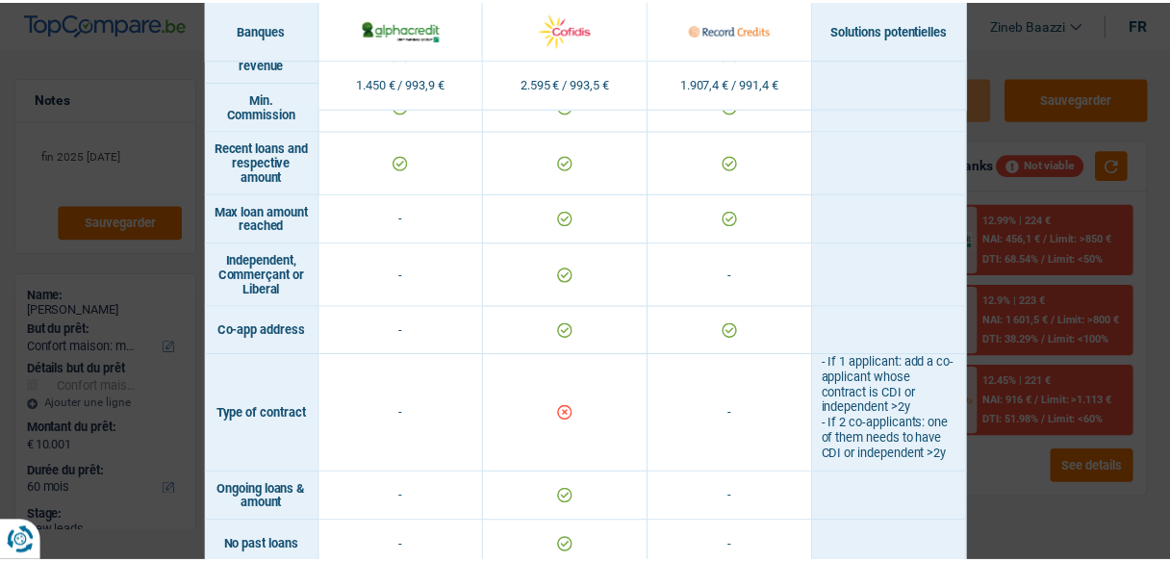
scroll to position [1616, 0]
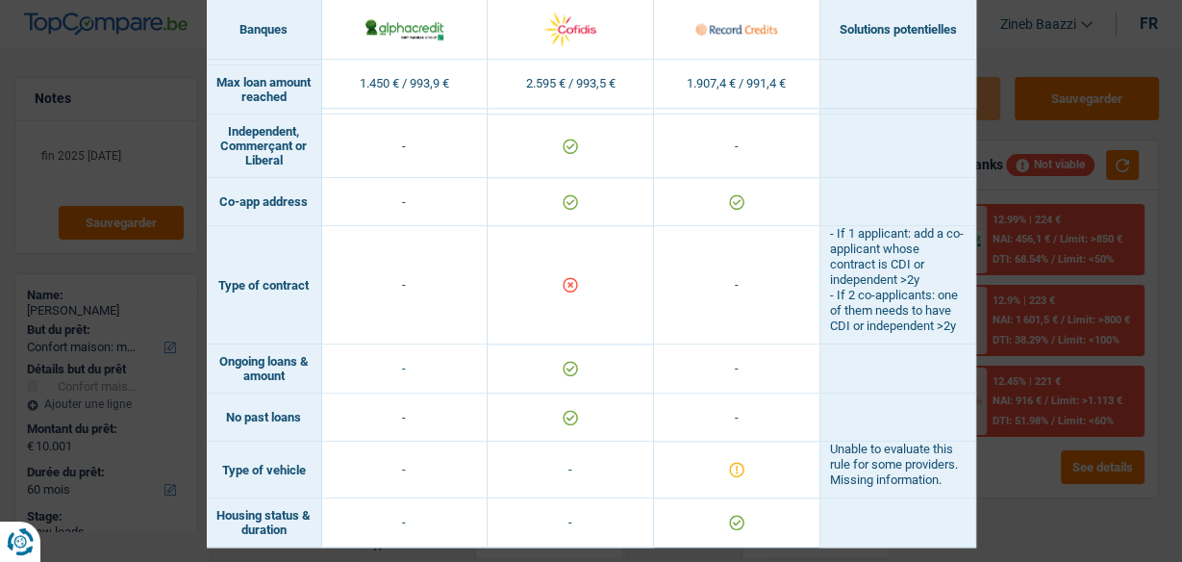
click at [1089, 457] on div "Banks conditions × Banques Solutions potentielles Revenus / Charges 1.450 € / 9…" at bounding box center [591, 281] width 1182 height 562
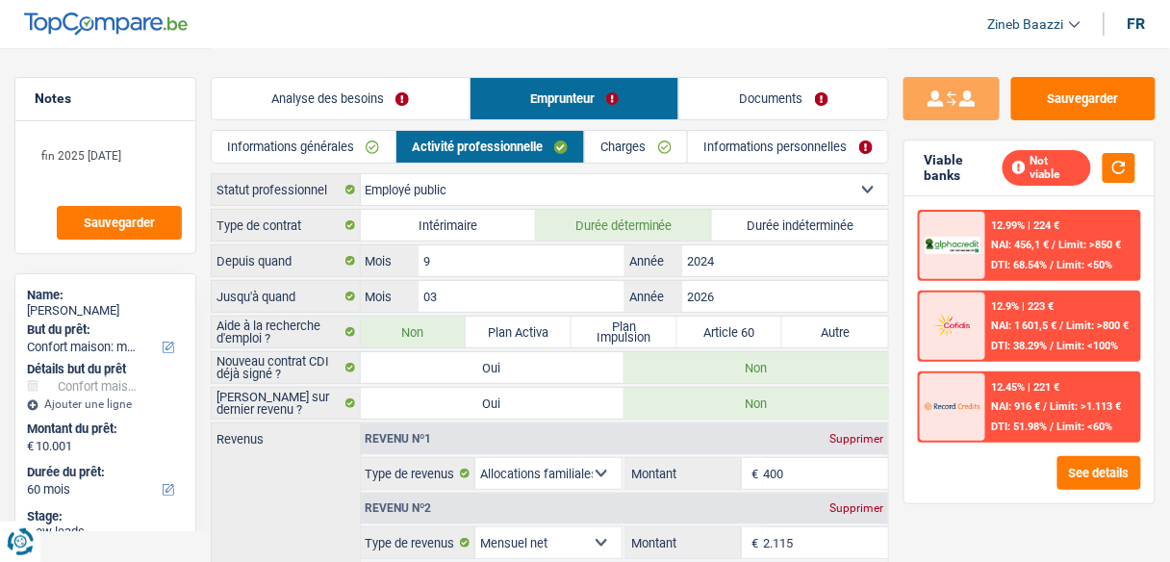
click at [648, 142] on link "Charges" at bounding box center [636, 147] width 102 height 32
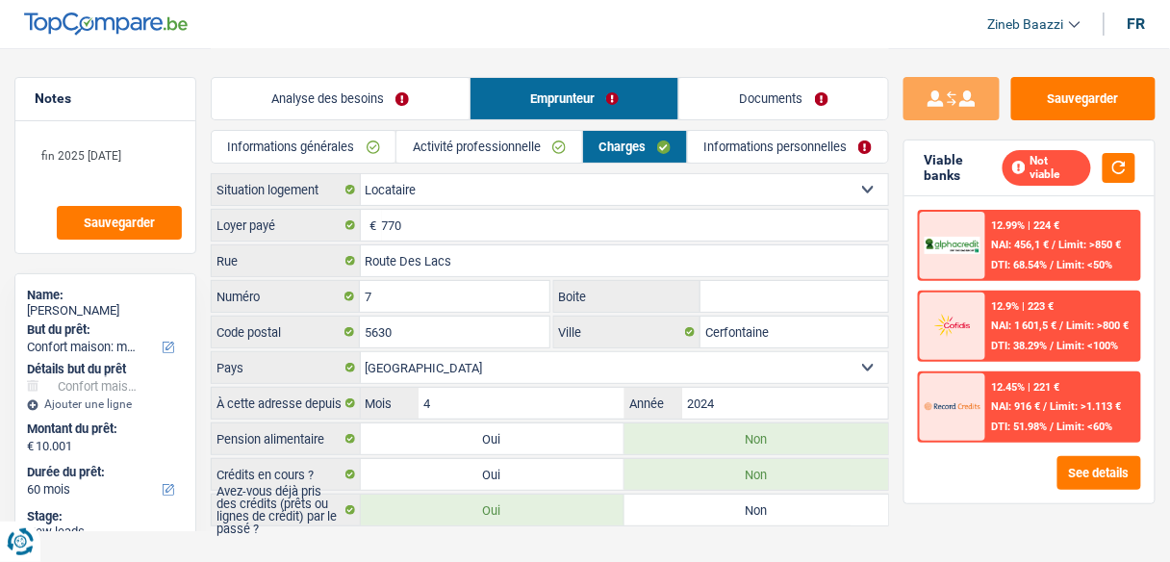
drag, startPoint x: 803, startPoint y: 144, endPoint x: 656, endPoint y: 121, distance: 149.0
click at [801, 143] on link "Informations personnelles" at bounding box center [788, 147] width 200 height 32
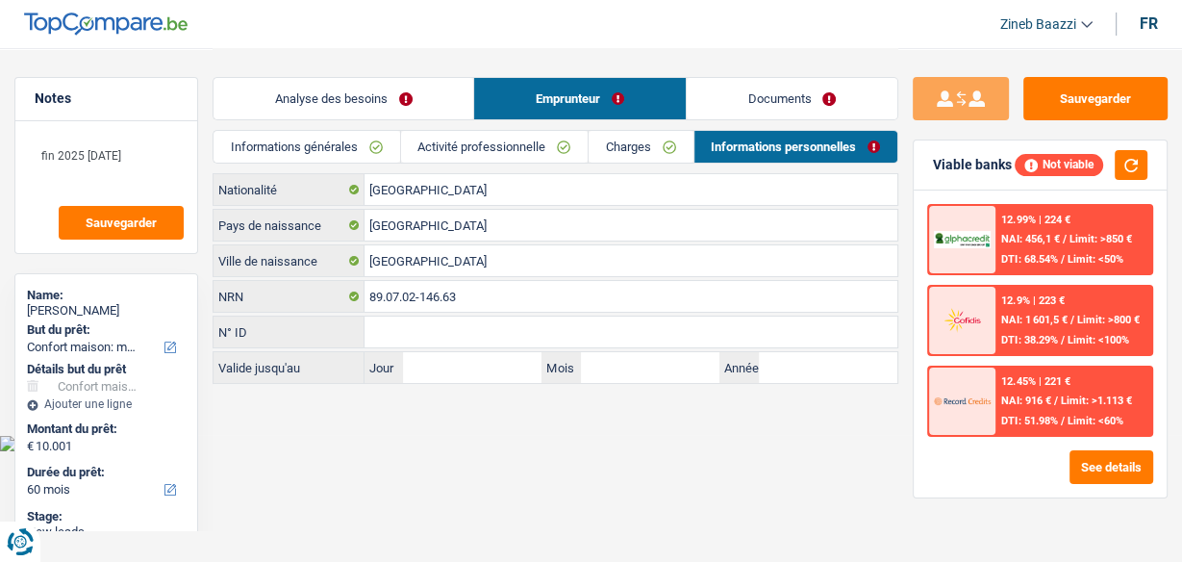
click at [324, 94] on link "Analyse des besoins" at bounding box center [344, 98] width 260 height 41
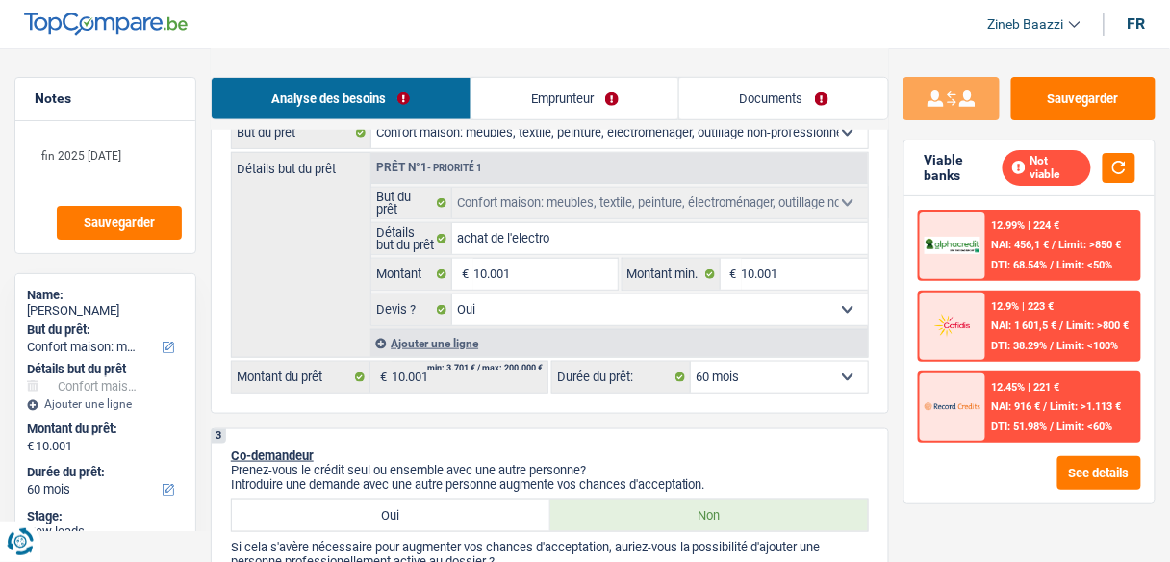
scroll to position [308, 0]
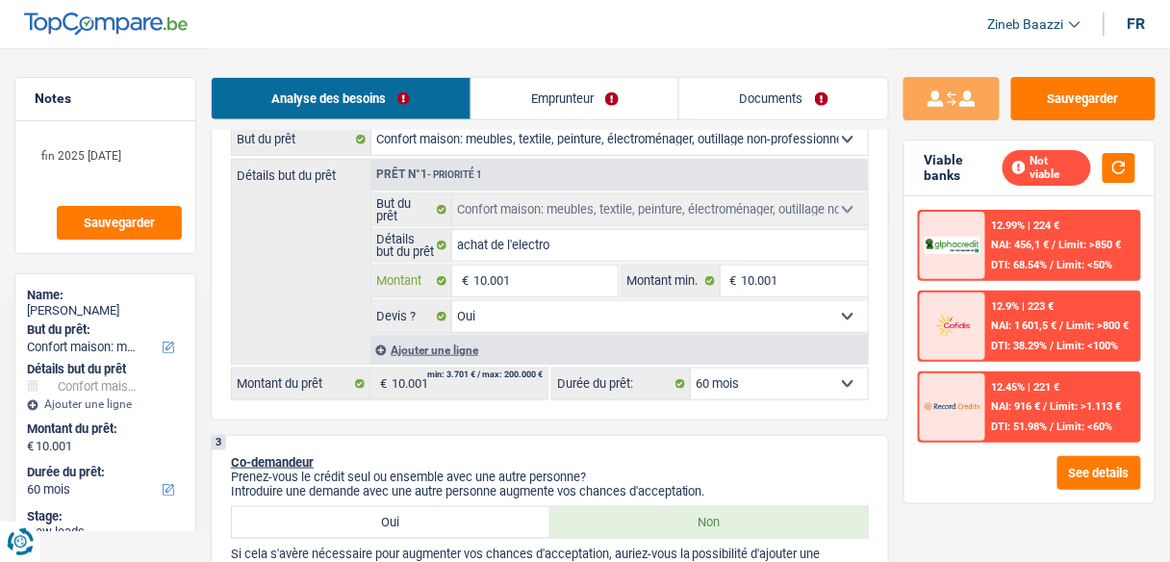
click at [516, 282] on input "10.001" at bounding box center [544, 280] width 143 height 31
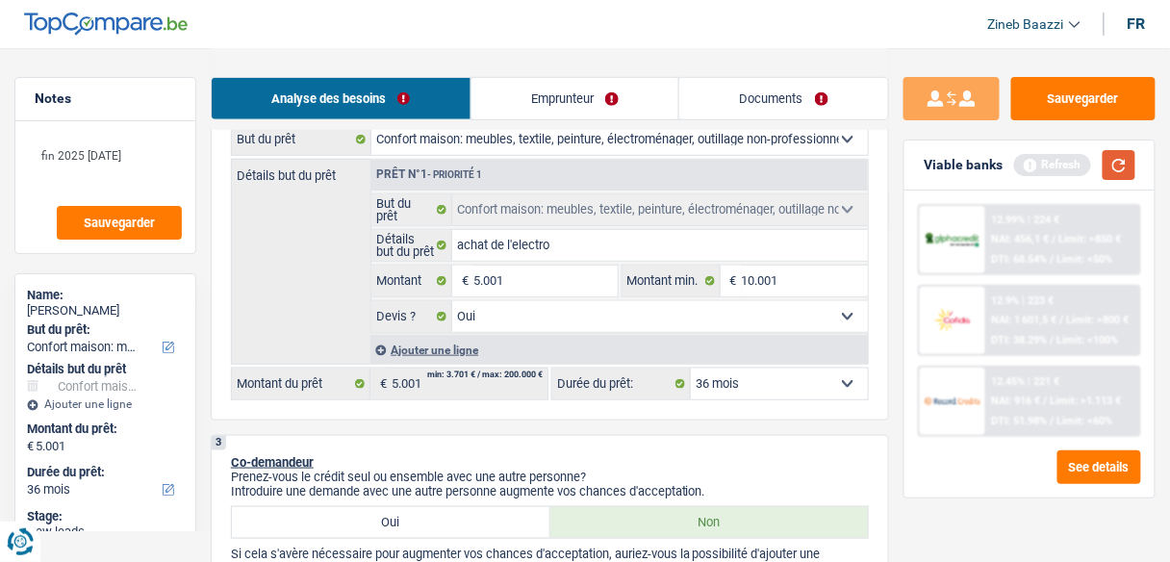
click at [1130, 150] on button "button" at bounding box center [1118, 165] width 33 height 30
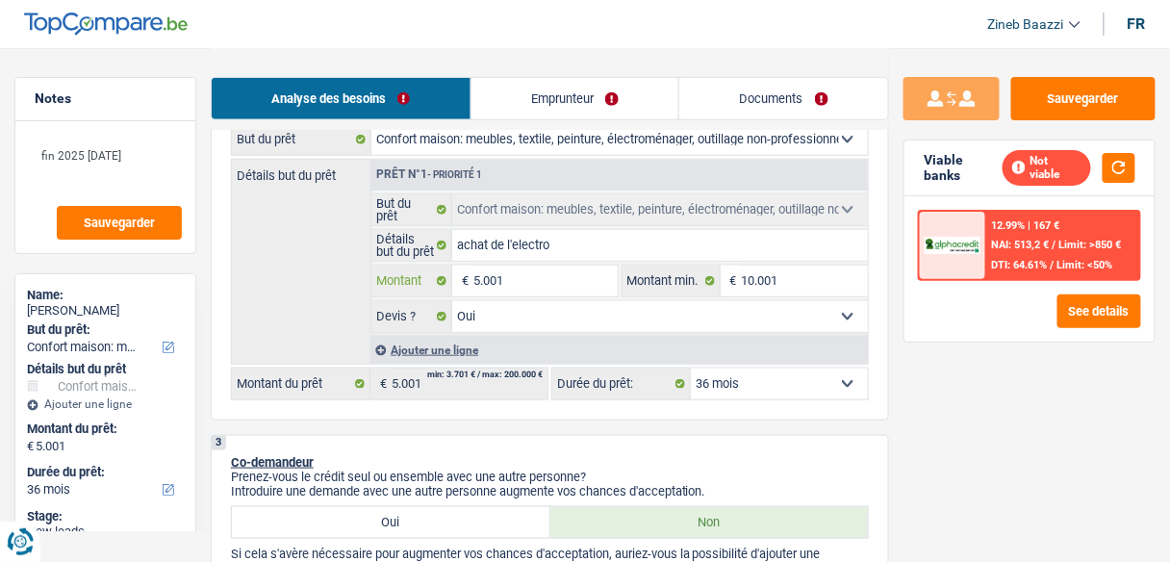
click at [489, 266] on input "5.001" at bounding box center [544, 280] width 143 height 31
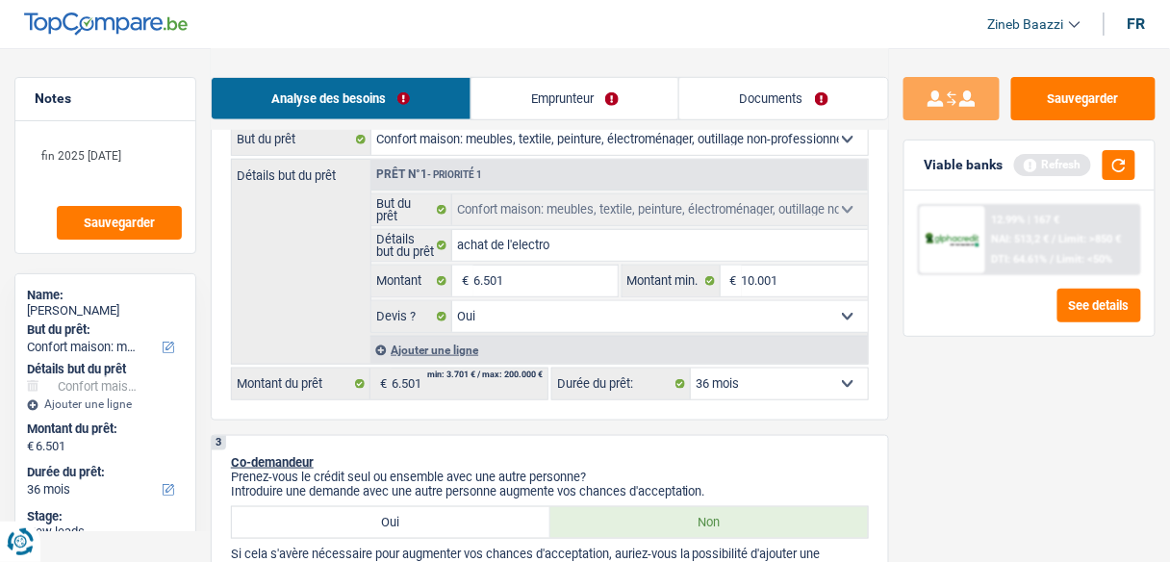
click at [1027, 373] on div "Sauvegarder Viable banks Refresh 12.99% | 167 € NAI: 513,2 € / Limit: >850 € DT…" at bounding box center [1029, 304] width 281 height 454
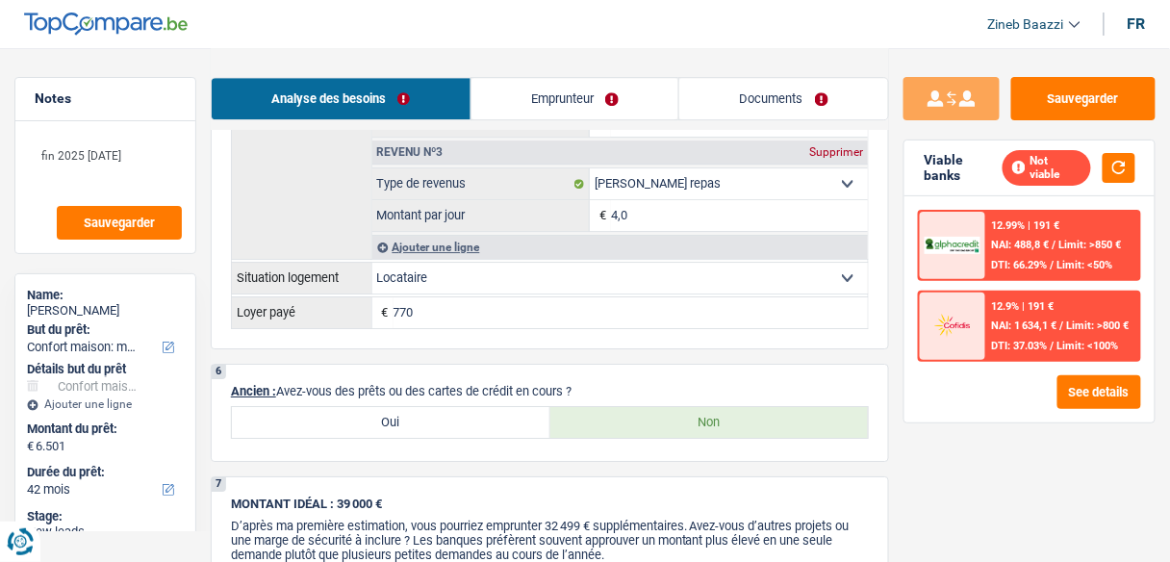
scroll to position [1385, 0]
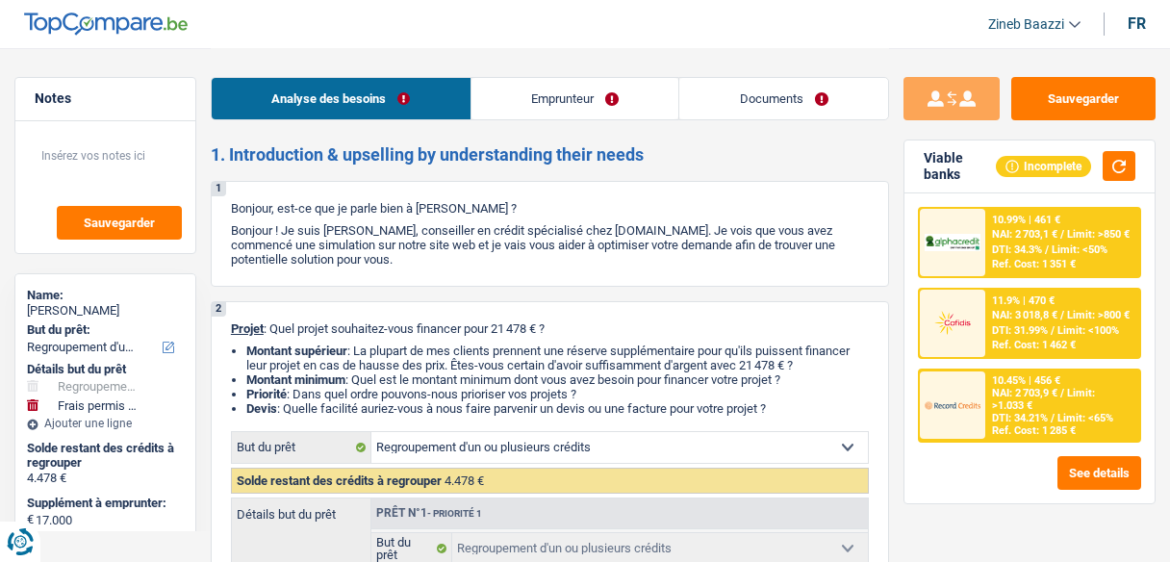
select select "refinancing"
select select "drivingLicense"
select select "60"
select select "refinancing"
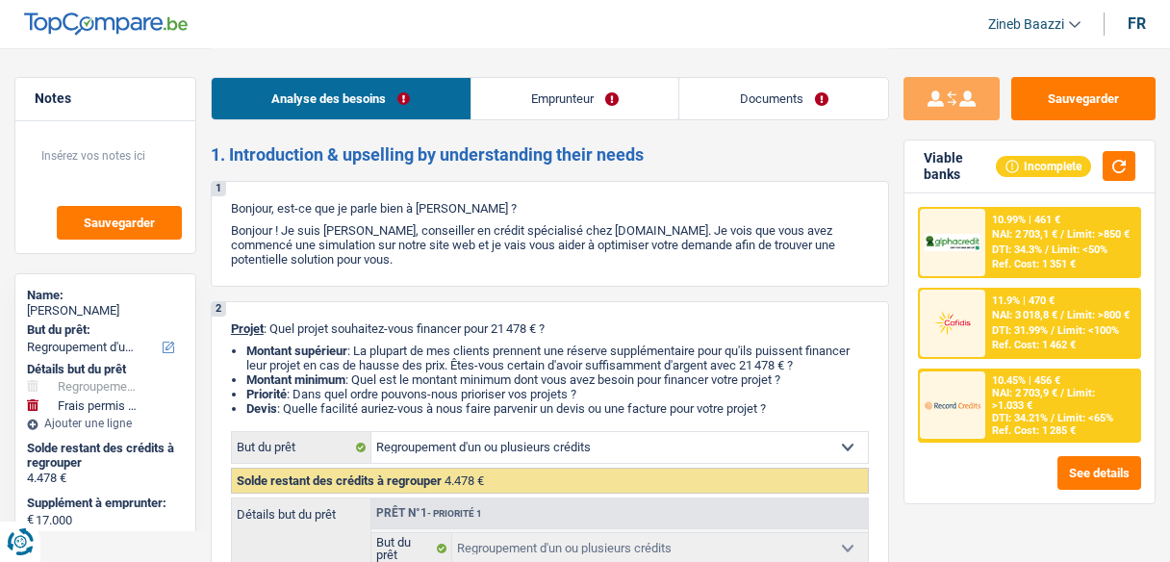
select select "refinancing"
select select "drivingLicense"
select select "60"
select select "privateEmployee"
select select "familyAllowances"
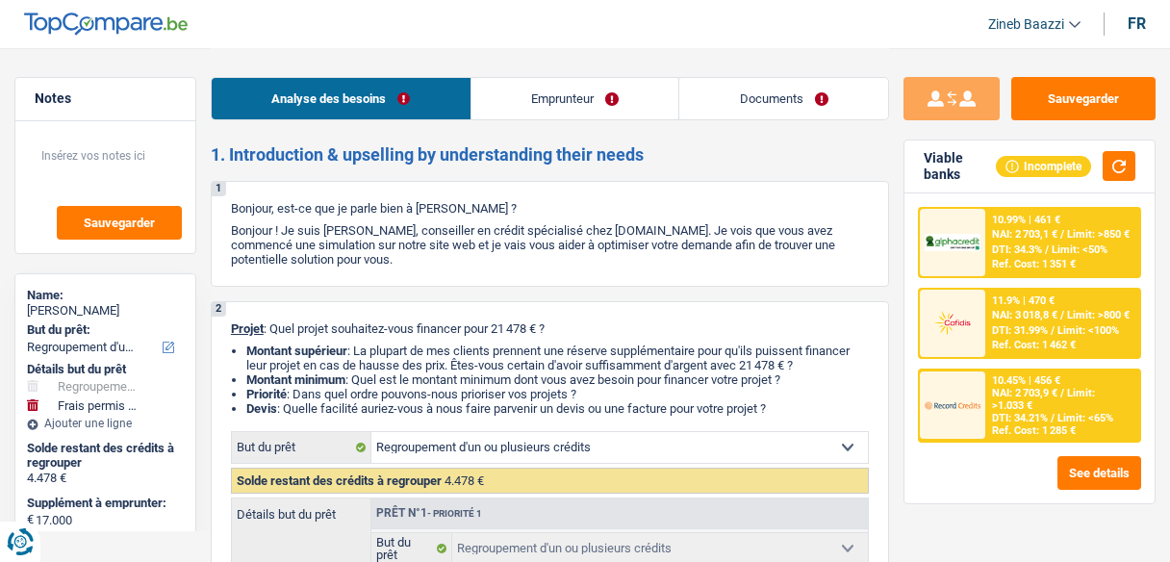
select select "netSalary"
select select "mealVouchers"
select select "rents"
select select "personalLoan"
select select "loanRepayment"
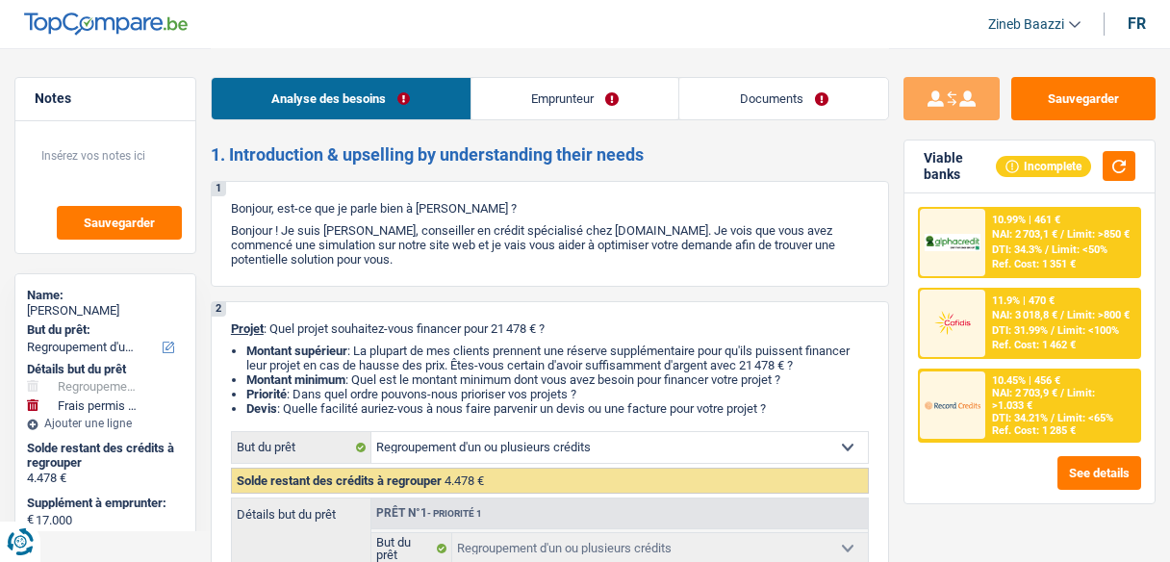
select select "72"
select select "refinancing"
select select "drivingLicense"
select select "60"
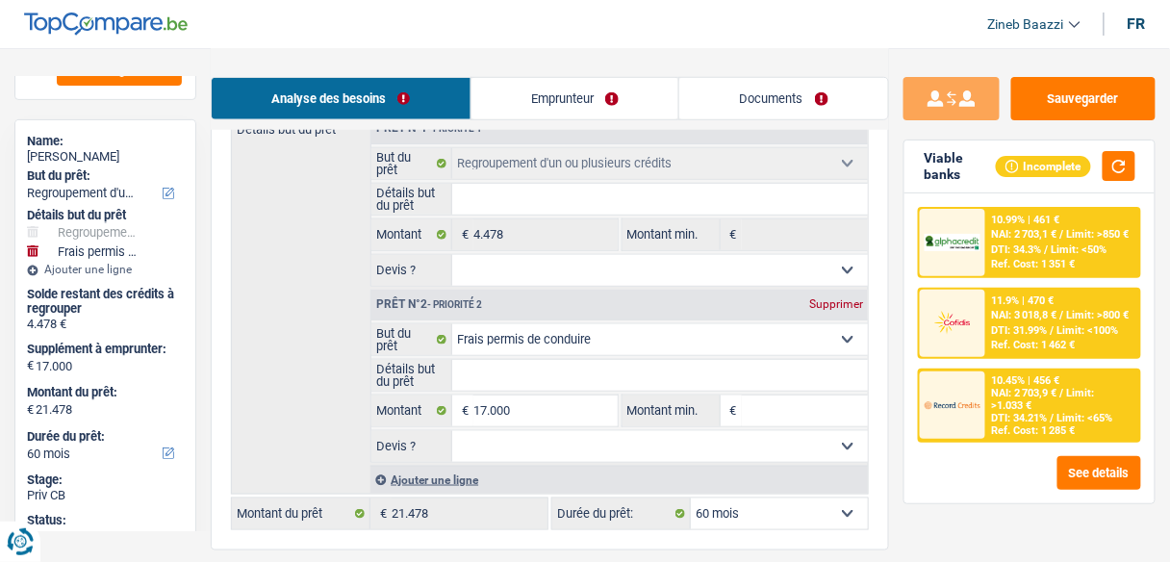
click at [576, 114] on link "Emprunteur" at bounding box center [575, 98] width 208 height 41
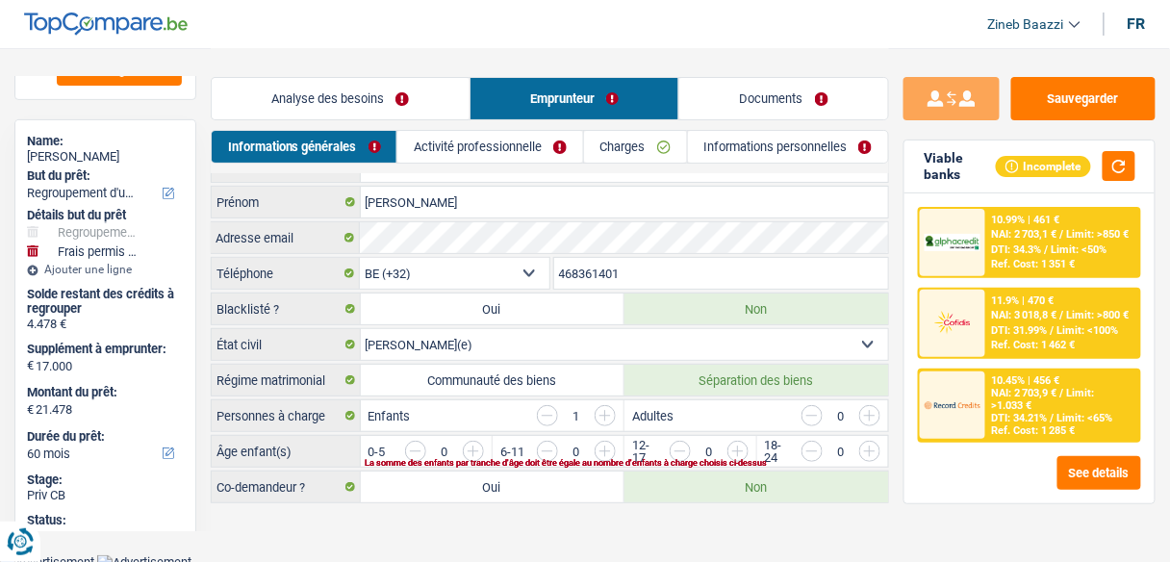
click at [606, 137] on link "Charges" at bounding box center [635, 147] width 103 height 32
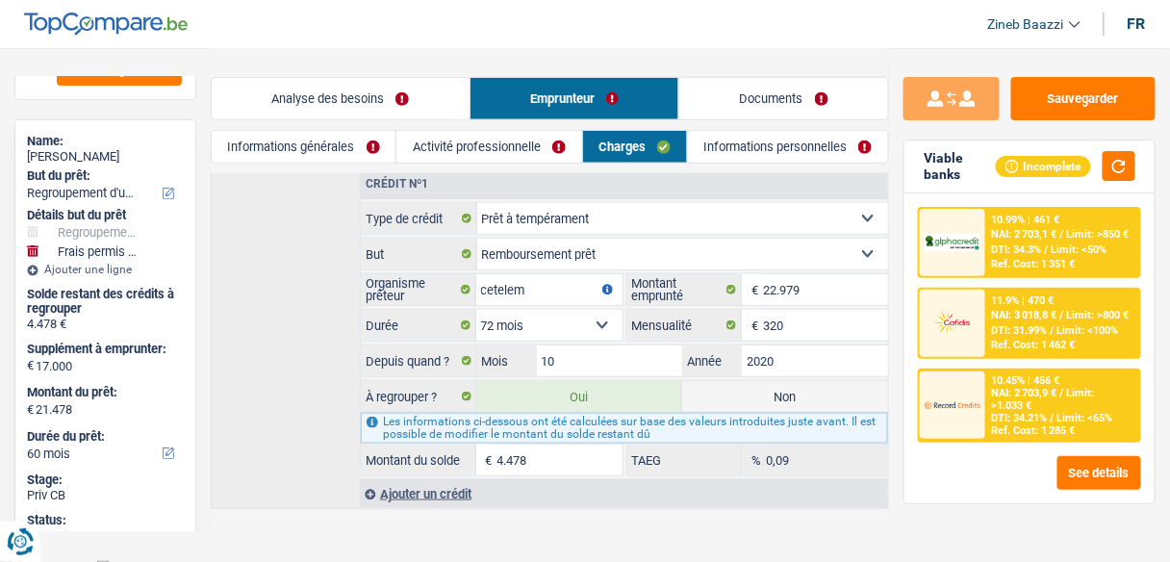
scroll to position [326, 0]
click at [567, 501] on main "Notes Sauvegarder Name: roberto bertolini But du prêt: Confort maison: meubles,…" at bounding box center [585, 117] width 1170 height 886
click at [432, 479] on div "Ajouter un crédit" at bounding box center [624, 493] width 528 height 29
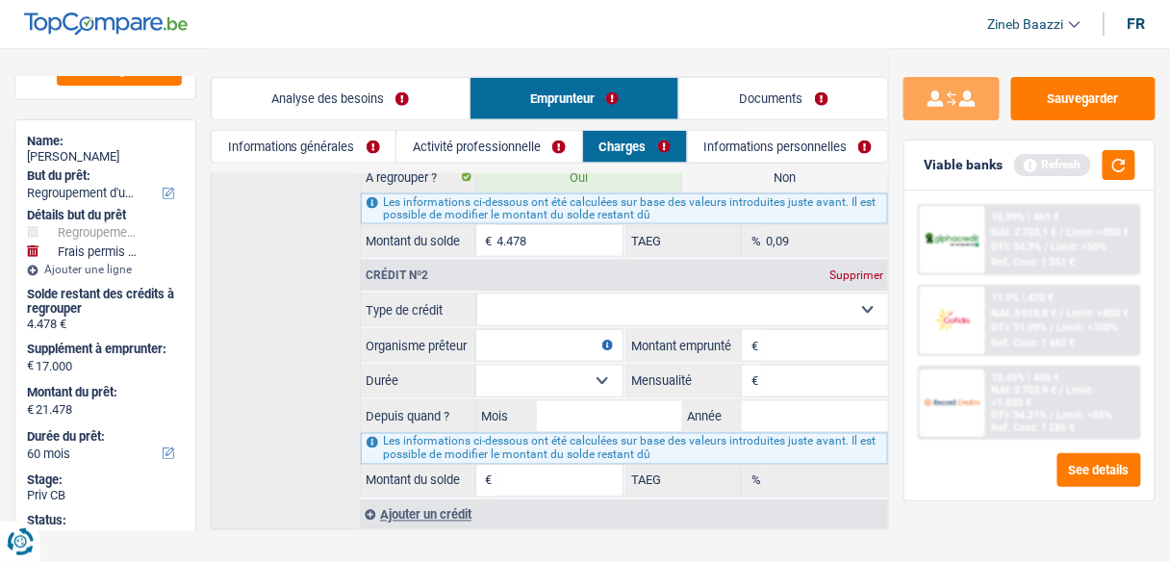
scroll to position [557, 0]
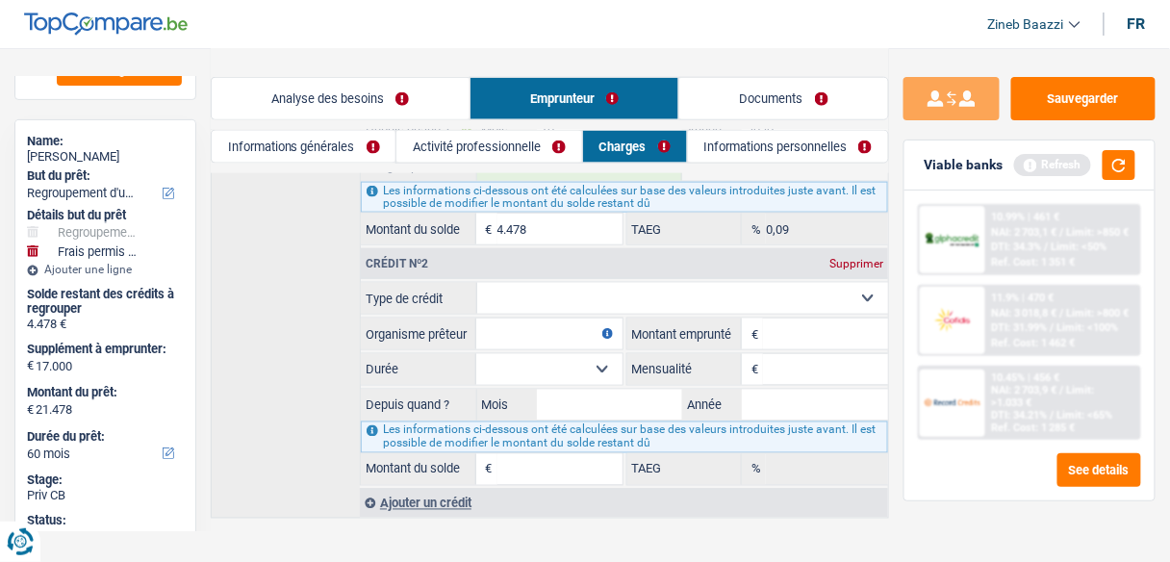
click at [607, 290] on select "Carte ou ouverture de crédit Prêt hypothécaire Vente à tempérament Prêt à tempé…" at bounding box center [683, 298] width 412 height 31
select select "cardOrCredit"
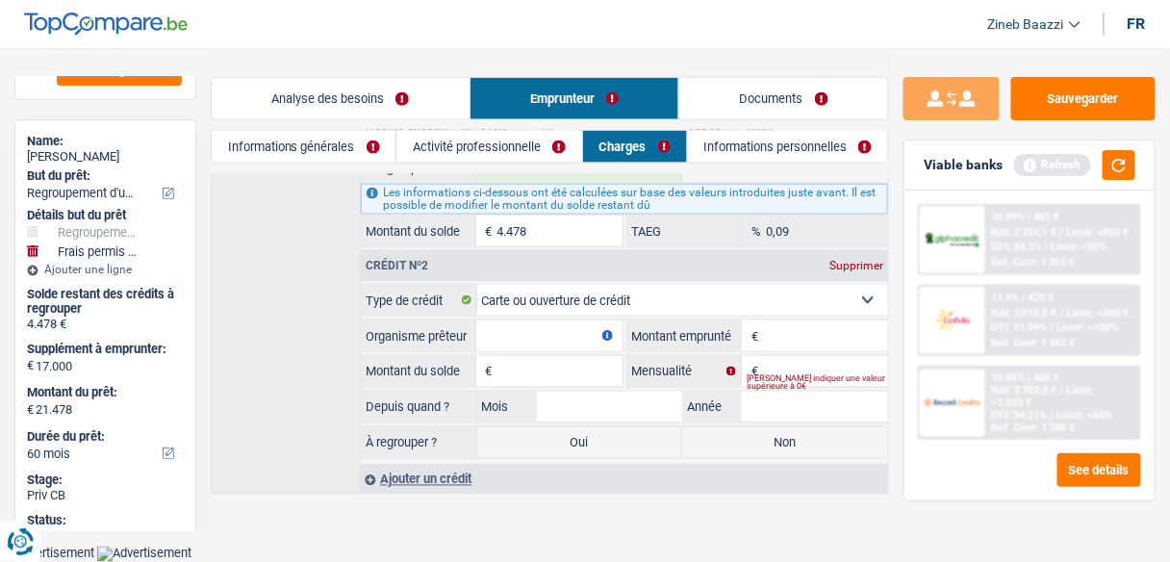
type input "0"
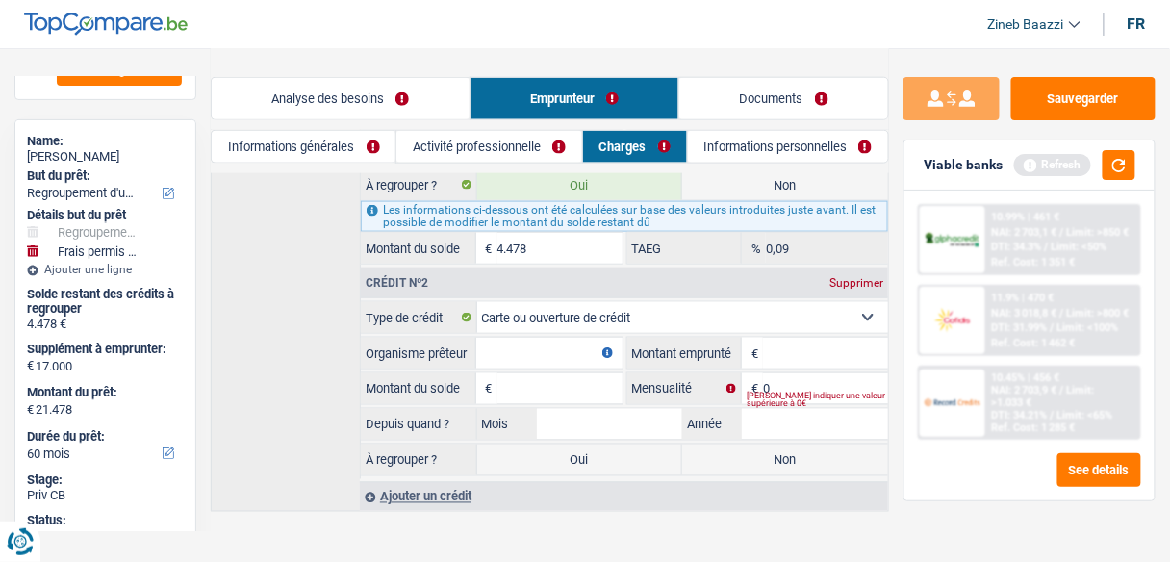
click at [571, 309] on select "Carte ou ouverture de crédit Prêt hypothécaire Vente à tempérament Prêt à tempé…" at bounding box center [683, 317] width 412 height 31
select select "personalLoan"
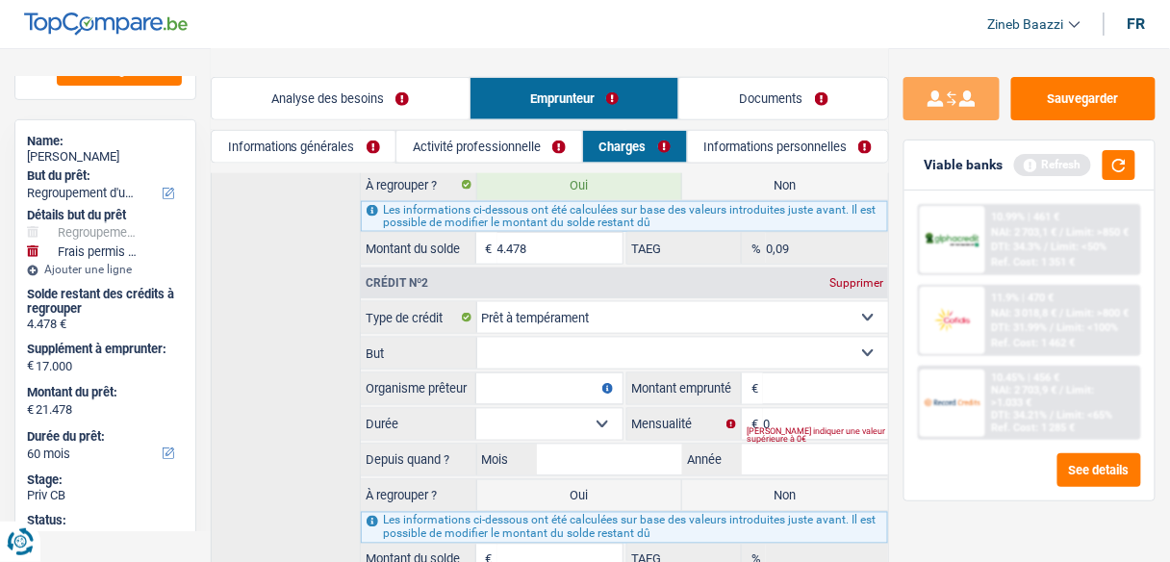
scroll to position [557, 0]
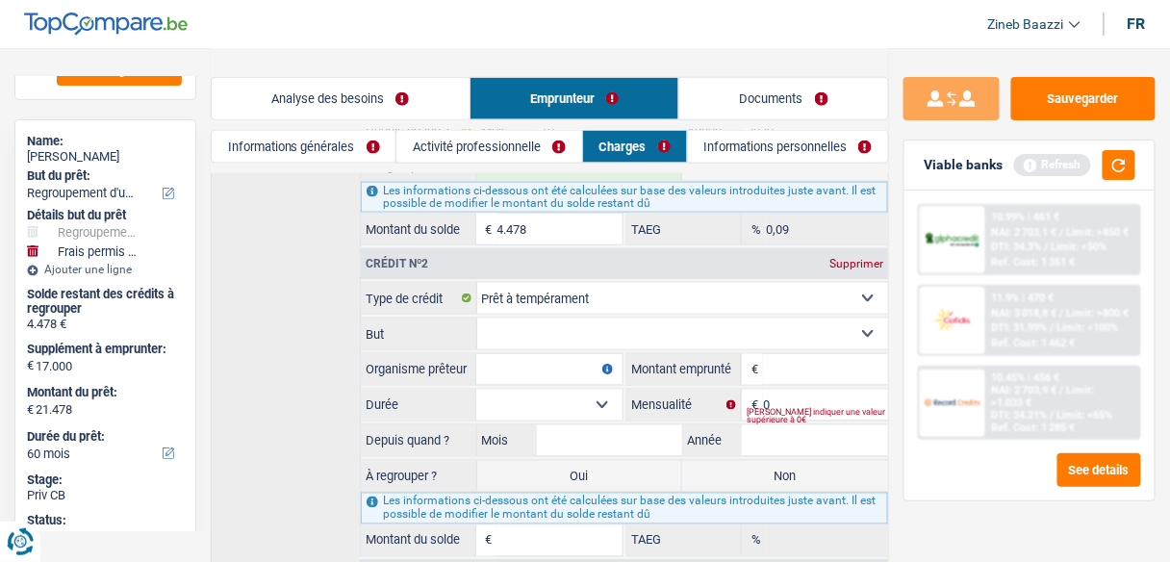
click at [559, 327] on select "Confort maison: meubles, textile, peinture, électroménager, outillage non-profe…" at bounding box center [683, 333] width 412 height 31
select select "homeFurnishingOrRelocation"
click at [477, 318] on select "Confort maison: meubles, textile, peinture, électroménager, outillage non-profe…" at bounding box center [683, 333] width 412 height 31
click at [562, 355] on input "Organisme prêteur" at bounding box center [549, 369] width 146 height 31
click at [798, 359] on input "Montant" at bounding box center [825, 369] width 125 height 31
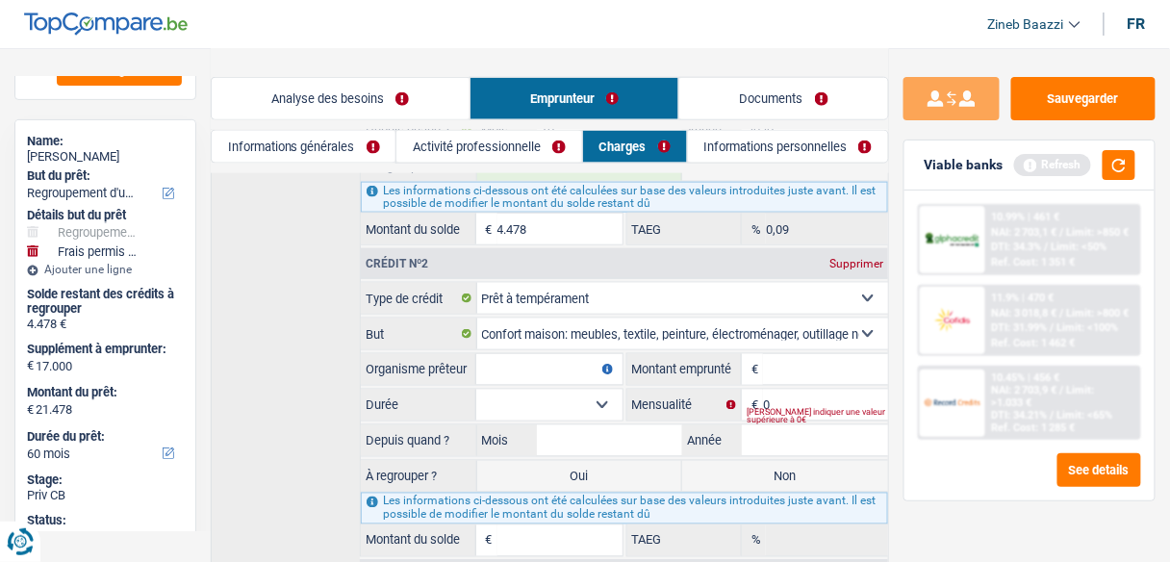
drag, startPoint x: 588, startPoint y: 341, endPoint x: 572, endPoint y: 349, distance: 17.2
click at [578, 354] on input "Organisme prêteur" at bounding box center [549, 369] width 146 height 31
click at [569, 354] on input "c" at bounding box center [549, 369] width 146 height 31
type input "cofidis"
click at [810, 354] on input "Montant" at bounding box center [825, 369] width 125 height 31
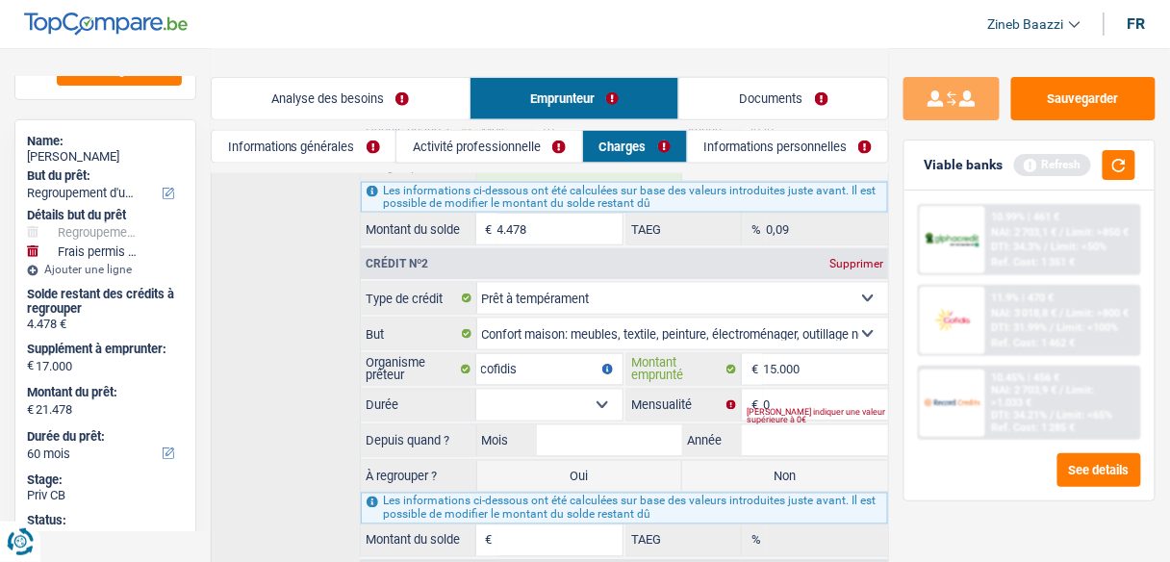
type input "15.000"
click at [801, 413] on div "Veuillez indiquer une valeur supérieure à 0€" at bounding box center [816, 417] width 141 height 8
click at [533, 537] on input "Montant du solde" at bounding box center [559, 540] width 125 height 31
type input "12.000"
click at [783, 390] on input "0" at bounding box center [825, 405] width 125 height 31
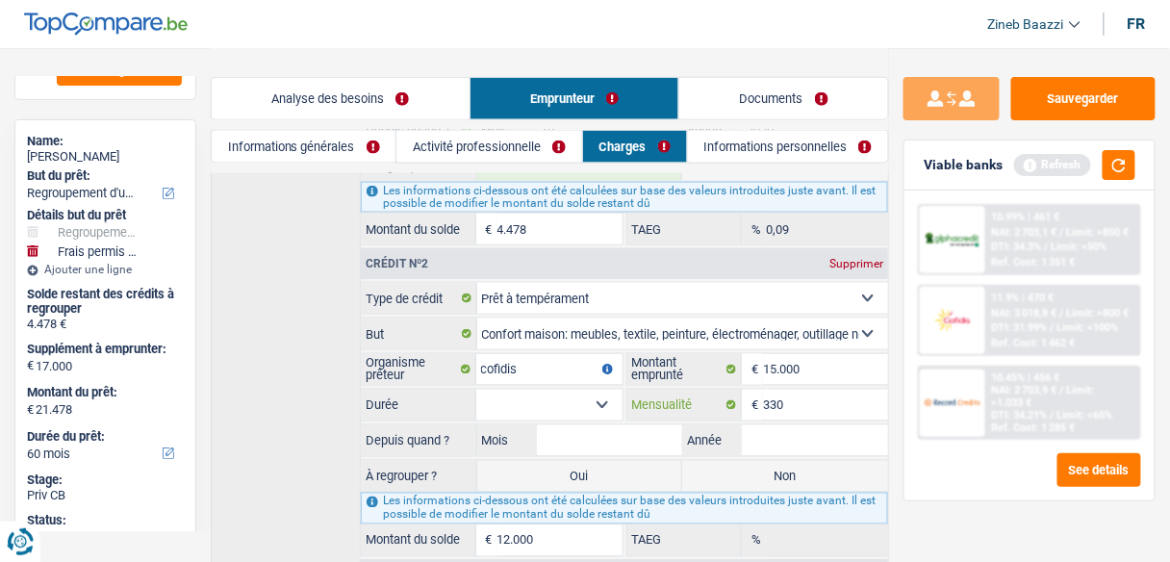
type input "330"
click at [569, 390] on select "12 mois 18 mois 24 mois 30 mois 36 mois 42 mois 48 mois 60 mois Sélectionner un…" at bounding box center [549, 405] width 146 height 31
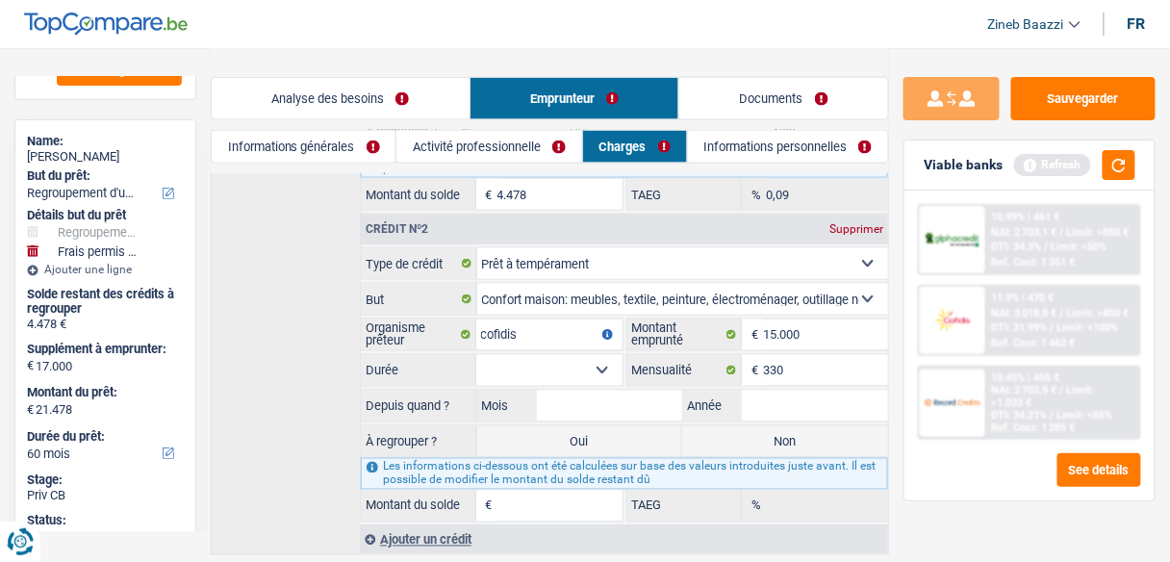
scroll to position [555, 0]
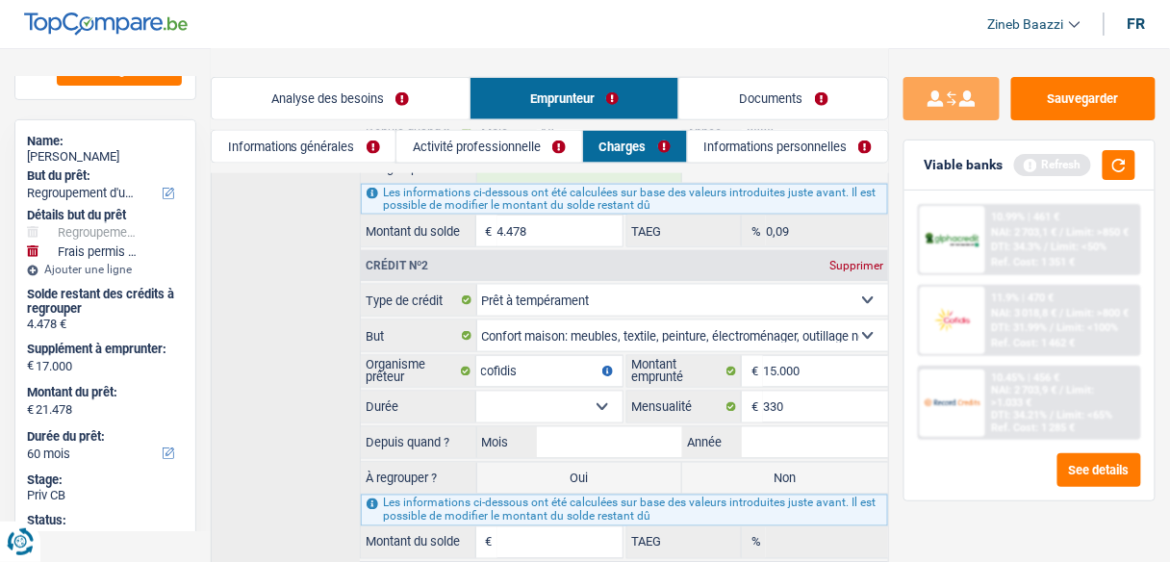
click at [516, 393] on select "12 mois 18 mois 24 mois 30 mois 36 mois 42 mois 48 mois 60 mois Sélectionner un…" at bounding box center [549, 406] width 146 height 31
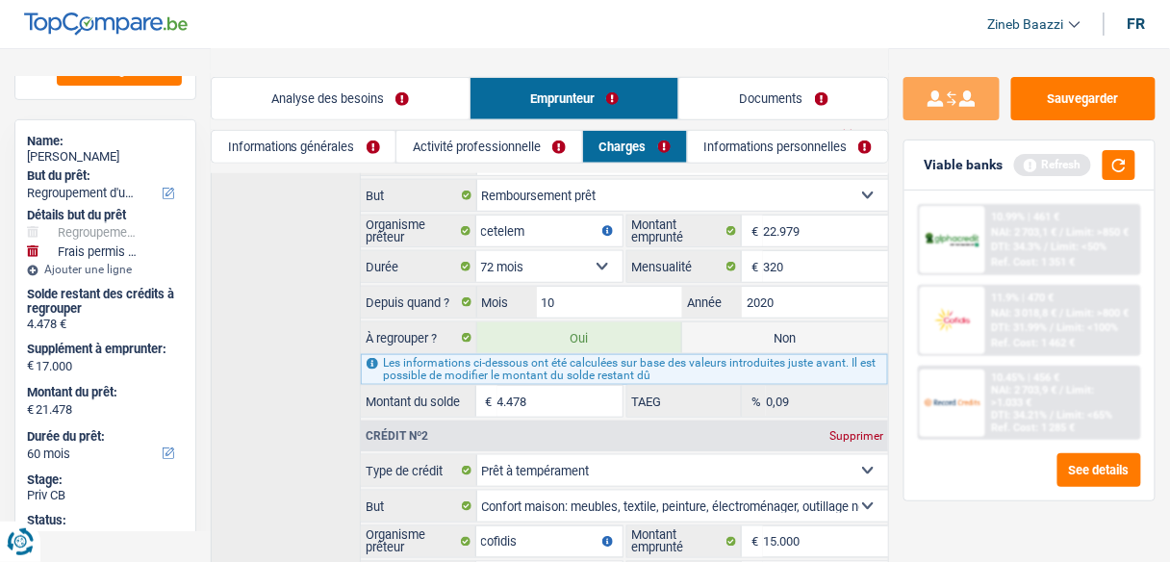
scroll to position [632, 0]
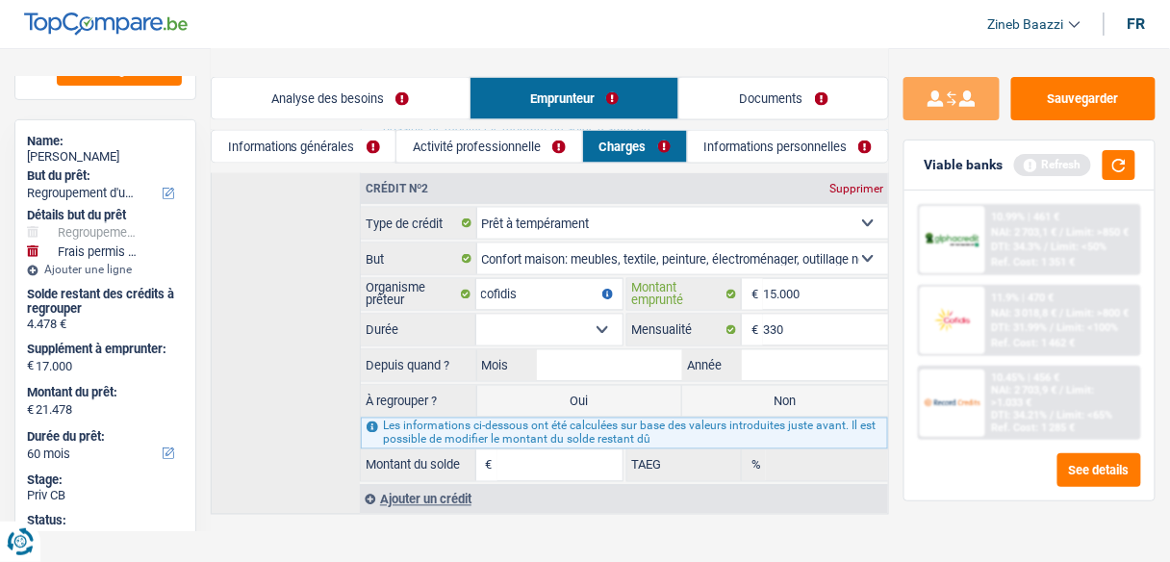
click at [790, 279] on input "15.000" at bounding box center [825, 294] width 125 height 31
type input "14.500"
drag, startPoint x: 566, startPoint y: 458, endPoint x: 567, endPoint y: 445, distance: 12.5
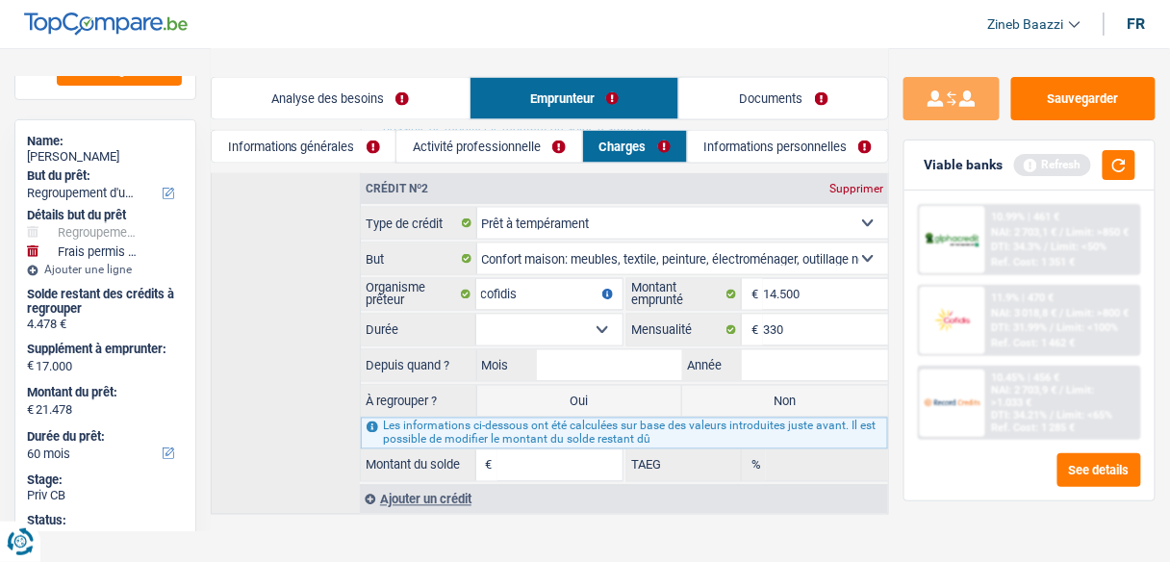
click at [566, 456] on input "Montant du solde" at bounding box center [559, 465] width 125 height 31
type input "12.036"
click at [603, 323] on select "12 mois 18 mois 24 mois 30 mois 36 mois 42 mois 48 mois 60 mois Sélectionner un…" at bounding box center [549, 330] width 146 height 31
click at [327, 310] on div "Crédit nº1 Supprimer Carte ou ouverture de crédit Prêt hypothécaire Vente à tem…" at bounding box center [550, 188] width 678 height 653
click at [1119, 158] on button "button" at bounding box center [1118, 165] width 33 height 30
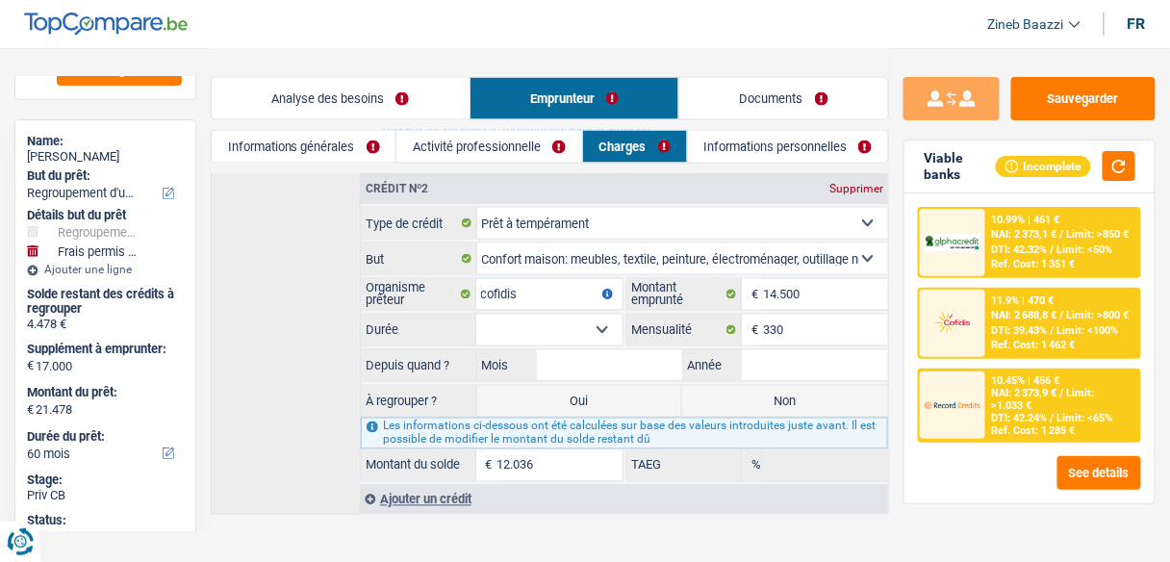
click at [820, 349] on div "Depuis quand ? Mois / Année" at bounding box center [624, 365] width 527 height 33
click at [810, 317] on input "330" at bounding box center [825, 330] width 125 height 31
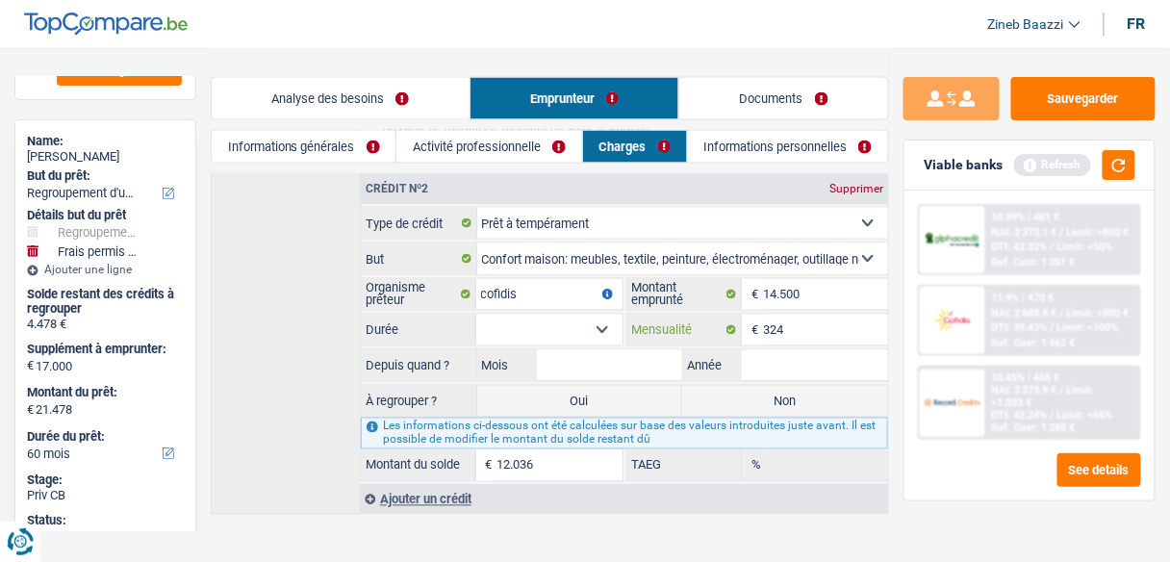
type input "324"
click at [555, 321] on select "12 mois 18 mois 24 mois 30 mois 36 mois 42 mois 48 mois 60 mois Sélectionner un…" at bounding box center [549, 330] width 146 height 31
click at [1114, 176] on button "button" at bounding box center [1118, 165] width 33 height 30
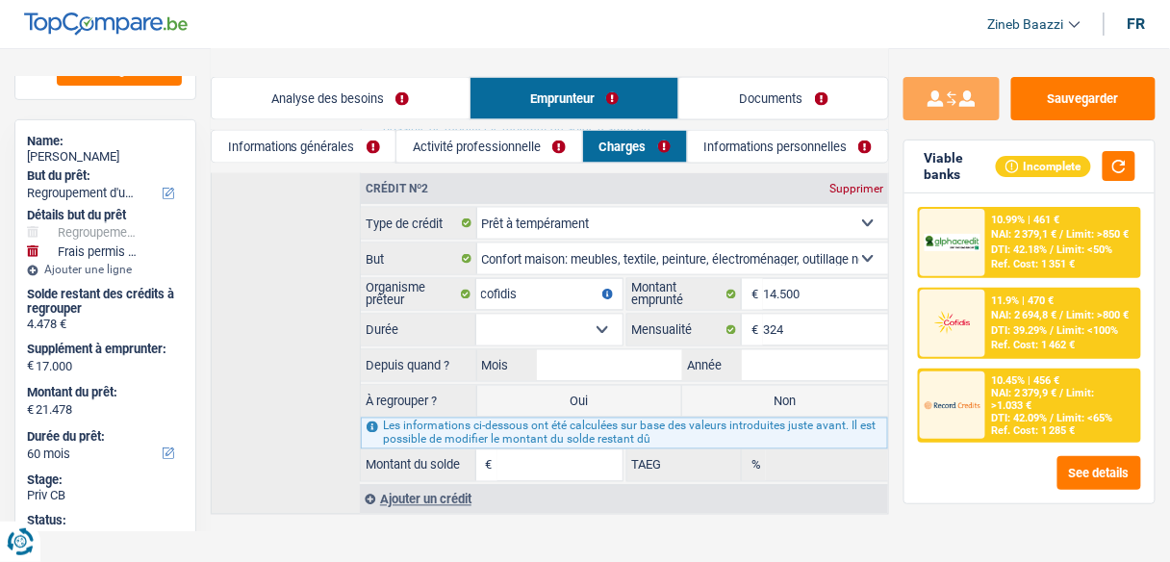
click at [603, 319] on select "12 mois 18 mois 24 mois 30 mois 36 mois 42 mois 48 mois 60 mois Sélectionner un…" at bounding box center [549, 330] width 146 height 31
select select "60"
click at [476, 315] on select "12 mois 18 mois 24 mois 30 mois 36 mois 42 mois 48 mois 60 mois Sélectionner un…" at bounding box center [549, 330] width 146 height 31
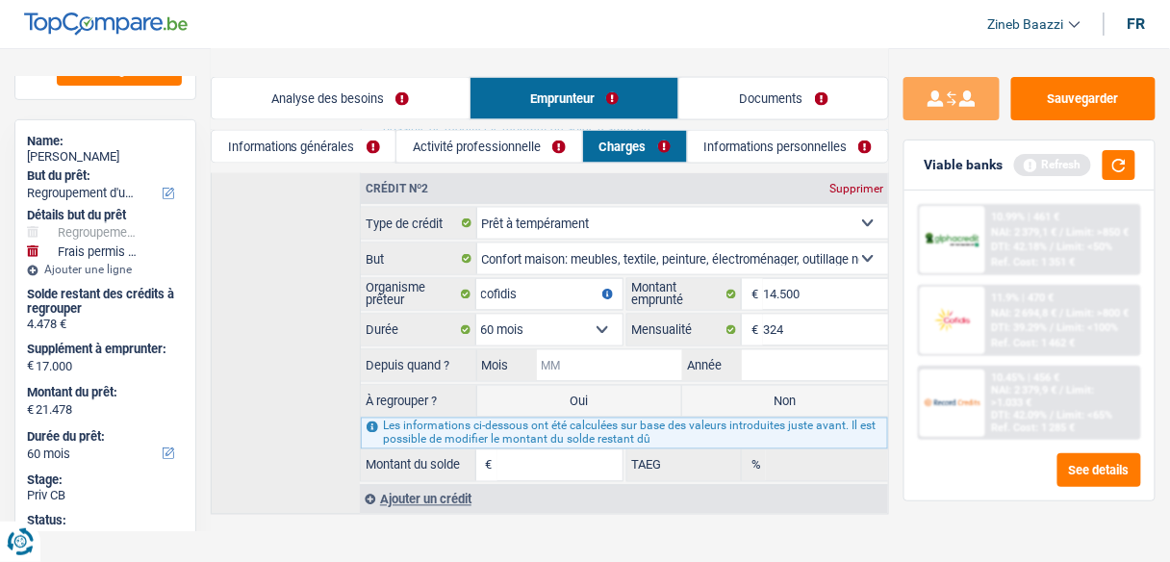
click at [642, 353] on input "Mois" at bounding box center [610, 365] width 146 height 31
click at [1135, 171] on button "button" at bounding box center [1118, 165] width 33 height 30
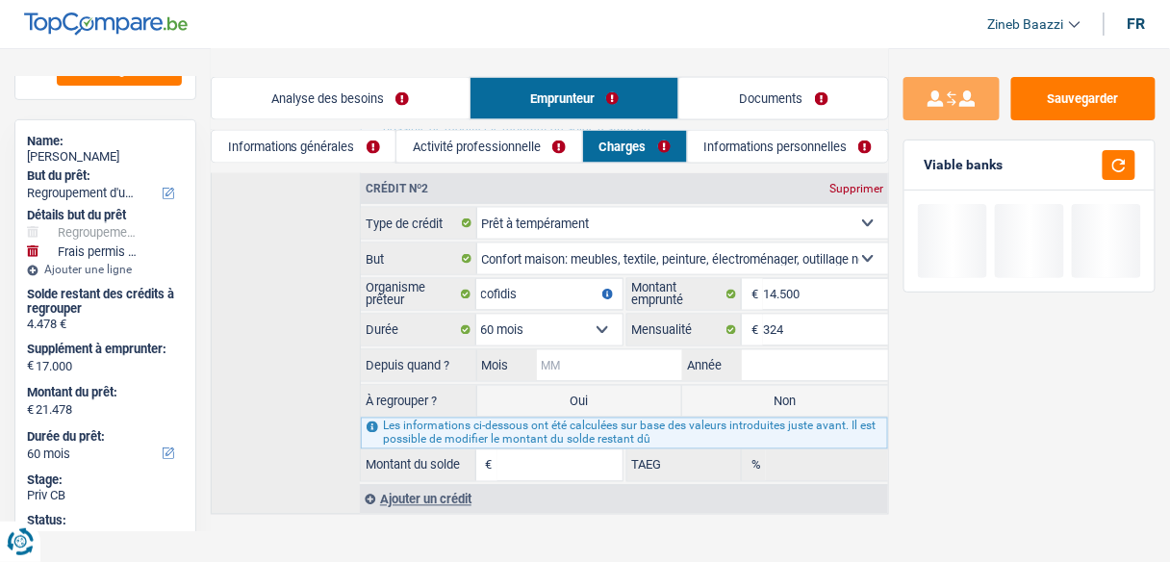
click at [642, 354] on input "Mois" at bounding box center [610, 365] width 146 height 31
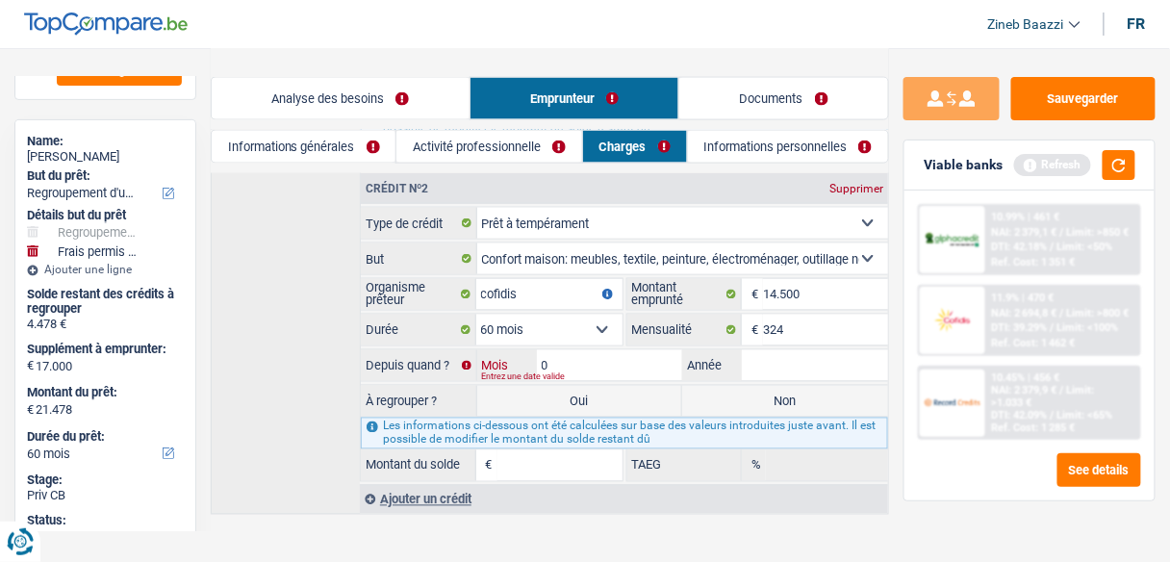
type input "08"
type input "2024"
type input "12.059"
type input "12,90"
click at [551, 451] on input "12.059" at bounding box center [559, 465] width 125 height 31
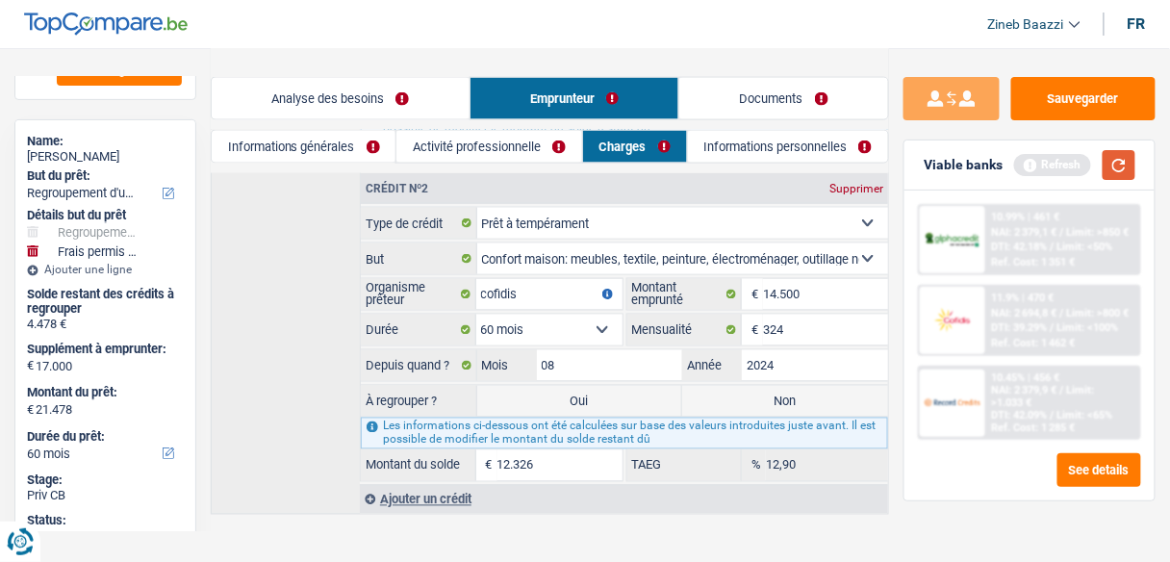
type input "12.326"
click at [1120, 157] on button "button" at bounding box center [1118, 165] width 33 height 30
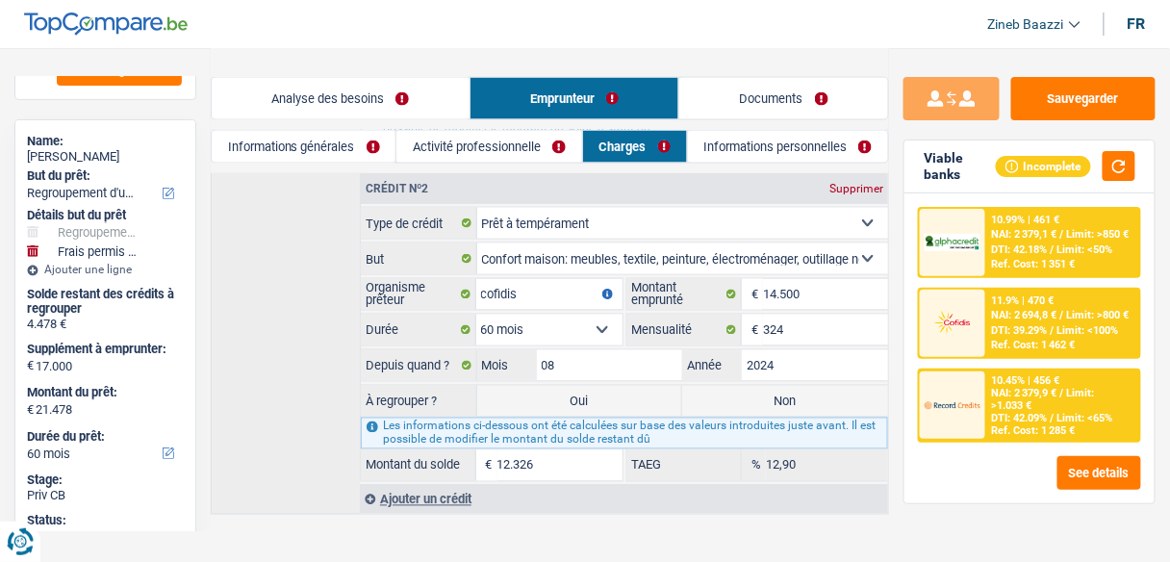
click at [517, 390] on label "Oui" at bounding box center [580, 401] width 206 height 31
click at [517, 390] on input "Oui" at bounding box center [580, 401] width 206 height 31
radio input "true"
type input "33.804"
select select "120"
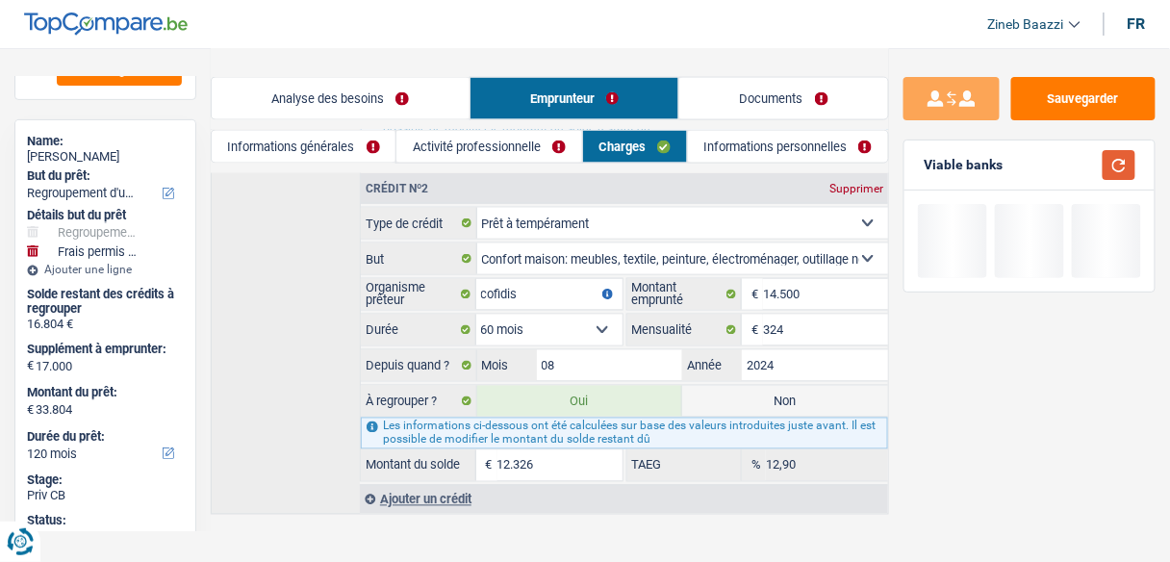
click at [1116, 159] on button "button" at bounding box center [1118, 165] width 33 height 30
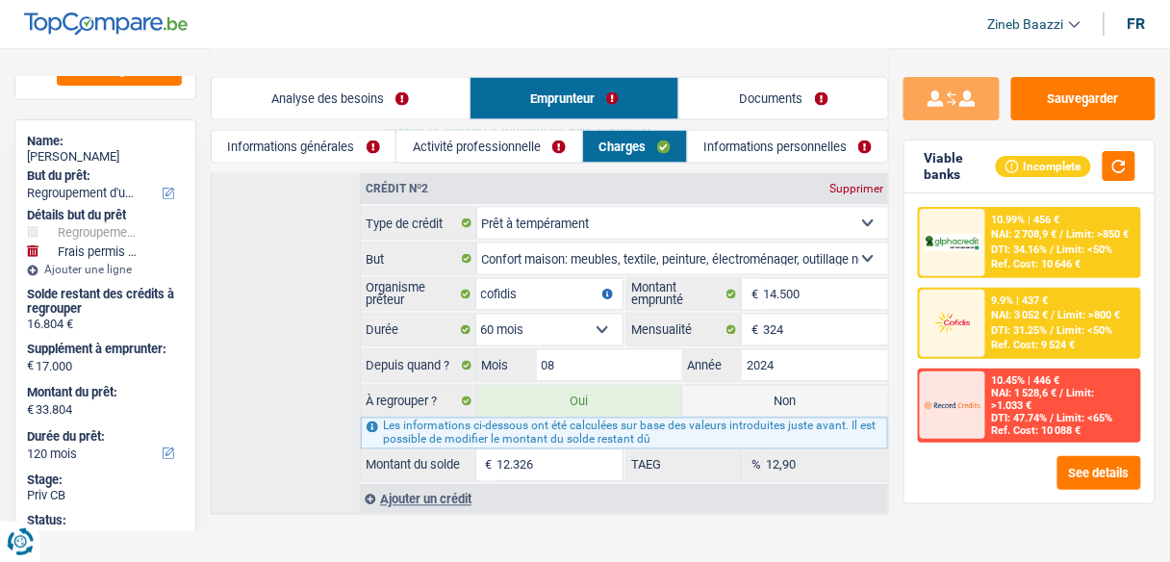
click at [328, 99] on link "Analyse des besoins" at bounding box center [341, 98] width 258 height 41
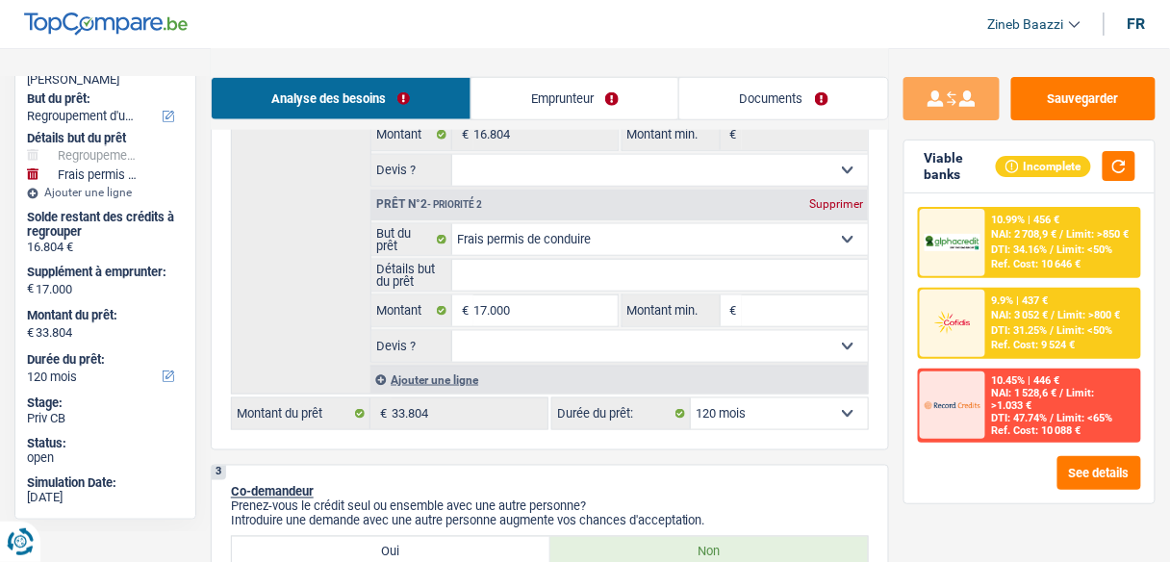
scroll to position [478, 0]
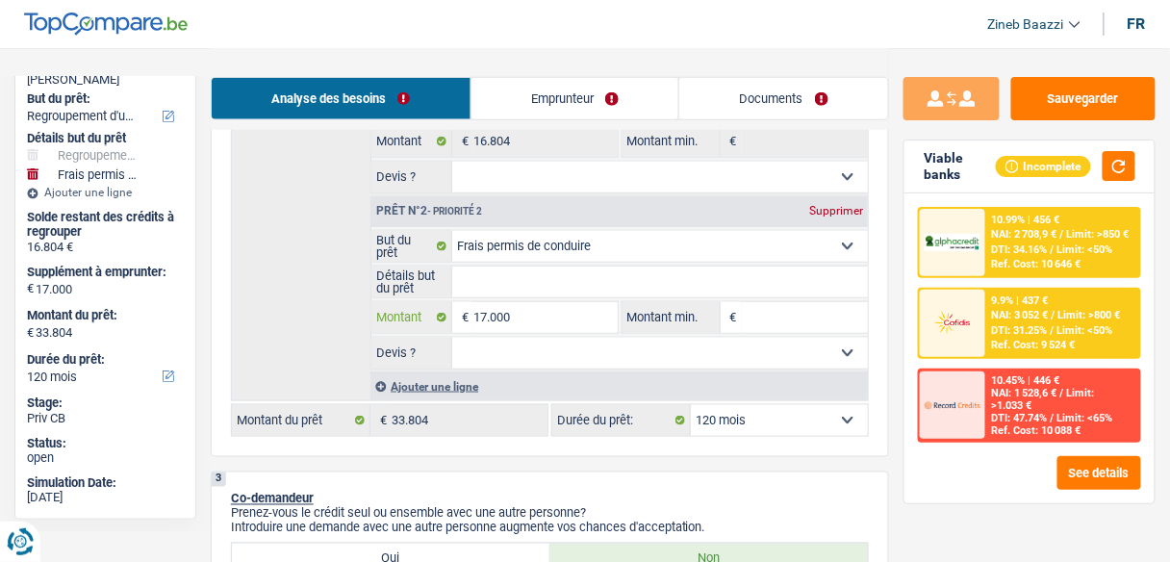
click at [563, 323] on input "17.000" at bounding box center [544, 317] width 143 height 31
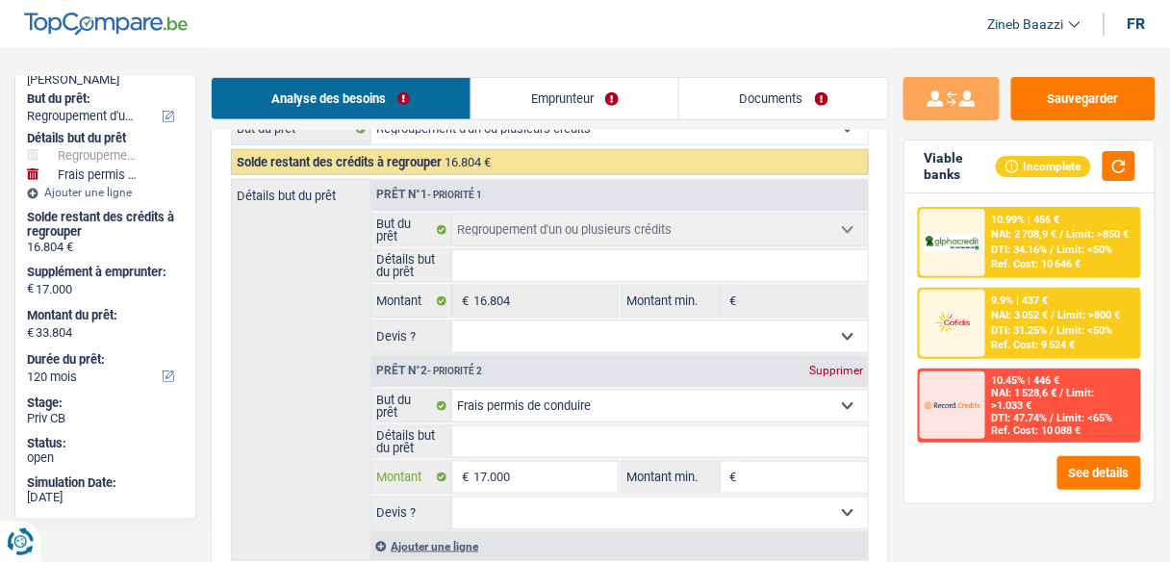
scroll to position [401, 0]
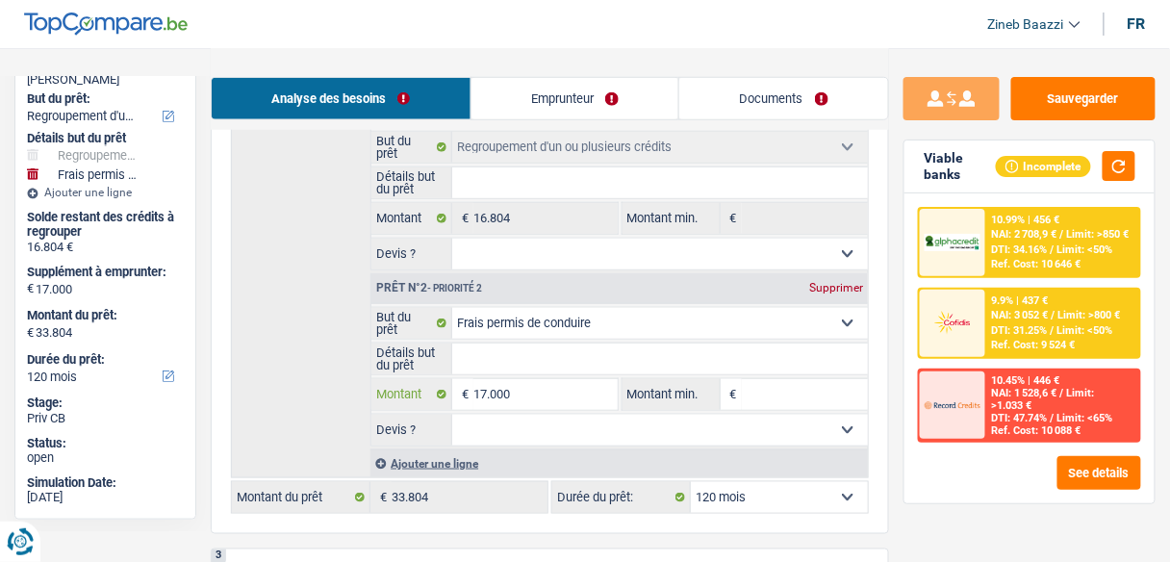
click at [518, 396] on input "17.000" at bounding box center [544, 394] width 143 height 31
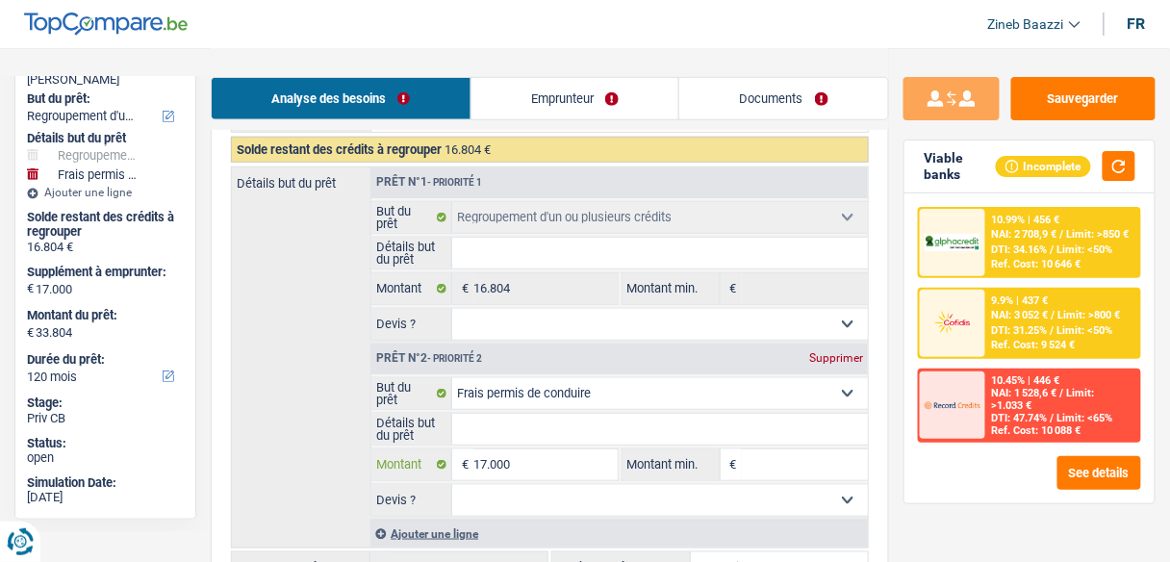
scroll to position [247, 0]
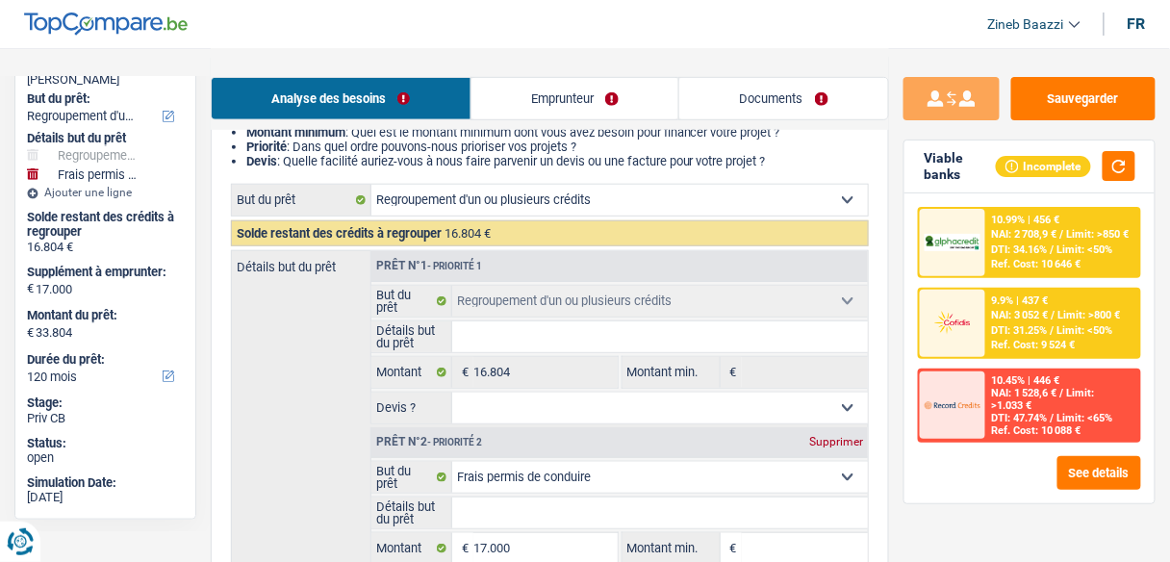
click at [604, 87] on link "Emprunteur" at bounding box center [575, 98] width 208 height 41
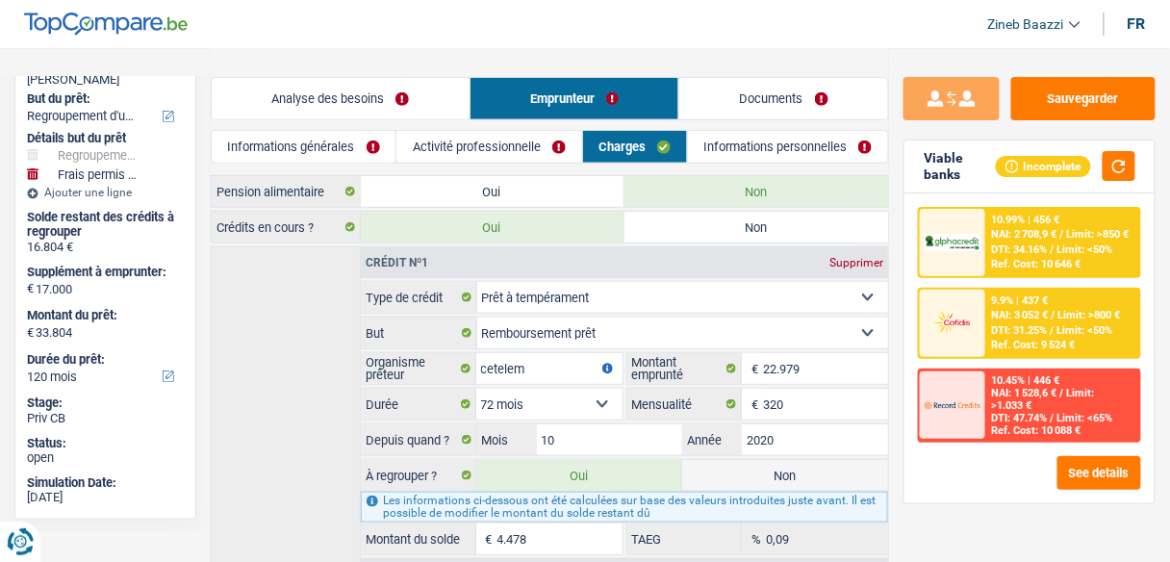
click at [743, 100] on link "Documents" at bounding box center [783, 98] width 209 height 41
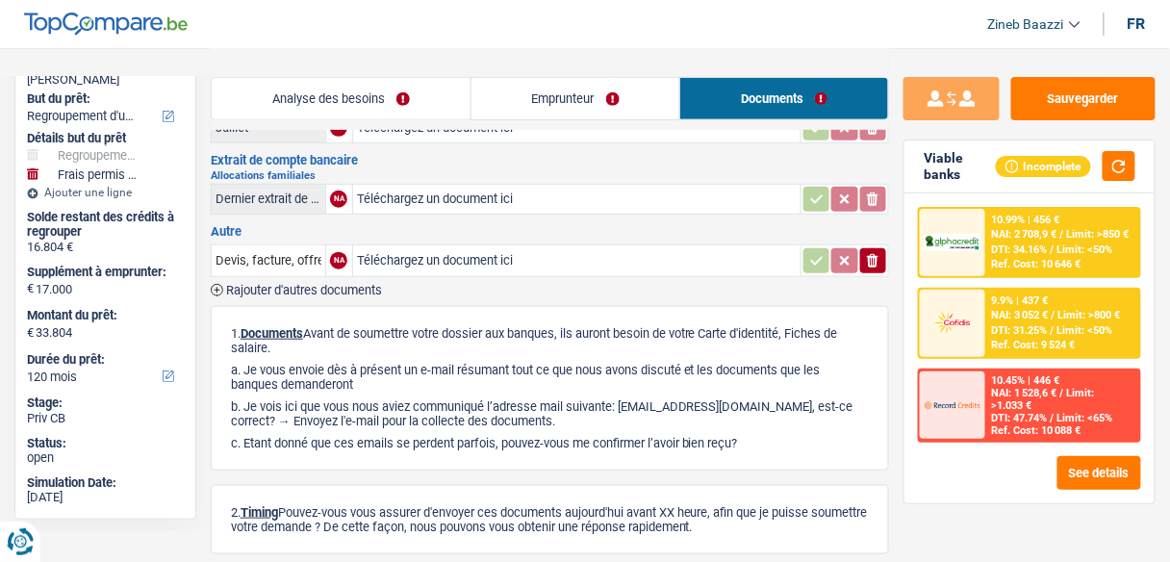
click at [601, 94] on link "Emprunteur" at bounding box center [575, 98] width 209 height 41
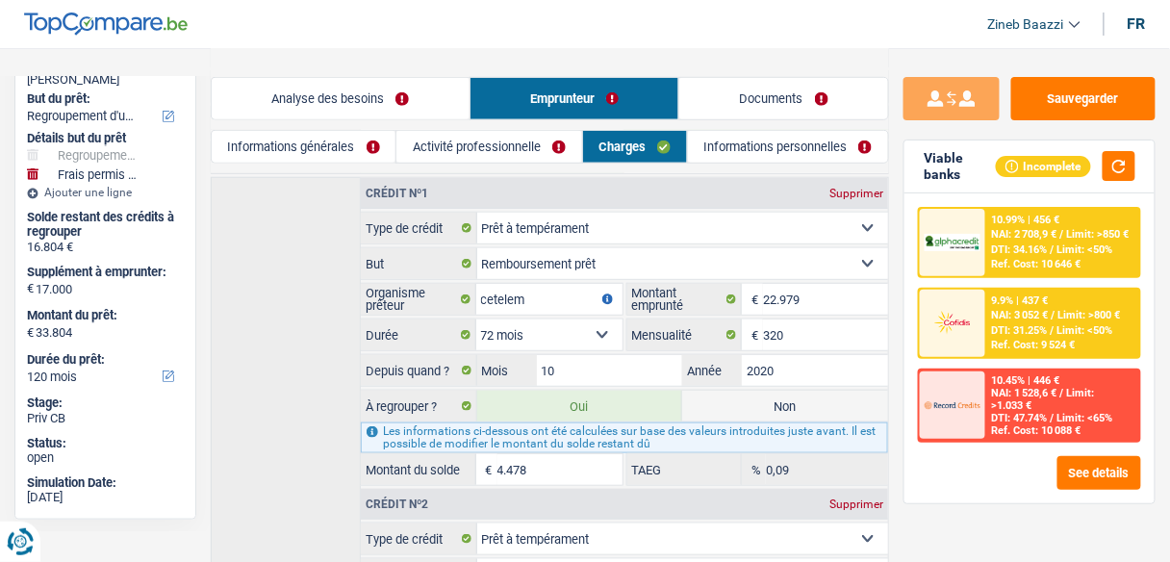
scroll to position [170, 0]
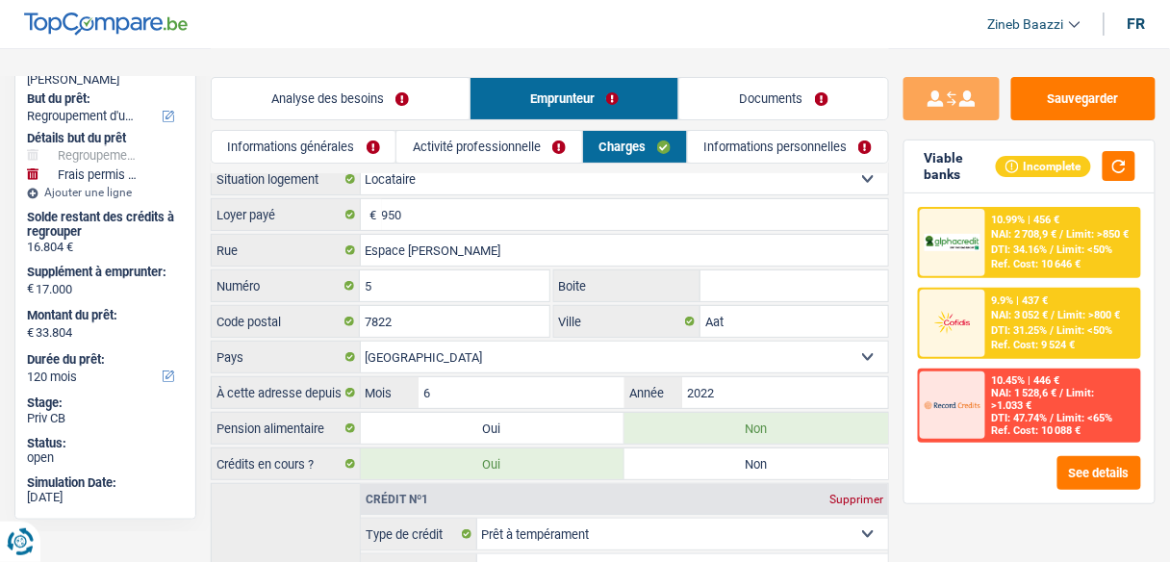
scroll to position [0, 0]
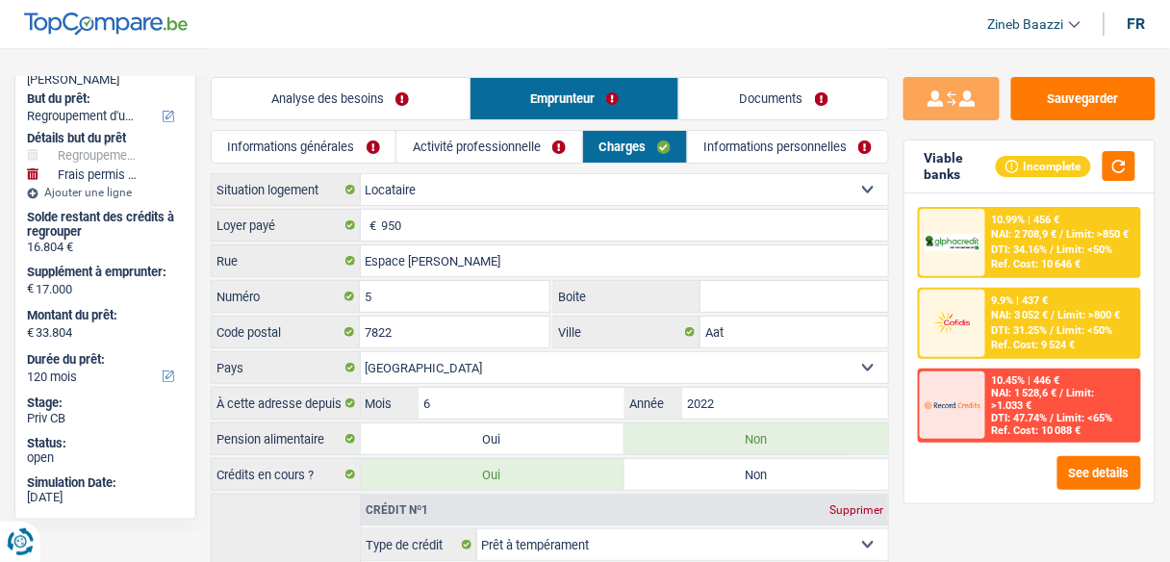
click at [318, 84] on link "Analyse des besoins" at bounding box center [341, 98] width 258 height 41
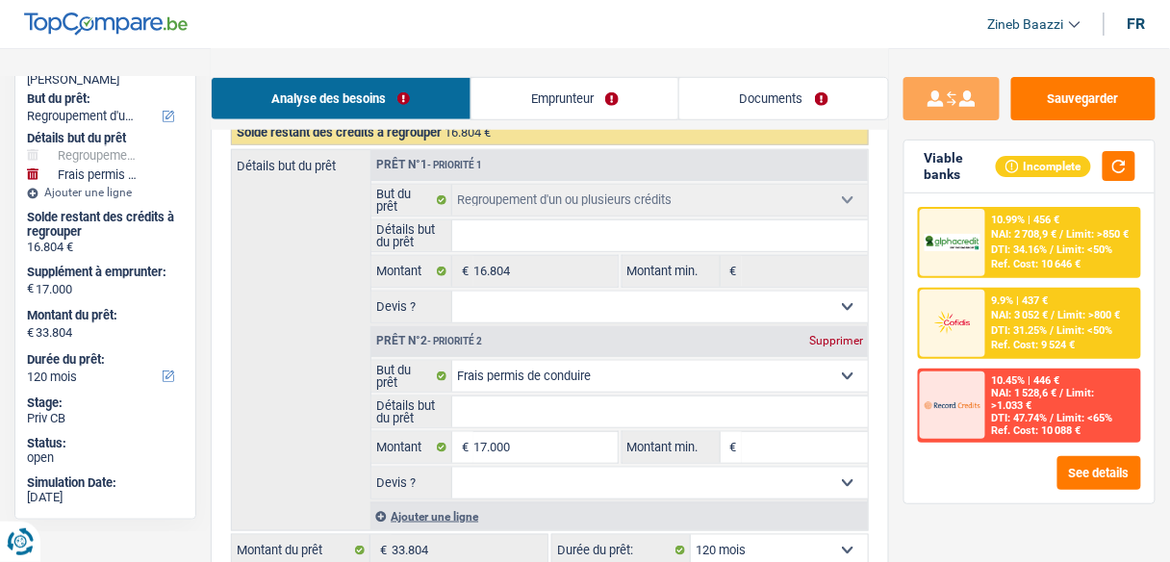
scroll to position [385, 0]
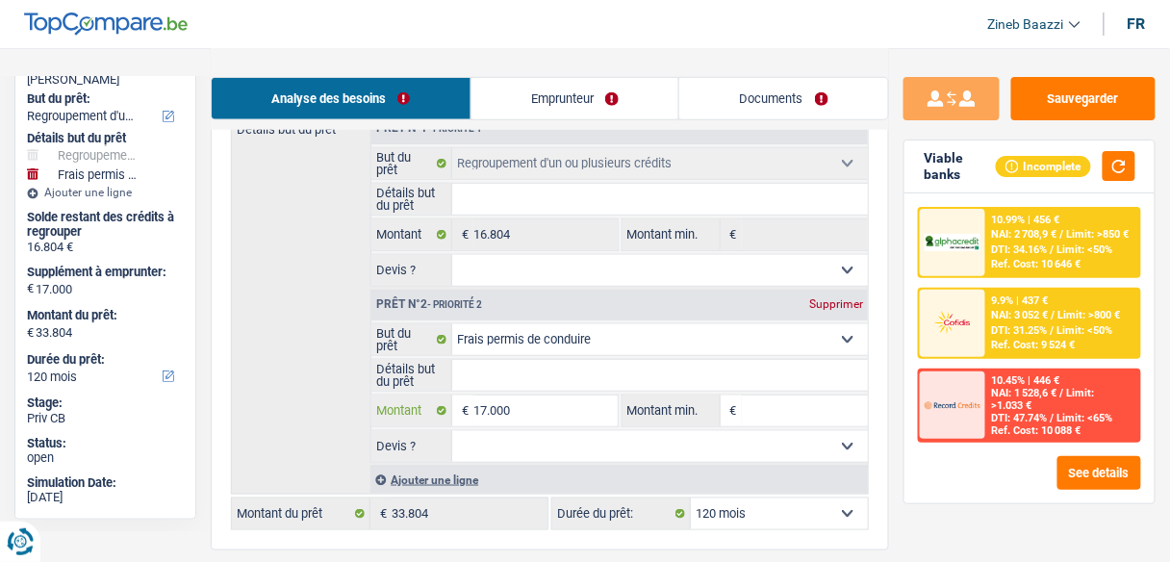
click at [515, 405] on input "17.000" at bounding box center [544, 410] width 143 height 31
type input "5"
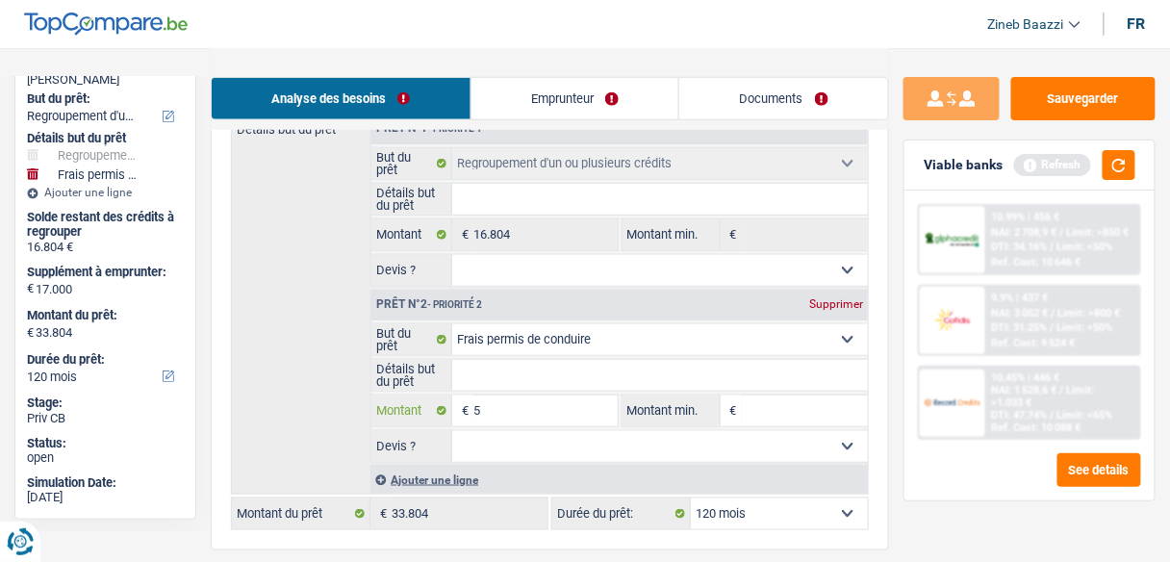
type input "50"
type input "500"
type input "5.000"
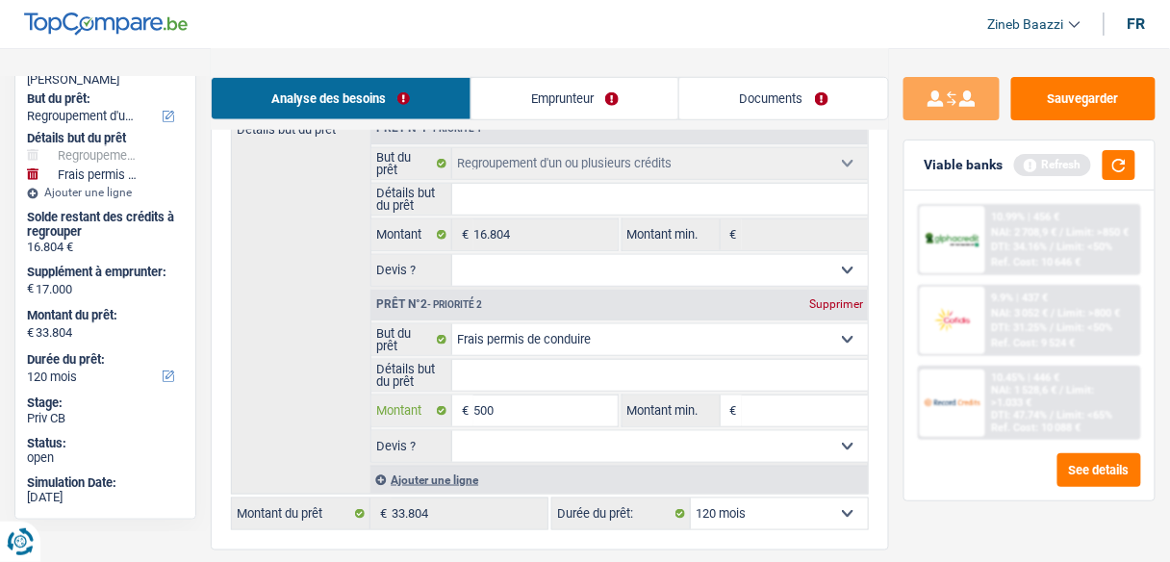
type input "5.000"
type input "21.804"
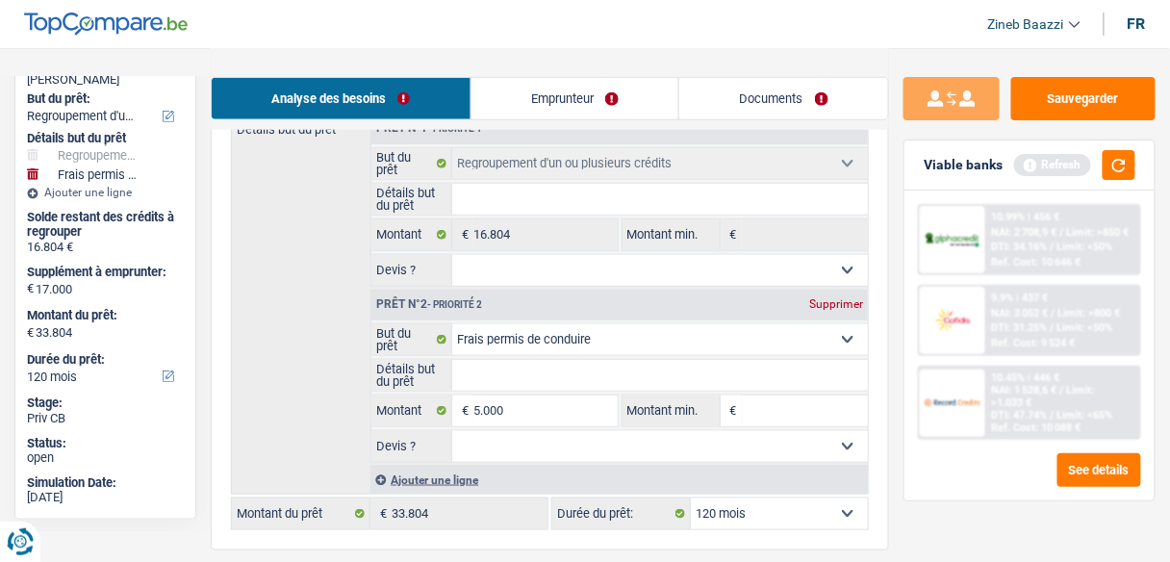
type input "21.804"
click at [802, 421] on fieldset "Confort maison: meubles, textile, peinture, électroménager, outillage non-profe…" at bounding box center [619, 392] width 496 height 139
click at [806, 411] on input "Montant min." at bounding box center [805, 410] width 126 height 31
type input "5"
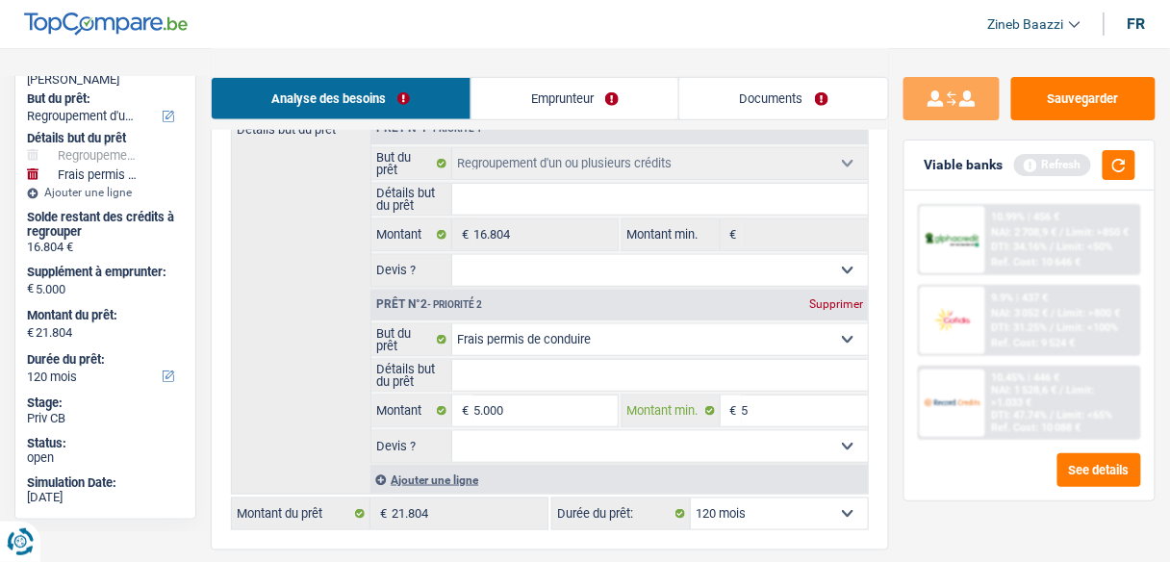
type input "50"
type input "500"
type input "5.000"
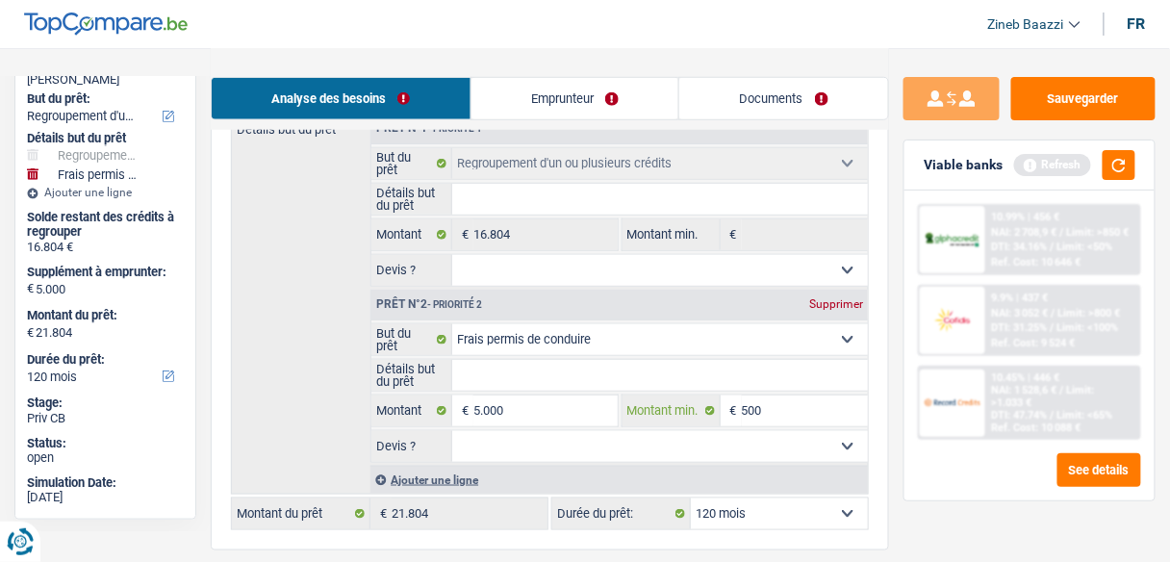
type input "5.000"
click at [580, 414] on input "5.000" at bounding box center [544, 410] width 143 height 31
type input "1"
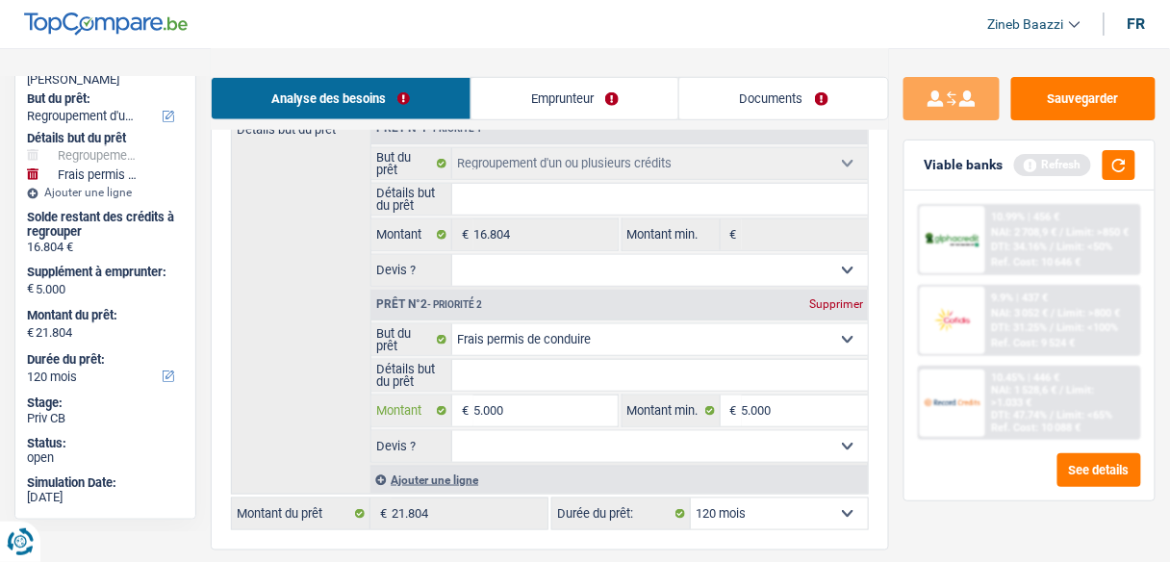
type input "1"
type input "10"
type input "100"
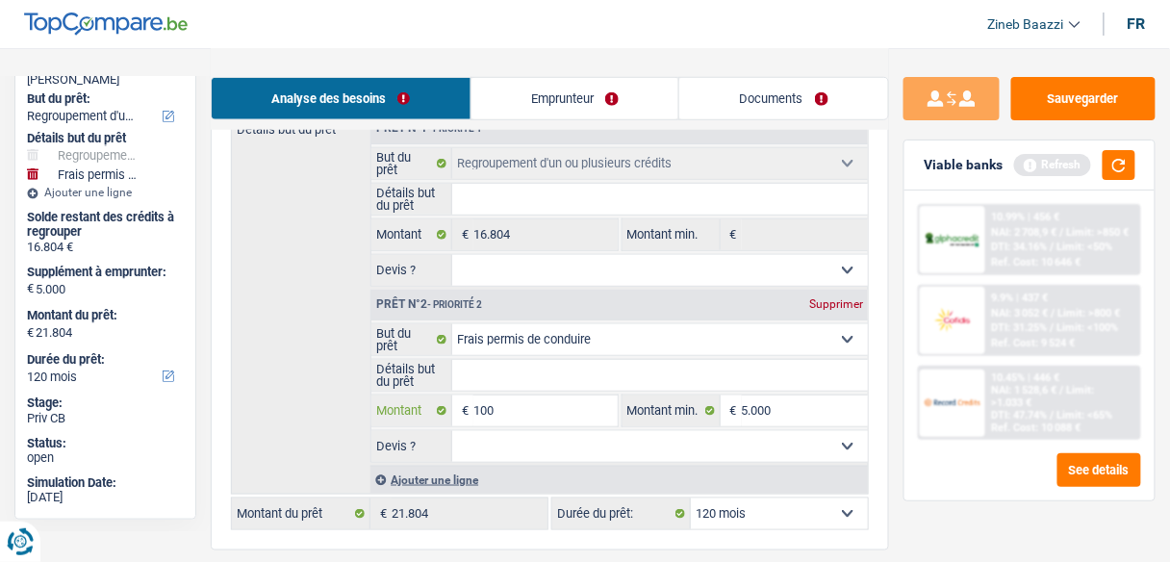
type input "1.000"
type input "10.000"
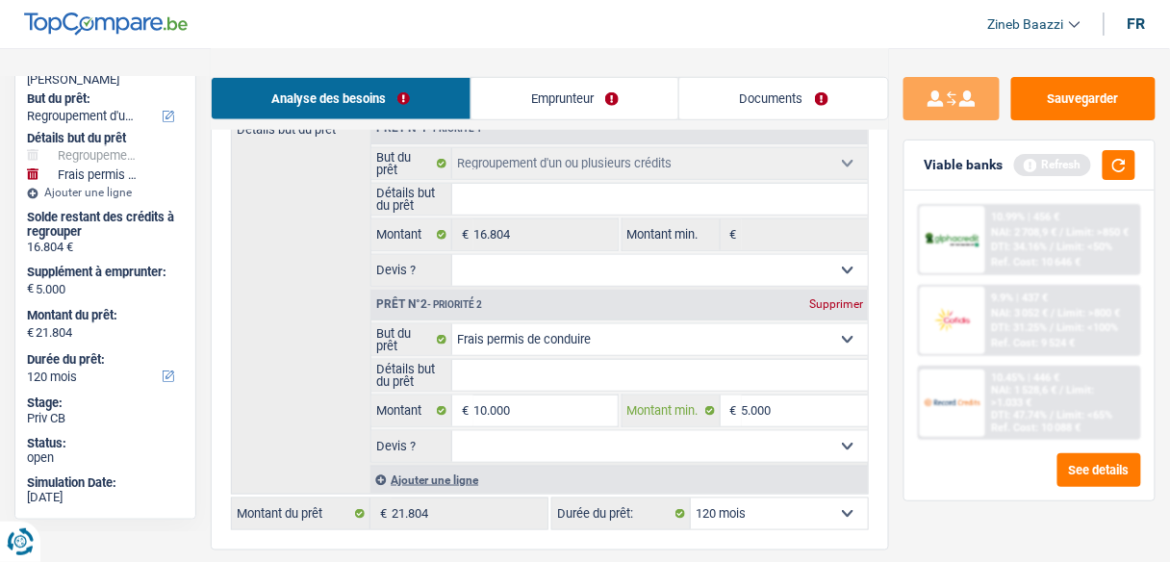
type input "10.000"
type input "26.804"
type input "500"
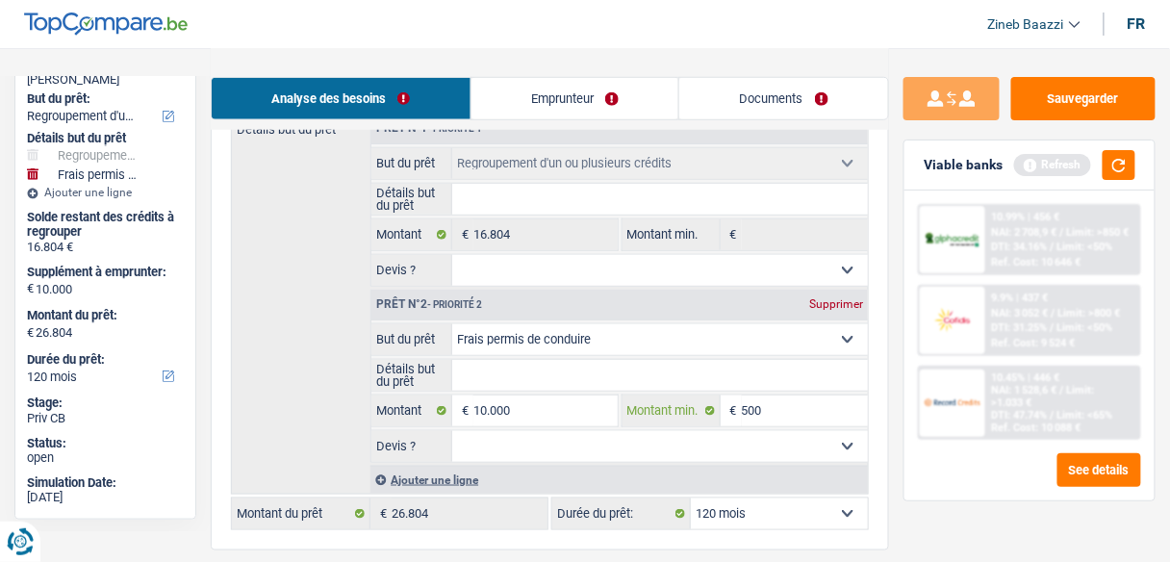
type input "500"
type input "50"
type input "5"
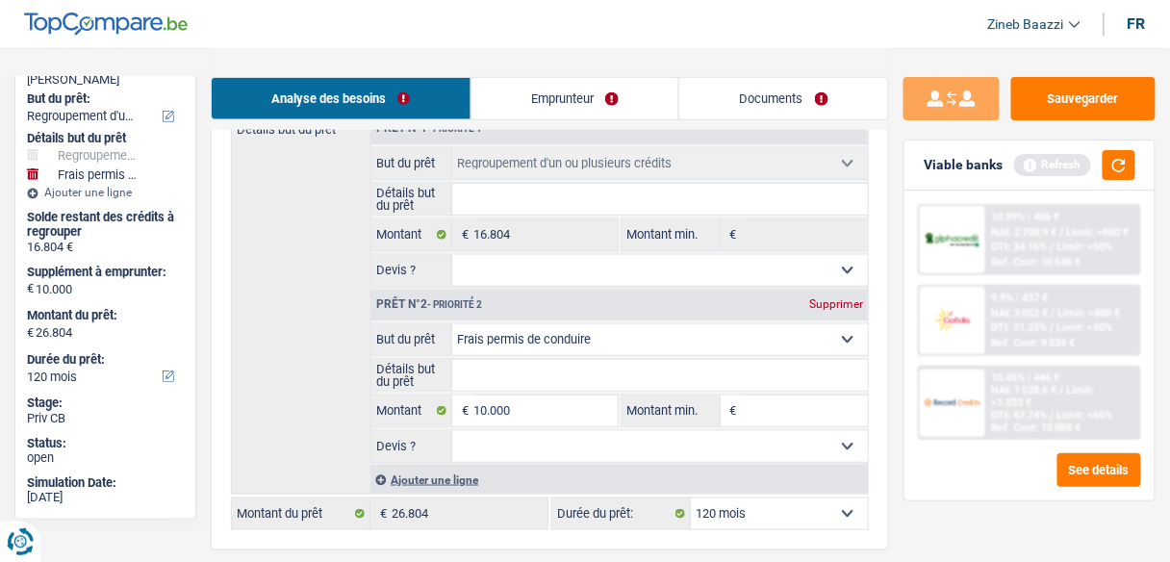
type input "8"
type input "80"
type input "800"
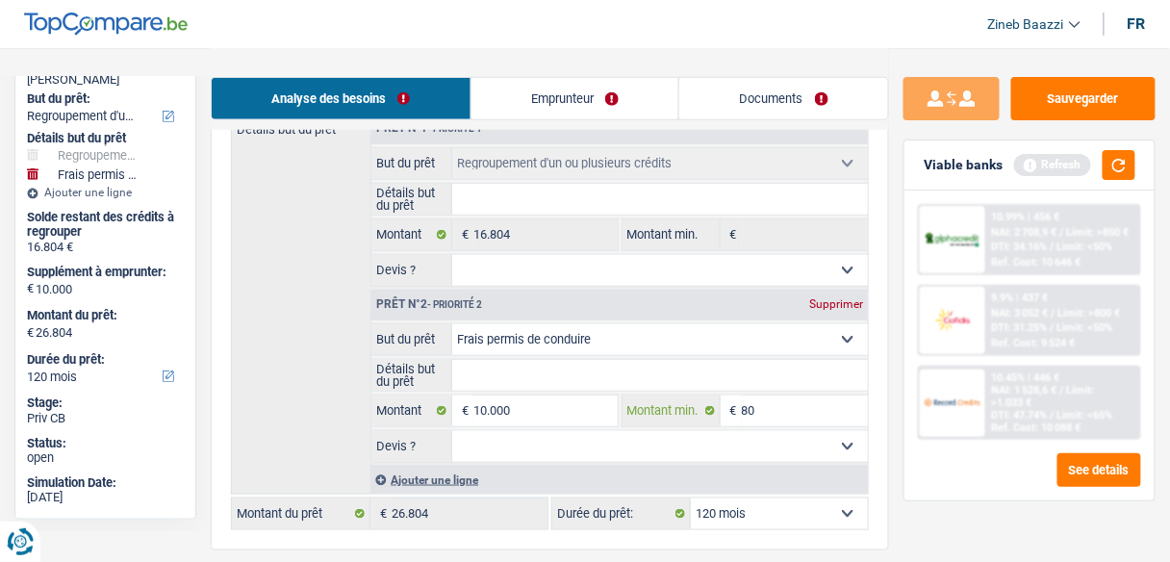
type input "800"
type input "8.000"
type input "80.000"
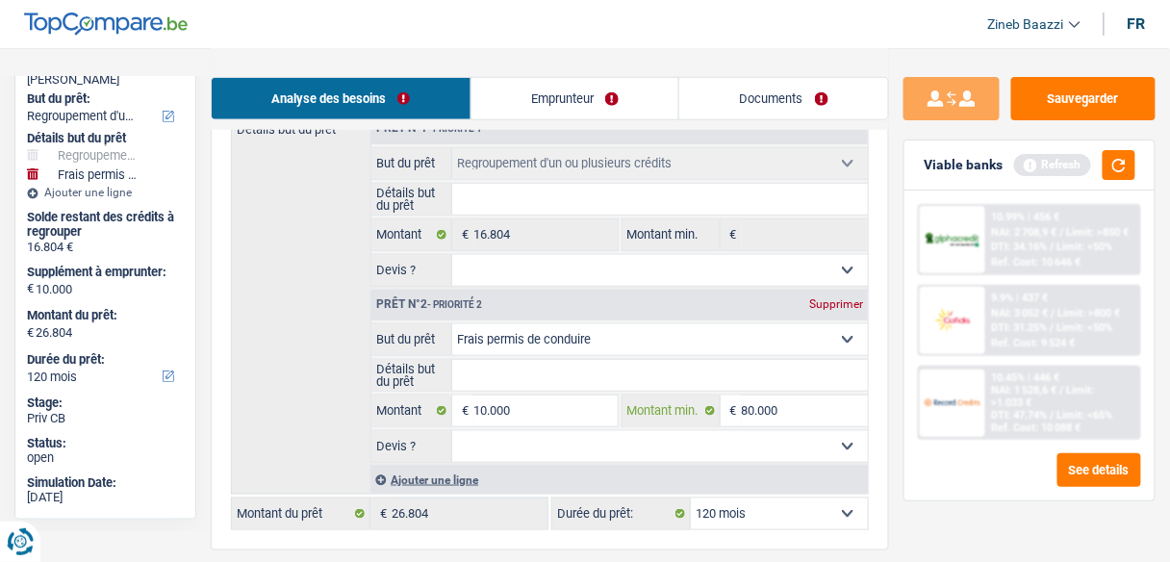
type input "8.000"
click at [1108, 157] on button "button" at bounding box center [1118, 165] width 33 height 30
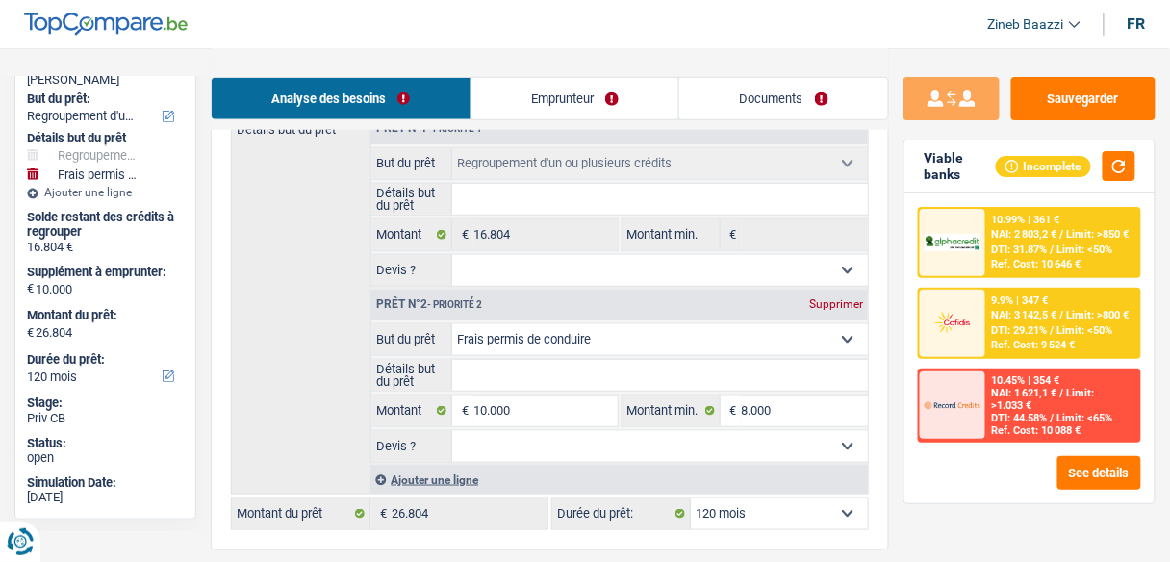
click at [731, 333] on select "Confort maison: meubles, textile, peinture, électroménager, outillage non-profe…" at bounding box center [659, 339] width 415 height 31
click at [315, 334] on div "Détails but du prêt Prêt n°1 - Priorité 1 Confort maison: meubles, textile, pei…" at bounding box center [550, 304] width 638 height 382
click at [723, 340] on select "Confort maison: meubles, textile, peinture, électroménager, outillage non-profe…" at bounding box center [659, 339] width 415 height 31
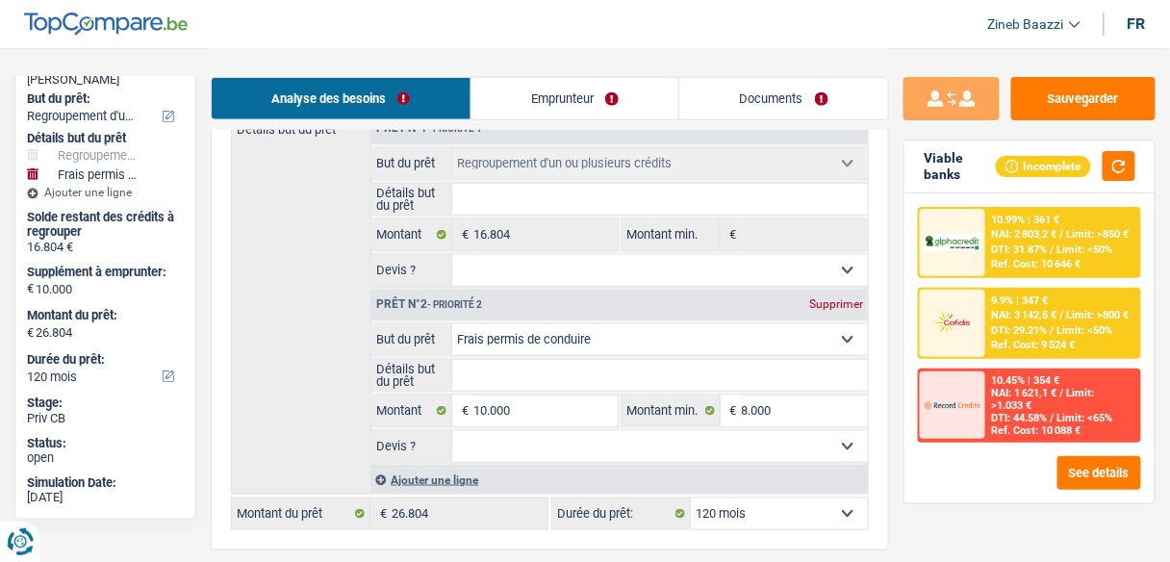
select select "household"
click at [452, 324] on select "Confort maison: meubles, textile, peinture, électroménager, outillage non-profe…" at bounding box center [659, 339] width 415 height 31
select select "household"
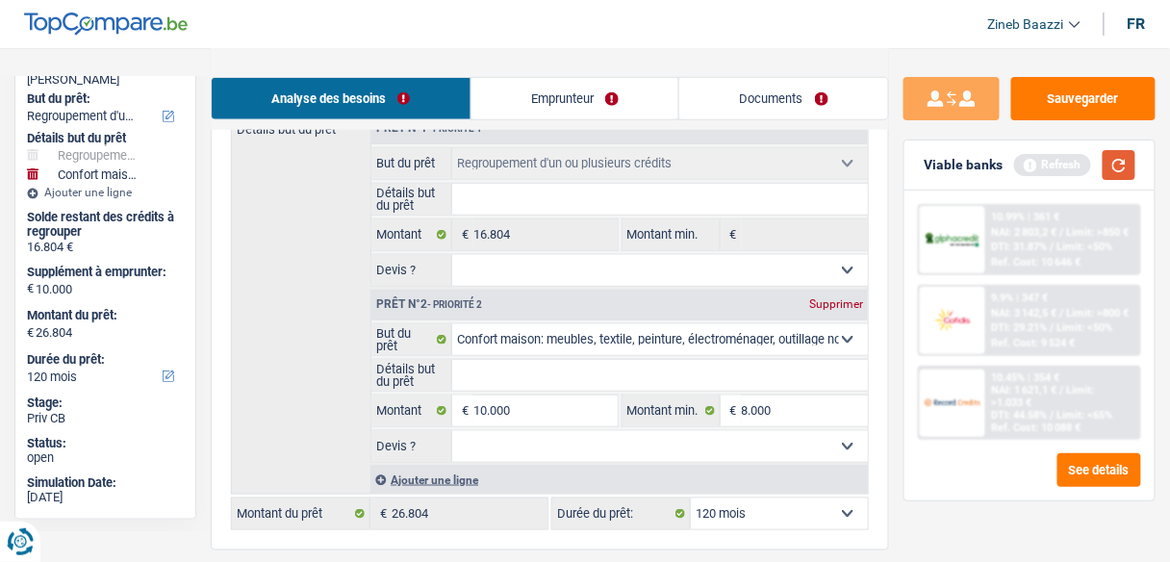
click at [1109, 160] on button "button" at bounding box center [1118, 165] width 33 height 30
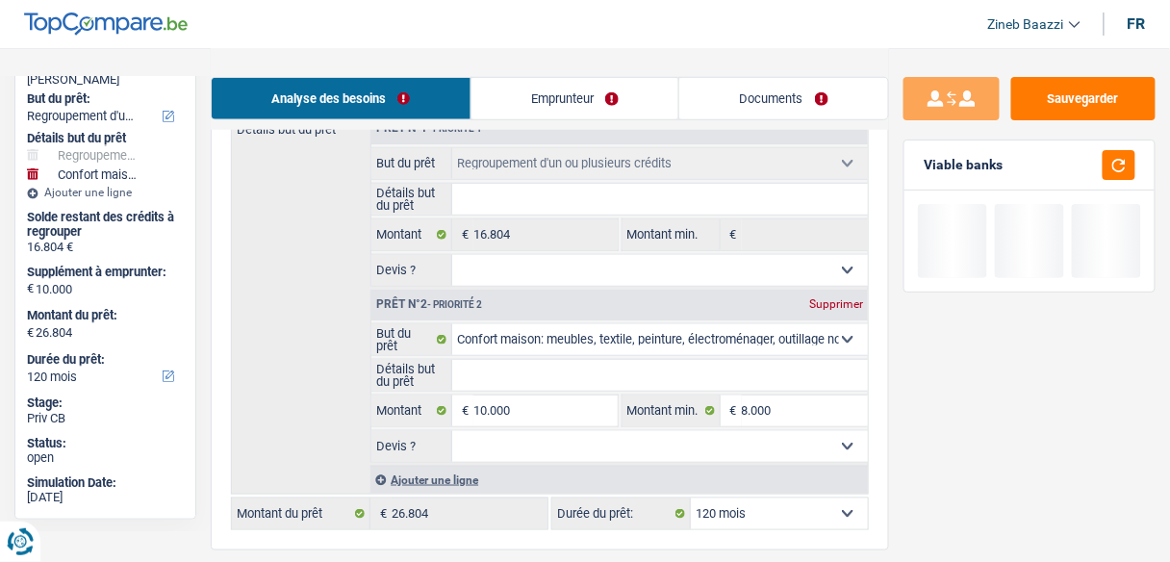
click at [668, 389] on fieldset "Confort maison: meubles, textile, peinture, électroménager, outillage non-profe…" at bounding box center [619, 392] width 496 height 139
click at [629, 385] on input "Détails but du prêt" at bounding box center [659, 375] width 415 height 31
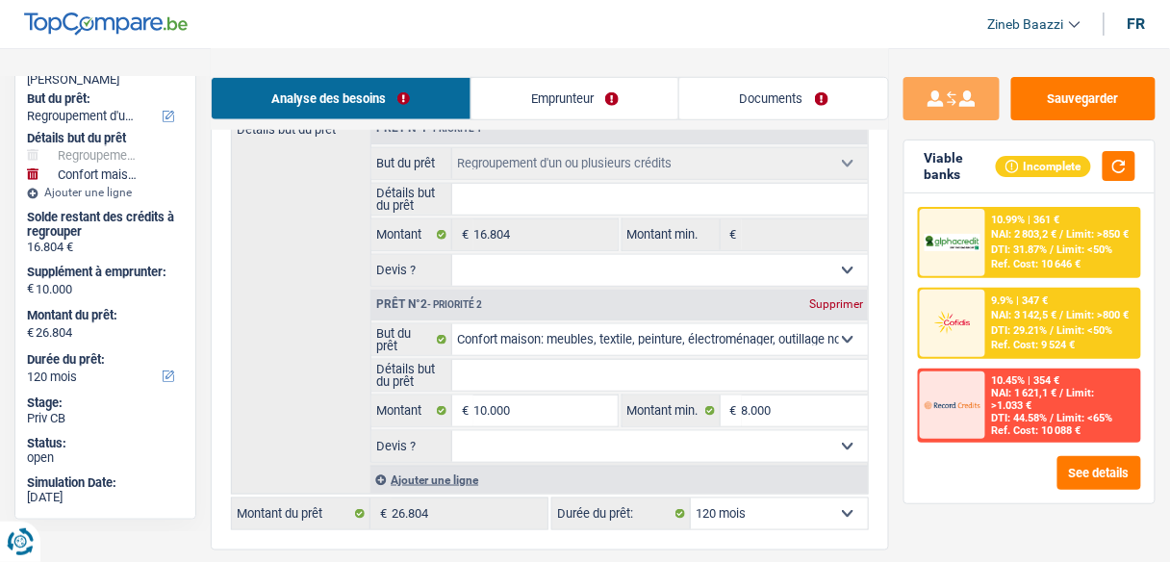
click at [735, 330] on select "Confort maison: meubles, textile, peinture, électroménager, outillage non-profe…" at bounding box center [659, 339] width 415 height 31
click at [452, 324] on select "Confort maison: meubles, textile, peinture, électroménager, outillage non-profe…" at bounding box center [659, 339] width 415 height 31
click at [623, 382] on input "Détails but du prêt" at bounding box center [659, 375] width 415 height 31
type input "c"
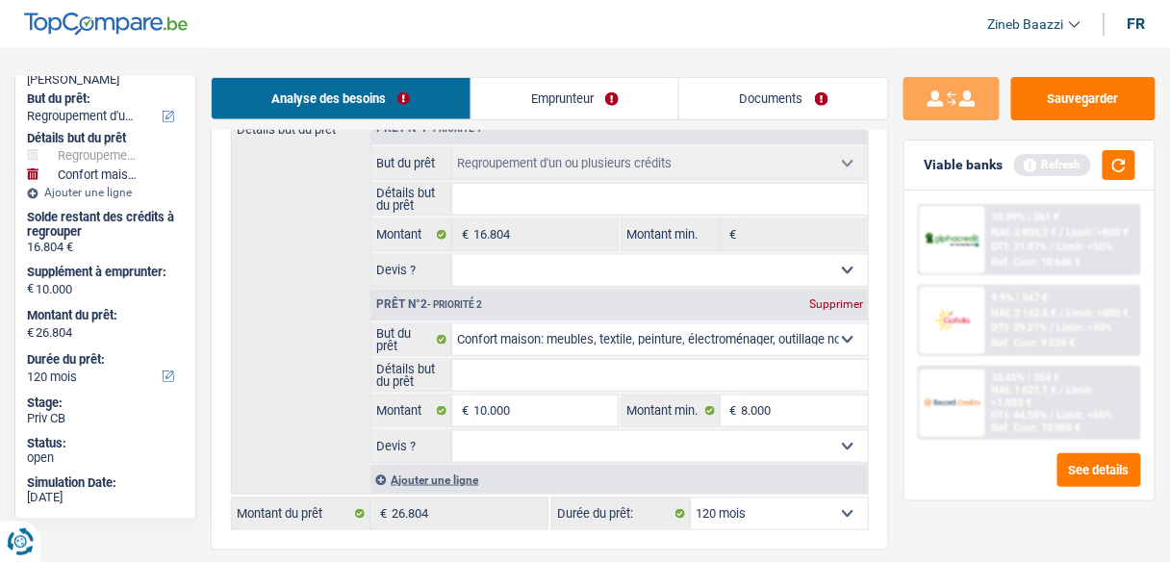
type input "a"
type input "ac"
type input "ach"
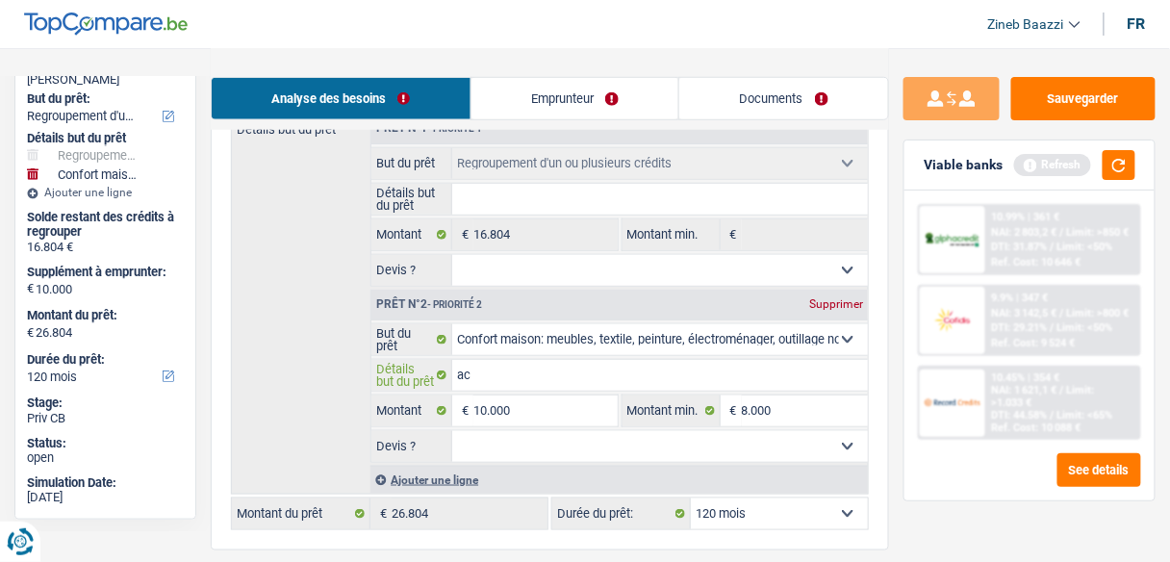
type input "ach"
type input "acha"
type input "achat"
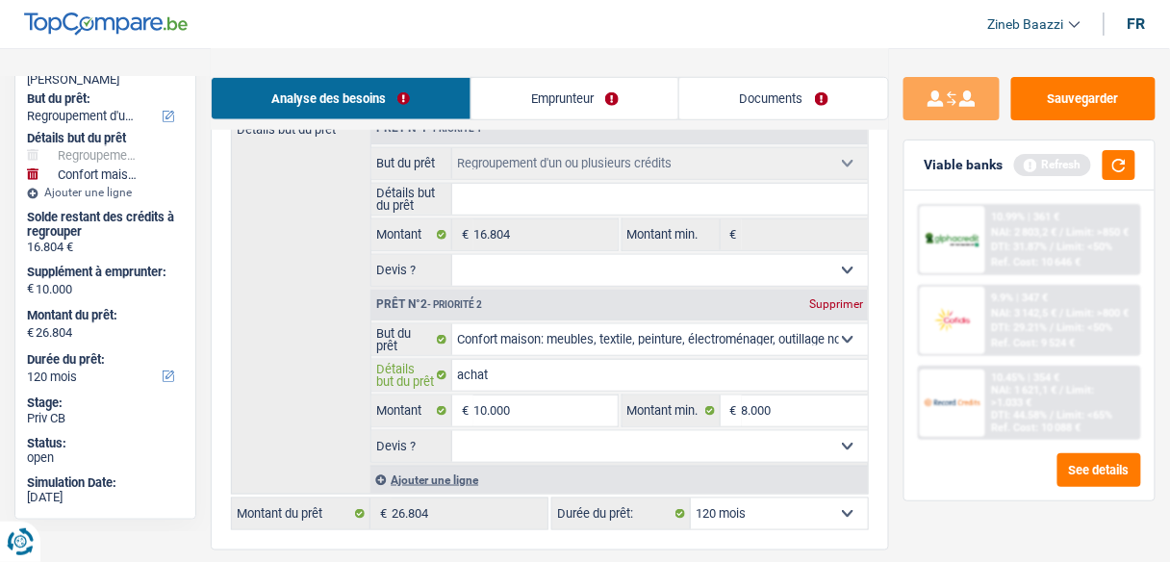
type input "achat"
type input "achat d"
type input "achat de"
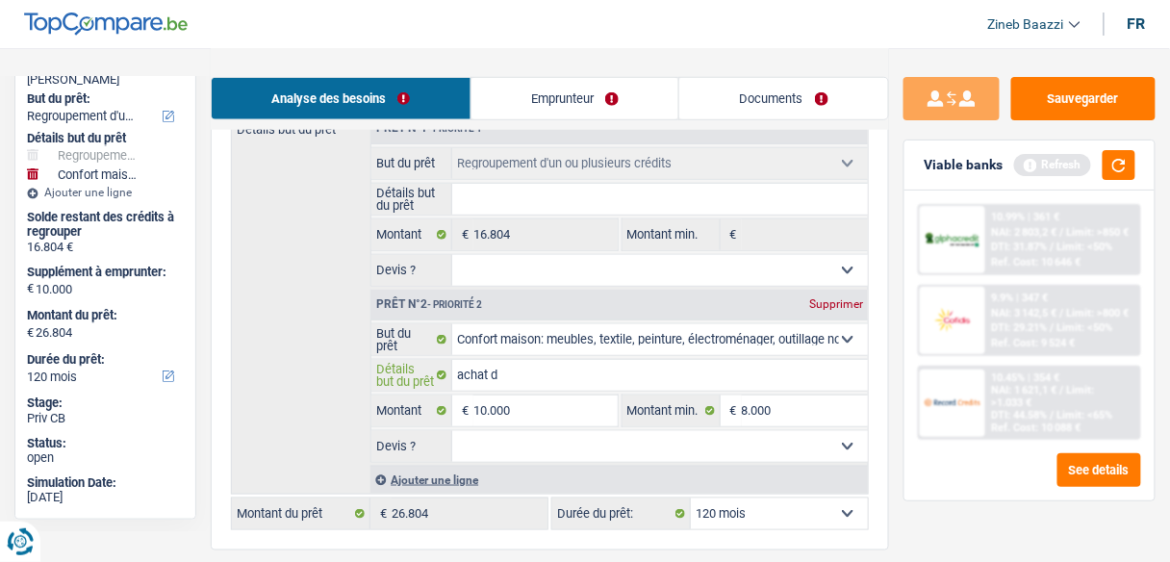
type input "achat de"
type input "achat des"
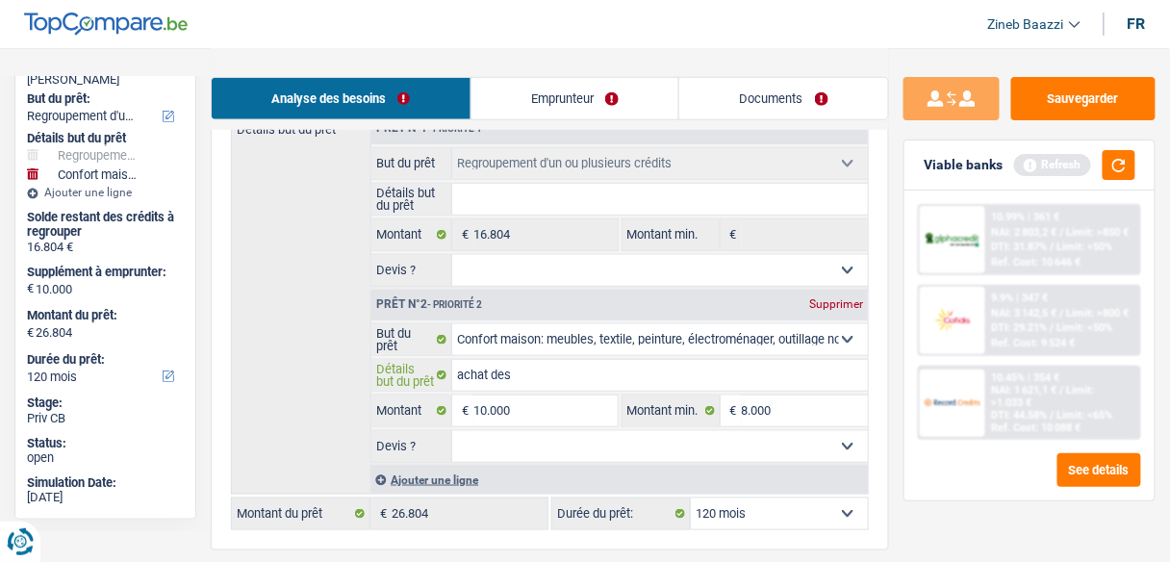
type input "achat des m"
type input "achat des me"
type input "achat des meu"
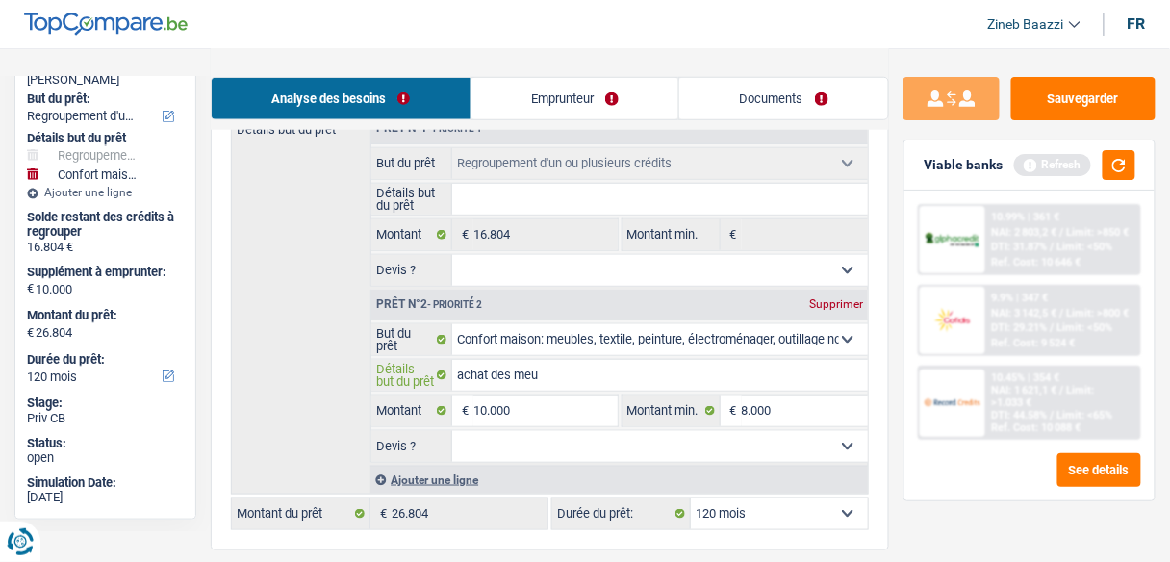
type input "achat des meu"
type input "achat des meub"
type input "achat des meubl"
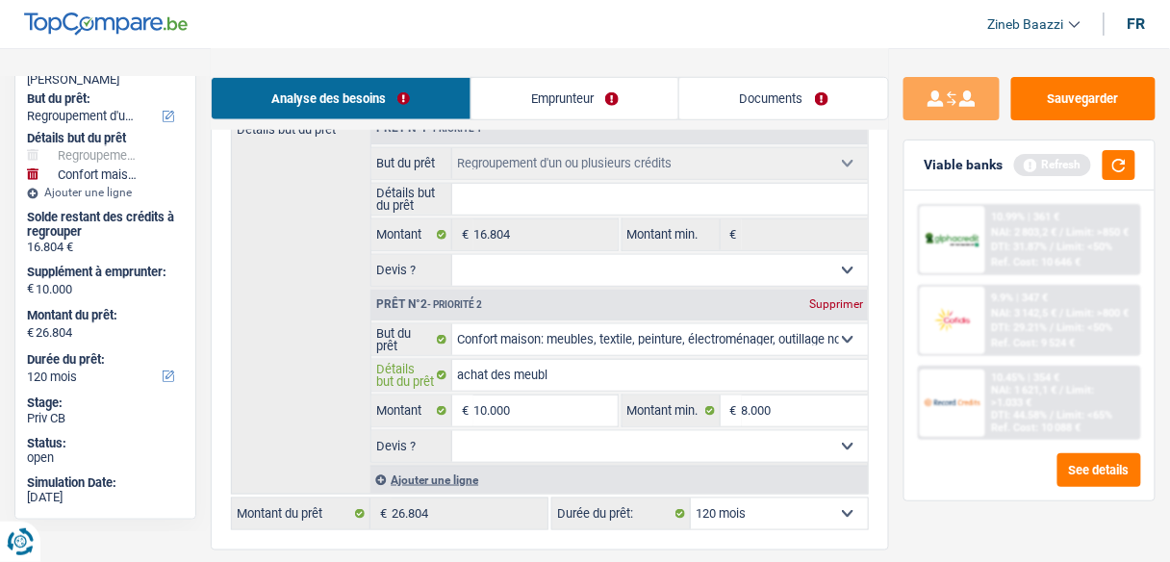
type input "achat des meuble"
type input "achat des meubles"
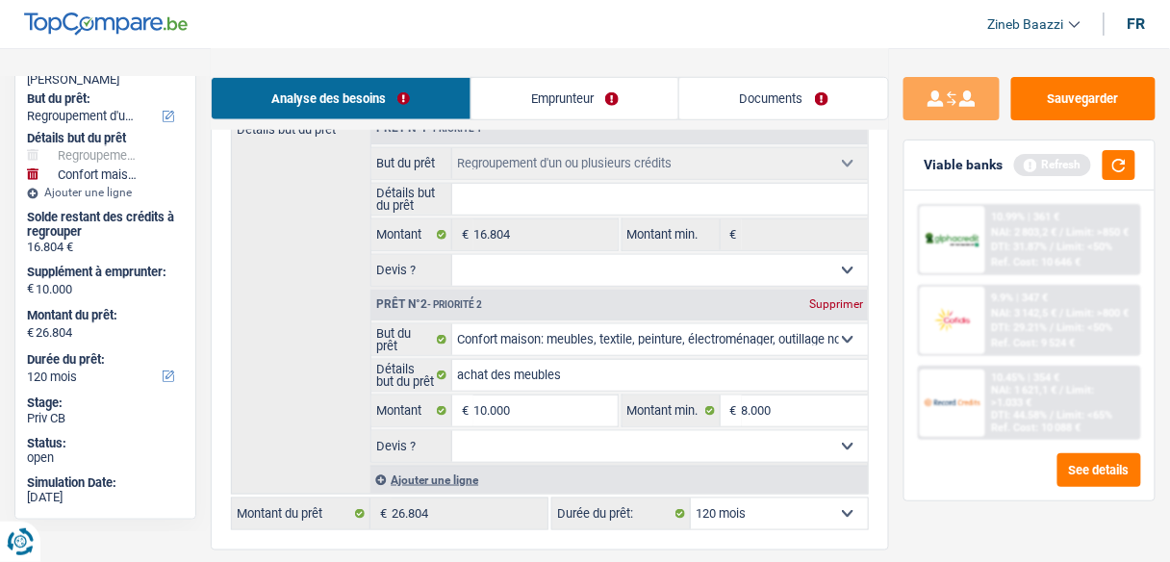
click at [563, 444] on select "Oui Non Non répondu Sélectionner une option" at bounding box center [659, 446] width 415 height 31
select select "false"
click at [452, 431] on select "Oui Non Non répondu Sélectionner une option" at bounding box center [659, 446] width 415 height 31
select select "false"
click at [1126, 159] on button "button" at bounding box center [1118, 165] width 33 height 30
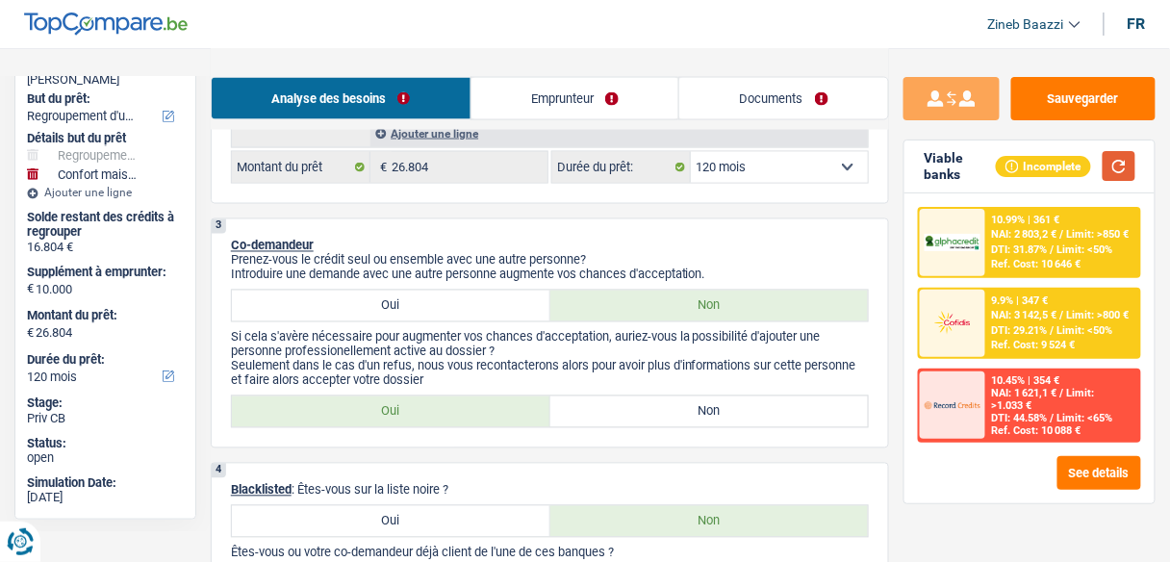
scroll to position [923, 0]
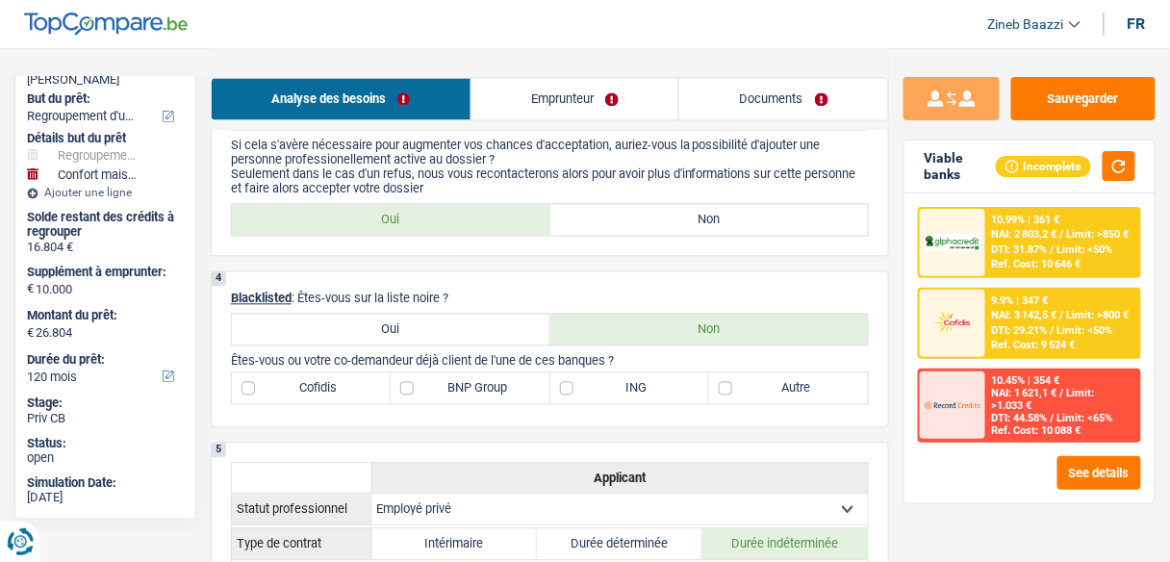
click at [493, 375] on label "BNP Group" at bounding box center [469, 387] width 159 height 31
click at [493, 375] on input "BNP Group" at bounding box center [469, 387] width 159 height 31
checkbox input "true"
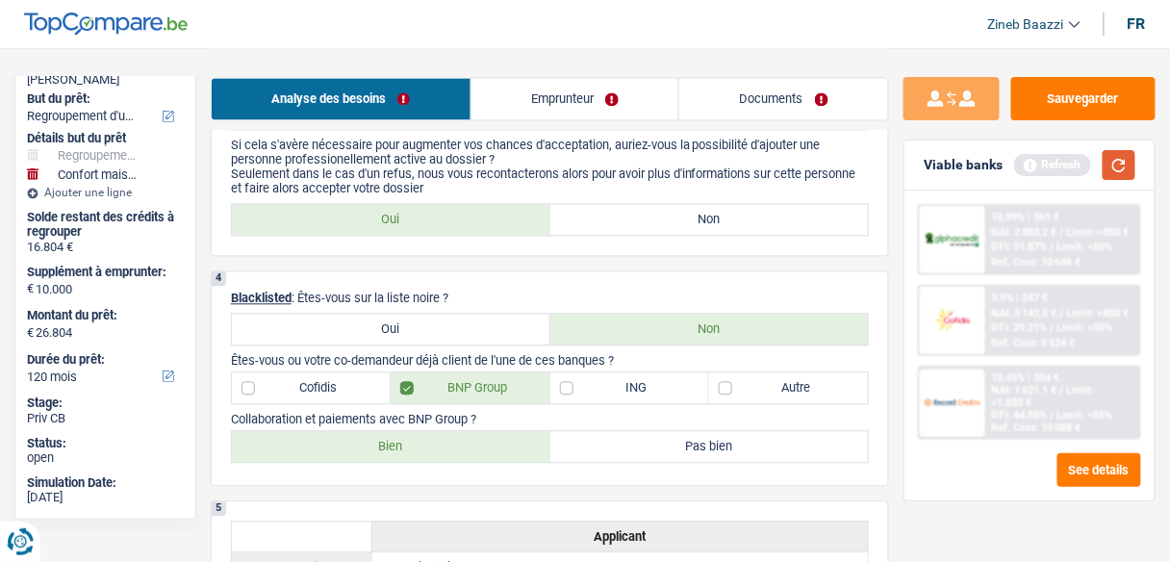
click at [1118, 161] on button "button" at bounding box center [1118, 165] width 33 height 30
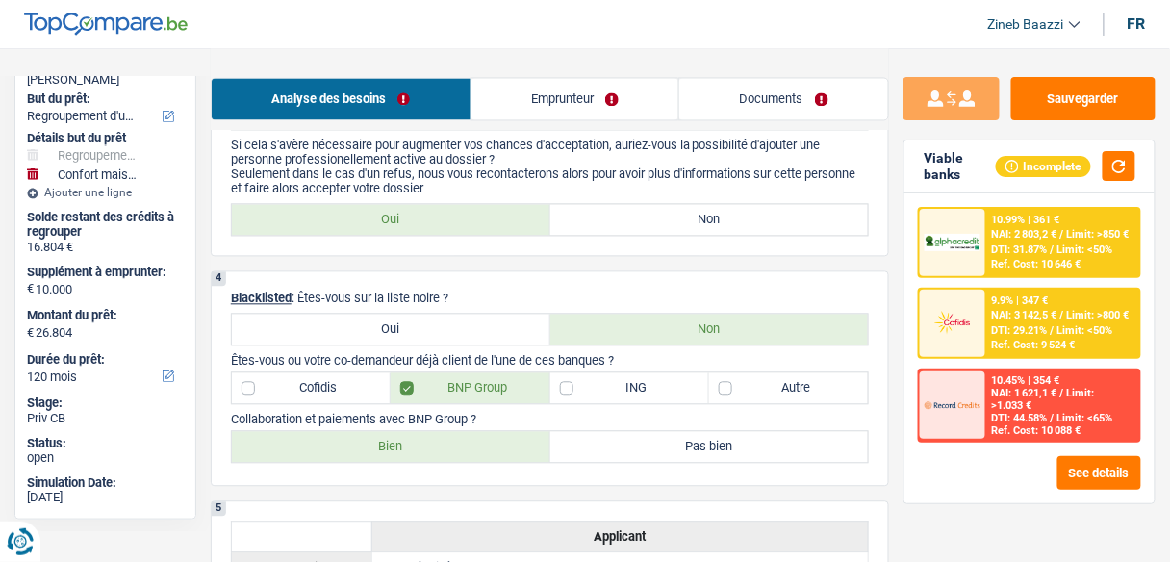
click at [321, 380] on label "Cofidis" at bounding box center [311, 387] width 159 height 31
click at [321, 380] on input "Cofidis" at bounding box center [311, 387] width 159 height 31
checkbox input "true"
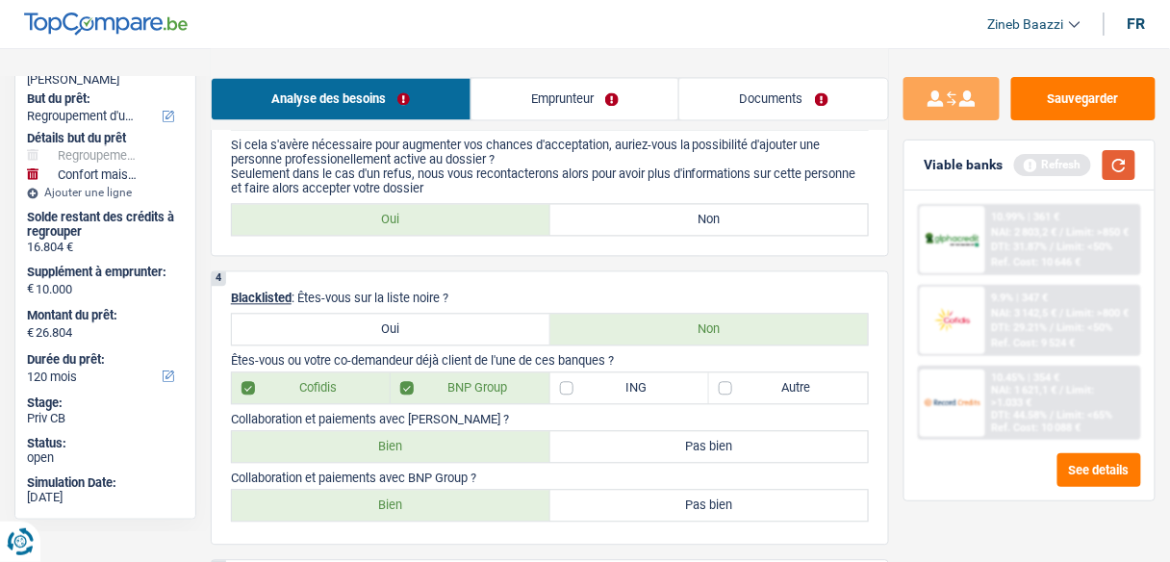
click at [1118, 166] on button "button" at bounding box center [1118, 165] width 33 height 30
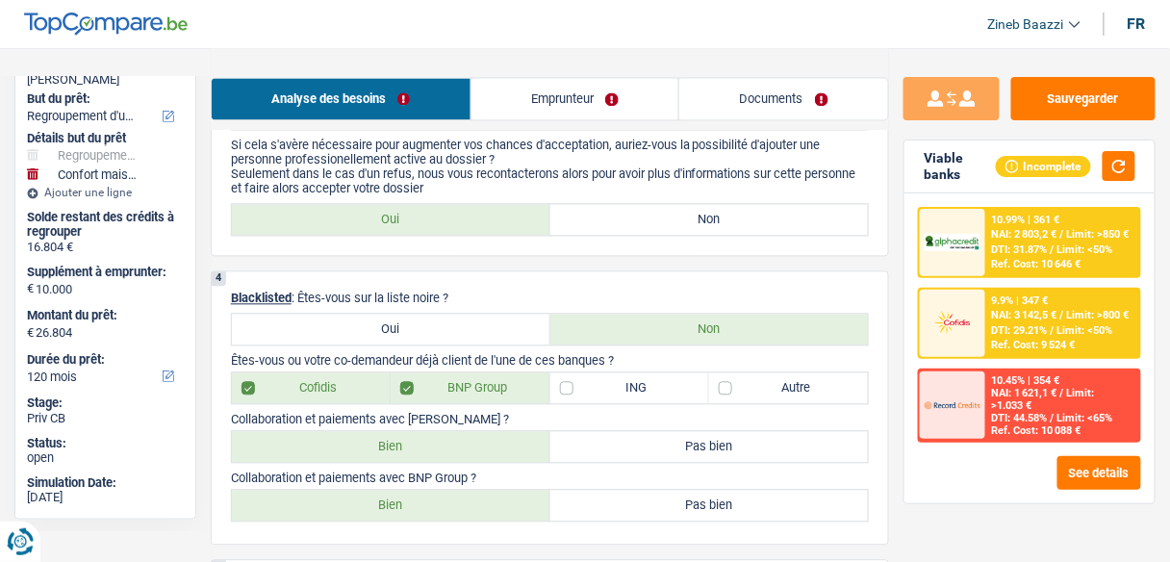
click at [504, 491] on label "Bien" at bounding box center [391, 505] width 318 height 31
click at [504, 491] on input "Bien" at bounding box center [391, 505] width 318 height 31
radio input "true"
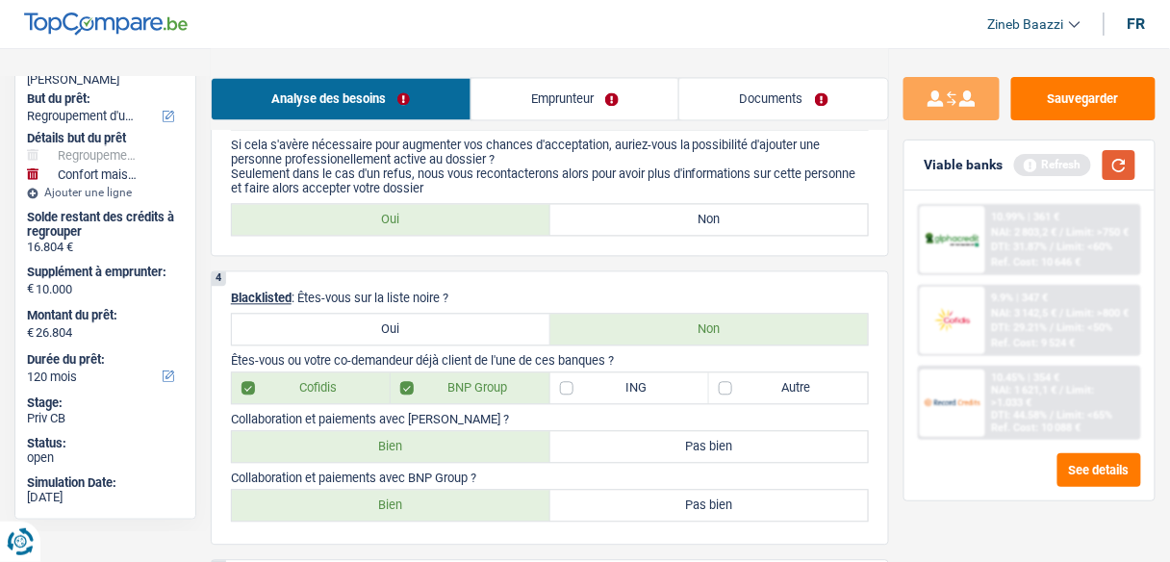
click at [1124, 169] on button "button" at bounding box center [1118, 165] width 33 height 30
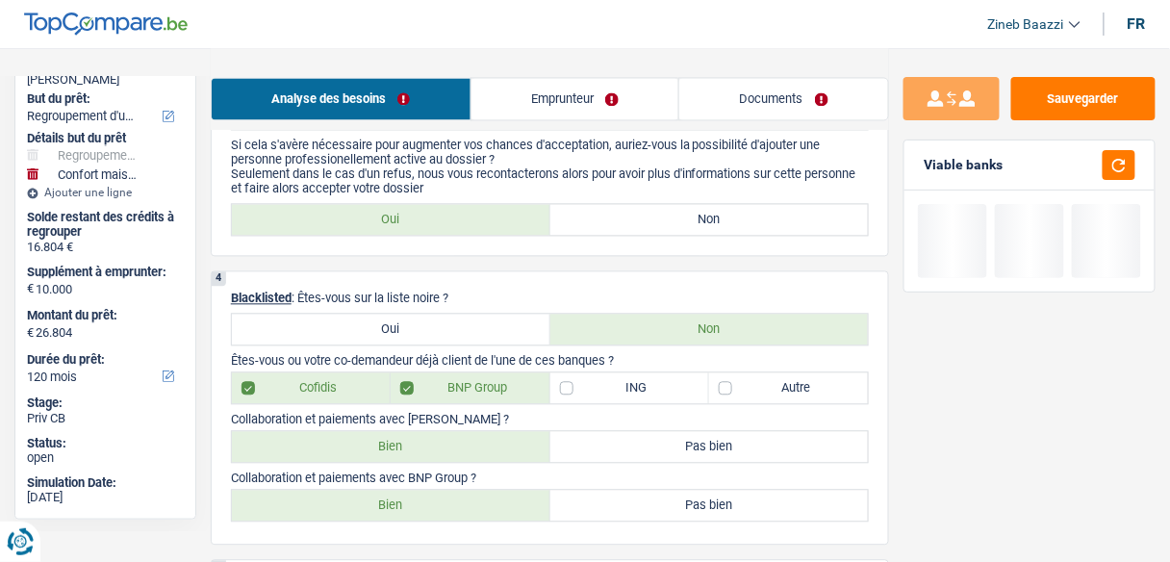
click at [485, 436] on label "Bien" at bounding box center [391, 446] width 318 height 31
click at [485, 436] on input "Bien" at bounding box center [391, 446] width 318 height 31
radio input "true"
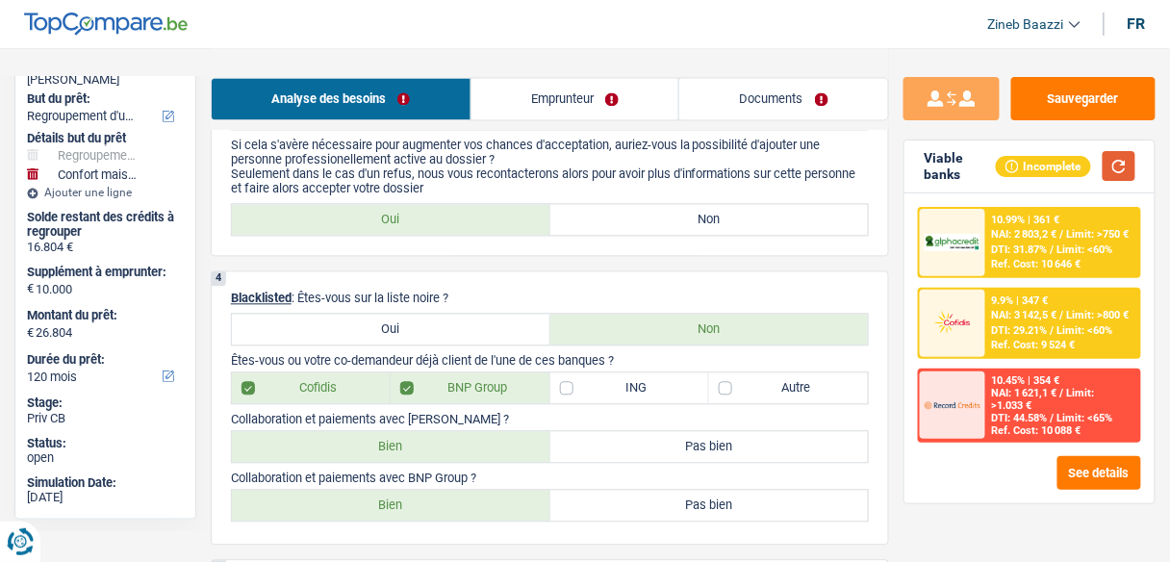
click at [1116, 159] on button "button" at bounding box center [1118, 166] width 33 height 30
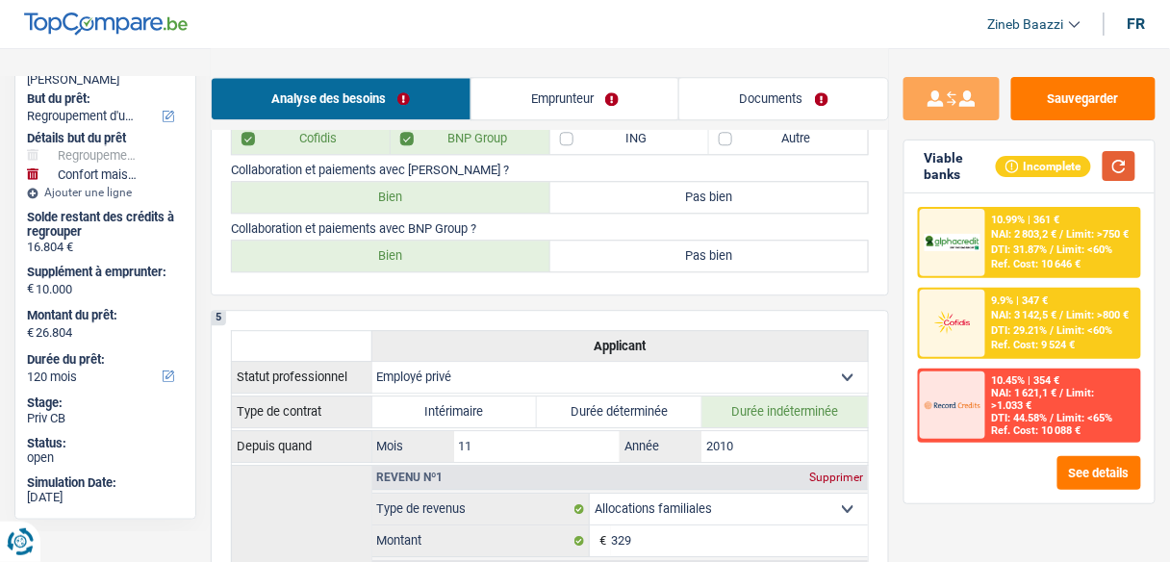
scroll to position [1000, 0]
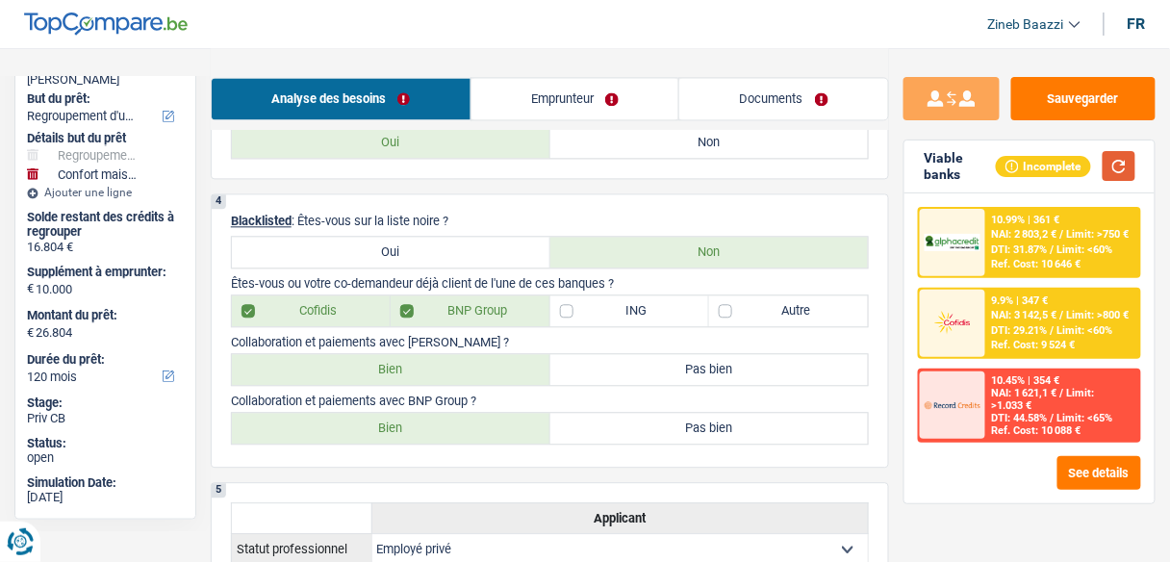
click at [1126, 164] on button "button" at bounding box center [1118, 166] width 33 height 30
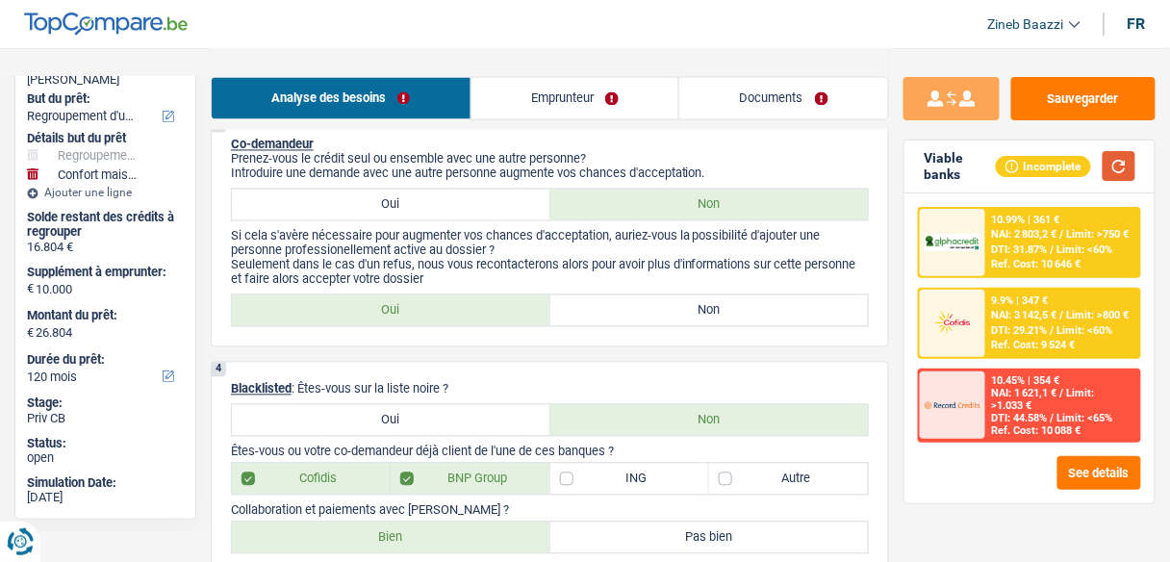
scroll to position [923, 0]
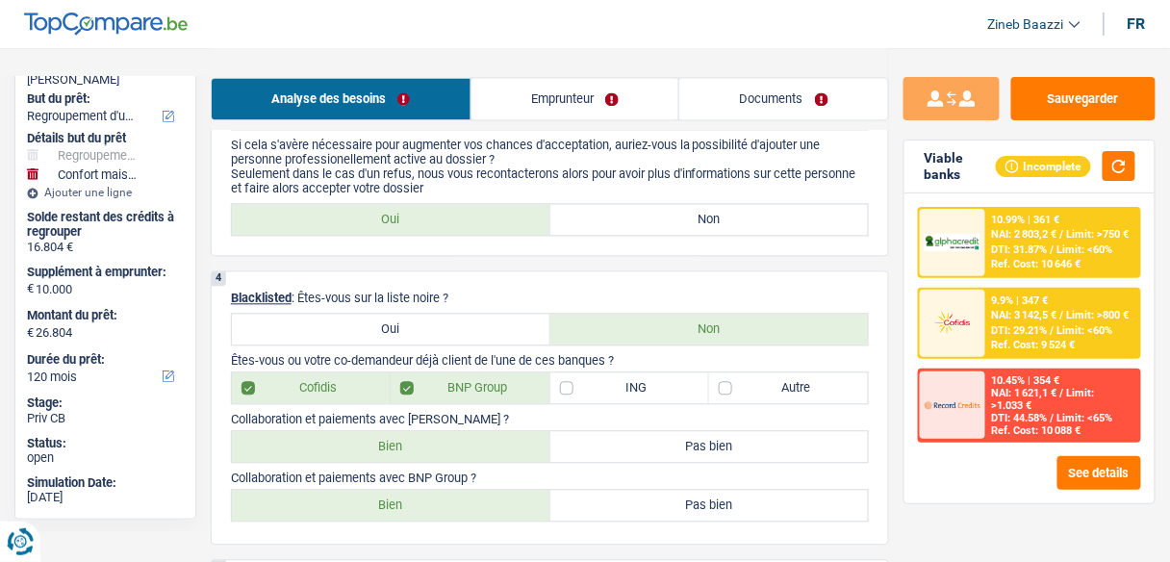
click at [607, 382] on label "ING" at bounding box center [629, 387] width 159 height 31
click at [607, 382] on input "ING" at bounding box center [629, 387] width 159 height 31
checkbox input "true"
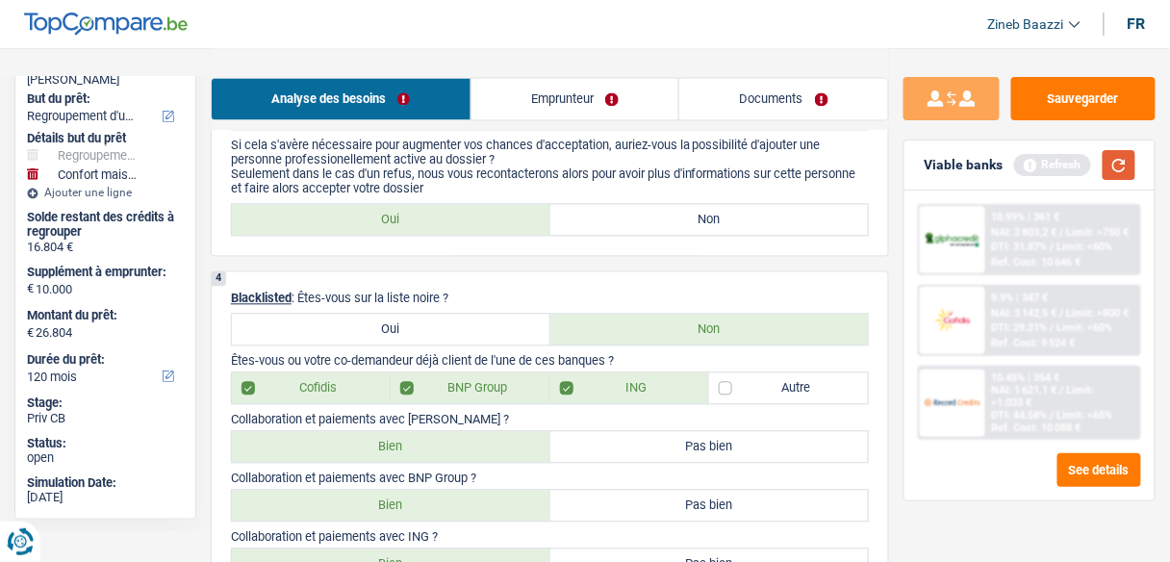
click at [1122, 173] on button "button" at bounding box center [1118, 165] width 33 height 30
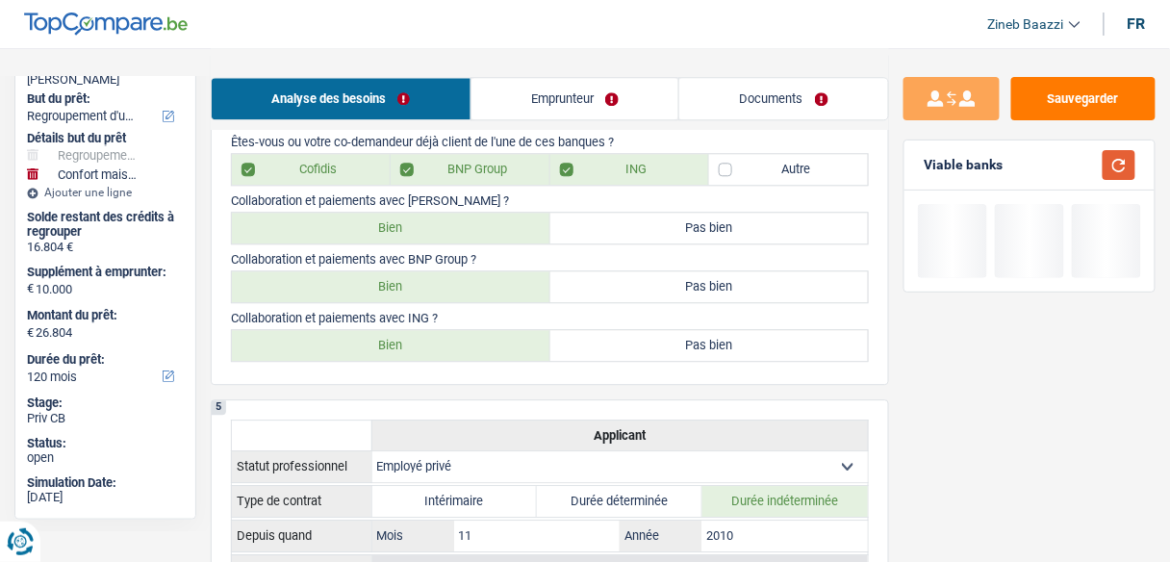
scroll to position [1154, 0]
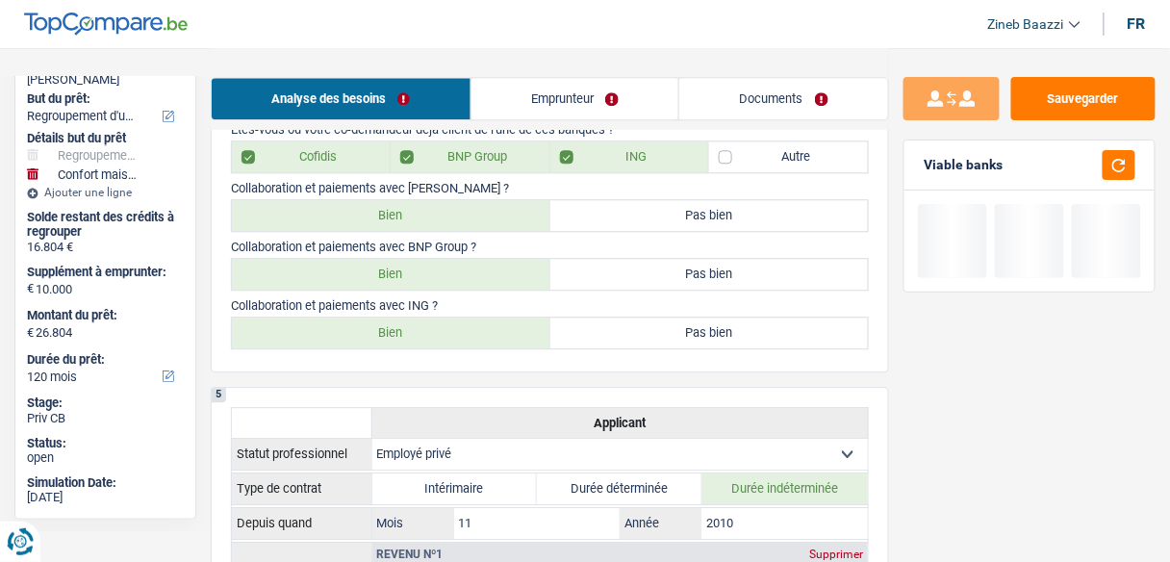
click at [500, 317] on label "Bien" at bounding box center [391, 332] width 318 height 31
click at [500, 317] on input "Bien" at bounding box center [391, 332] width 318 height 31
radio input "true"
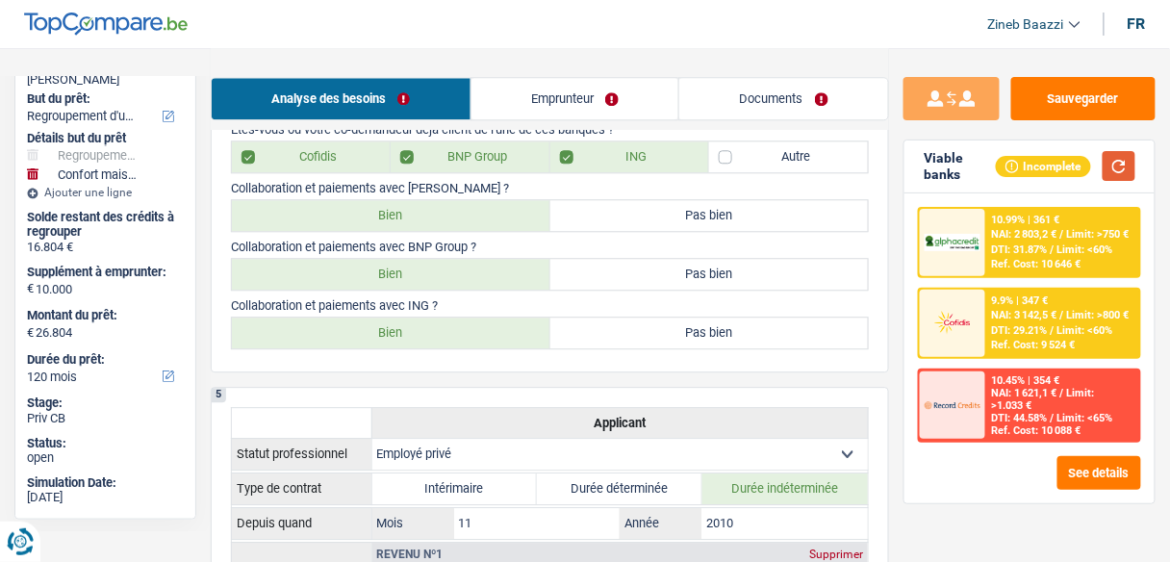
click at [1118, 165] on button "button" at bounding box center [1118, 166] width 33 height 30
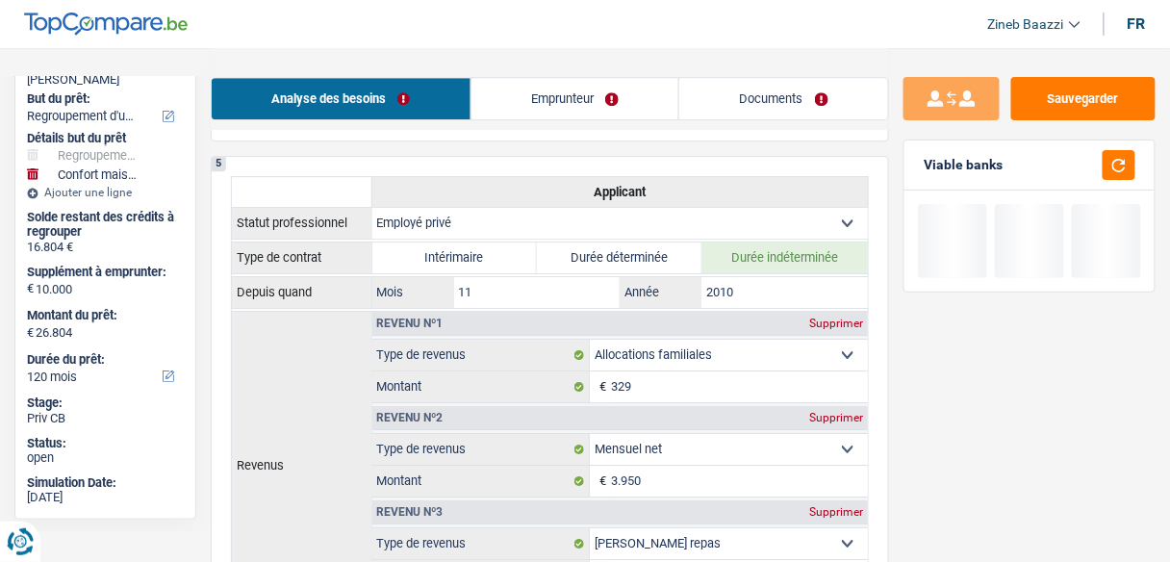
click at [530, 92] on link "Emprunteur" at bounding box center [575, 98] width 208 height 41
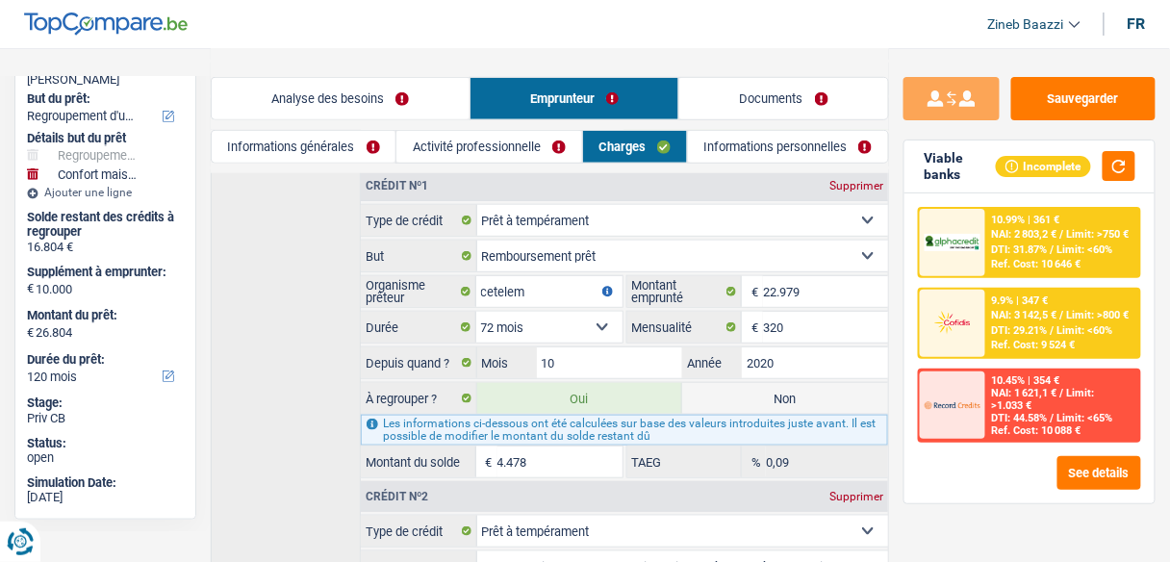
scroll to position [0, 0]
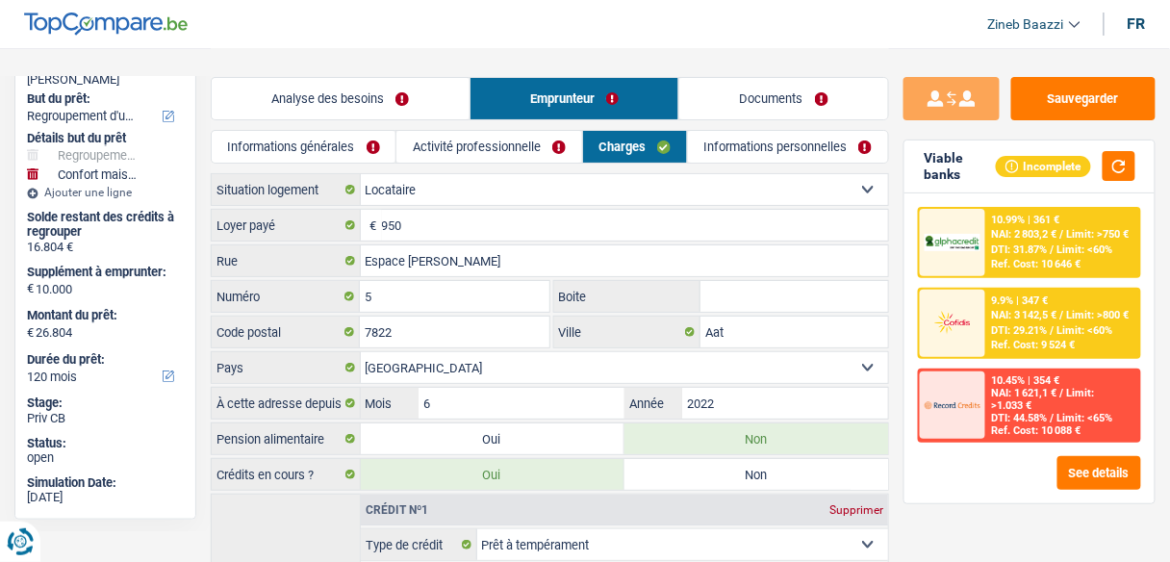
click at [339, 153] on link "Informations générales" at bounding box center [304, 147] width 184 height 32
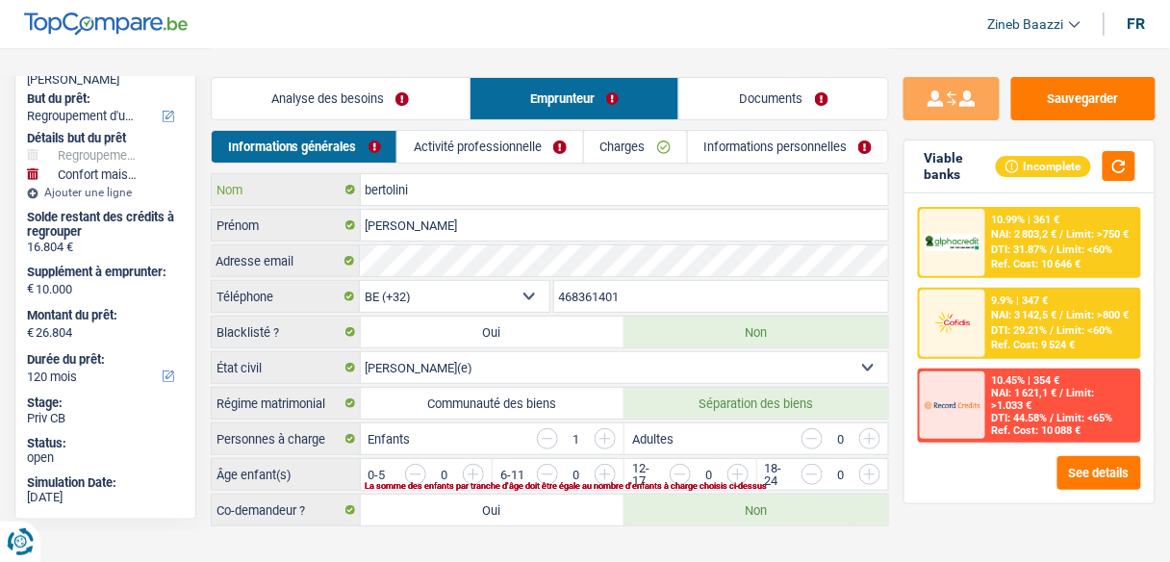
click at [416, 195] on input "bertolini" at bounding box center [625, 189] width 528 height 31
click at [420, 219] on input "roberto" at bounding box center [625, 225] width 528 height 31
click at [1139, 174] on div "Viable banks Incomplete" at bounding box center [1029, 166] width 250 height 53
click at [1110, 172] on button "button" at bounding box center [1118, 166] width 33 height 30
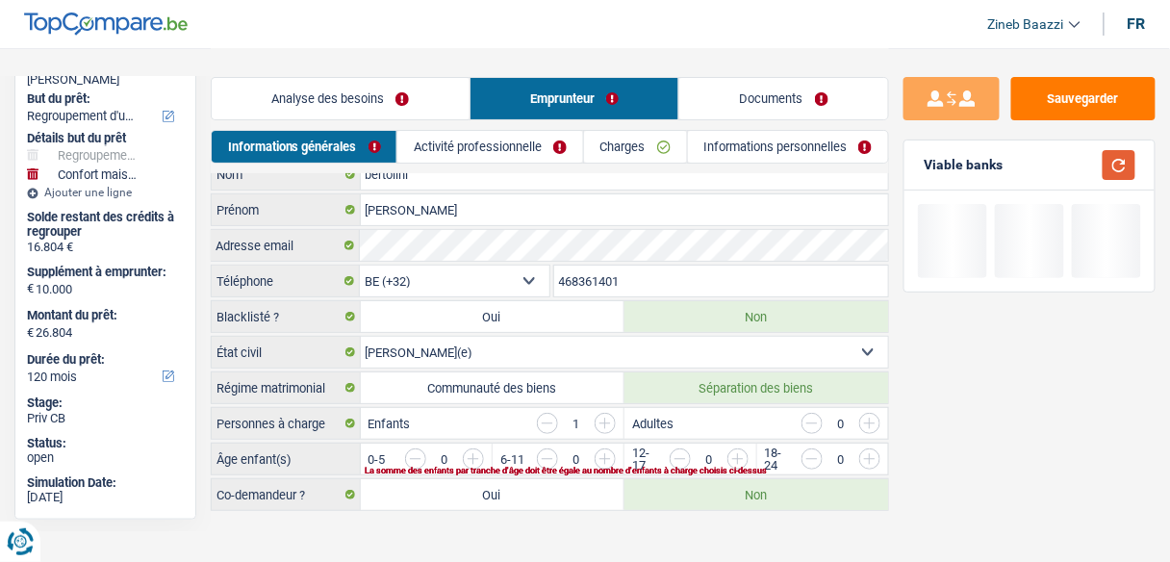
scroll to position [23, 0]
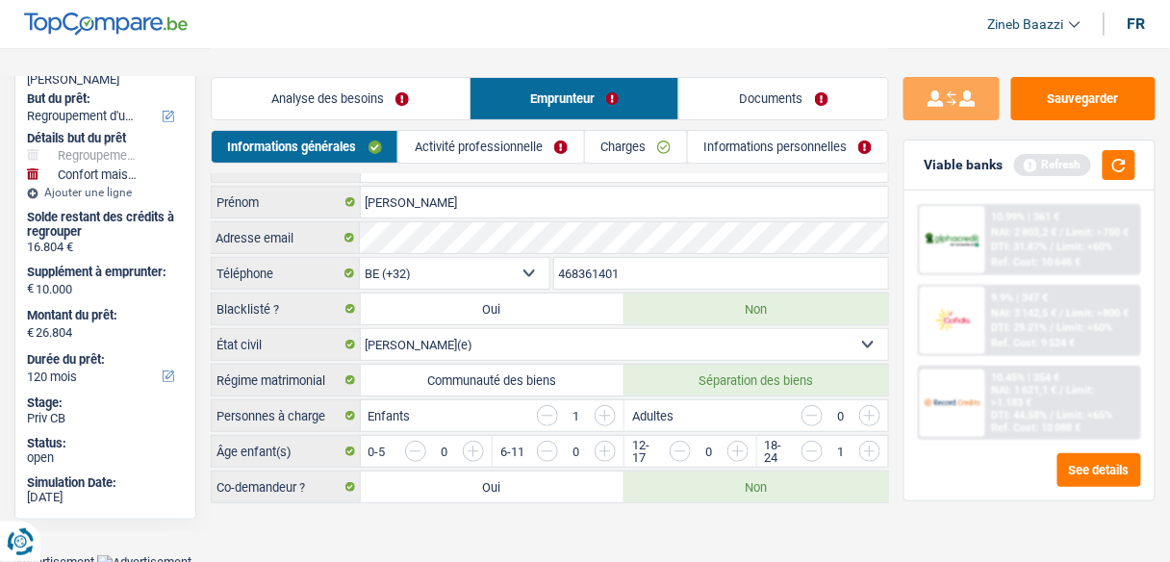
click at [783, 505] on main "Notes Sauvegarder Name: roberto bertolini But du prêt: Confort maison: meubles,…" at bounding box center [585, 265] width 1170 height 577
click at [1115, 175] on button "button" at bounding box center [1118, 165] width 33 height 30
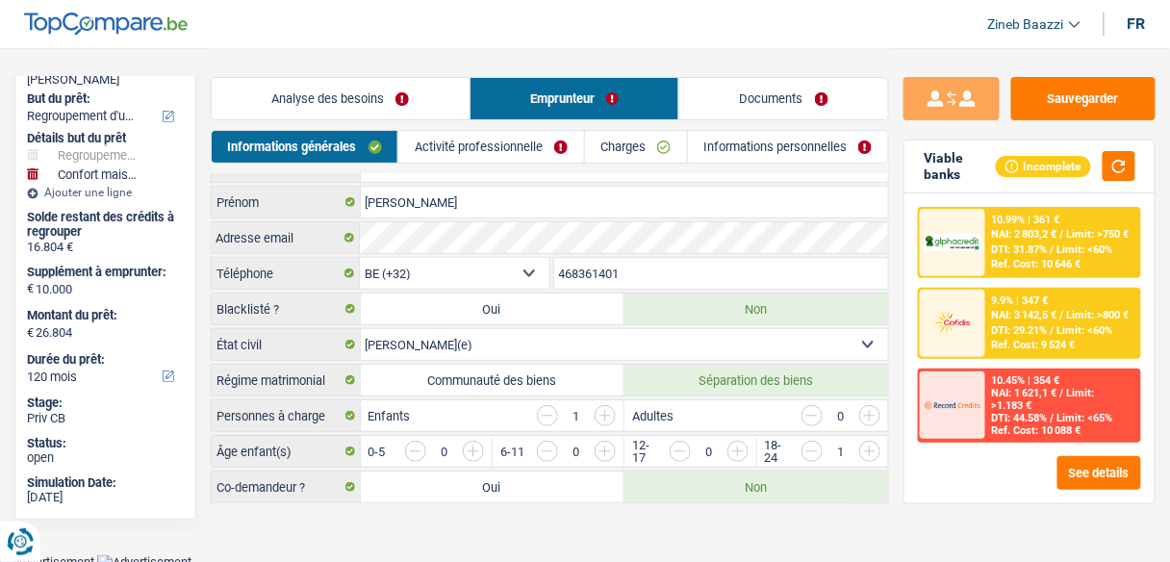
click at [499, 147] on link "Activité professionnelle" at bounding box center [490, 147] width 185 height 32
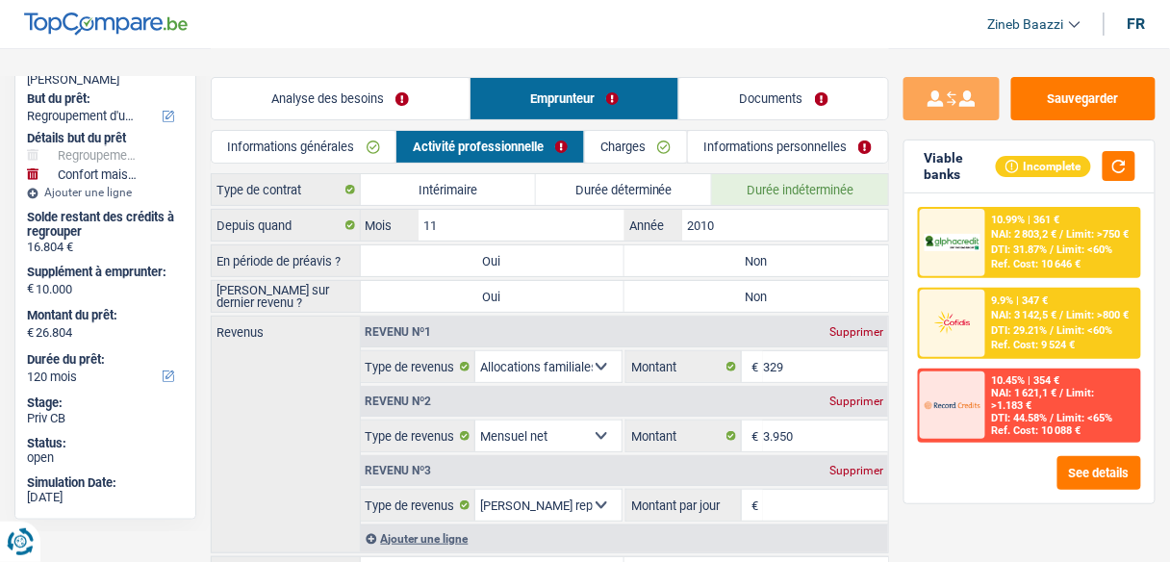
scroll to position [0, 0]
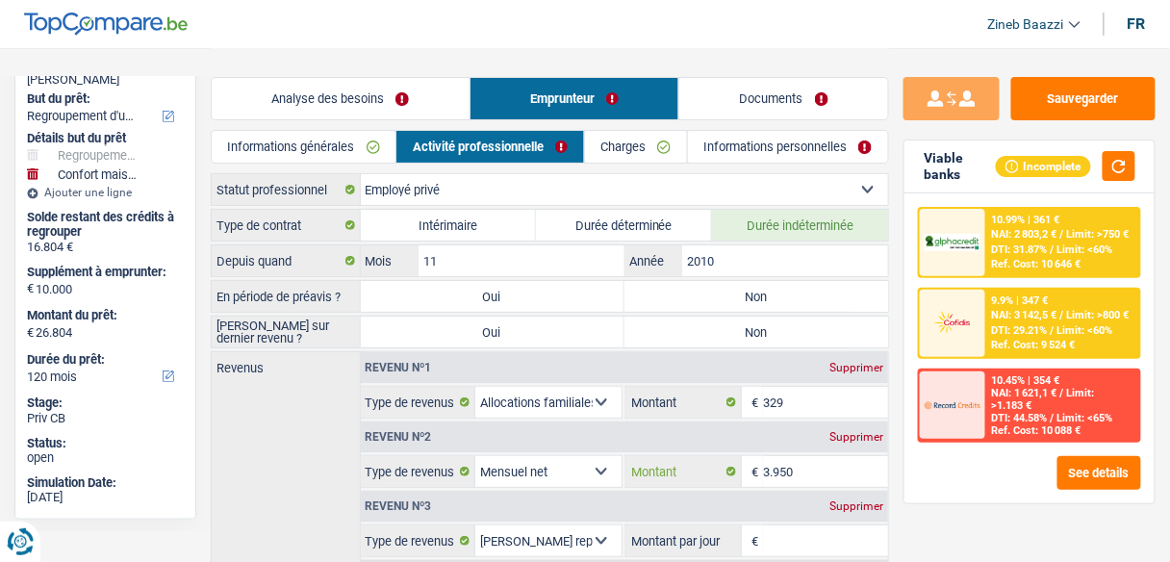
click at [814, 456] on input "3.950" at bounding box center [825, 471] width 125 height 31
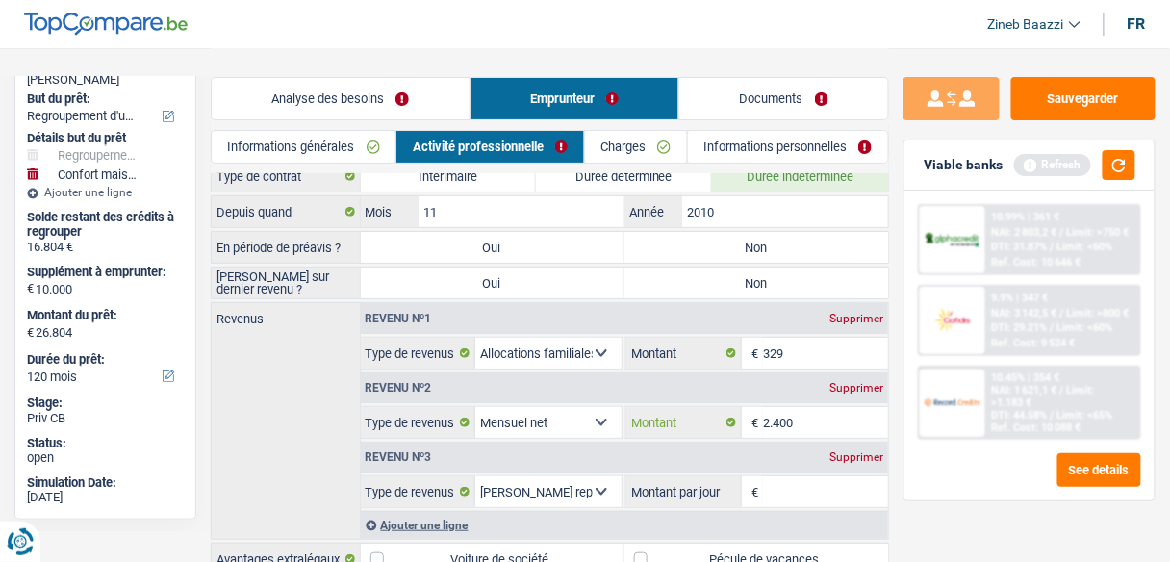
scroll to position [77, 0]
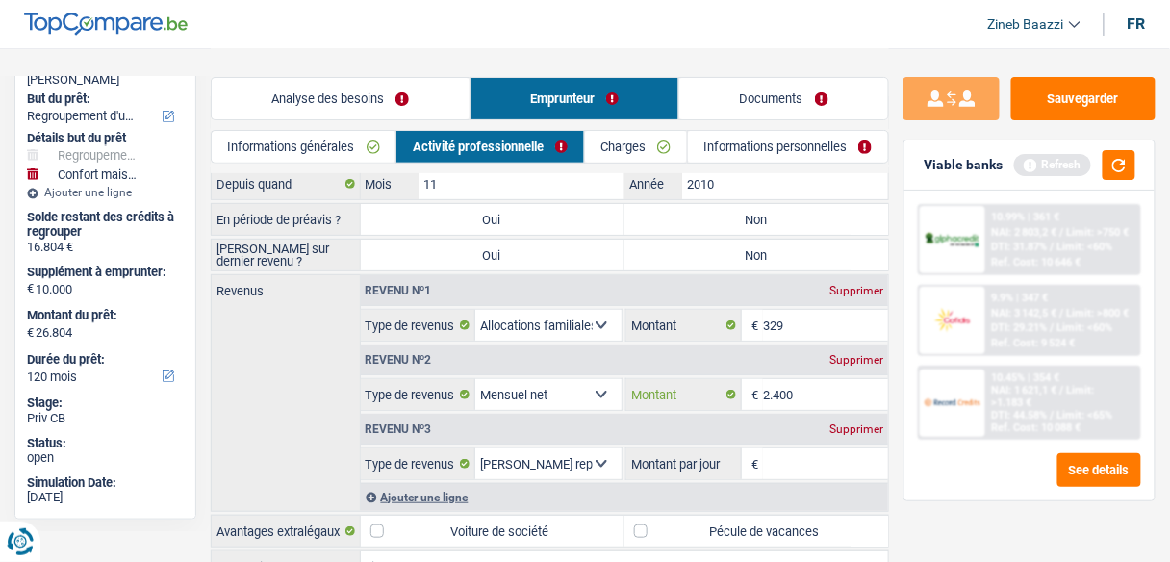
type input "2.400"
click at [955, 496] on div "10.99% | 361 € NAI: 2 803,2 € / Limit: >750 € DTI: 31.87% / Limit: <60% Ref. Co…" at bounding box center [1029, 345] width 250 height 310
click at [426, 486] on div "Ajouter une ligne" at bounding box center [625, 497] width 528 height 28
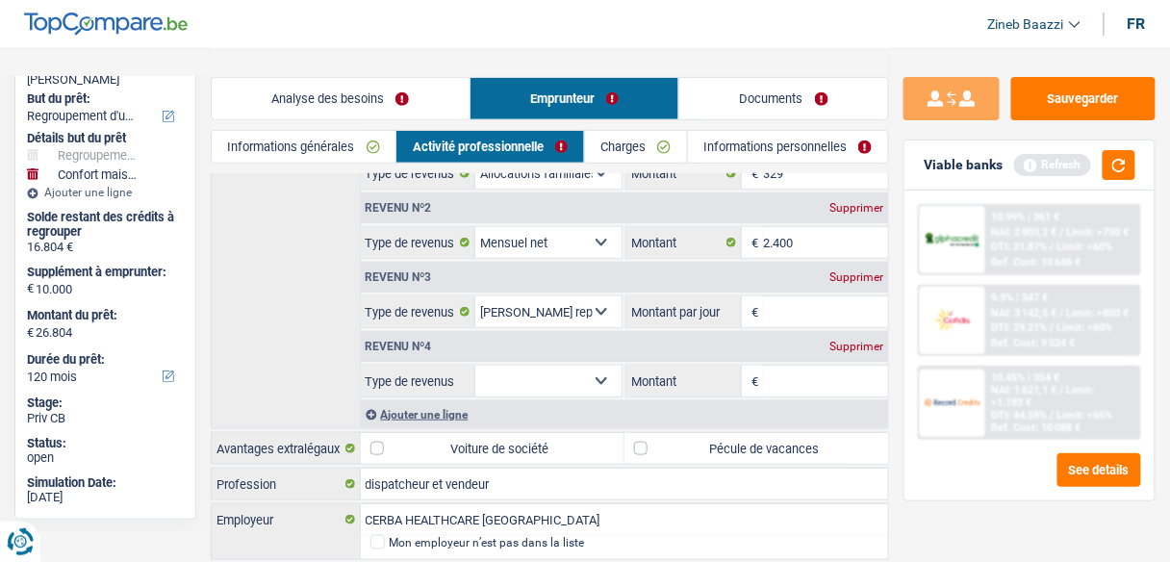
scroll to position [231, 0]
click at [523, 377] on select "Allocation d'handicap Allocations chômage Allocations familiales Chèques repas …" at bounding box center [548, 379] width 146 height 31
select select "netSalary"
click at [475, 364] on select "Allocation d'handicap Allocations chômage Allocations familiales Chèques repas …" at bounding box center [548, 379] width 146 height 31
click at [772, 366] on input "Montant" at bounding box center [825, 379] width 125 height 31
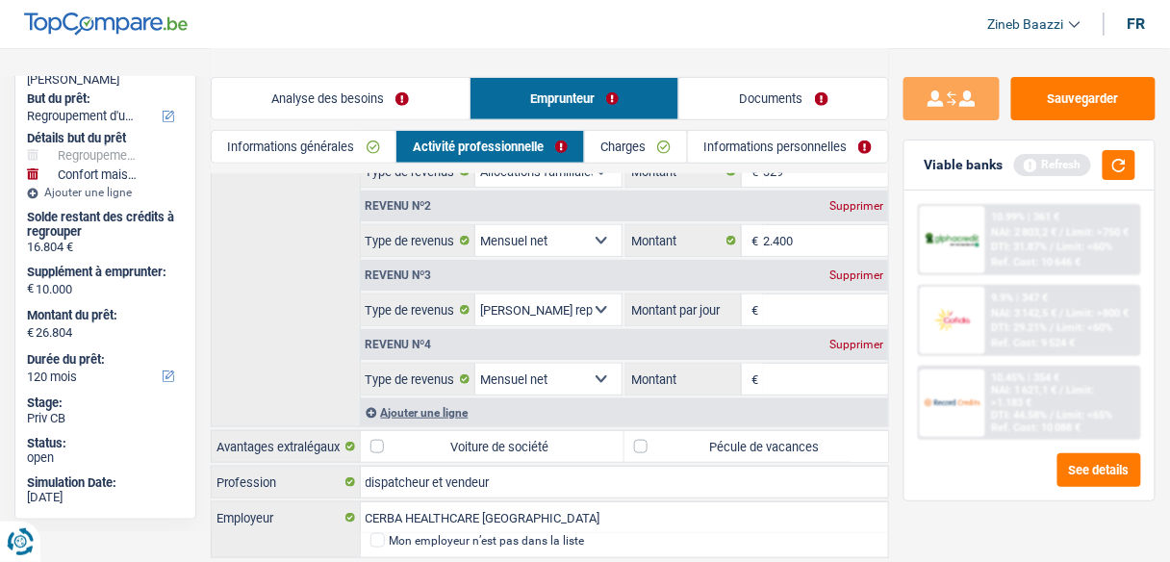
scroll to position [284, 0]
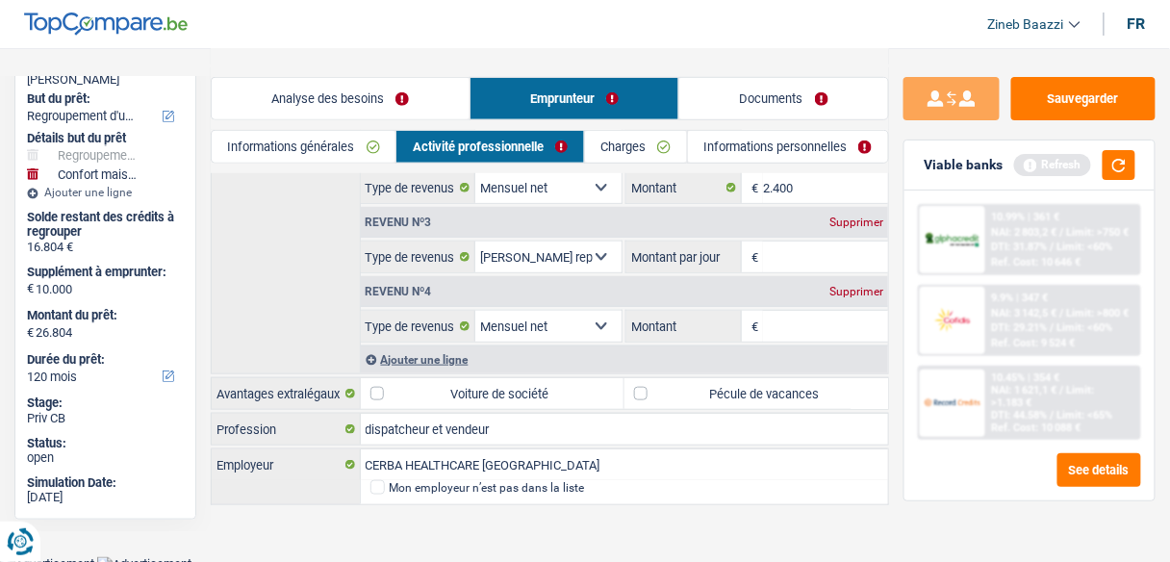
click at [580, 436] on div "dispatcheur et vendeur Profession" at bounding box center [550, 429] width 678 height 33
click at [578, 424] on input "dispatcheur et vendeur" at bounding box center [625, 429] width 528 height 31
type input "dispatcheur et vendeur + flexi job"
click at [761, 318] on span "€" at bounding box center [752, 326] width 21 height 31
click at [770, 323] on input "Montant" at bounding box center [825, 326] width 125 height 31
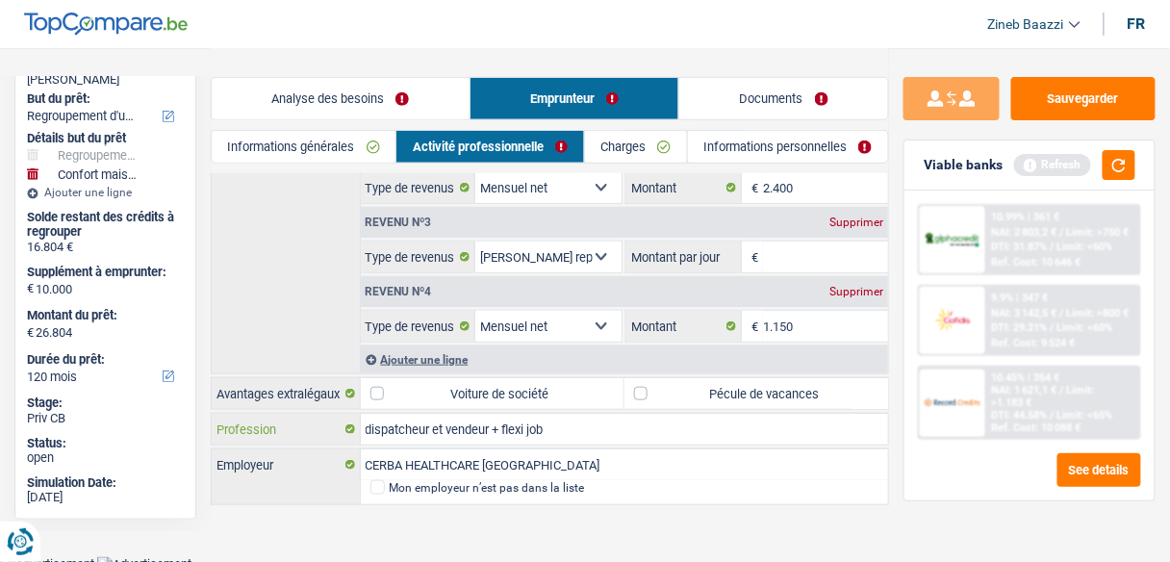
click at [606, 428] on input "dispatcheur et vendeur + flexi job" at bounding box center [625, 429] width 528 height 31
click at [822, 328] on input "1.150" at bounding box center [825, 326] width 125 height 31
type input "1.550"
click at [1108, 168] on button "button" at bounding box center [1118, 165] width 33 height 30
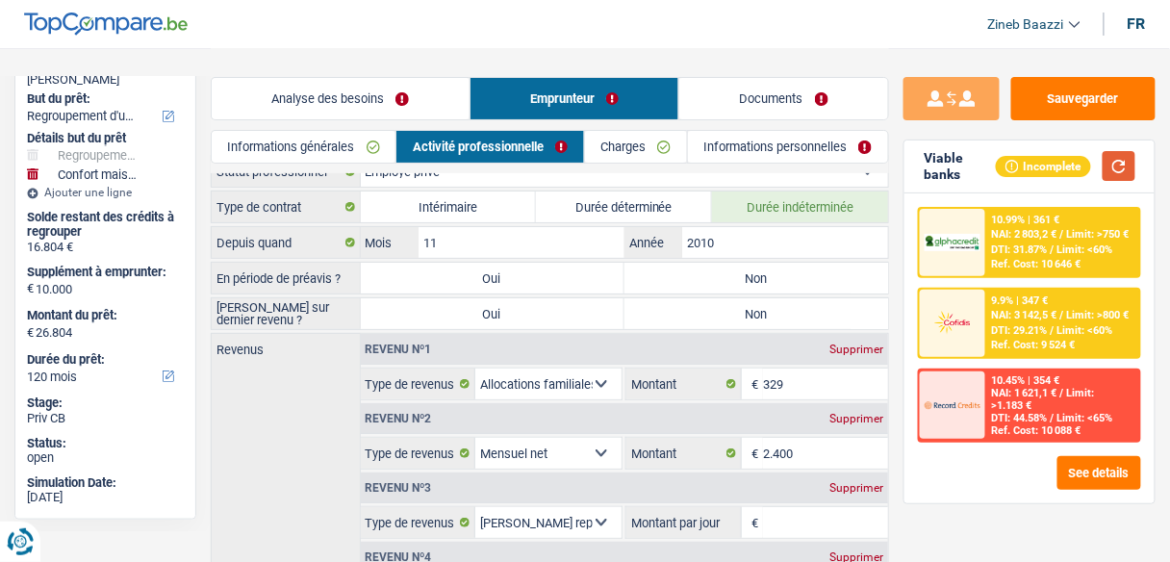
scroll to position [0, 0]
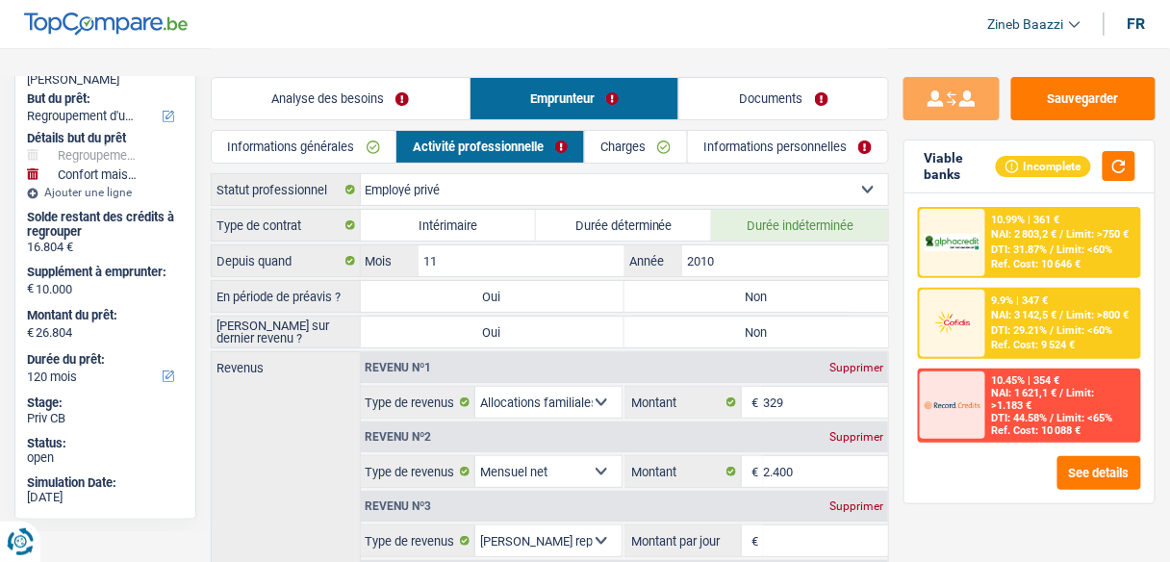
click at [660, 308] on label "Non" at bounding box center [756, 296] width 264 height 31
click at [660, 308] on input "Non" at bounding box center [756, 296] width 264 height 31
radio input "true"
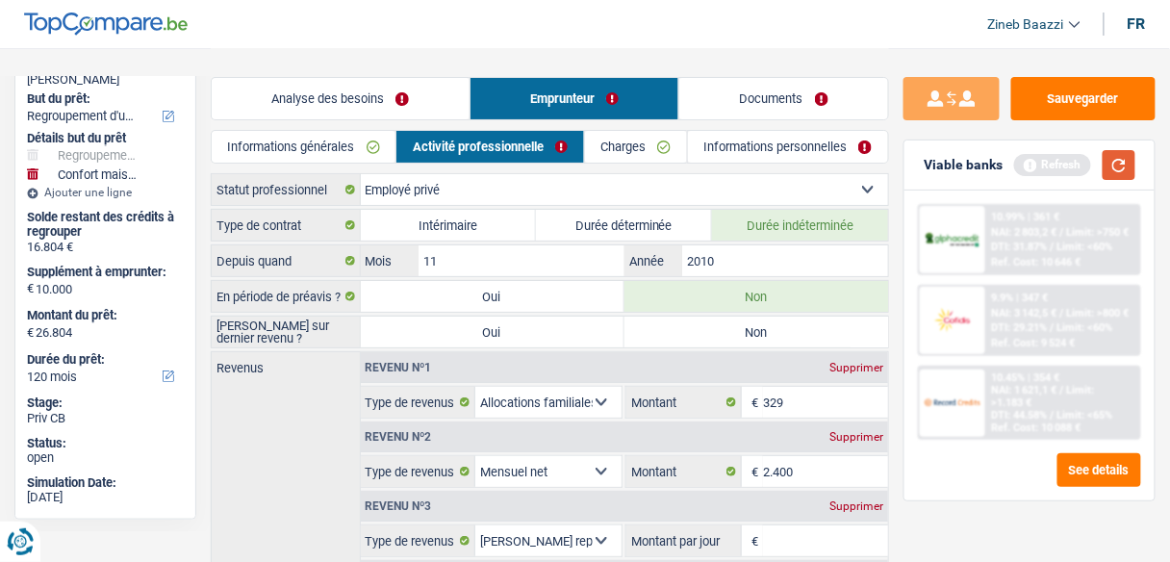
click at [1125, 164] on button "button" at bounding box center [1118, 165] width 33 height 30
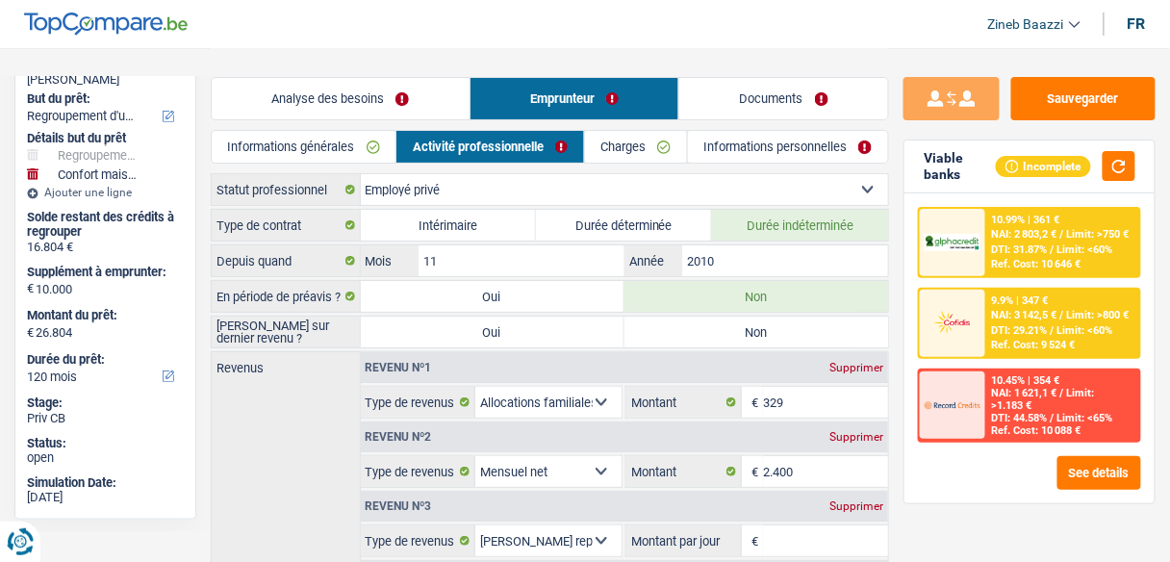
click at [730, 327] on label "Non" at bounding box center [756, 331] width 264 height 31
click at [730, 327] on input "Non" at bounding box center [756, 331] width 264 height 31
radio input "true"
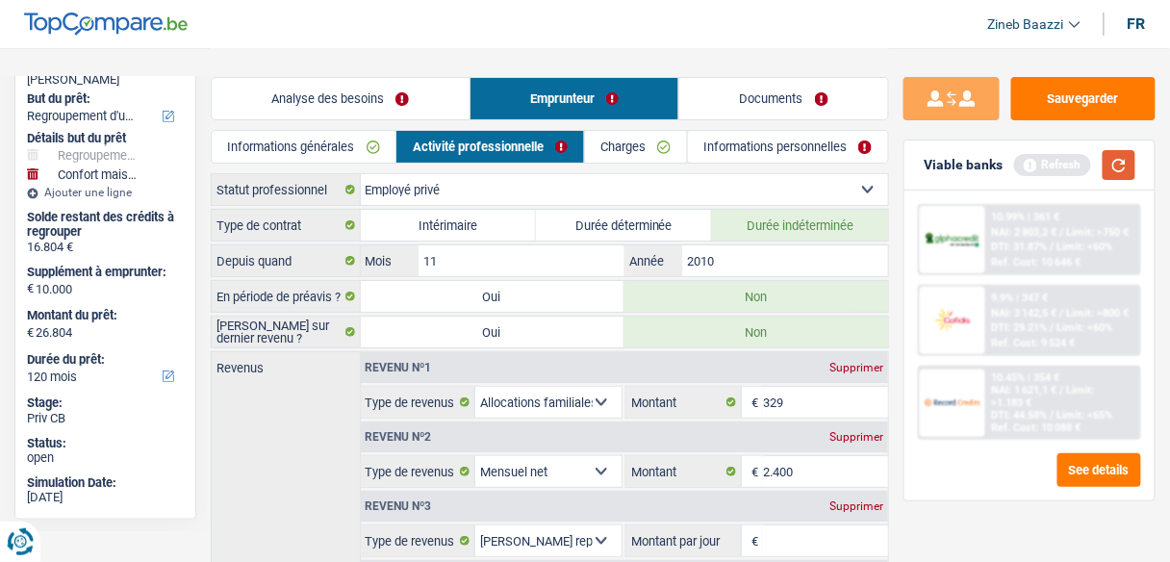
click at [1133, 163] on button "button" at bounding box center [1118, 165] width 33 height 30
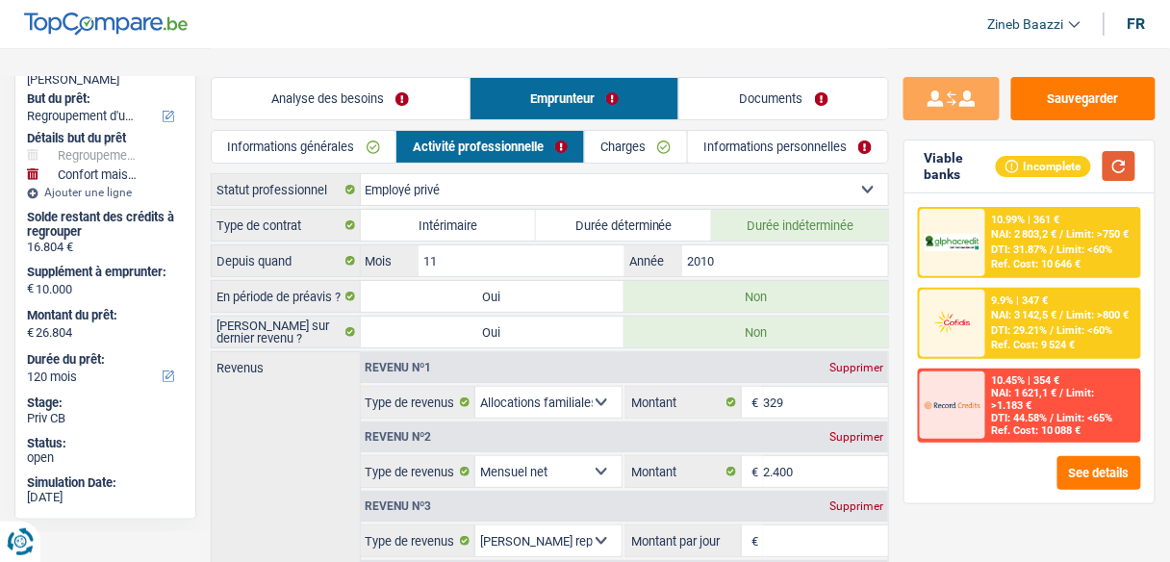
scroll to position [154, 0]
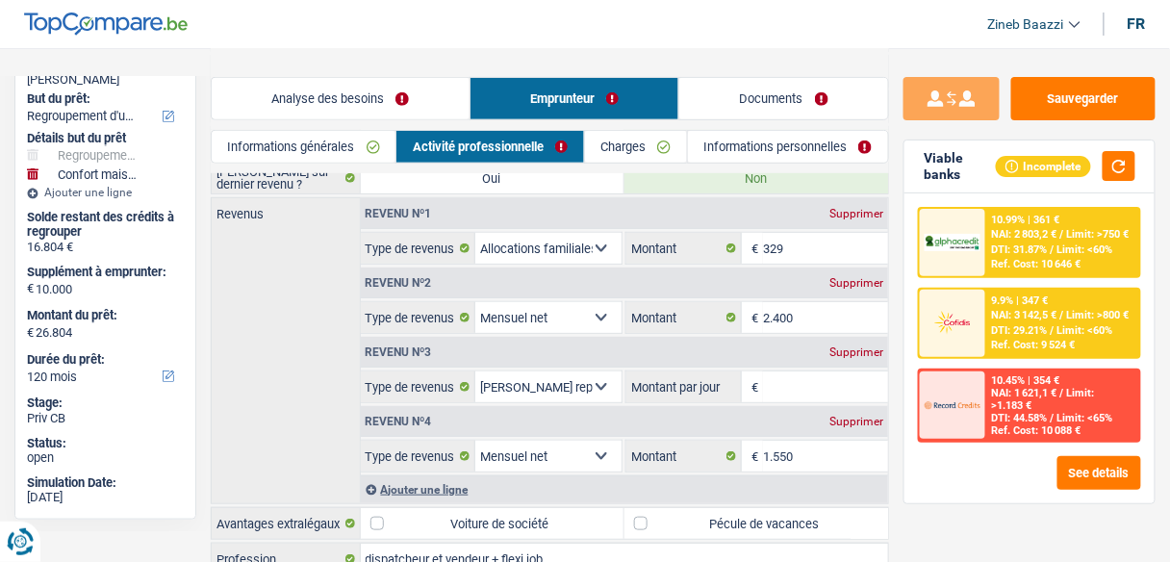
click at [803, 392] on input "Montant par jour" at bounding box center [825, 386] width 125 height 31
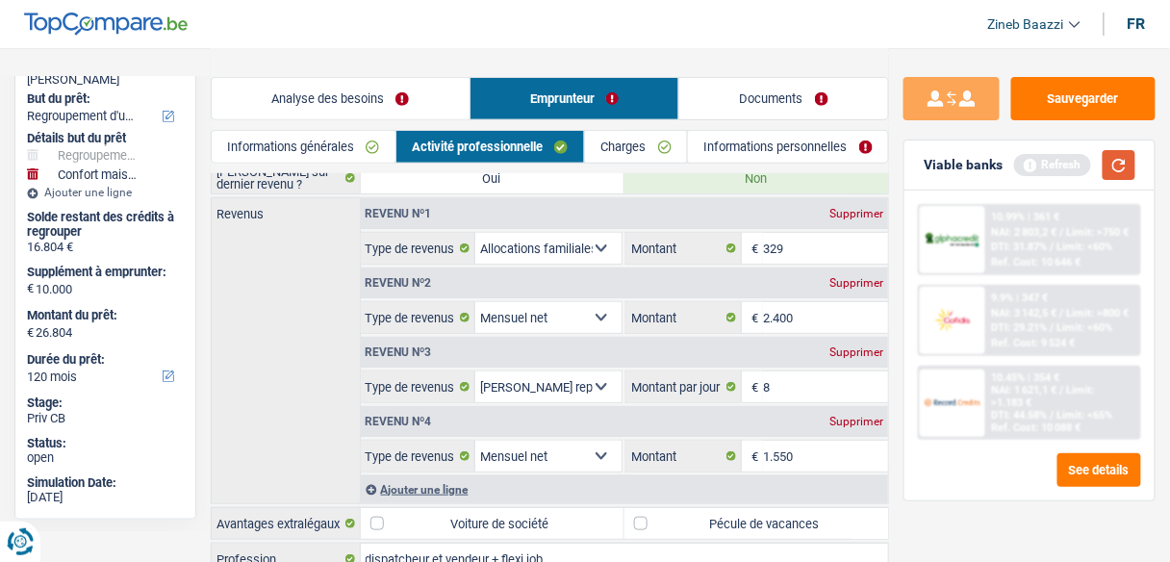
type input "8,0"
click at [1117, 170] on button "button" at bounding box center [1118, 165] width 33 height 30
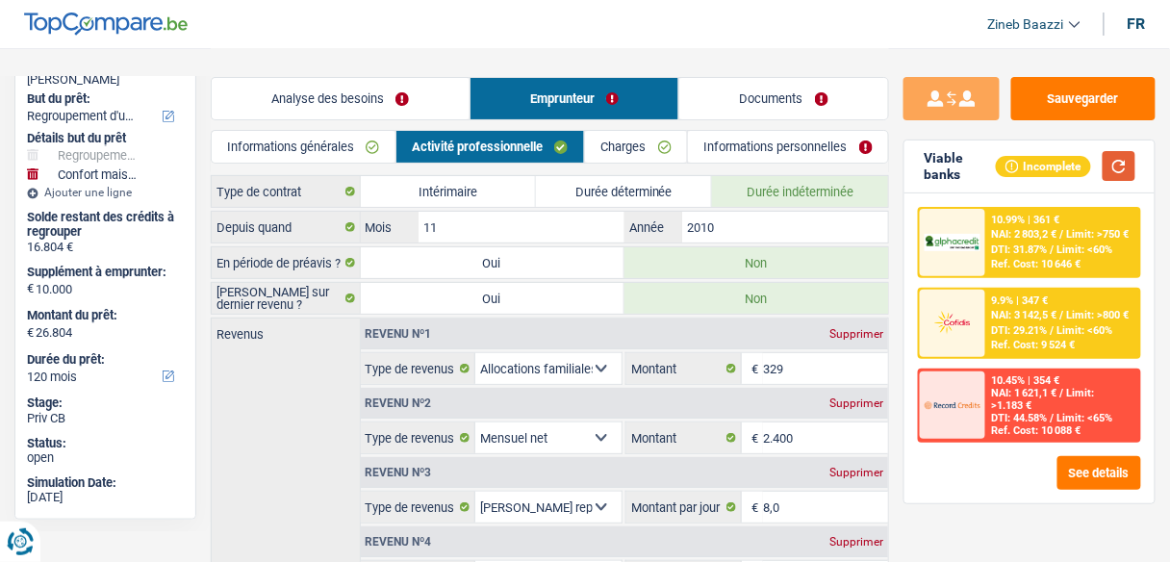
scroll to position [0, 0]
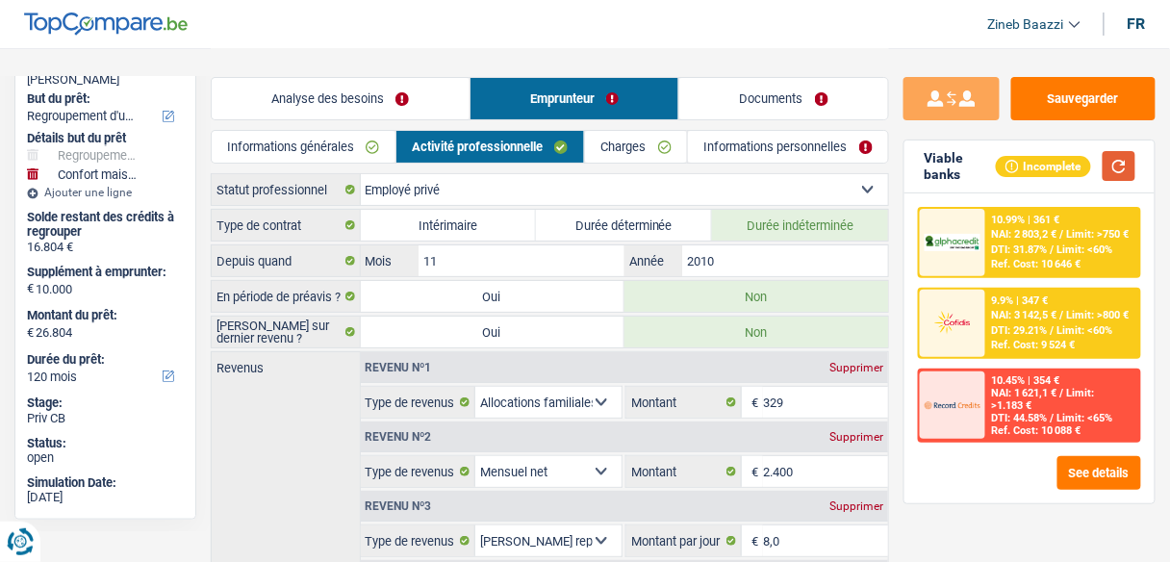
click at [1106, 174] on button "button" at bounding box center [1118, 166] width 33 height 30
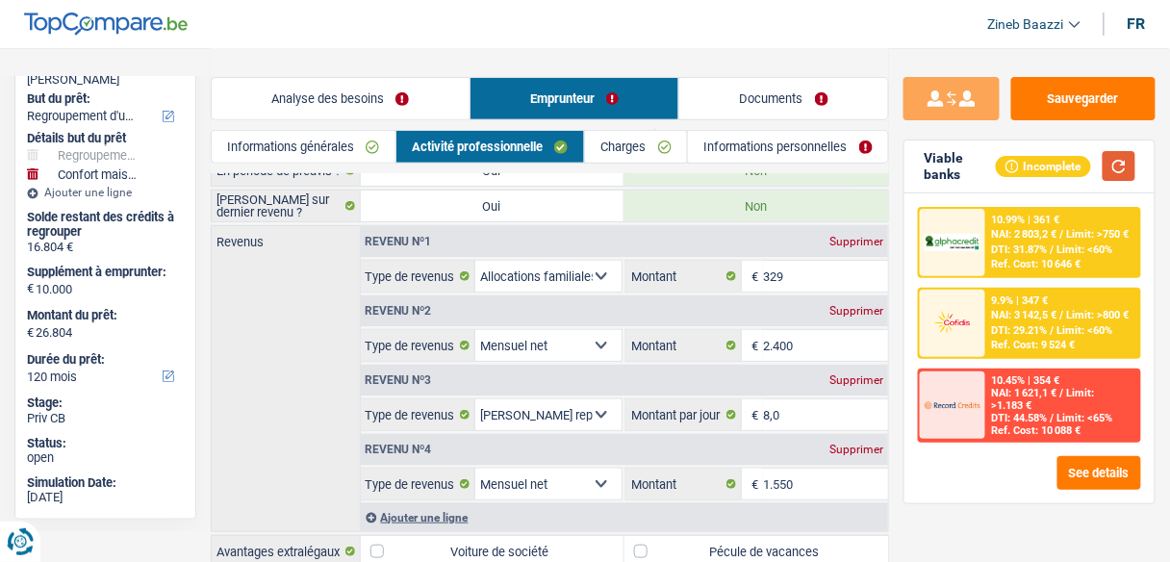
scroll to position [77, 0]
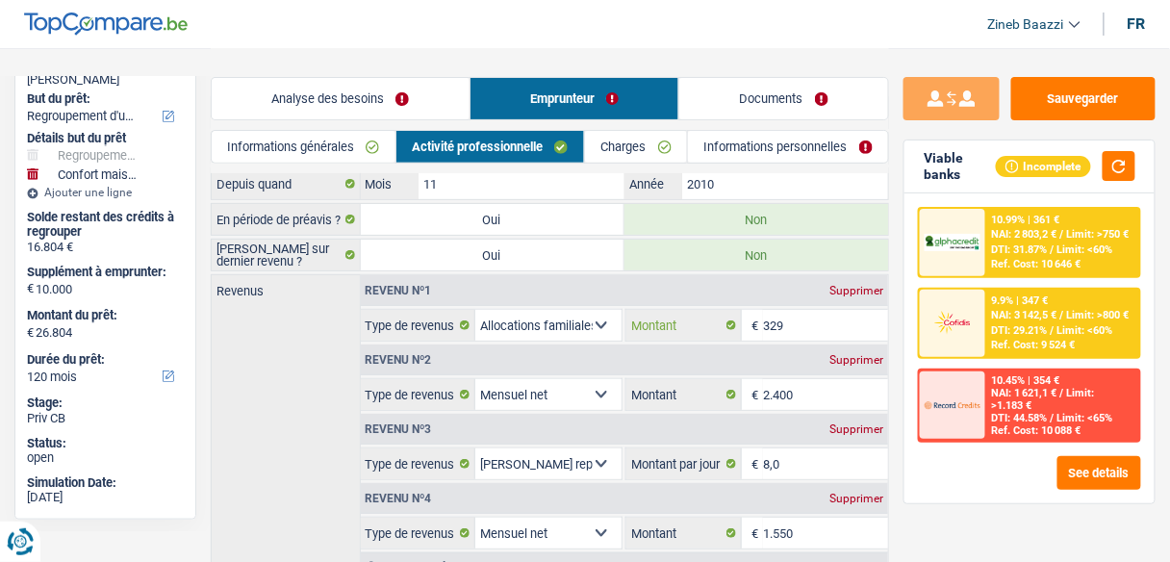
click at [788, 330] on input "329" at bounding box center [825, 325] width 125 height 31
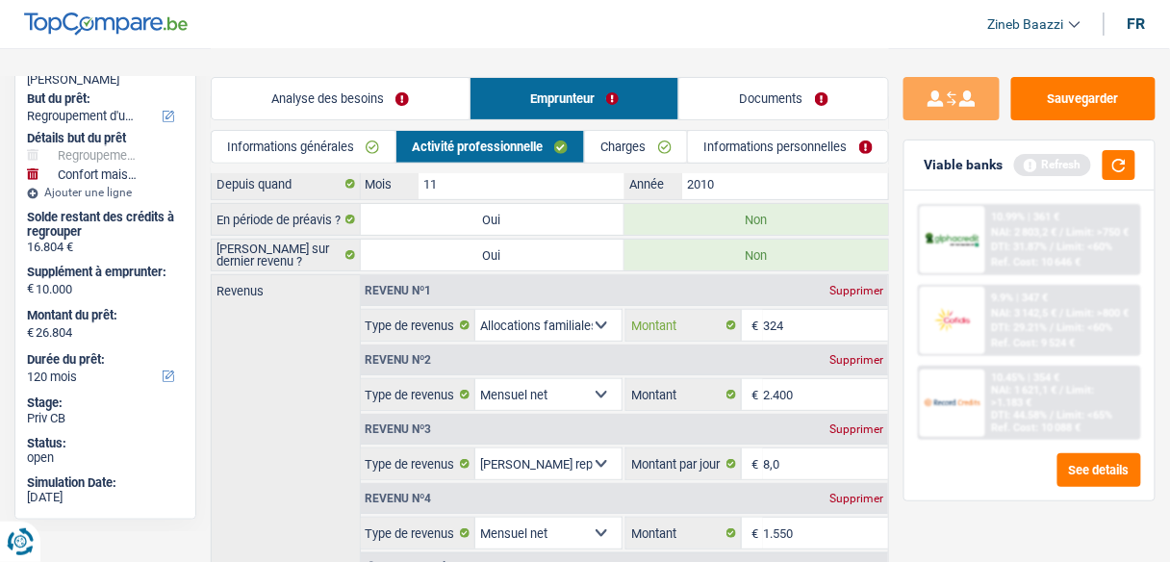
type input "324"
click at [304, 440] on div "Revenus Revenu nº1 Supprimer Allocation d'handicap Allocations chômage Allocati…" at bounding box center [550, 427] width 678 height 307
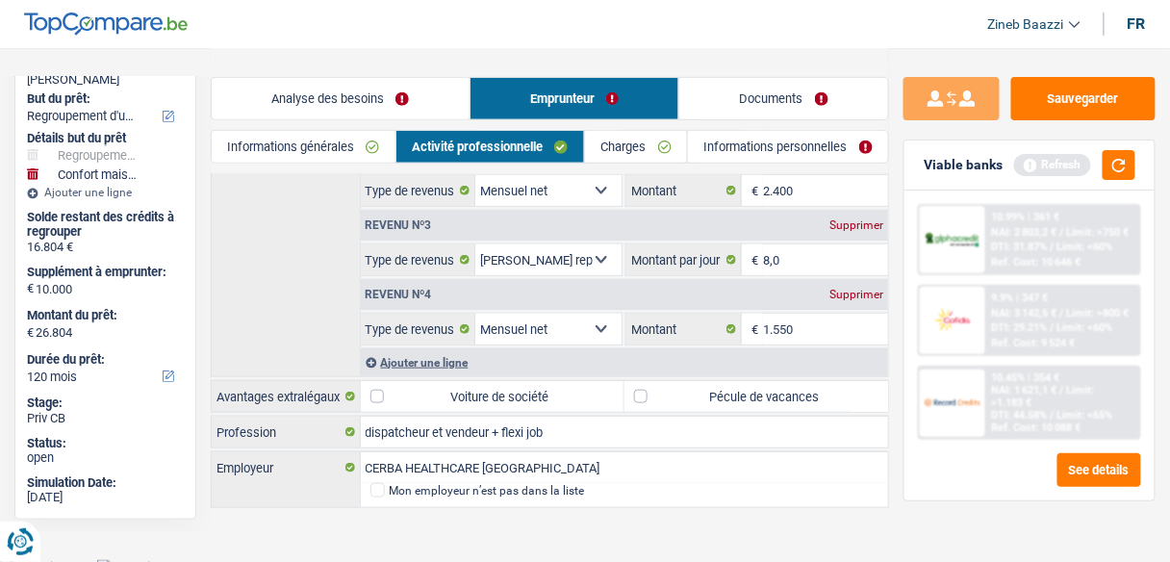
scroll to position [284, 0]
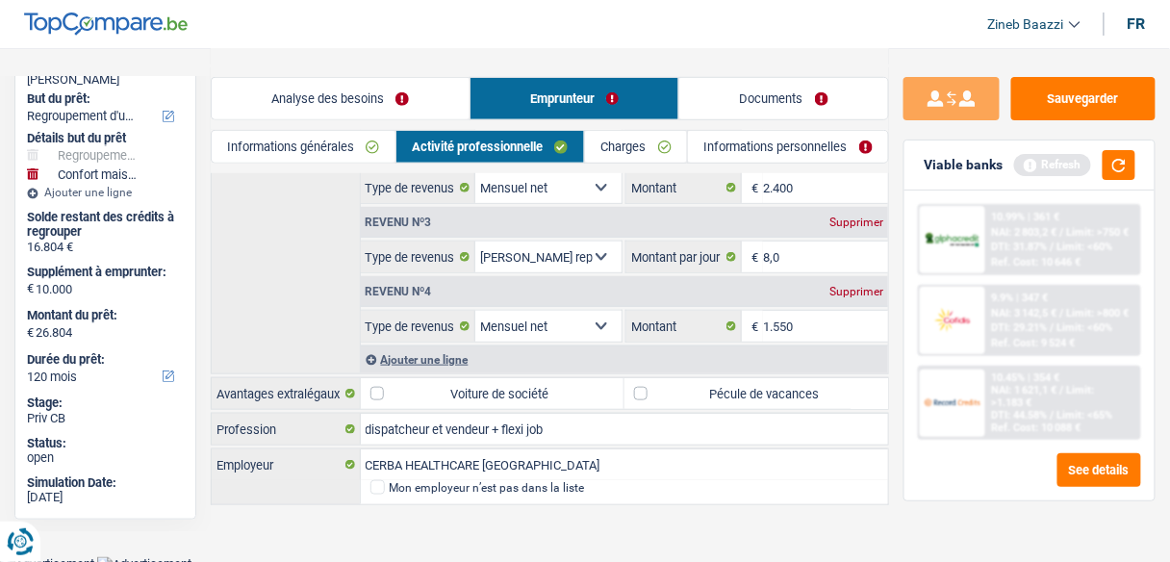
click at [617, 436] on div "dispatcheur et vendeur + flexi job Profession" at bounding box center [550, 429] width 678 height 33
click at [620, 427] on input "dispatcheur et vendeur + flexi job" at bounding box center [625, 429] width 528 height 31
click at [621, 426] on input "dispatcheur et vendeur + flexi job" at bounding box center [625, 429] width 528 height 31
click at [1121, 169] on button "button" at bounding box center [1118, 165] width 33 height 30
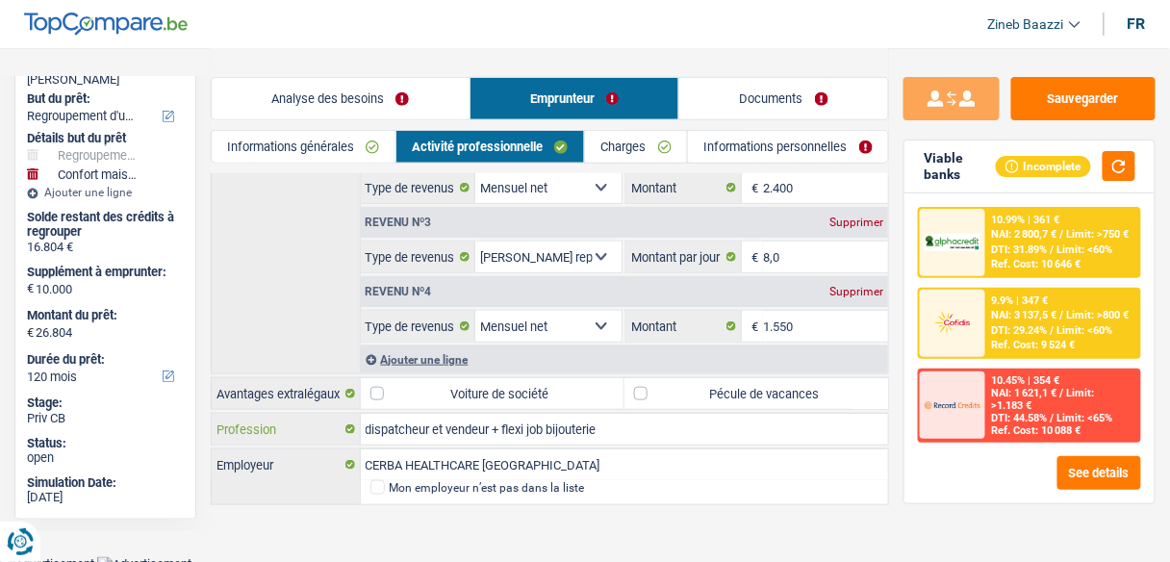
click at [707, 422] on input "dispatcheur et vendeur + flexi job bijouterie" at bounding box center [625, 429] width 528 height 31
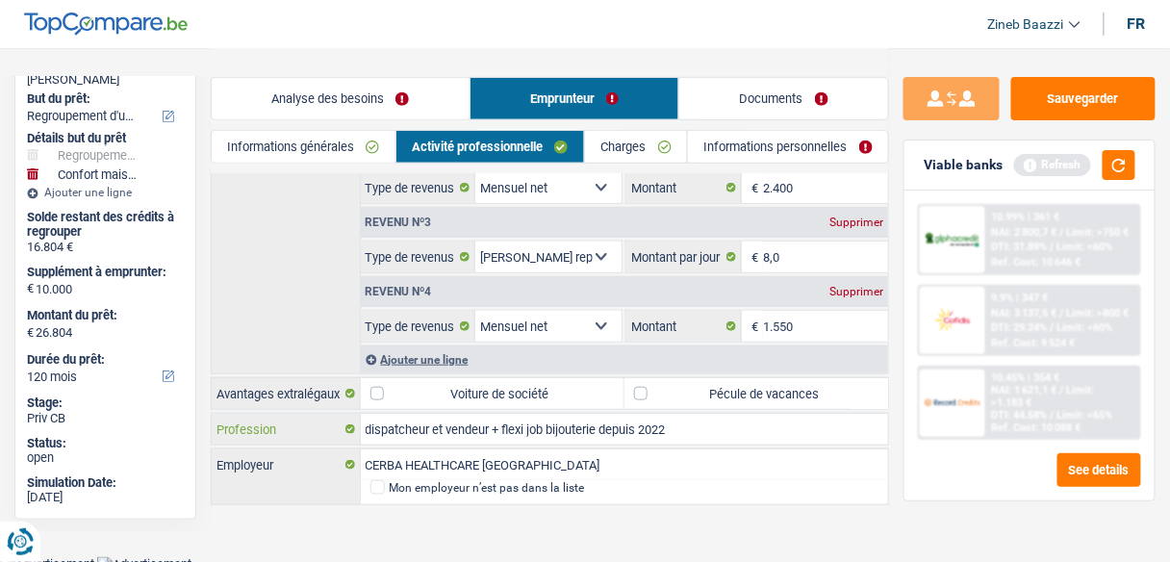
type input "dispatcheur et vendeur + flexi job bijouterie depuis 2022"
click at [668, 503] on main "Notes Sauvegarder Name: roberto bertolini But du prêt: Confort maison: meubles,…" at bounding box center [585, 136] width 1170 height 840
click at [553, 418] on input "dispatcheur et vendeur + flexi job bijouterie depuis 2022" at bounding box center [625, 429] width 528 height 31
click at [766, 493] on div "Mon employeur n’est pas dans la liste" at bounding box center [624, 492] width 529 height 24
click at [1121, 160] on button "button" at bounding box center [1118, 165] width 33 height 30
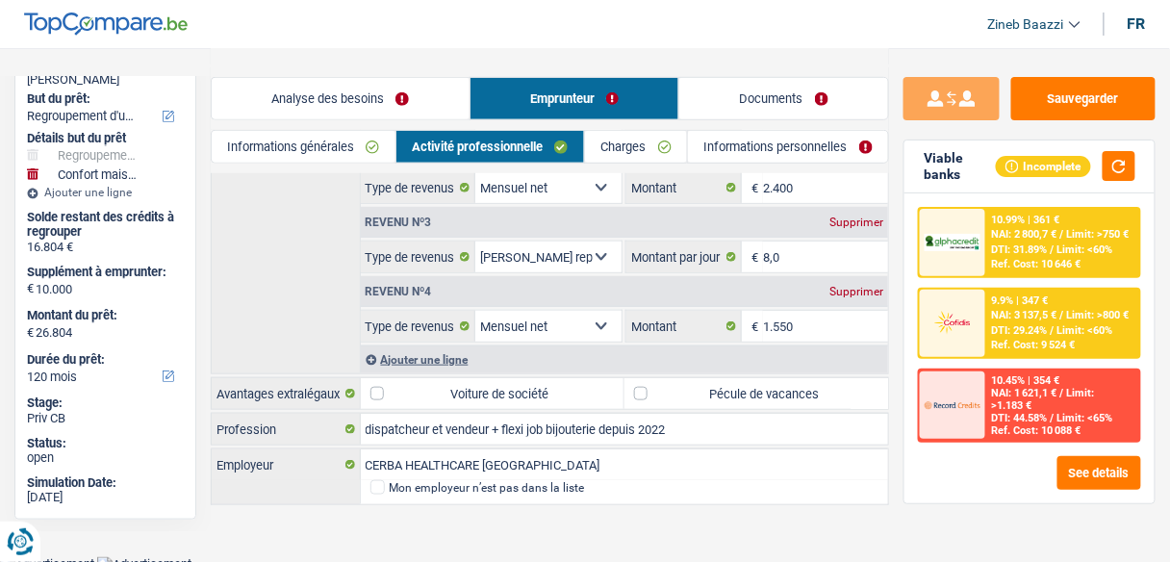
click at [639, 134] on link "Charges" at bounding box center [636, 147] width 102 height 32
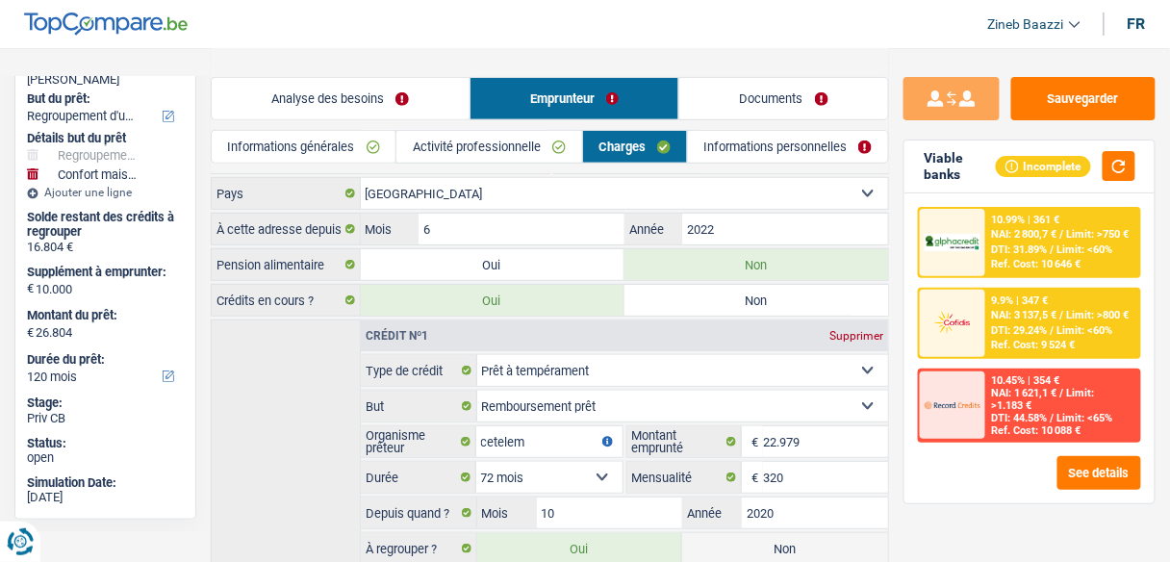
scroll to position [0, 0]
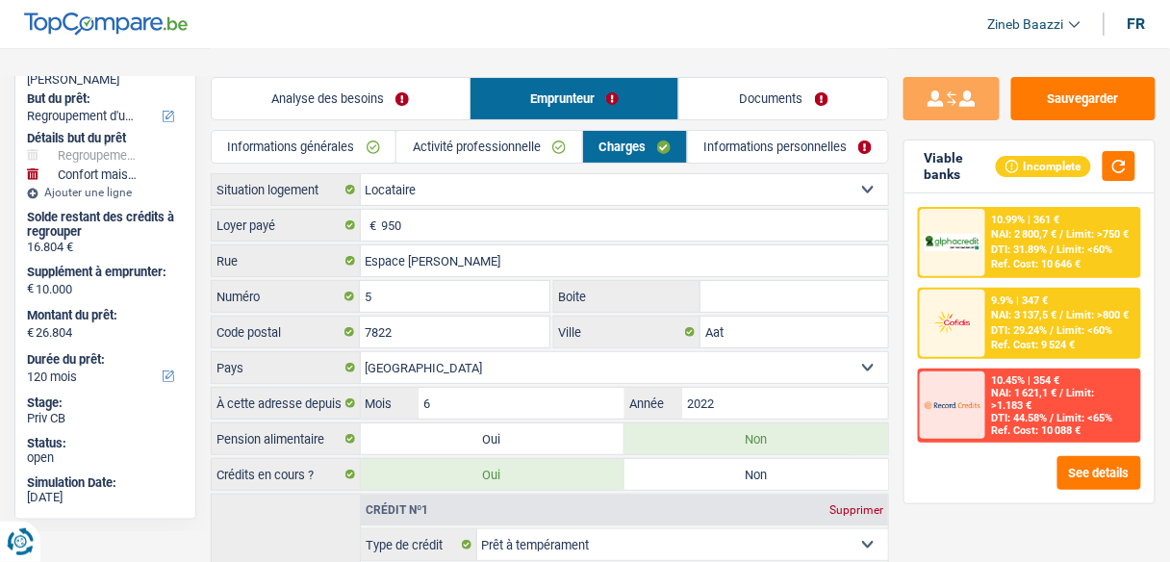
click at [533, 152] on link "Activité professionnelle" at bounding box center [488, 147] width 185 height 32
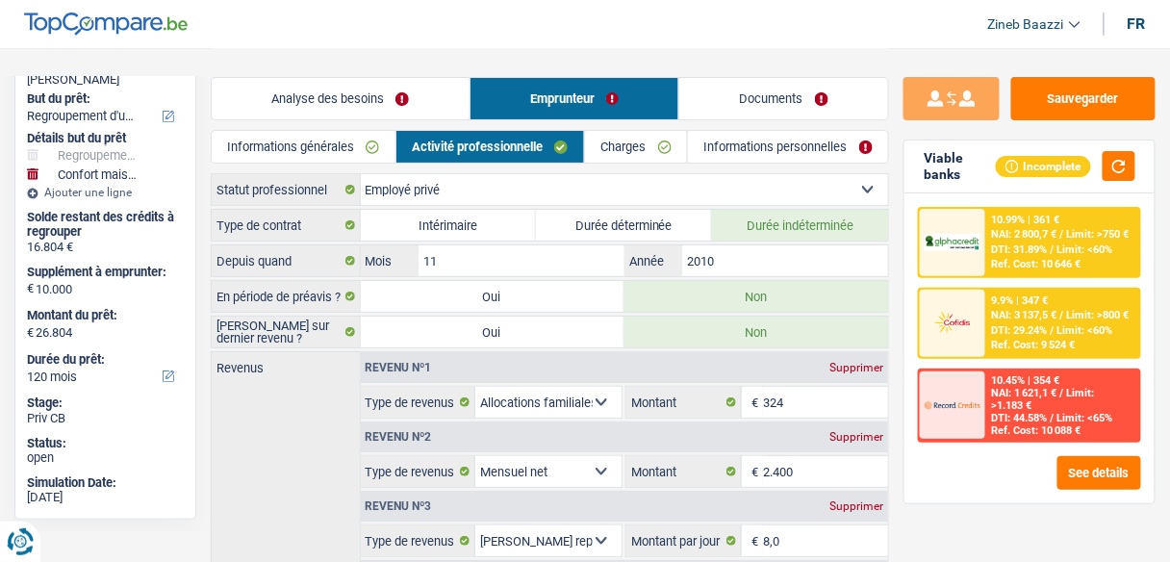
click at [618, 132] on link "Charges" at bounding box center [636, 147] width 102 height 32
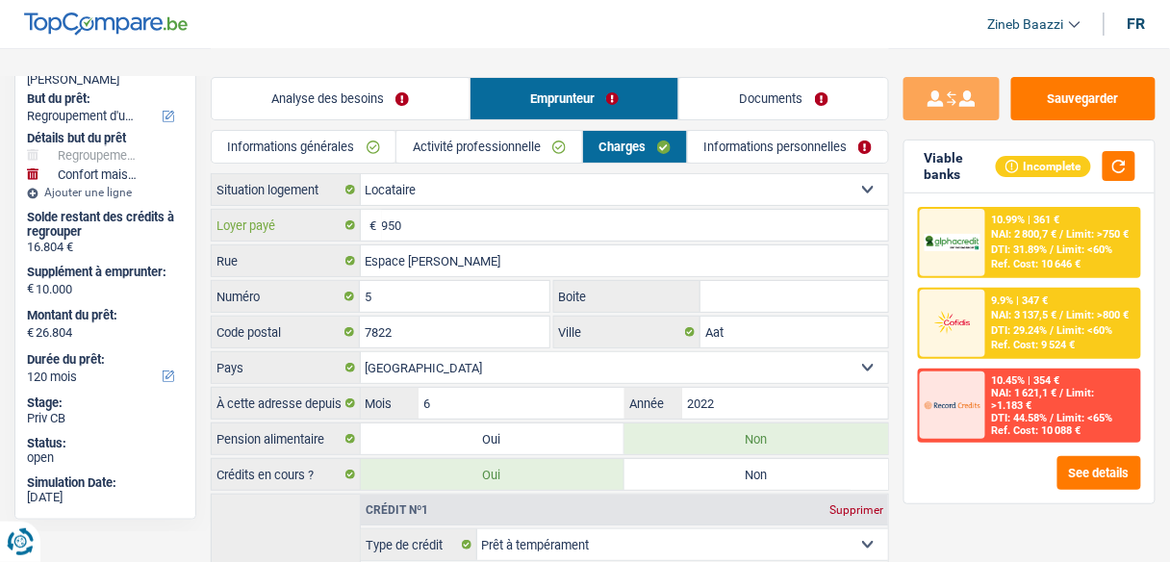
click at [419, 224] on input "950" at bounding box center [635, 225] width 507 height 31
click at [759, 335] on input "Aat" at bounding box center [794, 331] width 188 height 31
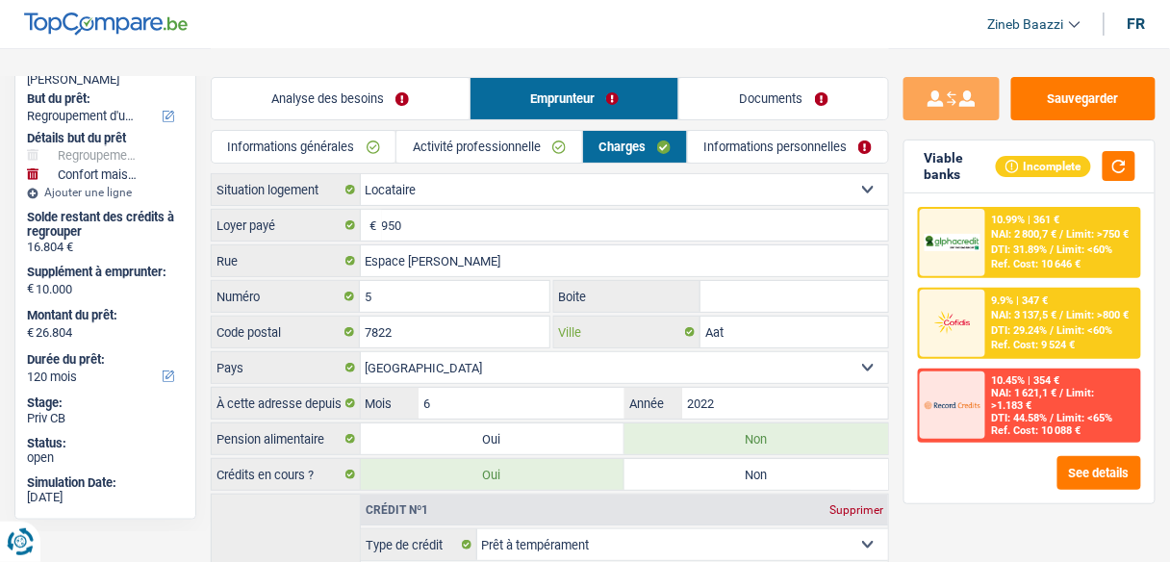
click at [759, 335] on input "Aat" at bounding box center [794, 331] width 188 height 31
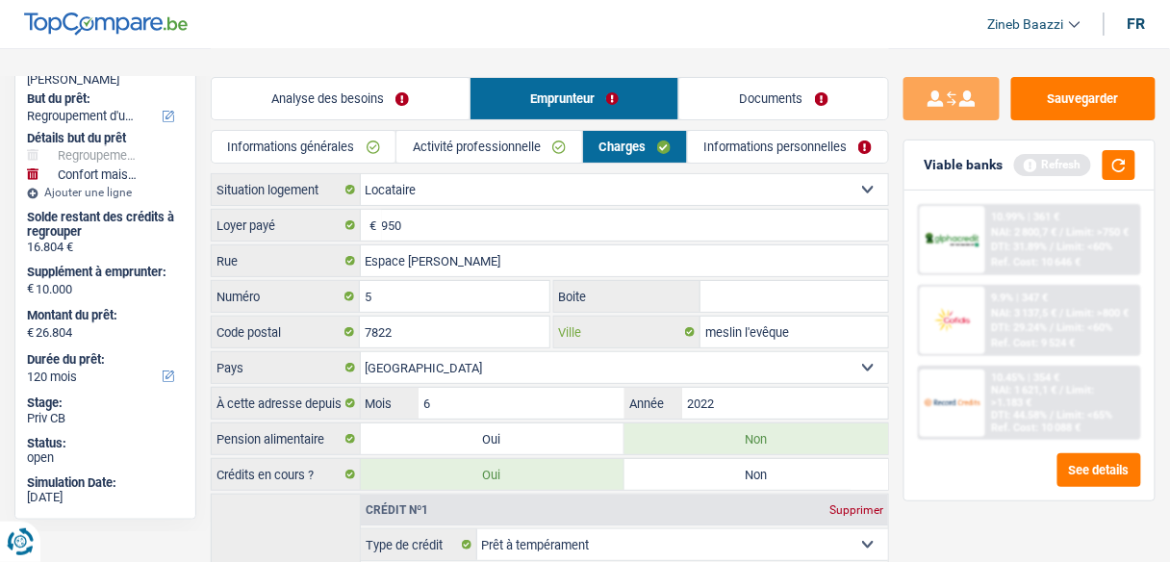
type input "meslin l'evêque"
click at [552, 398] on input "6" at bounding box center [521, 403] width 206 height 31
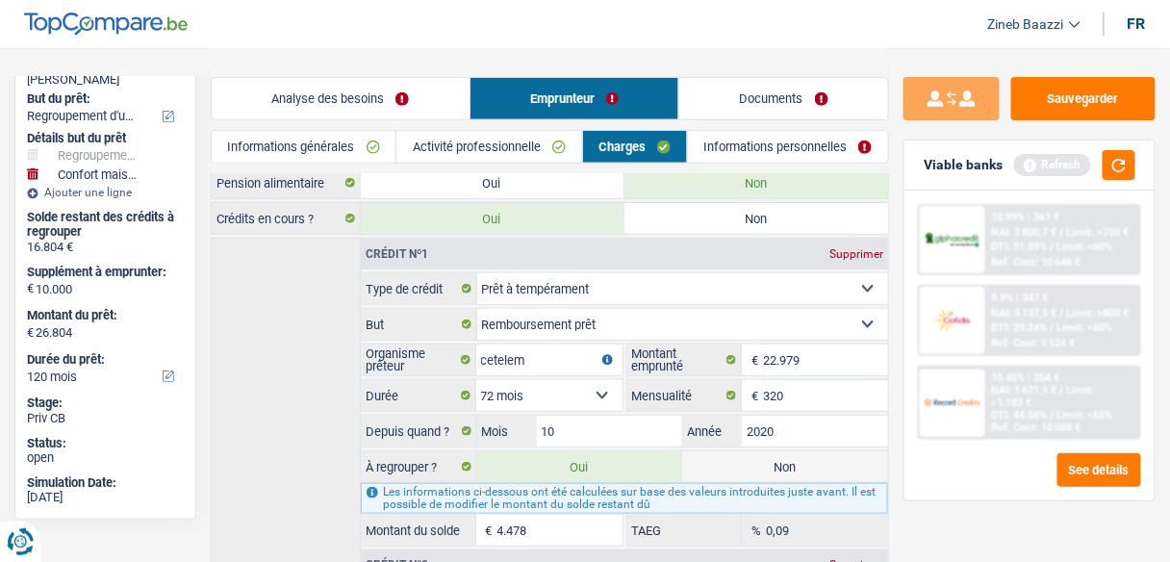
scroll to position [93, 0]
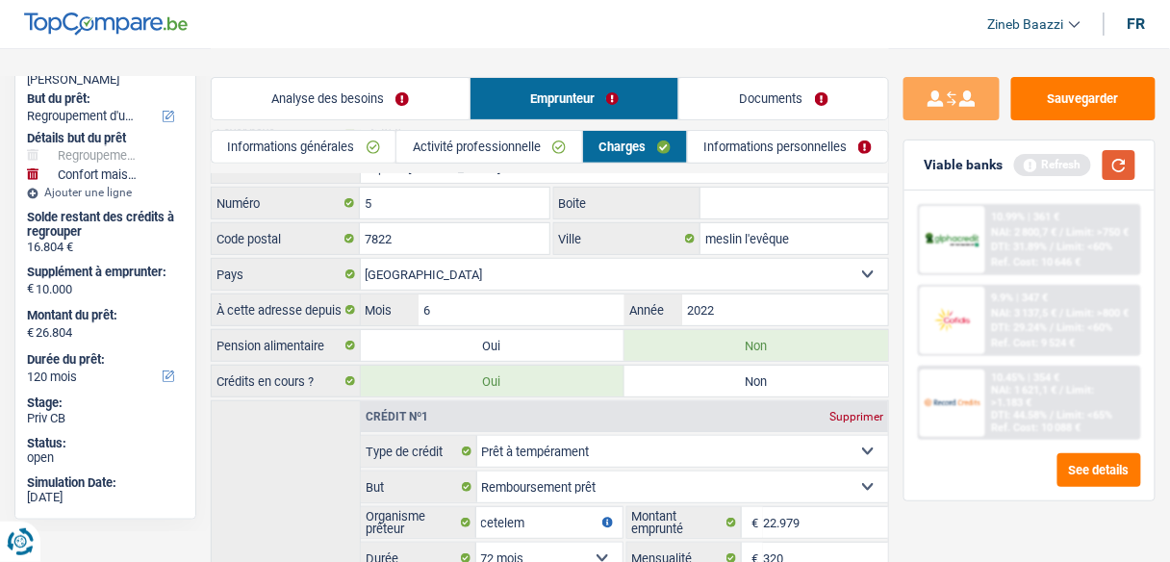
click at [1104, 169] on button "button" at bounding box center [1118, 165] width 33 height 30
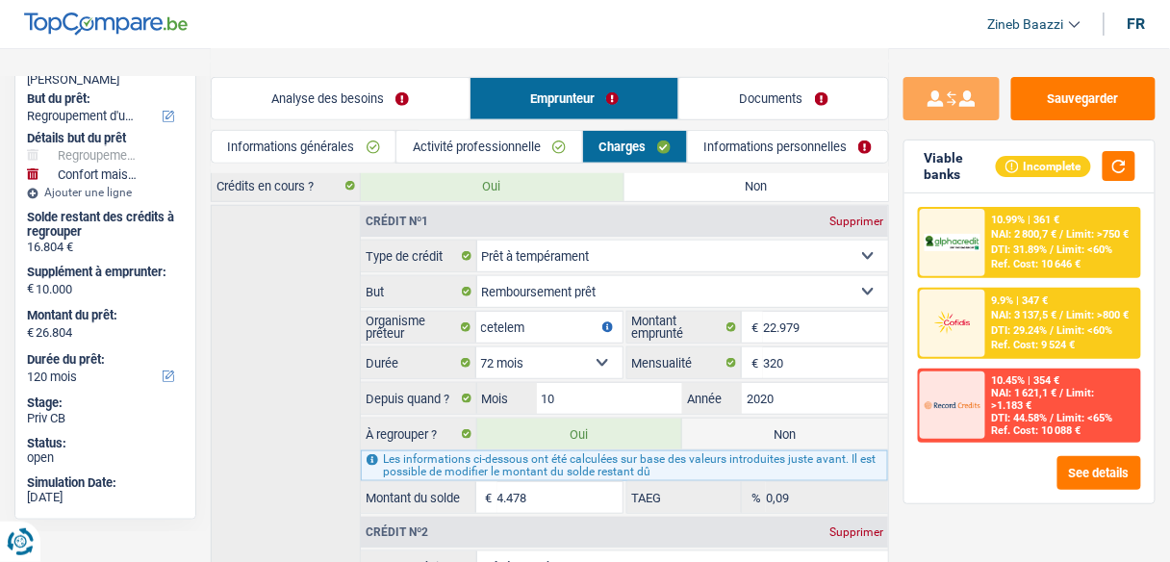
scroll to position [324, 0]
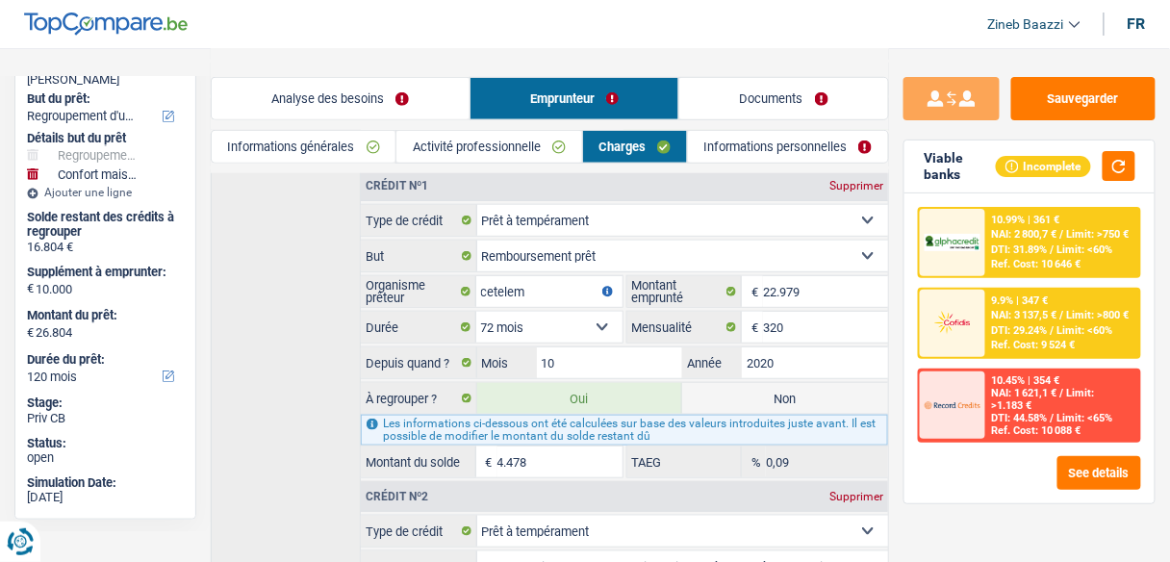
click at [304, 333] on div "Crédit nº1 Supprimer Carte ou ouverture de crédit Prêt hypothécaire Vente à tem…" at bounding box center [550, 495] width 678 height 653
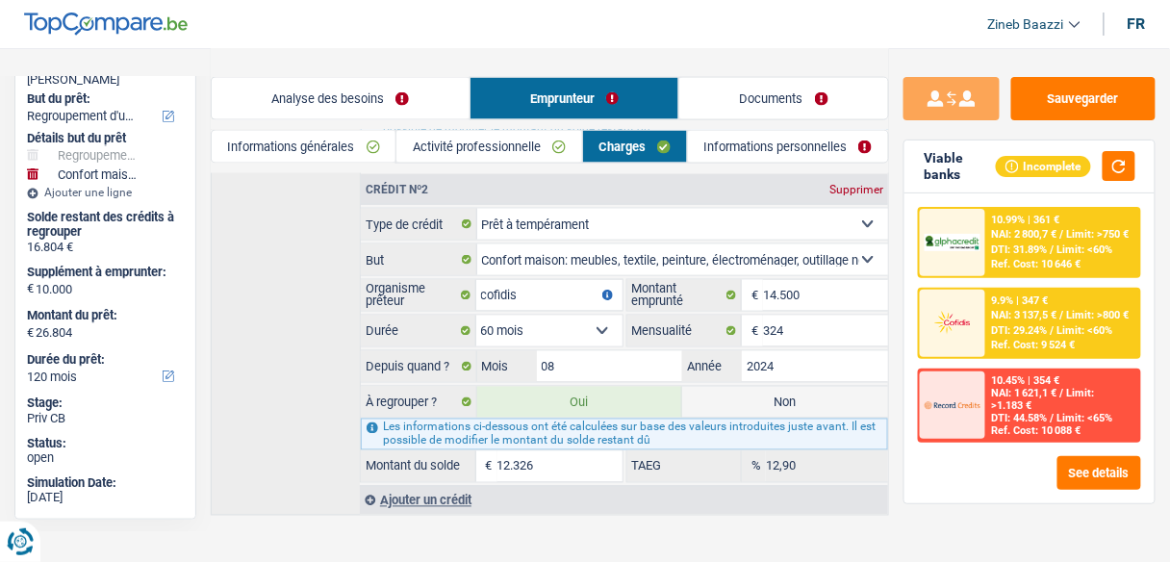
scroll to position [632, 0]
click at [292, 347] on div "Crédit nº1 Supprimer Carte ou ouverture de crédit Prêt hypothécaire Vente à tem…" at bounding box center [550, 188] width 678 height 653
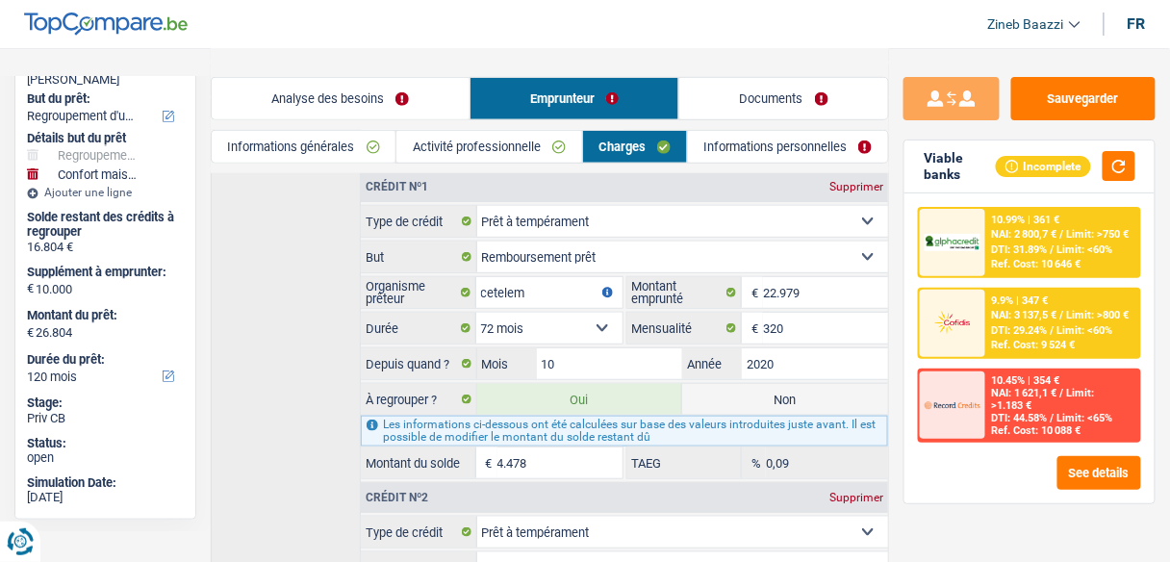
scroll to position [324, 0]
click at [296, 374] on div "Crédit nº1 Supprimer Carte ou ouverture de crédit Prêt hypothécaire Vente à tem…" at bounding box center [550, 495] width 678 height 653
click at [522, 446] on input "4.478" at bounding box center [559, 461] width 125 height 31
type input "22.331"
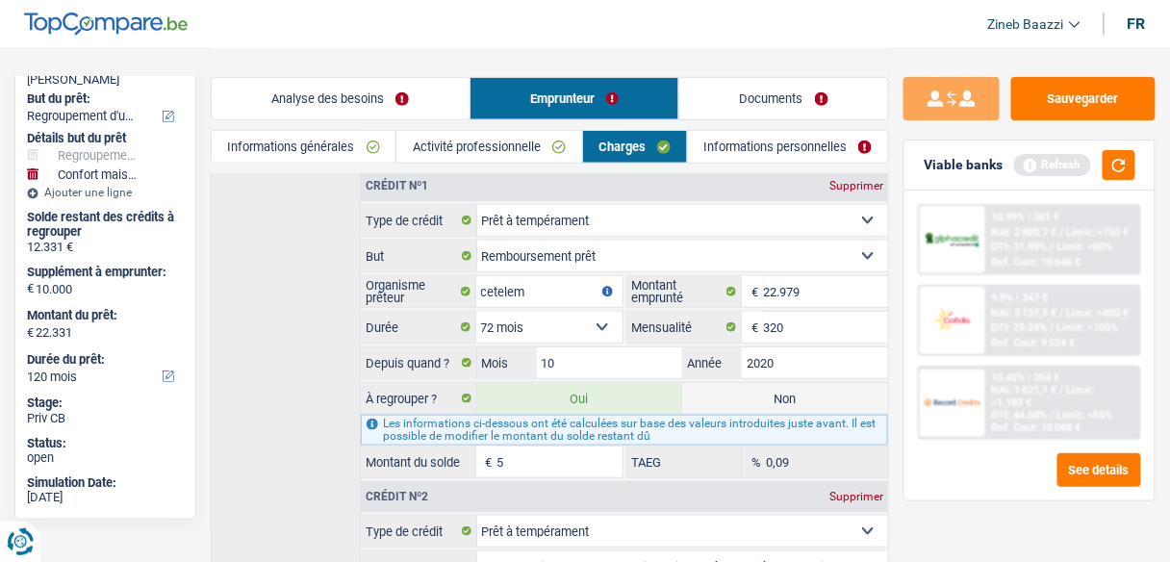
type input "55"
type input "22.883"
type input "557"
type input "27.902"
type input "5.576"
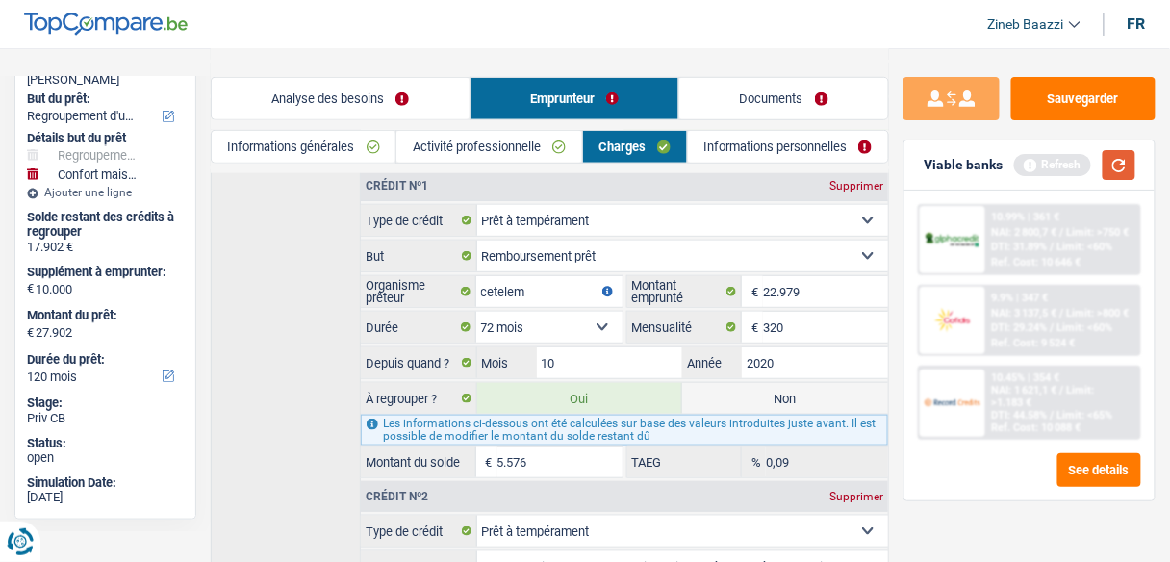
click at [1126, 161] on button "button" at bounding box center [1118, 165] width 33 height 30
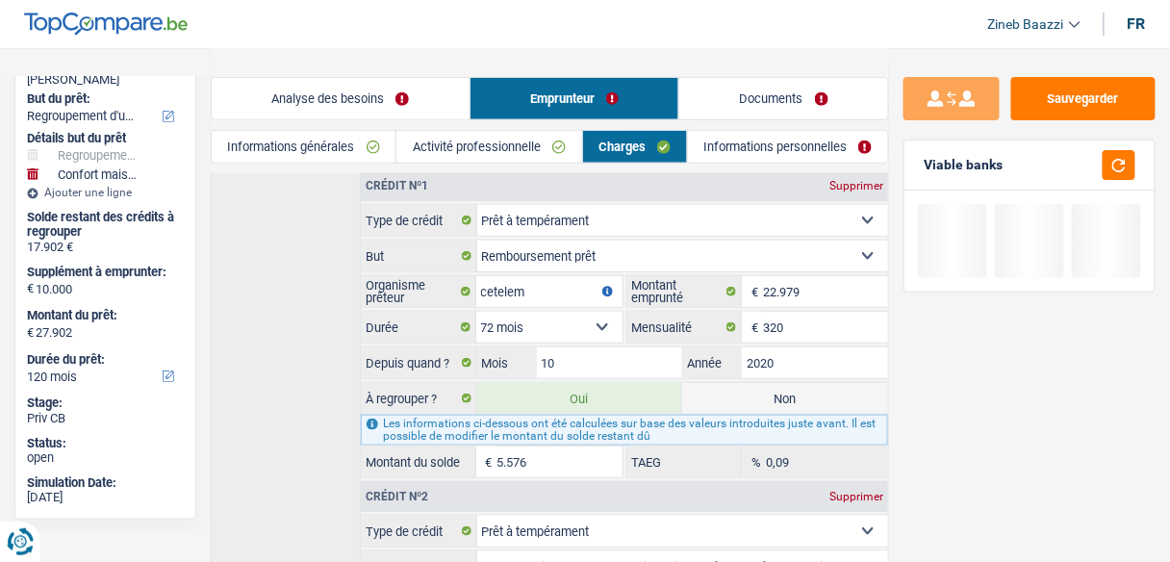
click at [303, 290] on div "Crédit nº1 Supprimer Carte ou ouverture de crédit Prêt hypothécaire Vente à tem…" at bounding box center [550, 495] width 678 height 653
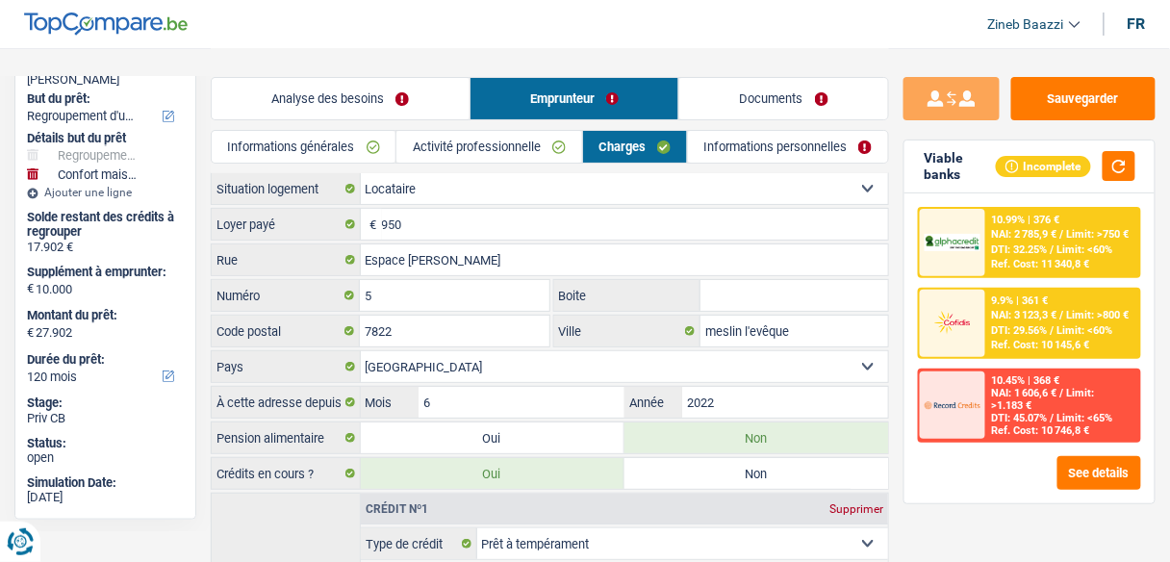
scroll to position [0, 0]
click at [623, 37] on header "Zineb Baazzi Se déconnecter fr" at bounding box center [585, 24] width 1170 height 49
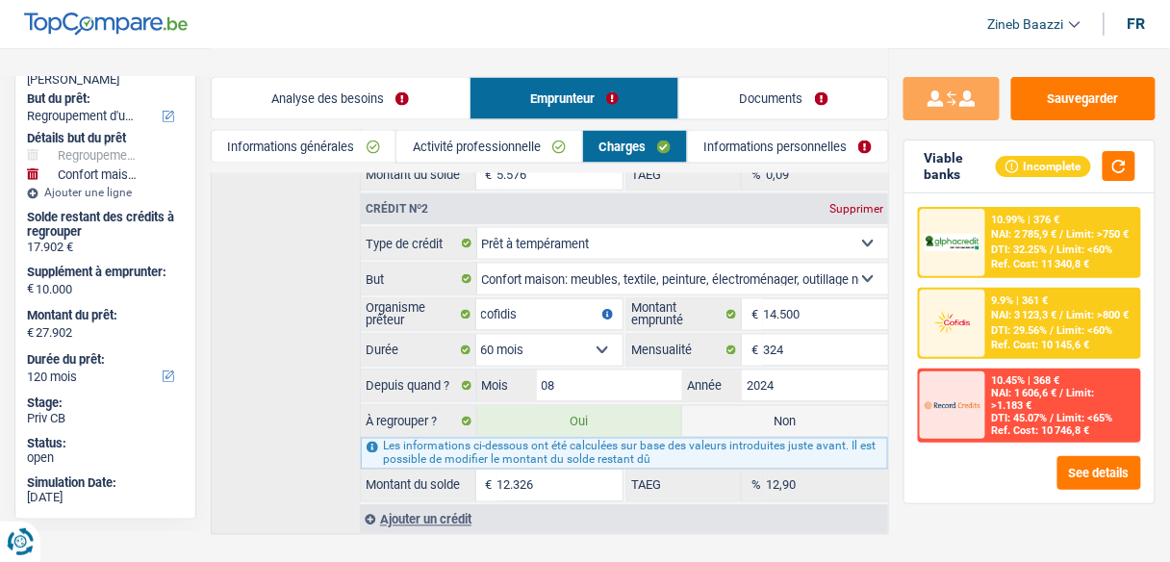
scroll to position [555, 0]
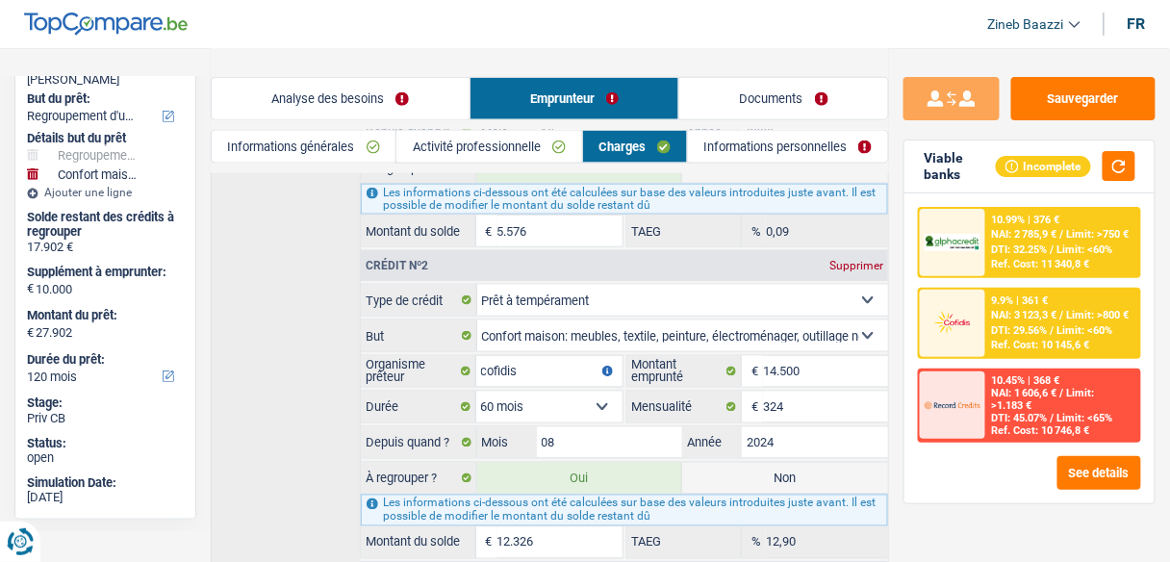
click at [726, 149] on link "Informations personnelles" at bounding box center [788, 147] width 200 height 32
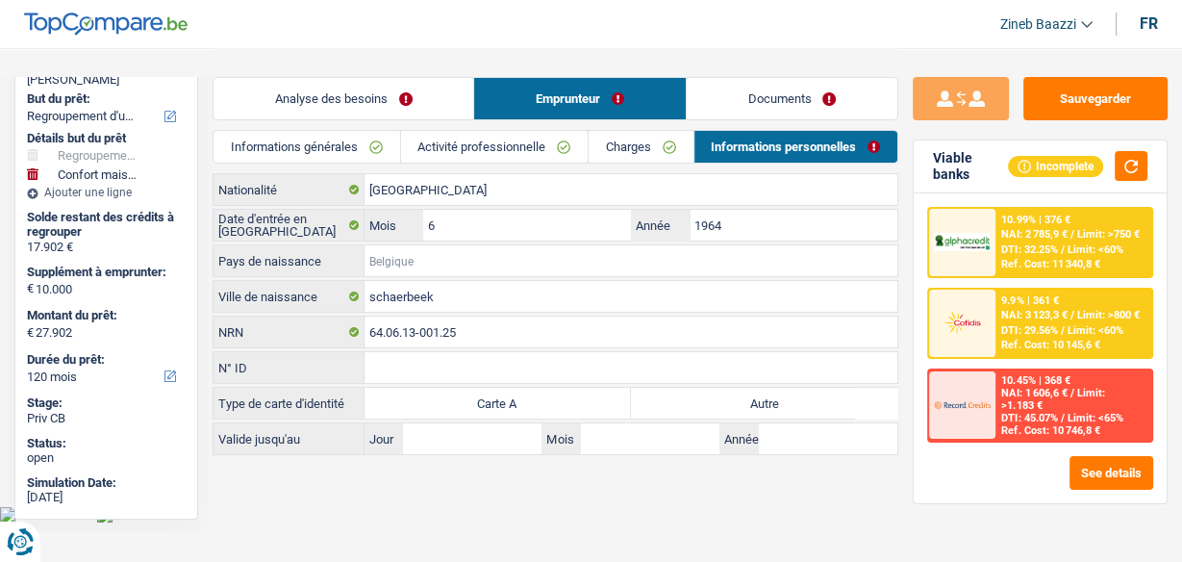
click at [453, 260] on input "Pays de naissance" at bounding box center [631, 260] width 533 height 31
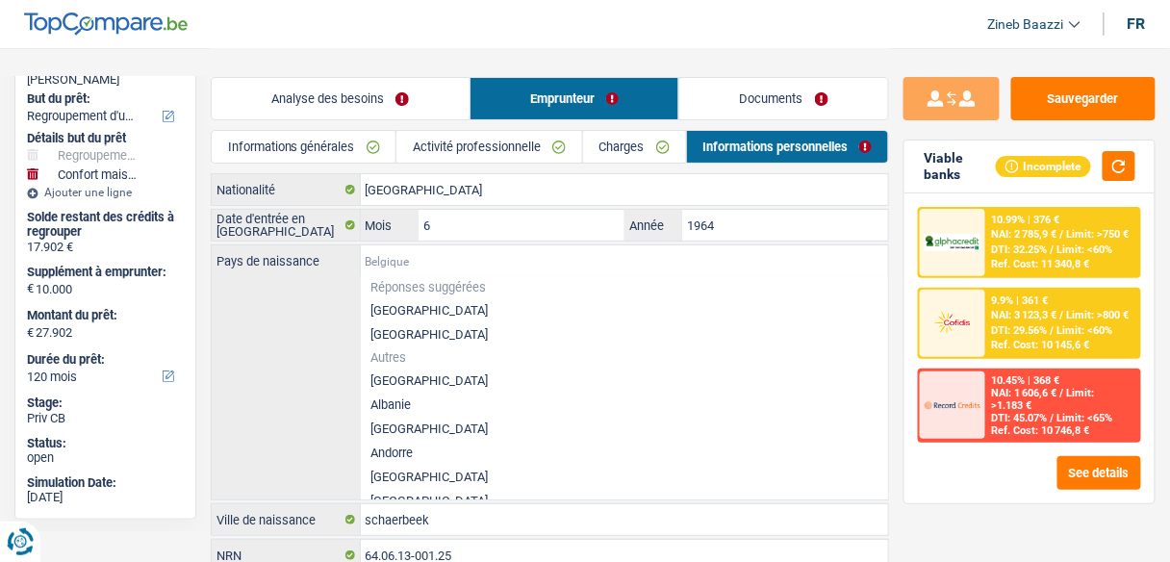
type input "b"
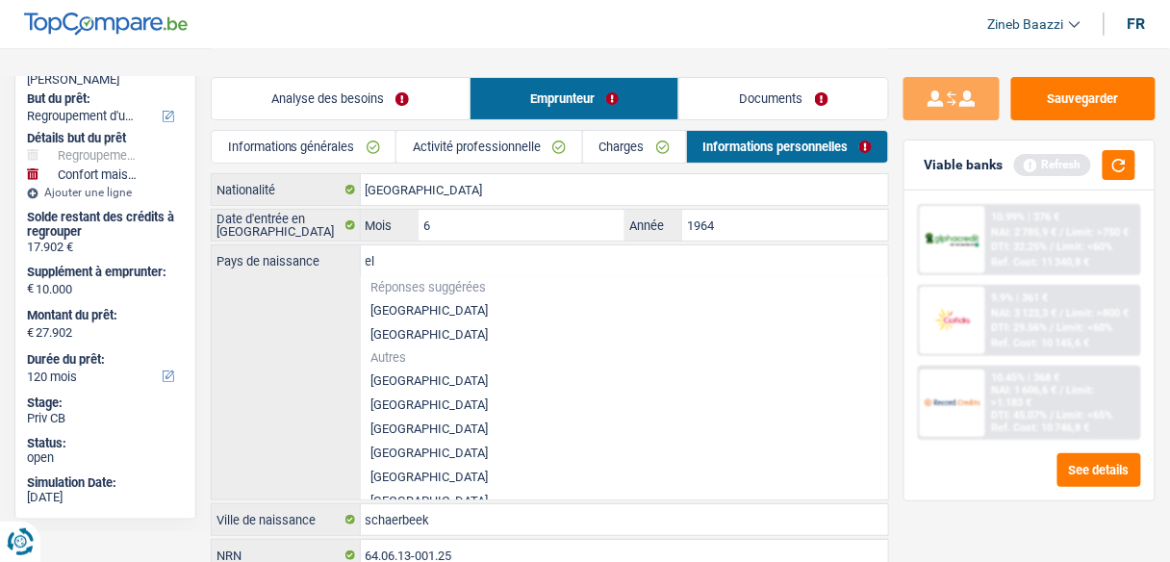
type input "e"
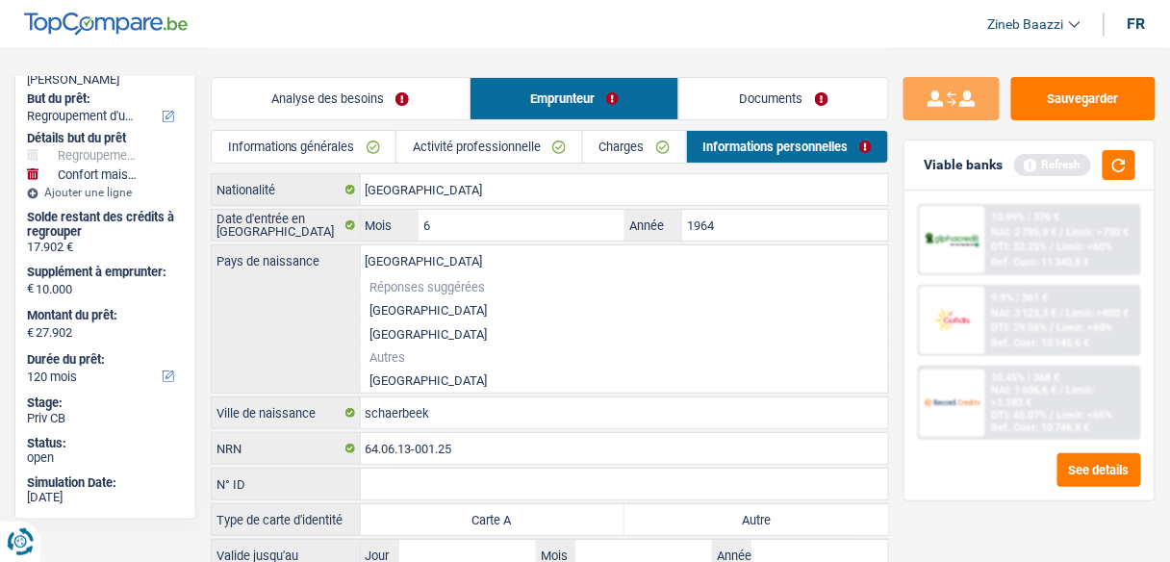
type input "[GEOGRAPHIC_DATA]"
click at [418, 319] on li "[GEOGRAPHIC_DATA]" at bounding box center [625, 310] width 528 height 24
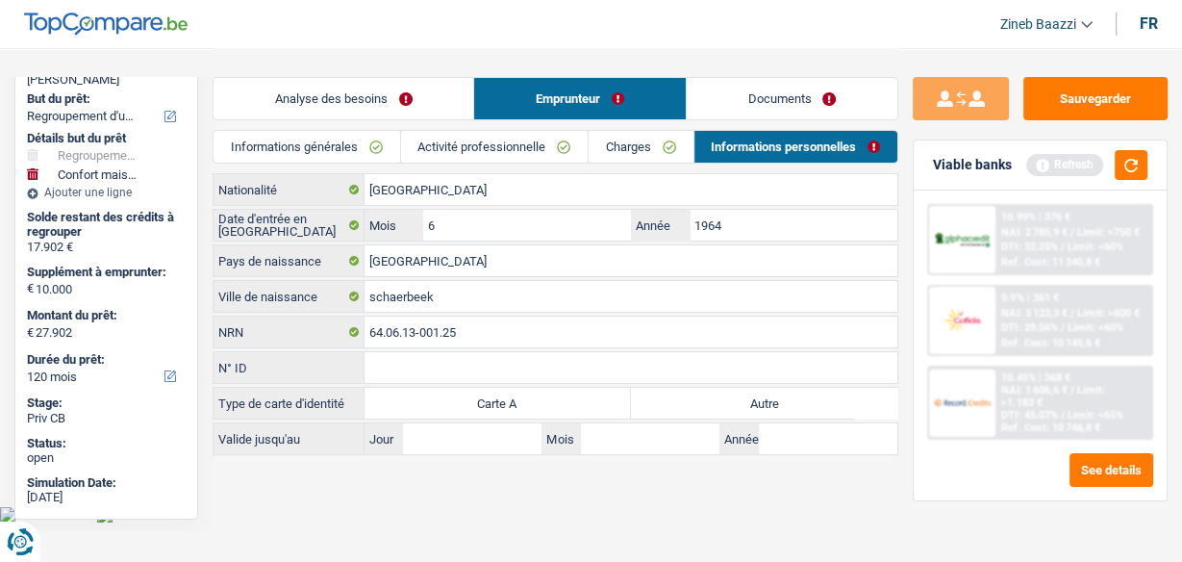
click at [528, 501] on body "Vous avez le contrôle de vos données Nous utilisons des cookies, tout comme nos…" at bounding box center [591, 261] width 1182 height 522
click at [695, 97] on link "Documents" at bounding box center [792, 98] width 211 height 41
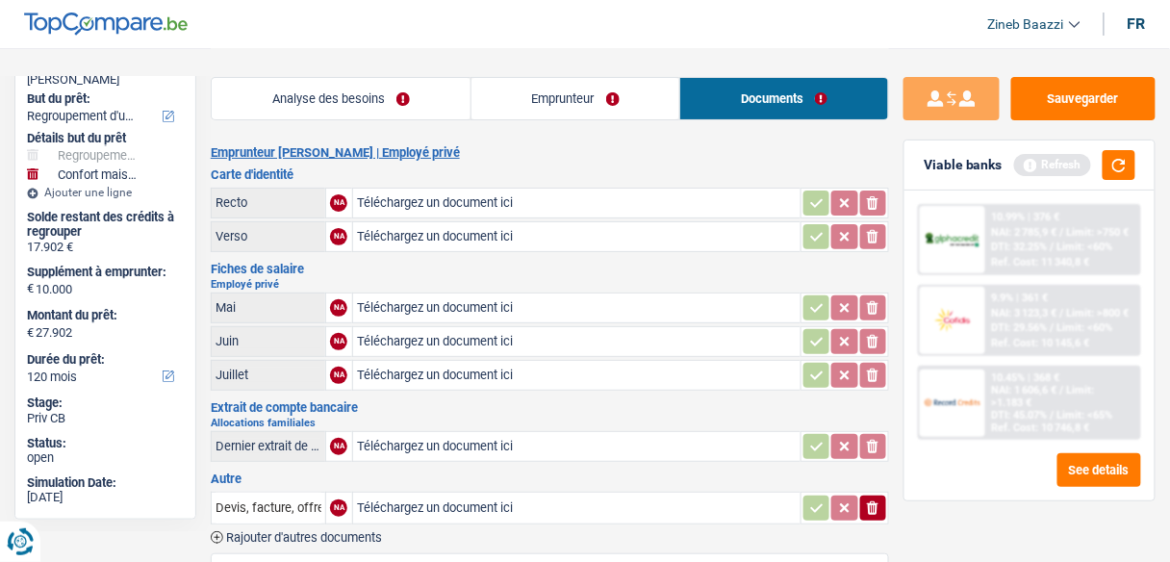
click at [392, 111] on link "Analyse des besoins" at bounding box center [341, 98] width 259 height 41
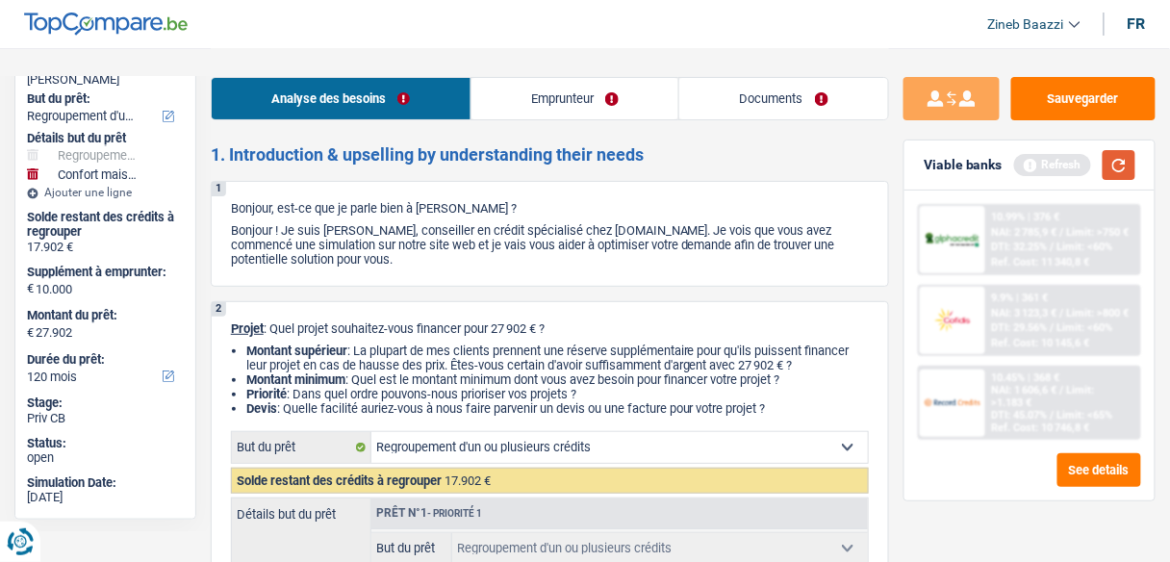
click at [1116, 158] on button "button" at bounding box center [1118, 165] width 33 height 30
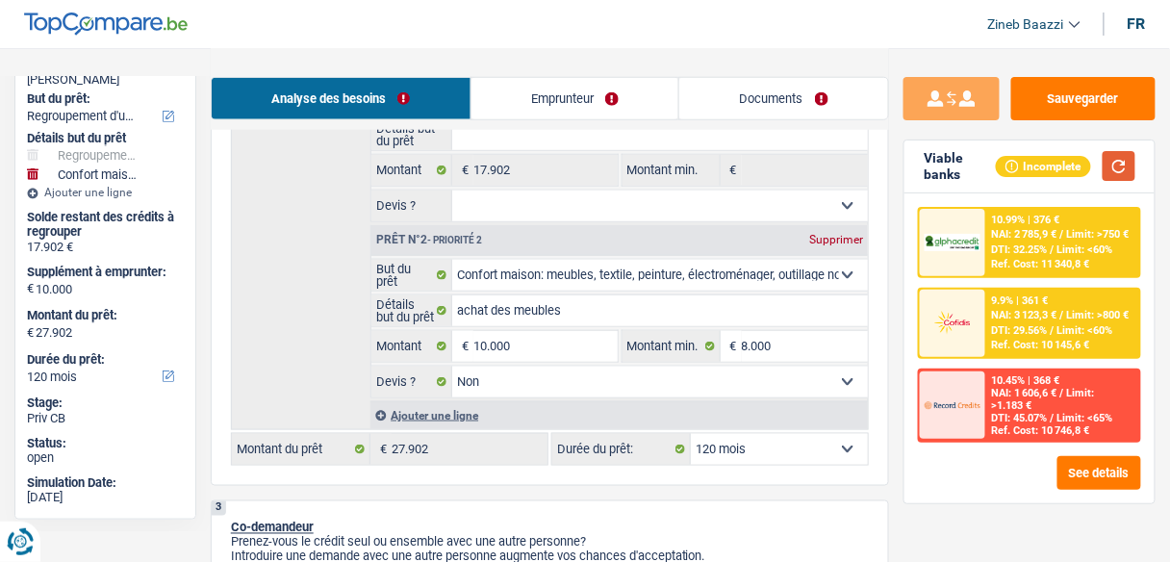
scroll to position [462, 0]
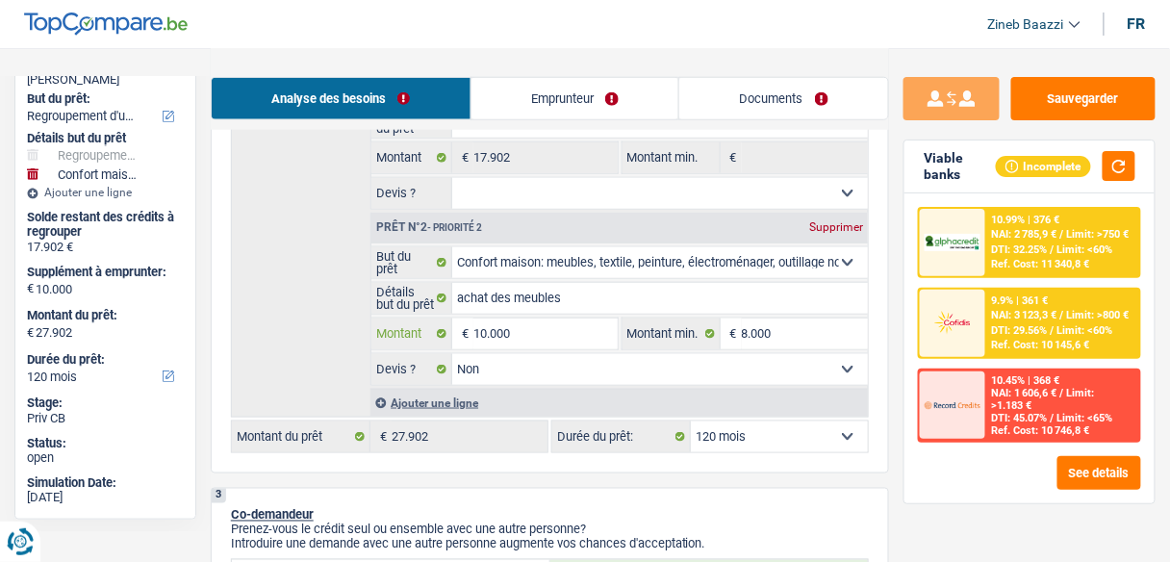
click at [515, 338] on input "10.000" at bounding box center [544, 333] width 143 height 31
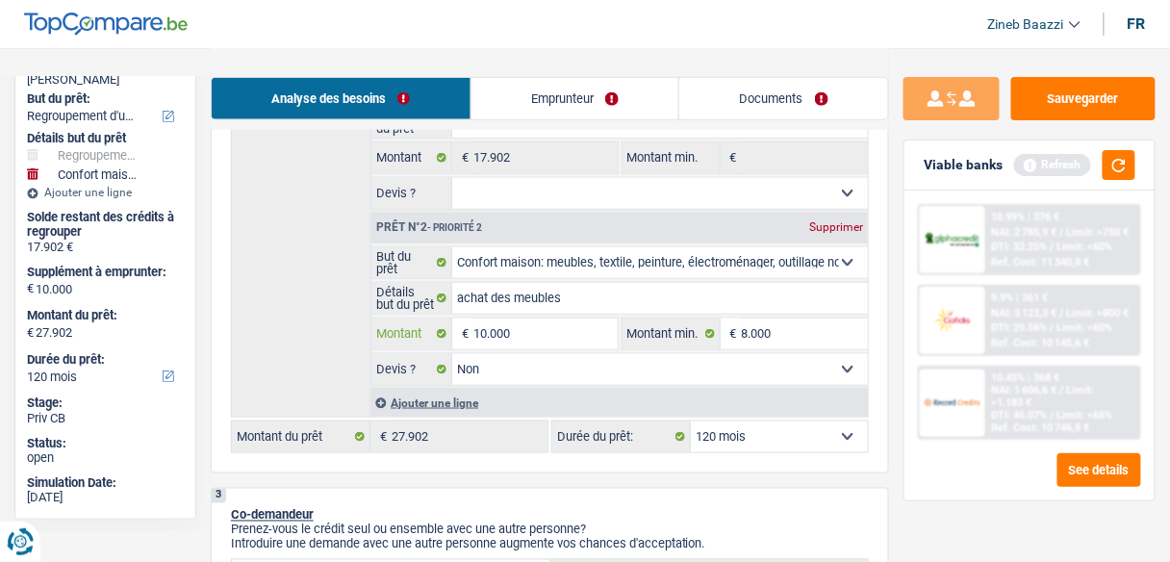
type input "7"
type input "70"
type input "700"
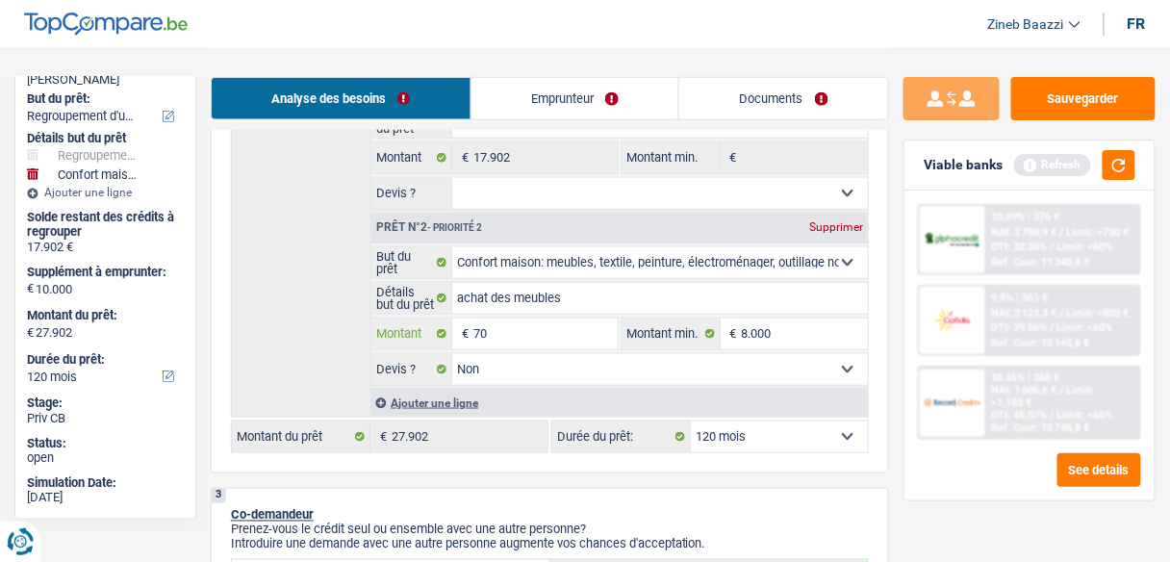
type input "700"
type input "7.000"
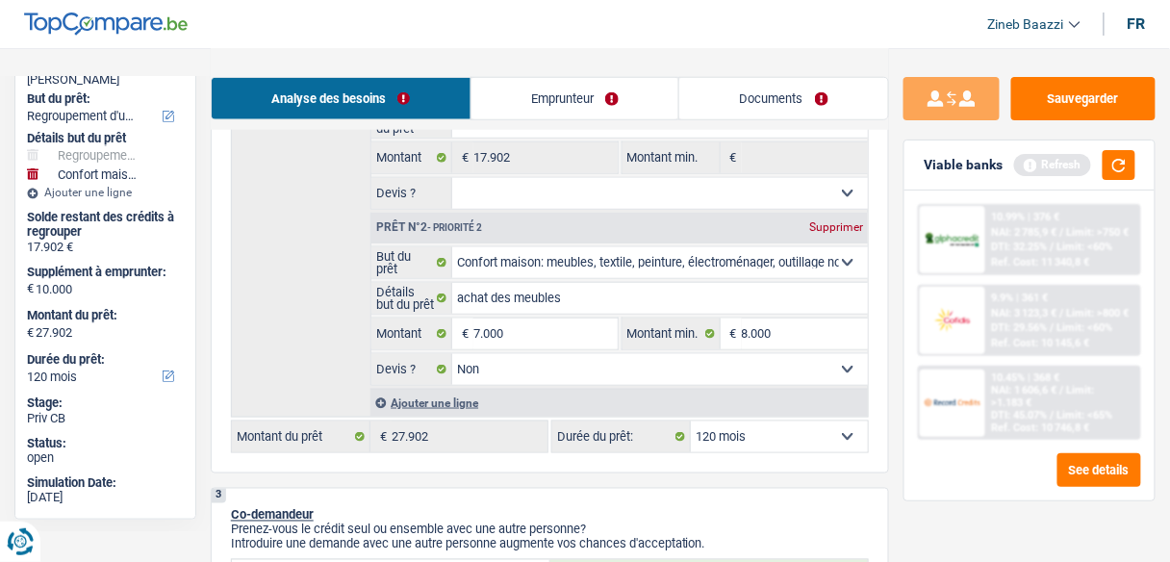
type input "24.902"
click at [269, 306] on div "Détails but du prêt Prêt n°1 - Priorité 1 Confort maison: meubles, textile, pei…" at bounding box center [550, 227] width 638 height 382
click at [763, 333] on input "8.000" at bounding box center [805, 333] width 126 height 31
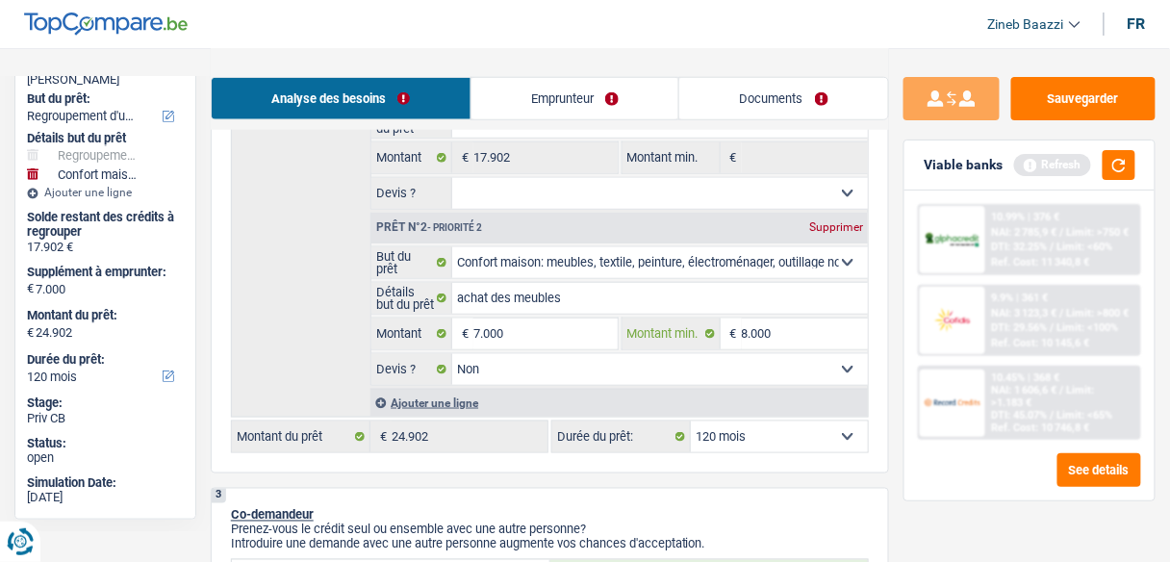
type input "80.070"
type input "8.000"
type input "800"
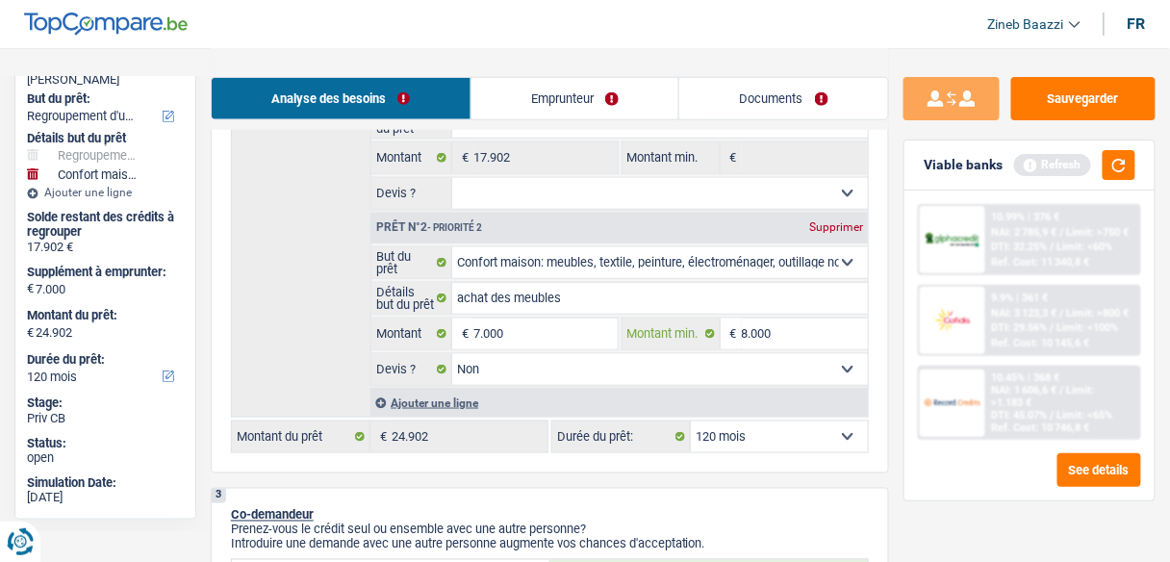
type input "800"
type input "80"
type input "8"
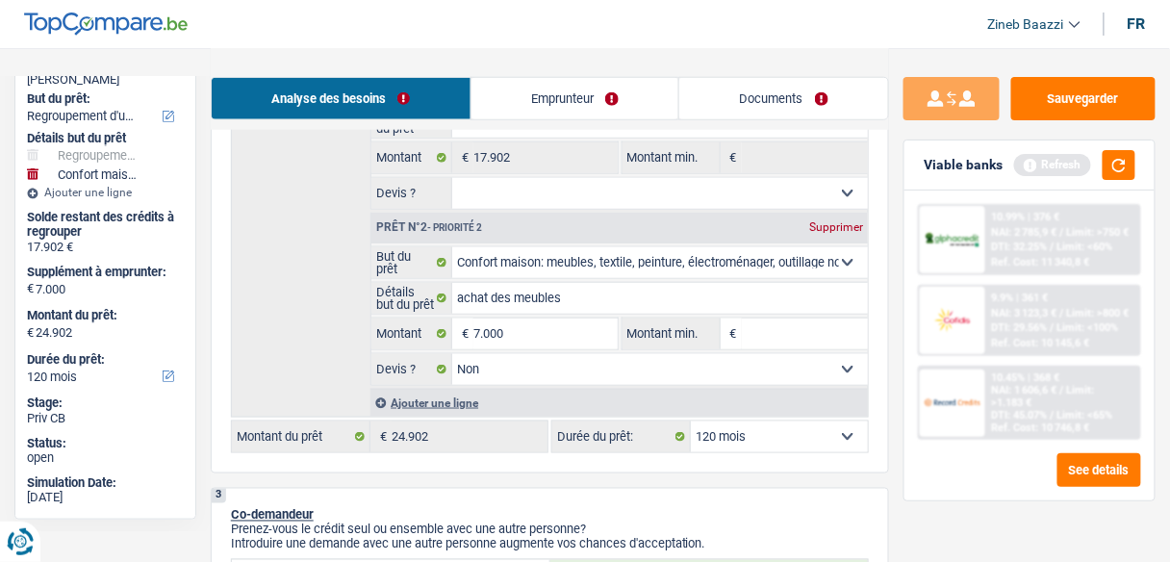
type input "7"
type input "70"
type input "700"
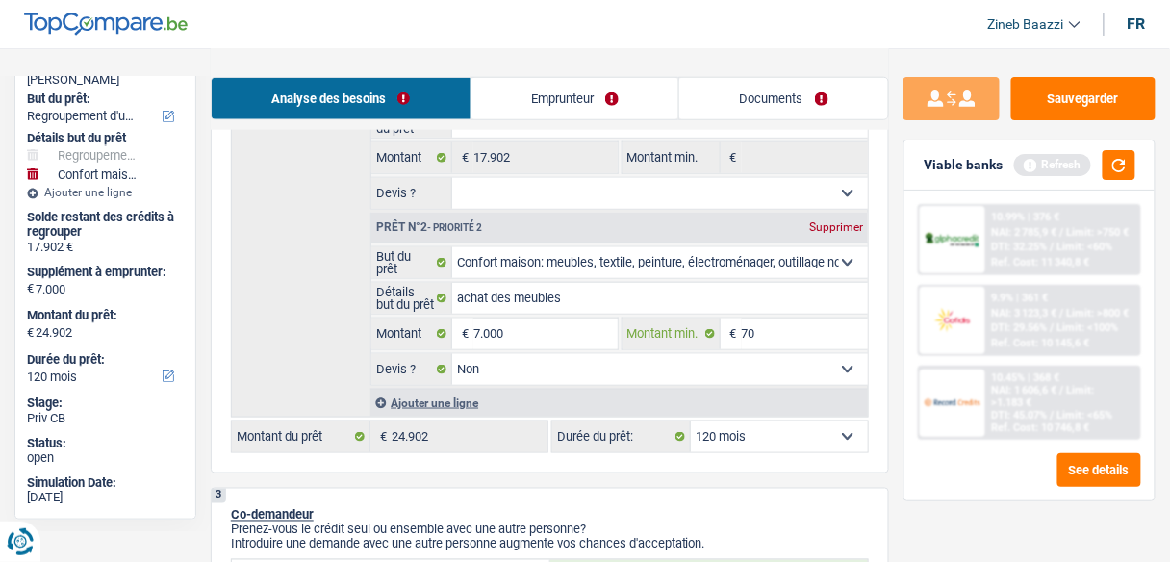
type input "700"
click at [1124, 163] on button "button" at bounding box center [1118, 165] width 33 height 30
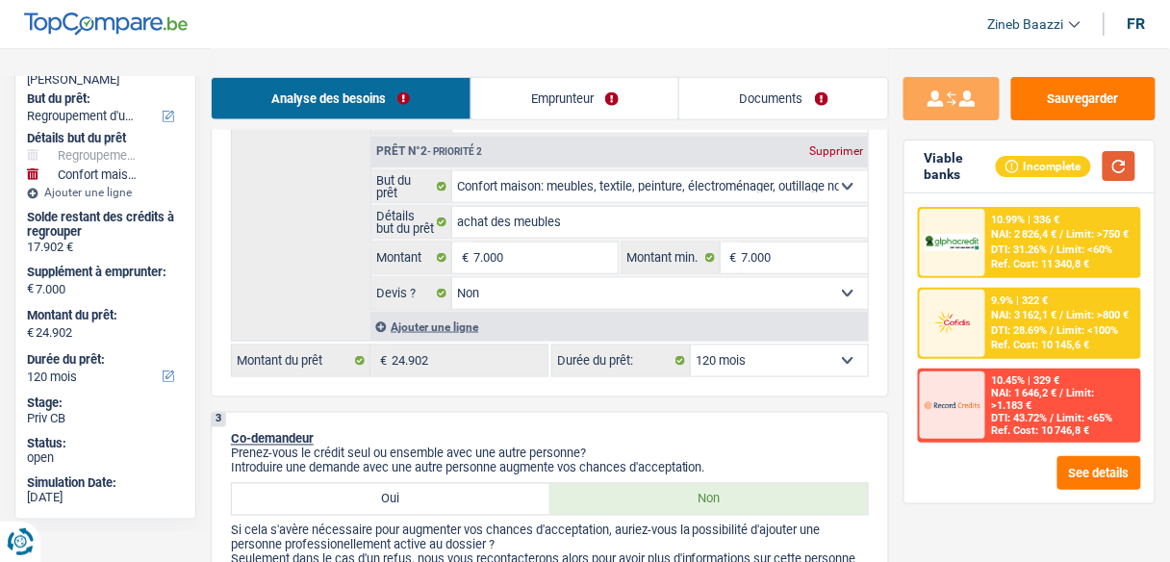
scroll to position [539, 0]
click at [500, 79] on link "Emprunteur" at bounding box center [575, 98] width 208 height 41
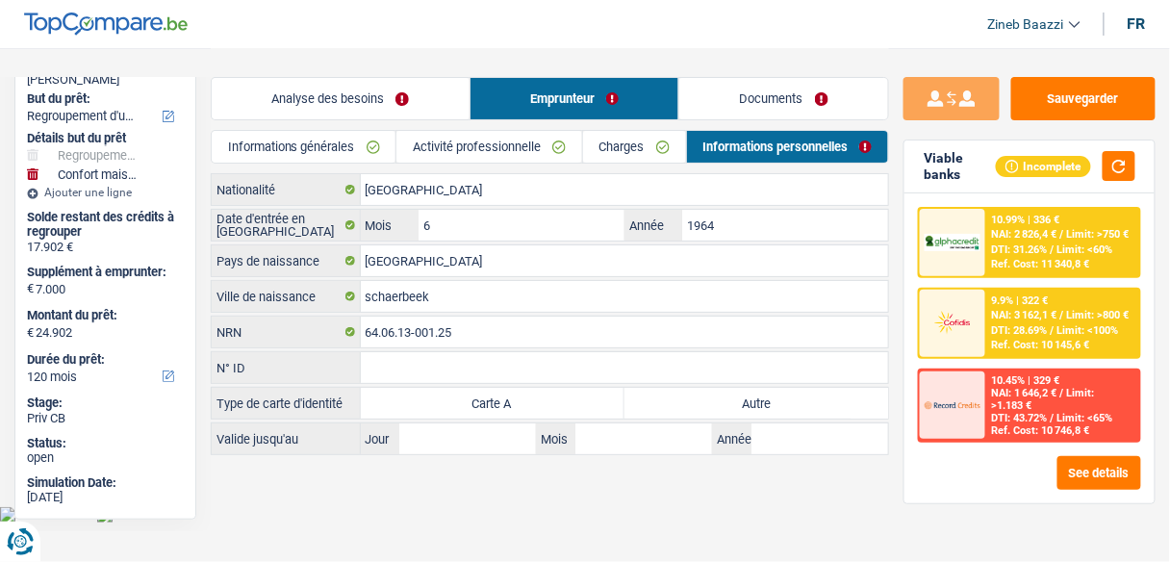
scroll to position [0, 0]
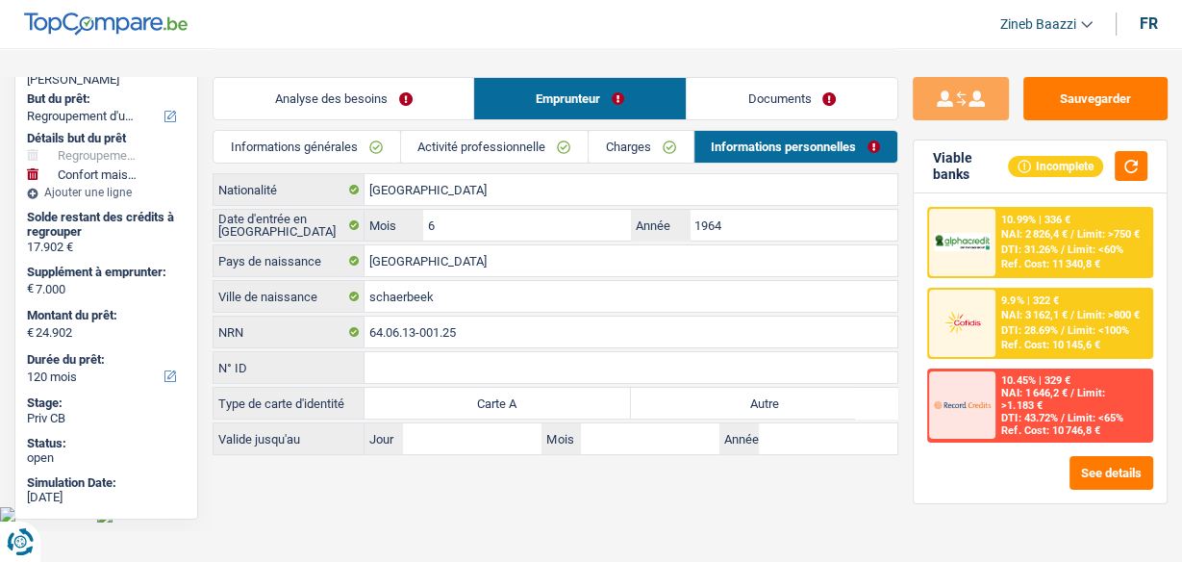
click at [616, 137] on link "Charges" at bounding box center [641, 147] width 104 height 32
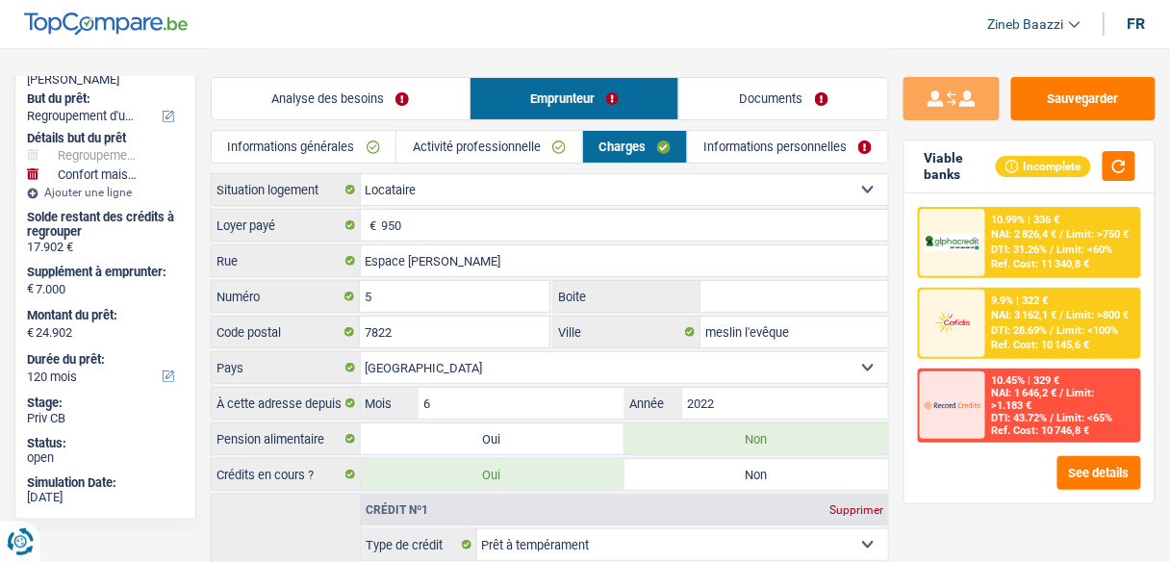
click at [491, 135] on link "Activité professionnelle" at bounding box center [488, 147] width 185 height 32
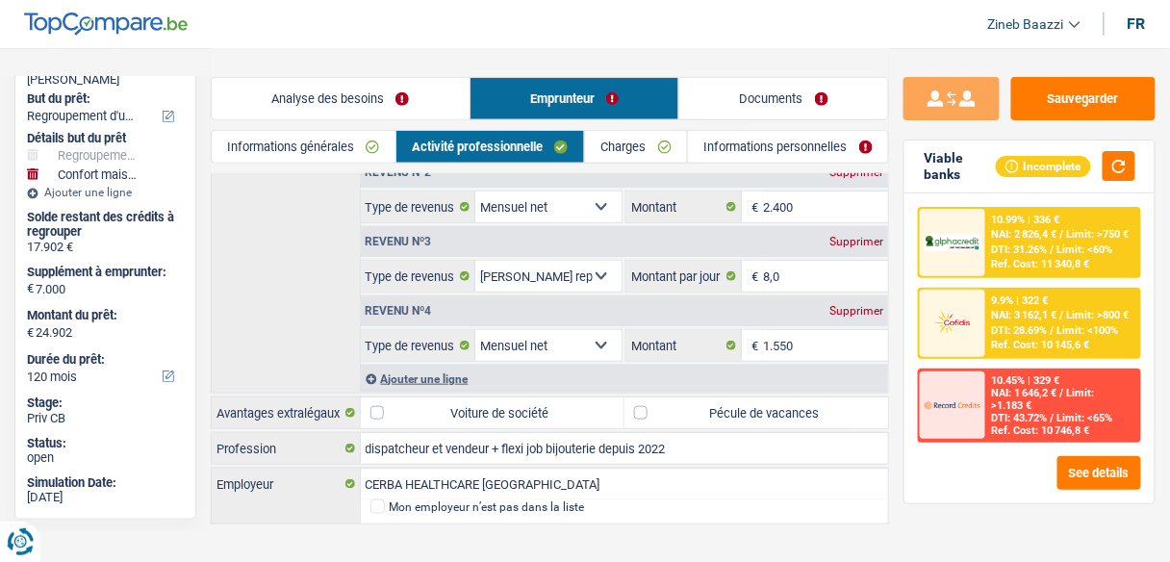
scroll to position [284, 0]
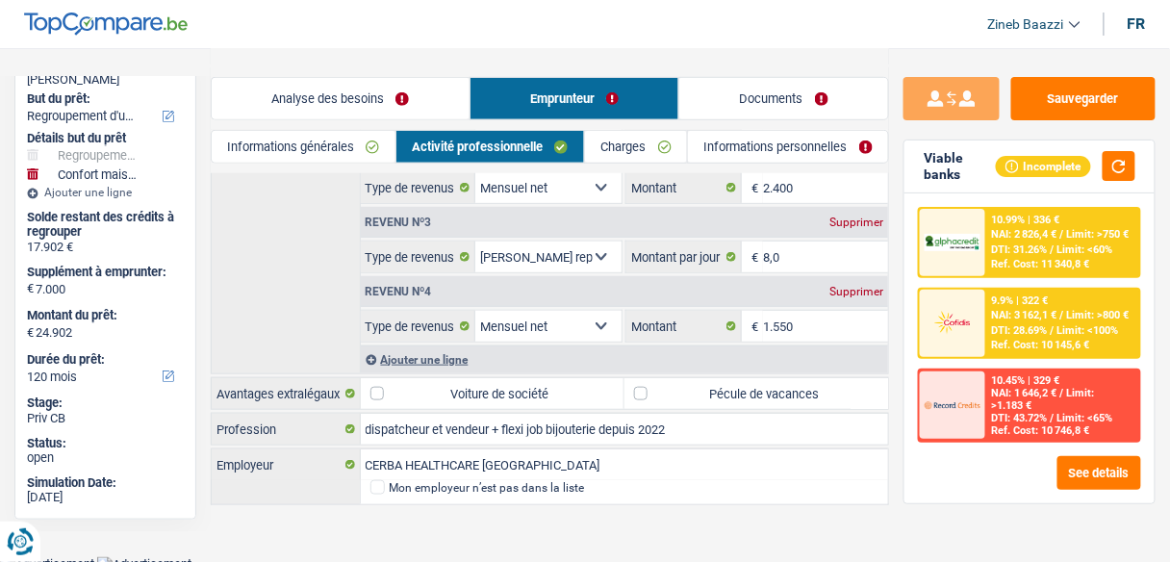
click at [657, 139] on link "Charges" at bounding box center [636, 147] width 102 height 32
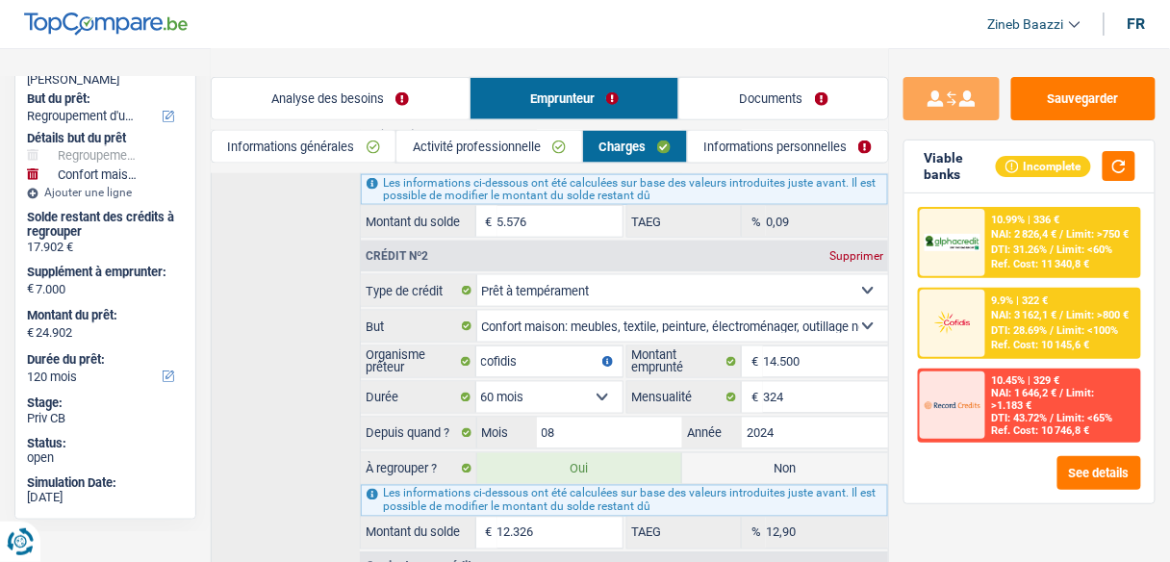
scroll to position [592, 0]
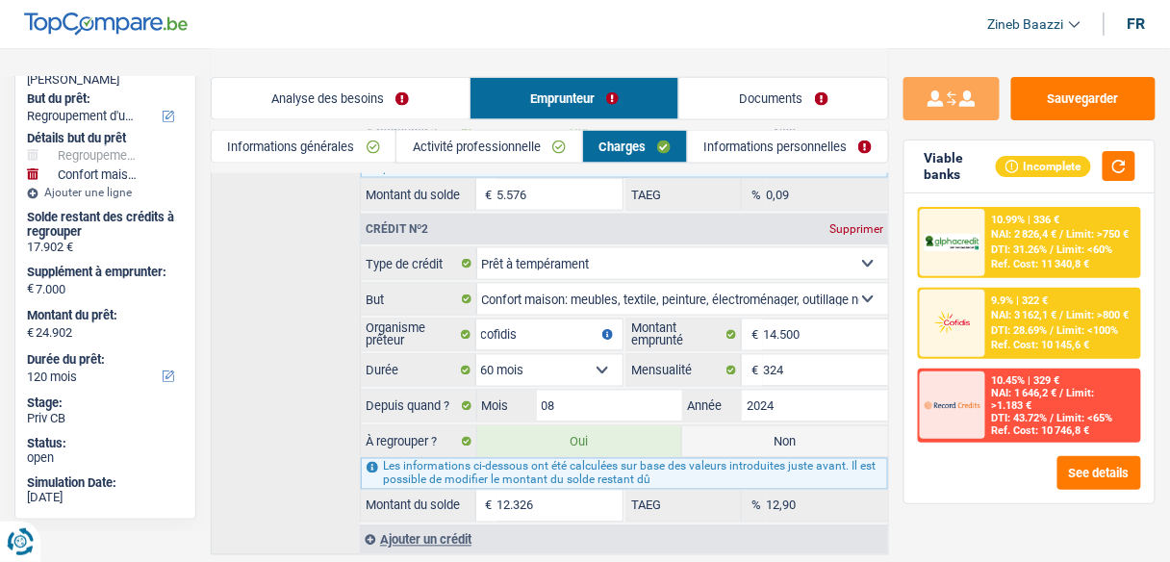
click at [263, 99] on link "Analyse des besoins" at bounding box center [341, 98] width 258 height 41
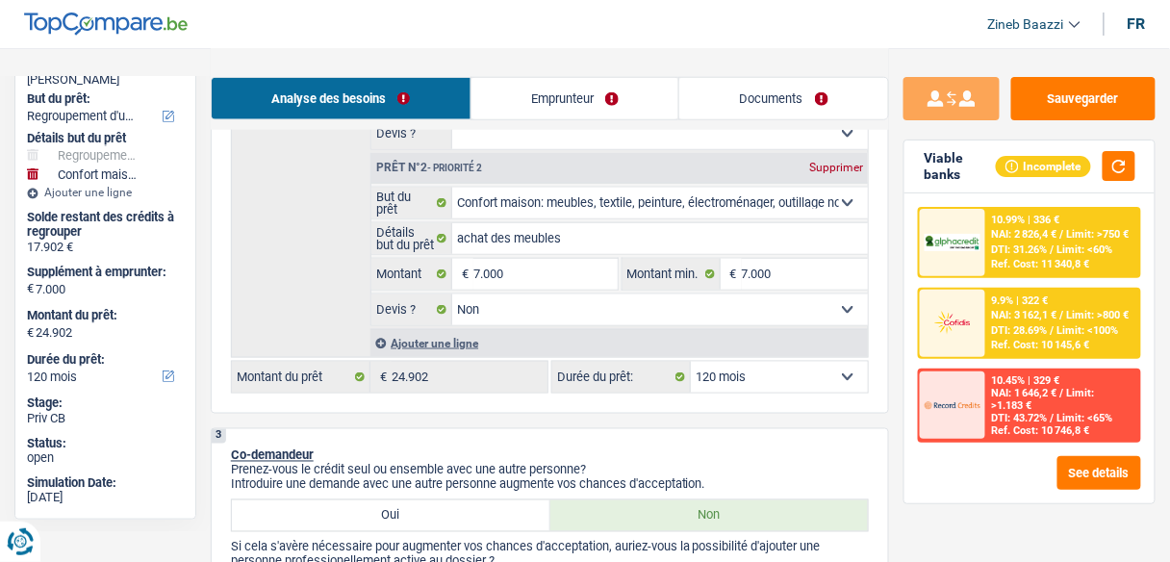
scroll to position [438, 0]
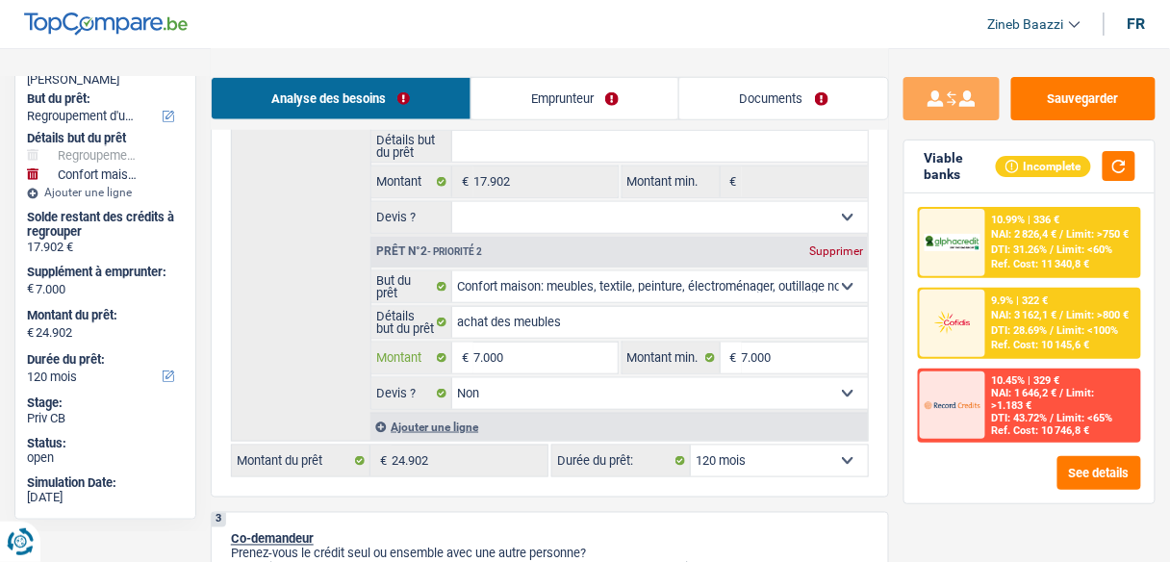
click at [492, 354] on input "7.000" at bounding box center [544, 357] width 143 height 31
click at [515, 358] on input "7.000" at bounding box center [544, 357] width 143 height 31
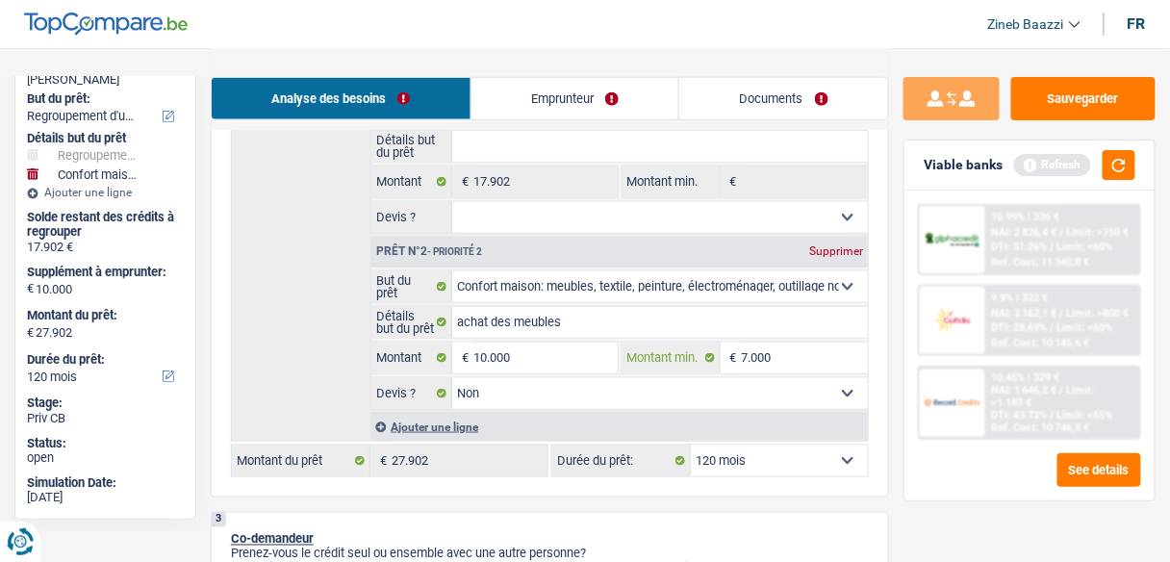
click at [779, 357] on input "7.000" at bounding box center [805, 357] width 126 height 31
click at [778, 358] on input "7.000" at bounding box center [805, 357] width 126 height 31
click at [1109, 164] on button "button" at bounding box center [1118, 165] width 33 height 30
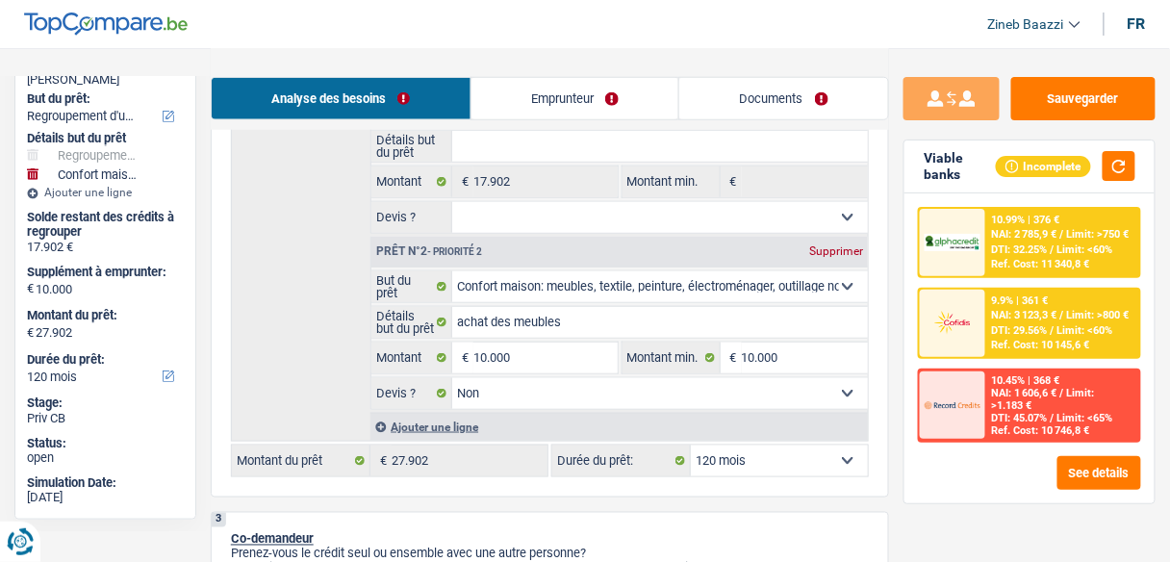
click at [1007, 325] on span "DTI: 29.56%" at bounding box center [1020, 330] width 56 height 13
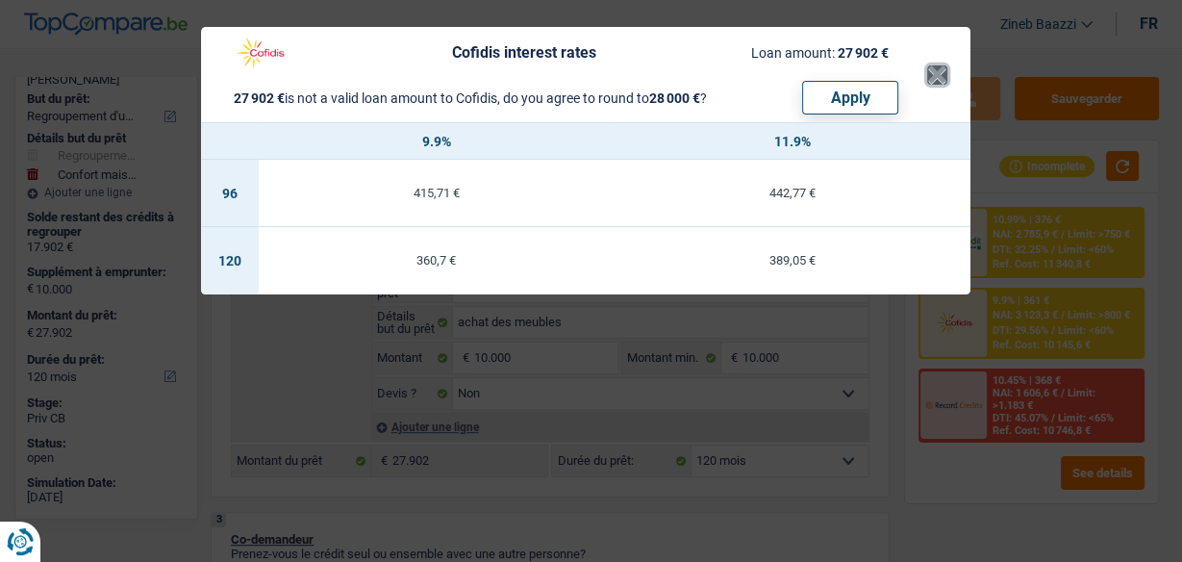
click at [944, 82] on button "×" at bounding box center [937, 74] width 20 height 19
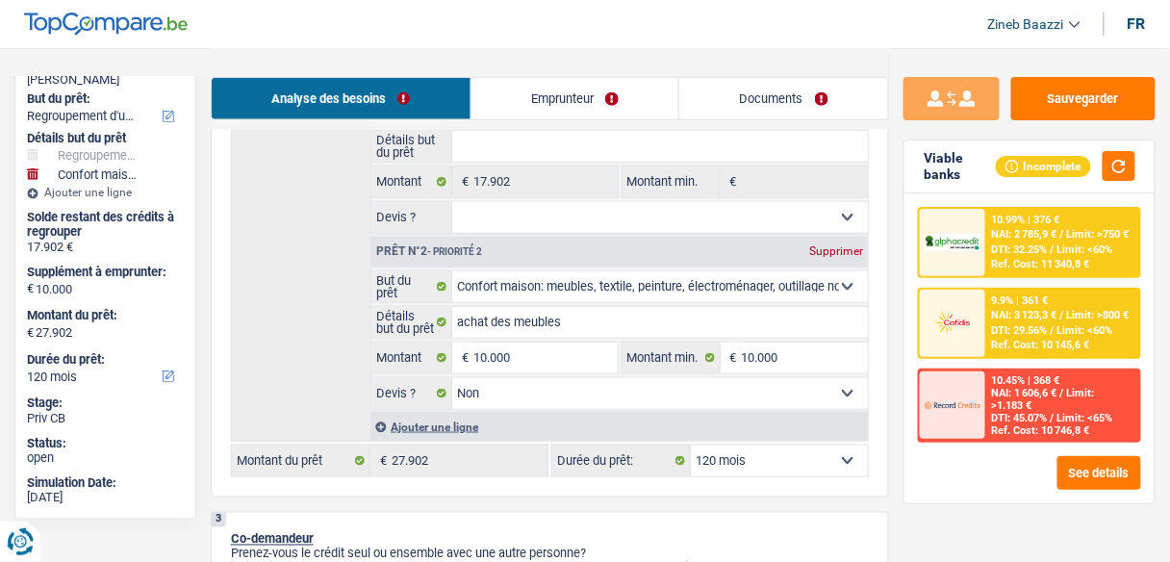
click at [1005, 336] on div "9.9% | 361 € NAI: 3 123,3 € / Limit: >800 € DTI: 29.56% / Limit: <60% Ref. Cost…" at bounding box center [1062, 322] width 153 height 67
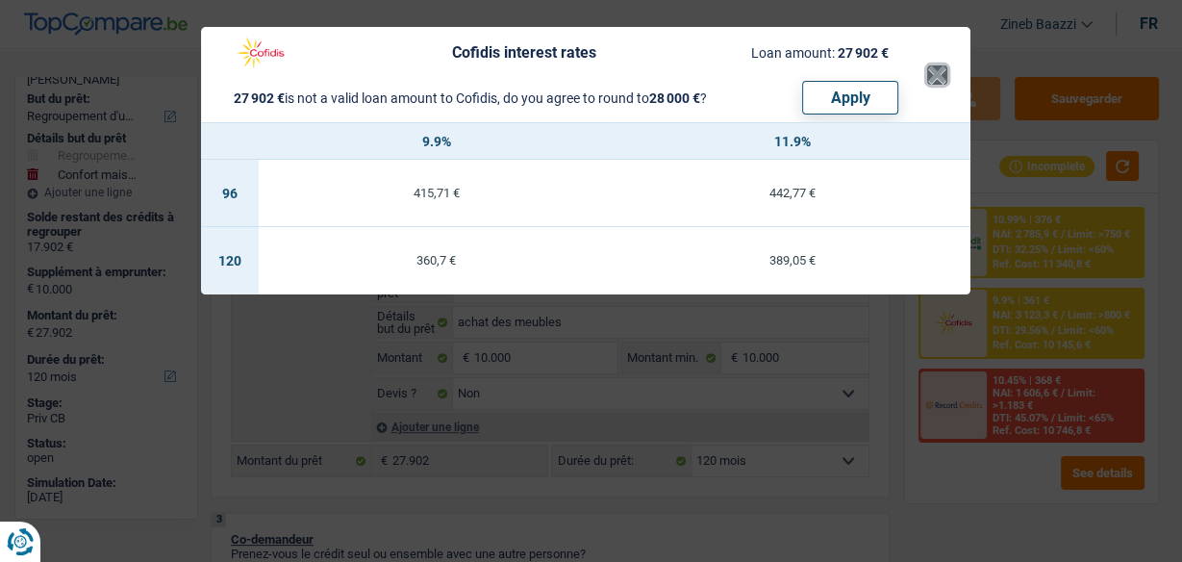
click at [932, 73] on button "×" at bounding box center [937, 74] width 20 height 19
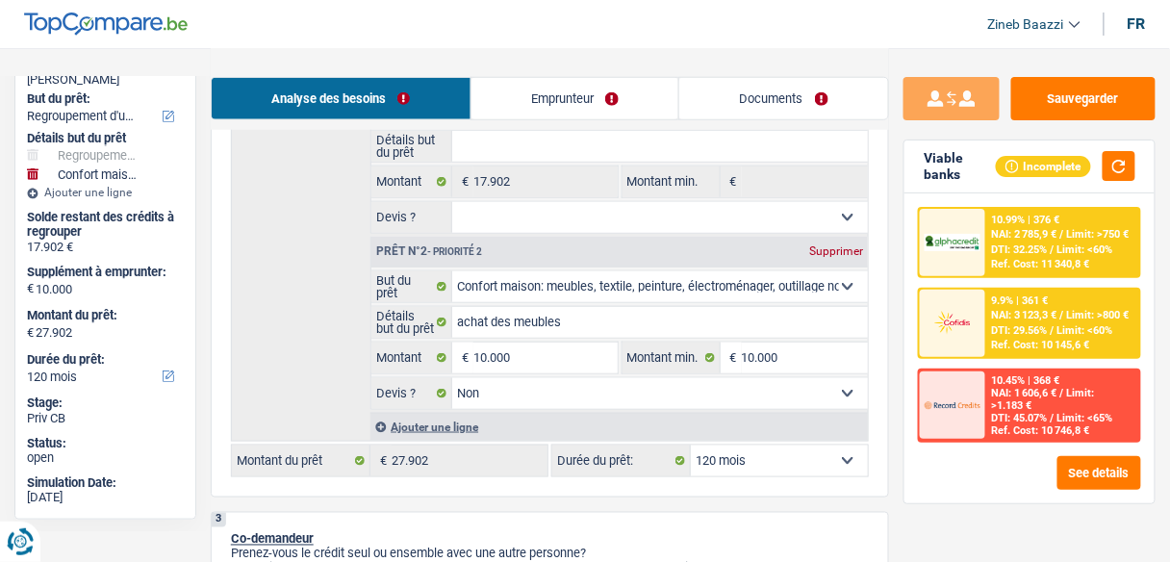
click at [995, 319] on span "NAI: 3 123,3 €" at bounding box center [1024, 315] width 65 height 13
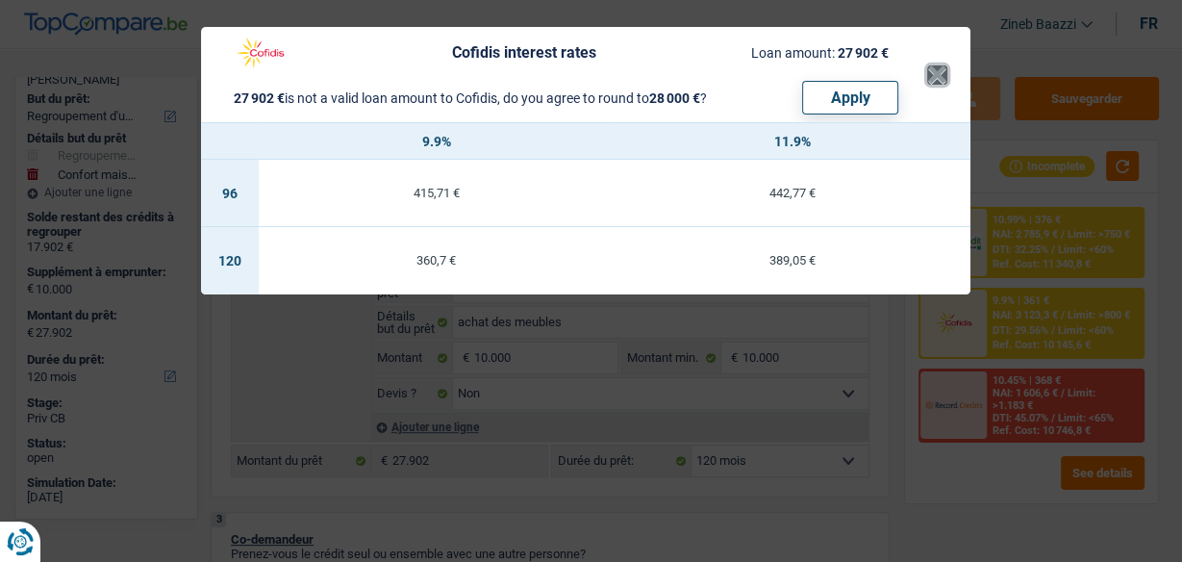
click at [936, 85] on button "×" at bounding box center [937, 74] width 20 height 19
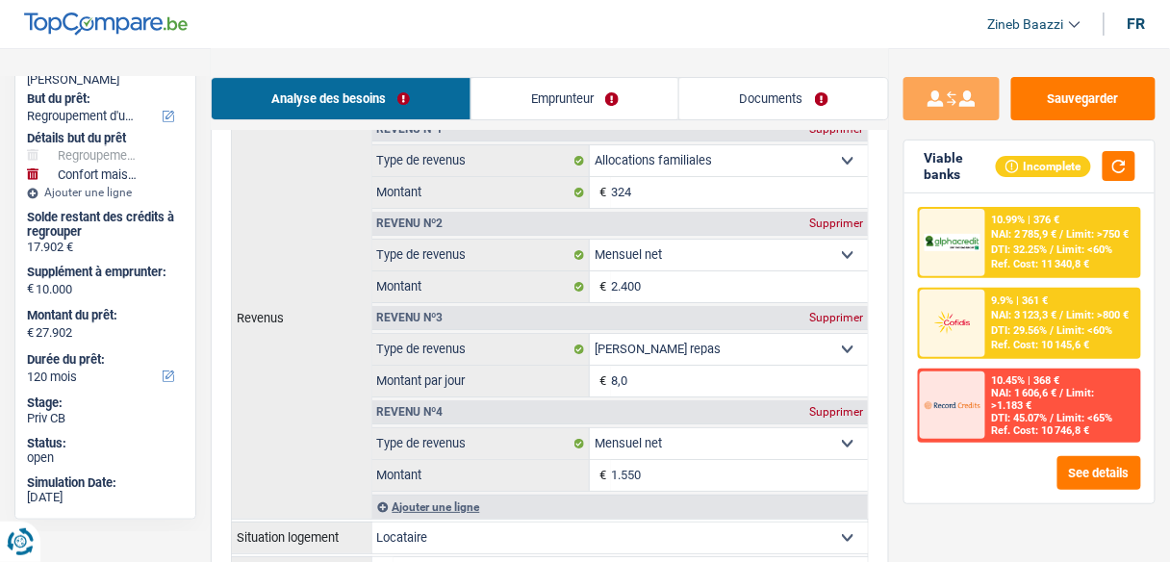
scroll to position [1669, 0]
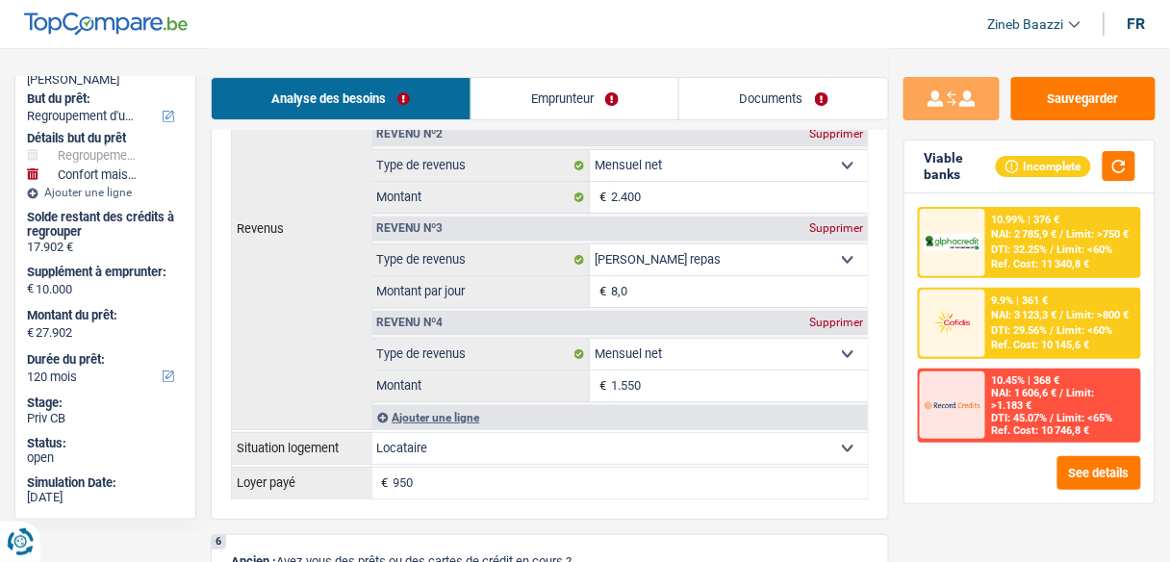
click at [548, 88] on link "Emprunteur" at bounding box center [575, 98] width 208 height 41
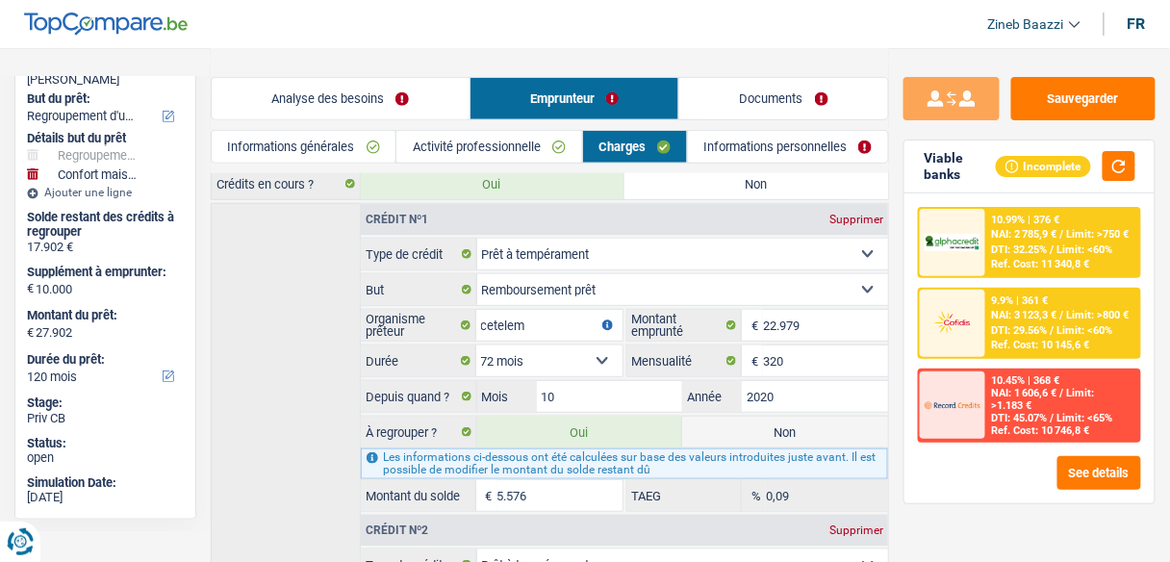
scroll to position [93, 0]
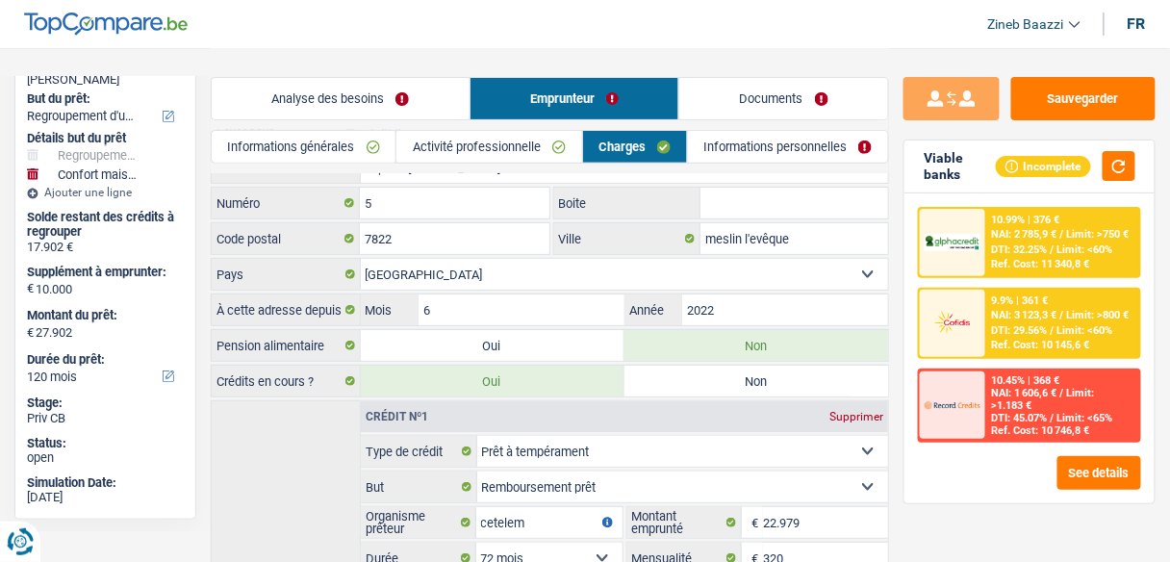
click at [1040, 325] on span "DTI: 29.56%" at bounding box center [1020, 330] width 56 height 13
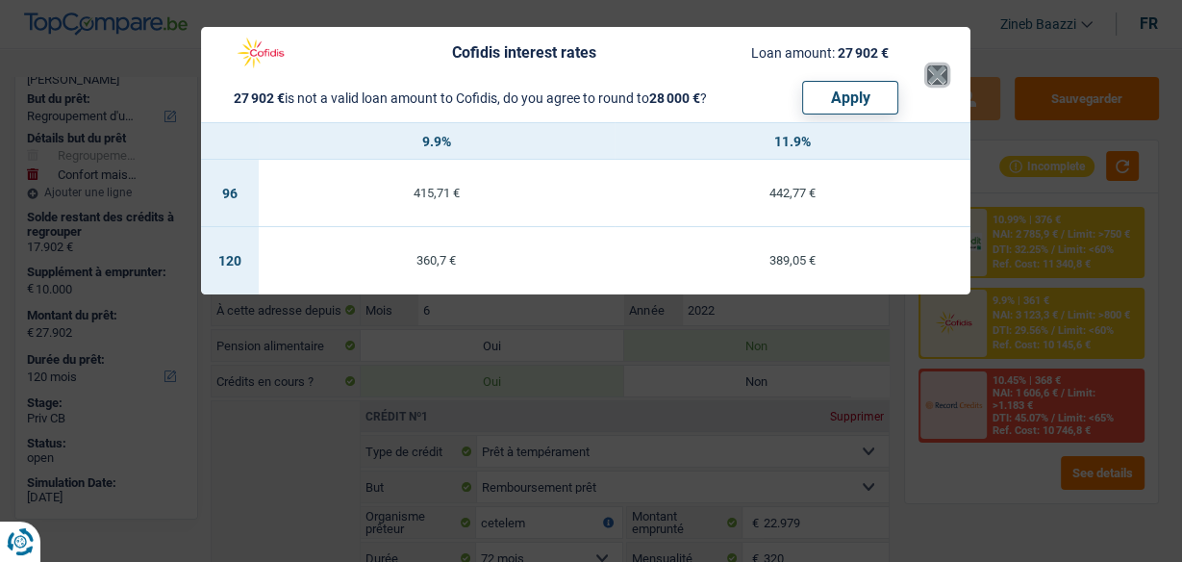
click at [944, 85] on button "×" at bounding box center [937, 74] width 20 height 19
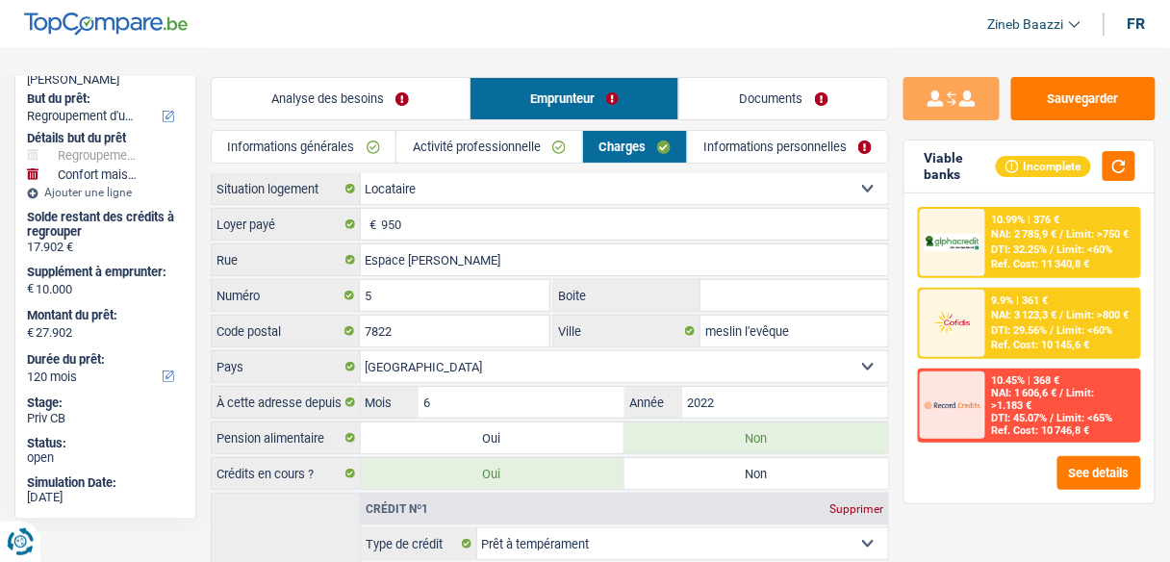
scroll to position [0, 0]
click at [287, 82] on link "Analyse des besoins" at bounding box center [341, 98] width 258 height 41
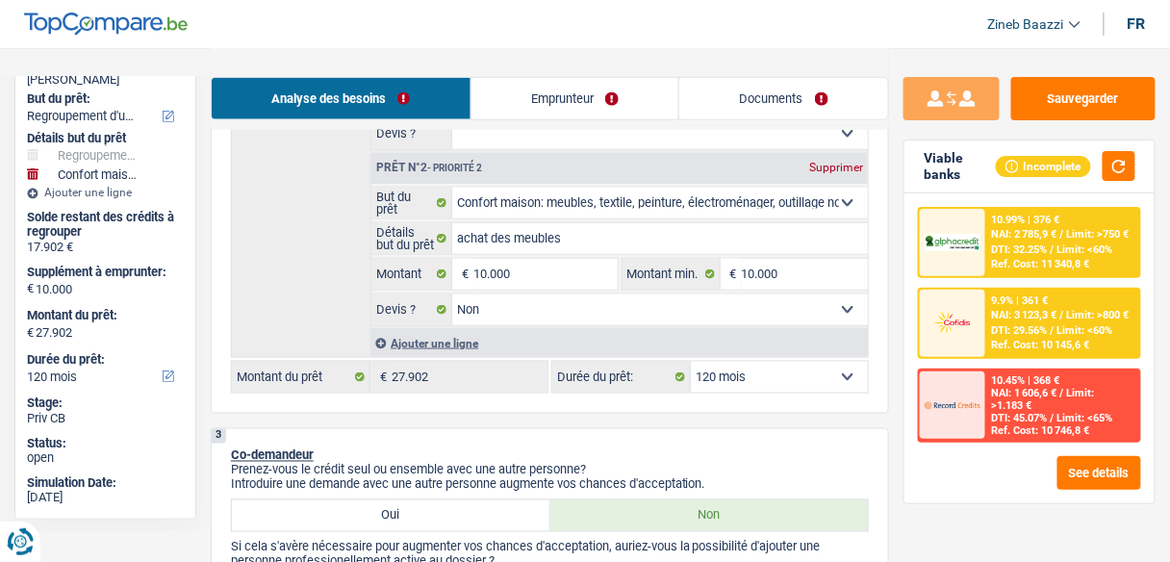
scroll to position [616, 0]
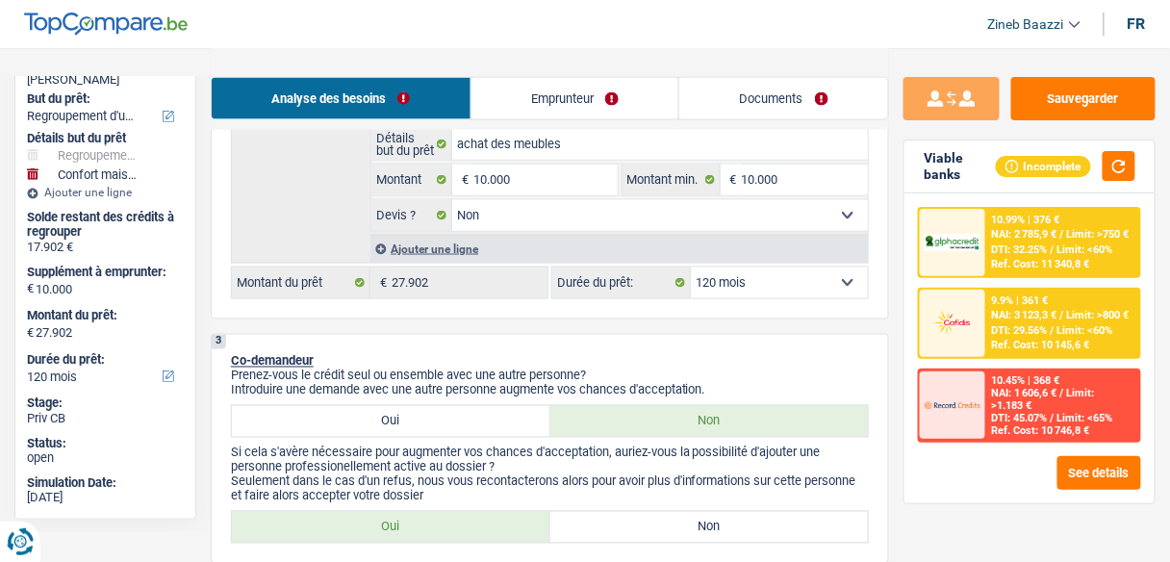
click at [766, 267] on select "12 mois 18 mois 24 mois 30 mois 36 mois 42 mois 48 mois 60 mois 72 mois 84 mois…" at bounding box center [779, 282] width 177 height 31
click at [691, 267] on select "12 mois 18 mois 24 mois 30 mois 36 mois 42 mois 48 mois 60 mois 72 mois 84 mois…" at bounding box center [779, 282] width 177 height 31
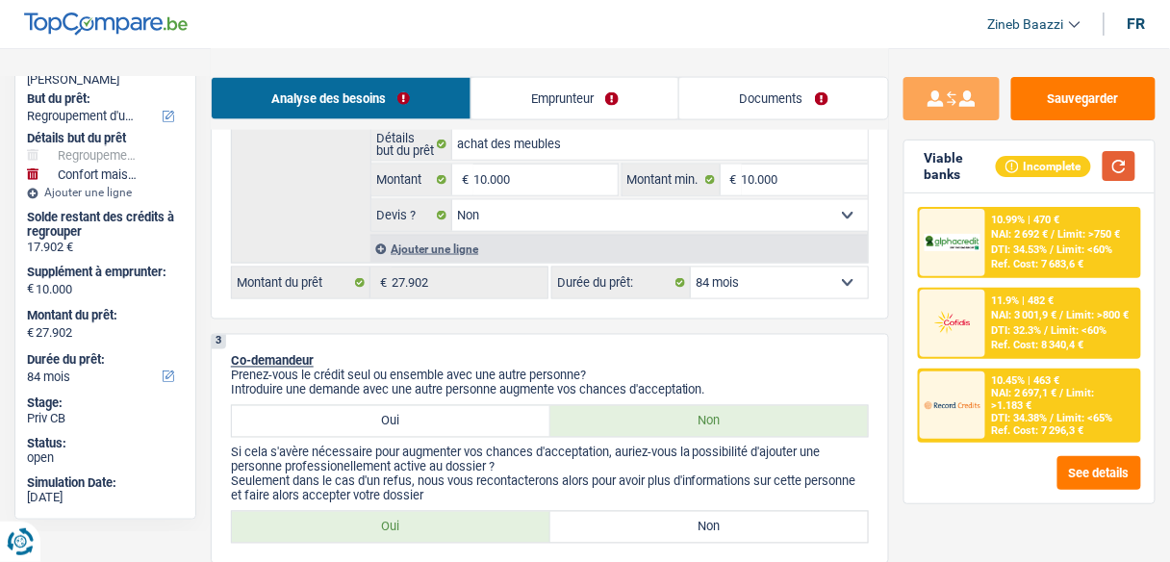
click at [1121, 158] on button "button" at bounding box center [1118, 166] width 33 height 30
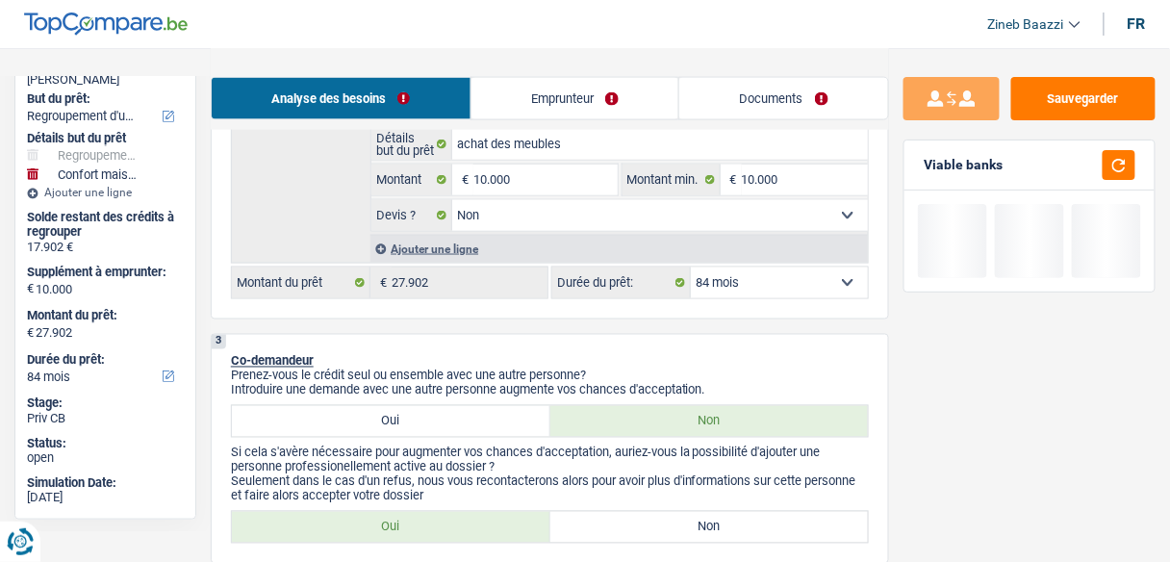
click at [778, 268] on select "12 mois 18 mois 24 mois 30 mois 36 mois 42 mois 48 mois 60 mois 72 mois 84 mois…" at bounding box center [779, 282] width 177 height 31
click at [691, 267] on select "12 mois 18 mois 24 mois 30 mois 36 mois 42 mois 48 mois 60 mois 72 mois 84 mois…" at bounding box center [779, 282] width 177 height 31
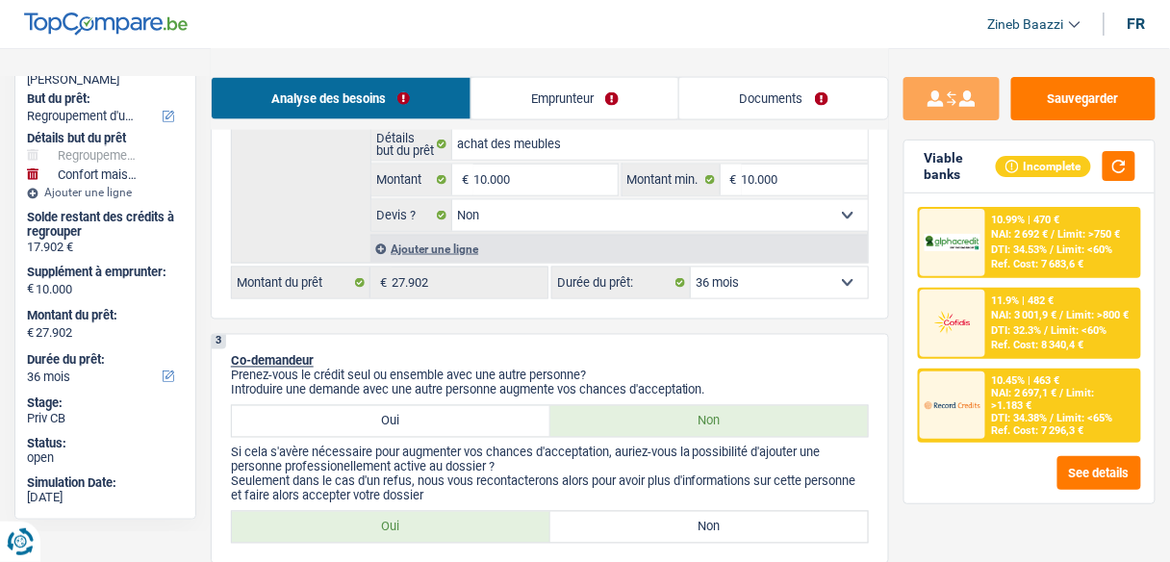
click at [1137, 173] on div "Viable banks Incomplete" at bounding box center [1029, 166] width 250 height 53
click at [1119, 168] on button "button" at bounding box center [1118, 166] width 33 height 30
click at [753, 275] on select "12 mois 18 mois 24 mois 30 mois 36 mois 42 mois 48 mois 60 mois 72 mois 84 mois…" at bounding box center [779, 282] width 177 height 31
click at [691, 267] on select "12 mois 18 mois 24 mois 30 mois 36 mois 42 mois 48 mois 60 mois 72 mois 84 mois…" at bounding box center [779, 282] width 177 height 31
click at [843, 284] on select "12 mois 18 mois 24 mois 30 mois 36 mois 42 mois 48 mois 60 mois 72 mois 84 mois…" at bounding box center [779, 282] width 177 height 31
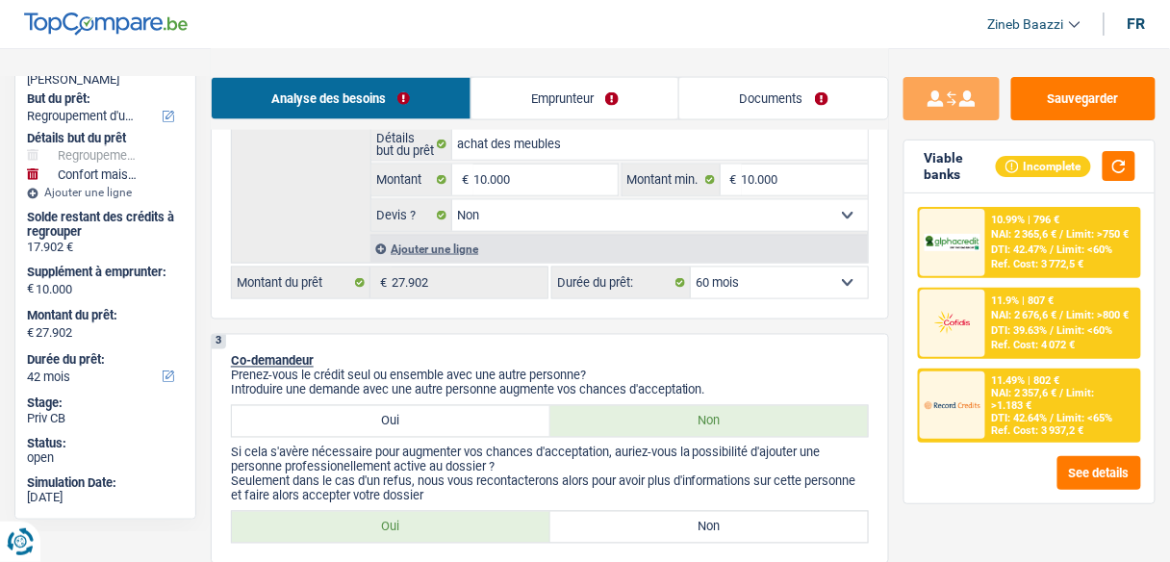
click at [691, 267] on select "12 mois 18 mois 24 mois 30 mois 36 mois 42 mois 48 mois 60 mois 72 mois 84 mois…" at bounding box center [779, 282] width 177 height 31
click at [847, 288] on select "12 mois 18 mois 24 mois 30 mois 36 mois 42 mois 48 mois 60 mois 72 mois 84 mois…" at bounding box center [779, 282] width 177 height 31
click at [691, 267] on select "12 mois 18 mois 24 mois 30 mois 36 mois 42 mois 48 mois 60 mois 72 mois 84 mois…" at bounding box center [779, 282] width 177 height 31
click at [1031, 420] on span "DTI: 35.68%" at bounding box center [1020, 418] width 56 height 13
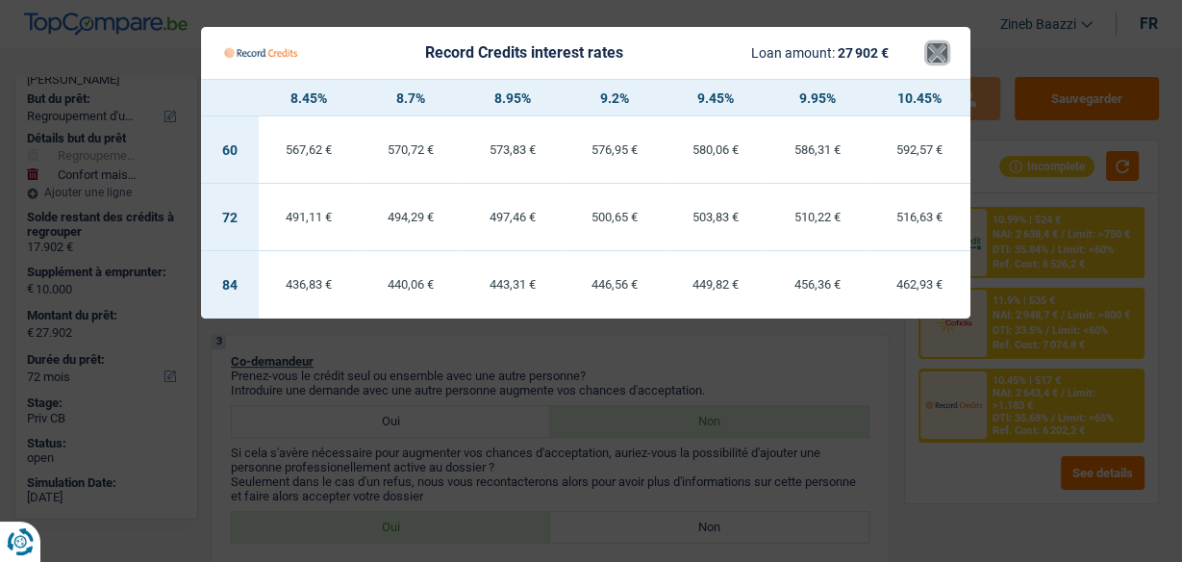
click at [931, 54] on button "×" at bounding box center [937, 52] width 20 height 19
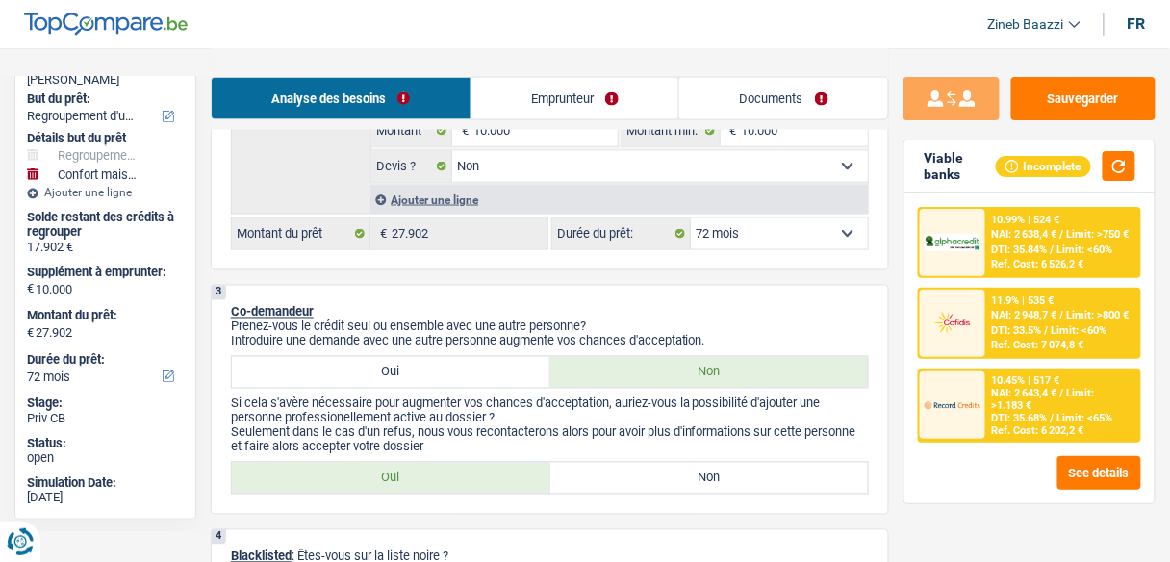
scroll to position [692, 0]
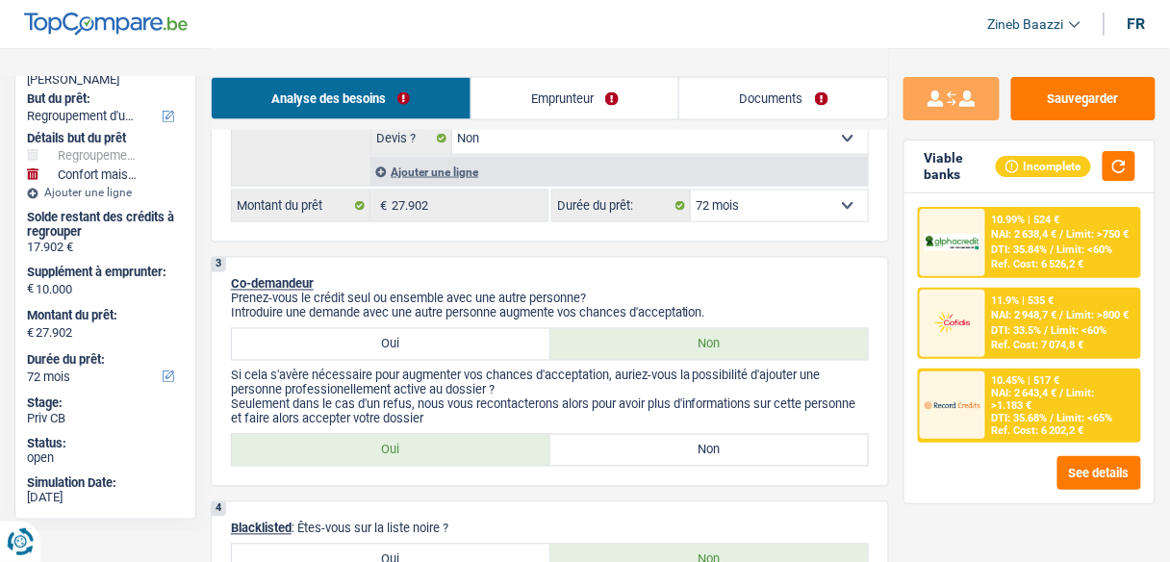
click at [598, 435] on label "Non" at bounding box center [709, 450] width 318 height 31
click at [598, 435] on input "Non" at bounding box center [709, 450] width 318 height 31
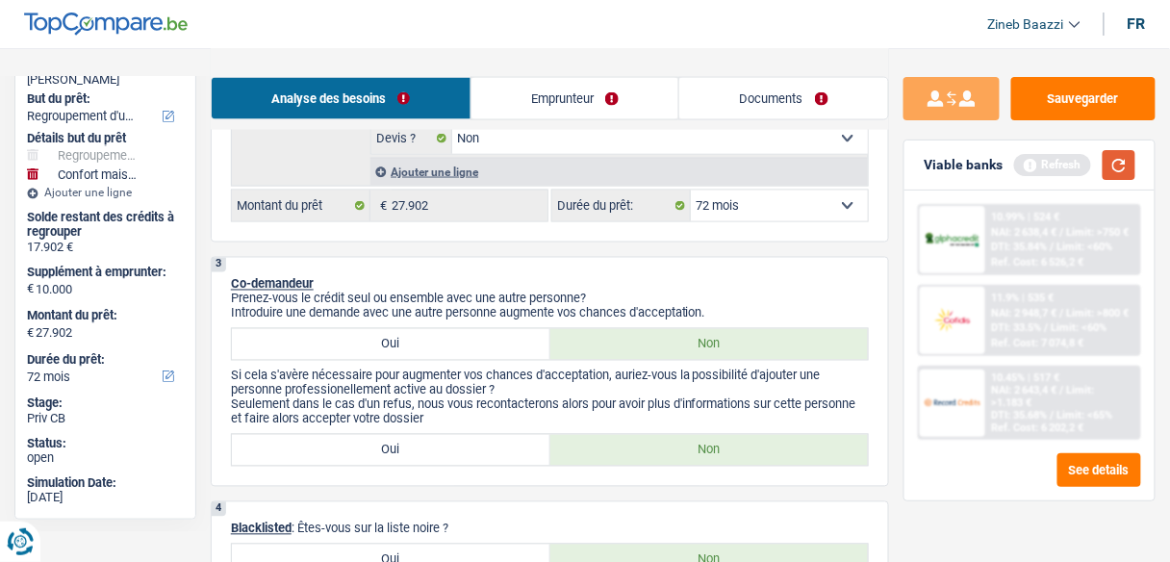
click at [1113, 173] on button "button" at bounding box center [1118, 165] width 33 height 30
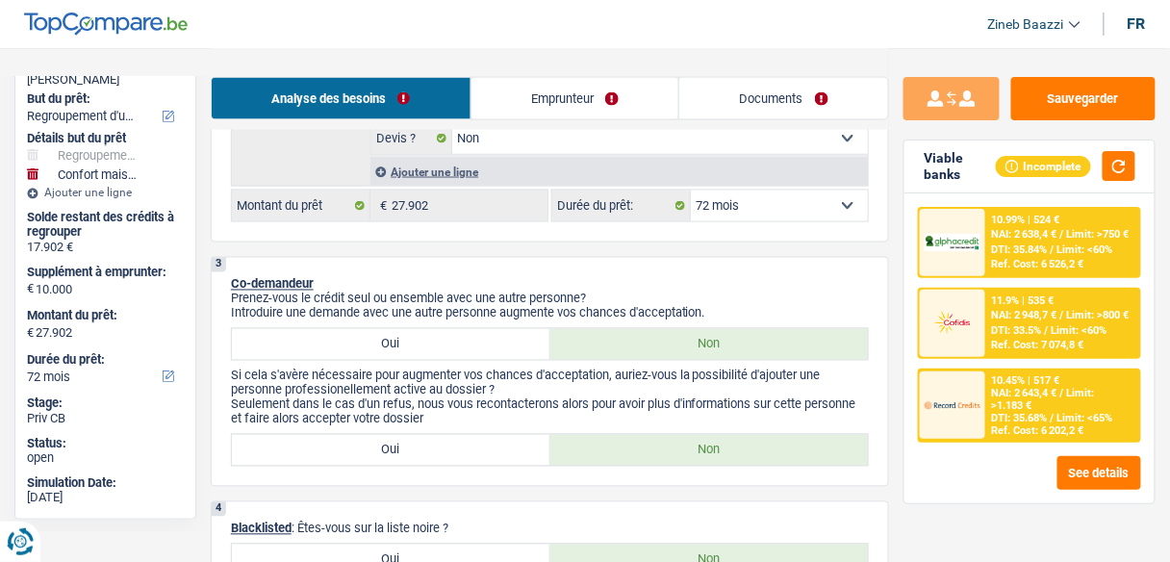
click at [805, 196] on select "12 mois 18 mois 24 mois 30 mois 36 mois 42 mois 48 mois 60 mois 72 mois 84 mois…" at bounding box center [779, 205] width 177 height 31
click at [1027, 484] on div "See details" at bounding box center [1029, 473] width 223 height 34
click at [720, 211] on select "12 mois 18 mois 24 mois 30 mois 36 mois 42 mois 48 mois 60 mois 72 mois 84 mois…" at bounding box center [779, 205] width 177 height 31
click at [691, 190] on select "12 mois 18 mois 24 mois 30 mois 36 mois 42 mois 48 mois 60 mois 72 mois 84 mois…" at bounding box center [779, 205] width 177 height 31
click at [812, 291] on p "Prenez-vous le crédit seul ou ensemble avec une autre personne?" at bounding box center [550, 298] width 638 height 14
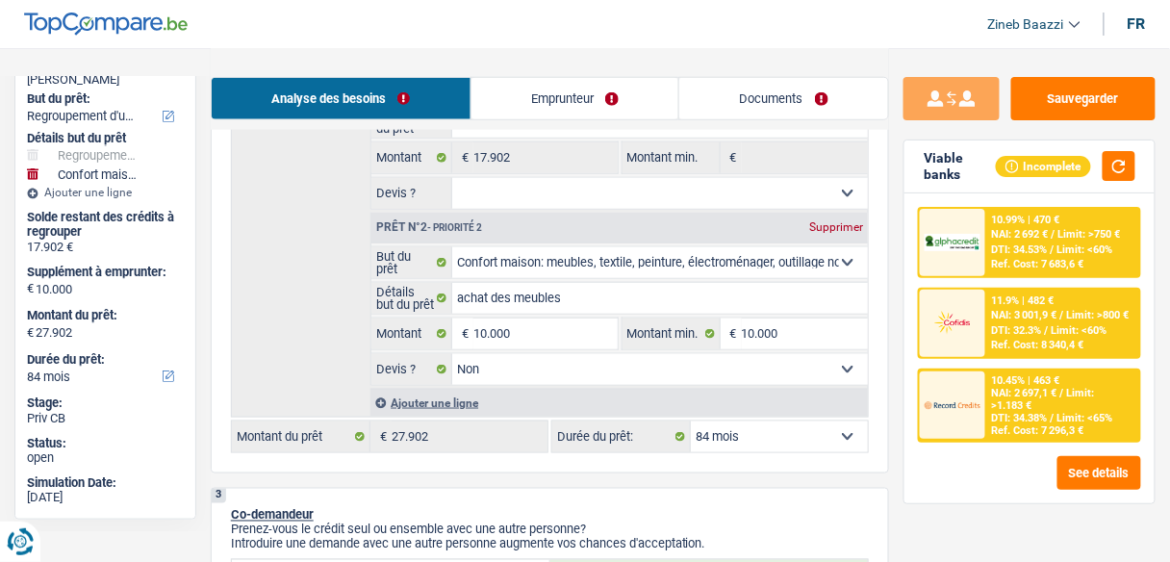
scroll to position [462, 0]
click at [1025, 401] on span "Limit: >1.183 €" at bounding box center [1043, 399] width 103 height 25
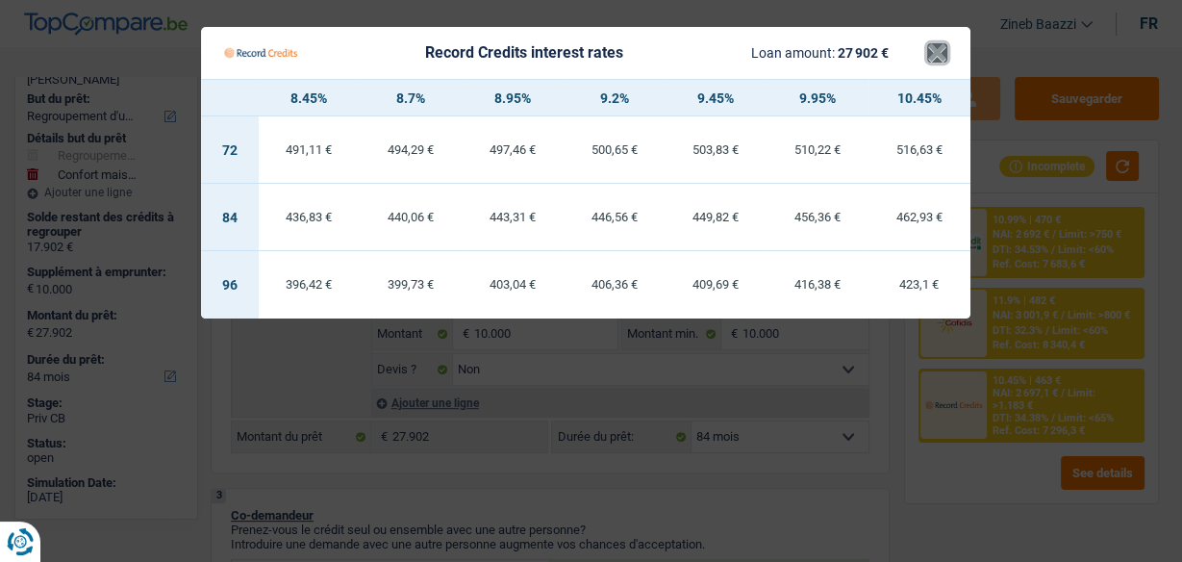
click at [927, 56] on button "×" at bounding box center [937, 52] width 20 height 19
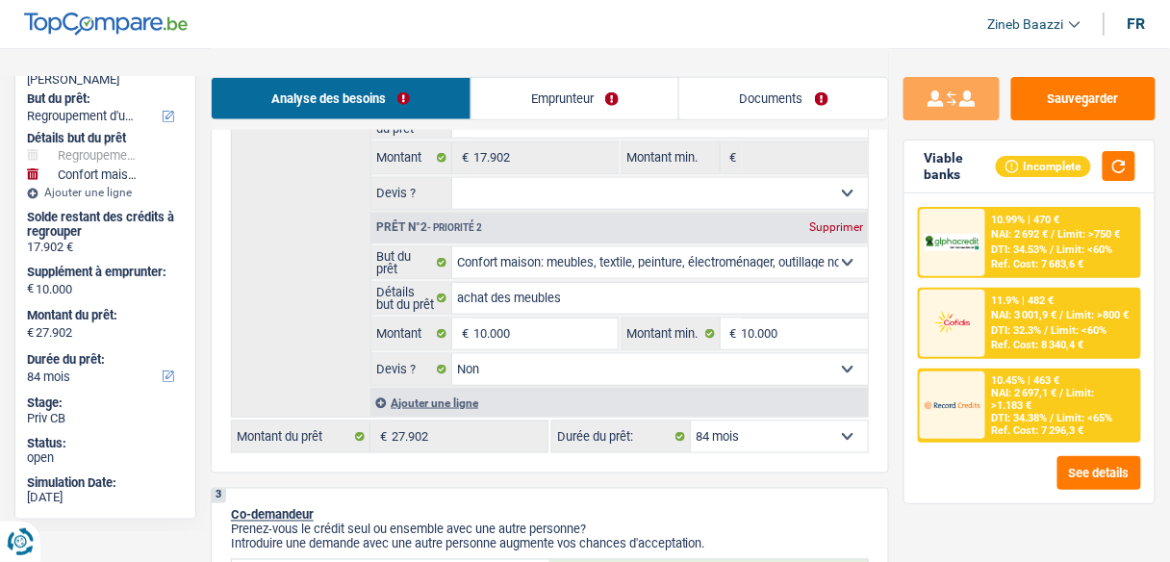
click at [963, 212] on div at bounding box center [951, 242] width 65 height 67
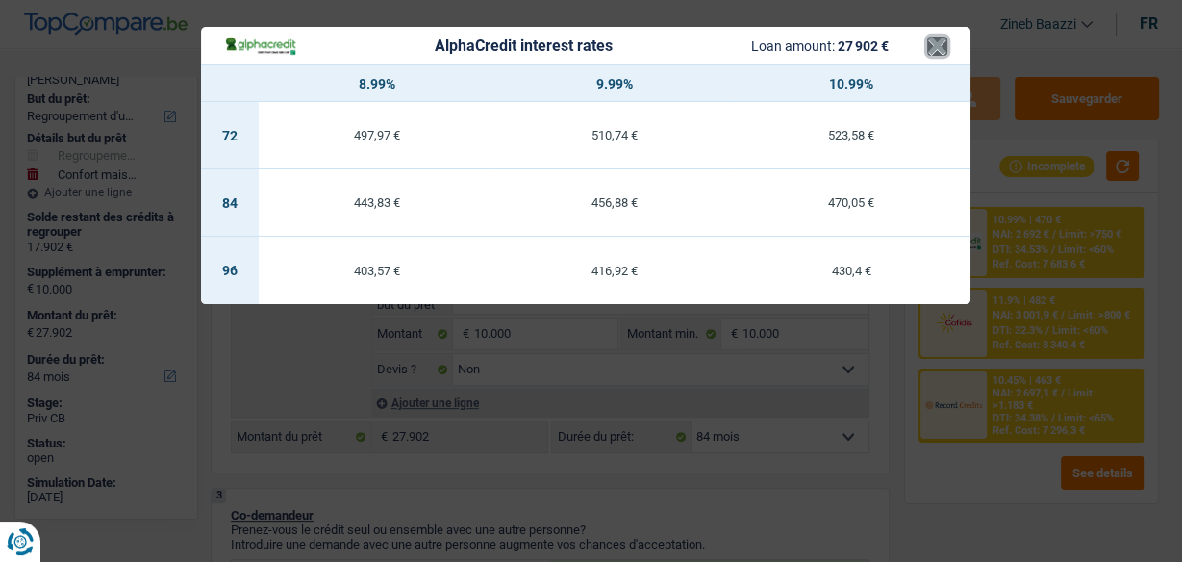
click at [933, 50] on button "×" at bounding box center [937, 46] width 20 height 19
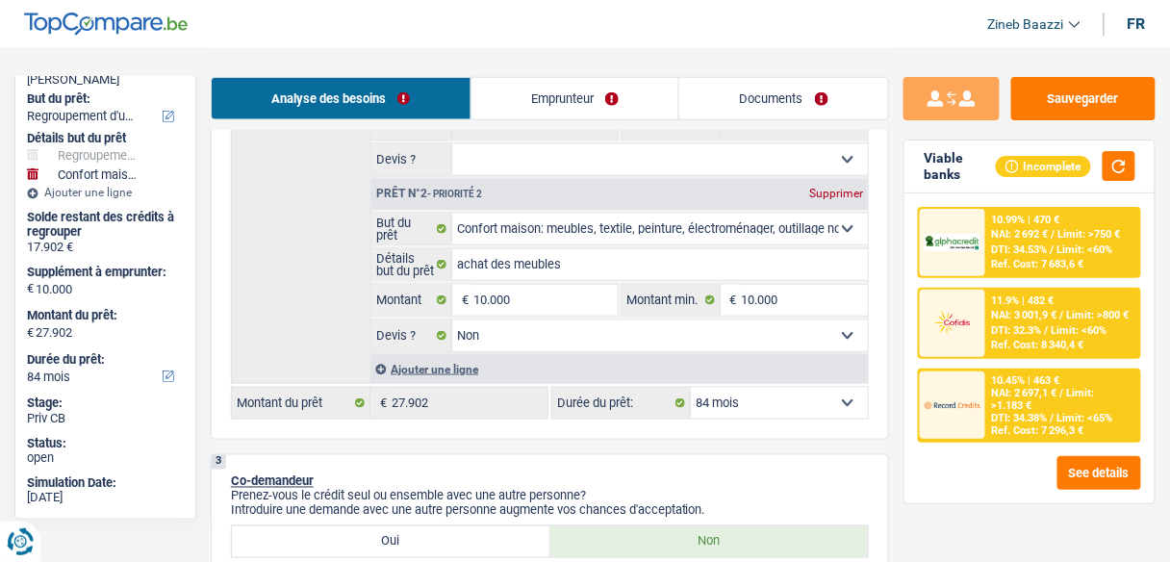
scroll to position [539, 0]
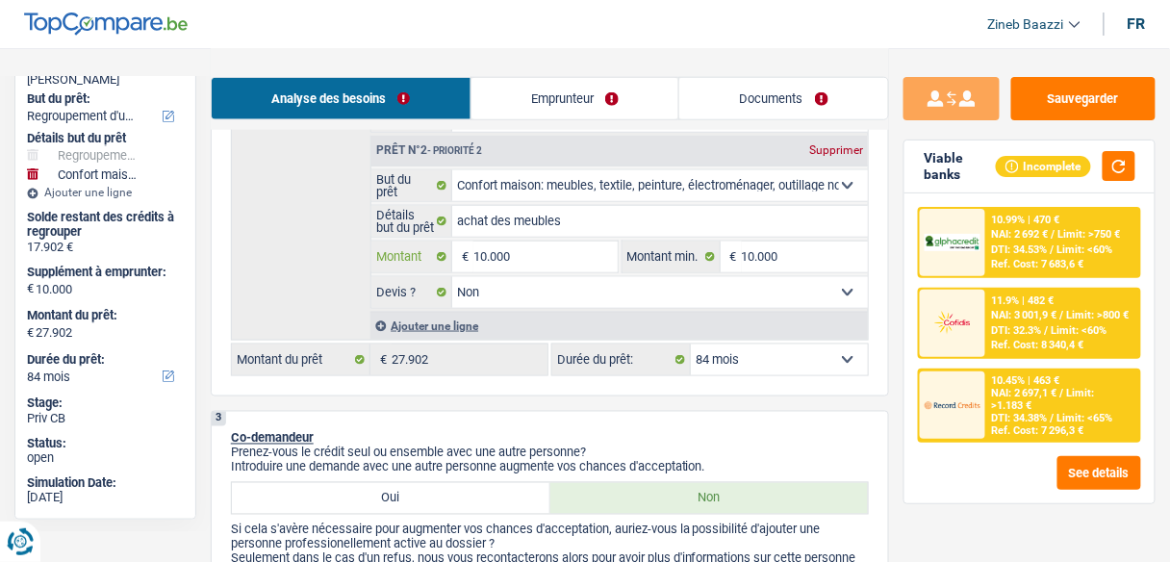
click at [553, 256] on input "10.000" at bounding box center [544, 256] width 143 height 31
click at [781, 254] on input "10.000" at bounding box center [805, 256] width 126 height 31
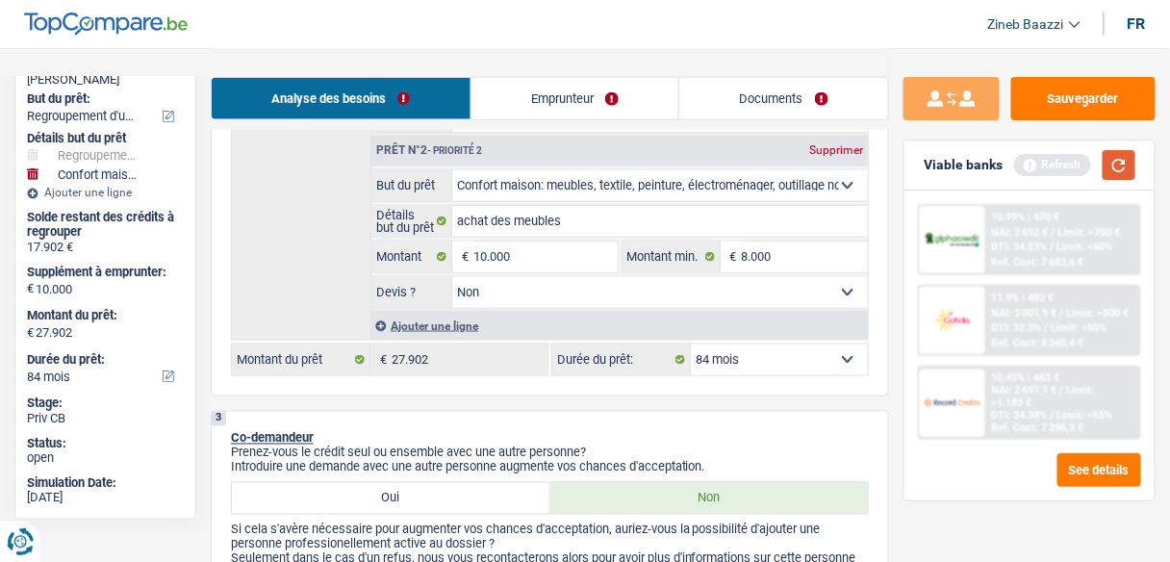
click at [1133, 158] on button "button" at bounding box center [1118, 165] width 33 height 30
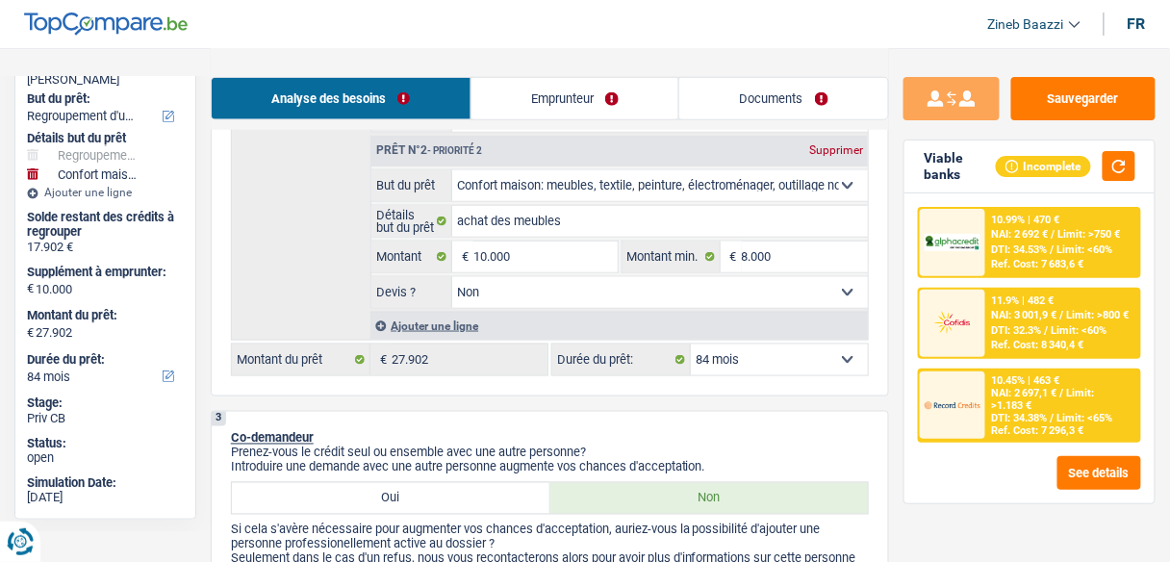
click at [838, 361] on select "12 mois 18 mois 24 mois 30 mois 36 mois 42 mois 48 mois 60 mois 72 mois 84 mois…" at bounding box center [779, 359] width 177 height 31
click at [691, 344] on select "12 mois 18 mois 24 mois 30 mois 36 mois 42 mois 48 mois 60 mois 72 mois 84 mois…" at bounding box center [779, 359] width 177 height 31
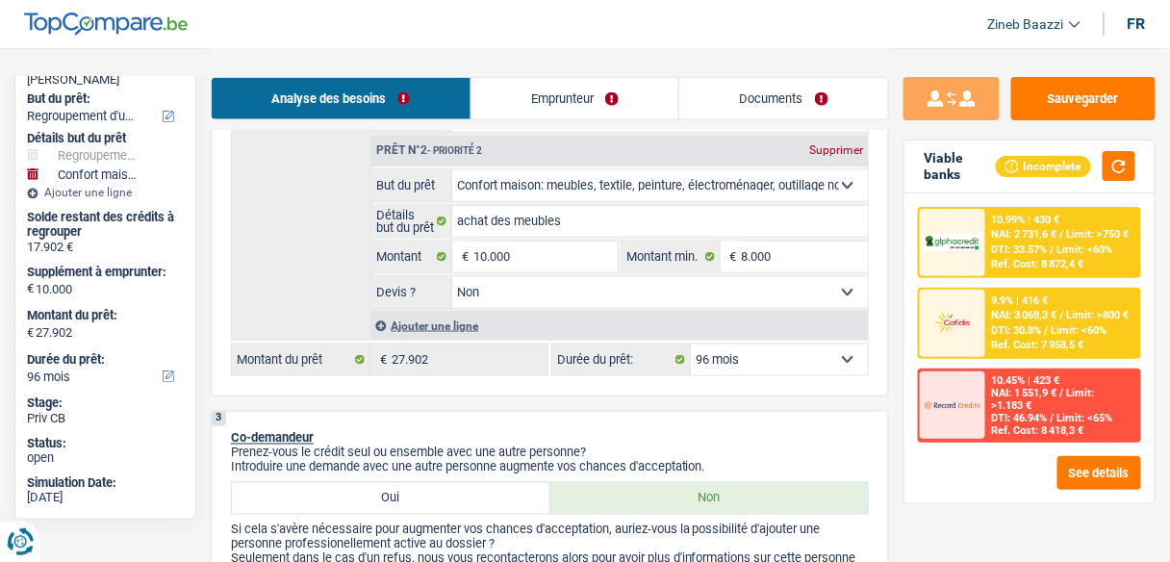
click at [828, 357] on select "12 mois 18 mois 24 mois 30 mois 36 mois 42 mois 48 mois 60 mois 72 mois 84 mois…" at bounding box center [779, 359] width 177 height 31
click at [691, 344] on select "12 mois 18 mois 24 mois 30 mois 36 mois 42 mois 48 mois 60 mois 72 mois 84 mois…" at bounding box center [779, 359] width 177 height 31
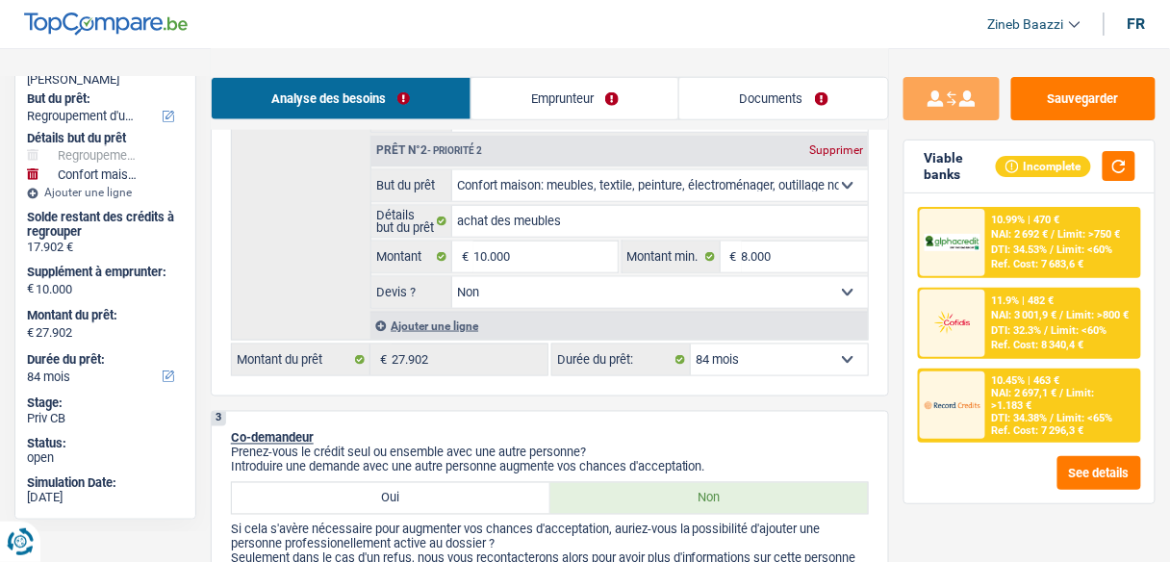
click at [979, 373] on div at bounding box center [951, 404] width 65 height 67
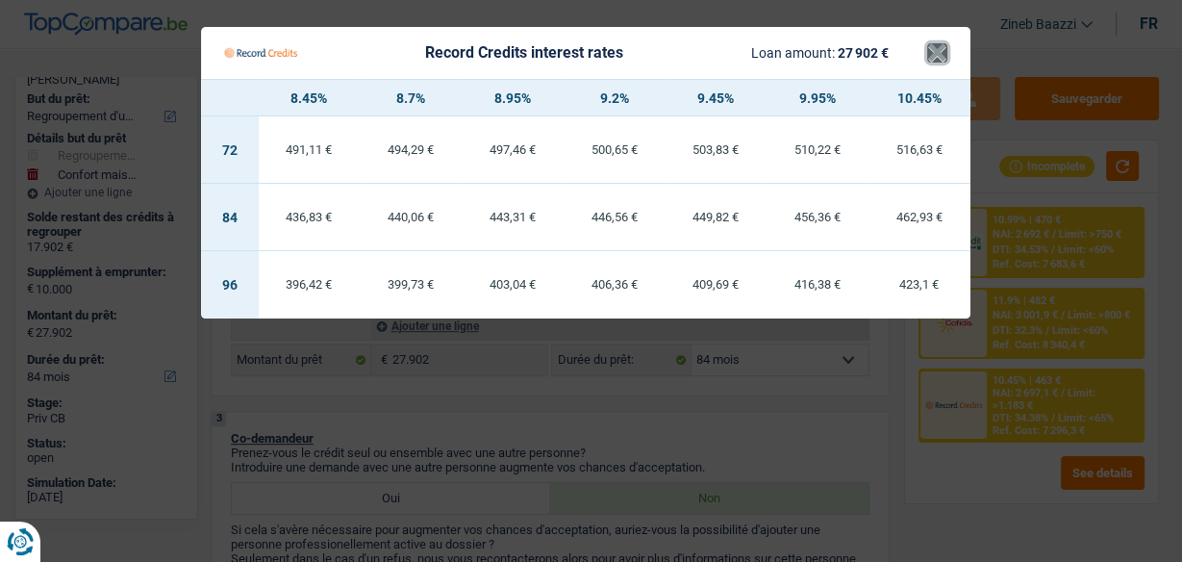
click at [939, 62] on button "×" at bounding box center [937, 52] width 20 height 19
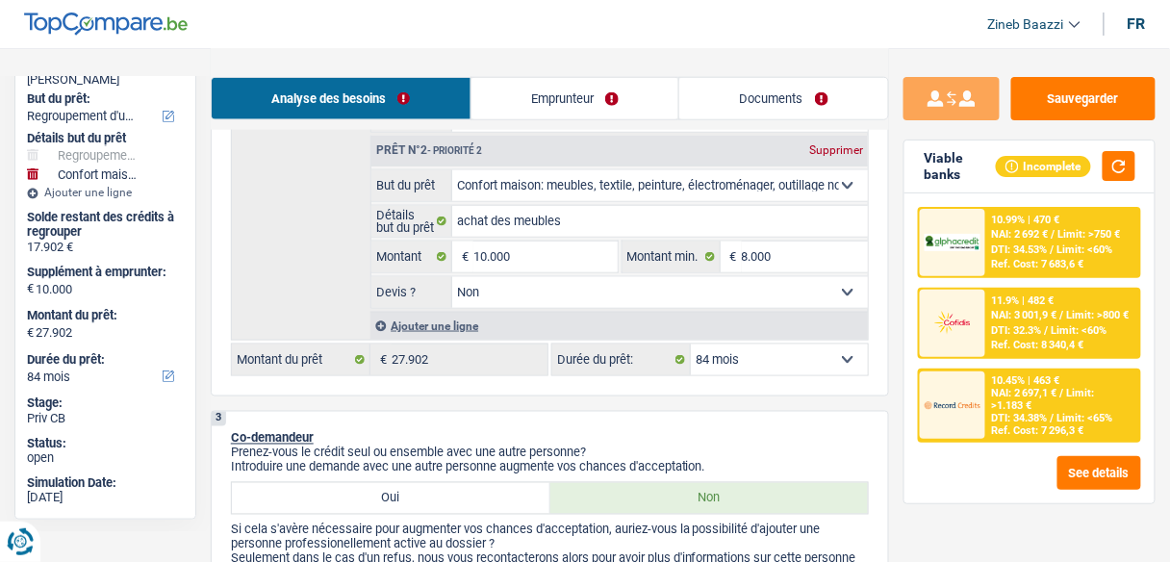
click at [1015, 241] on div "10.99% | 470 € NAI: 2 692 € / Limit: >750 € DTI: 34.53% / Limit: <60% Ref. Cost…" at bounding box center [1062, 242] width 153 height 67
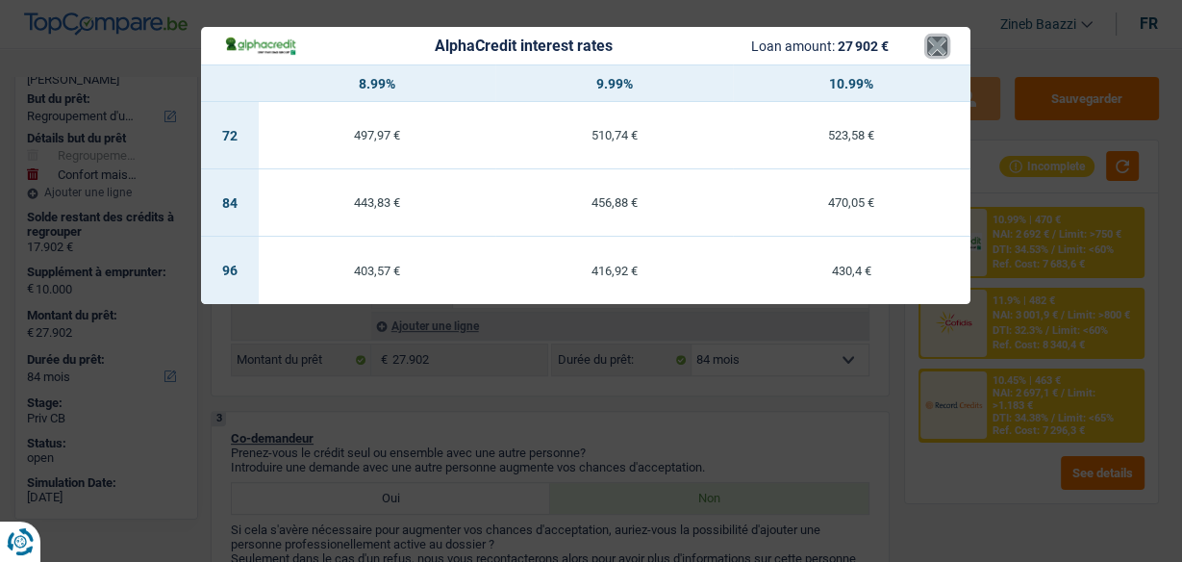
click at [927, 50] on button "×" at bounding box center [937, 46] width 20 height 19
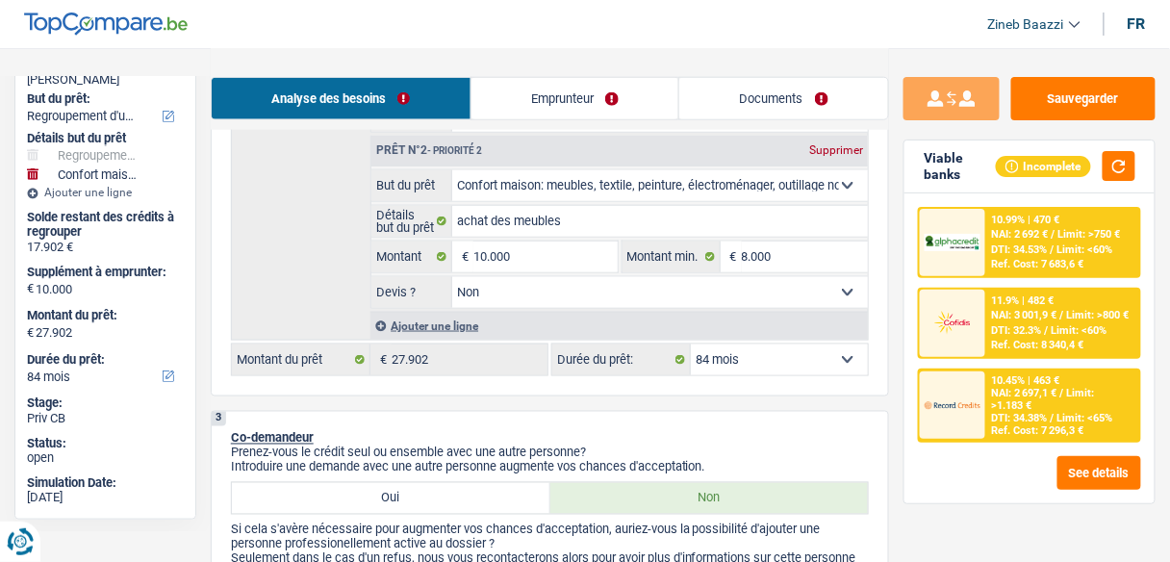
click at [818, 338] on div "Confort maison: meubles, textile, peinture, électroménager, outillage non-profe…" at bounding box center [550, 134] width 638 height 484
click at [816, 353] on select "12 mois 18 mois 24 mois 30 mois 36 mois 42 mois 48 mois 60 mois 72 mois 84 mois…" at bounding box center [779, 359] width 177 height 31
click at [691, 344] on select "12 mois 18 mois 24 mois 30 mois 36 mois 42 mois 48 mois 60 mois 72 mois 84 mois…" at bounding box center [779, 359] width 177 height 31
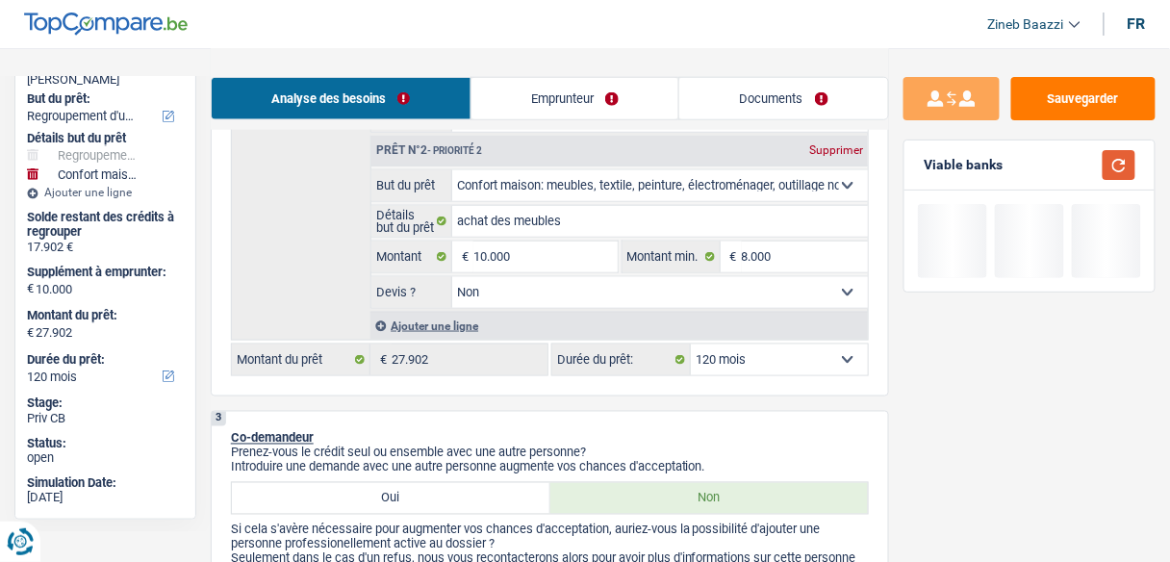
click at [1113, 167] on button "button" at bounding box center [1118, 165] width 33 height 30
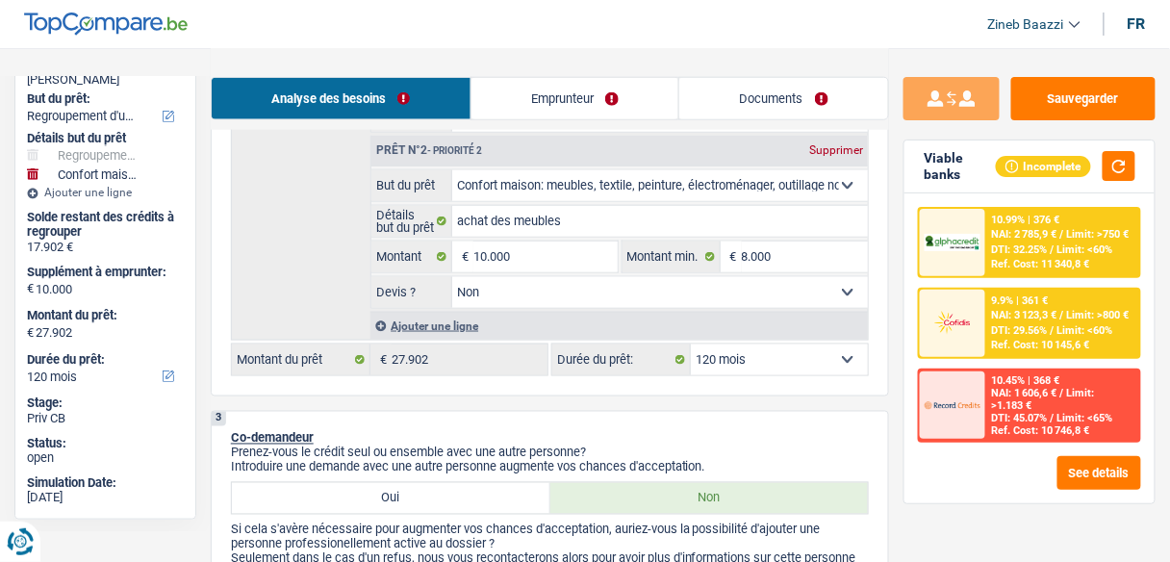
click at [1016, 314] on span "NAI: 3 123,3 €" at bounding box center [1024, 315] width 65 height 13
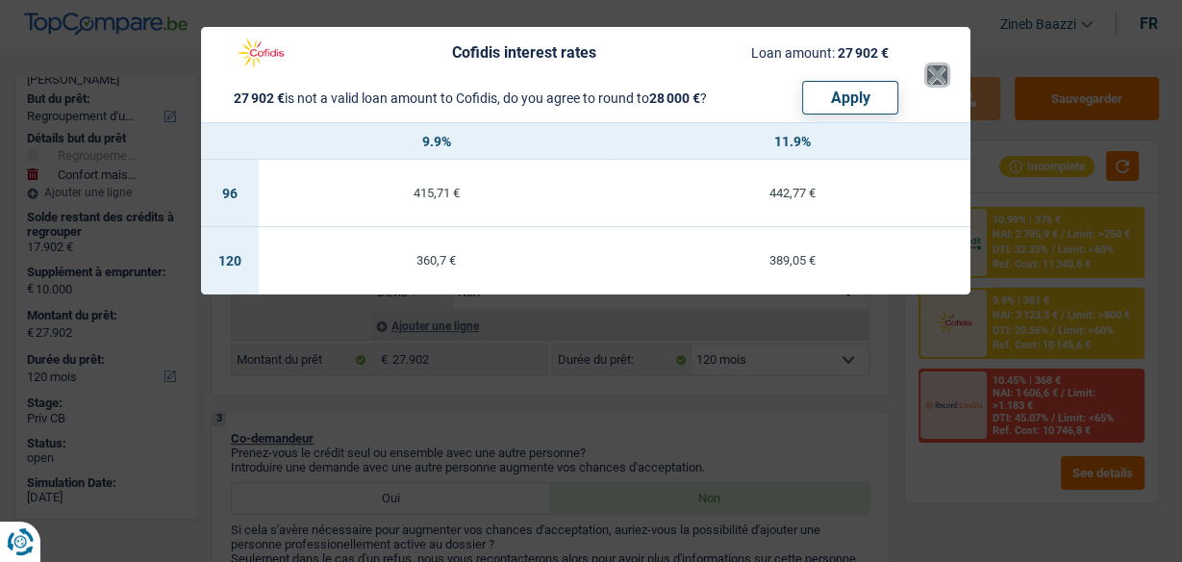
click at [932, 68] on button "×" at bounding box center [937, 74] width 20 height 19
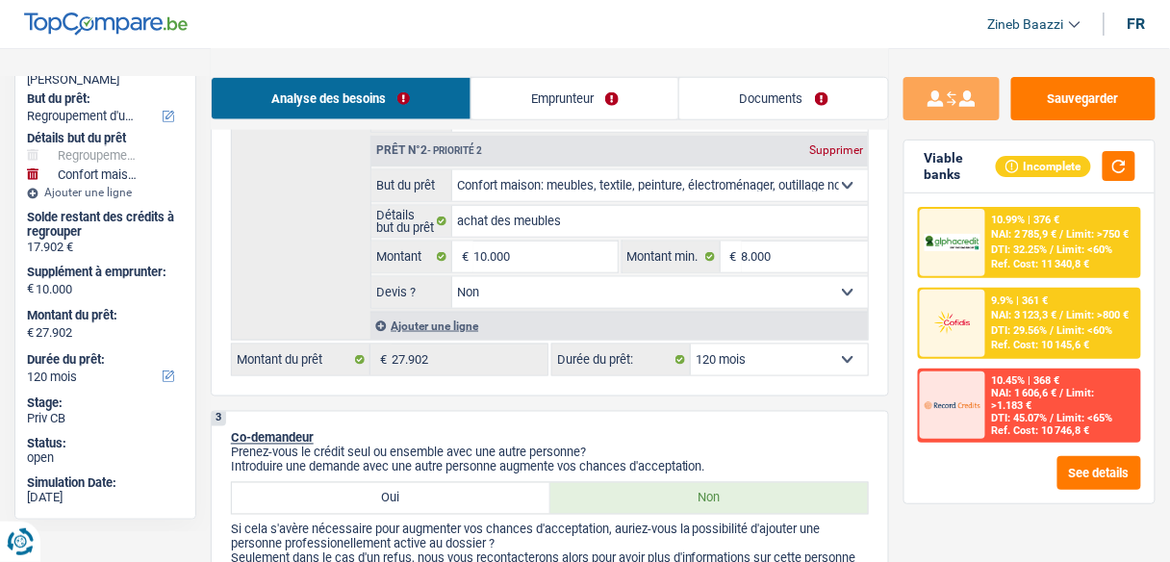
click at [1063, 244] on span "Limit: <60%" at bounding box center [1085, 249] width 56 height 13
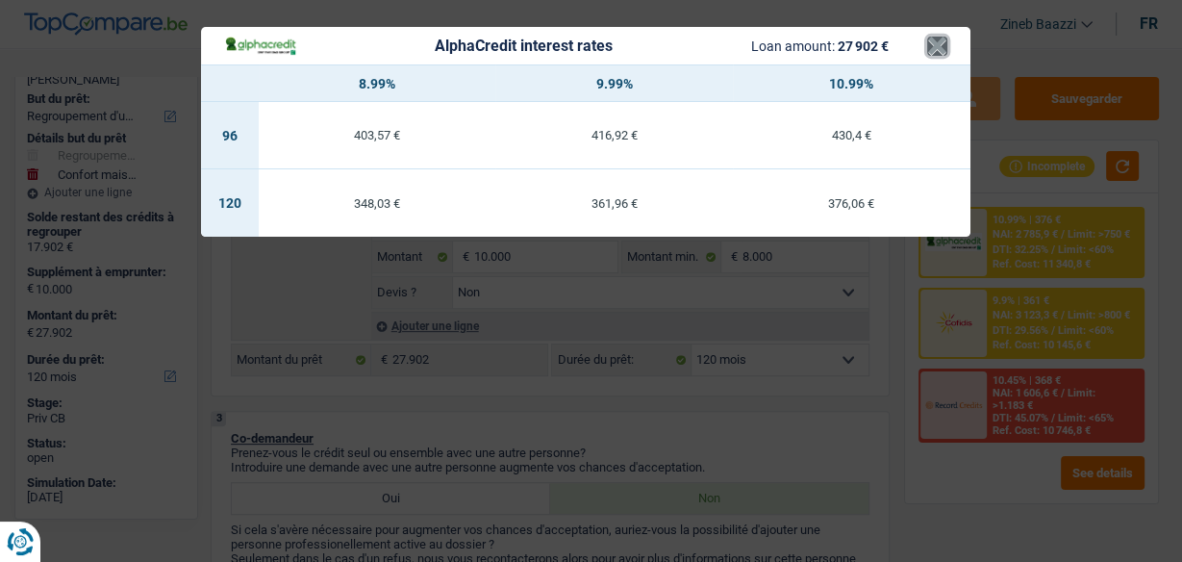
click at [933, 38] on button "×" at bounding box center [937, 46] width 20 height 19
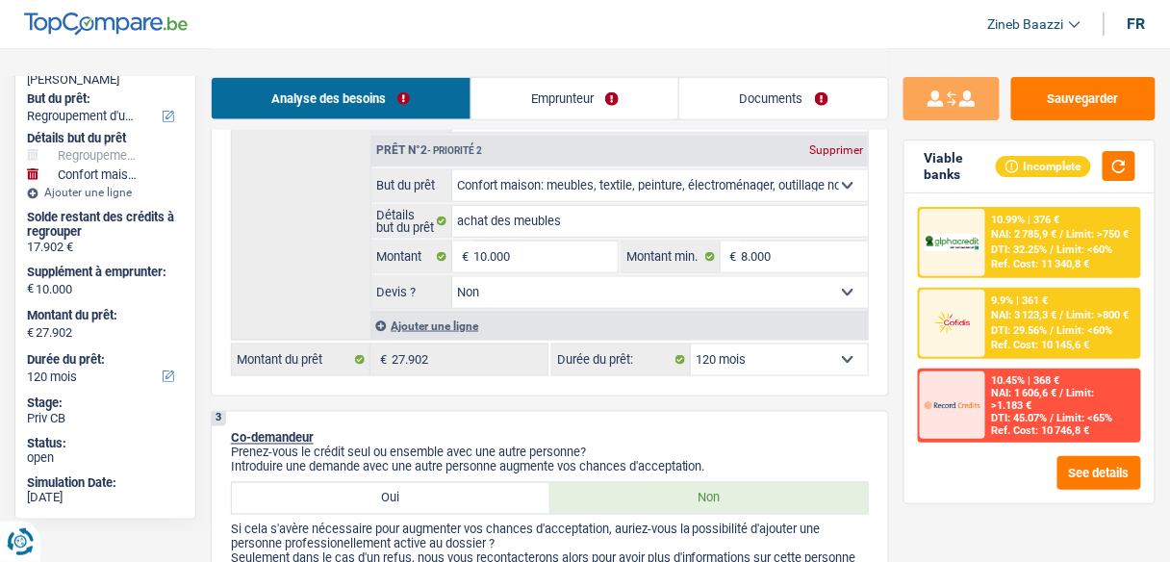
click at [795, 361] on select "12 mois 18 mois 24 mois 30 mois 36 mois 42 mois 48 mois 60 mois 72 mois 84 mois…" at bounding box center [779, 359] width 177 height 31
click at [691, 344] on select "12 mois 18 mois 24 mois 30 mois 36 mois 42 mois 48 mois 60 mois 72 mois 84 mois…" at bounding box center [779, 359] width 177 height 31
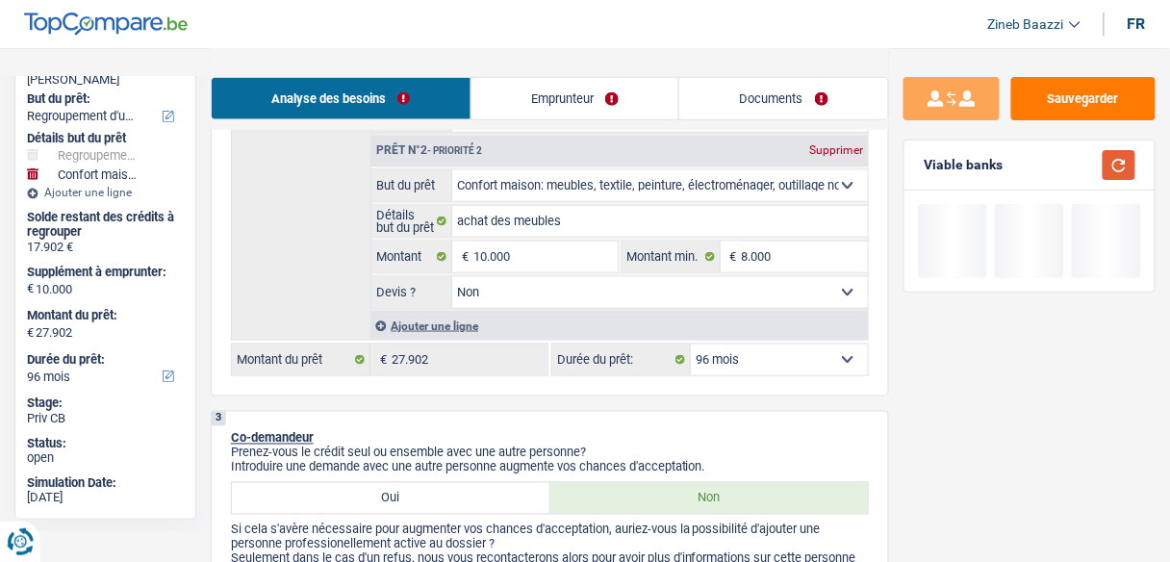
click at [1128, 163] on button "button" at bounding box center [1118, 165] width 33 height 30
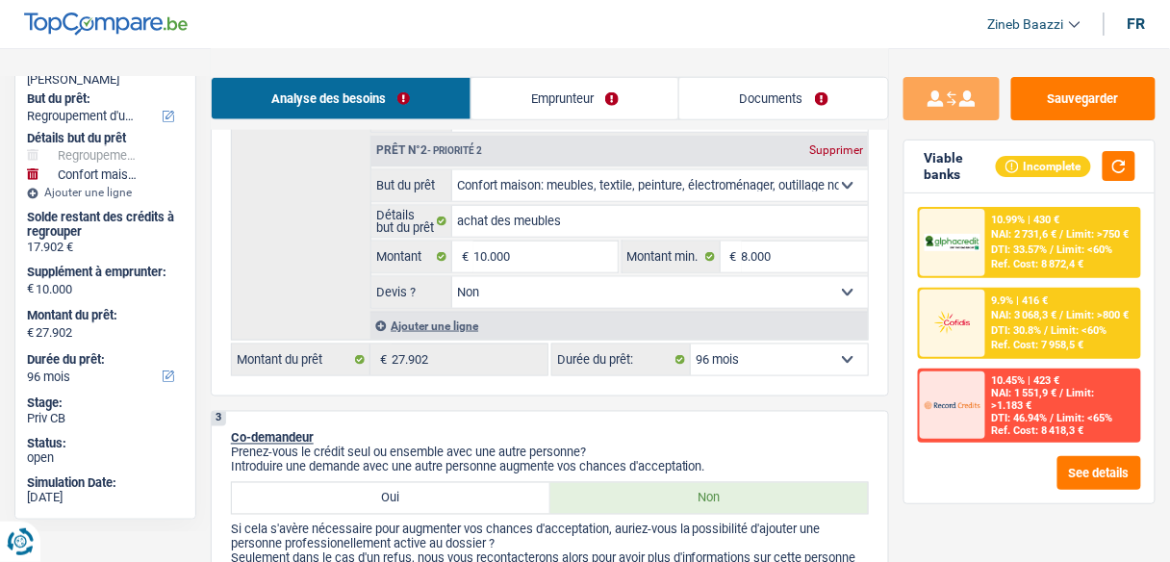
click at [1055, 321] on div "9.9% | 416 € NAI: 3 068,3 € / Limit: >800 € DTI: 30.8% / Limit: <60% Ref. Cost:…" at bounding box center [1062, 322] width 153 height 67
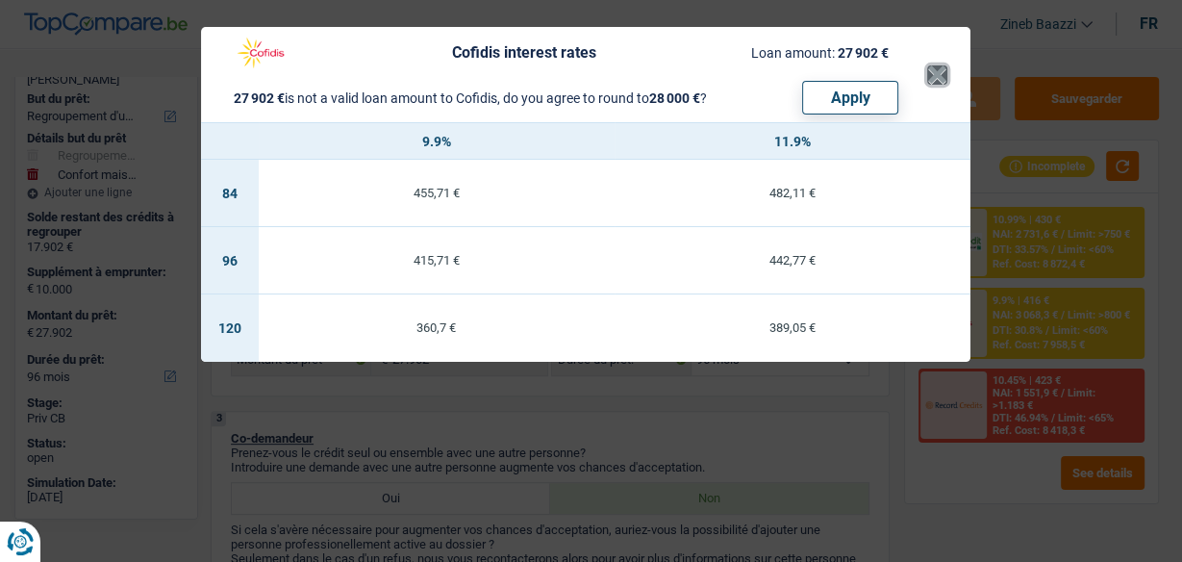
click at [934, 75] on button "×" at bounding box center [937, 74] width 20 height 19
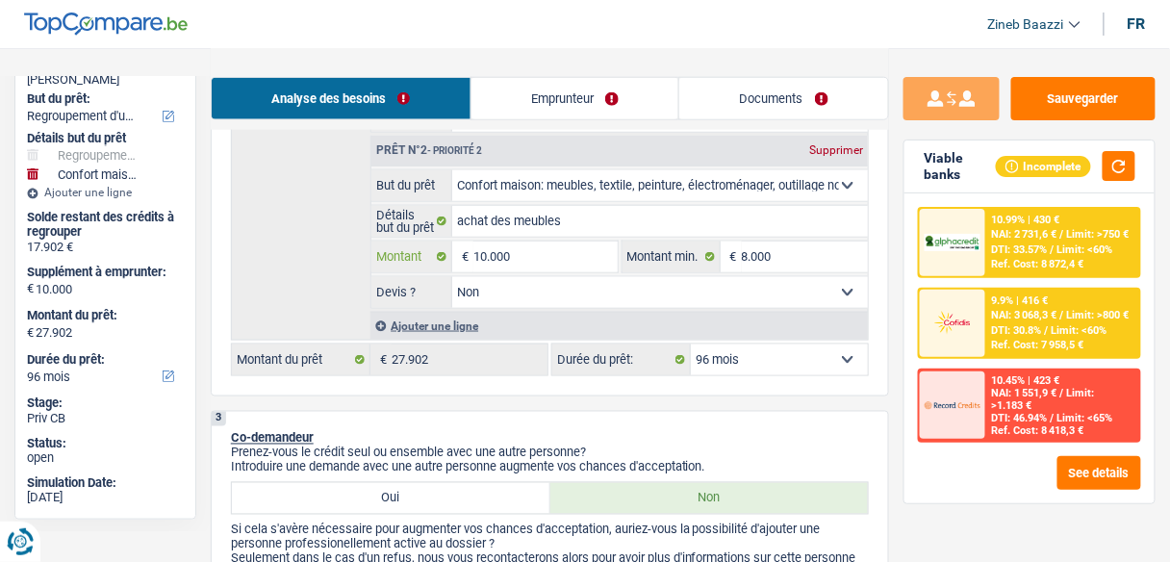
click at [563, 248] on input "10.000" at bounding box center [544, 256] width 143 height 31
click at [305, 248] on div "Détails but du prêt Prêt n°1 - Priorité 1 Confort maison: meubles, textile, pei…" at bounding box center [550, 150] width 638 height 382
click at [792, 344] on select "12 mois 18 mois 24 mois 30 mois 36 mois 42 mois 48 mois 60 mois 72 mois 84 mois…" at bounding box center [779, 359] width 177 height 31
click at [691, 344] on select "12 mois 18 mois 24 mois 30 mois 36 mois 42 mois 48 mois 60 mois 72 mois 84 mois…" at bounding box center [779, 359] width 177 height 31
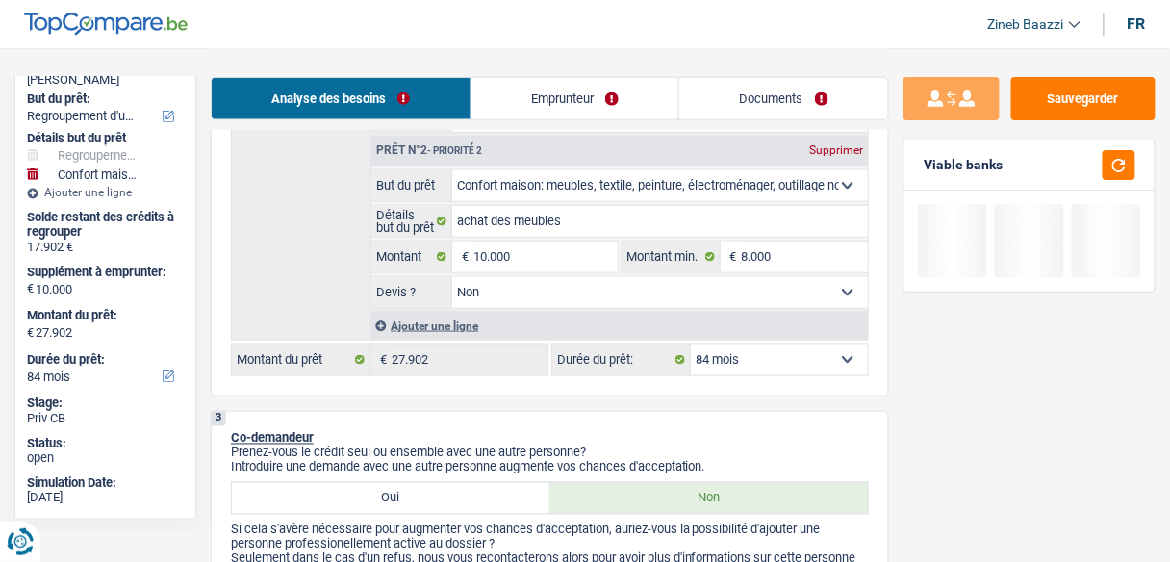
click at [315, 230] on div "Détails but du prêt Prêt n°1 - Priorité 1 Confort maison: meubles, textile, pei…" at bounding box center [550, 150] width 638 height 382
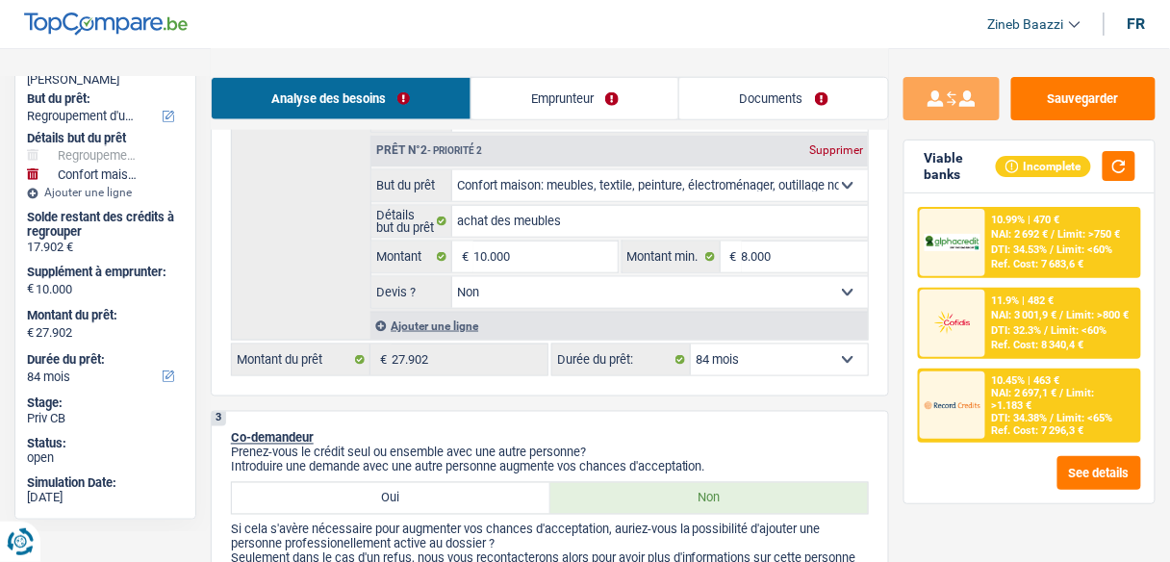
click at [999, 383] on div "10.45% | 463 €" at bounding box center [1026, 380] width 68 height 13
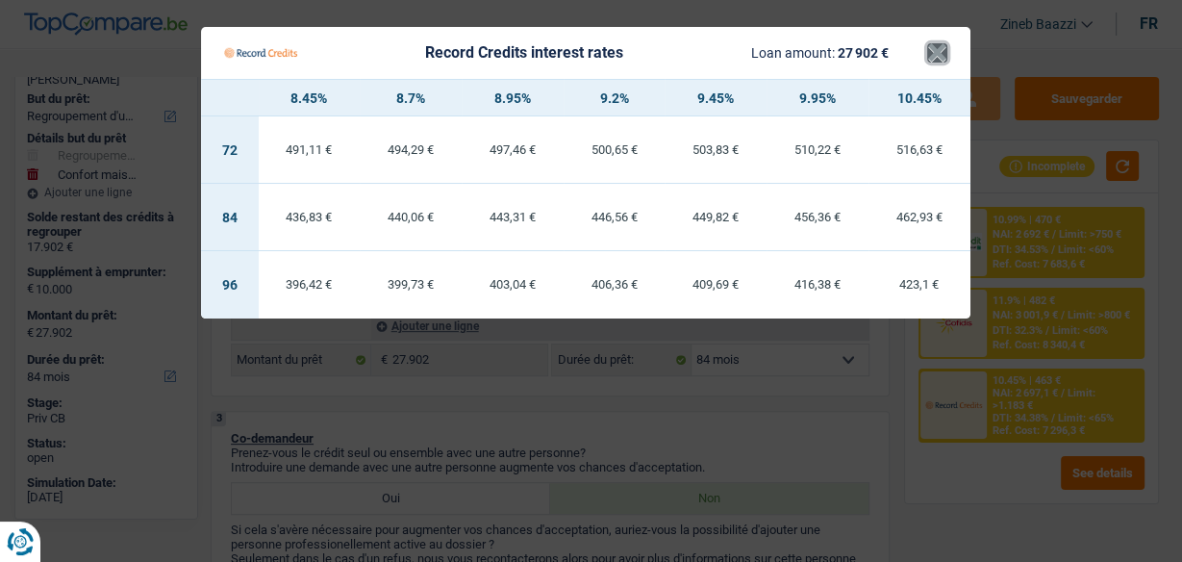
click at [937, 57] on button "×" at bounding box center [937, 52] width 20 height 19
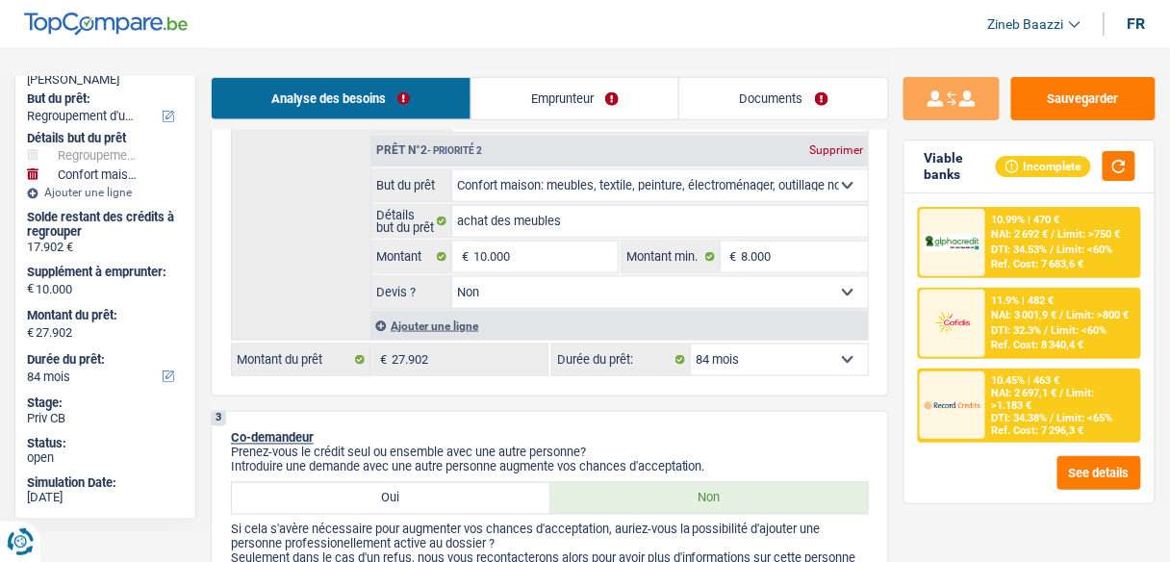
click at [969, 217] on div at bounding box center [951, 242] width 65 height 67
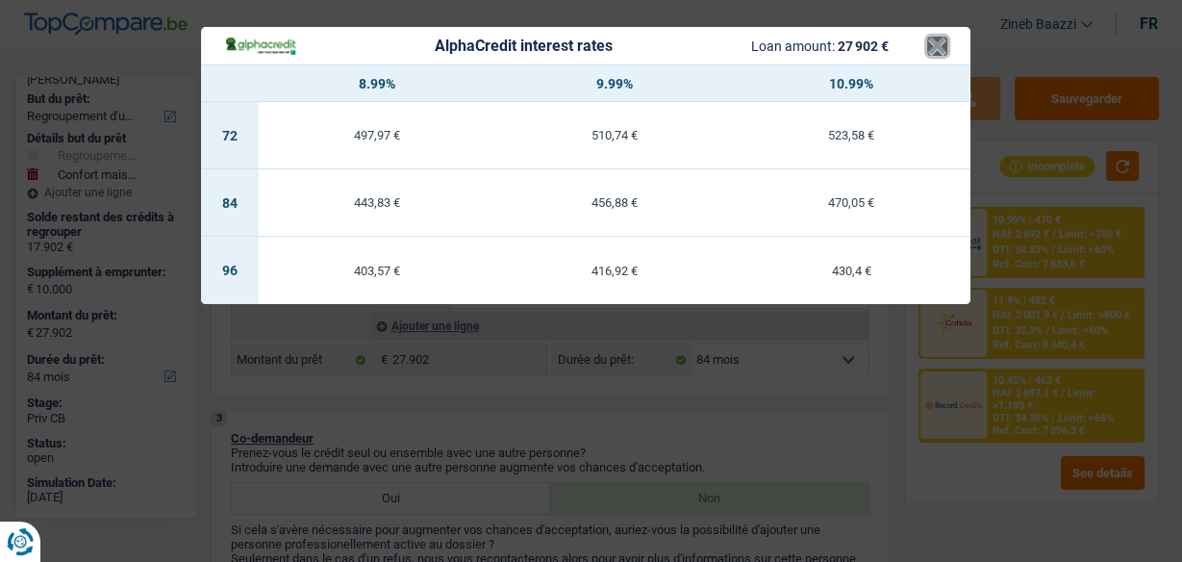
click at [938, 42] on button "×" at bounding box center [937, 46] width 20 height 19
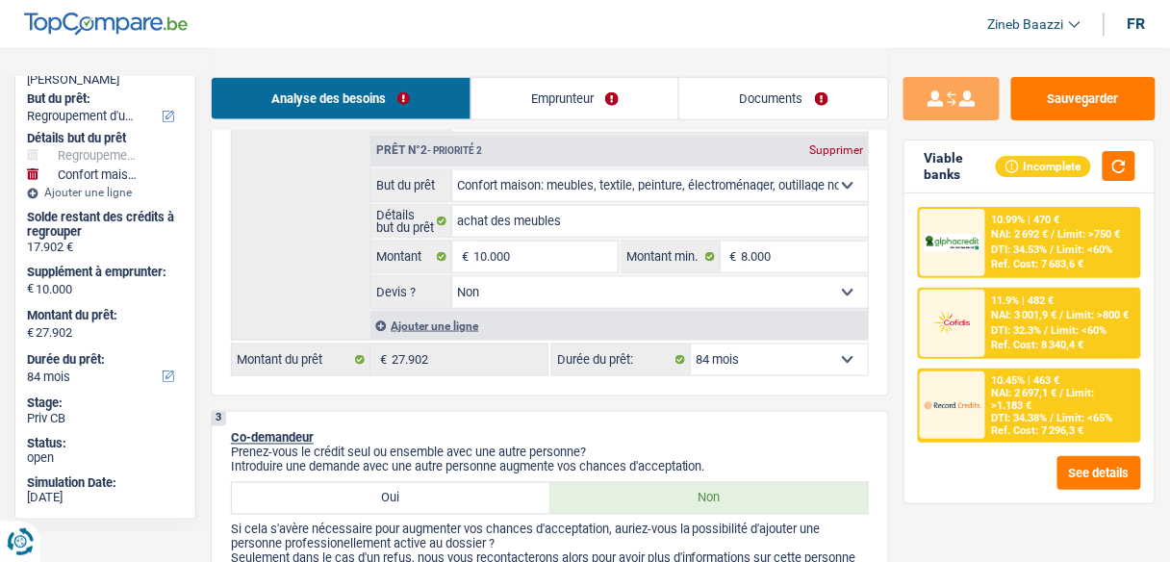
click at [952, 41] on header "Zineb Baazzi Se déconnecter fr" at bounding box center [585, 24] width 1170 height 49
click at [355, 250] on div "Détails but du prêt Prêt n°1 - Priorité 1 Confort maison: meubles, textile, pei…" at bounding box center [550, 150] width 638 height 382
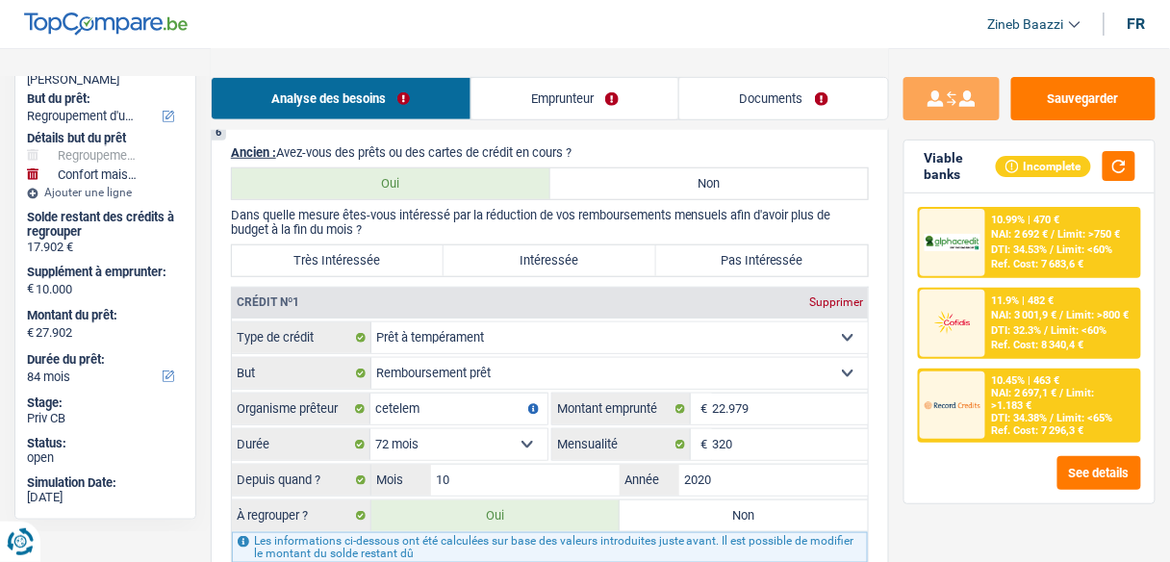
click at [414, 245] on label "Très Intéressée" at bounding box center [338, 260] width 212 height 31
click at [414, 245] on input "Très Intéressée" at bounding box center [338, 260] width 212 height 31
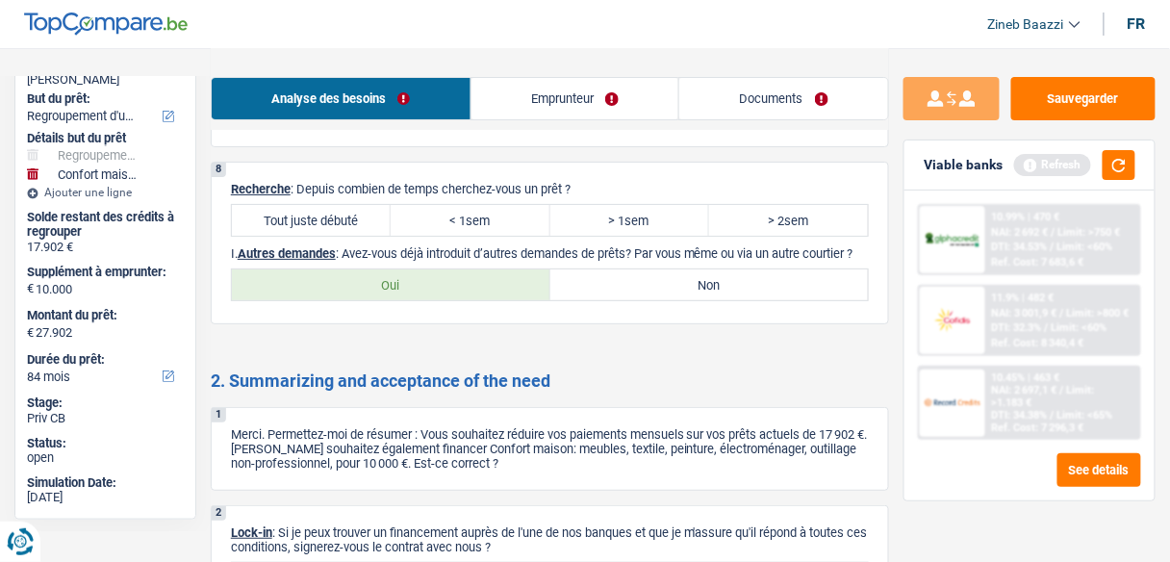
scroll to position [3616, 0]
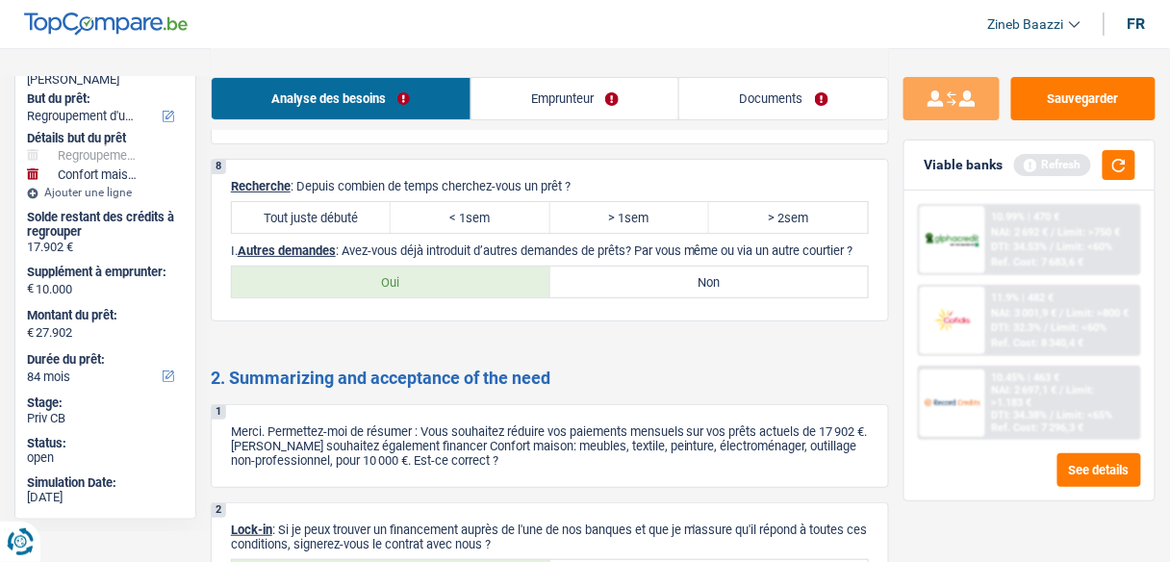
click at [317, 202] on label "Tout juste débuté" at bounding box center [311, 217] width 159 height 31
click at [317, 202] on input "Tout juste débuté" at bounding box center [311, 217] width 159 height 31
click at [1123, 165] on button "button" at bounding box center [1118, 165] width 33 height 30
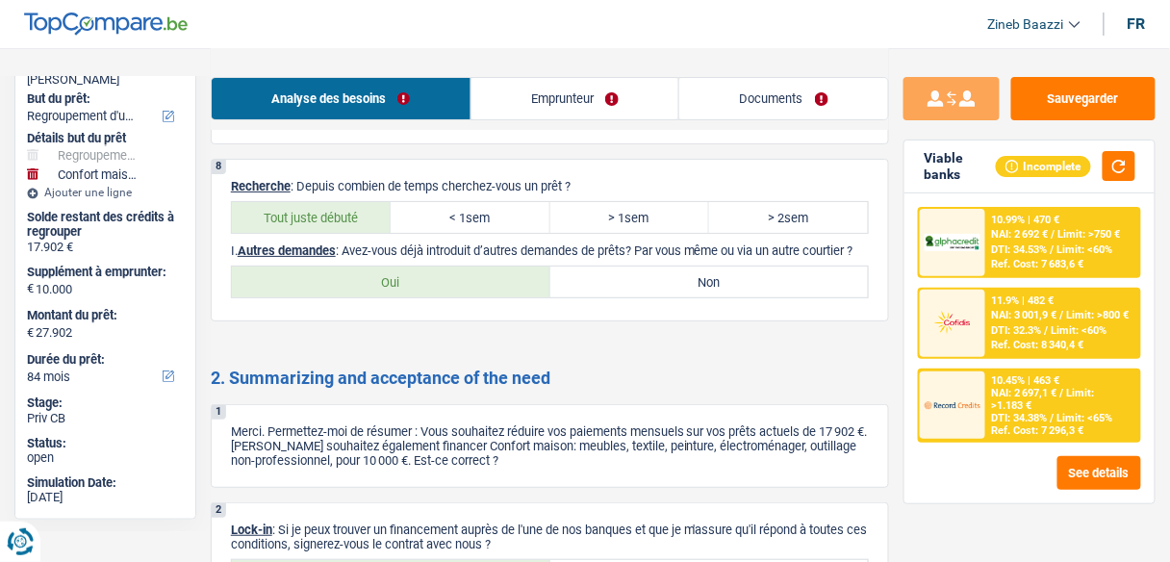
click at [977, 422] on div at bounding box center [951, 404] width 65 height 67
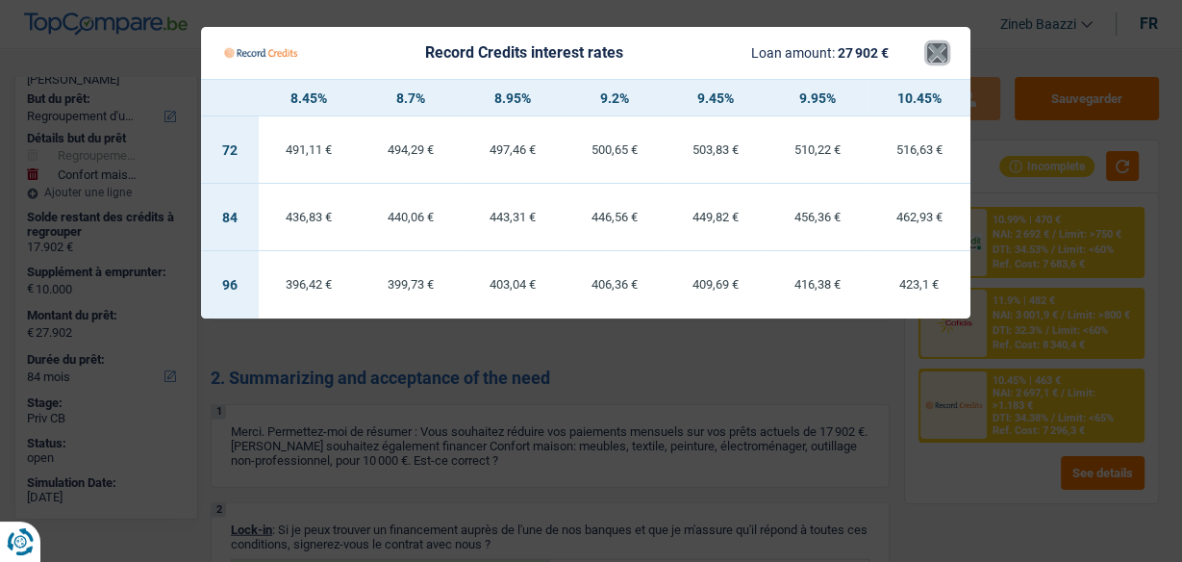
click at [933, 60] on button "×" at bounding box center [937, 52] width 20 height 19
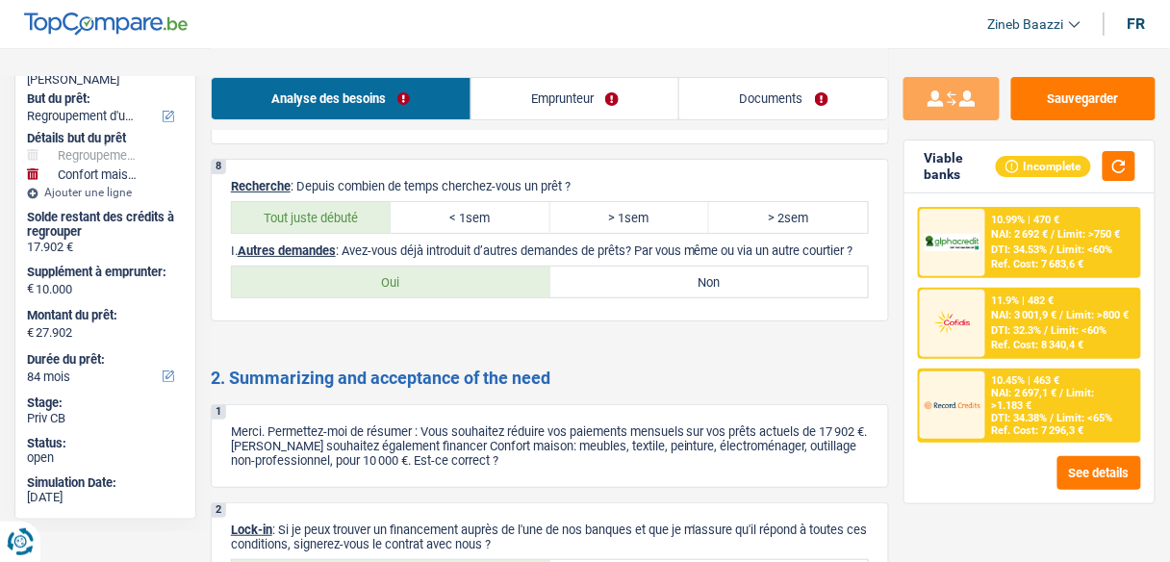
click at [981, 44] on header "Zineb Baazzi Se déconnecter fr" at bounding box center [585, 24] width 1170 height 49
click at [1091, 404] on div "NAI: 2 697,1 € / Limit: >1.183 €" at bounding box center [1063, 399] width 143 height 25
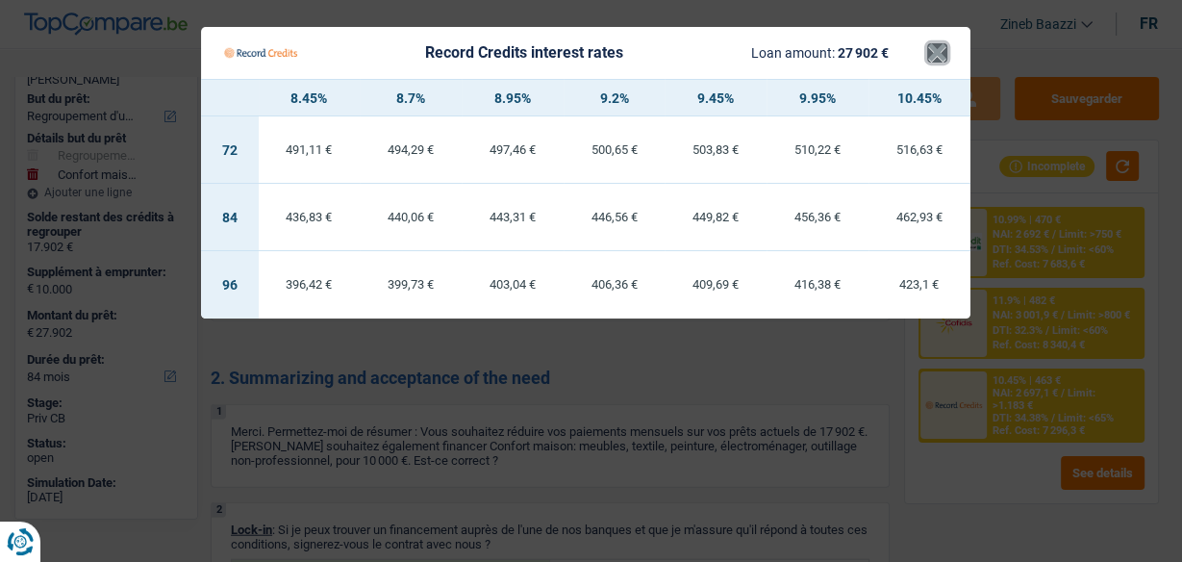
click at [938, 63] on button "×" at bounding box center [937, 52] width 20 height 19
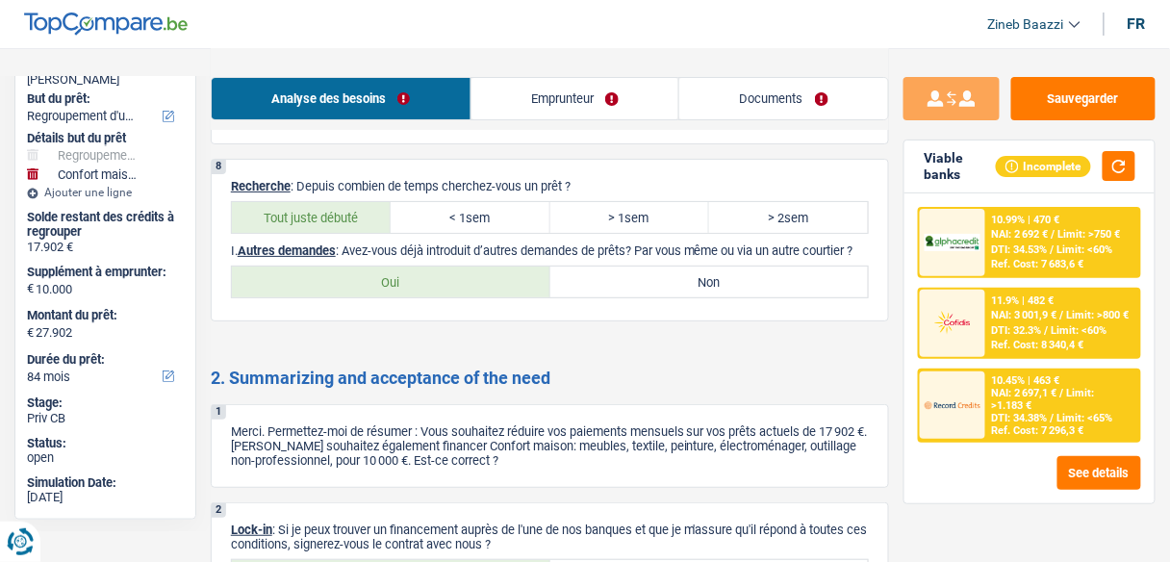
click at [998, 231] on span "NAI: 2 692 €" at bounding box center [1020, 234] width 57 height 13
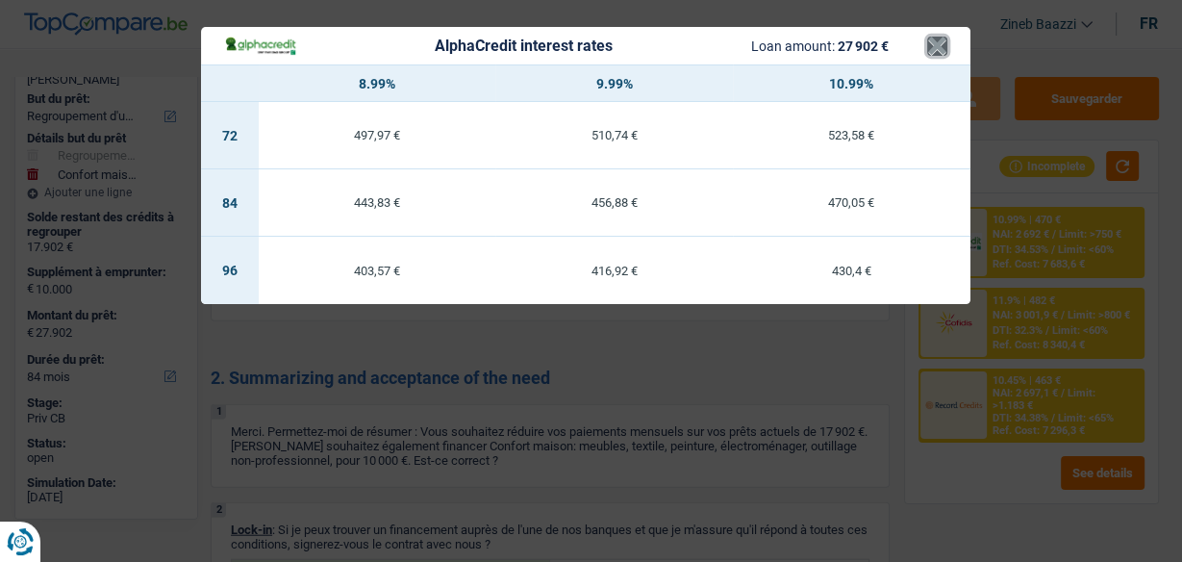
click at [939, 48] on button "×" at bounding box center [937, 46] width 20 height 19
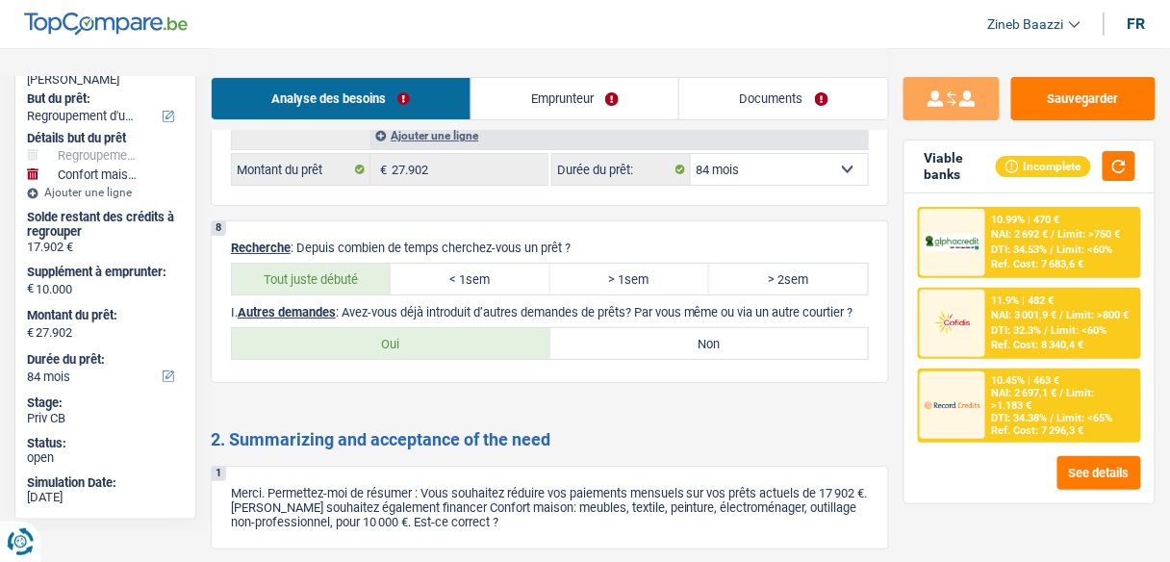
scroll to position [3539, 0]
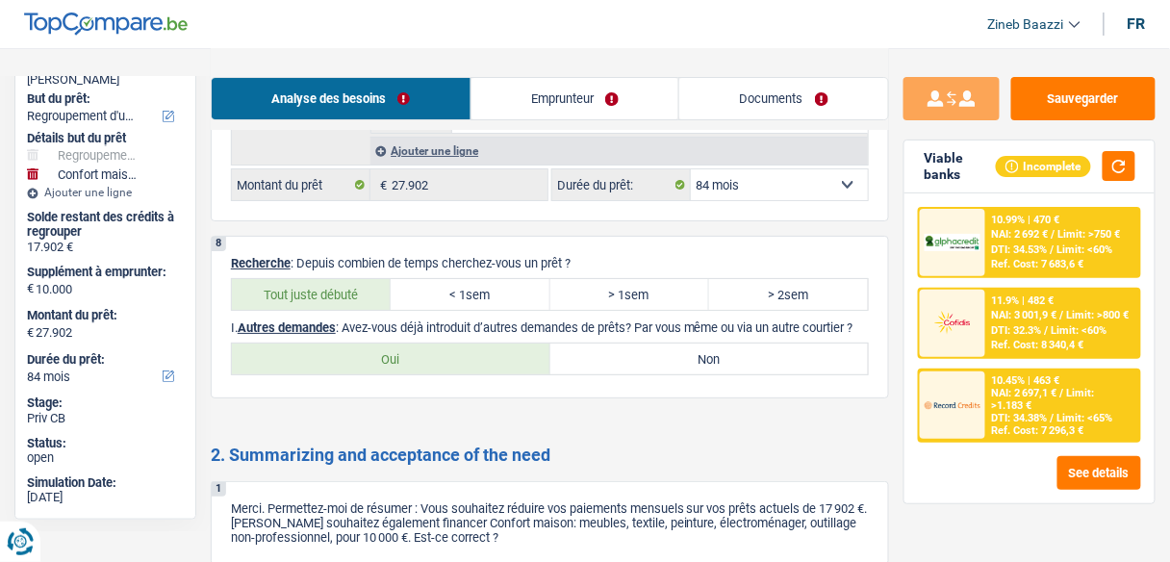
click at [650, 343] on label "Non" at bounding box center [709, 358] width 318 height 31
click at [650, 343] on input "Non" at bounding box center [709, 358] width 318 height 31
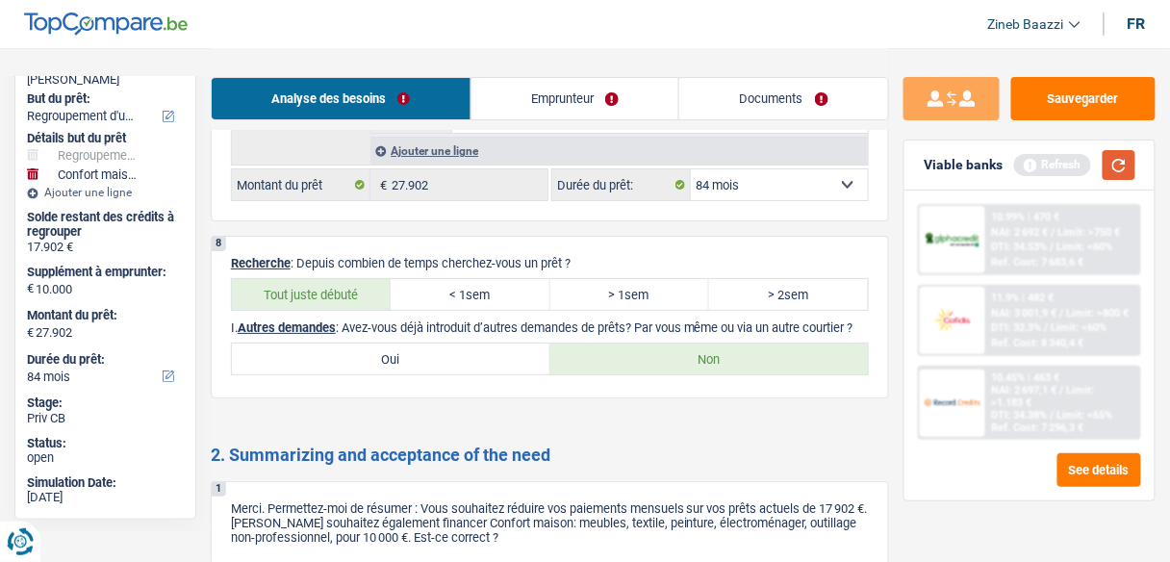
click at [1121, 163] on button "button" at bounding box center [1118, 165] width 33 height 30
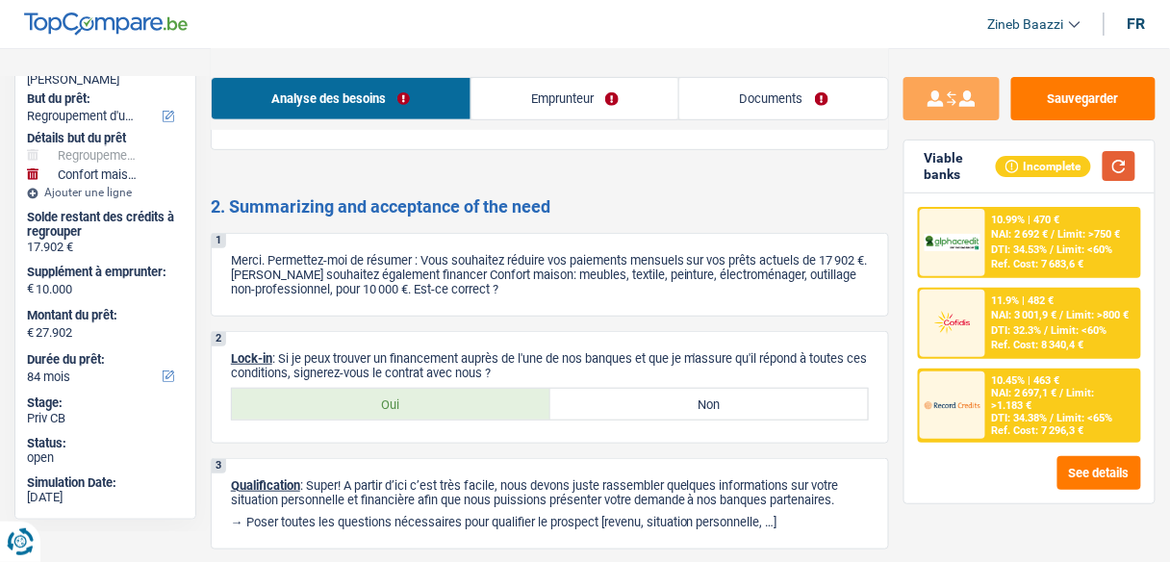
scroll to position [3751, 0]
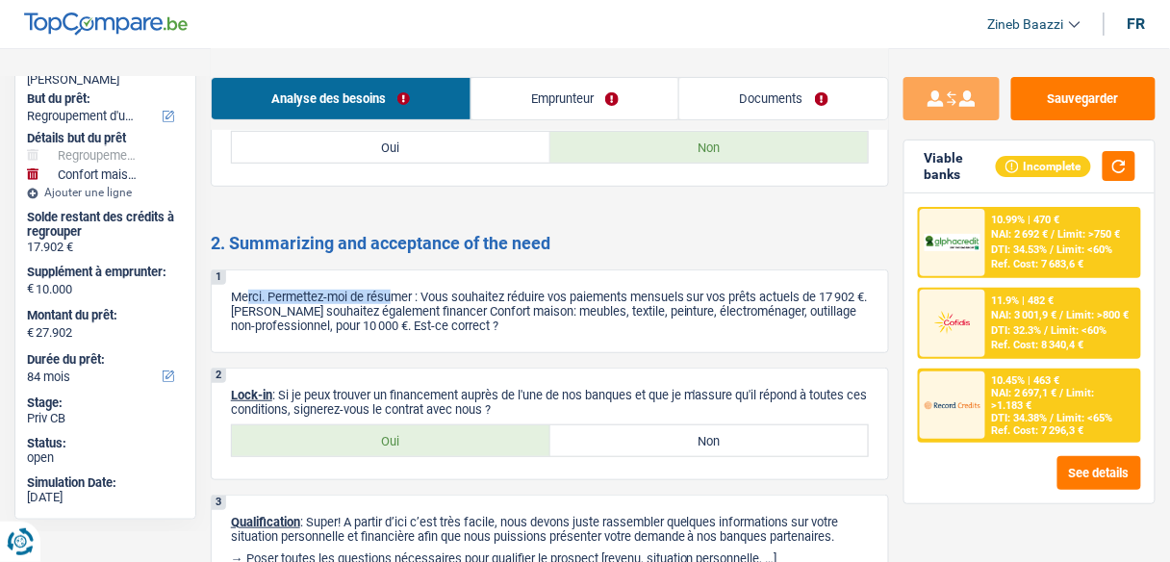
drag, startPoint x: 248, startPoint y: 278, endPoint x: 398, endPoint y: 272, distance: 150.2
click at [398, 289] on p "Merci. Permettez-moi de résumer : Vous souhaitez réduire vos paiements mensuels…" at bounding box center [550, 310] width 638 height 43
click at [282, 425] on label "Oui" at bounding box center [391, 440] width 318 height 31
click at [282, 425] on input "Oui" at bounding box center [391, 440] width 318 height 31
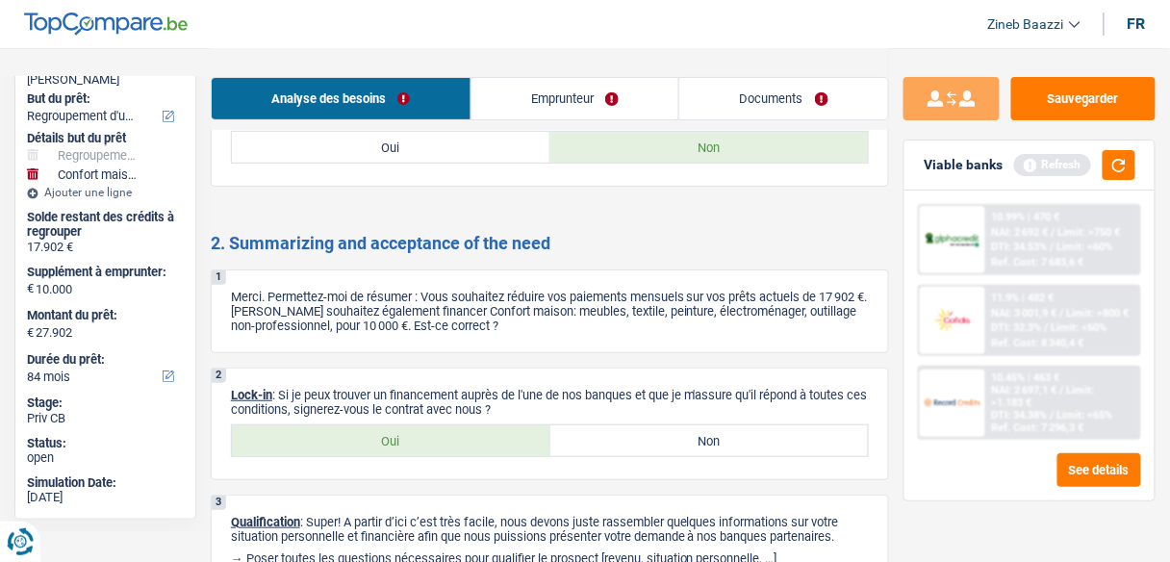
click at [818, 89] on link "Documents" at bounding box center [783, 98] width 209 height 41
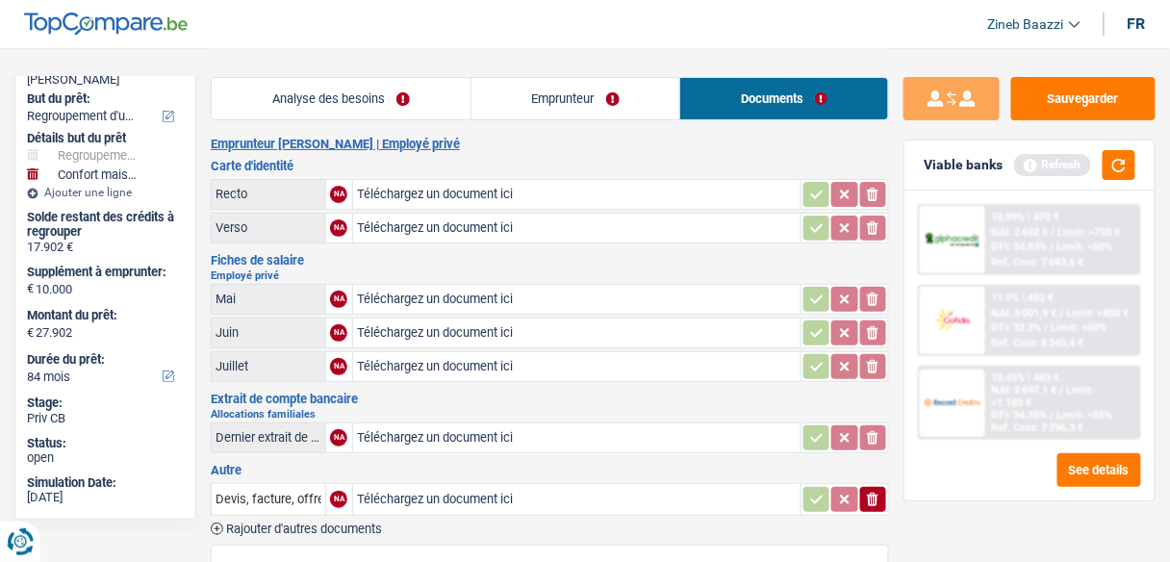
scroll to position [0, 0]
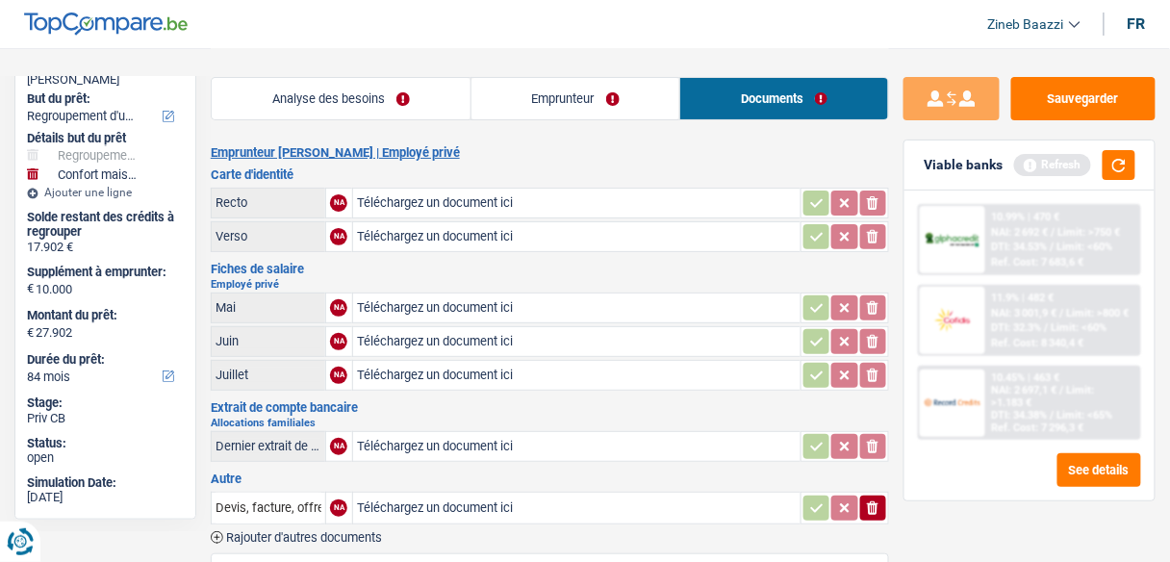
click at [485, 139] on div "Analyse des besoins Emprunteur Documents 1. Introduction & upselling by underst…" at bounding box center [550, 498] width 678 height 900
click at [490, 152] on h2 "Emprunteur roberto bertolini | Employé privé" at bounding box center [550, 152] width 678 height 15
click at [315, 108] on link "Analyse des besoins" at bounding box center [341, 98] width 259 height 41
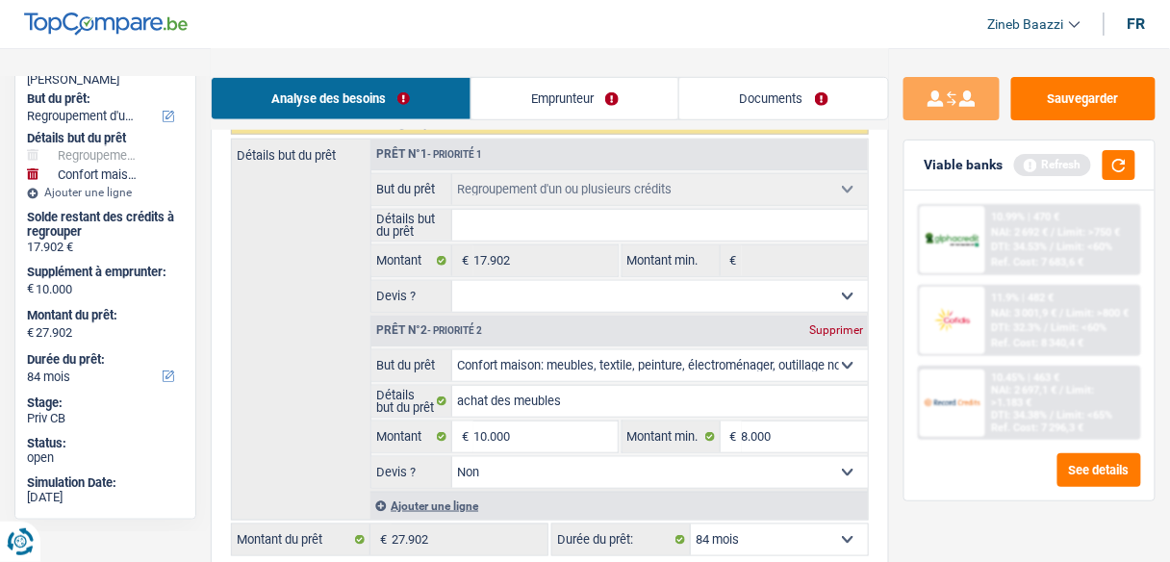
scroll to position [77, 0]
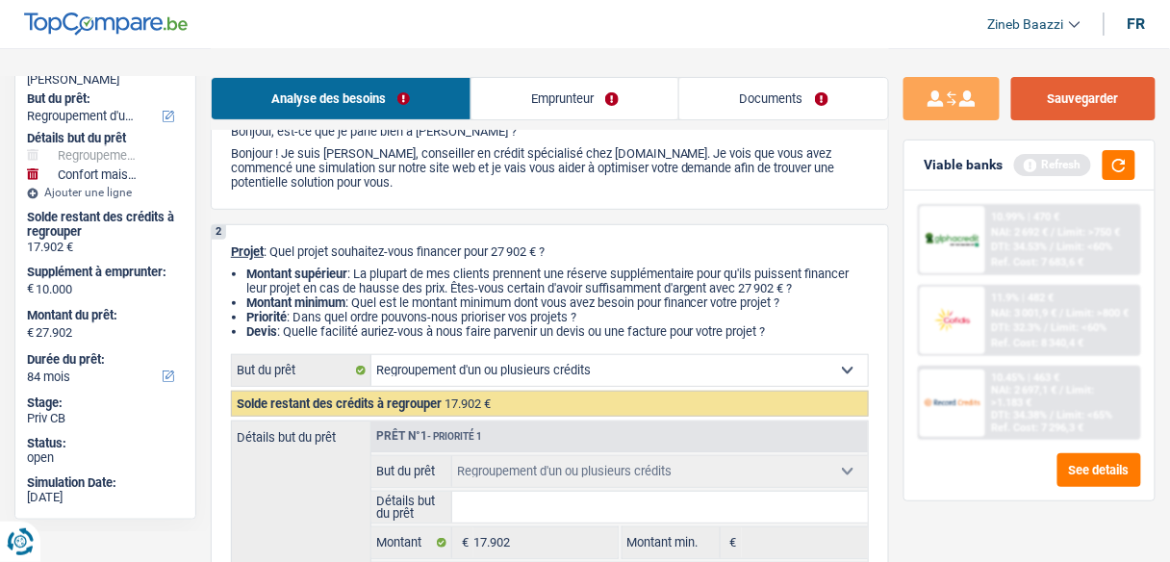
click at [1047, 86] on button "Sauvegarder" at bounding box center [1083, 98] width 144 height 43
click at [1084, 88] on button "Sauvegarder" at bounding box center [1083, 98] width 144 height 43
